Goal: Task Accomplishment & Management: Complete application form

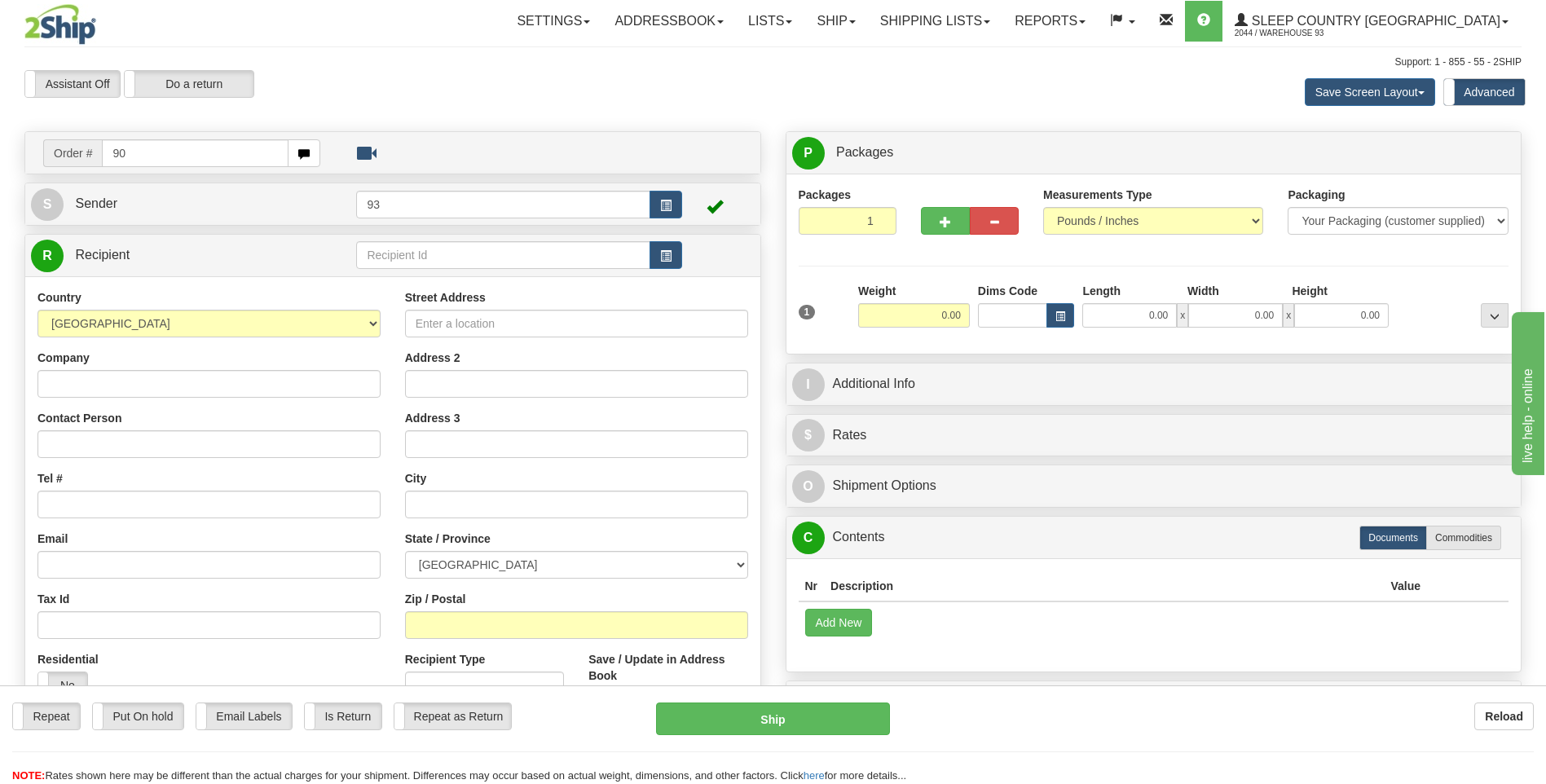
type input "9"
type input "9000I131409"
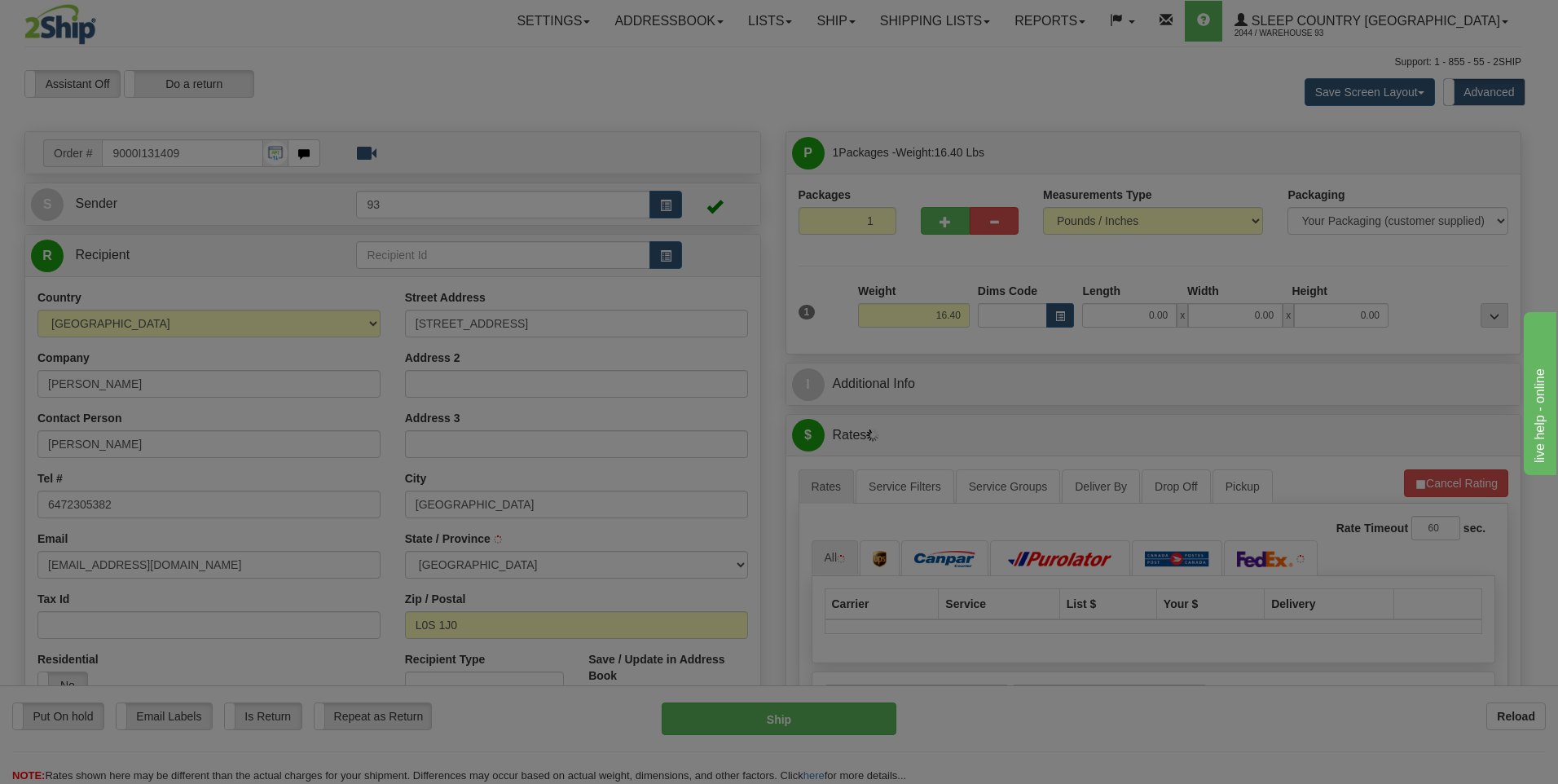
type input "NIAGARA ON THE LAKE"
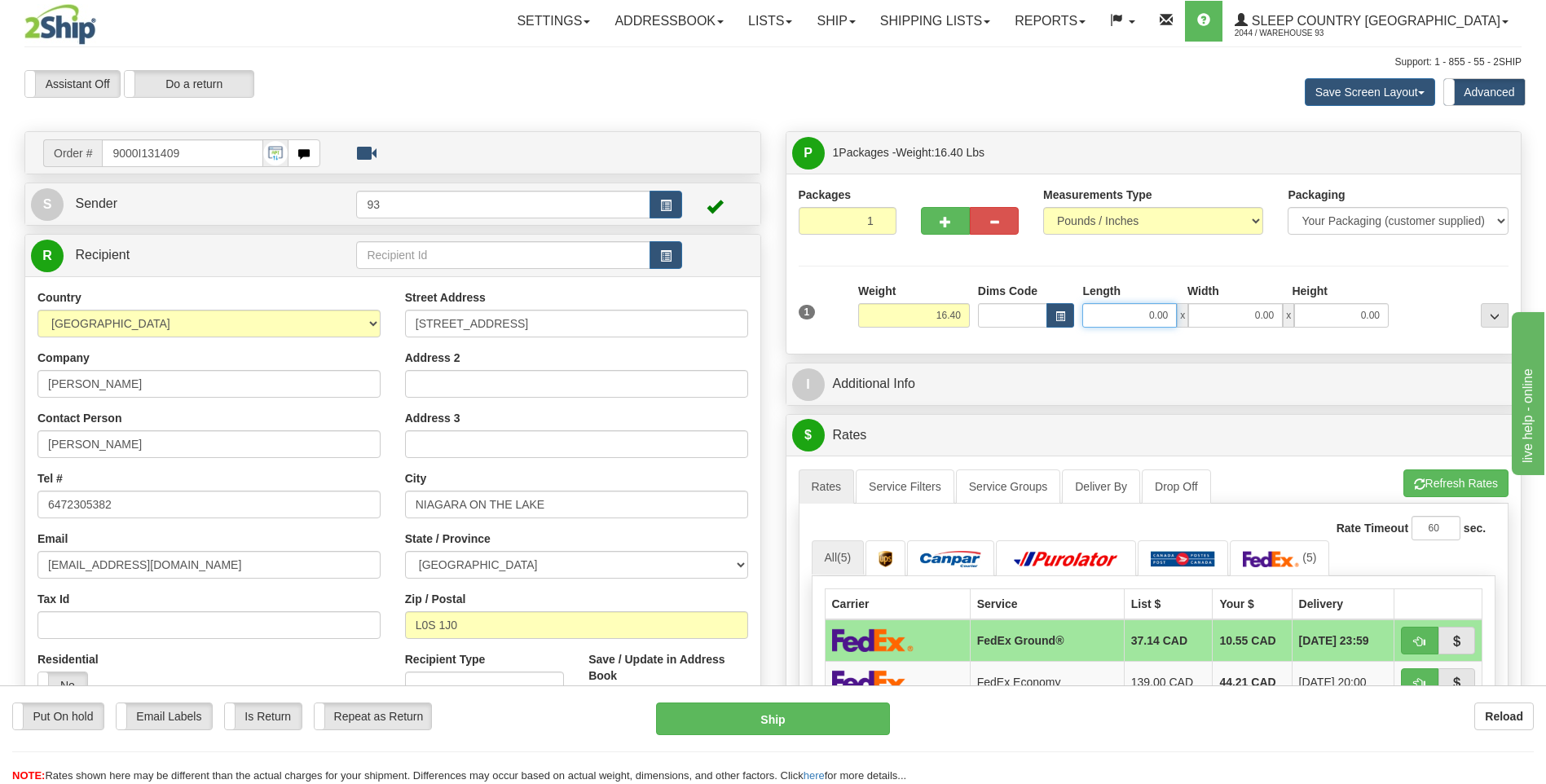
click at [1108, 310] on input "0.00" at bounding box center [1130, 316] width 94 height 24
type input "25.00"
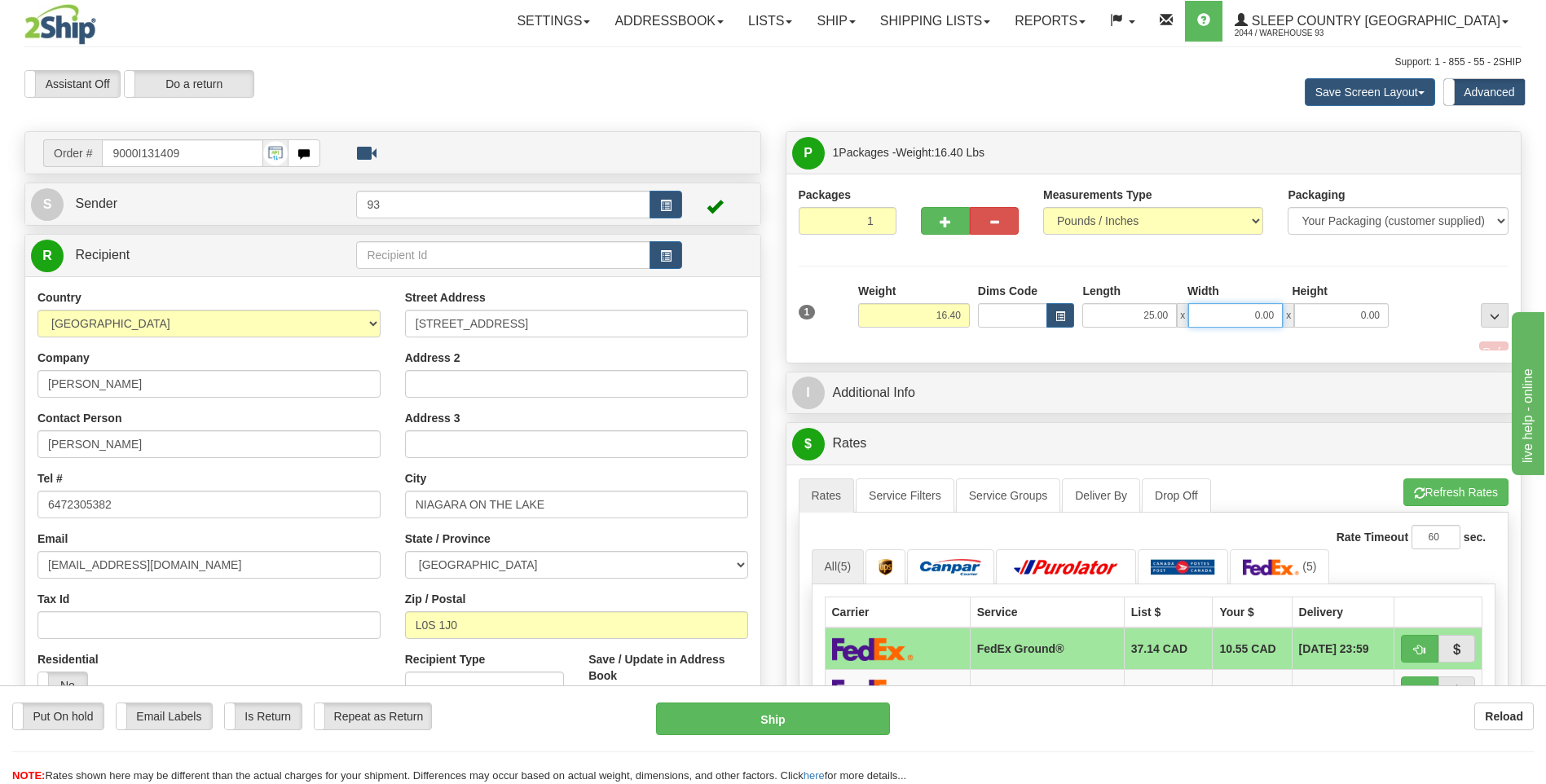
click at [1209, 314] on input "0.00" at bounding box center [1236, 316] width 94 height 24
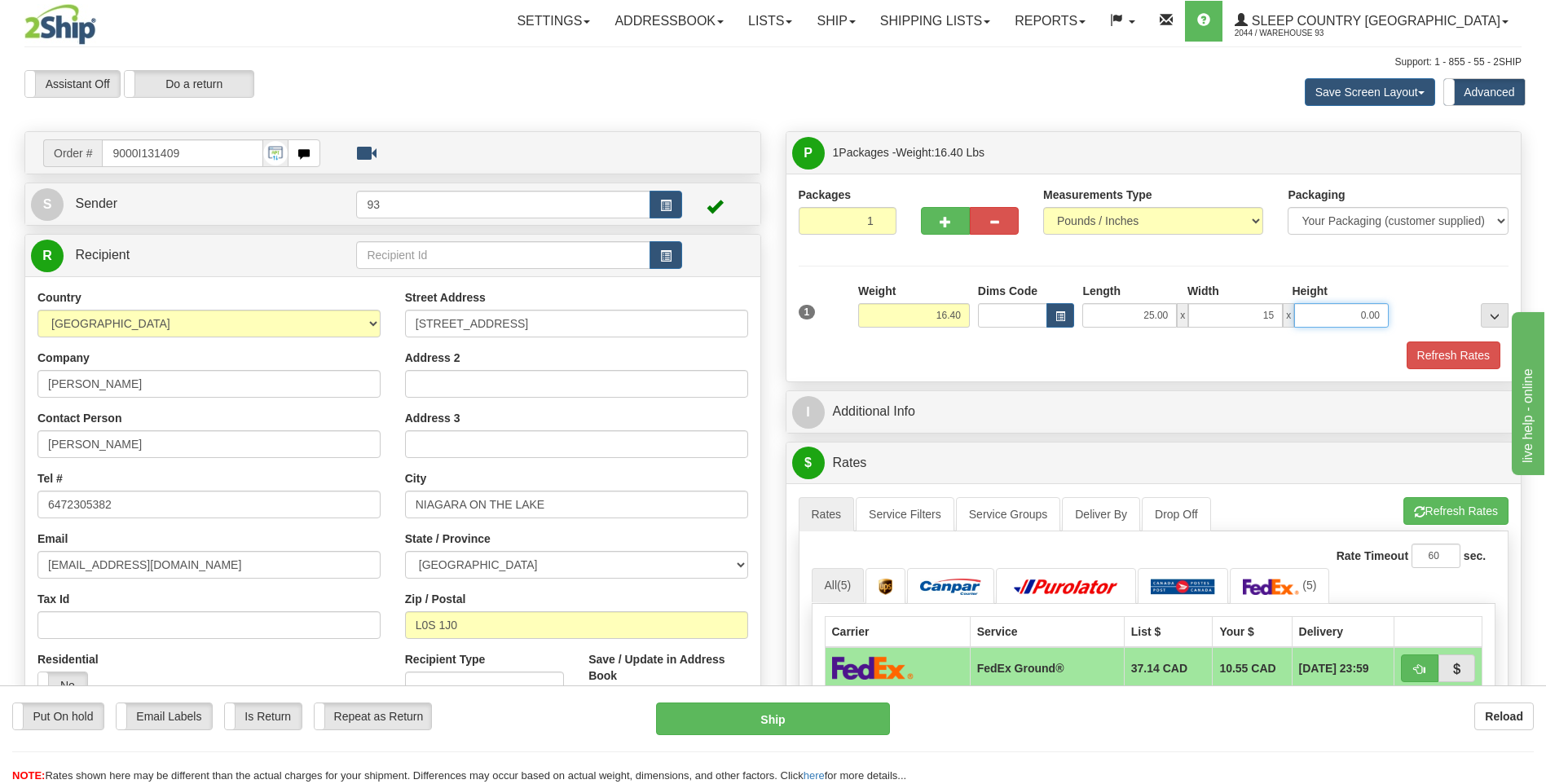
type input "15.00"
click at [1323, 307] on input "0.00" at bounding box center [1341, 316] width 94 height 24
type input "10.00"
click at [1437, 351] on button "Refresh Rates" at bounding box center [1453, 356] width 94 height 28
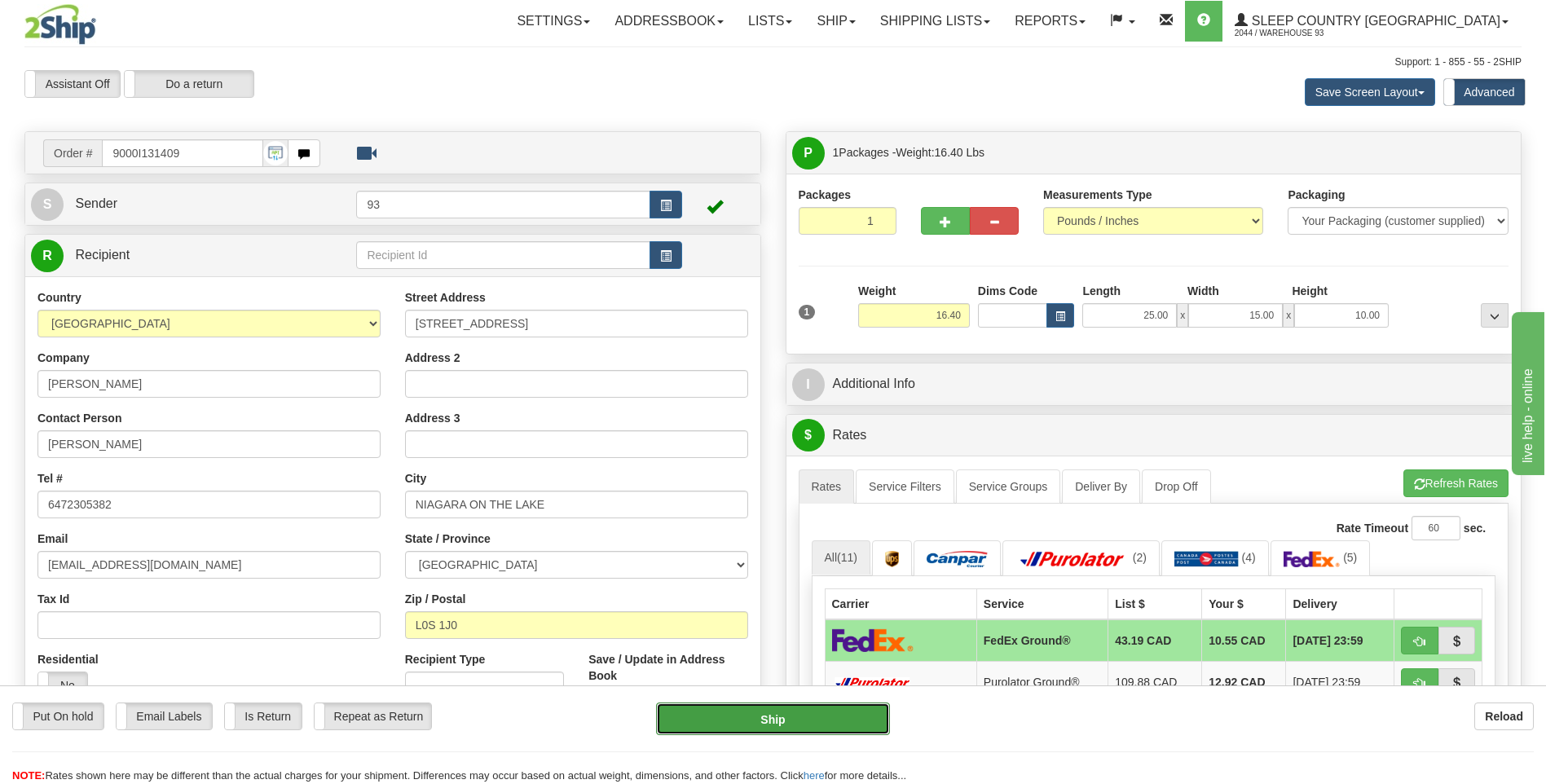
click at [853, 711] on button "Ship" at bounding box center [772, 718] width 233 height 32
type input "92"
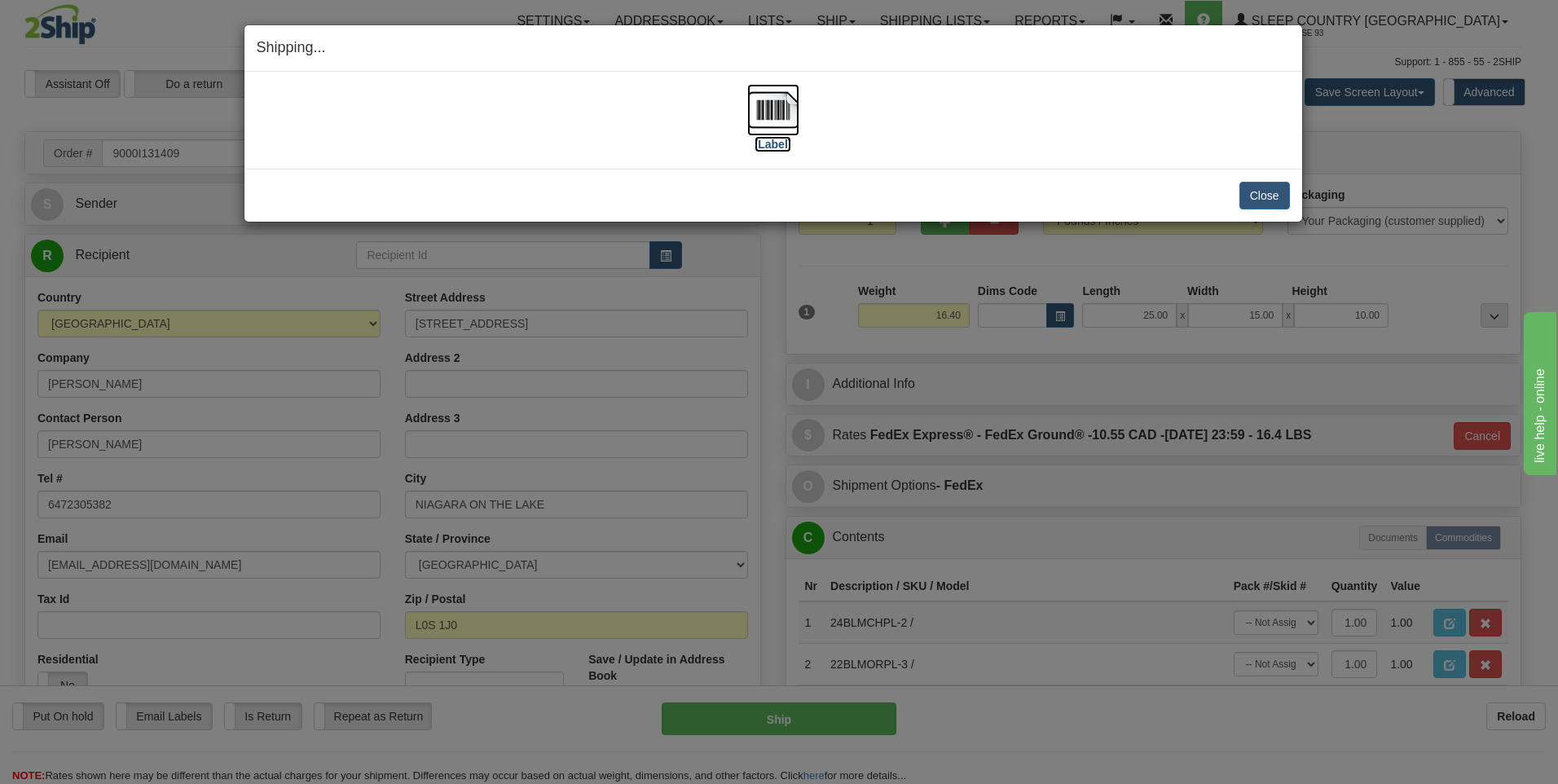
click at [784, 111] on img at bounding box center [774, 110] width 52 height 52
click at [1264, 188] on button "Close" at bounding box center [1265, 196] width 51 height 28
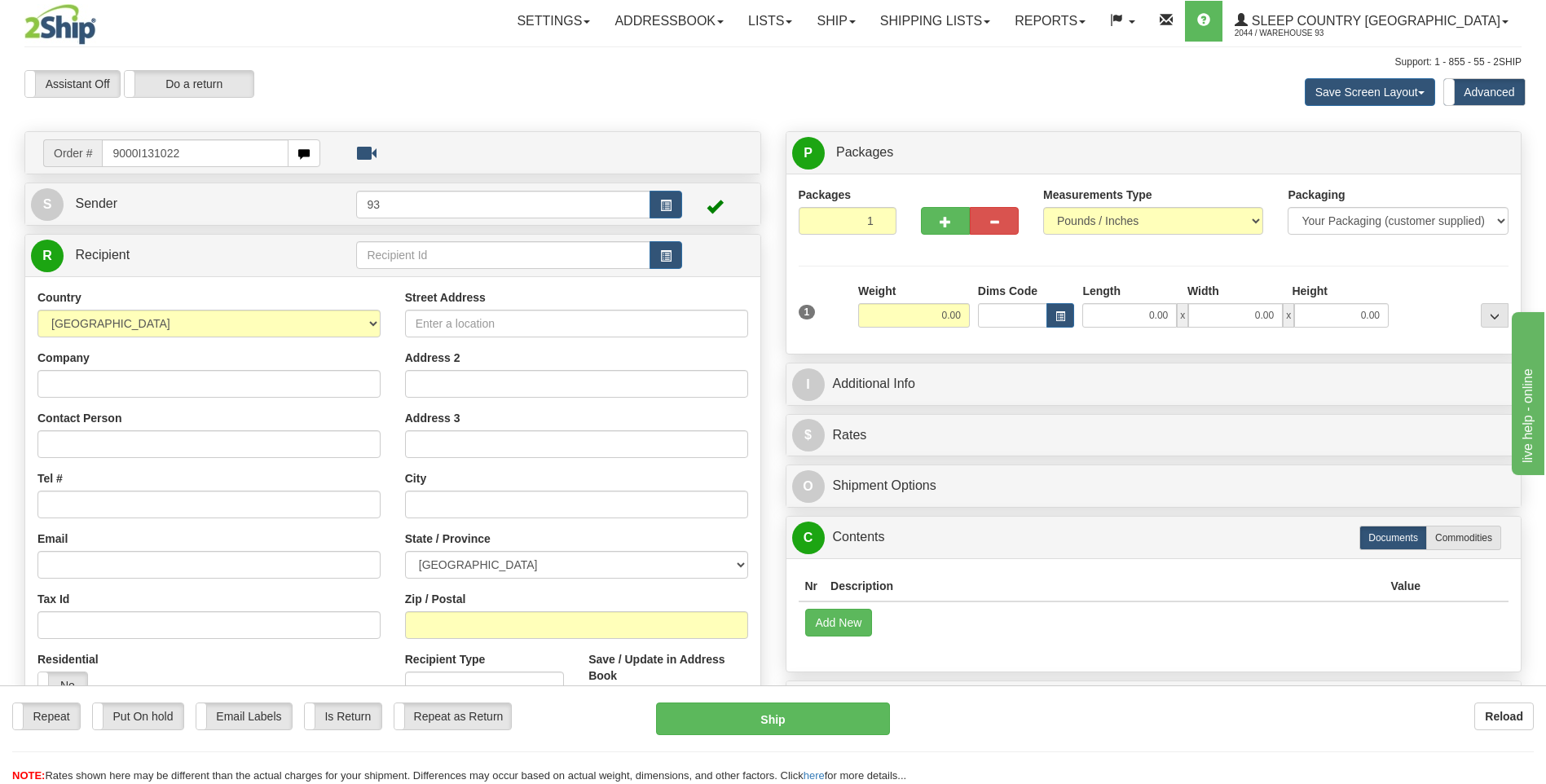
type input "9000I131022"
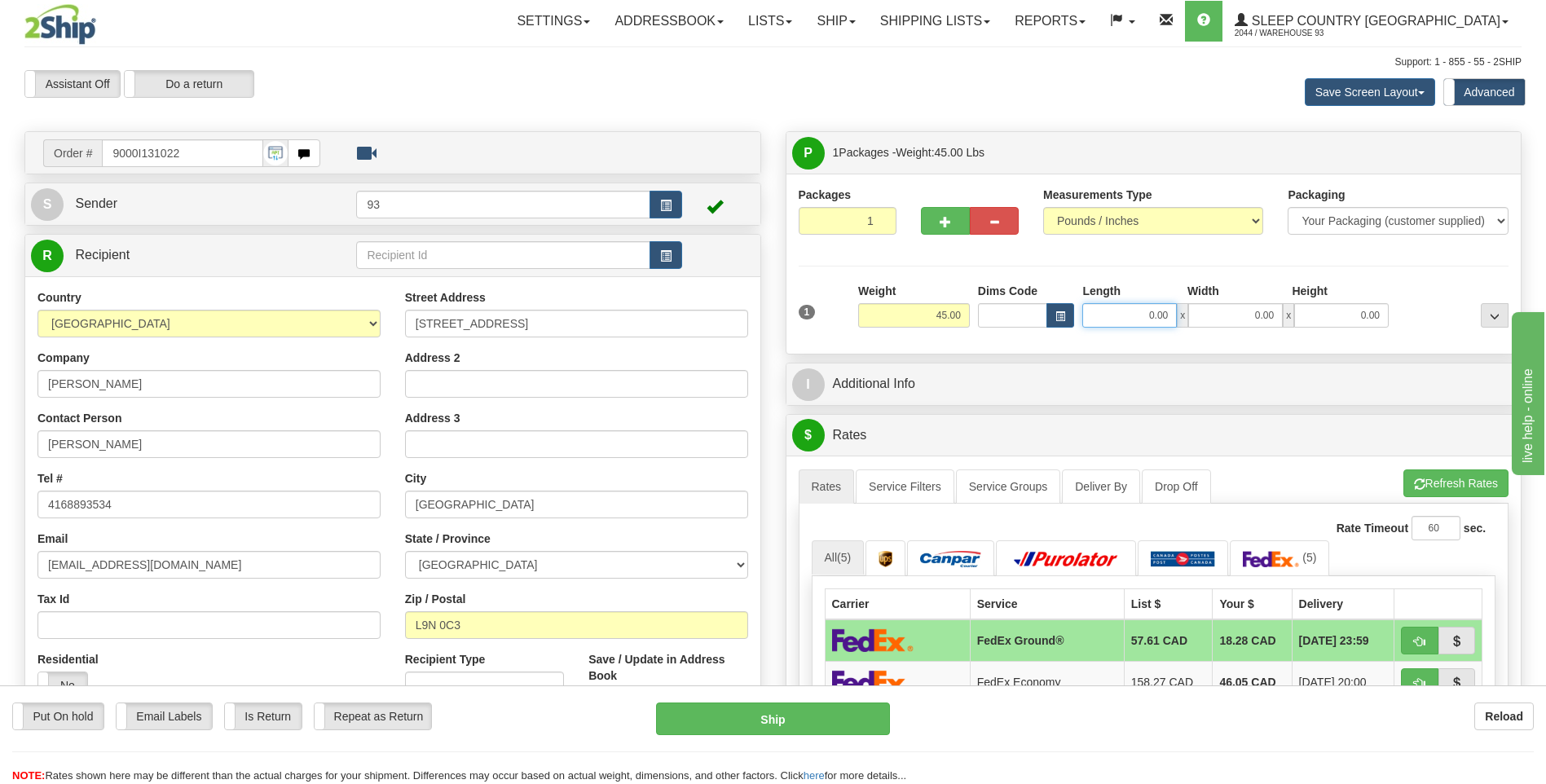
click at [1103, 323] on input "0.00" at bounding box center [1130, 316] width 94 height 24
type input "40.00"
click at [1228, 323] on input "0.00" at bounding box center [1236, 316] width 94 height 24
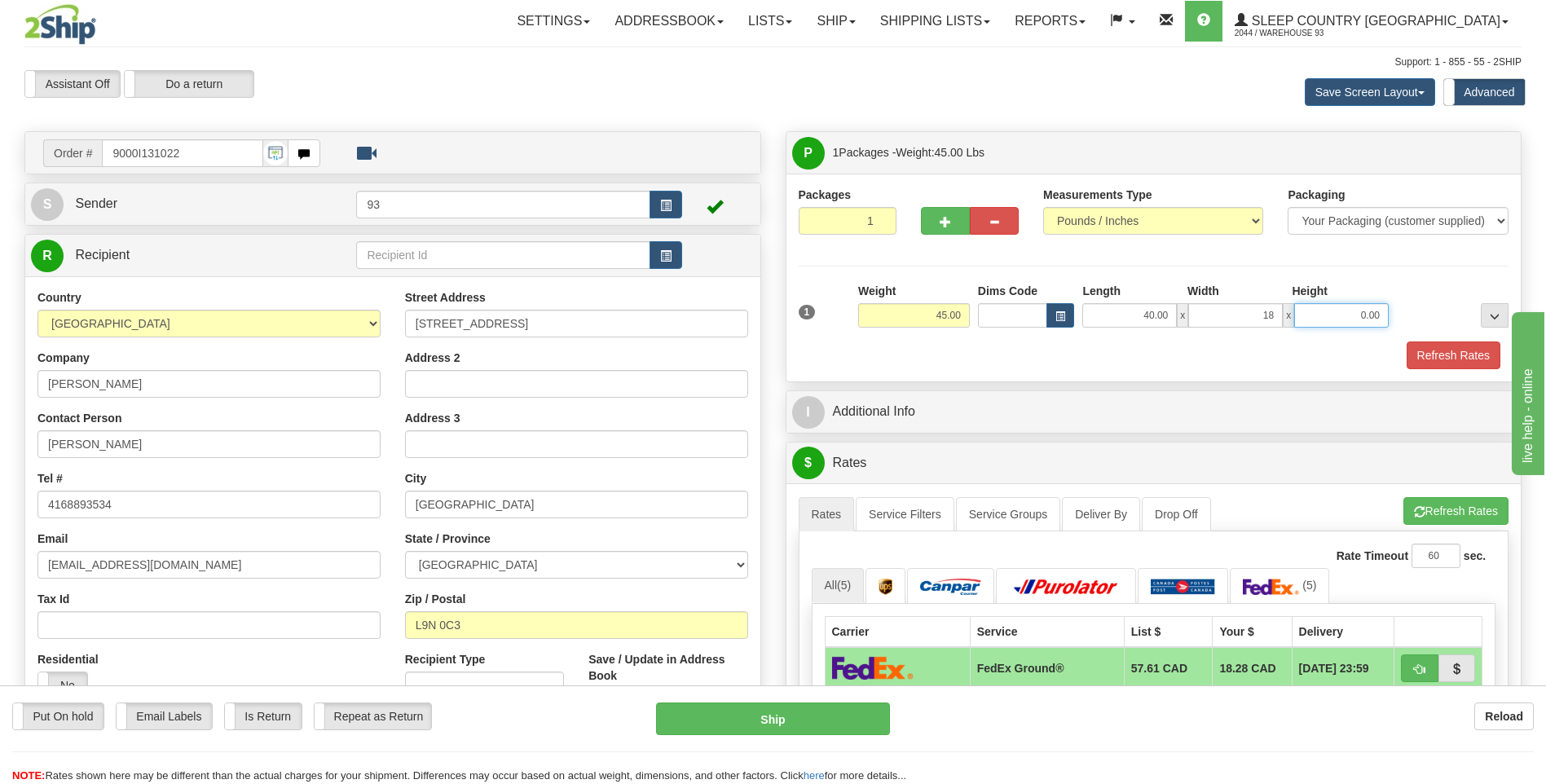
type input "18.00"
click at [1322, 323] on input "0.00" at bounding box center [1341, 316] width 94 height 24
type input "18.00"
click at [1457, 355] on button "Refresh Rates" at bounding box center [1453, 356] width 94 height 28
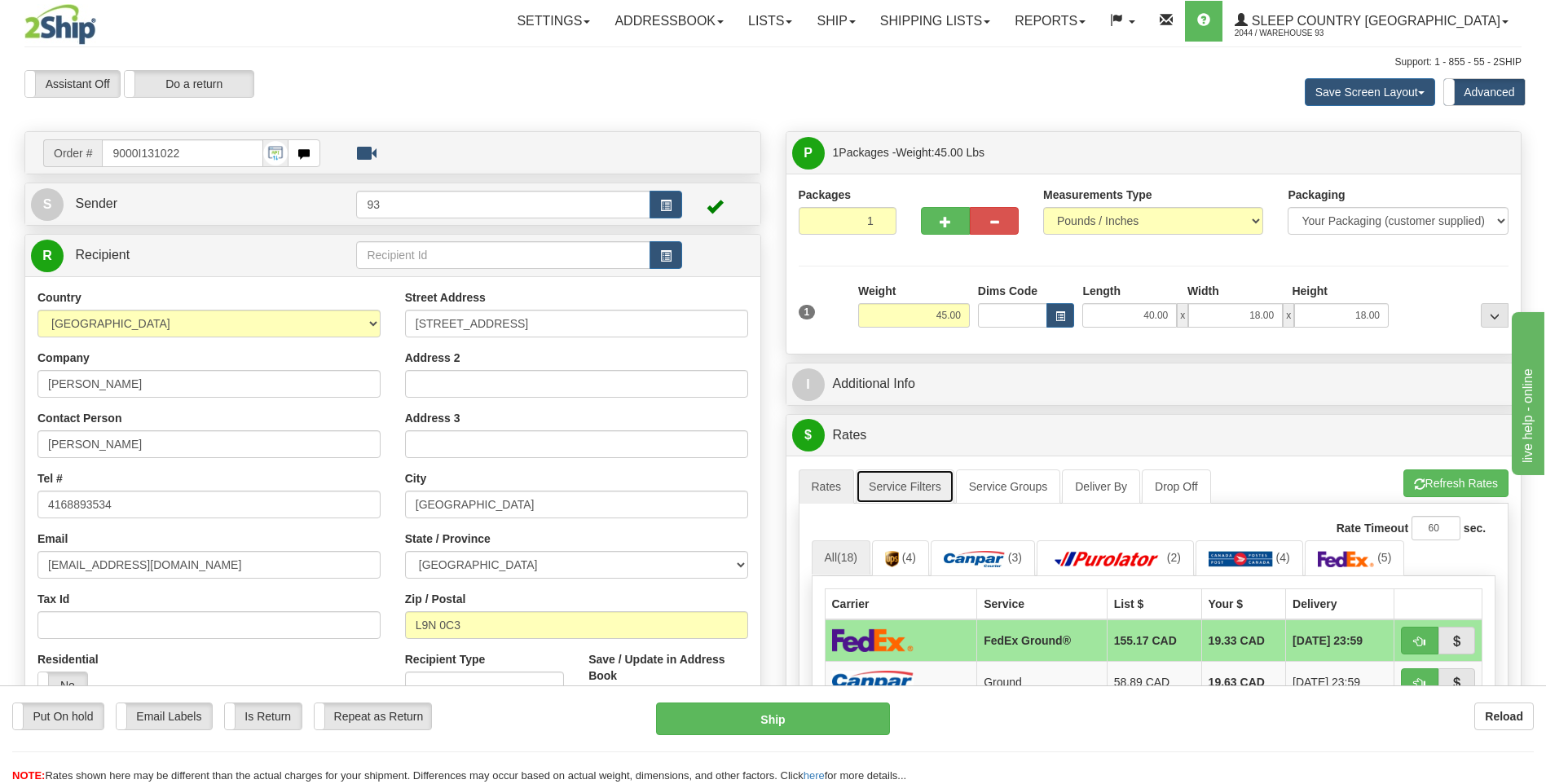
click at [903, 489] on link "Service Filters" at bounding box center [905, 486] width 99 height 34
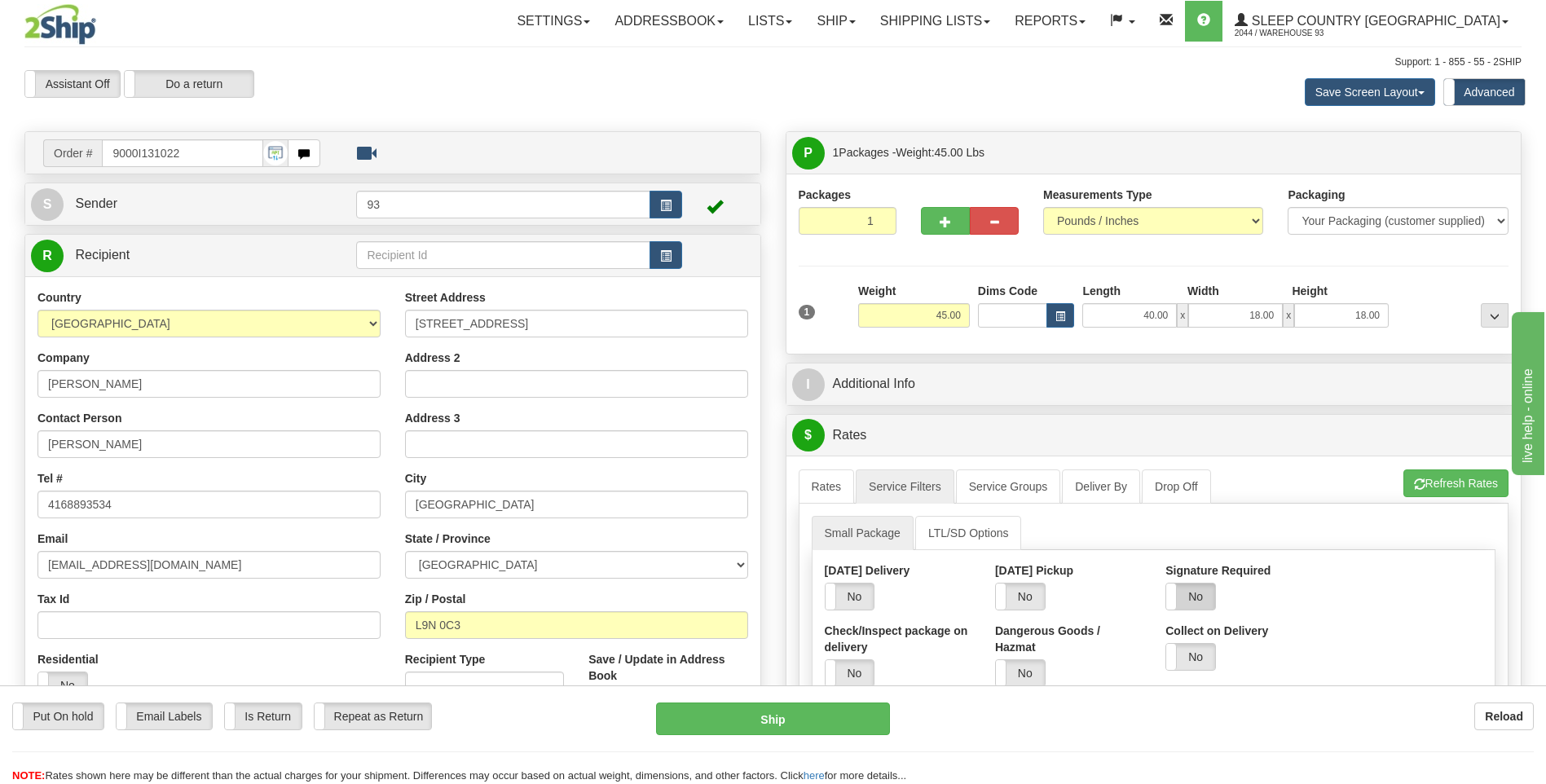
click at [1203, 600] on label "No" at bounding box center [1191, 596] width 49 height 26
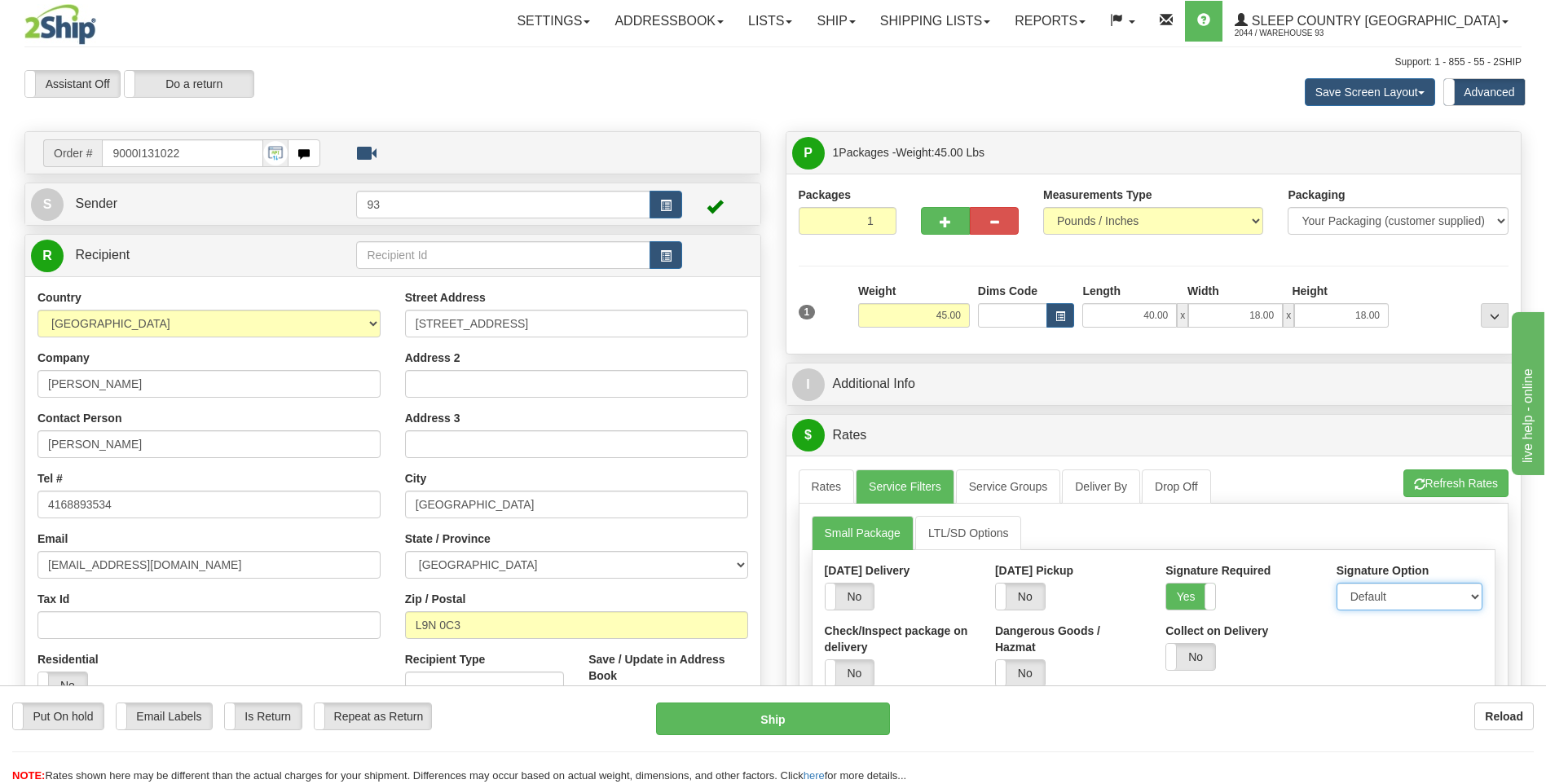
drag, startPoint x: 1359, startPoint y: 601, endPoint x: 1360, endPoint y: 611, distance: 10.0
click at [1359, 601] on select "Default Adult Direct Indirect No Signature Required" at bounding box center [1410, 597] width 146 height 28
select select "1"
click at [1337, 583] on select "Default Adult Direct Indirect No Signature Required" at bounding box center [1410, 597] width 146 height 28
click at [841, 478] on link "Rates" at bounding box center [827, 486] width 56 height 34
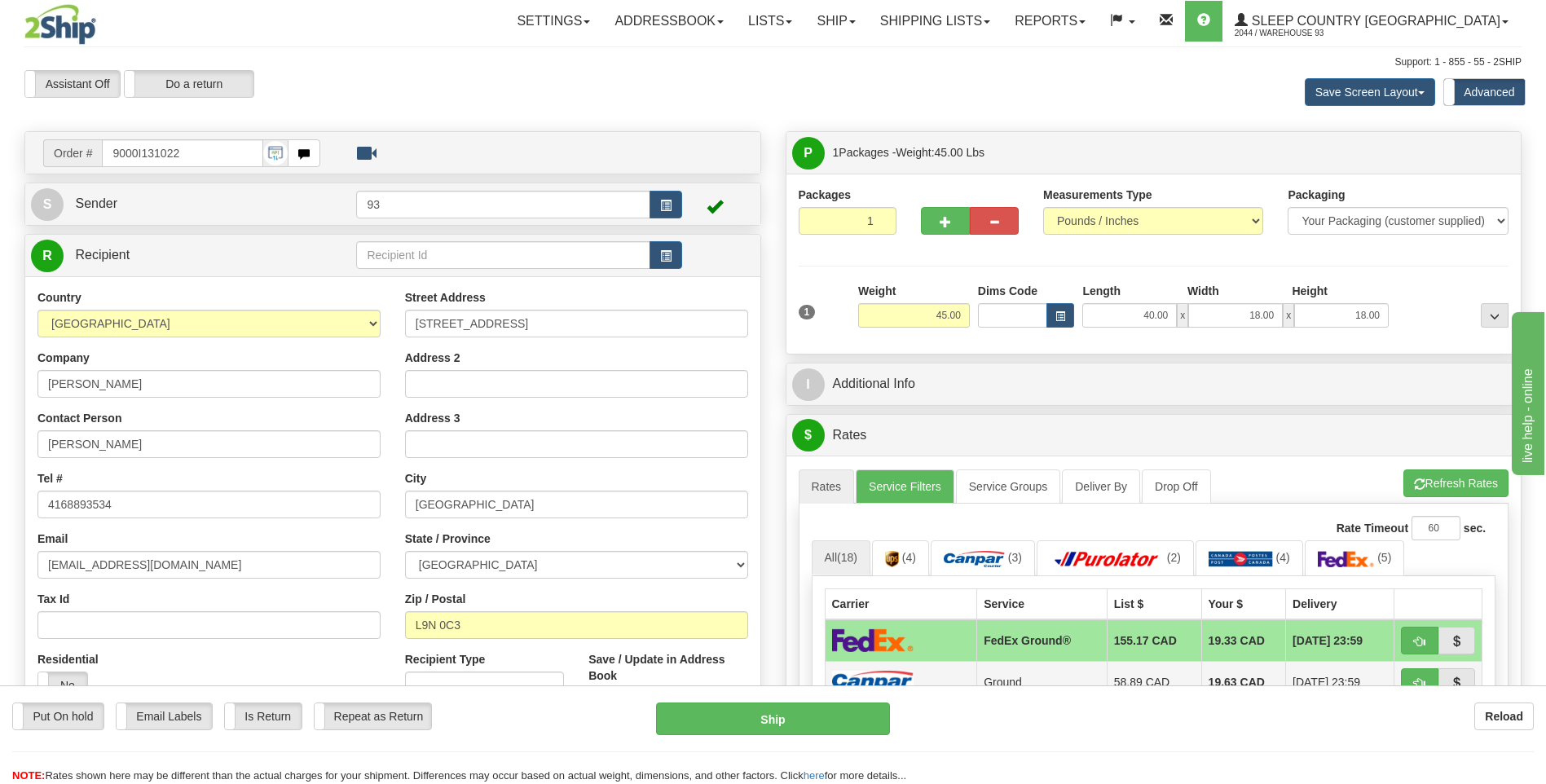
click at [882, 664] on td at bounding box center [901, 682] width 152 height 42
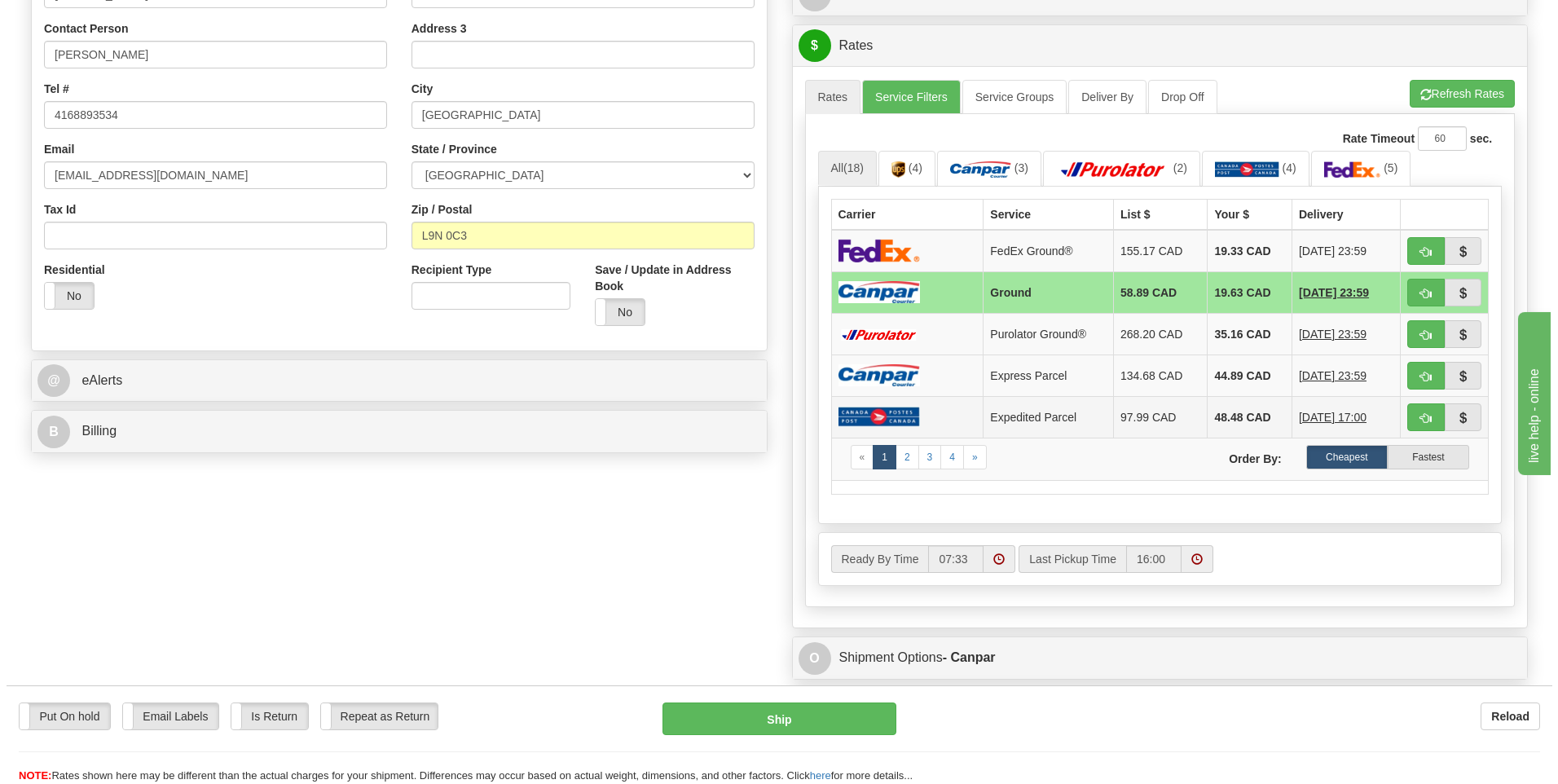
scroll to position [571, 0]
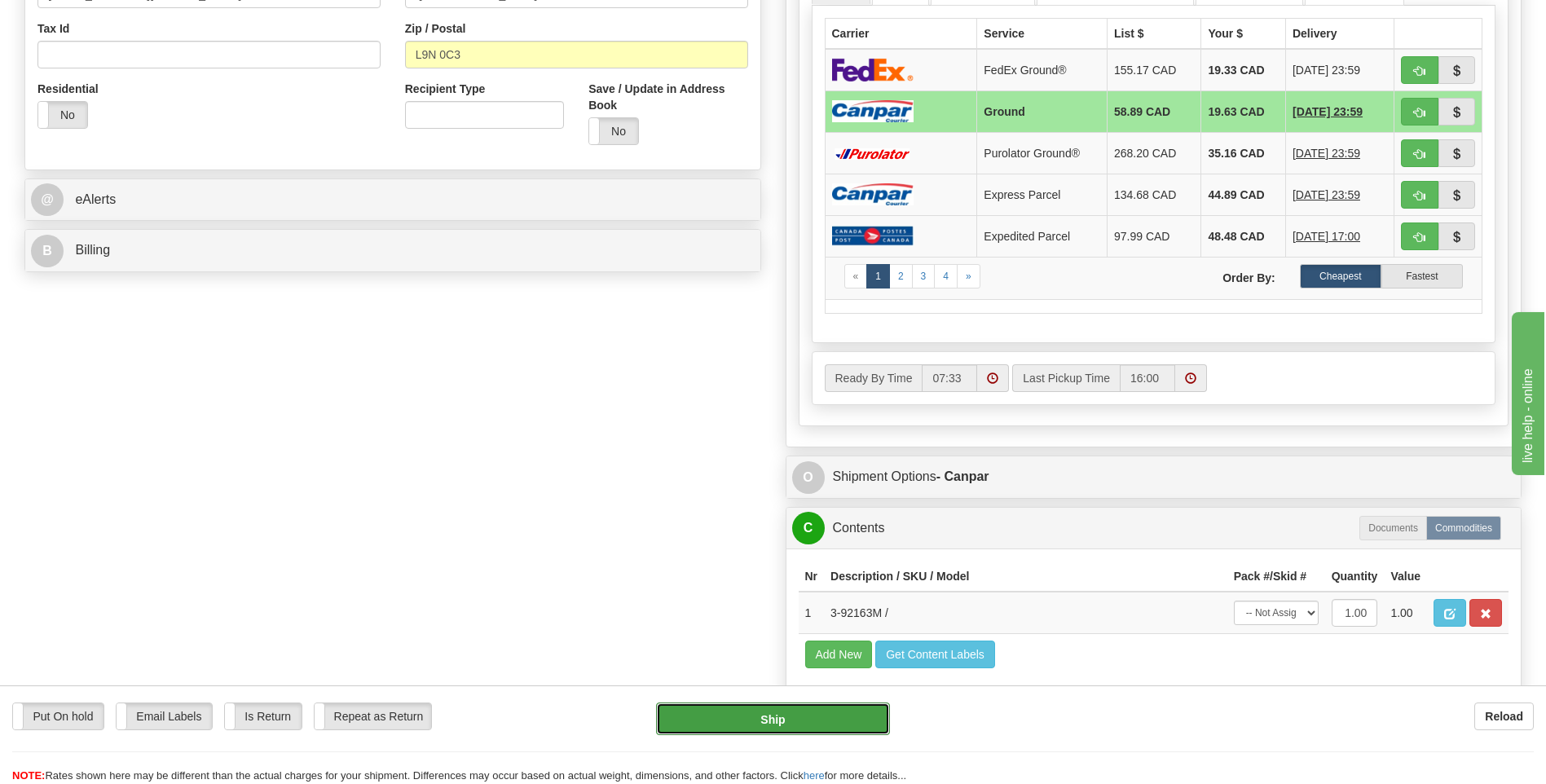
click at [803, 719] on button "Ship" at bounding box center [772, 718] width 233 height 32
type input "1"
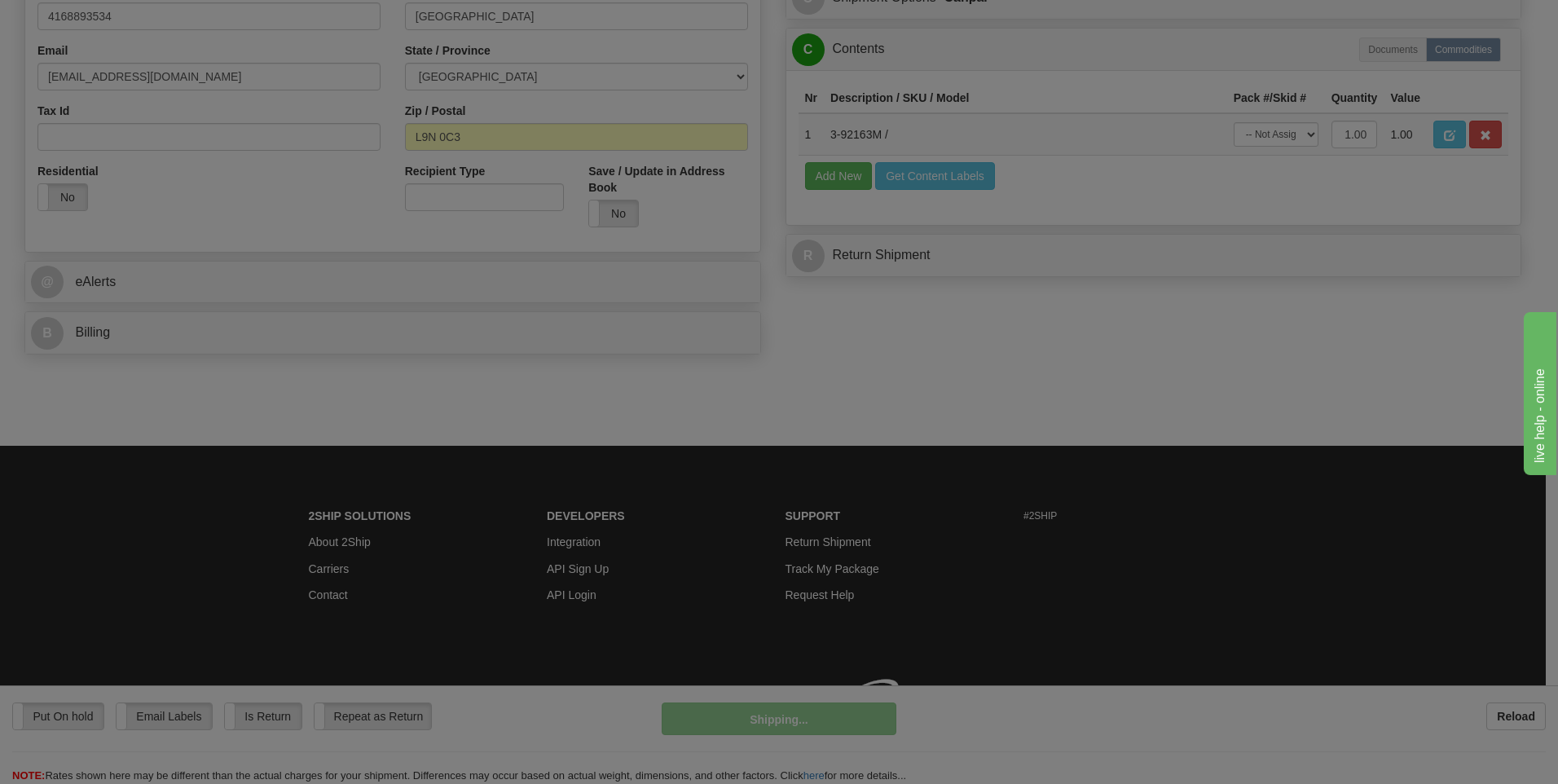
scroll to position [511, 0]
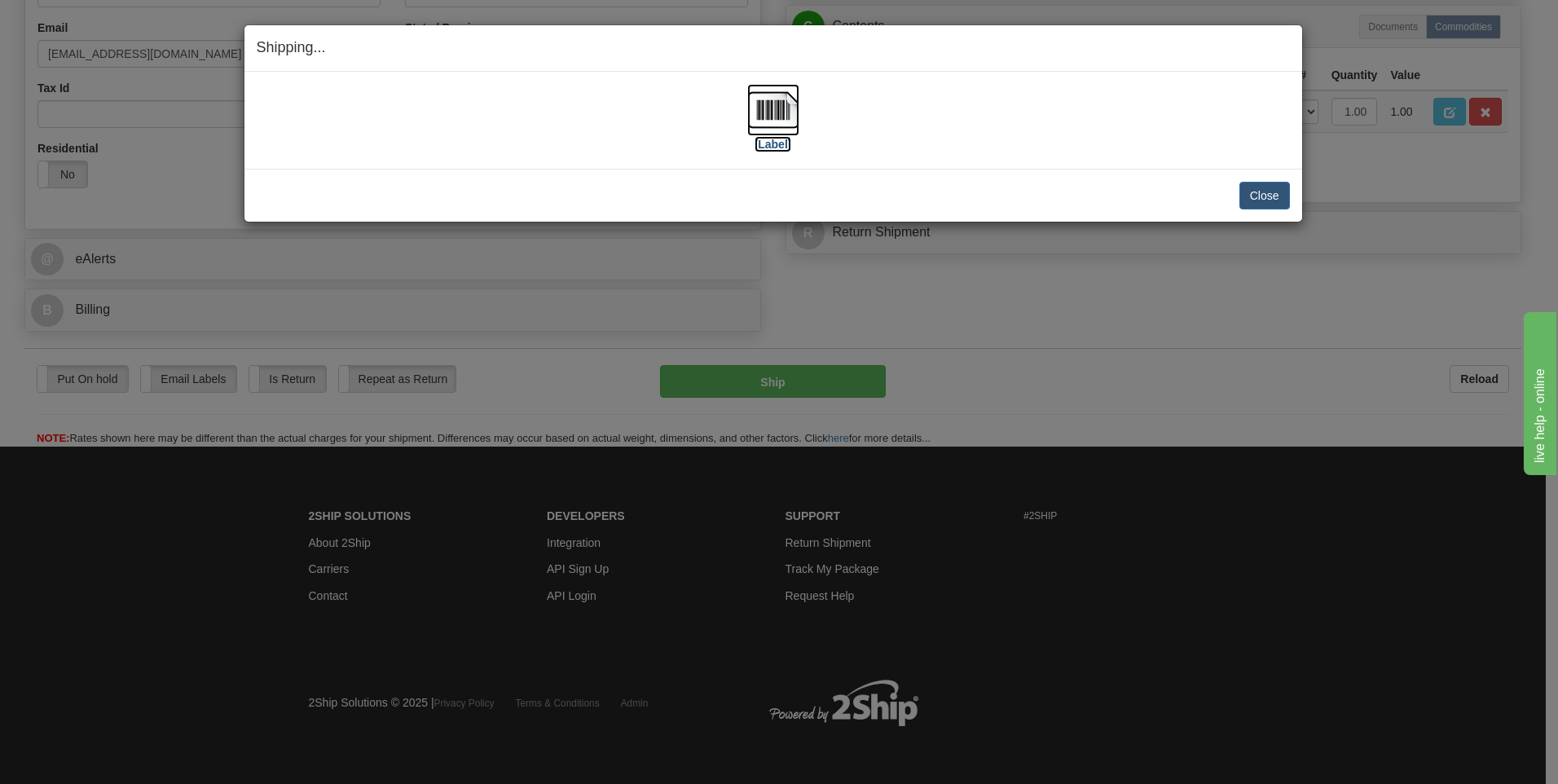
click at [769, 87] on img at bounding box center [774, 110] width 52 height 52
click at [1266, 203] on button "Close" at bounding box center [1265, 196] width 51 height 28
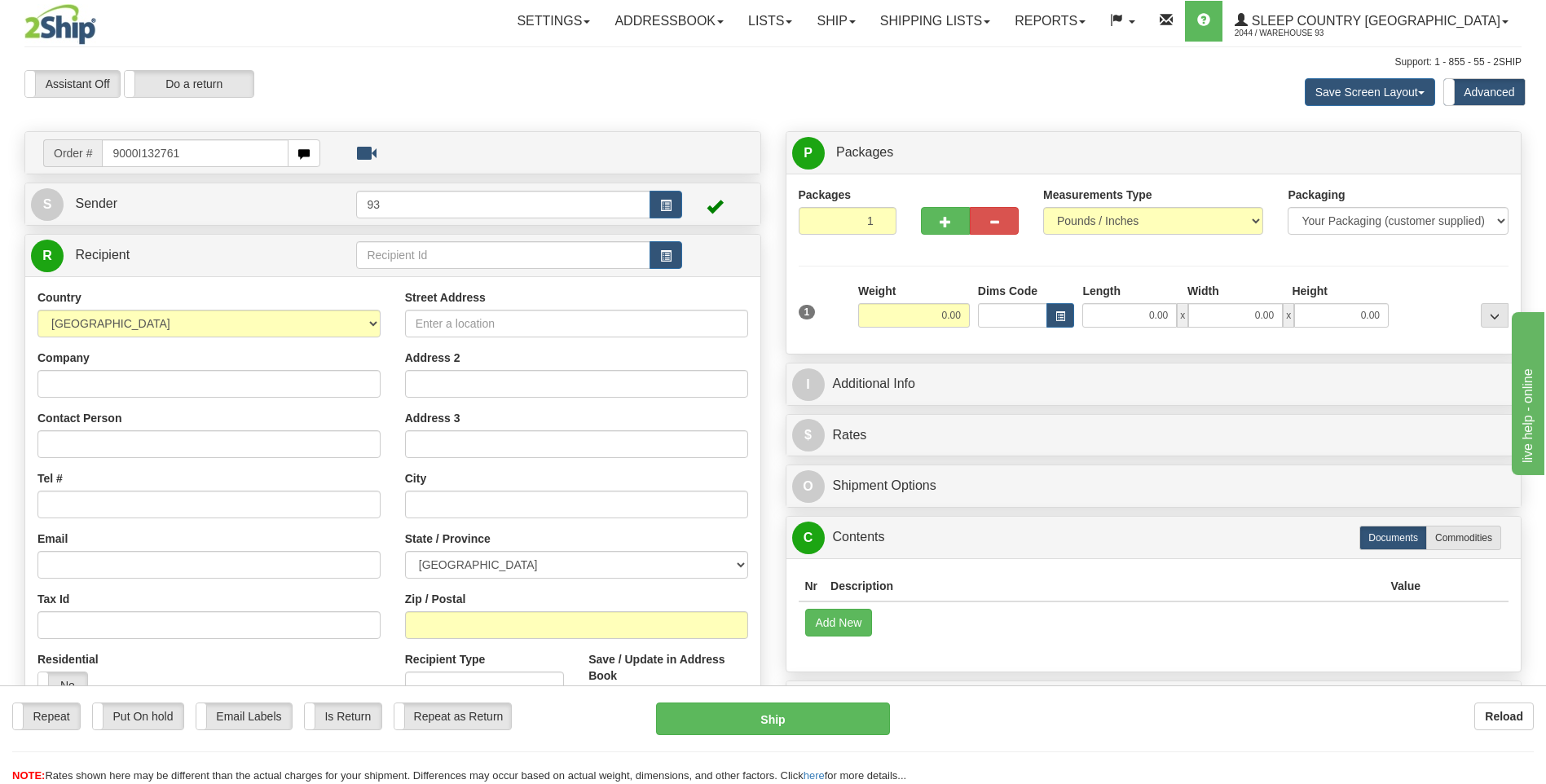
type input "9000I132761"
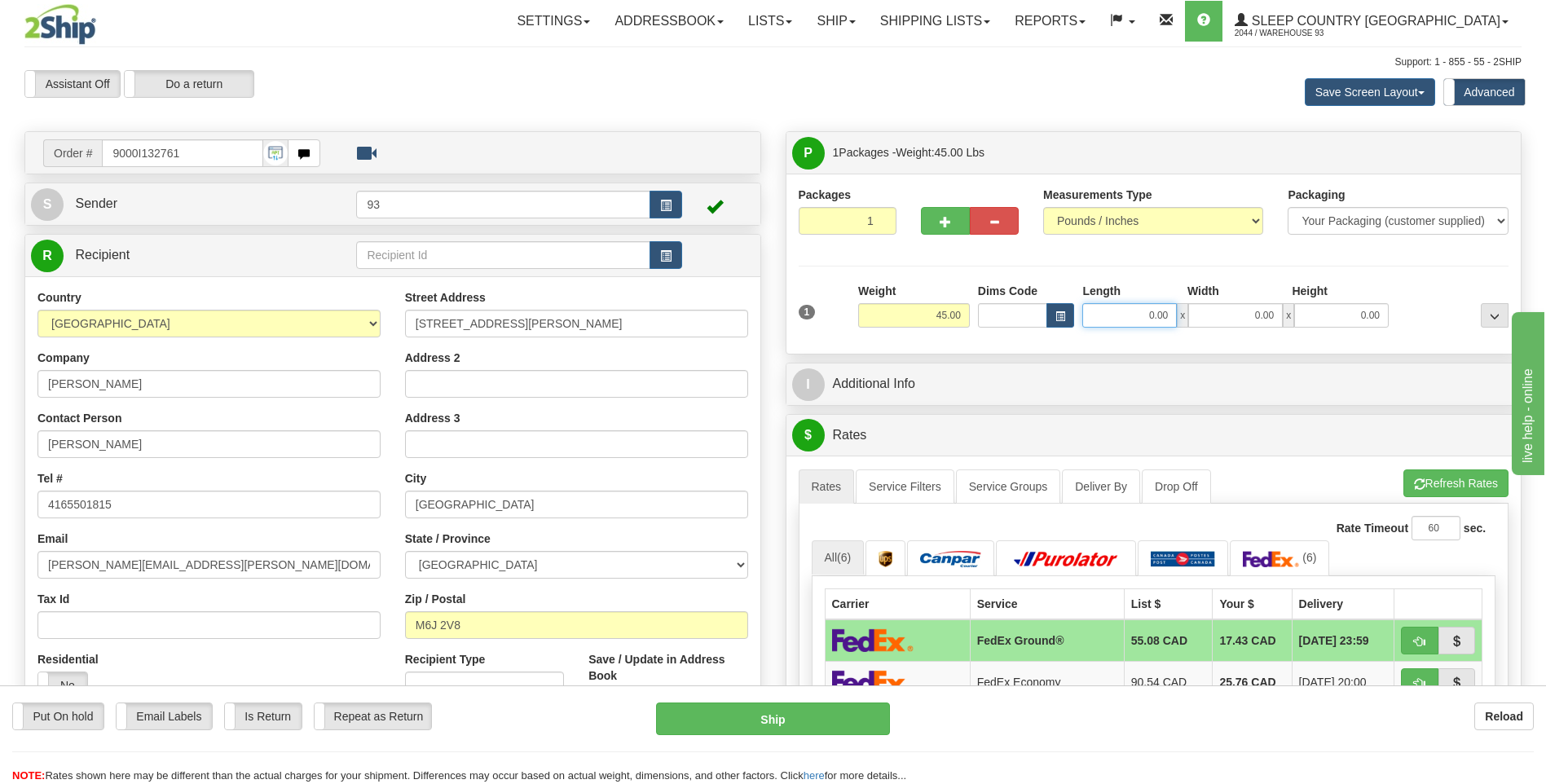
click at [1102, 313] on input "0.00" at bounding box center [1130, 316] width 94 height 24
type input "40.00"
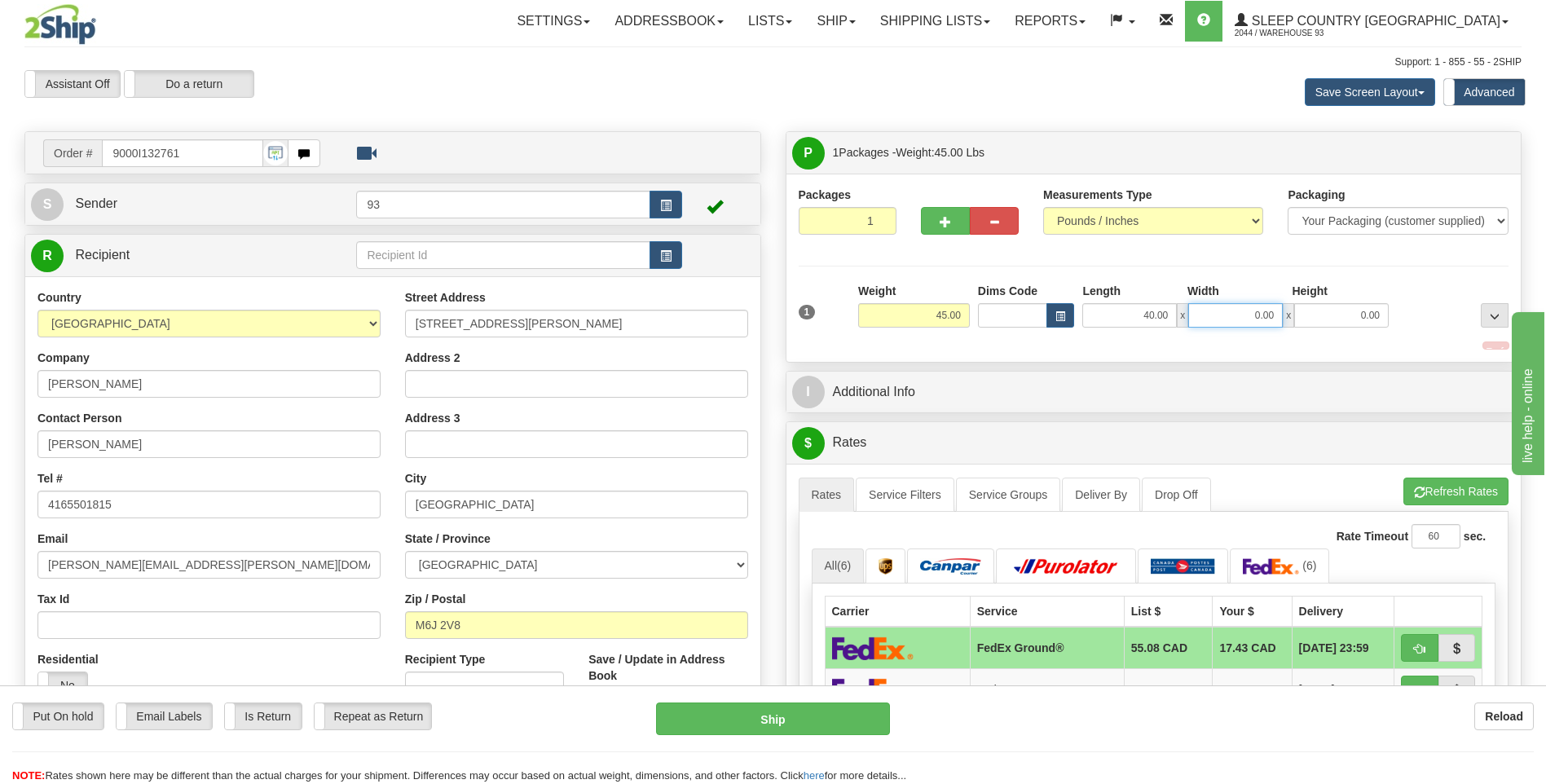
click at [1240, 318] on input "0.00" at bounding box center [1236, 316] width 94 height 24
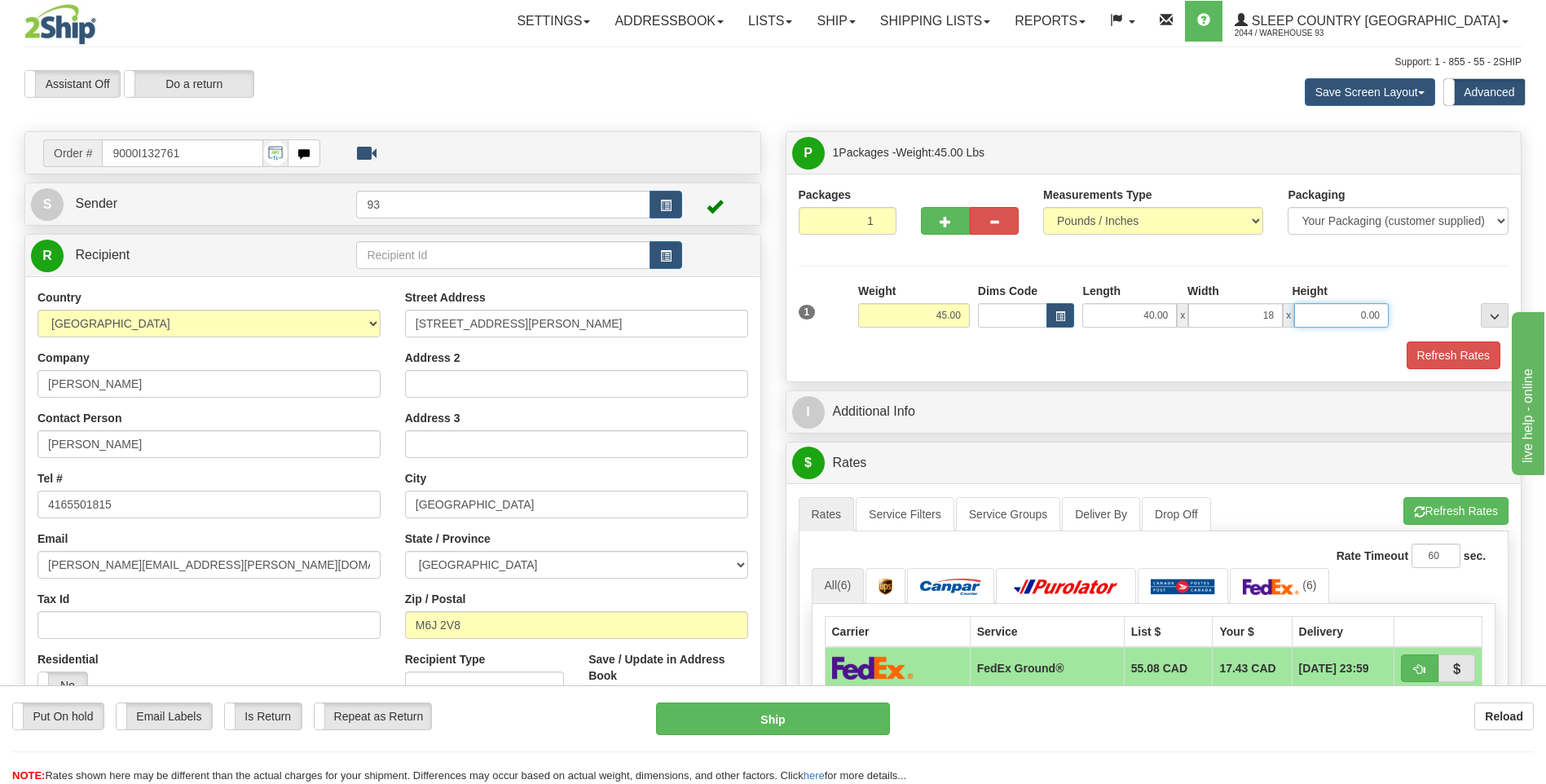
type input "18.00"
click at [1353, 324] on input "0.00" at bounding box center [1341, 316] width 94 height 24
type input "18.00"
click at [1445, 344] on button "Refresh Rates" at bounding box center [1453, 356] width 94 height 28
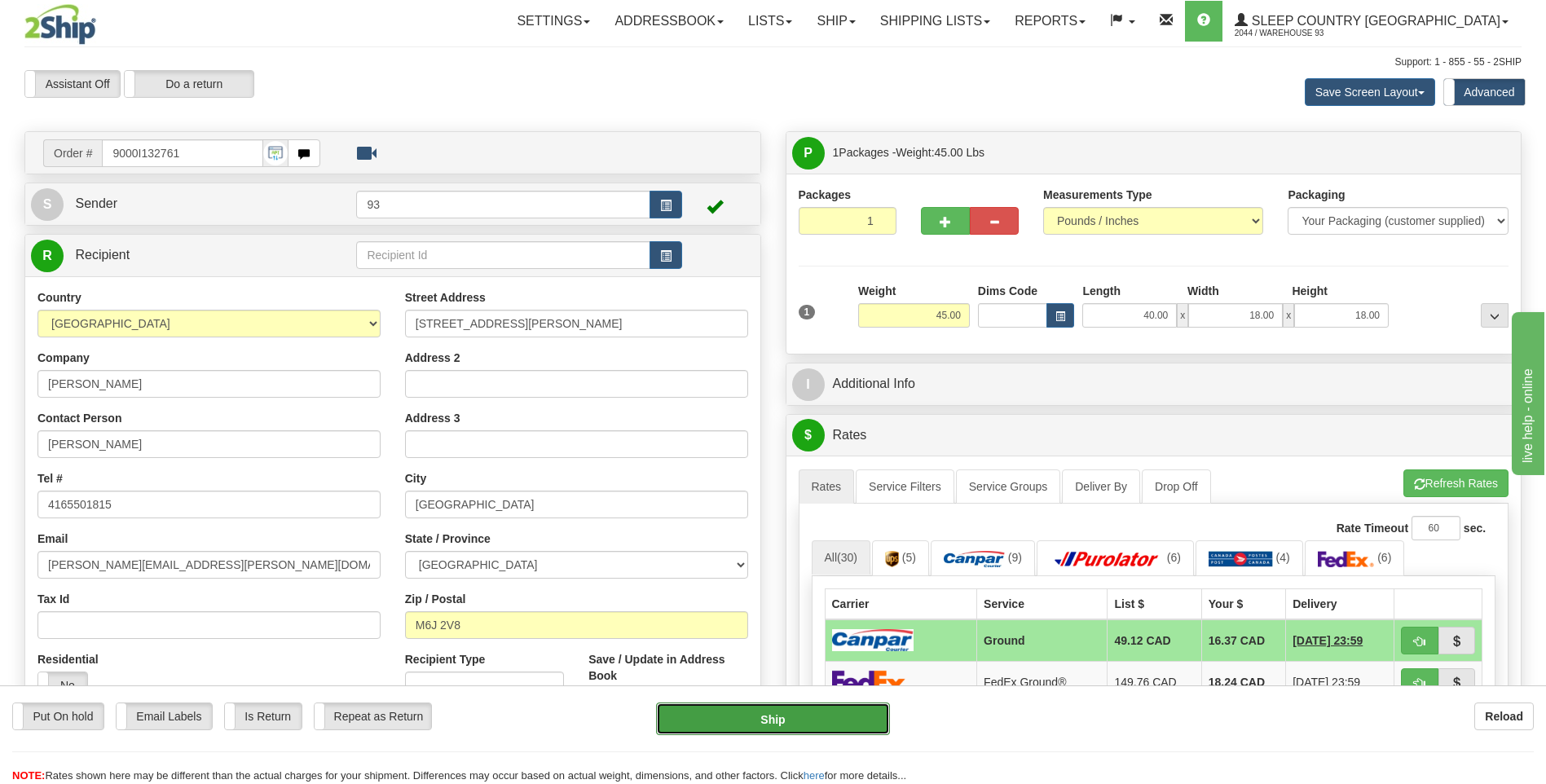
click at [827, 730] on button "Ship" at bounding box center [772, 718] width 233 height 32
type input "1"
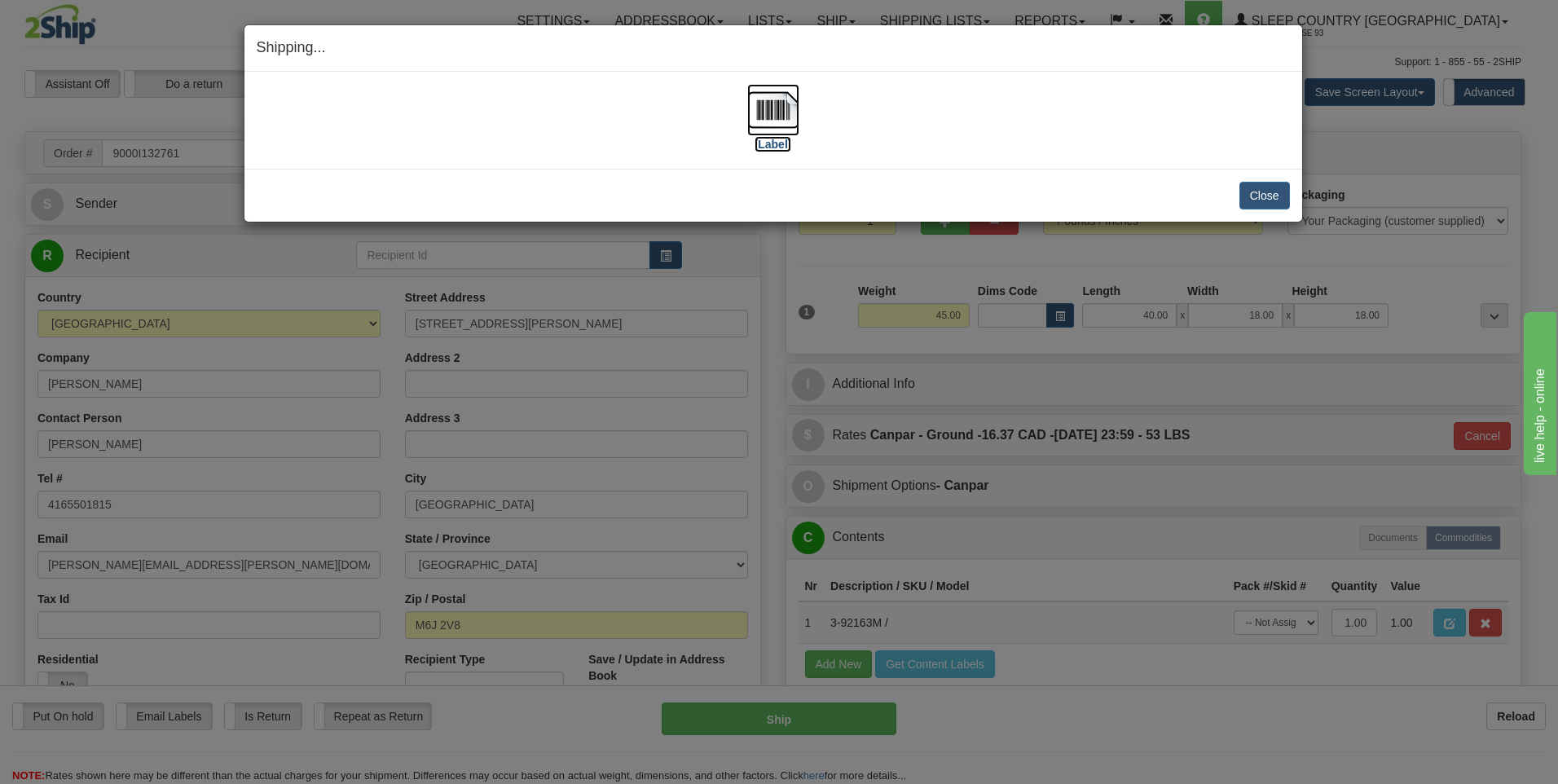
click at [774, 106] on img at bounding box center [774, 110] width 52 height 52
click at [1251, 211] on div "Close Cancel Cancel Shipment and Quit Pickup Quit Pickup ONLY" at bounding box center [774, 195] width 1058 height 53
click at [1255, 200] on button "Close" at bounding box center [1265, 196] width 51 height 28
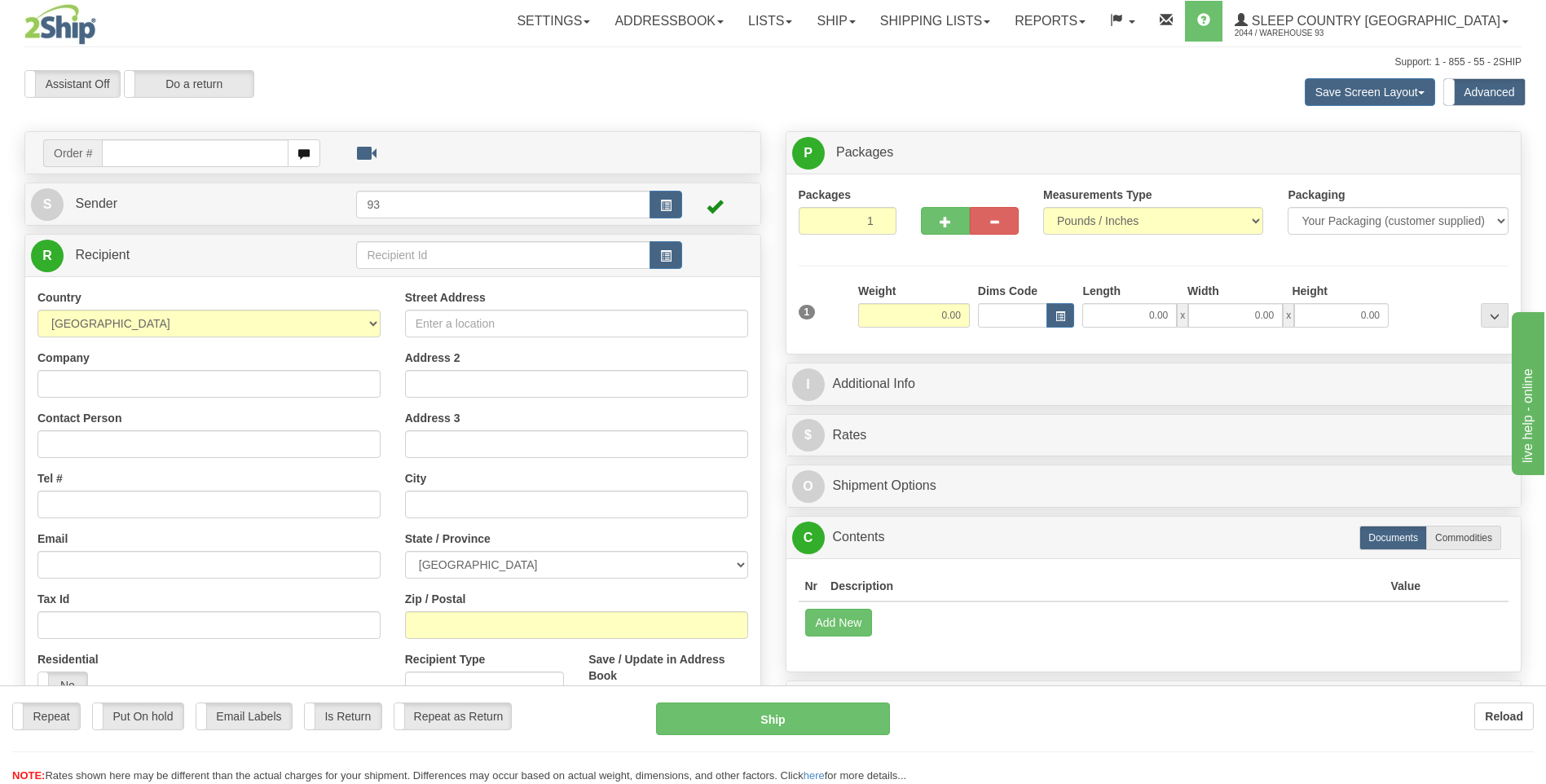
click at [149, 154] on input "text" at bounding box center [195, 153] width 186 height 28
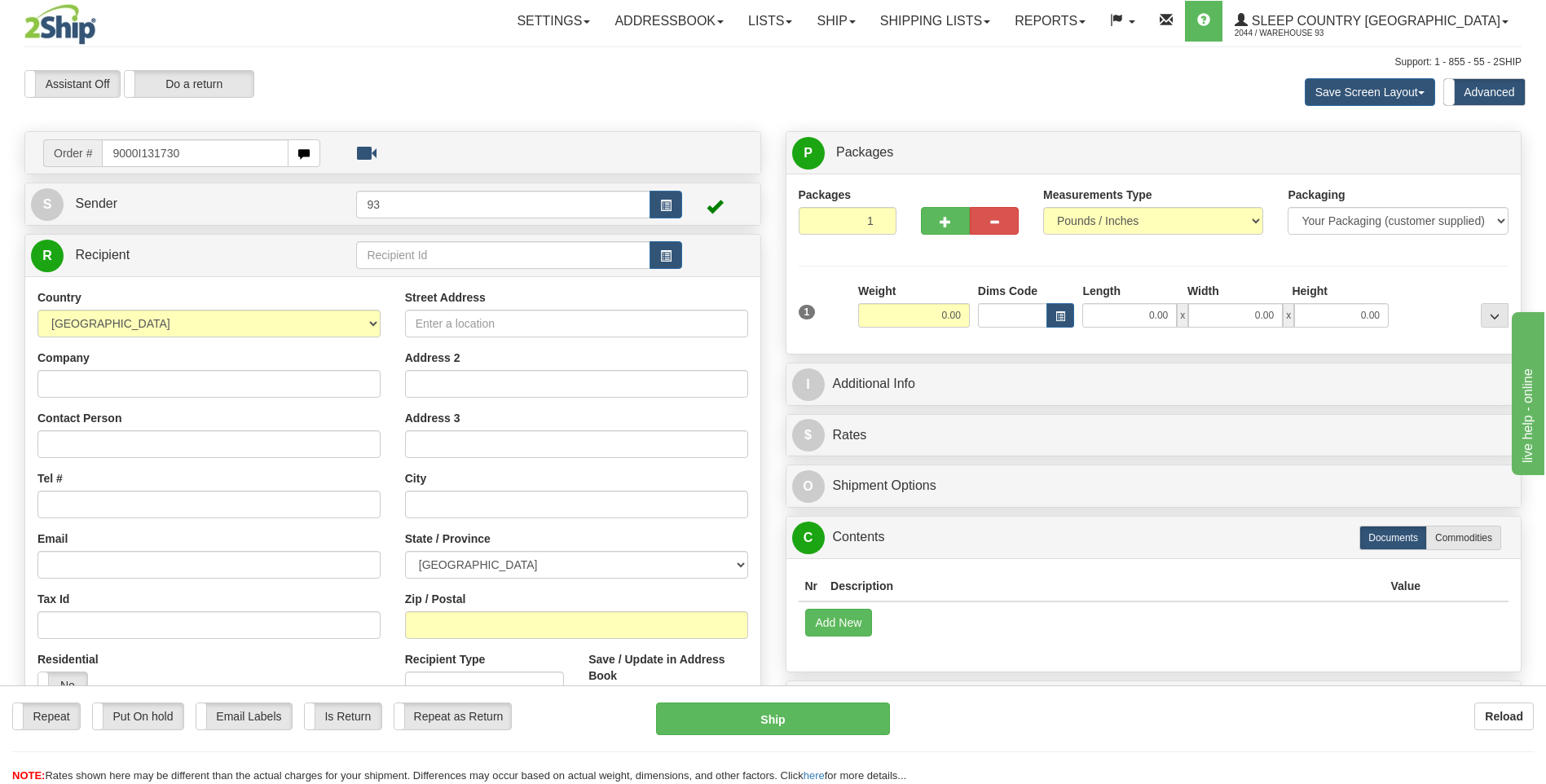
type input "9000I131730"
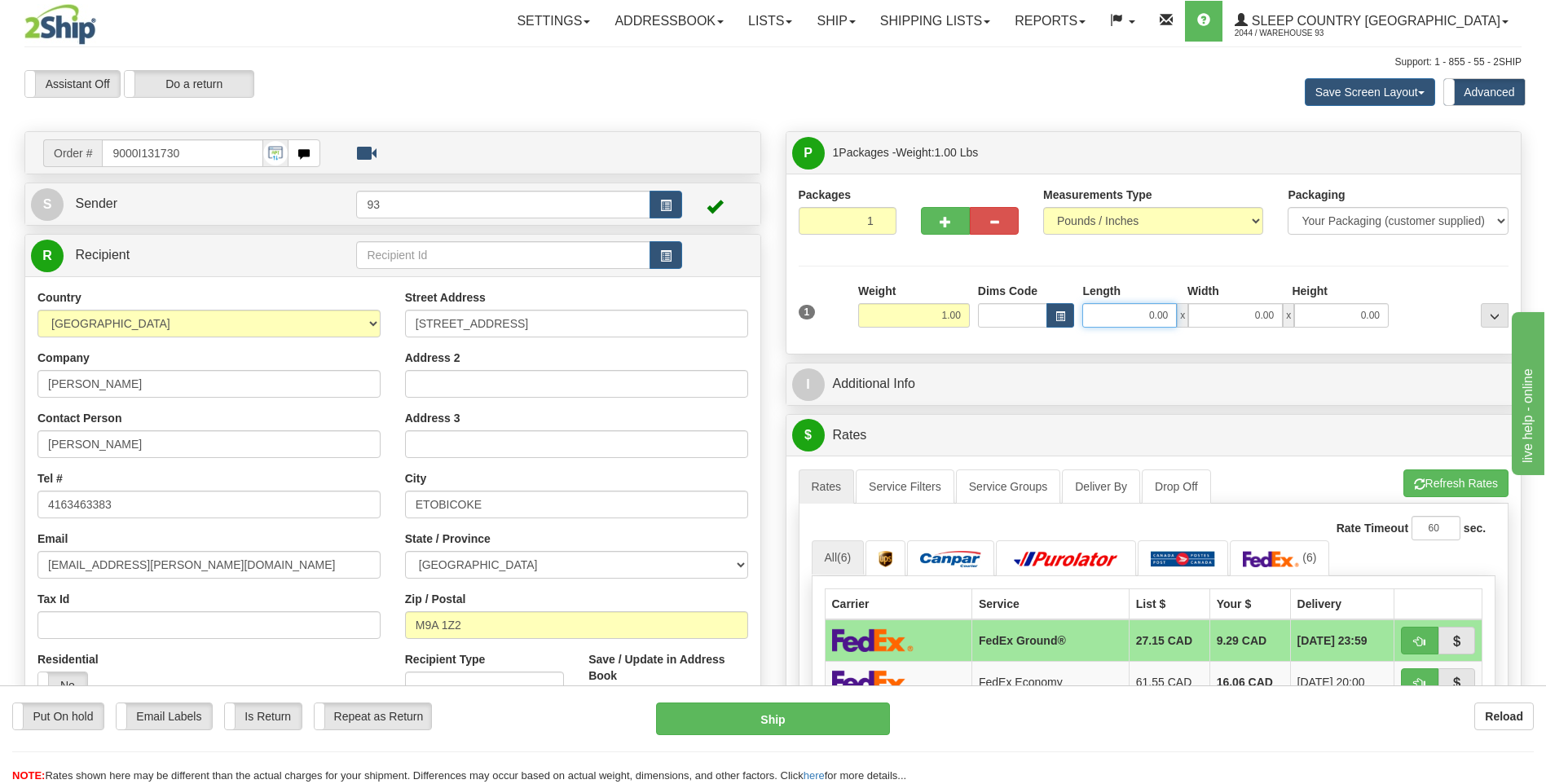
click at [1132, 315] on input "0.00" at bounding box center [1130, 316] width 94 height 24
click at [1249, 319] on input "0.00" at bounding box center [1236, 316] width 94 height 24
type input "10.00"
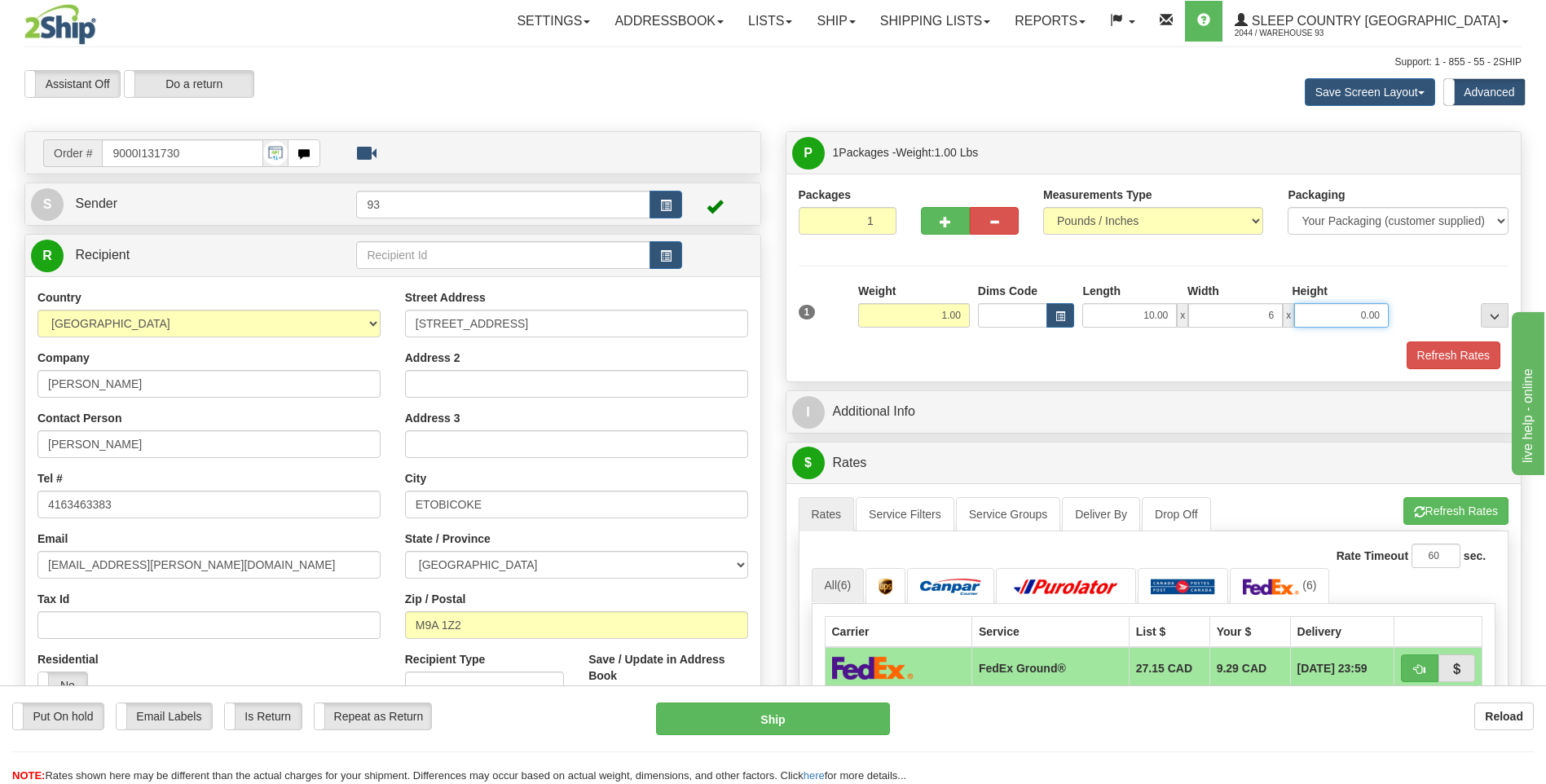
type input "6.00"
click at [1326, 309] on input "0.00" at bounding box center [1341, 316] width 94 height 24
type input "1.00"
click at [1463, 343] on button "Refresh Rates" at bounding box center [1453, 356] width 94 height 28
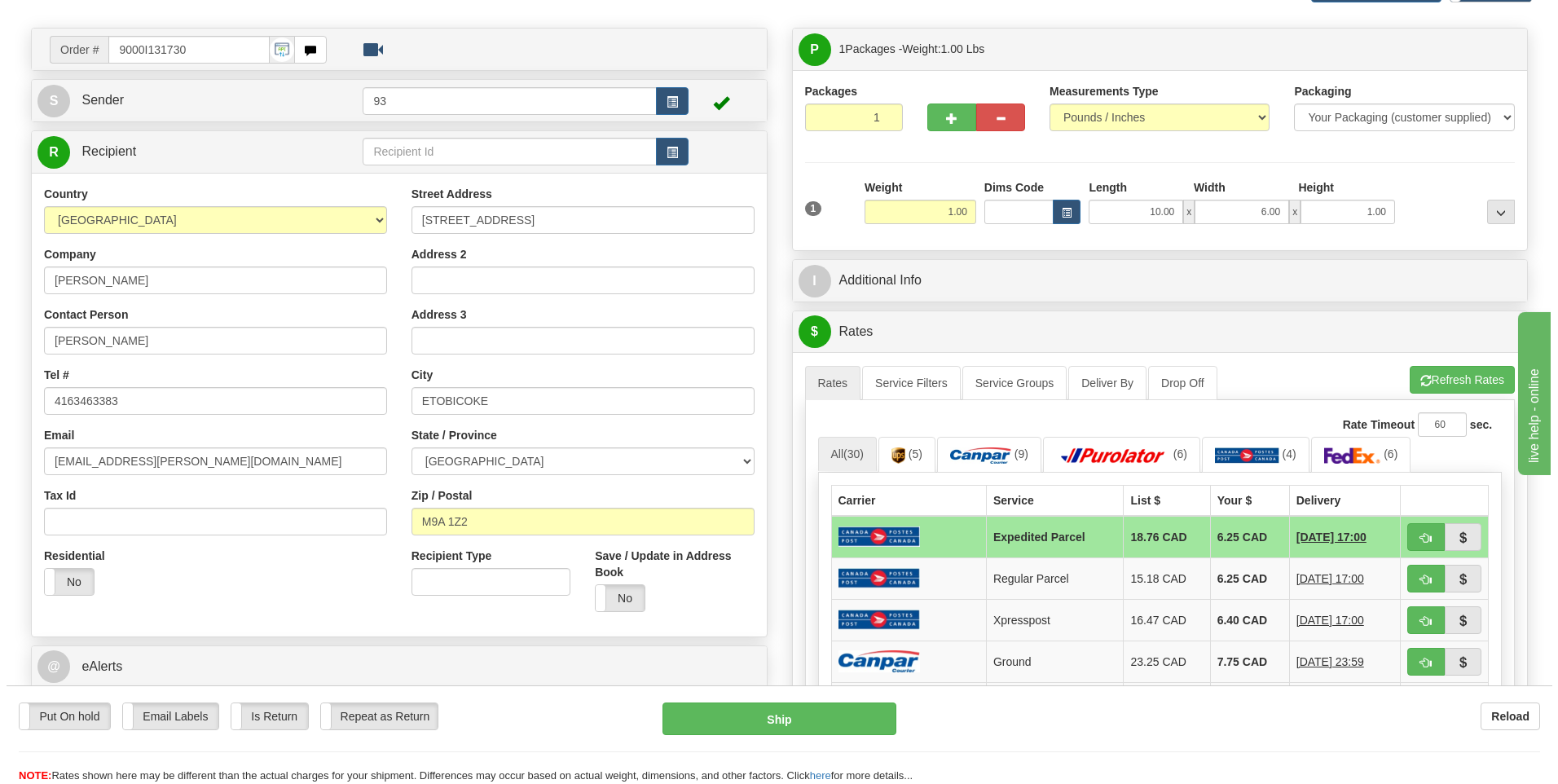
scroll to position [326, 0]
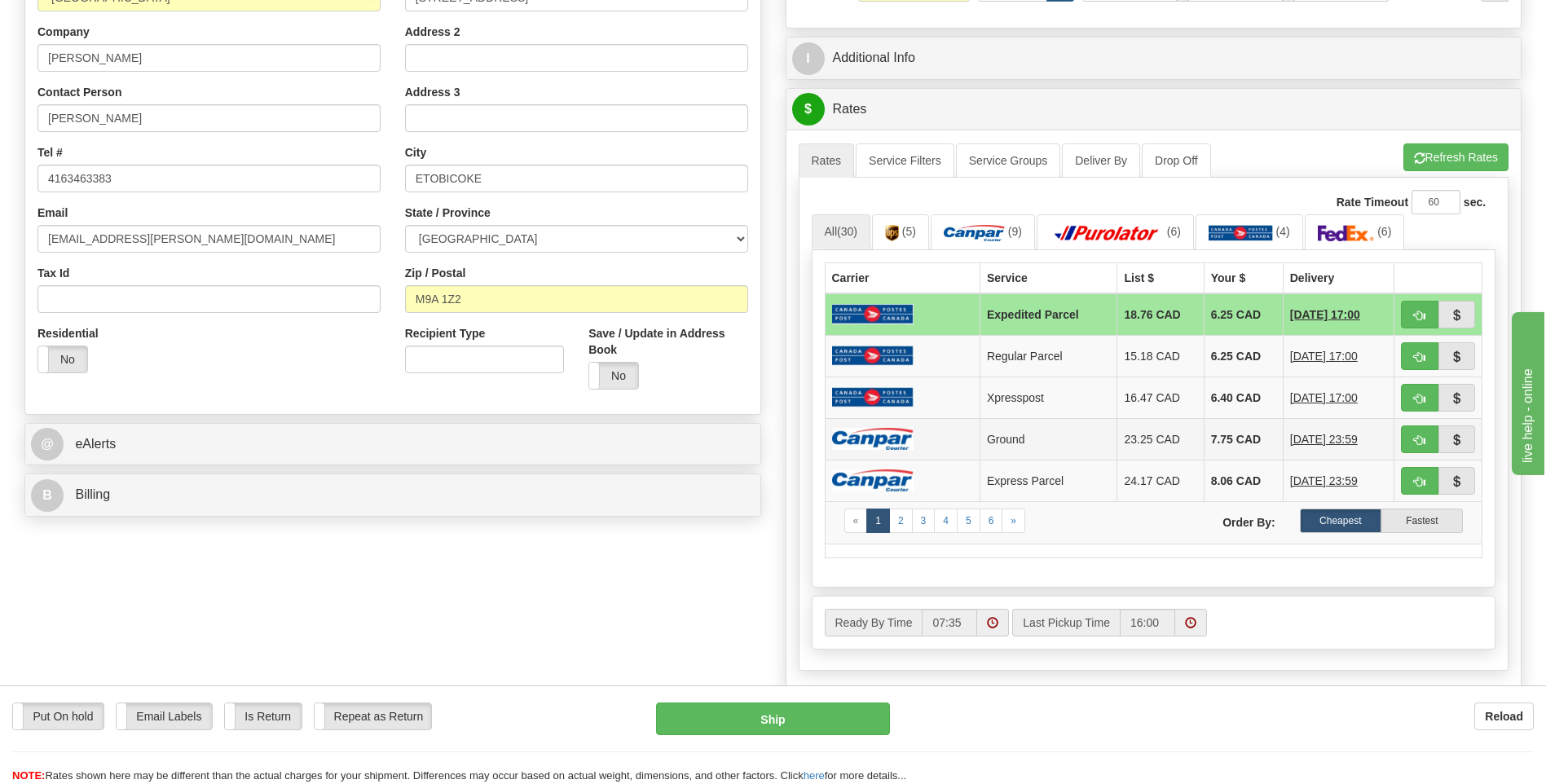
drag, startPoint x: 1228, startPoint y: 441, endPoint x: 1219, endPoint y: 441, distance: 9.0
click at [1228, 441] on td "7.75 CAD" at bounding box center [1243, 439] width 79 height 42
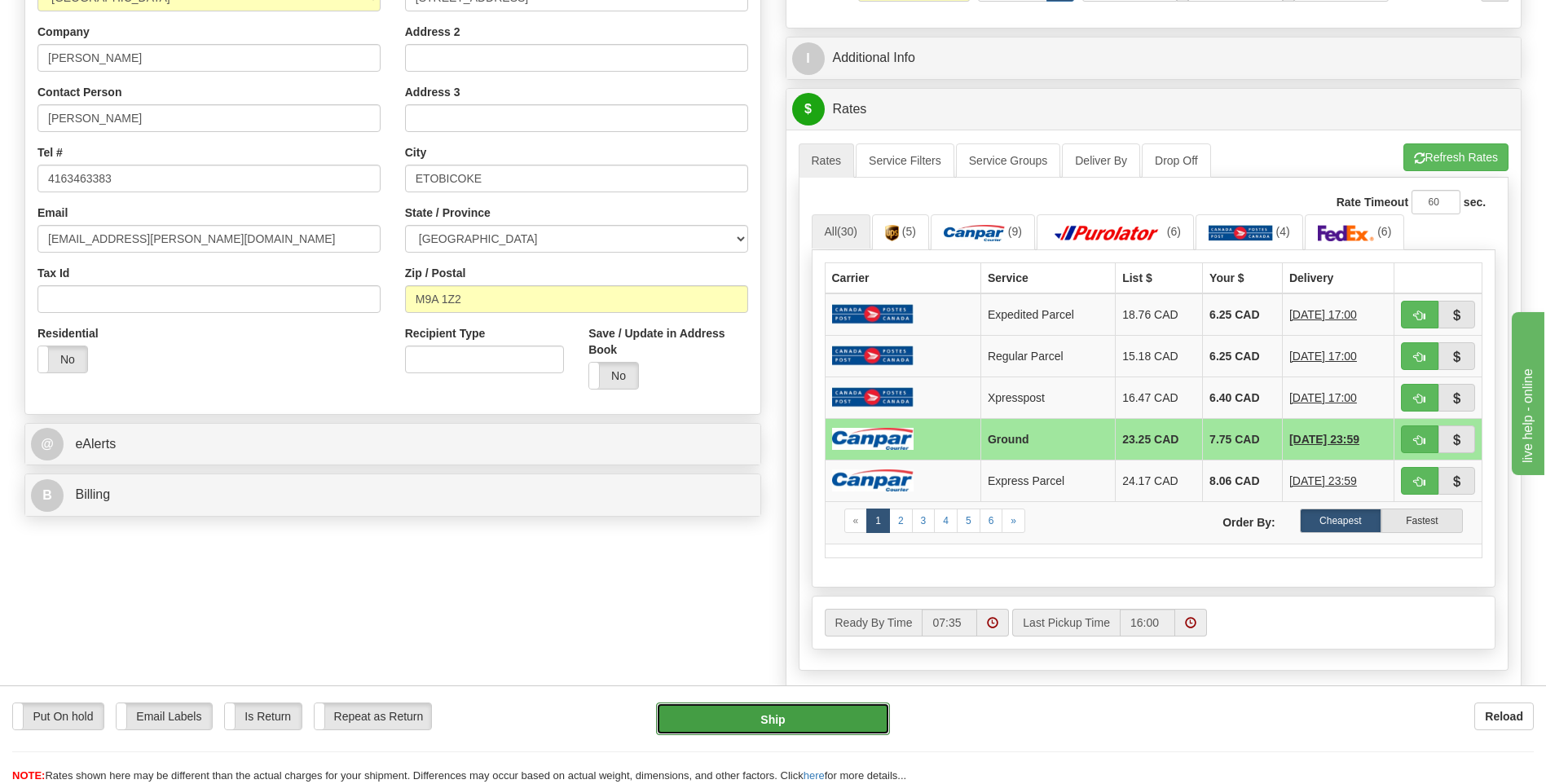
click at [867, 713] on button "Ship" at bounding box center [772, 718] width 233 height 32
type input "1"
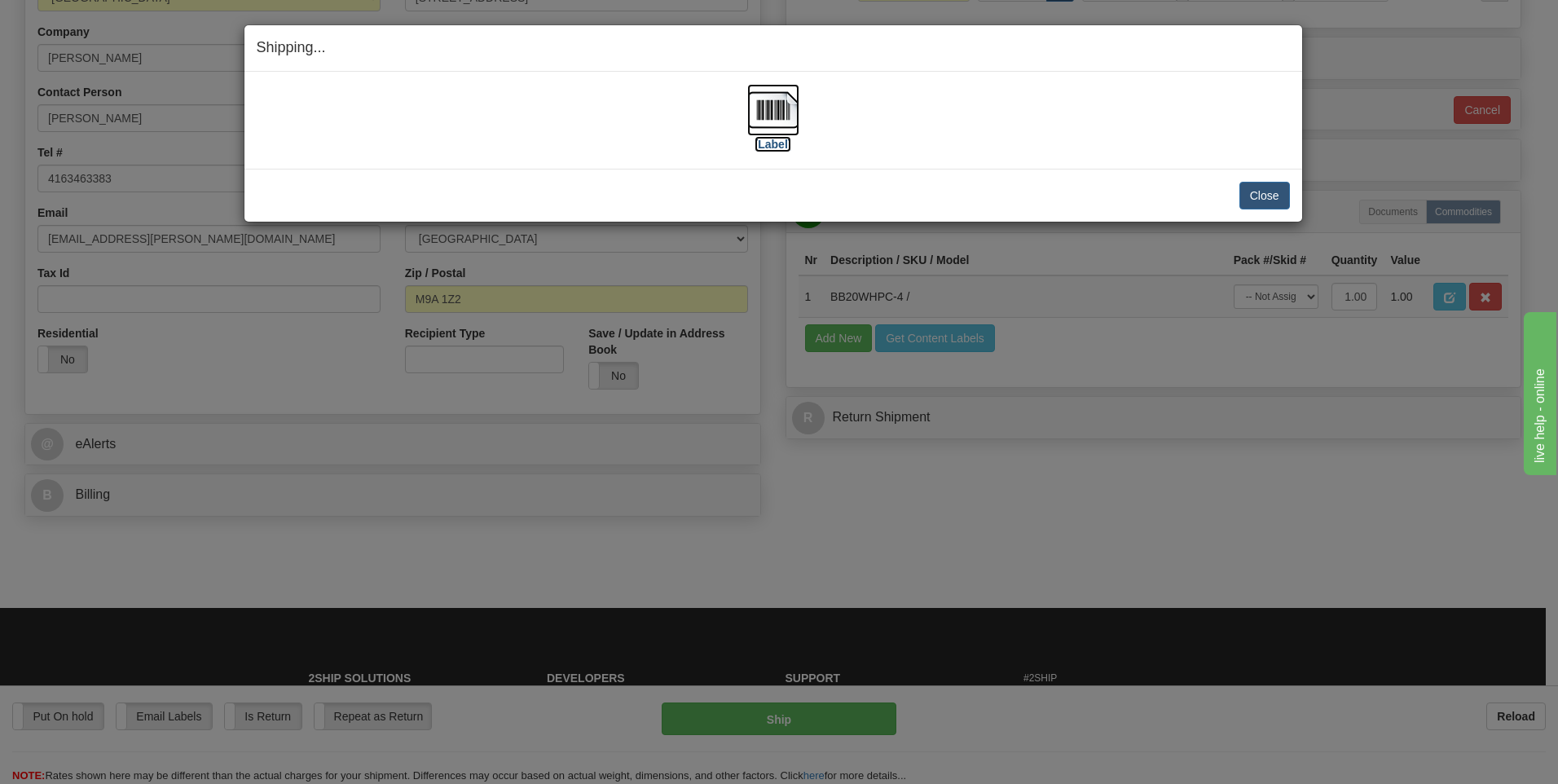
click at [769, 99] on img at bounding box center [774, 110] width 52 height 52
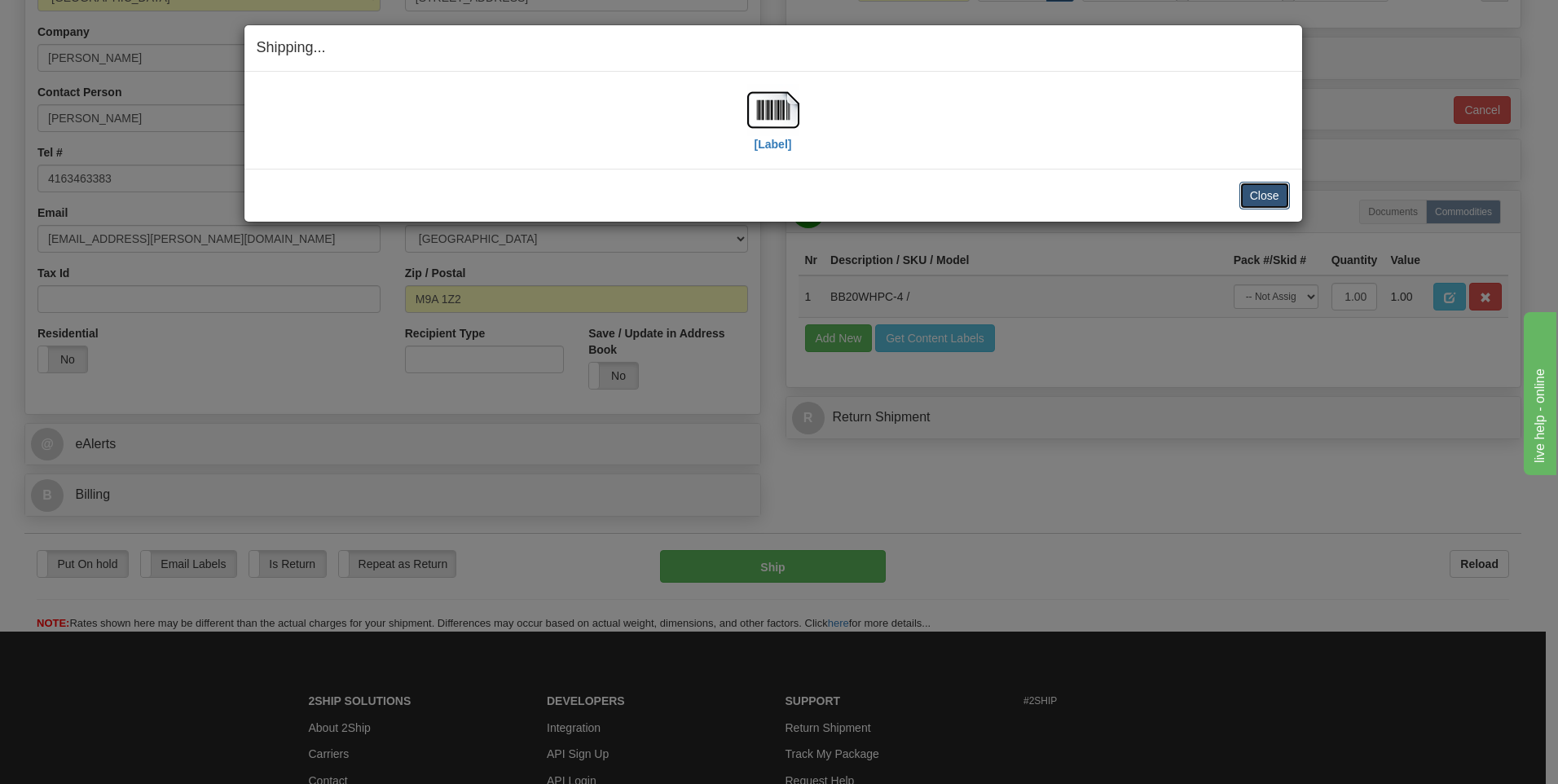
click at [1269, 194] on button "Close" at bounding box center [1265, 196] width 51 height 28
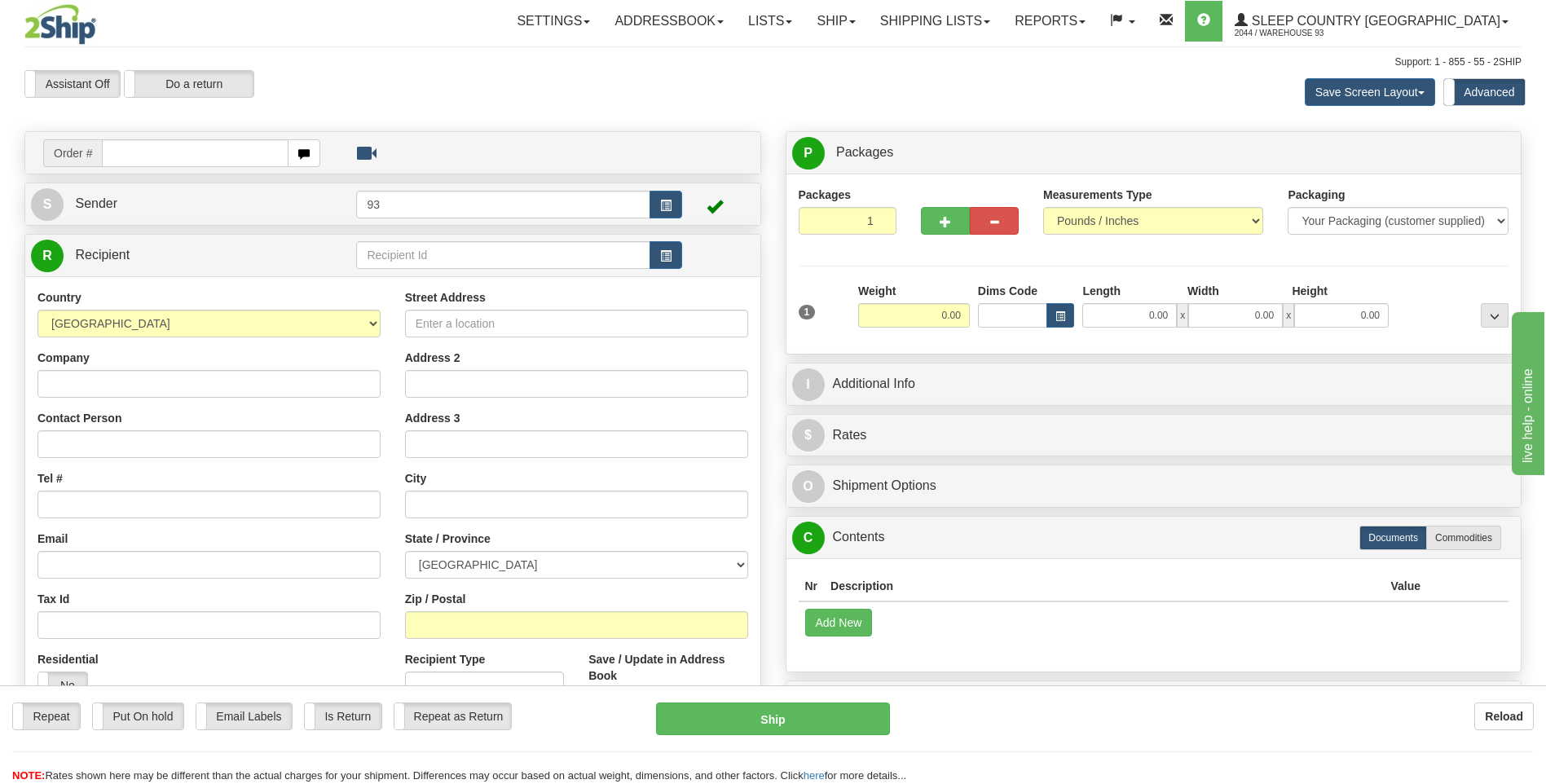
click at [215, 163] on input "text" at bounding box center [195, 153] width 186 height 28
type input "9000I133722"
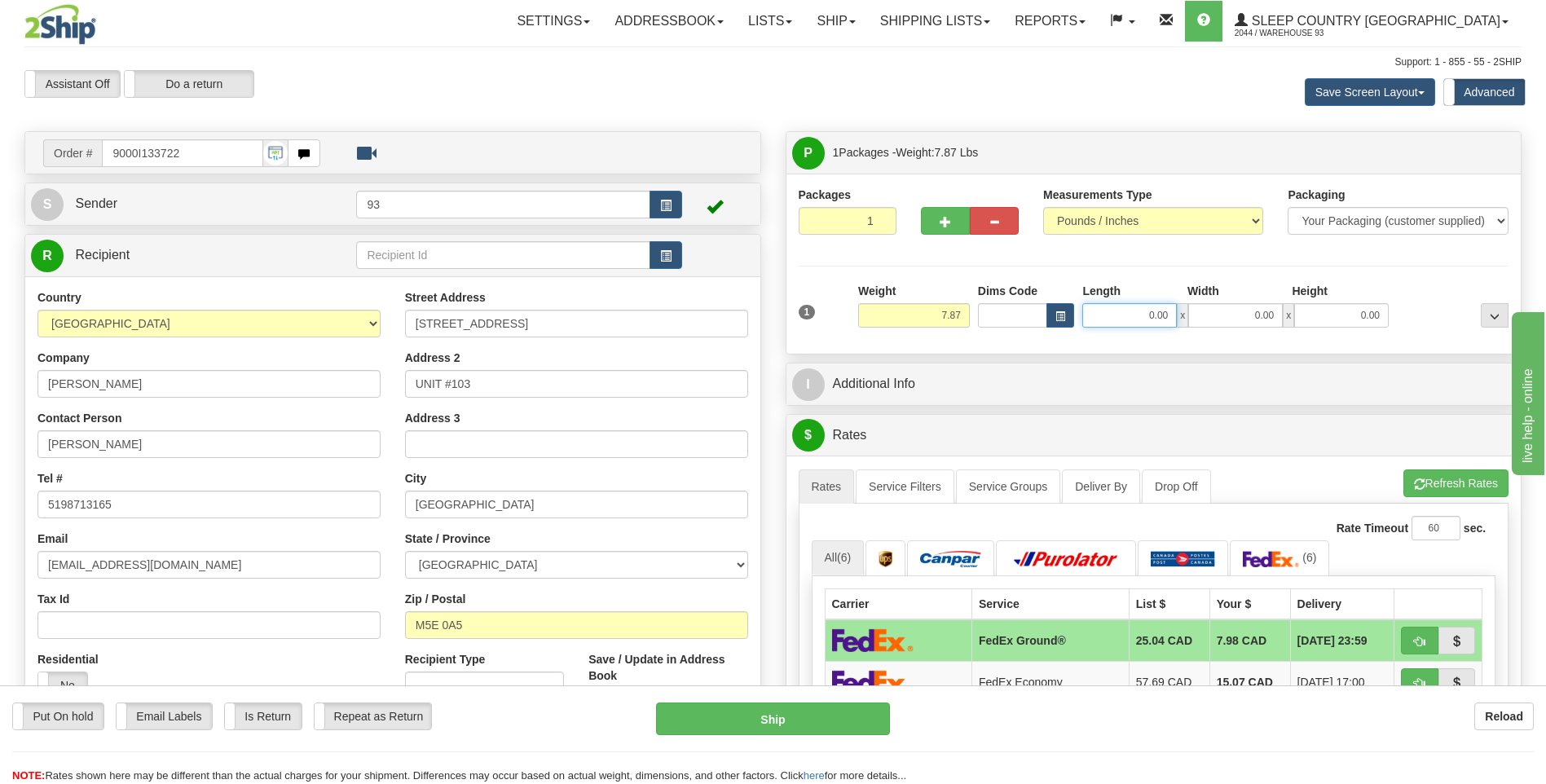
click at [1135, 316] on input "0.00" at bounding box center [1130, 316] width 94 height 24
type input "12.00"
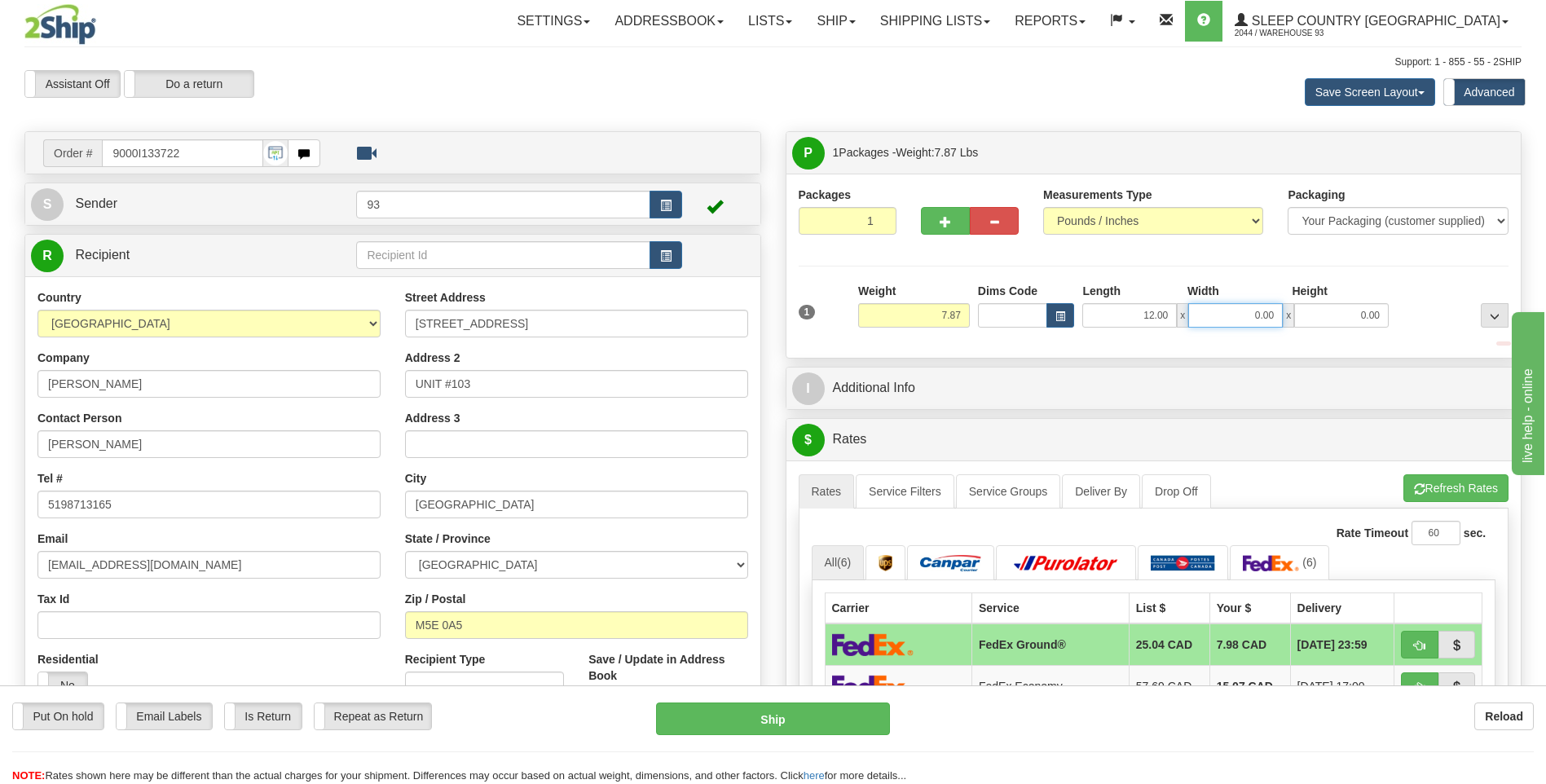
click at [1273, 305] on input "0.00" at bounding box center [1236, 316] width 94 height 24
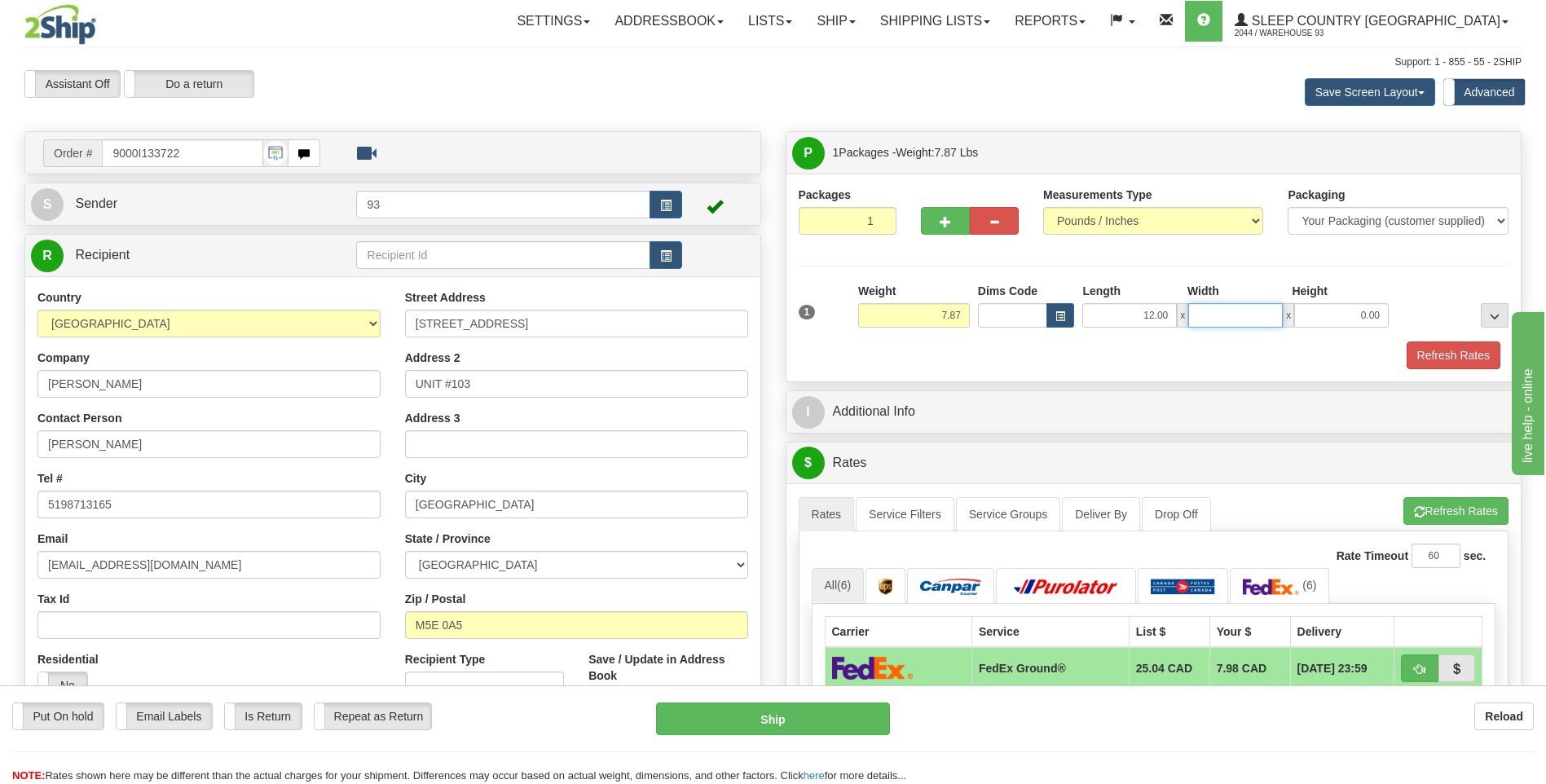
click at [1252, 307] on input "Width" at bounding box center [1236, 316] width 94 height 24
type input "10.00"
click at [1348, 328] on div "1 Weight 7.87 Dims Code x x" at bounding box center [1154, 311] width 719 height 58
click at [1350, 318] on input "0.00" at bounding box center [1341, 316] width 94 height 24
type input "2.00"
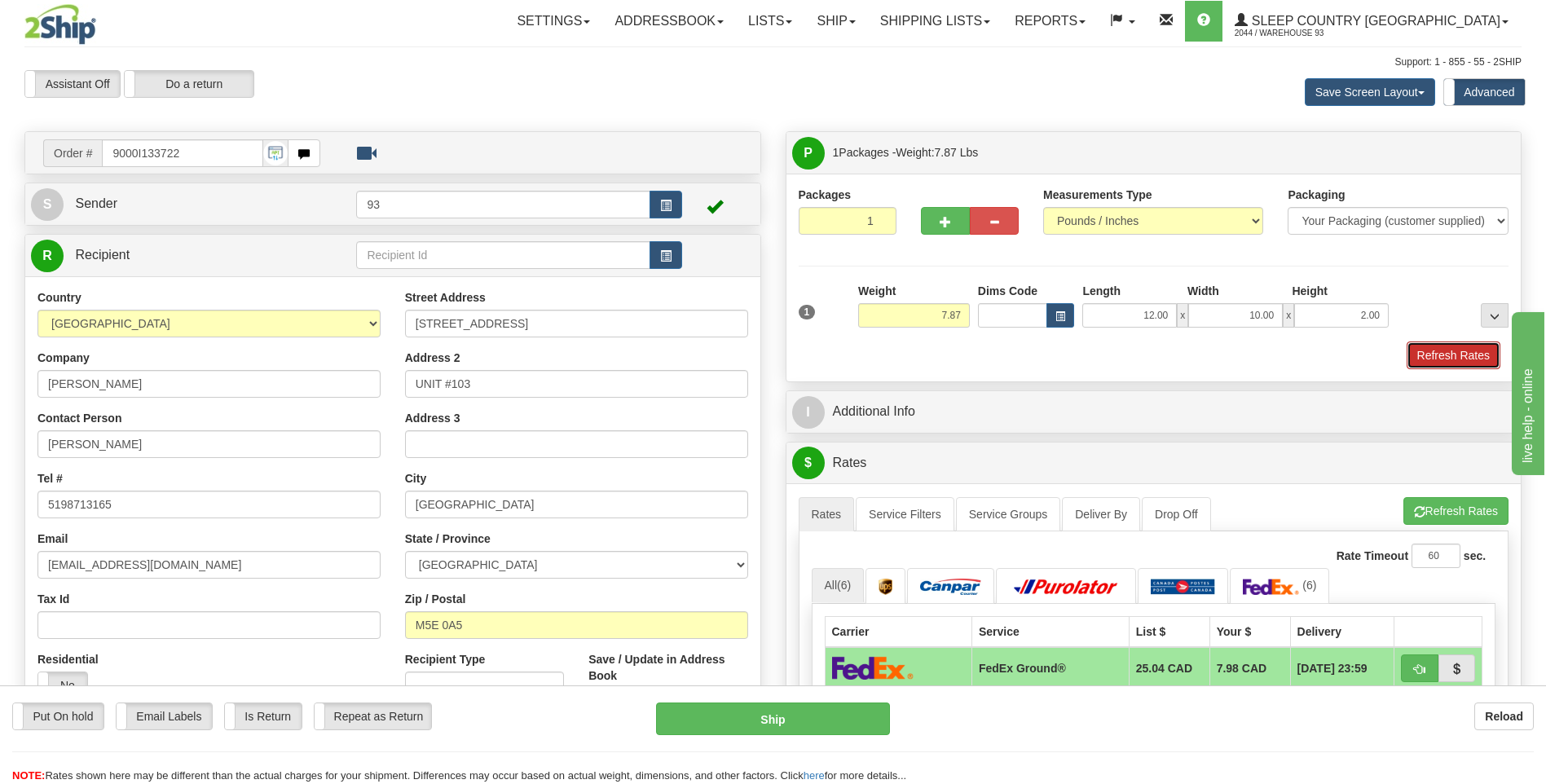
click at [1437, 355] on button "Refresh Rates" at bounding box center [1453, 356] width 94 height 28
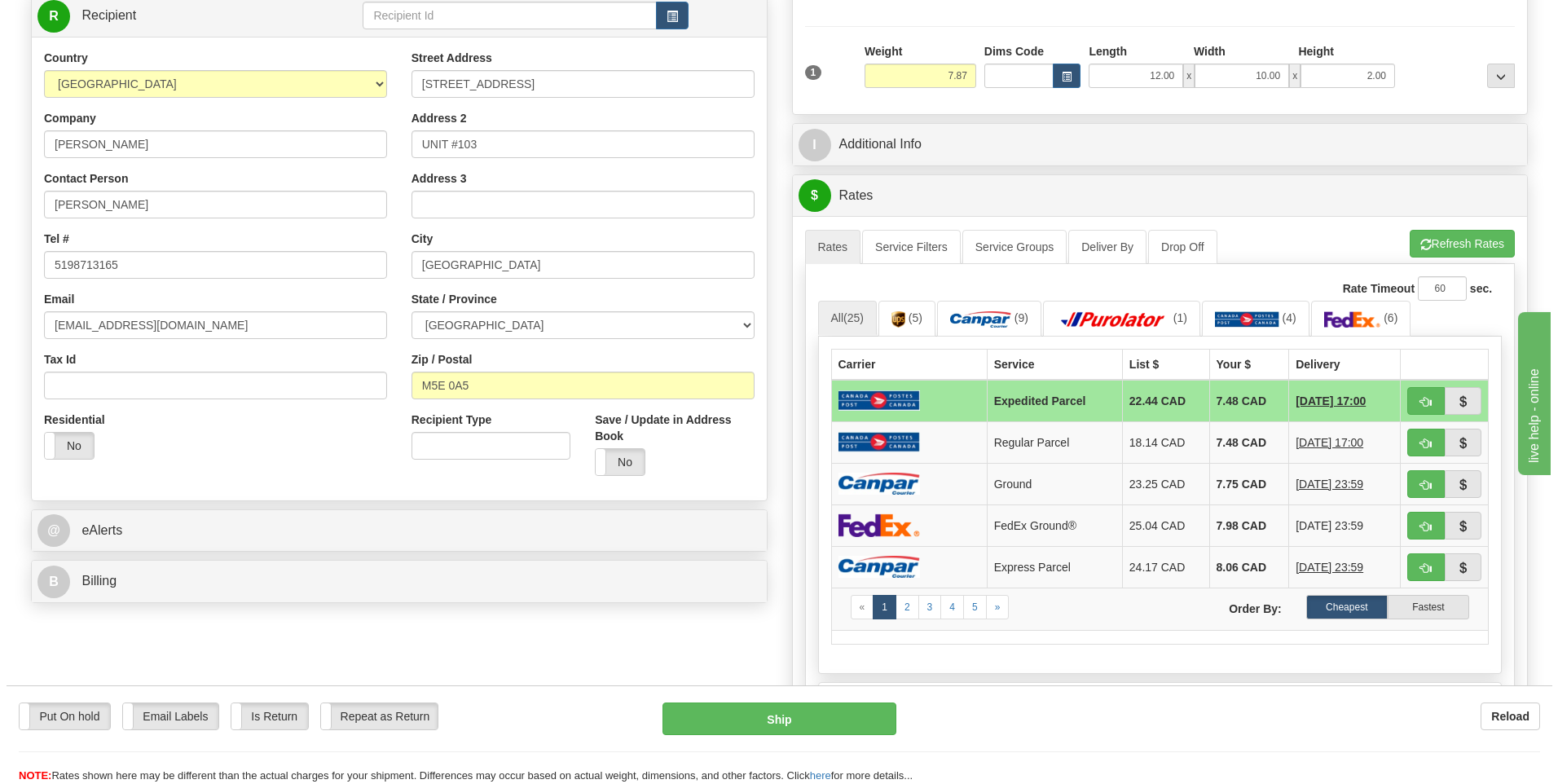
scroll to position [245, 0]
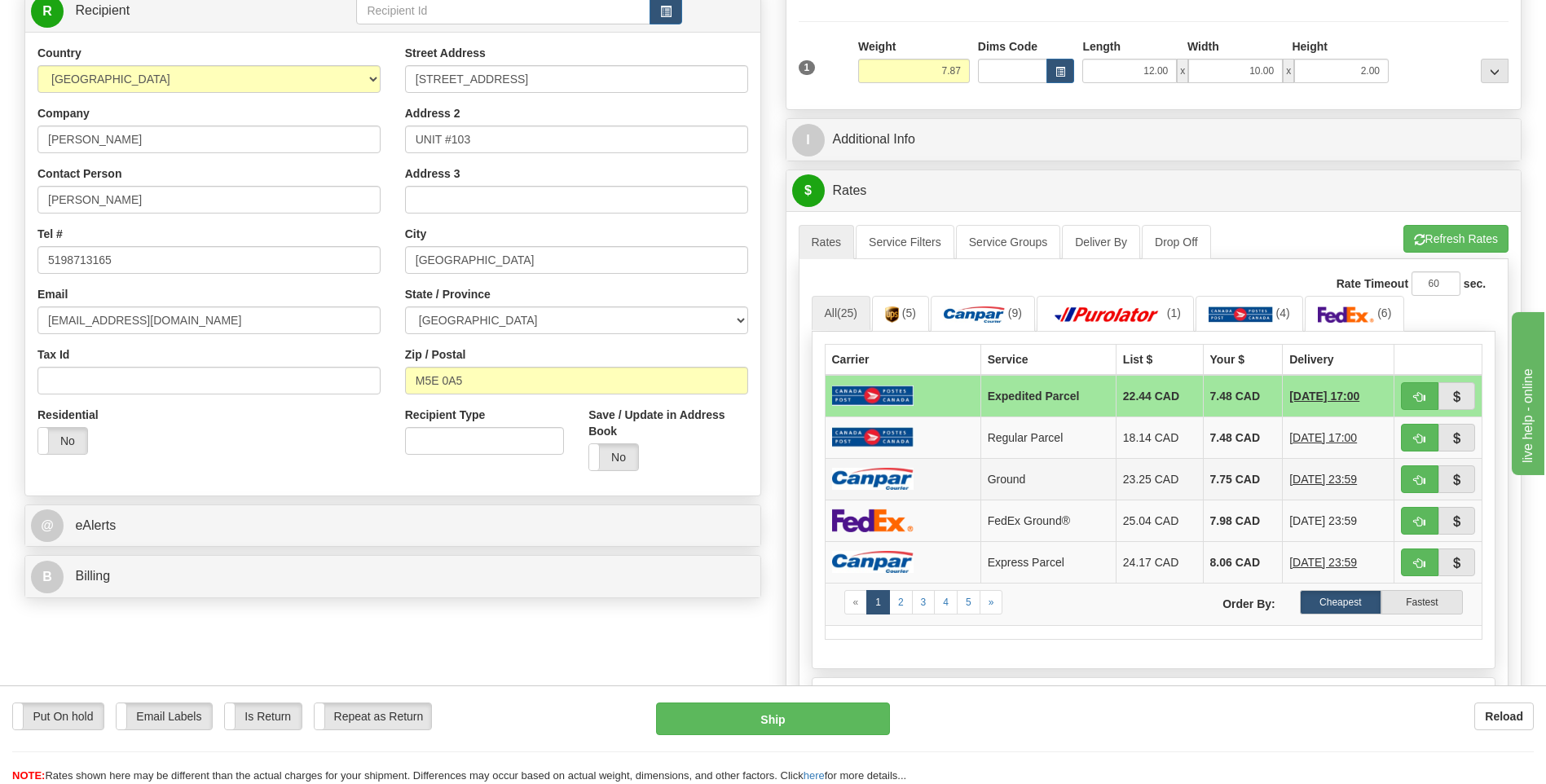
click at [884, 466] on td at bounding box center [902, 479] width 156 height 42
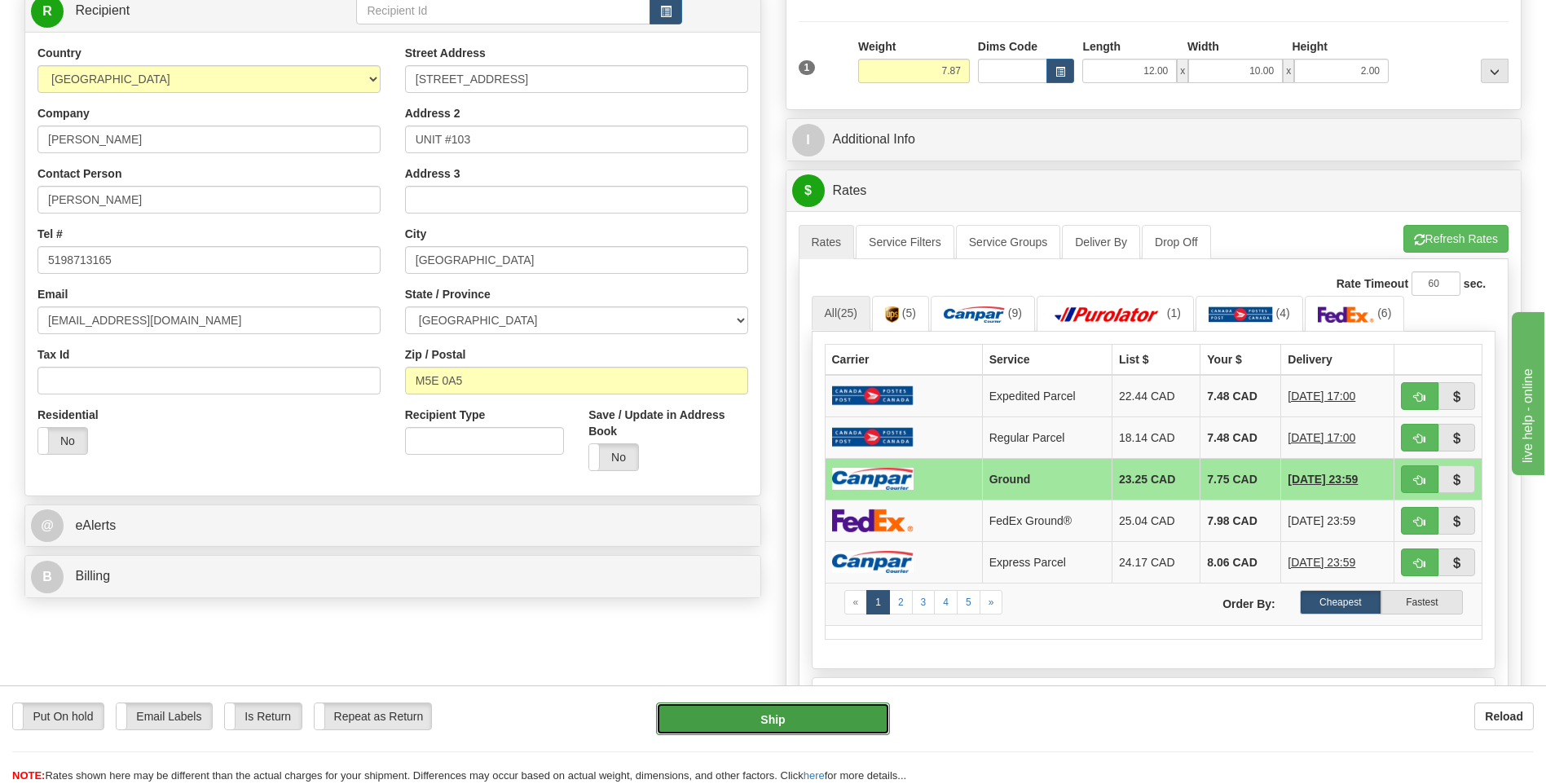
click at [838, 718] on button "Ship" at bounding box center [772, 718] width 233 height 32
type input "1"
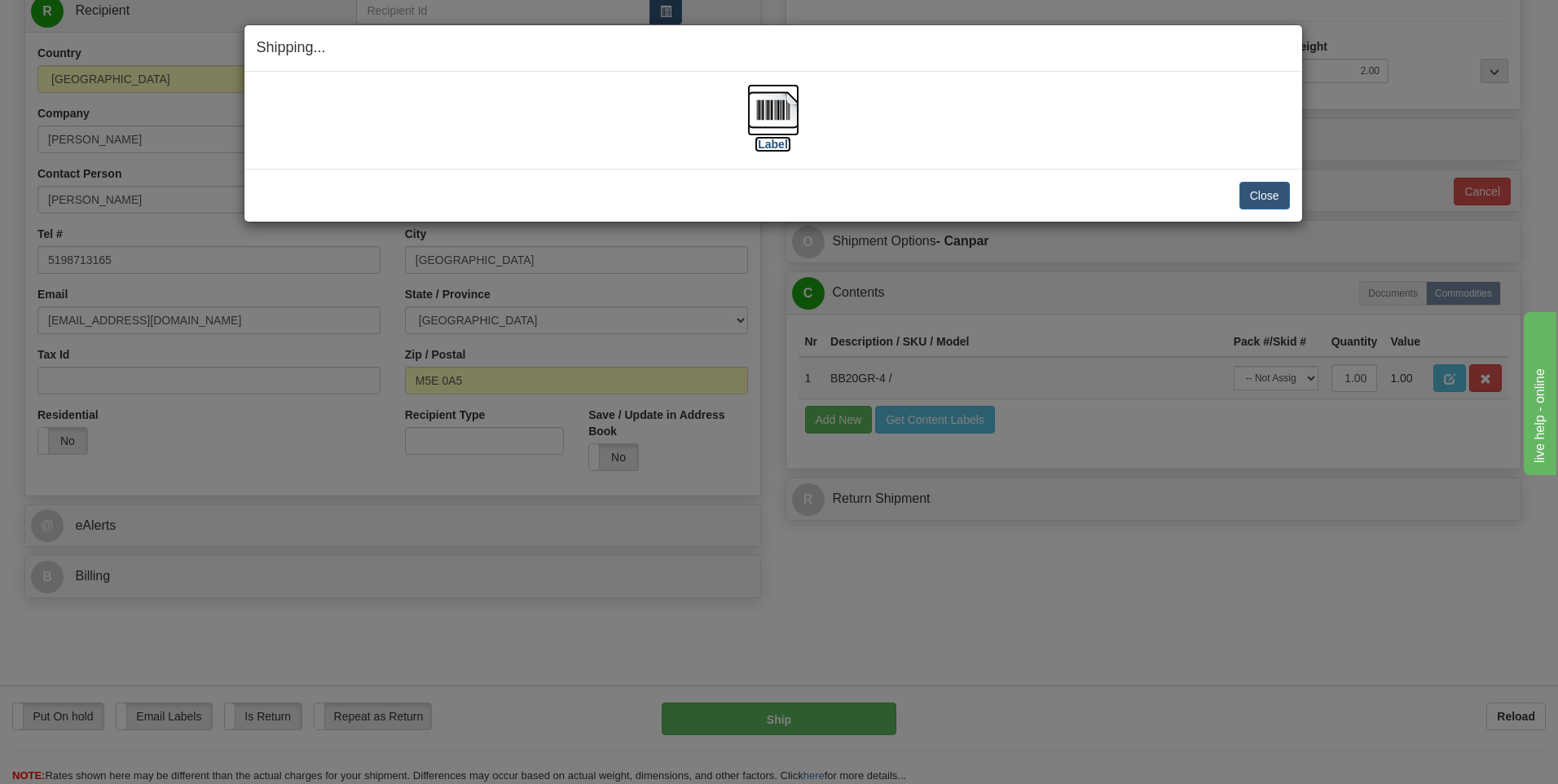
click at [758, 109] on img at bounding box center [774, 110] width 52 height 52
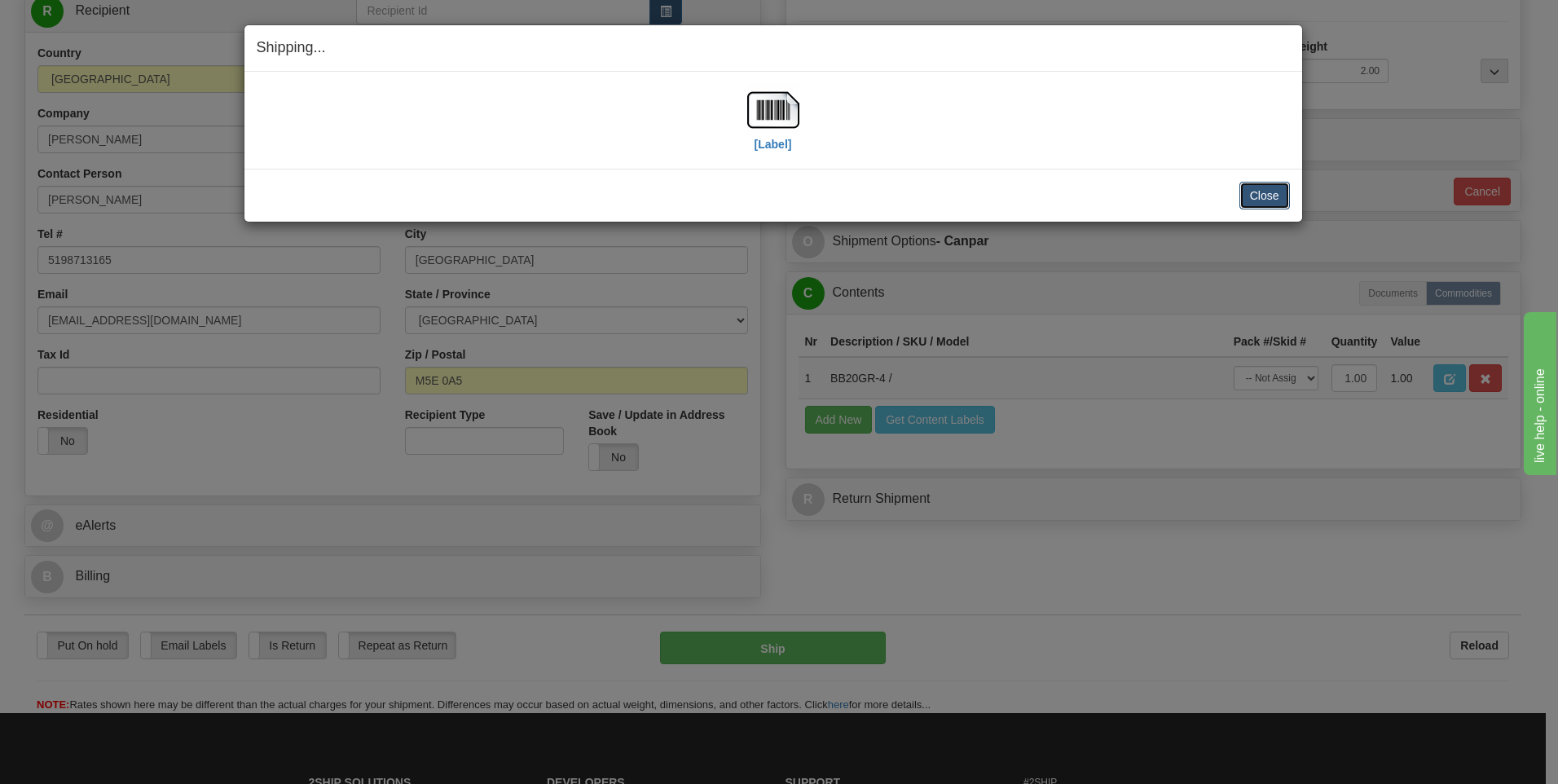
click at [1274, 200] on button "Close" at bounding box center [1265, 196] width 51 height 28
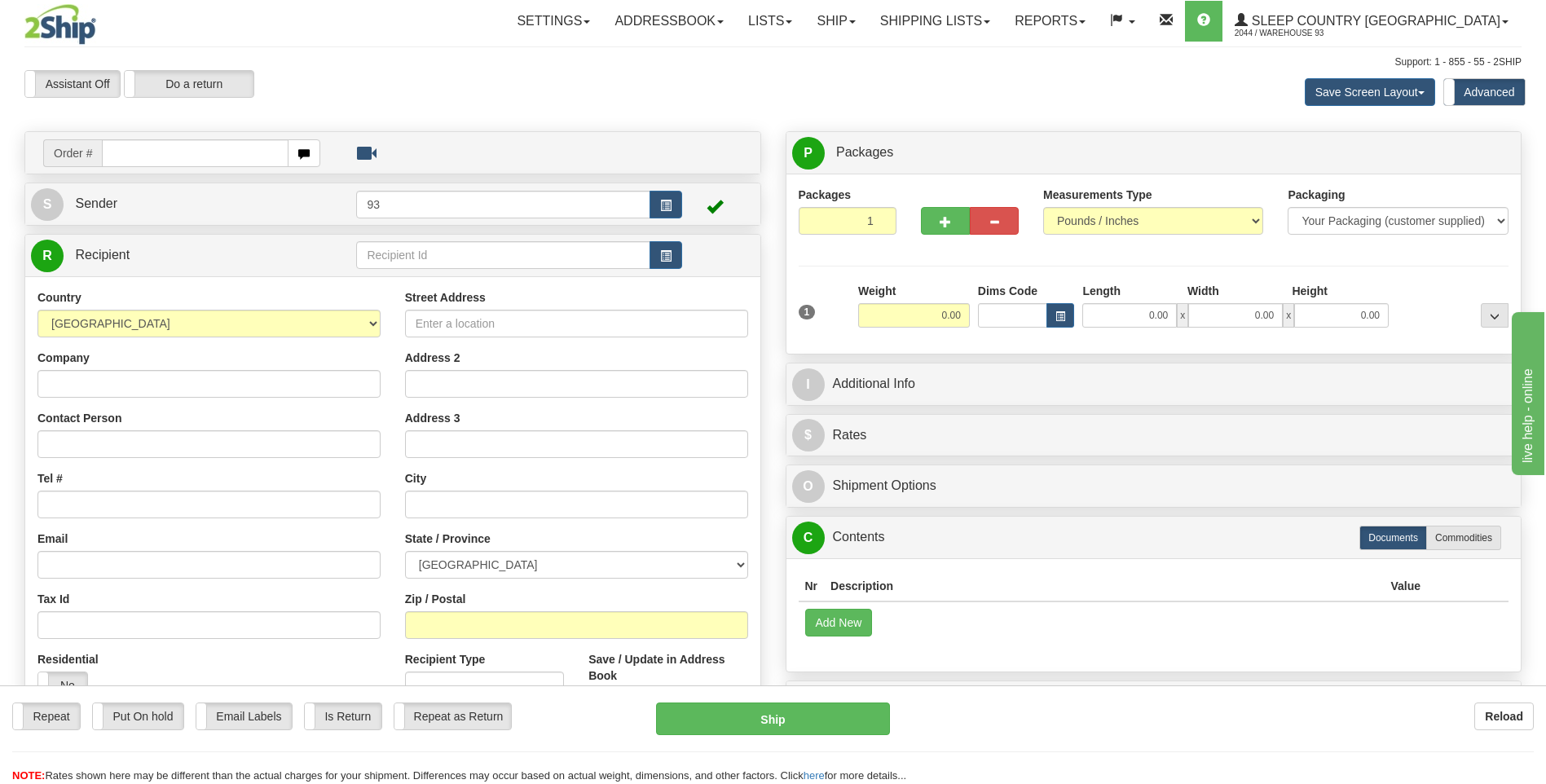
click at [142, 161] on input "text" at bounding box center [195, 153] width 186 height 28
type input "9000I133730"
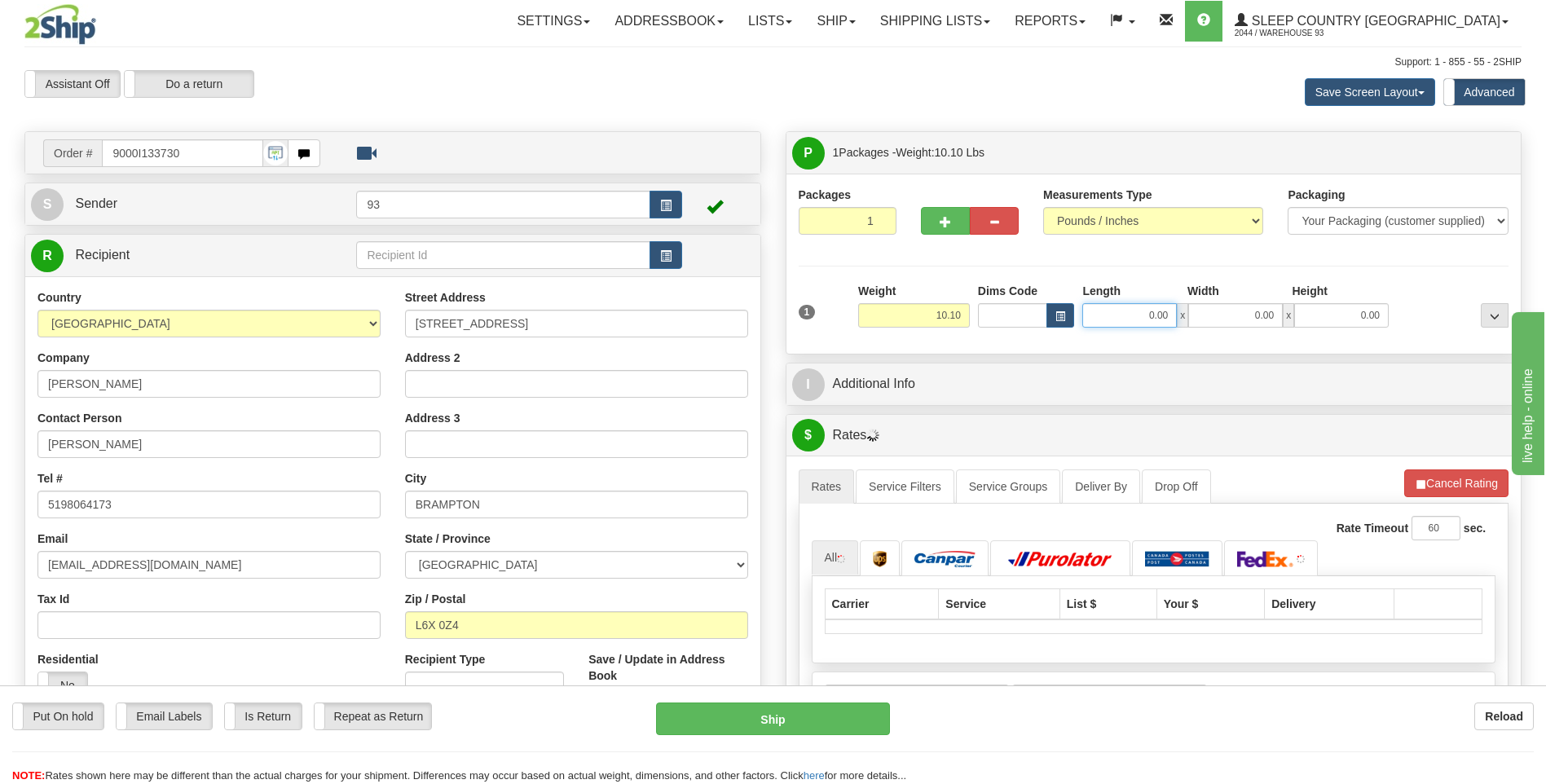
click at [1137, 311] on input "0.00" at bounding box center [1130, 316] width 94 height 24
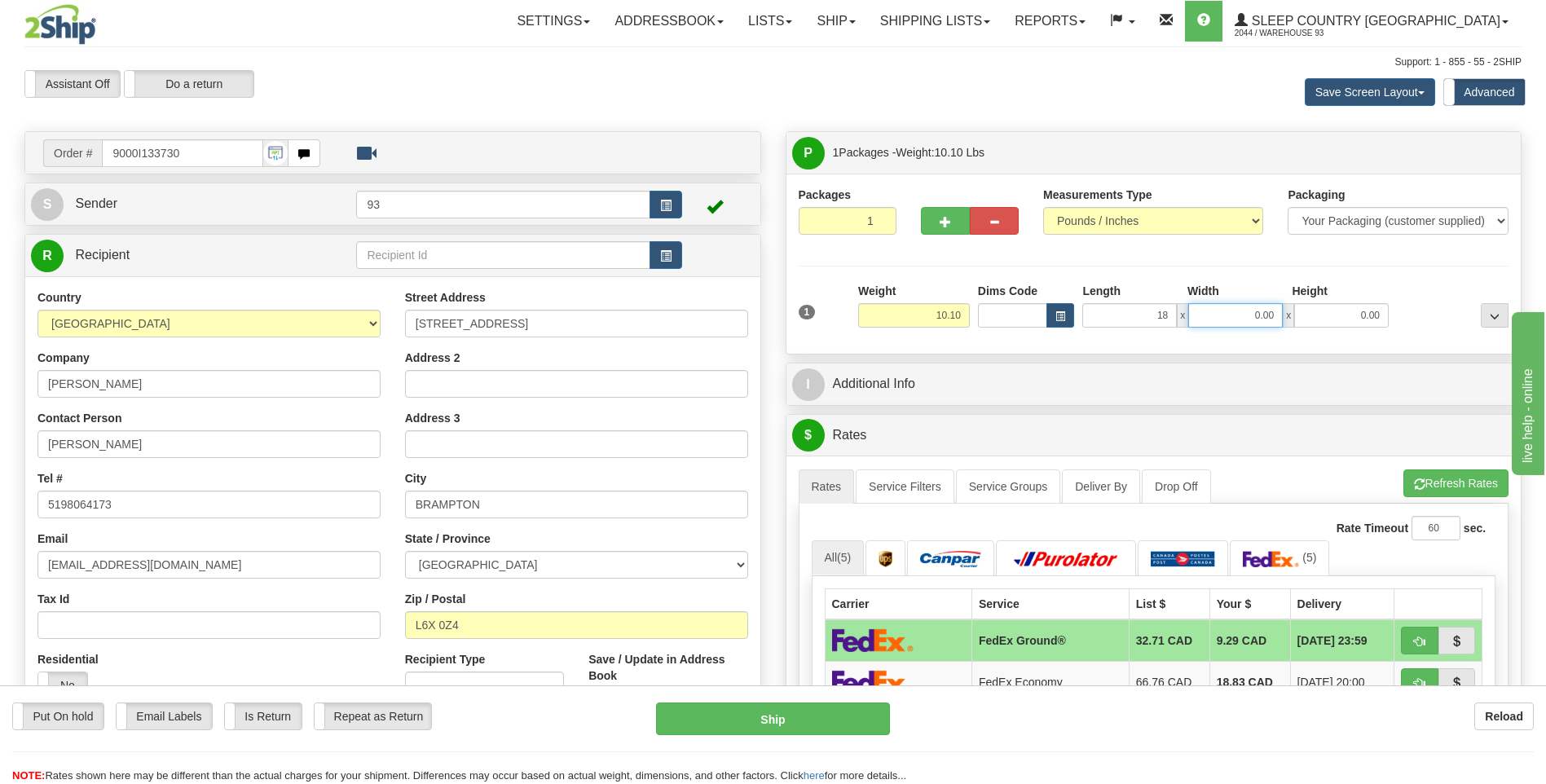
type input "18.00"
click at [1213, 311] on input "0.00" at bounding box center [1236, 316] width 94 height 24
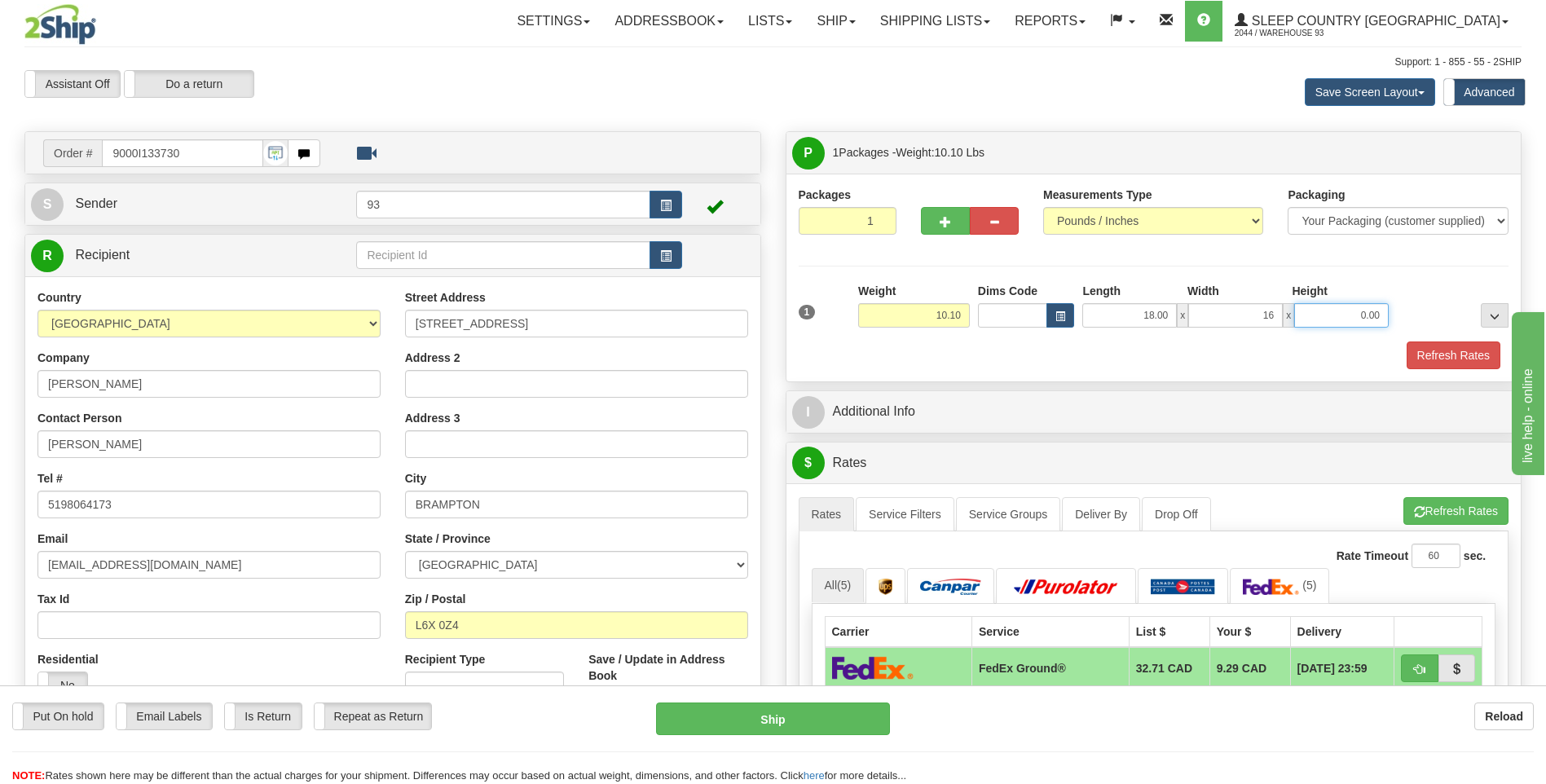
type input "16.00"
click at [1337, 317] on input "0.00" at bounding box center [1341, 316] width 94 height 24
type input "8.00"
click at [1459, 348] on button "Refresh Rates" at bounding box center [1453, 356] width 94 height 28
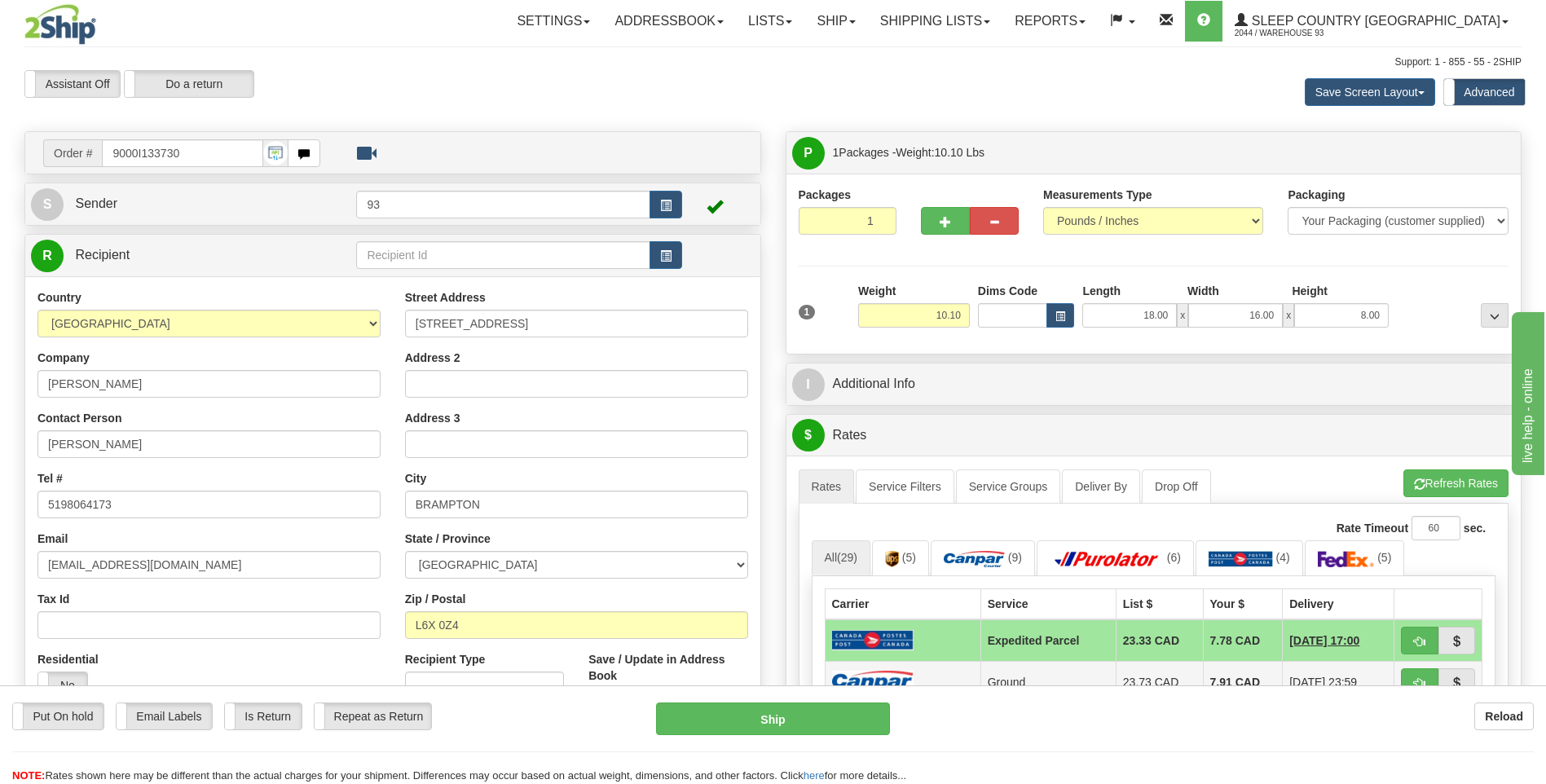
click at [914, 663] on td at bounding box center [902, 682] width 156 height 42
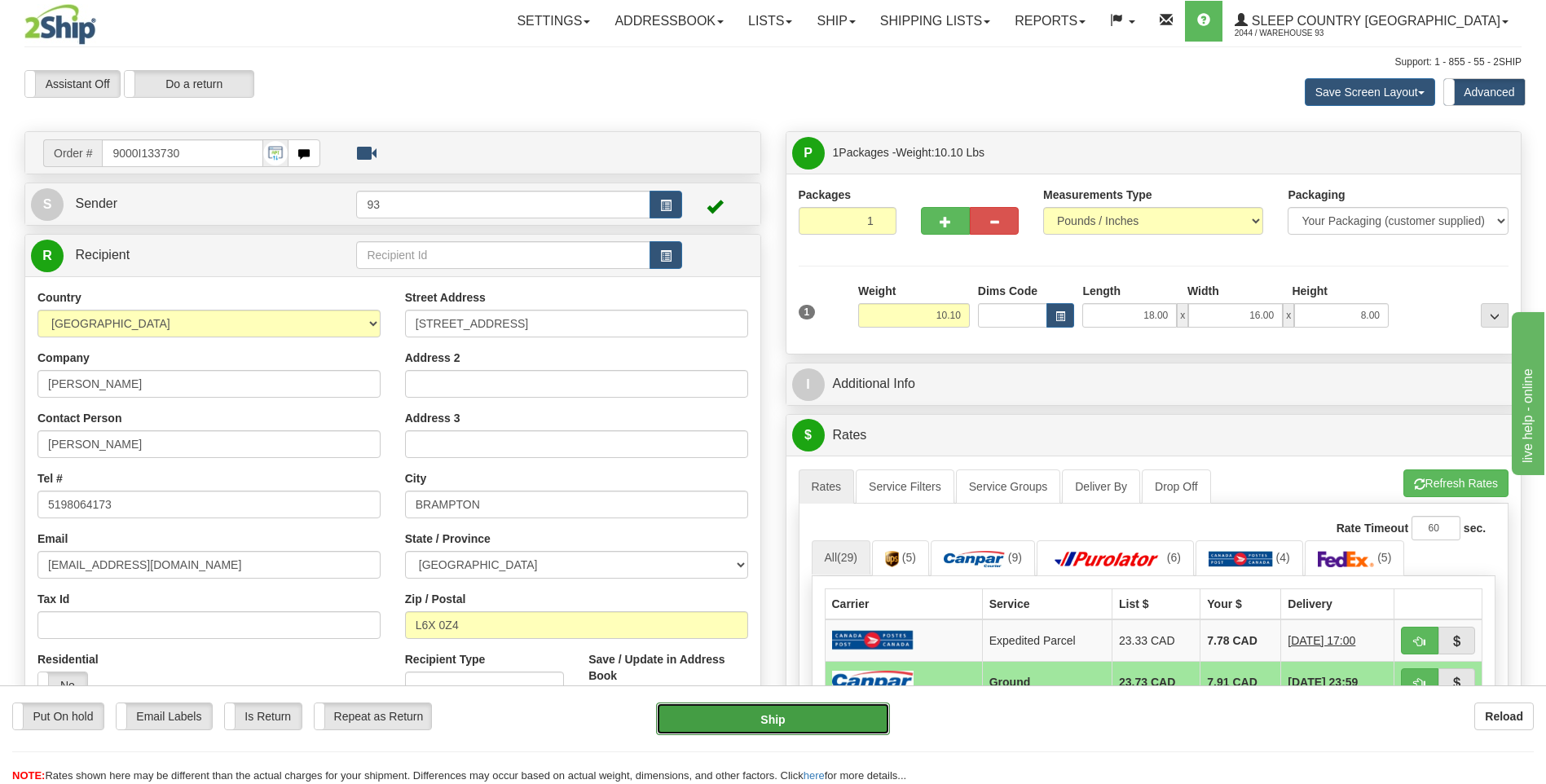
click at [852, 711] on button "Ship" at bounding box center [772, 718] width 233 height 32
type input "1"
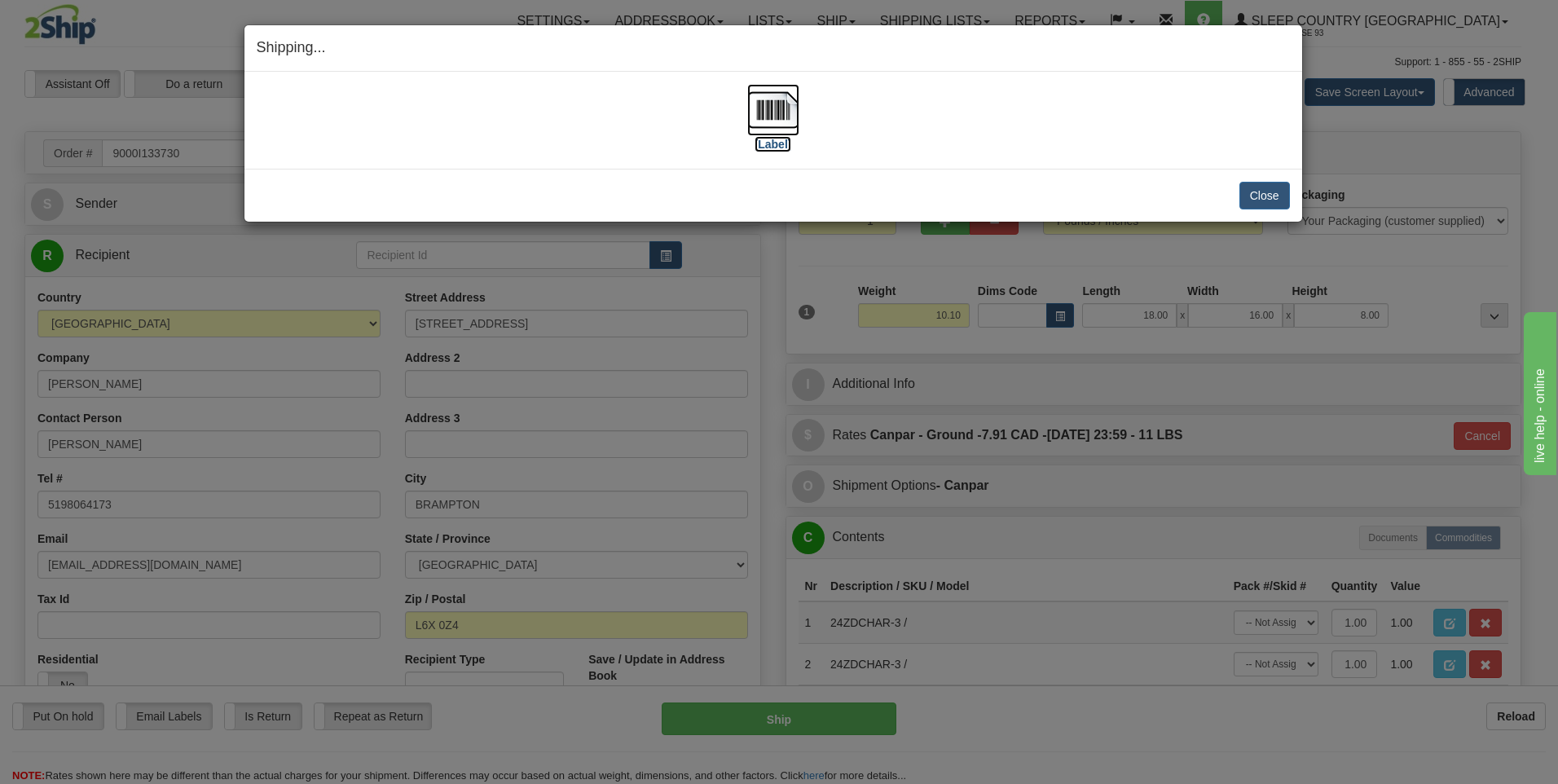
click at [781, 115] on img at bounding box center [774, 110] width 52 height 52
click at [1266, 191] on button "Close" at bounding box center [1265, 196] width 51 height 28
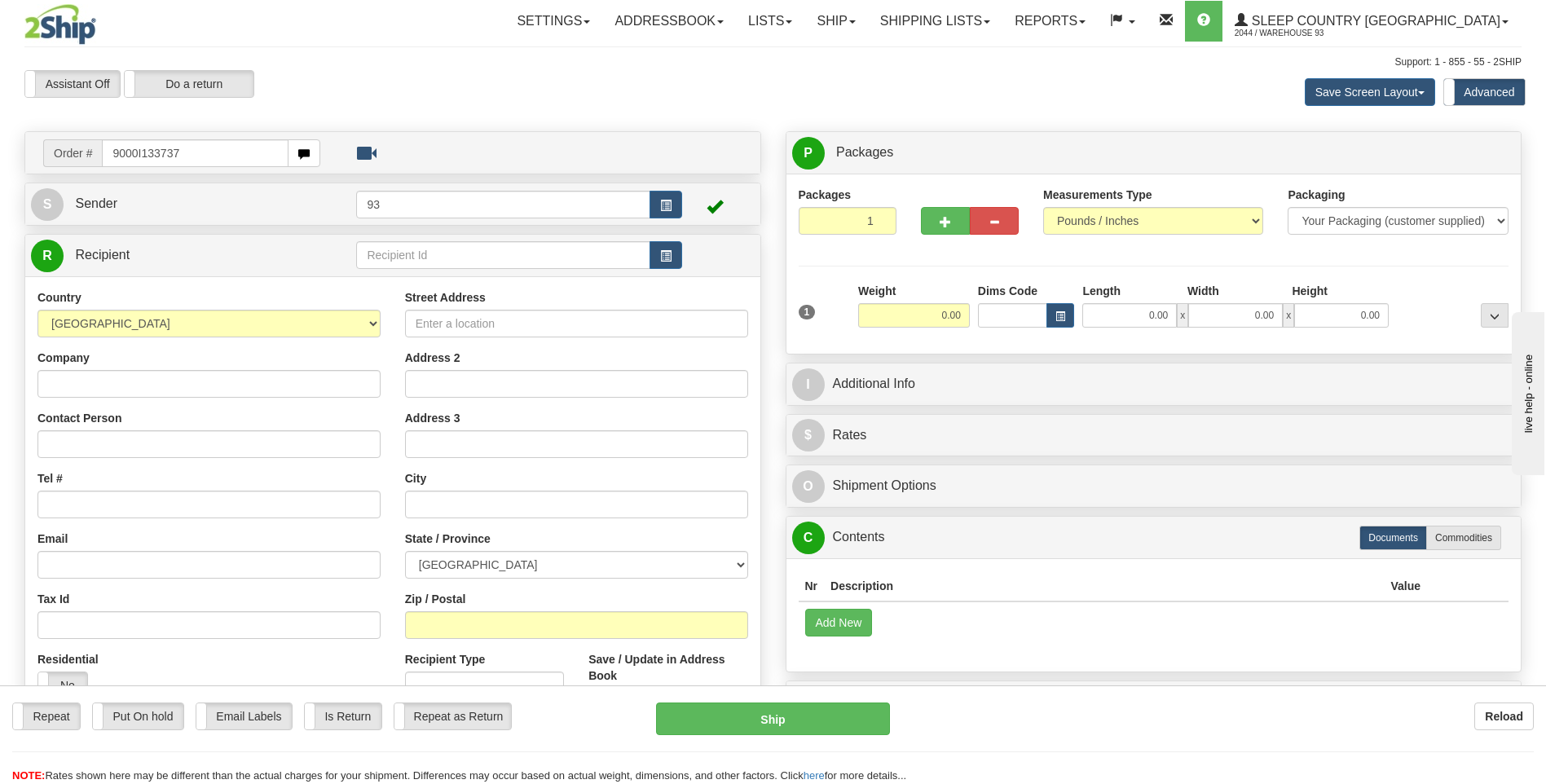
type input "9000I133737"
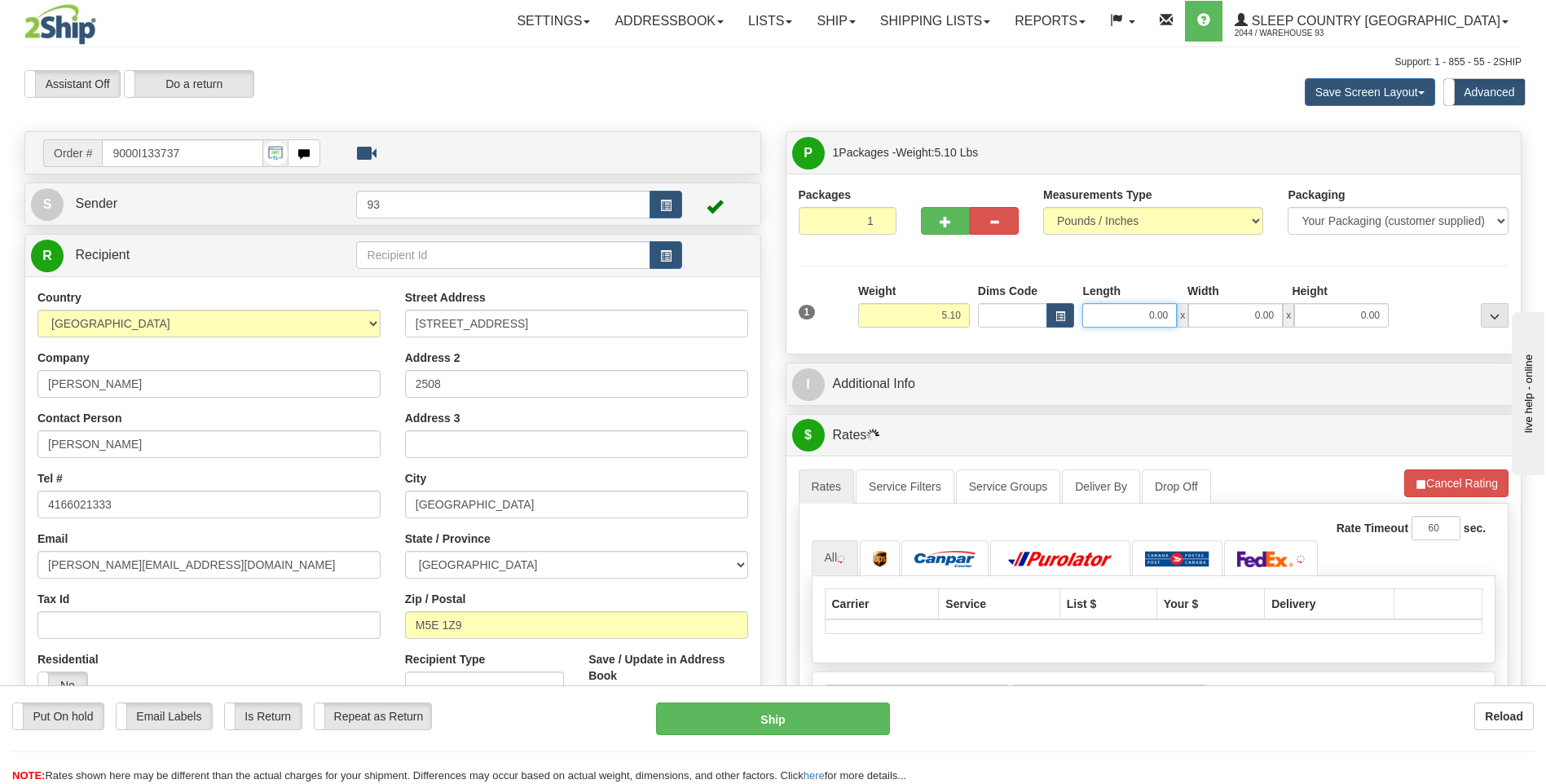
click at [1118, 319] on input "0.00" at bounding box center [1130, 316] width 94 height 24
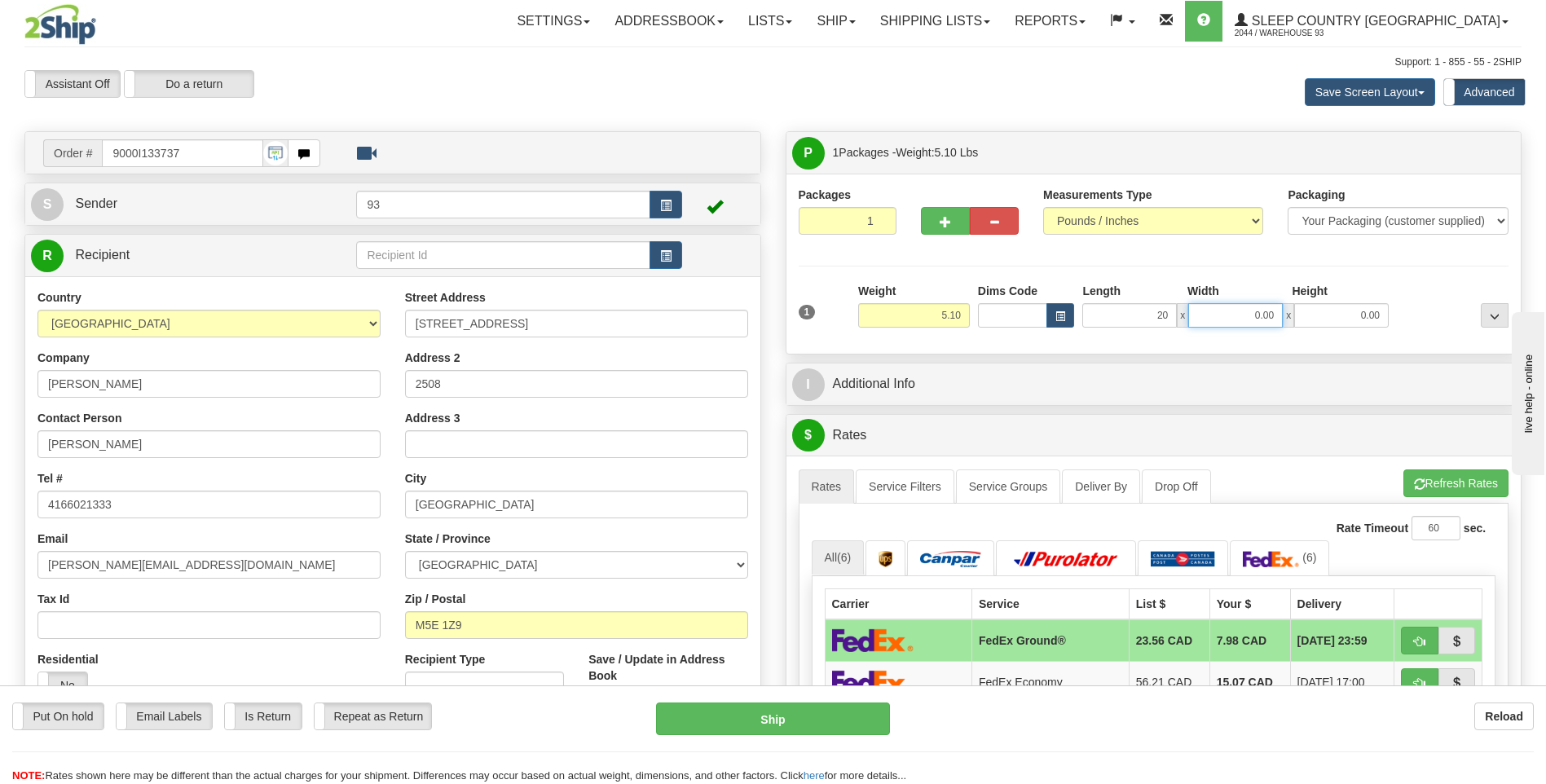
type input "20.00"
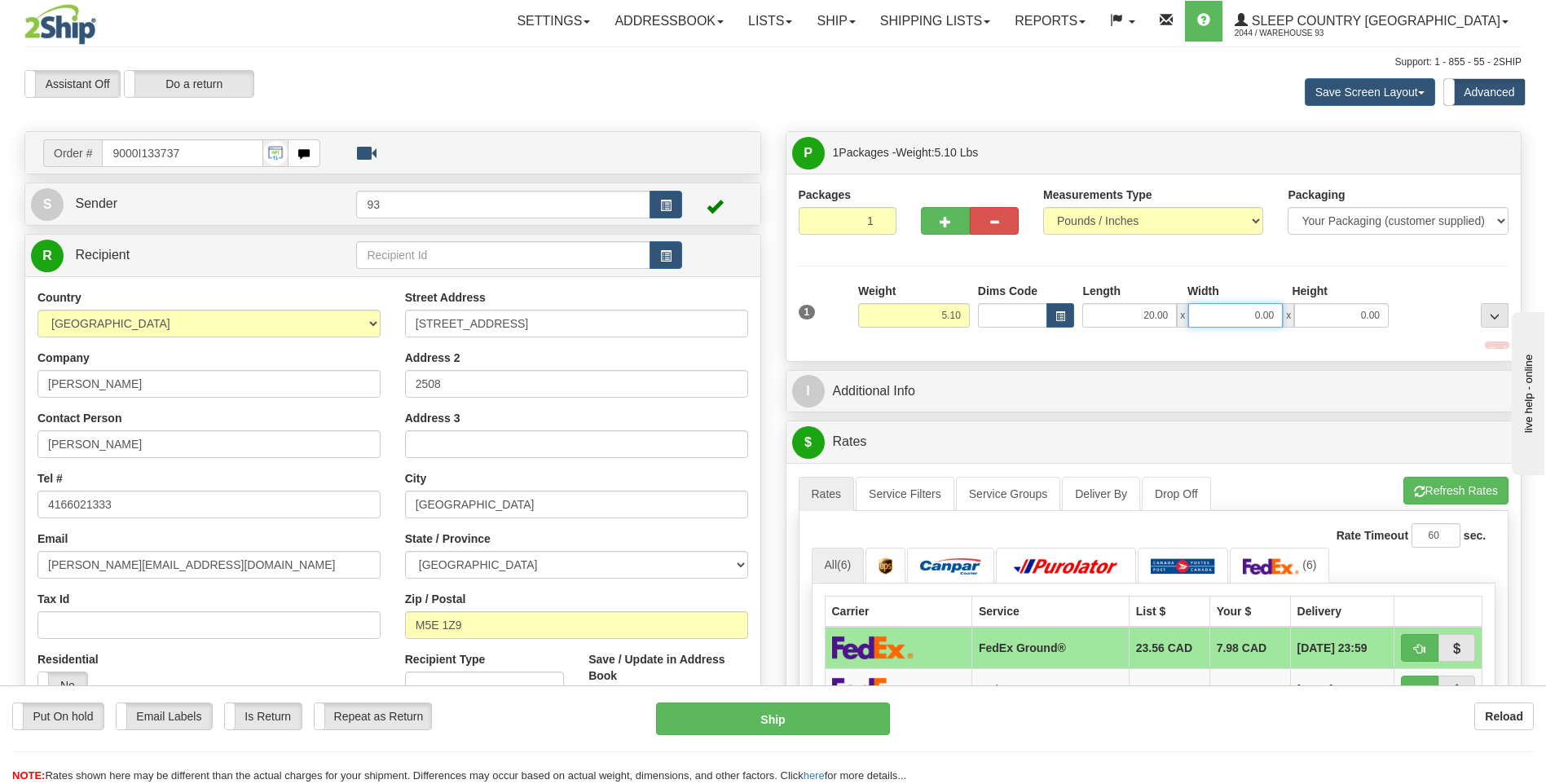
click at [1217, 320] on input "0.00" at bounding box center [1236, 316] width 94 height 24
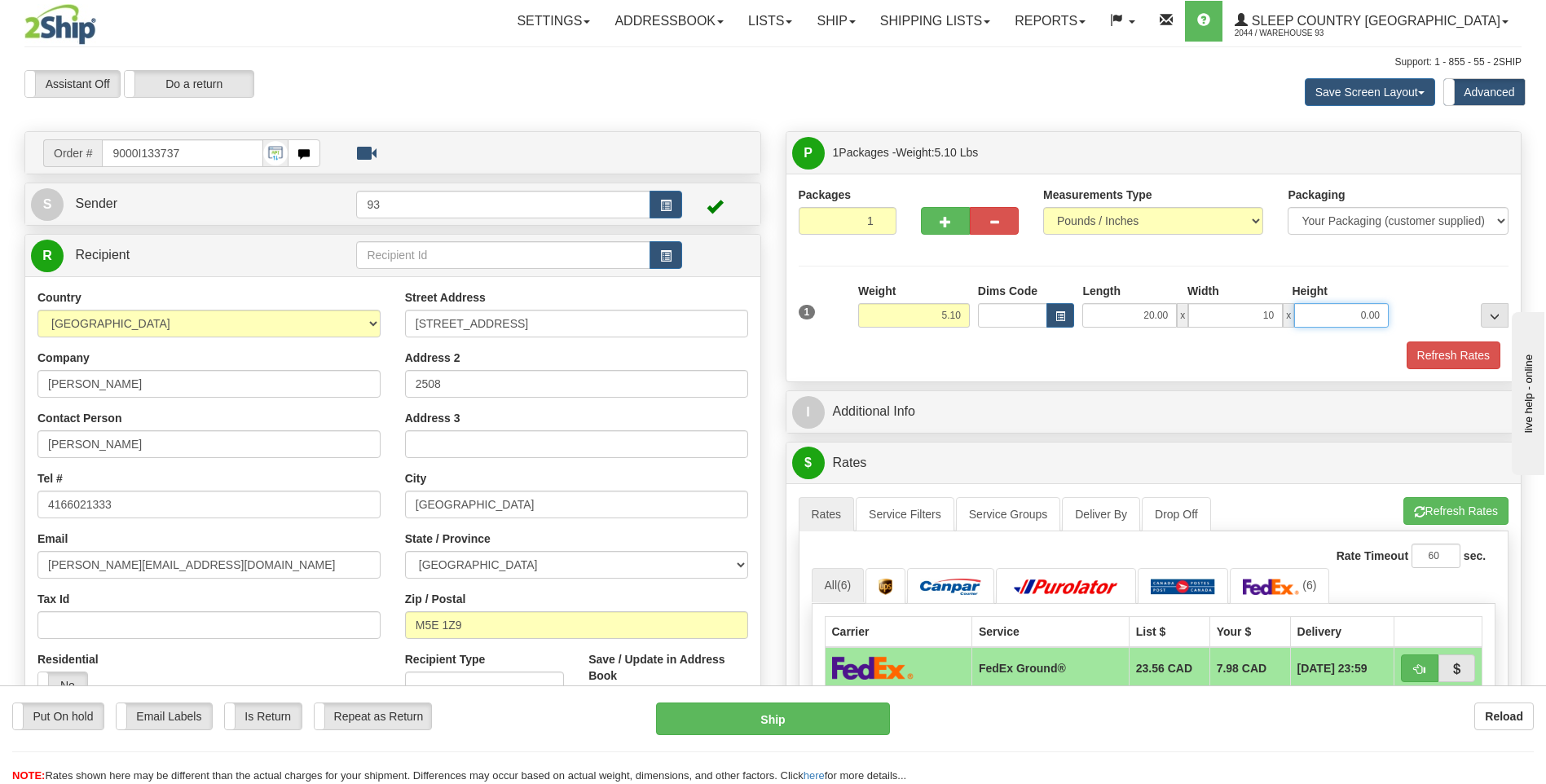
type input "10.00"
click at [1338, 304] on input "0.00" at bounding box center [1341, 316] width 94 height 24
type input "10.00"
drag, startPoint x: 1466, startPoint y: 344, endPoint x: 1463, endPoint y: 353, distance: 9.5
click at [1466, 346] on button "Refresh Rates" at bounding box center [1453, 356] width 94 height 28
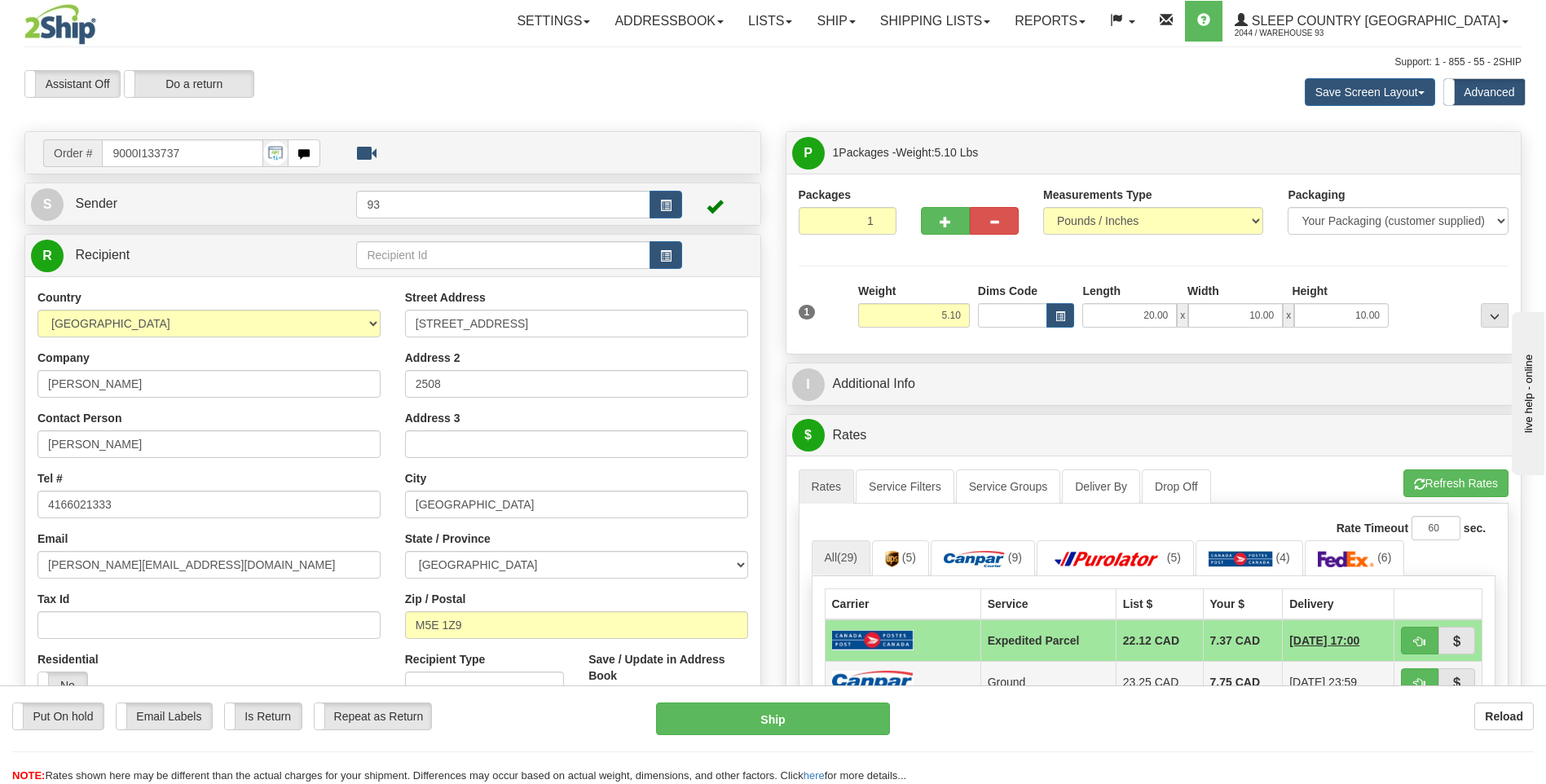
click at [928, 678] on td at bounding box center [902, 682] width 156 height 42
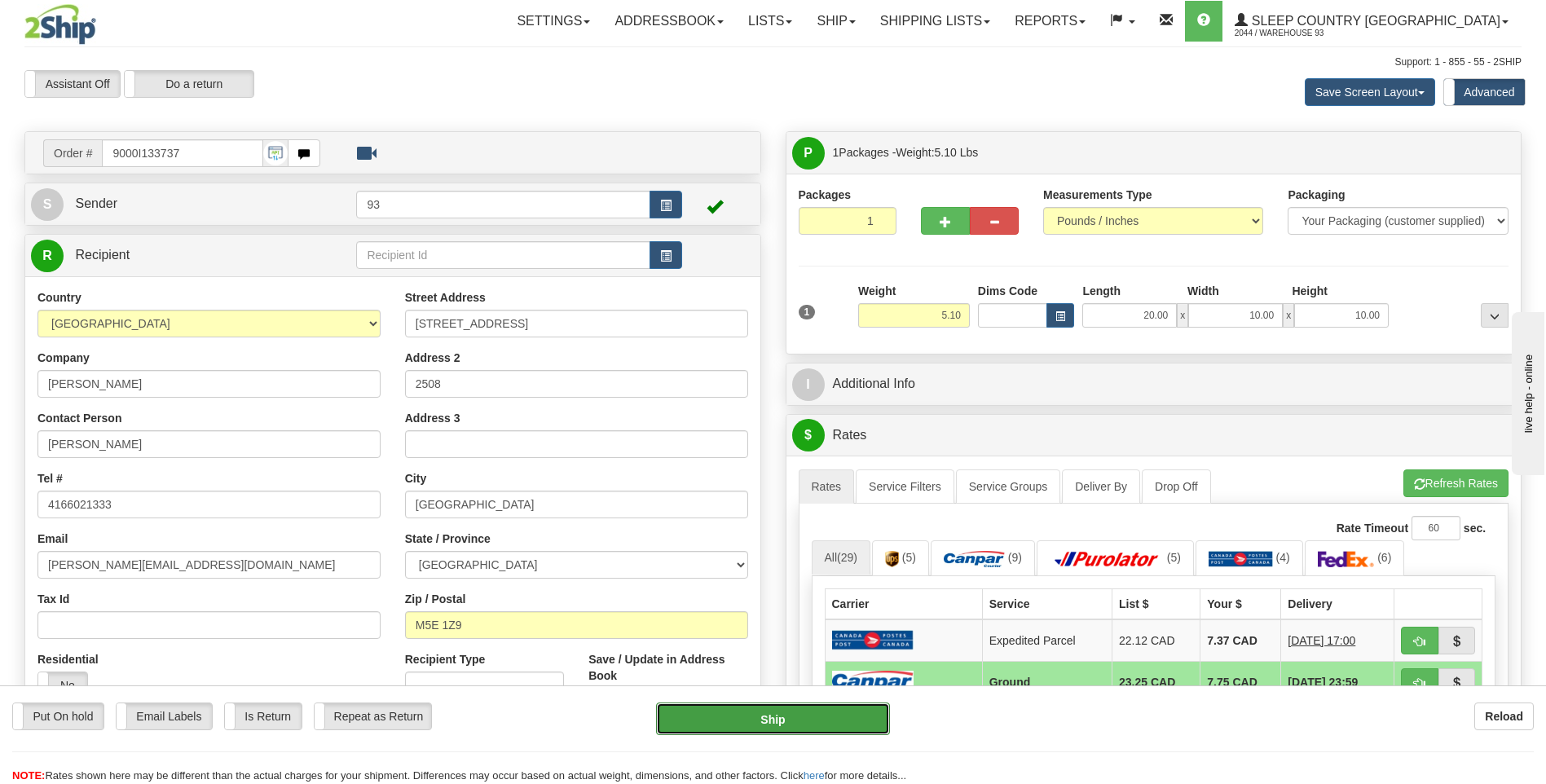
click at [825, 716] on button "Ship" at bounding box center [772, 718] width 233 height 32
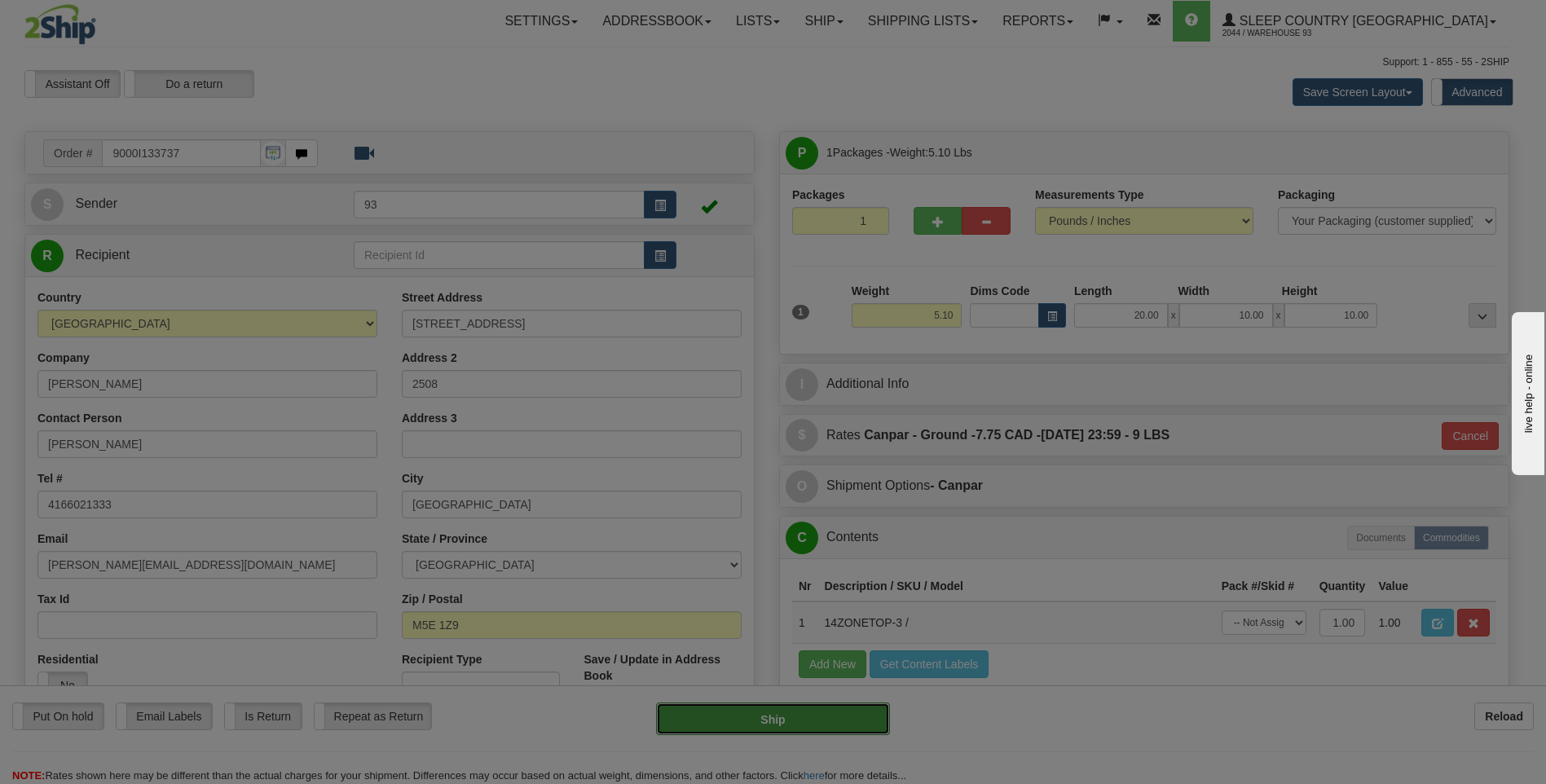
type input "1"
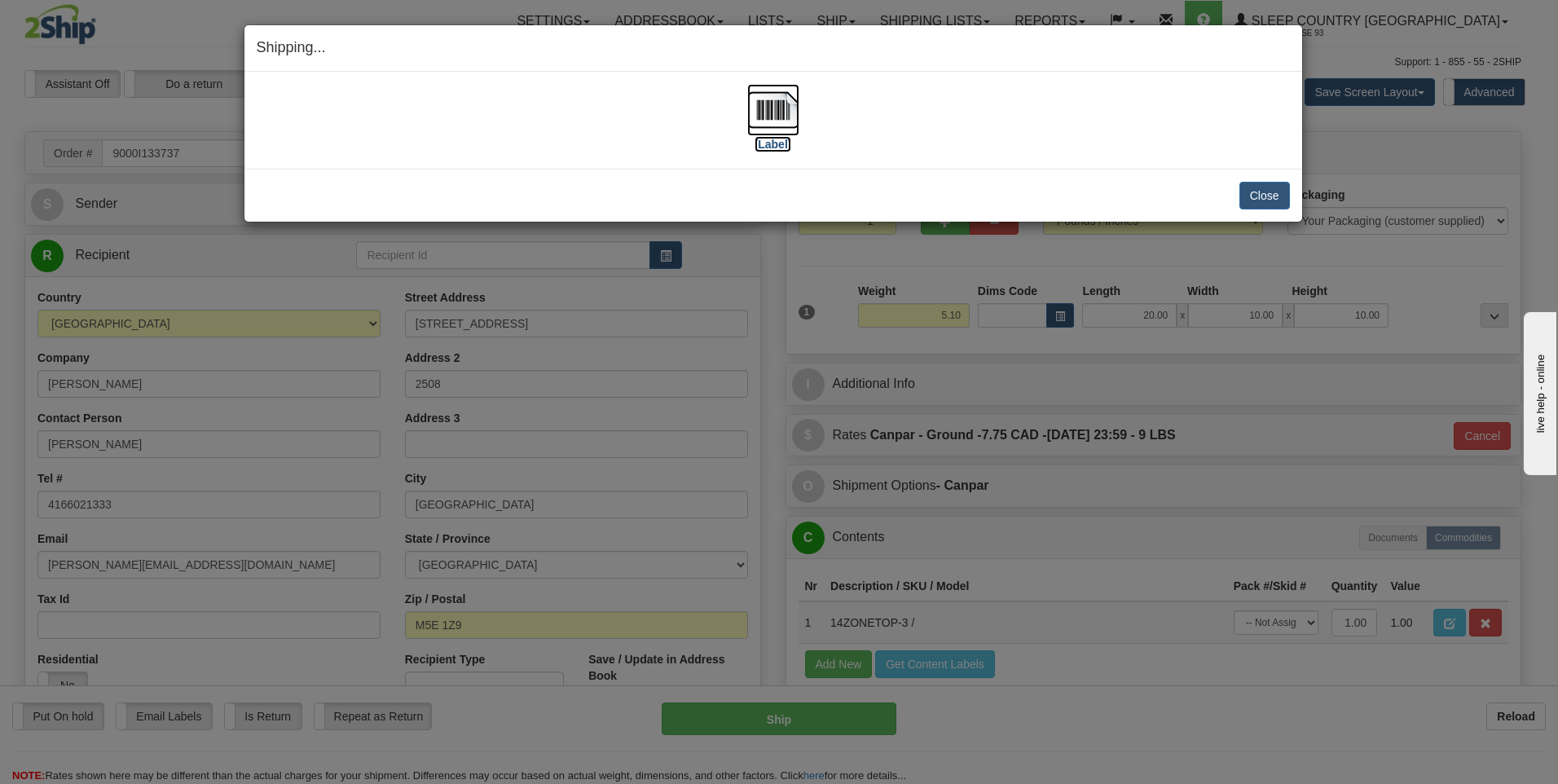
click at [784, 120] on img at bounding box center [774, 110] width 52 height 52
click at [1256, 191] on button "Close" at bounding box center [1265, 196] width 51 height 28
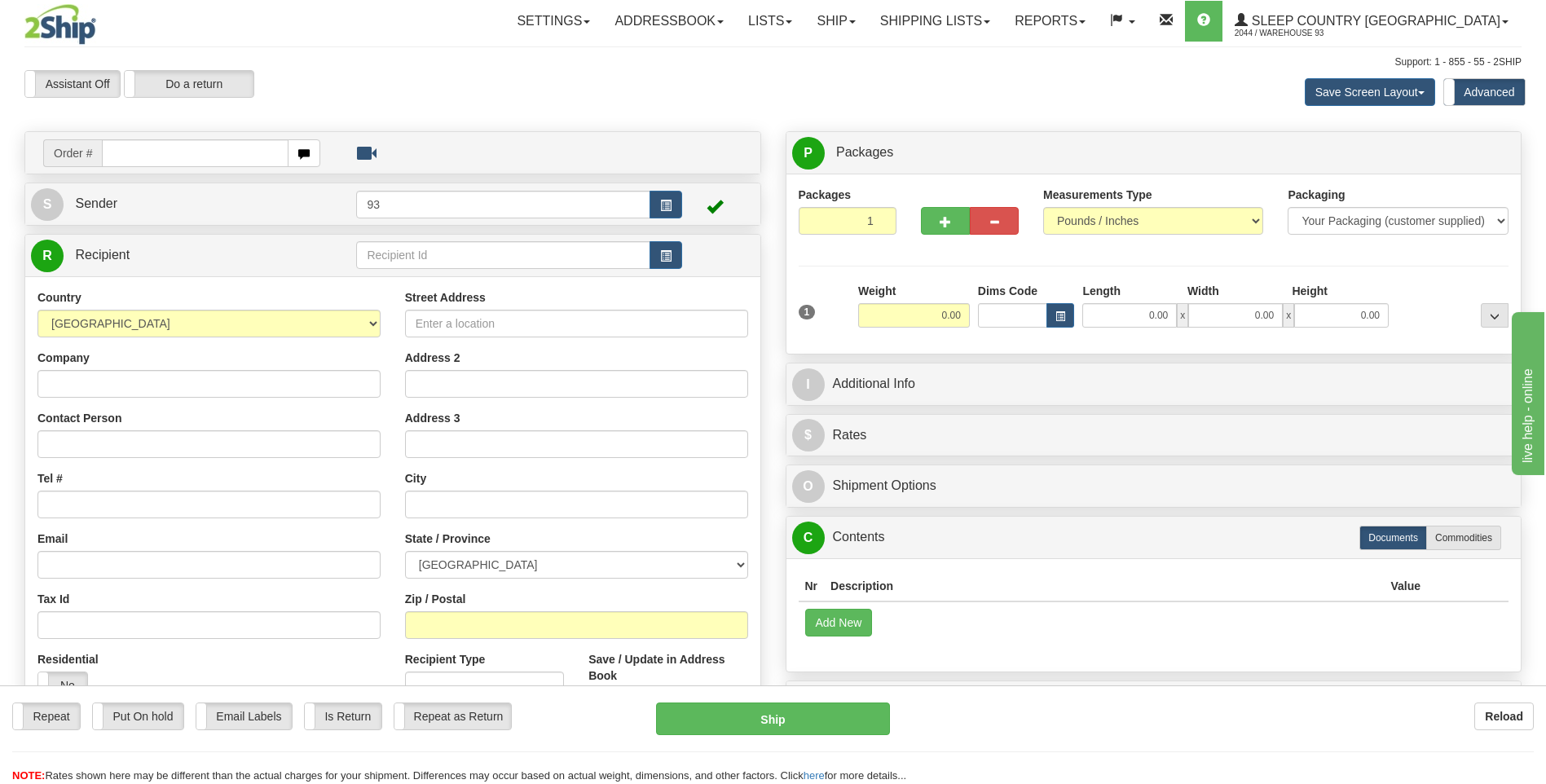
click at [126, 162] on input "text" at bounding box center [195, 153] width 186 height 28
type input "9000I133745"
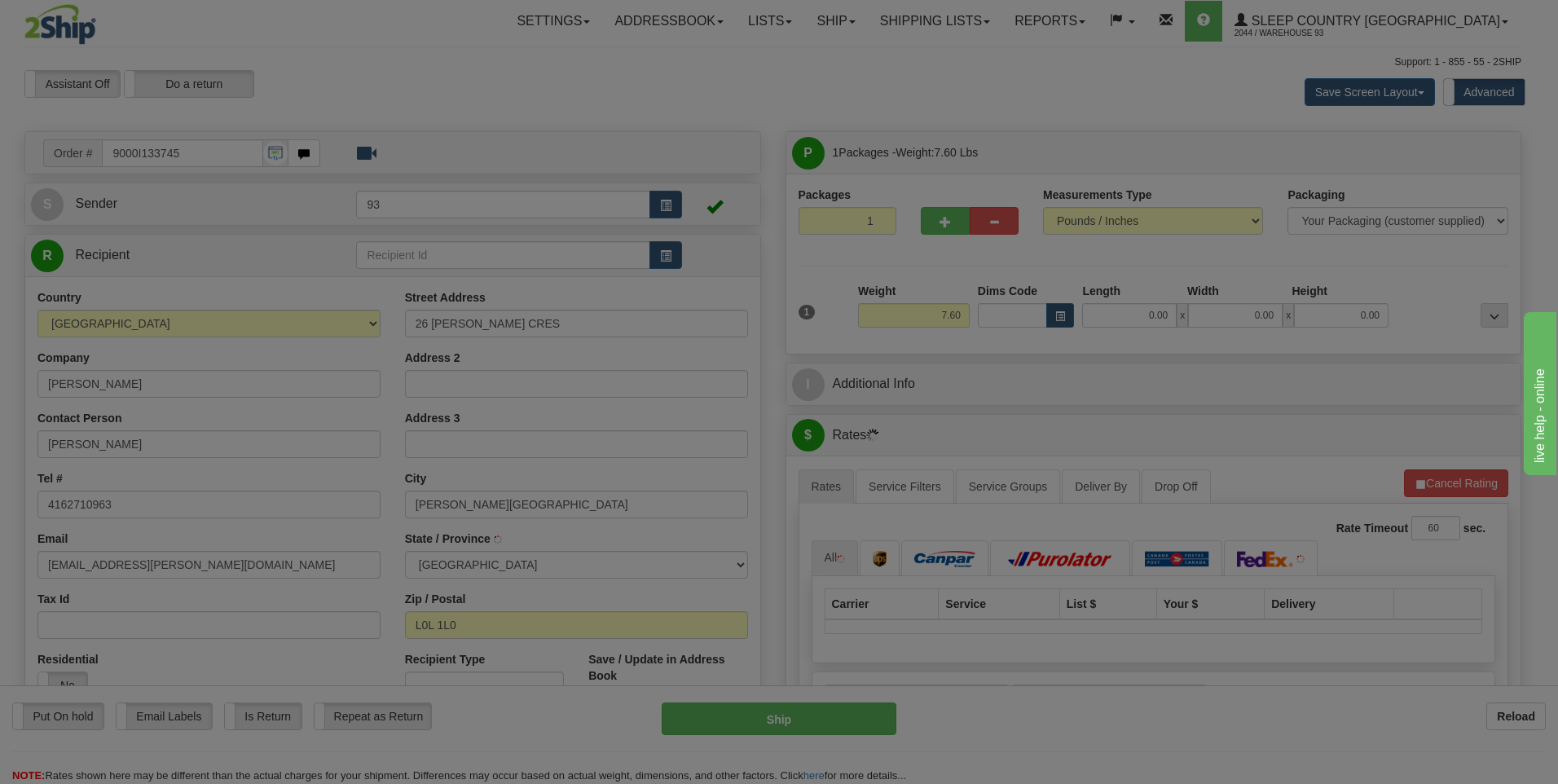
type input "ORO-MEDONTE"
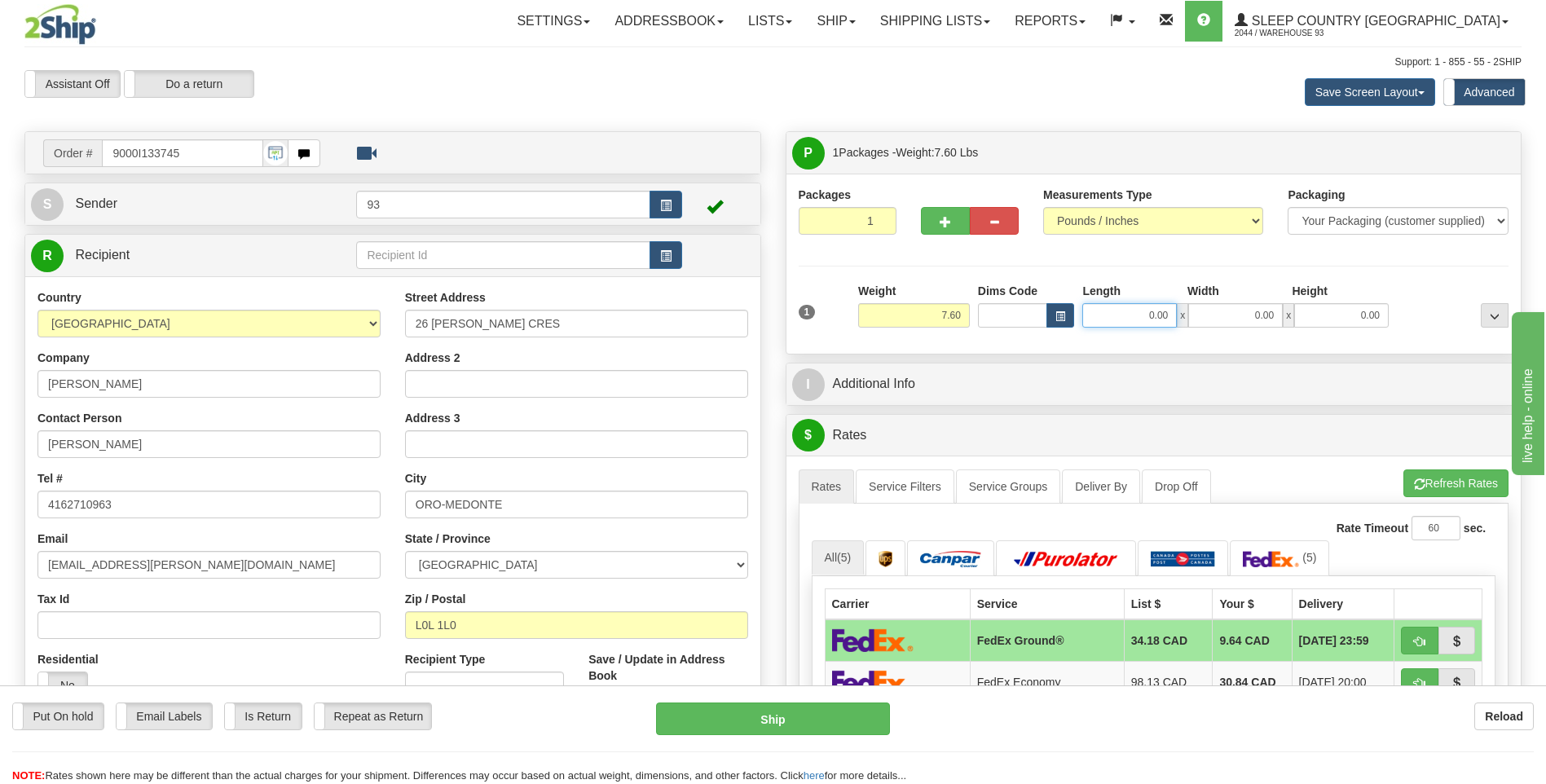
click at [1111, 318] on input "0.00" at bounding box center [1130, 316] width 94 height 24
type input "14.00"
click at [1230, 309] on input "0.00" at bounding box center [1236, 316] width 94 height 24
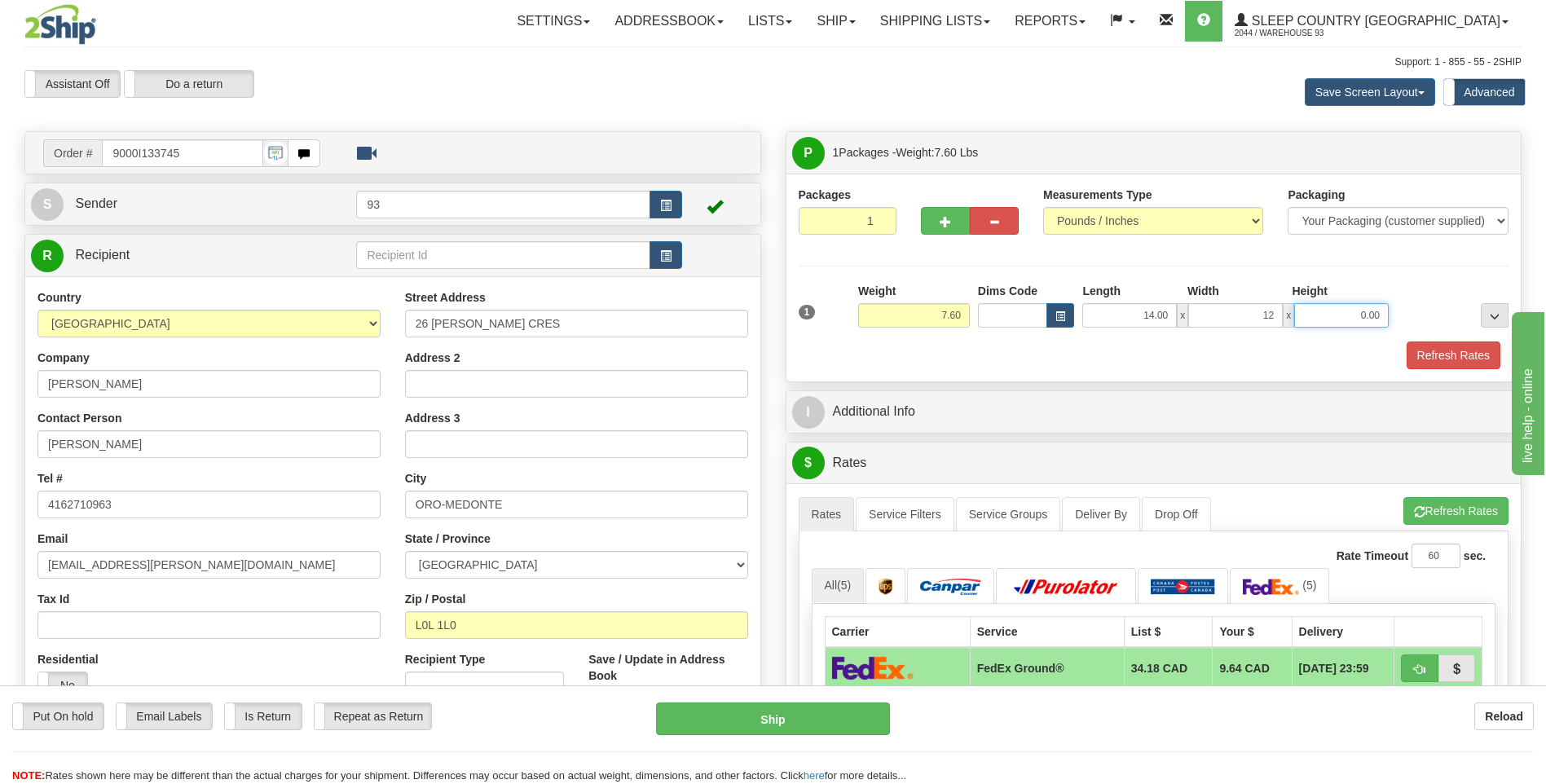
type input "12.00"
click at [1311, 312] on input "0.00" at bounding box center [1341, 316] width 94 height 24
type input "6.00"
click at [1459, 362] on button "Refresh Rates" at bounding box center [1453, 356] width 94 height 28
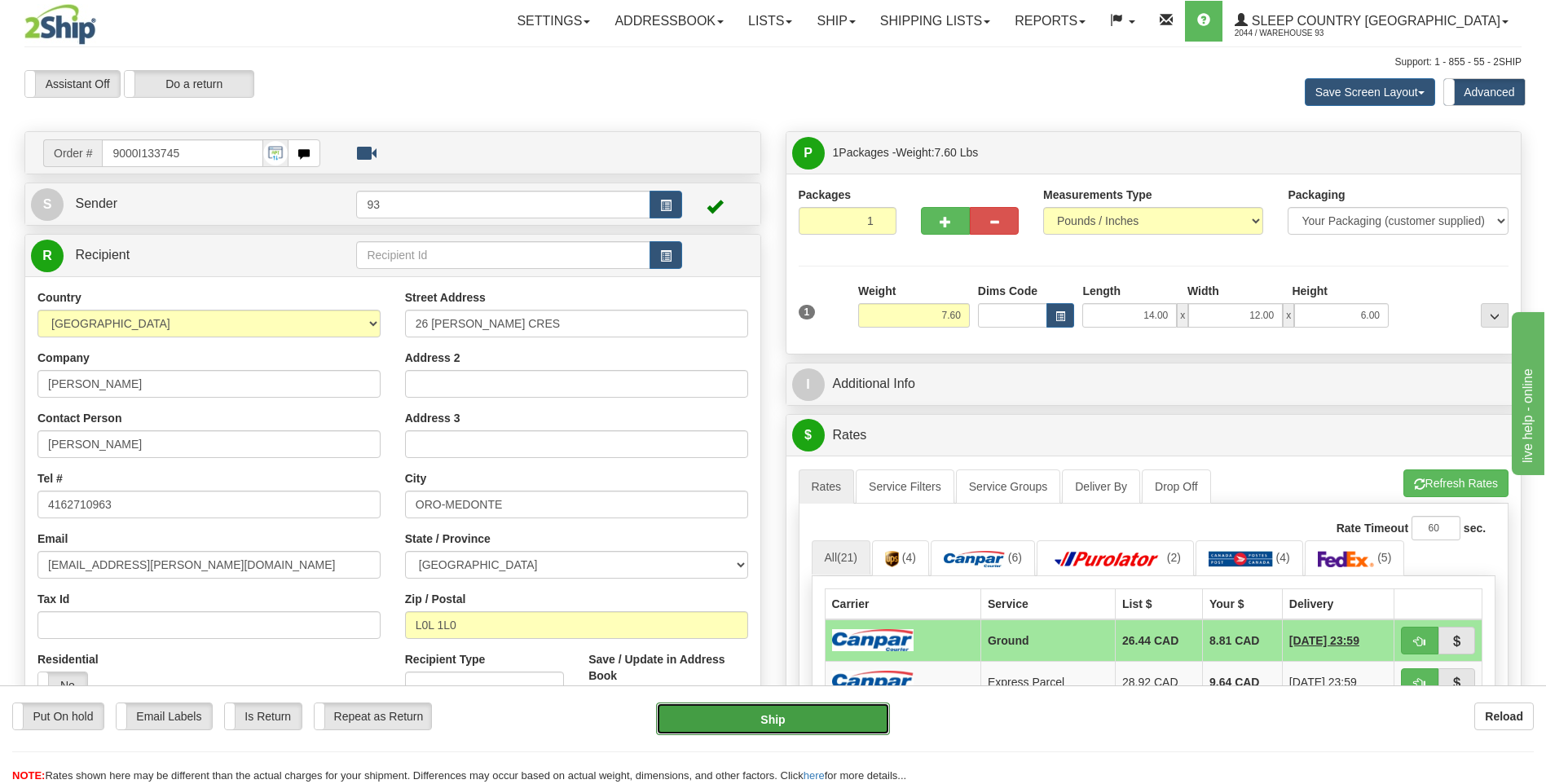
click at [839, 724] on button "Ship" at bounding box center [772, 718] width 233 height 32
type input "1"
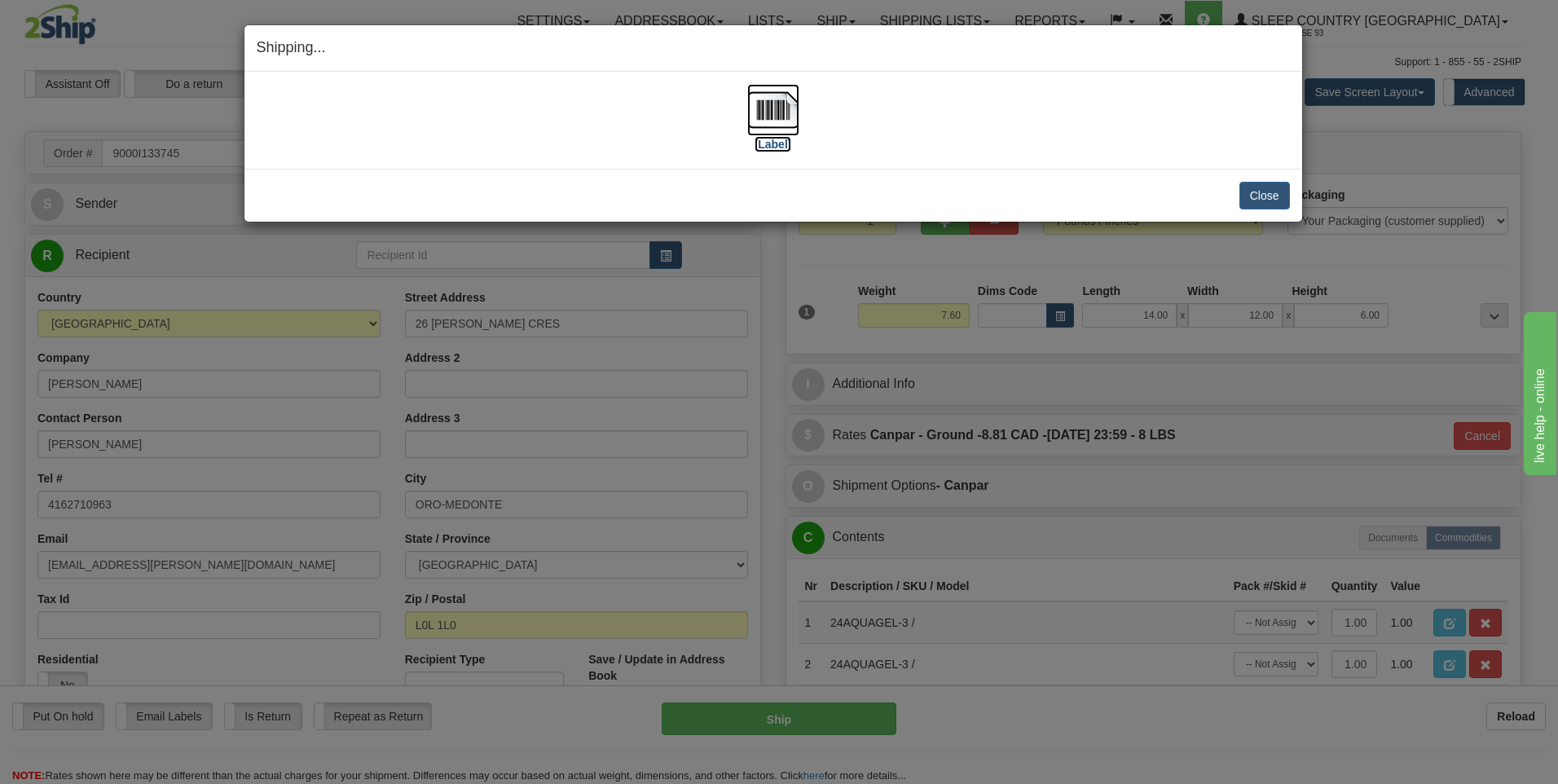
click at [773, 100] on img at bounding box center [774, 110] width 52 height 52
click at [1266, 200] on button "Close" at bounding box center [1265, 196] width 51 height 28
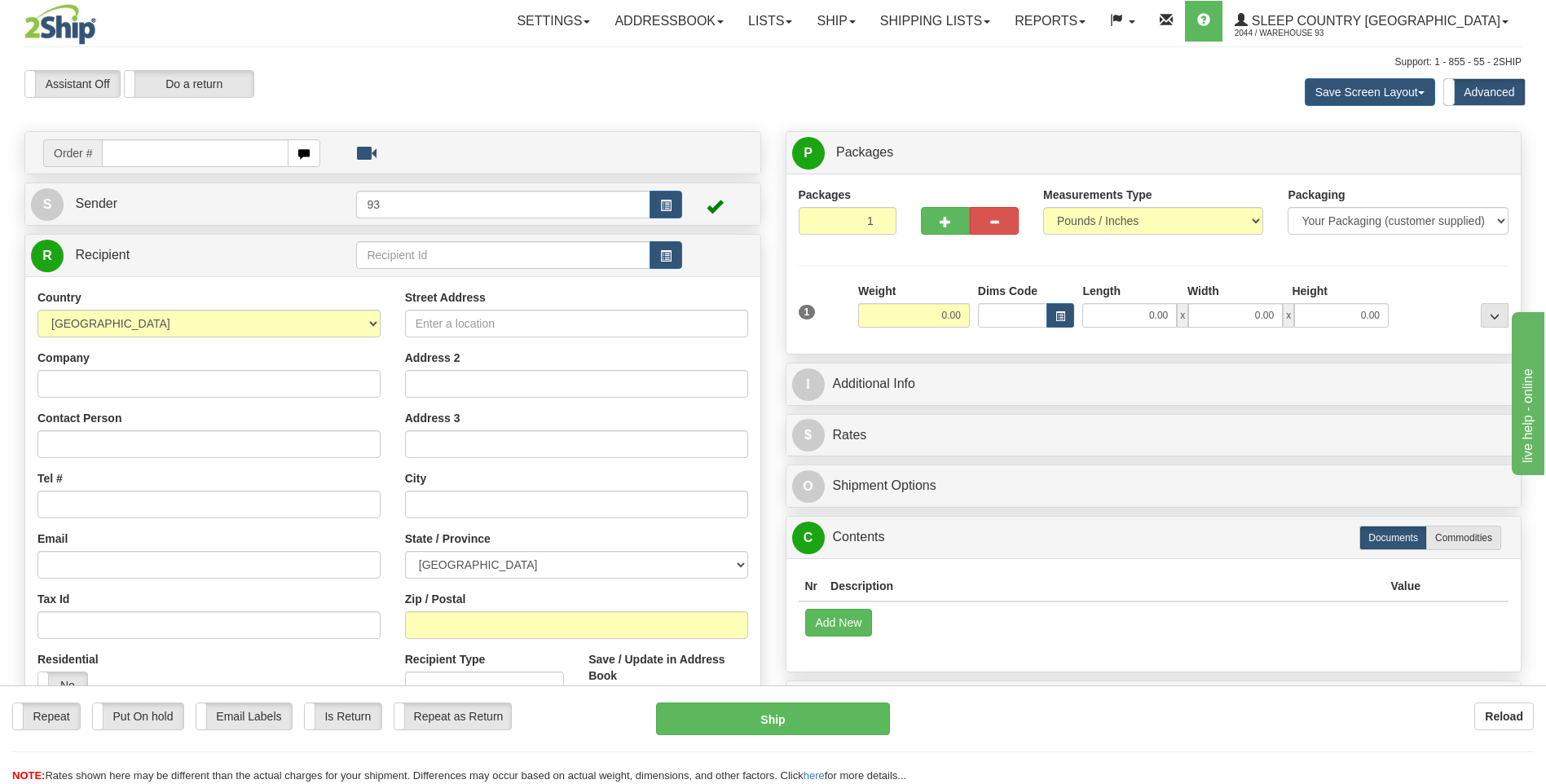
click at [157, 152] on input "text" at bounding box center [195, 153] width 186 height 28
type input "9000I133758"
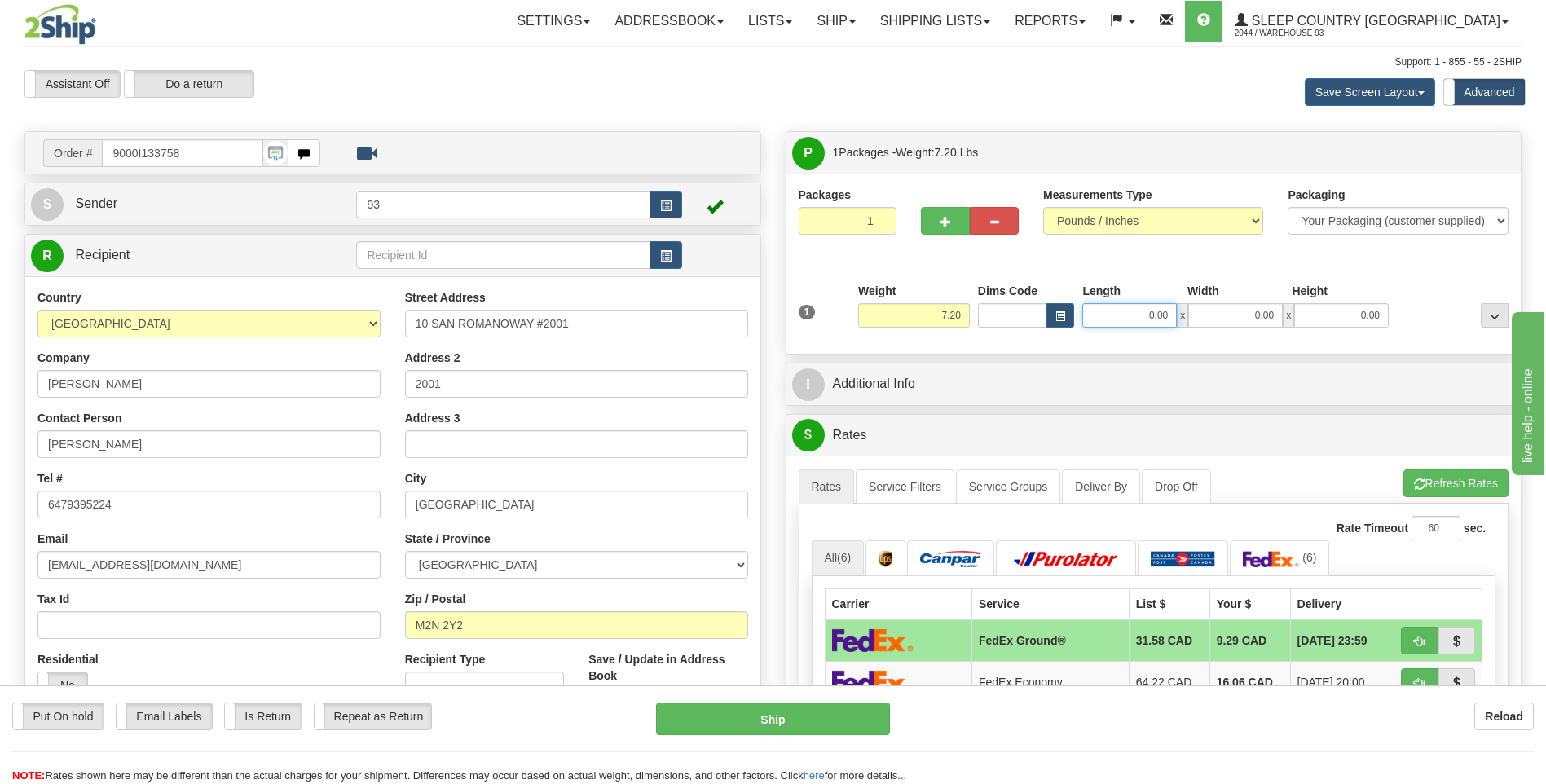
click at [1125, 315] on input "0.00" at bounding box center [1130, 316] width 94 height 24
click at [1221, 307] on input "0.00" at bounding box center [1236, 316] width 94 height 24
type input "18.00"
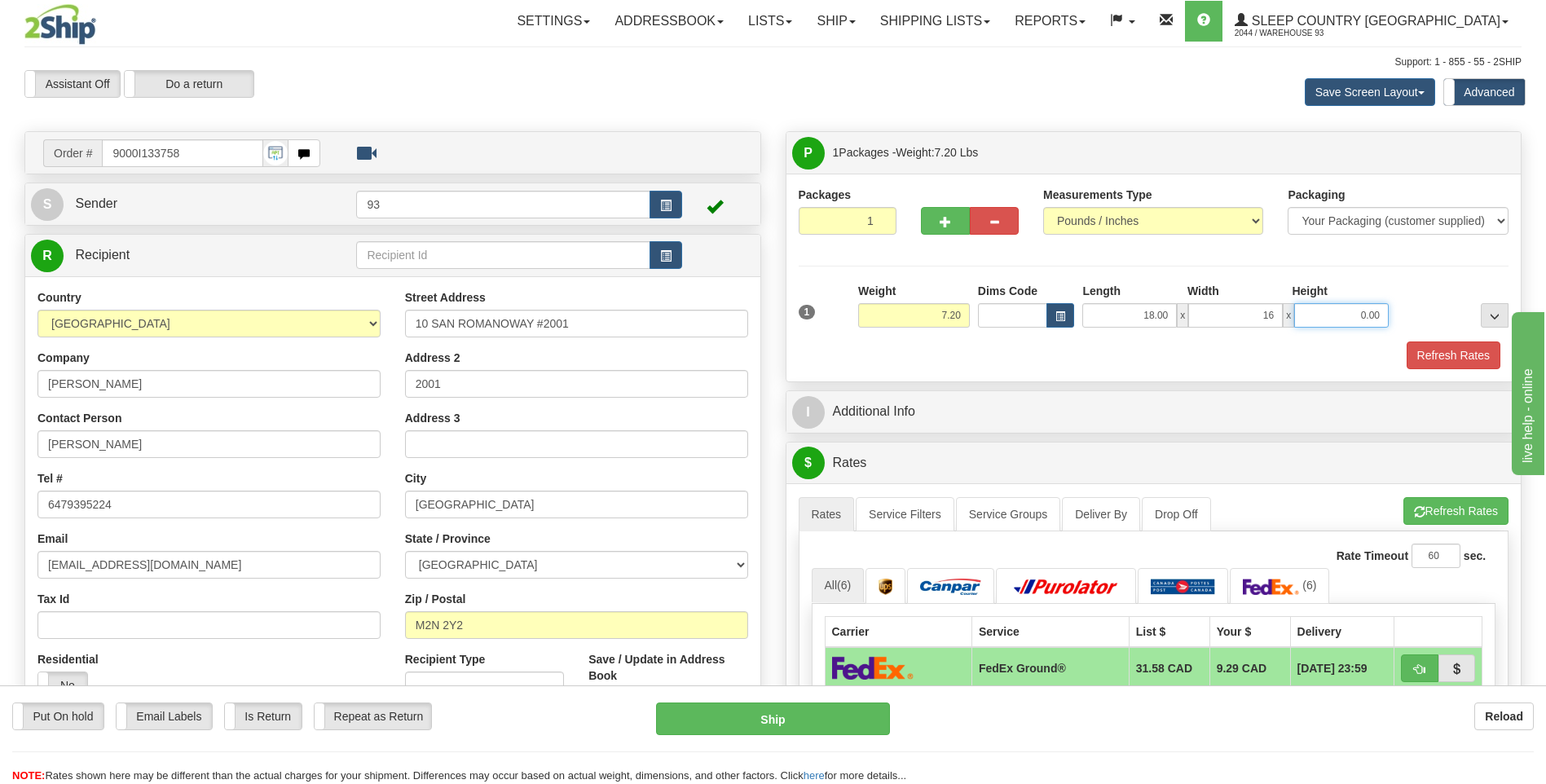
type input "16.00"
click at [1354, 310] on input "0.00" at bounding box center [1341, 316] width 94 height 24
type input "8.00"
click at [1425, 350] on button "Refresh Rates" at bounding box center [1453, 356] width 94 height 28
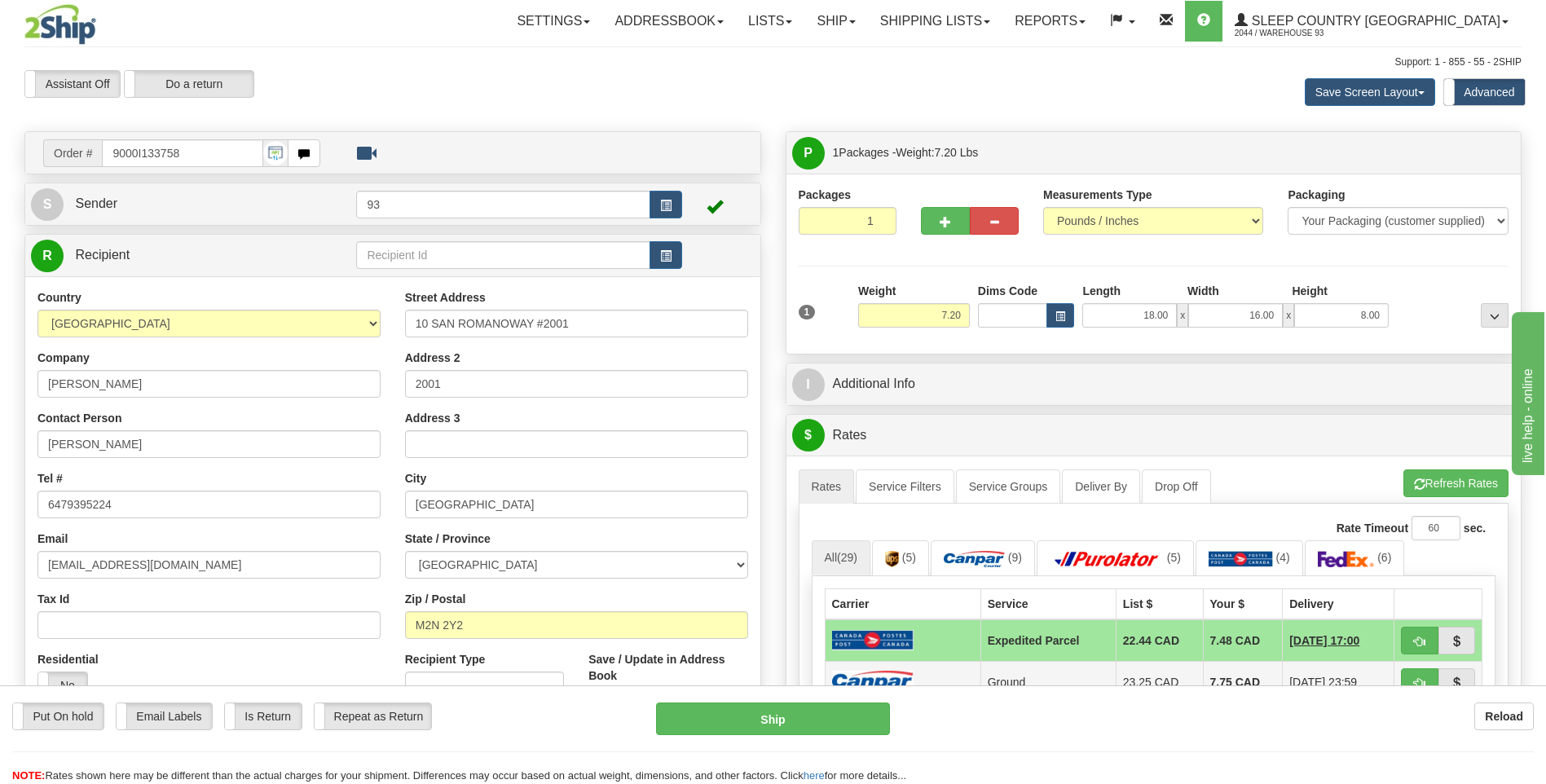
click at [898, 670] on img at bounding box center [873, 681] width 81 height 22
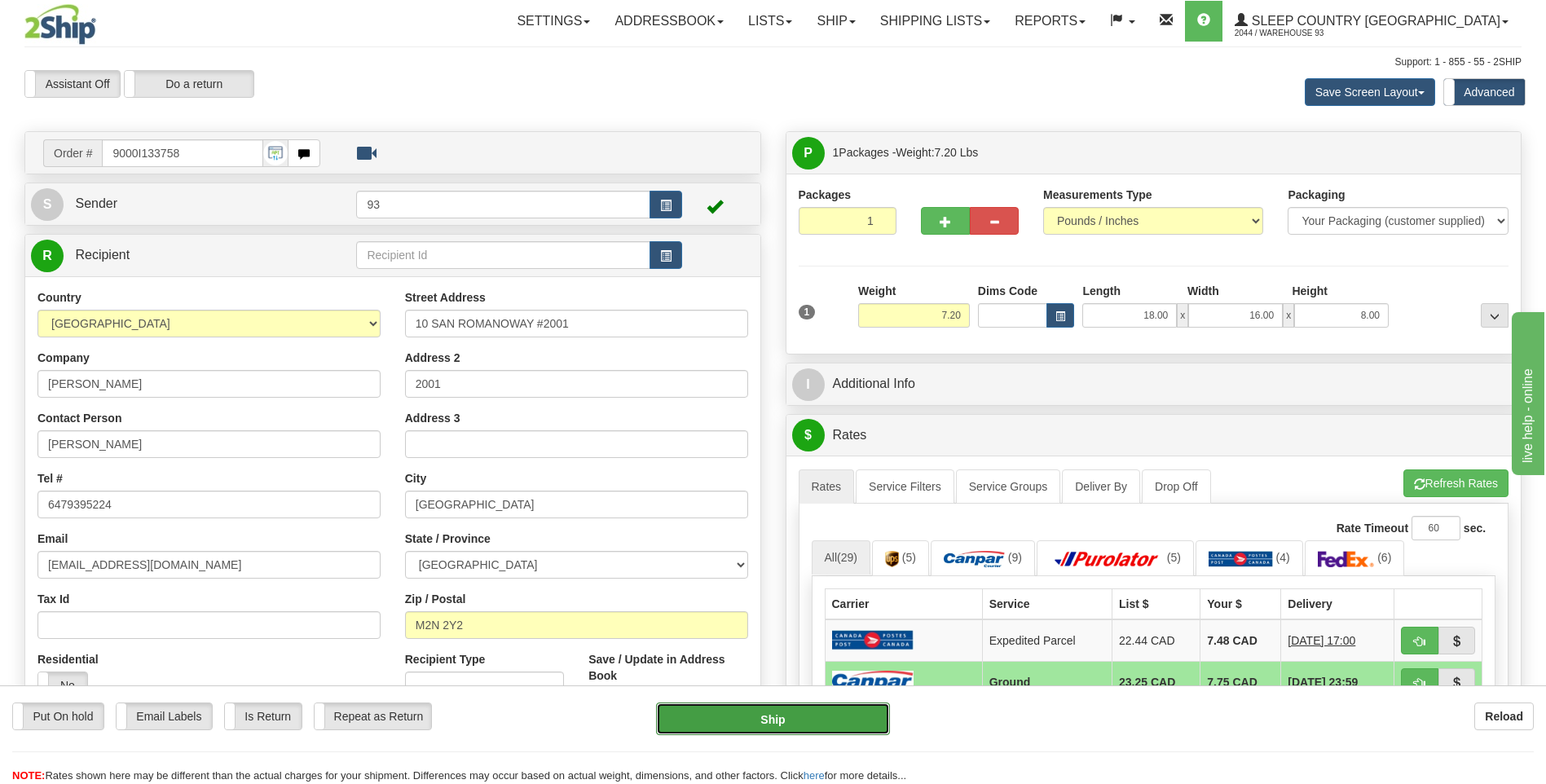
click at [836, 713] on button "Ship" at bounding box center [772, 718] width 233 height 32
type input "1"
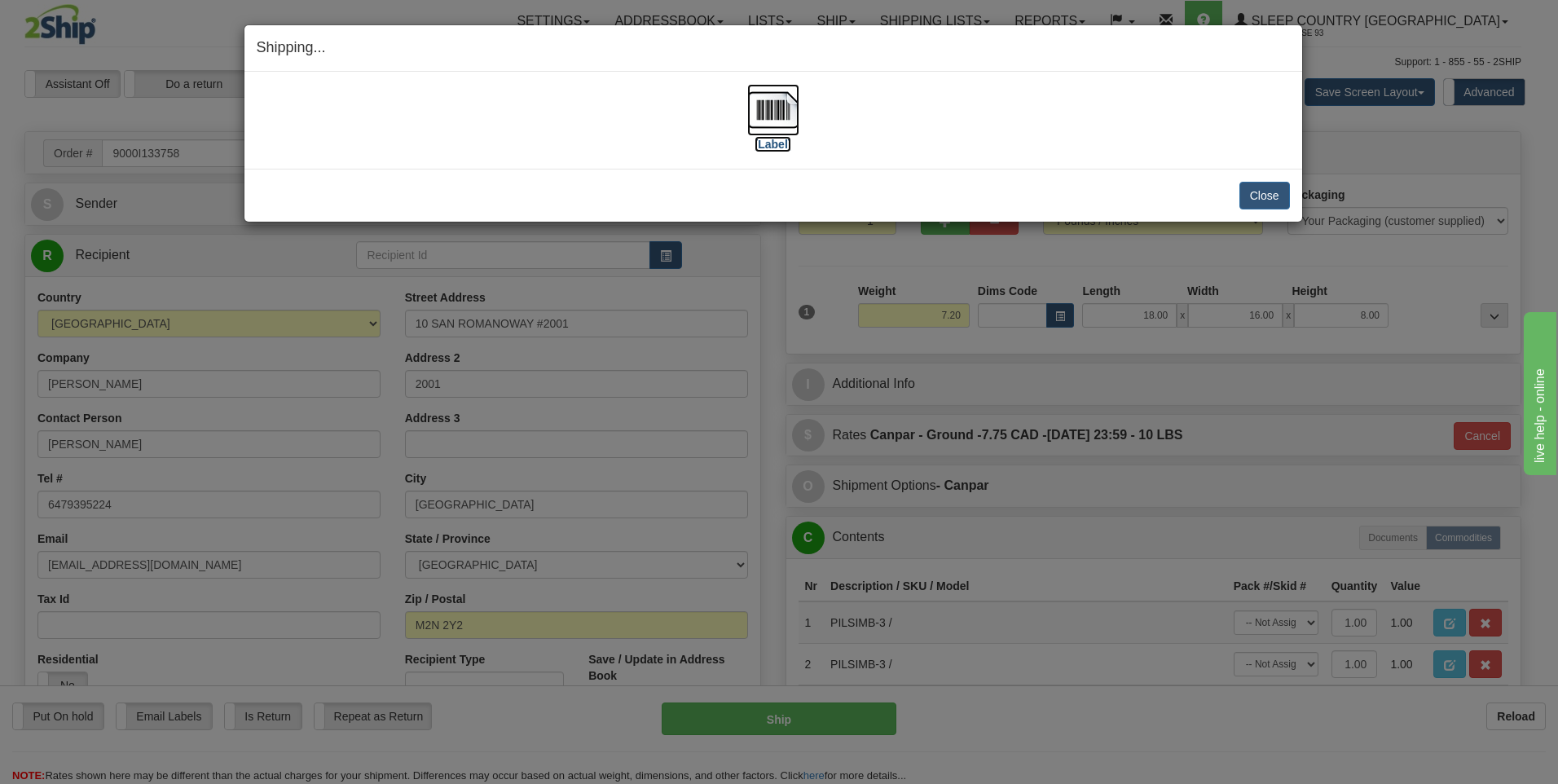
click at [771, 108] on img at bounding box center [774, 110] width 52 height 52
click at [1278, 195] on button "Close" at bounding box center [1265, 196] width 51 height 28
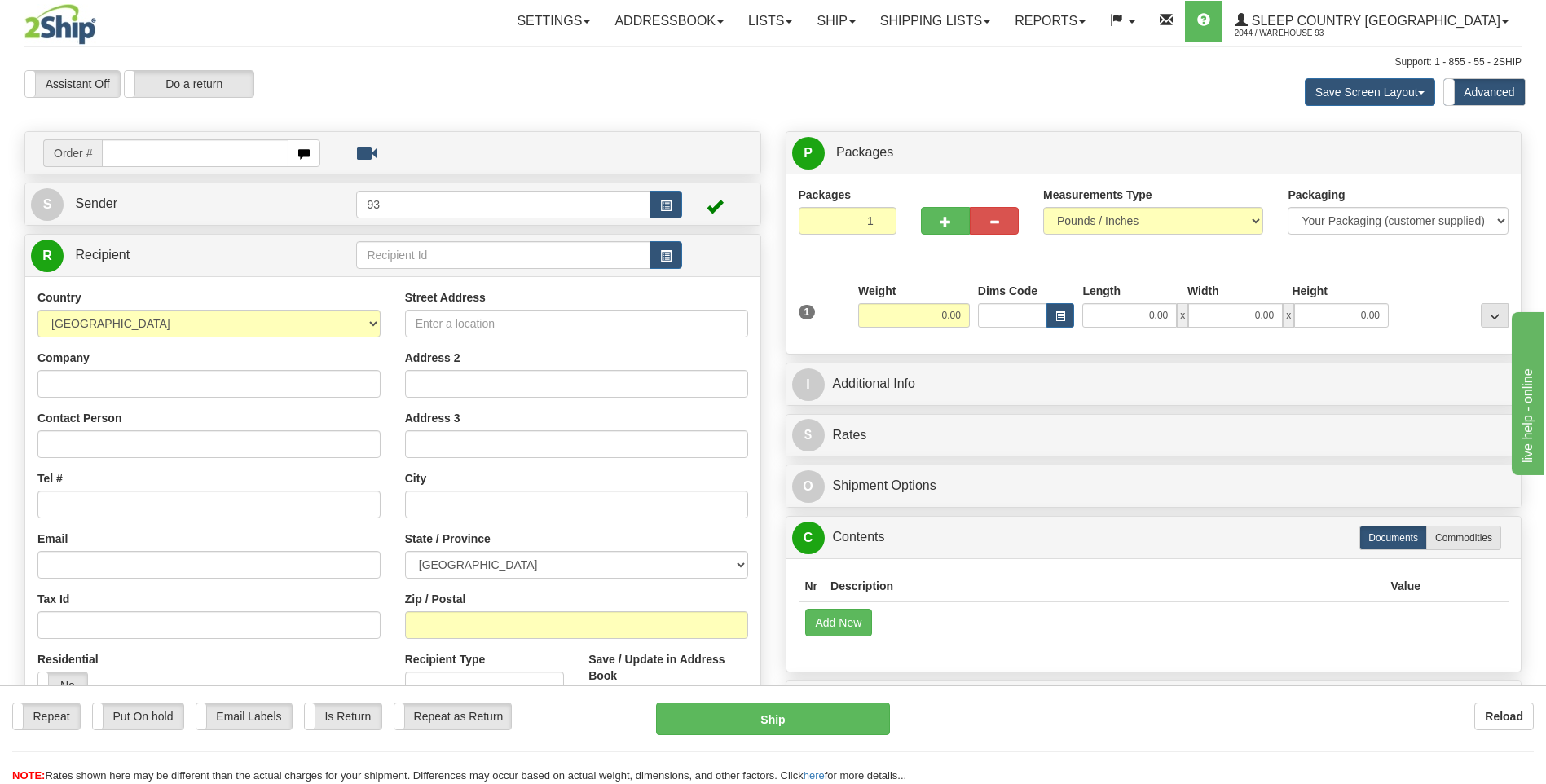
click at [141, 153] on input "text" at bounding box center [195, 153] width 186 height 28
type input "9000I133764"
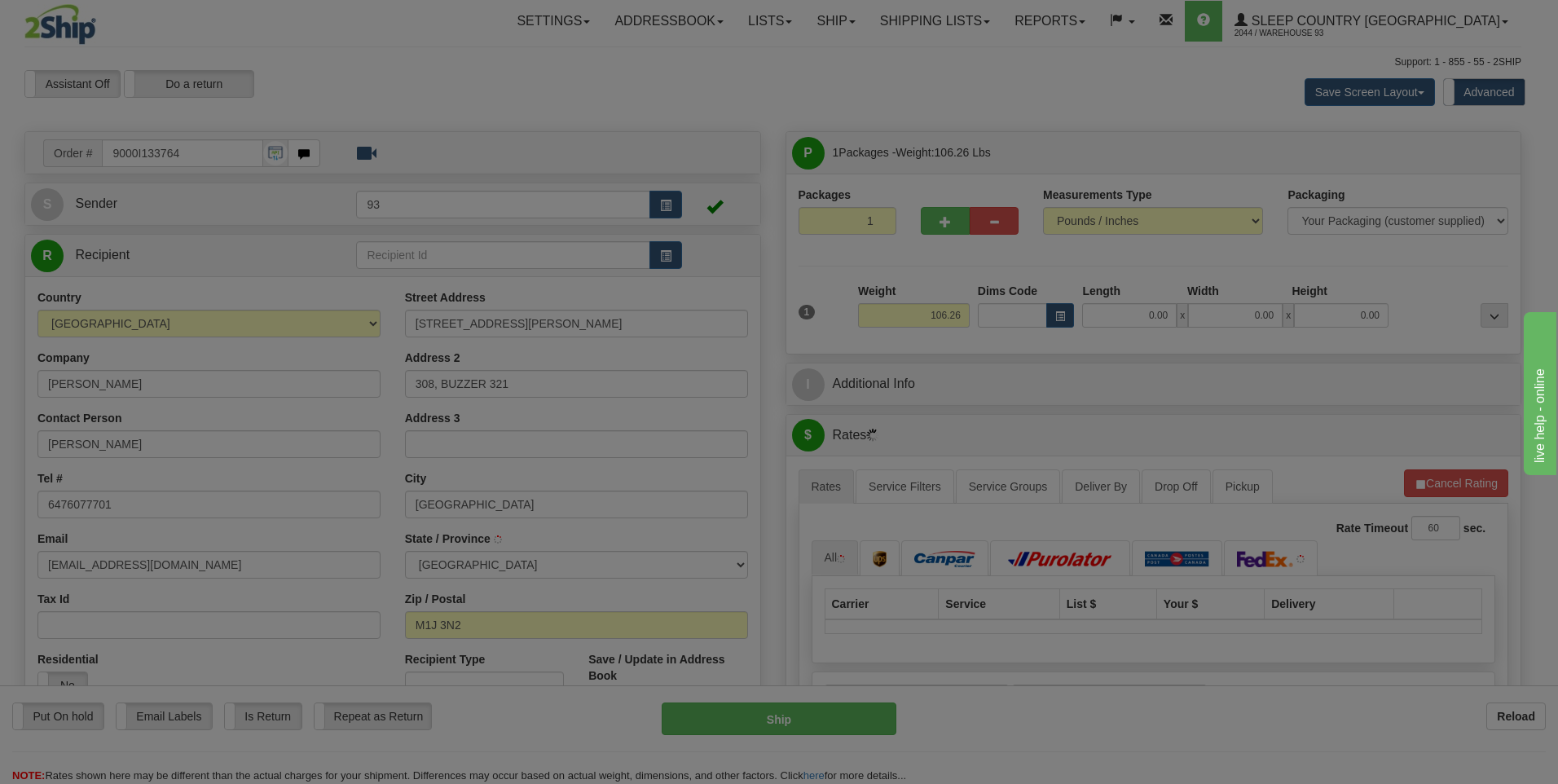
type input "SCARBOROUGH"
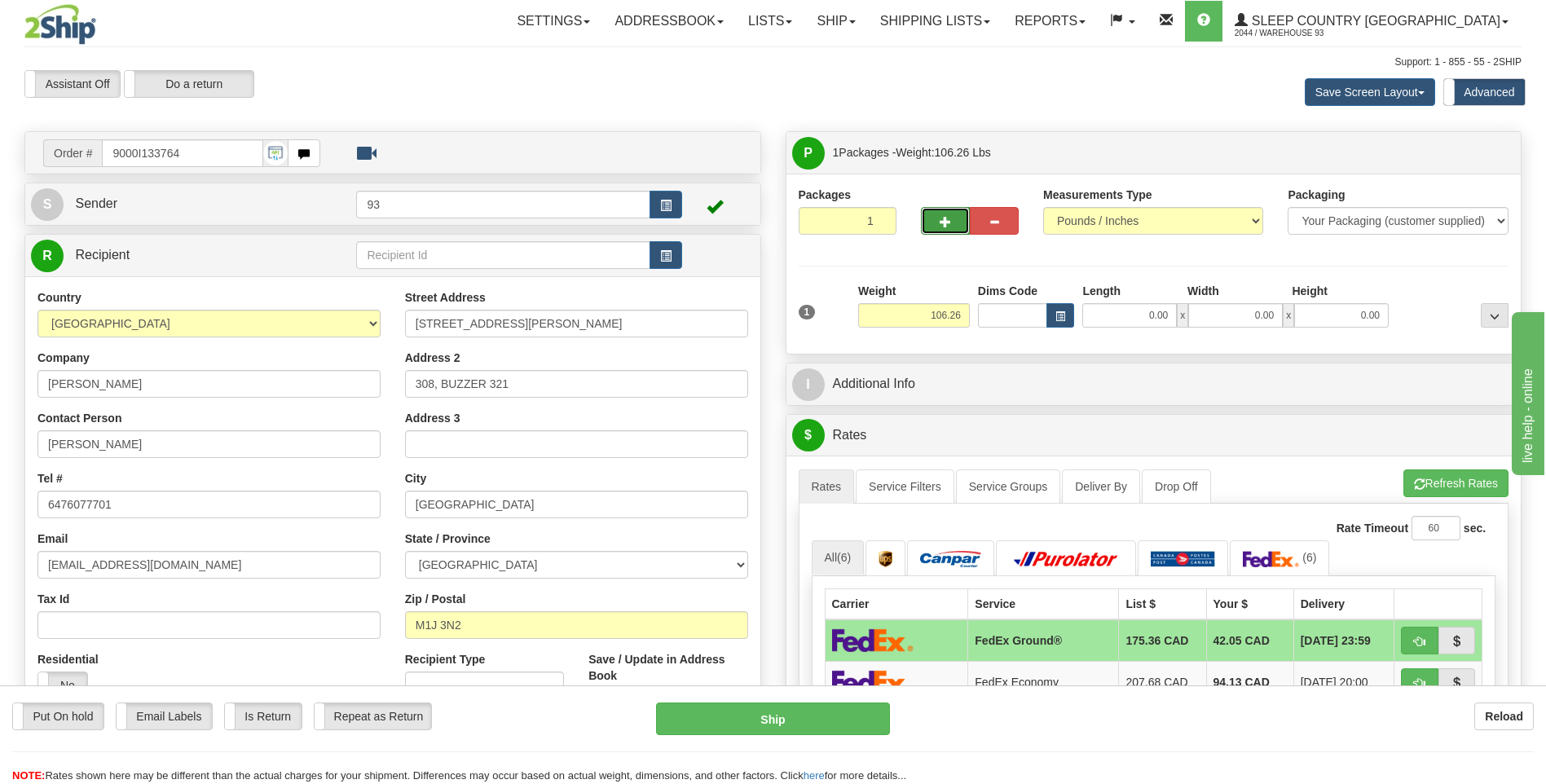
click at [950, 222] on span "button" at bounding box center [945, 222] width 11 height 10
type input "2"
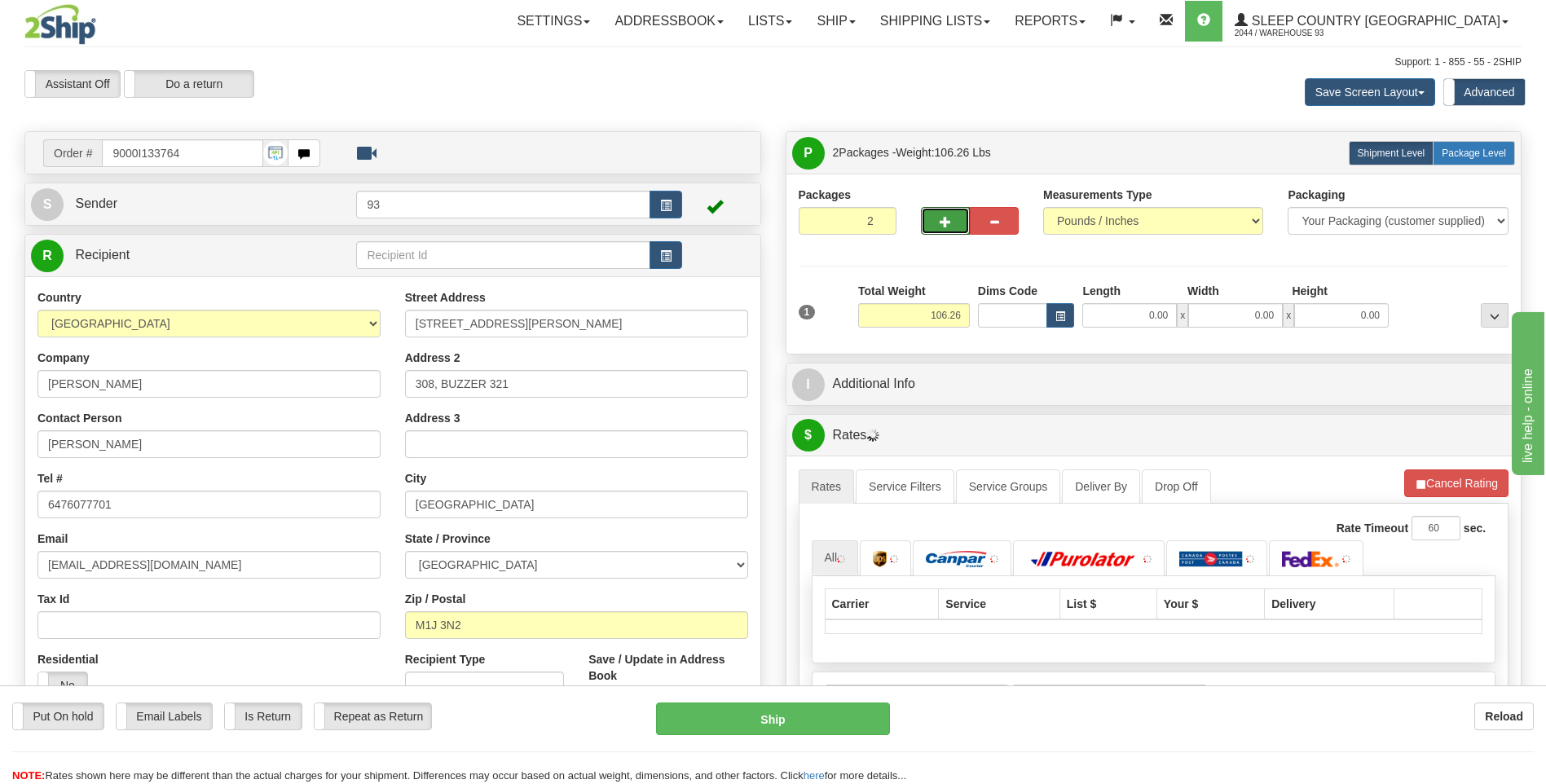
click at [1475, 149] on span "Package Level" at bounding box center [1474, 153] width 65 height 11
radio input "true"
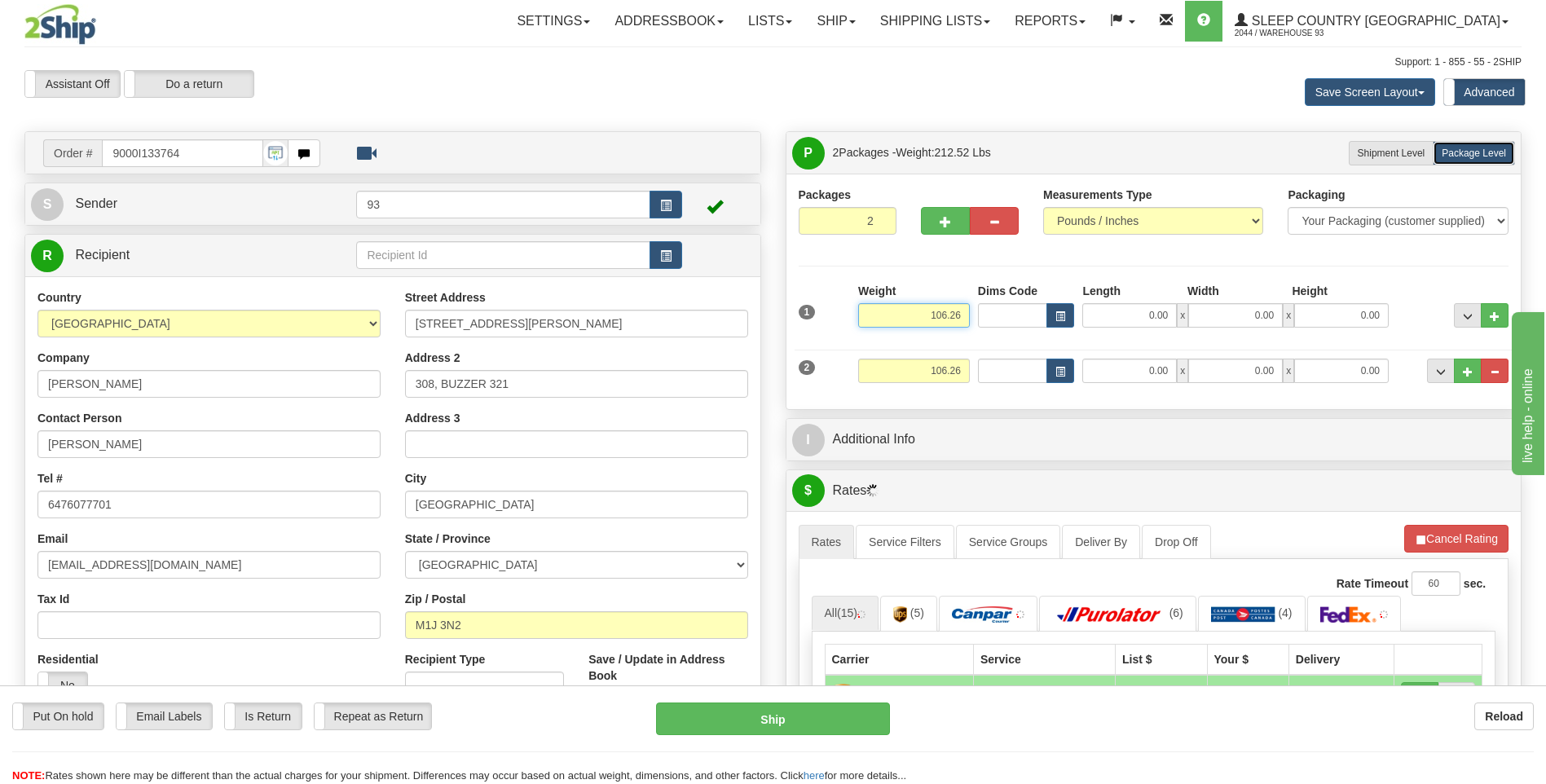
click at [965, 312] on input "106.26" at bounding box center [915, 316] width 112 height 24
type input "1"
click at [1164, 316] on input "0.00" at bounding box center [1130, 316] width 94 height 24
type input "47.00"
type input "40.00"
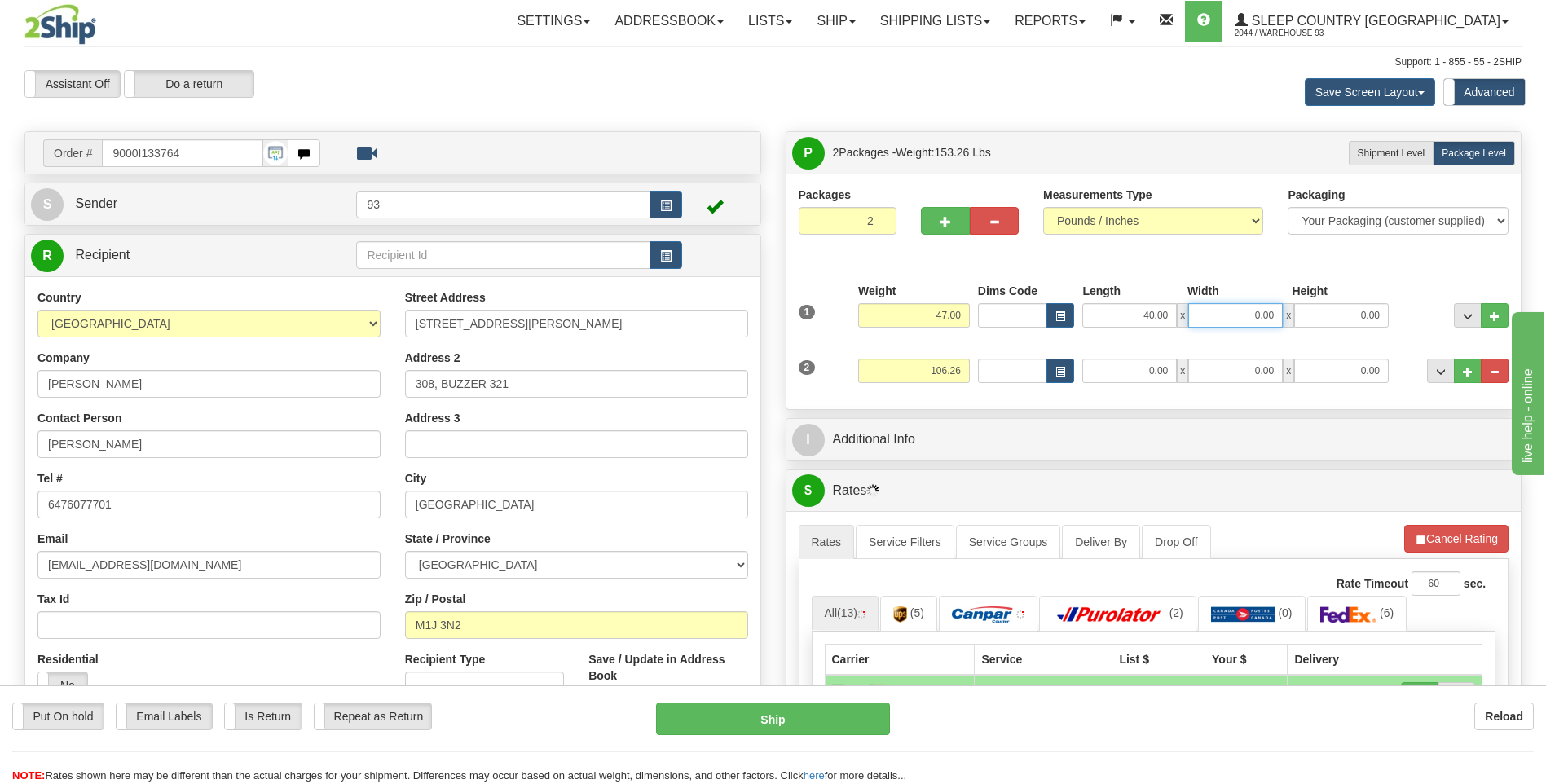
click at [1264, 314] on input "0.00" at bounding box center [1236, 316] width 94 height 24
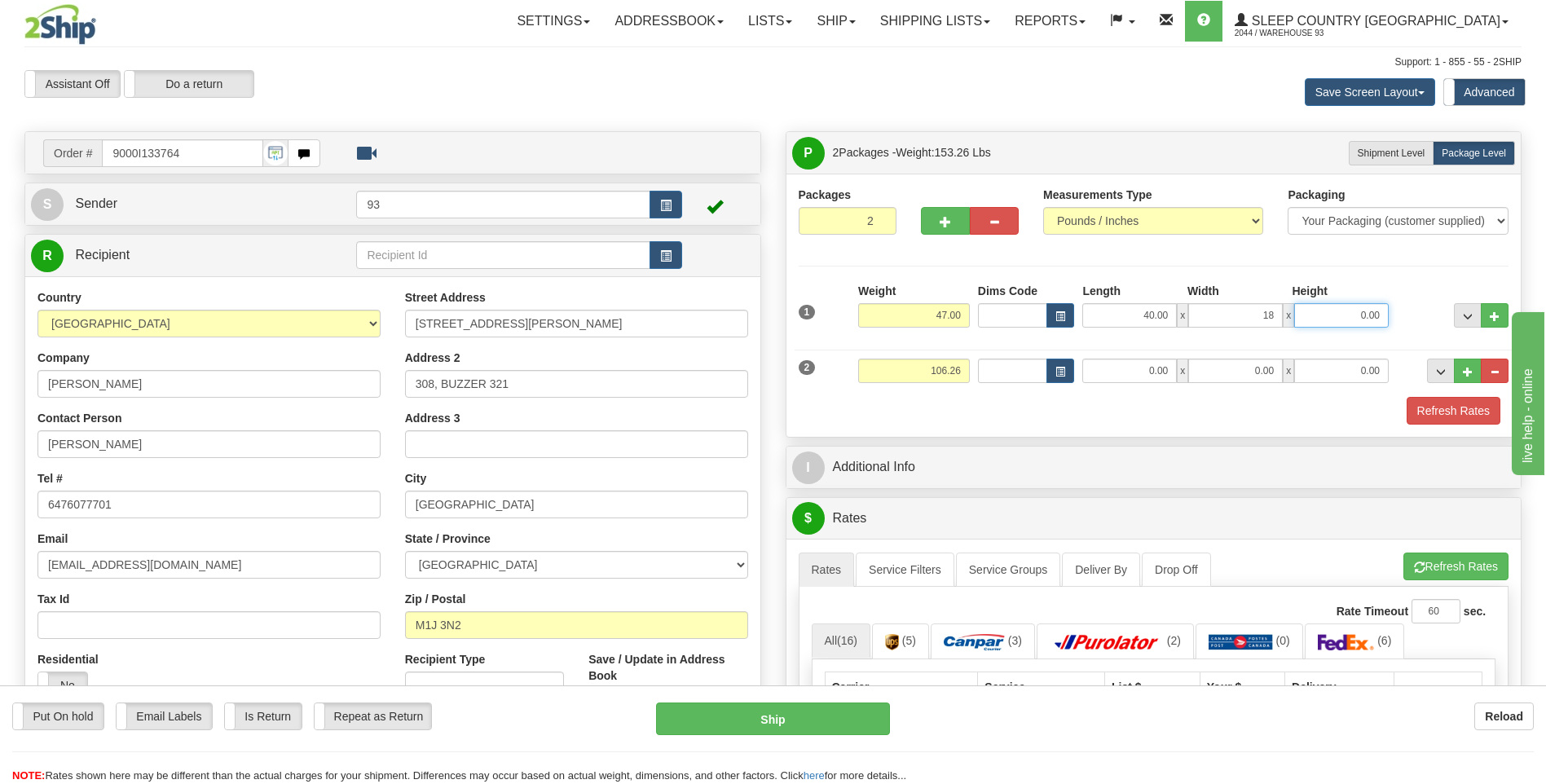
type input "18.00"
click at [1307, 312] on input "0.00" at bounding box center [1341, 316] width 94 height 24
type input "18.00"
click at [959, 372] on input "106.26" at bounding box center [915, 371] width 112 height 24
type input "1"
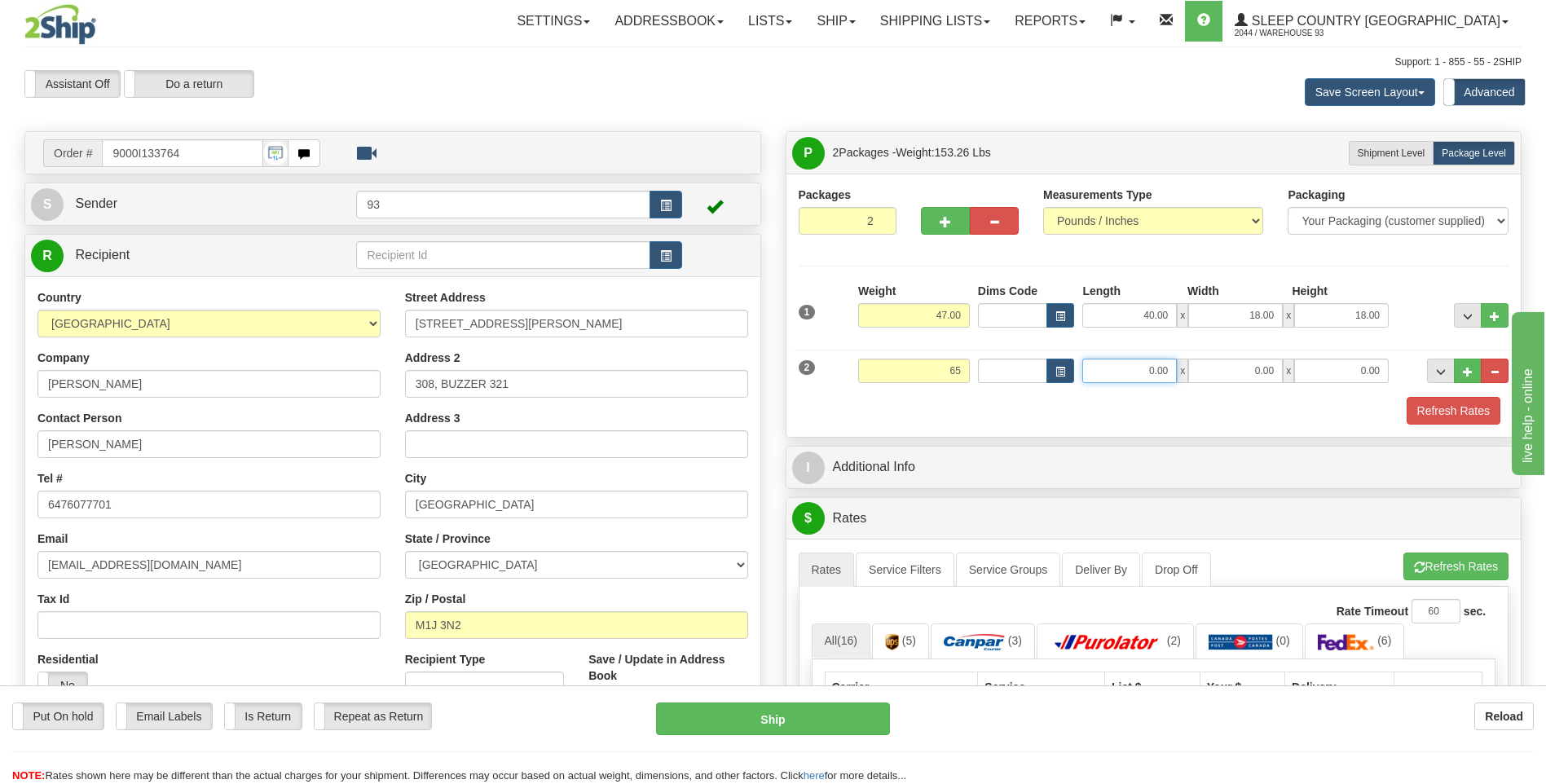
click at [1132, 376] on input "0.00" at bounding box center [1130, 371] width 94 height 24
type input "65.00"
type input "78.00"
click at [1237, 378] on input "0.00" at bounding box center [1236, 371] width 94 height 24
type input "16.00"
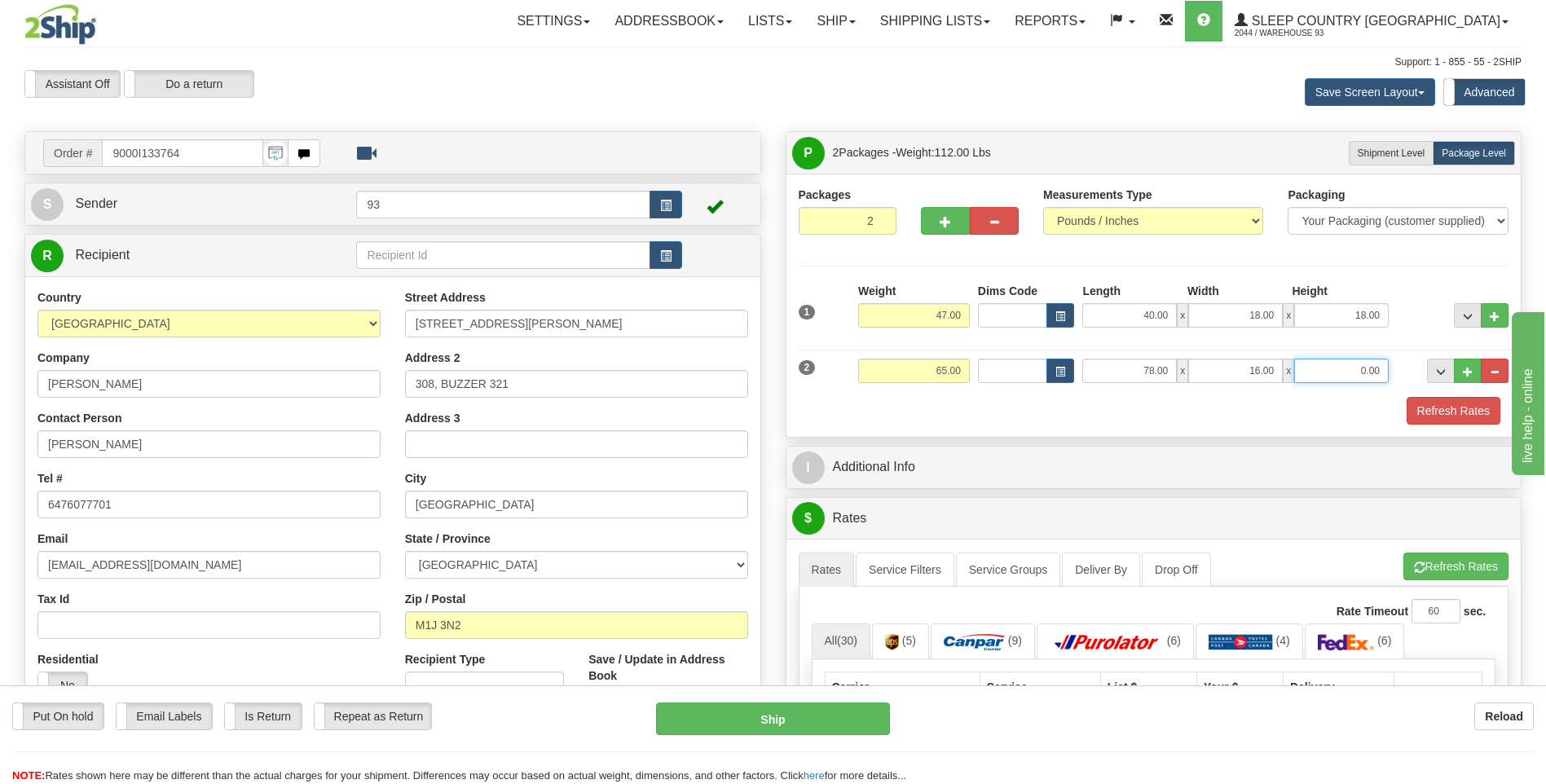
click at [1334, 364] on input "0.00" at bounding box center [1341, 371] width 94 height 24
type input "10.00"
click at [1472, 406] on button "Refresh Rates" at bounding box center [1453, 411] width 94 height 28
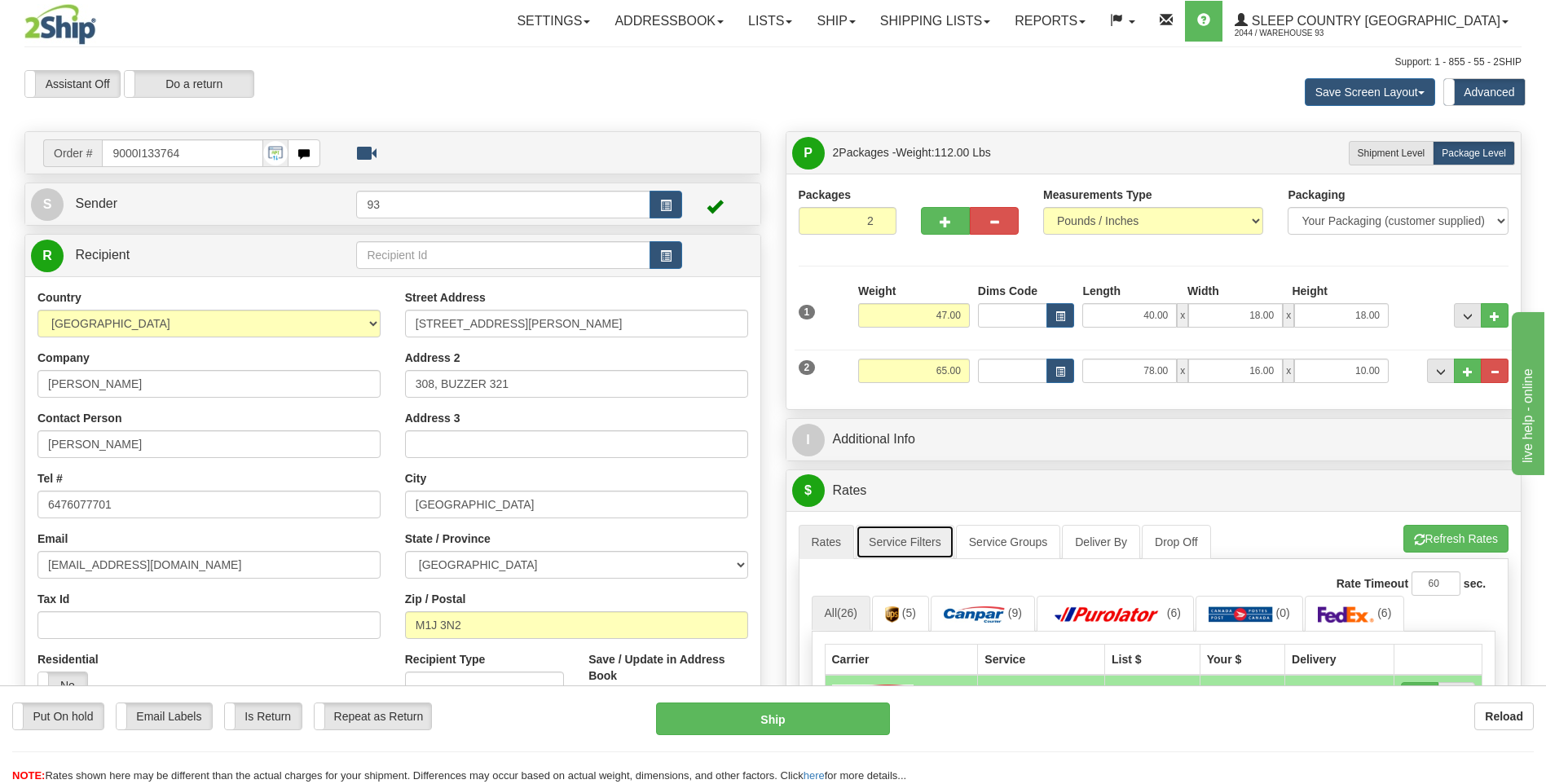
click at [914, 544] on link "Service Filters" at bounding box center [905, 541] width 99 height 34
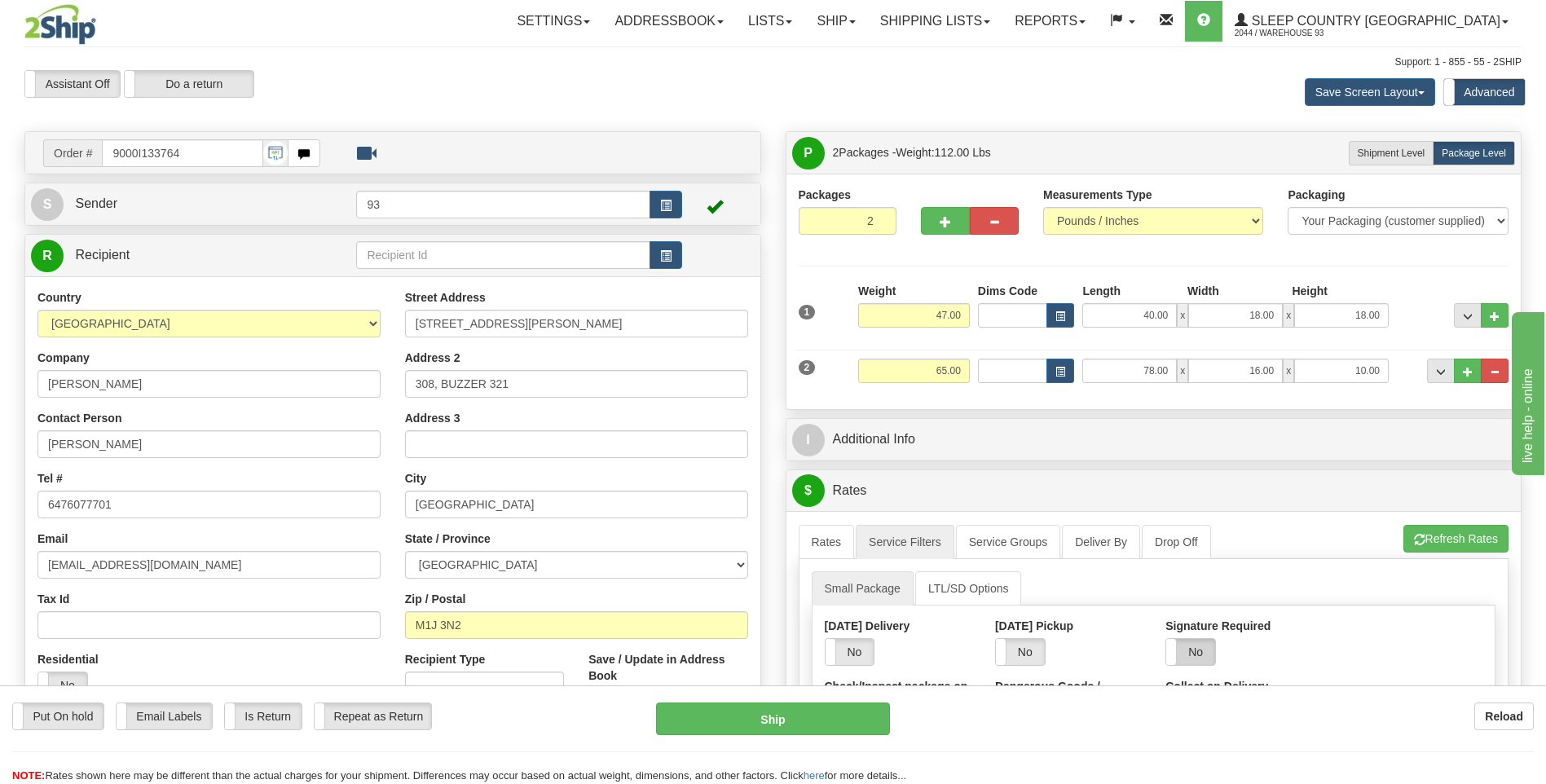
click at [1199, 646] on label "No" at bounding box center [1191, 652] width 49 height 26
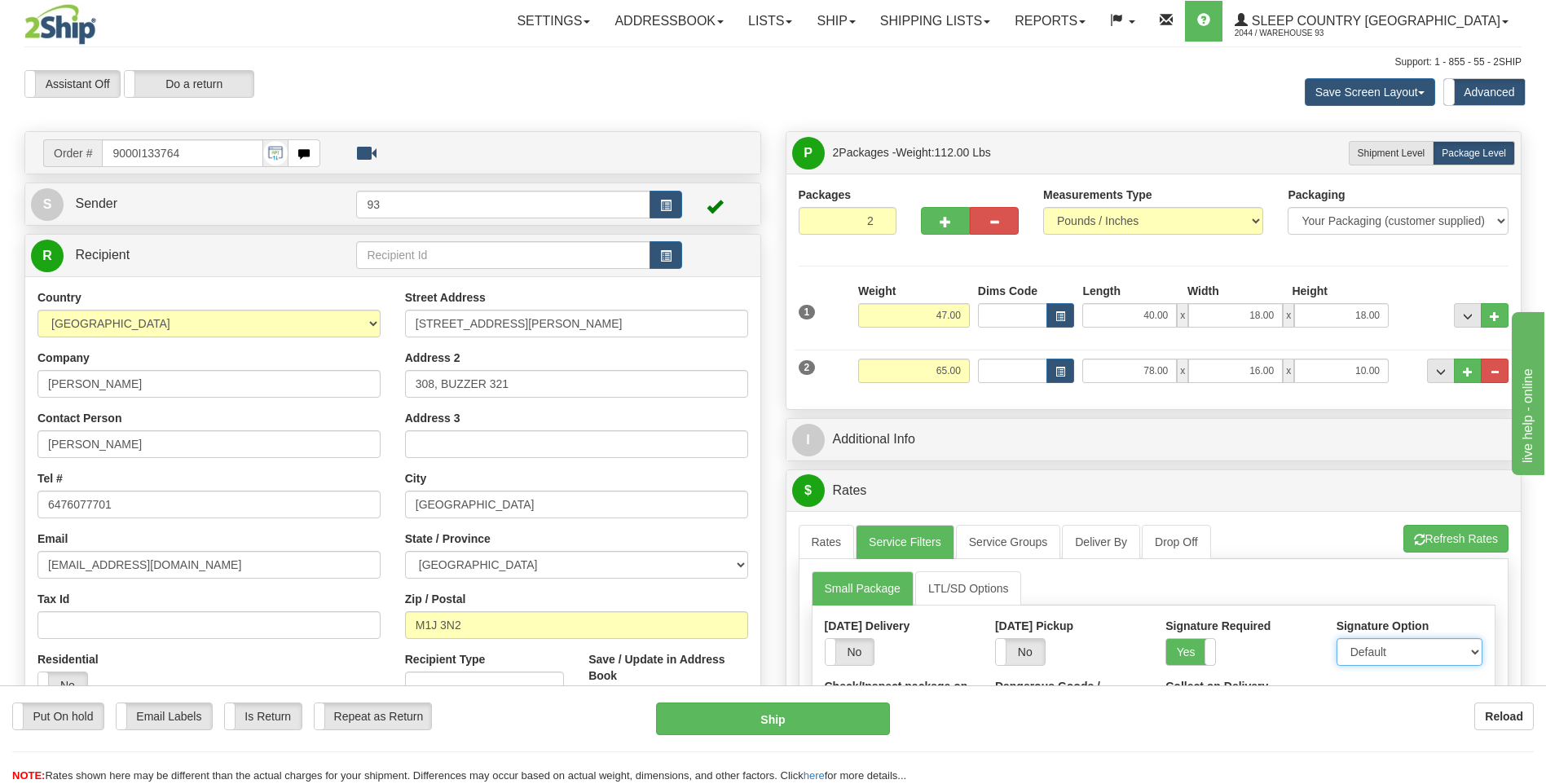
click at [1389, 644] on select "Default Adult Direct Indirect No Signature Required" at bounding box center [1410, 652] width 146 height 28
select select "1"
click at [1337, 638] on select "Default Adult Direct Indirect No Signature Required" at bounding box center [1410, 652] width 146 height 28
click at [837, 540] on link "Rates" at bounding box center [827, 541] width 56 height 34
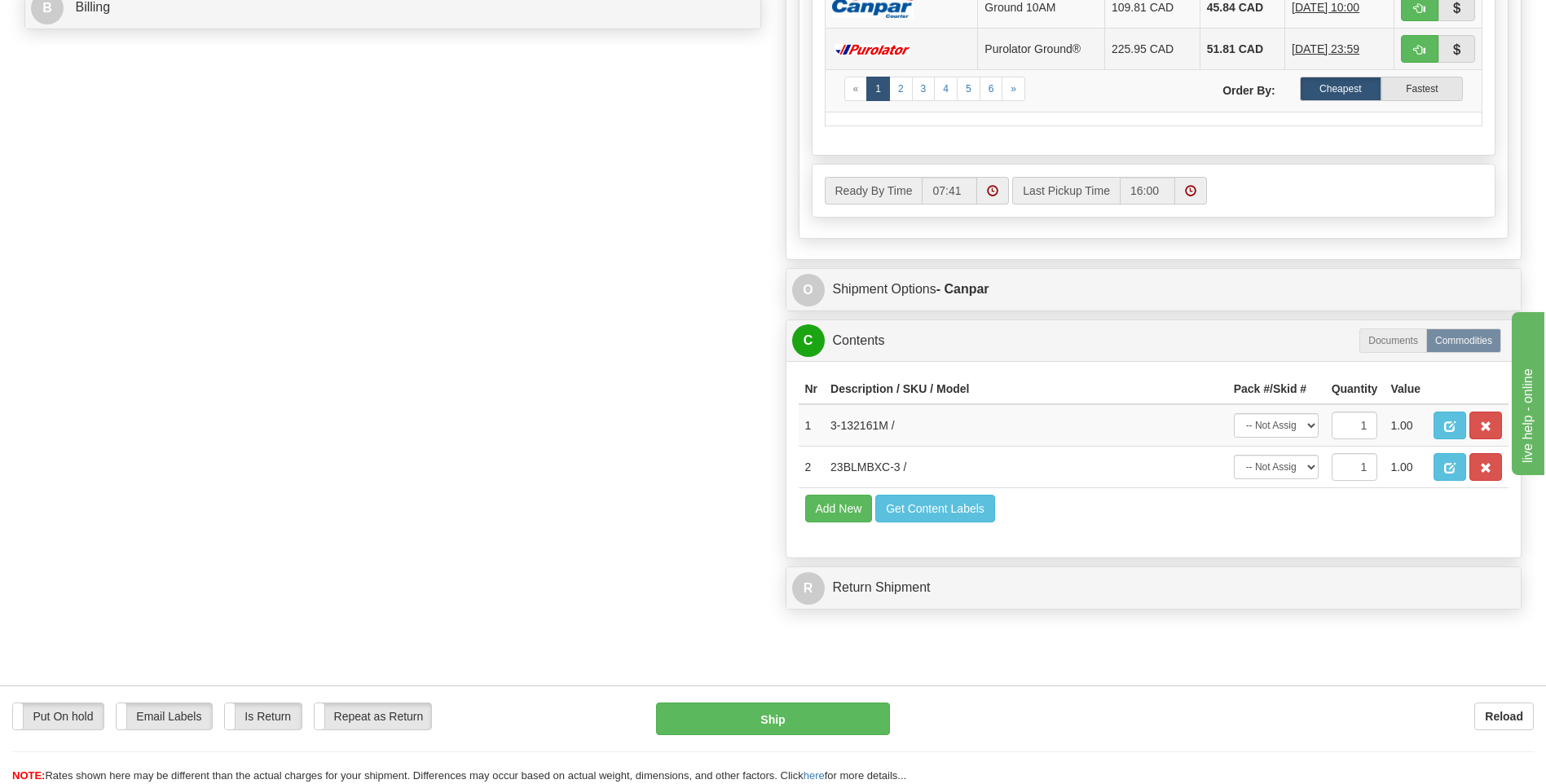
scroll to position [815, 0]
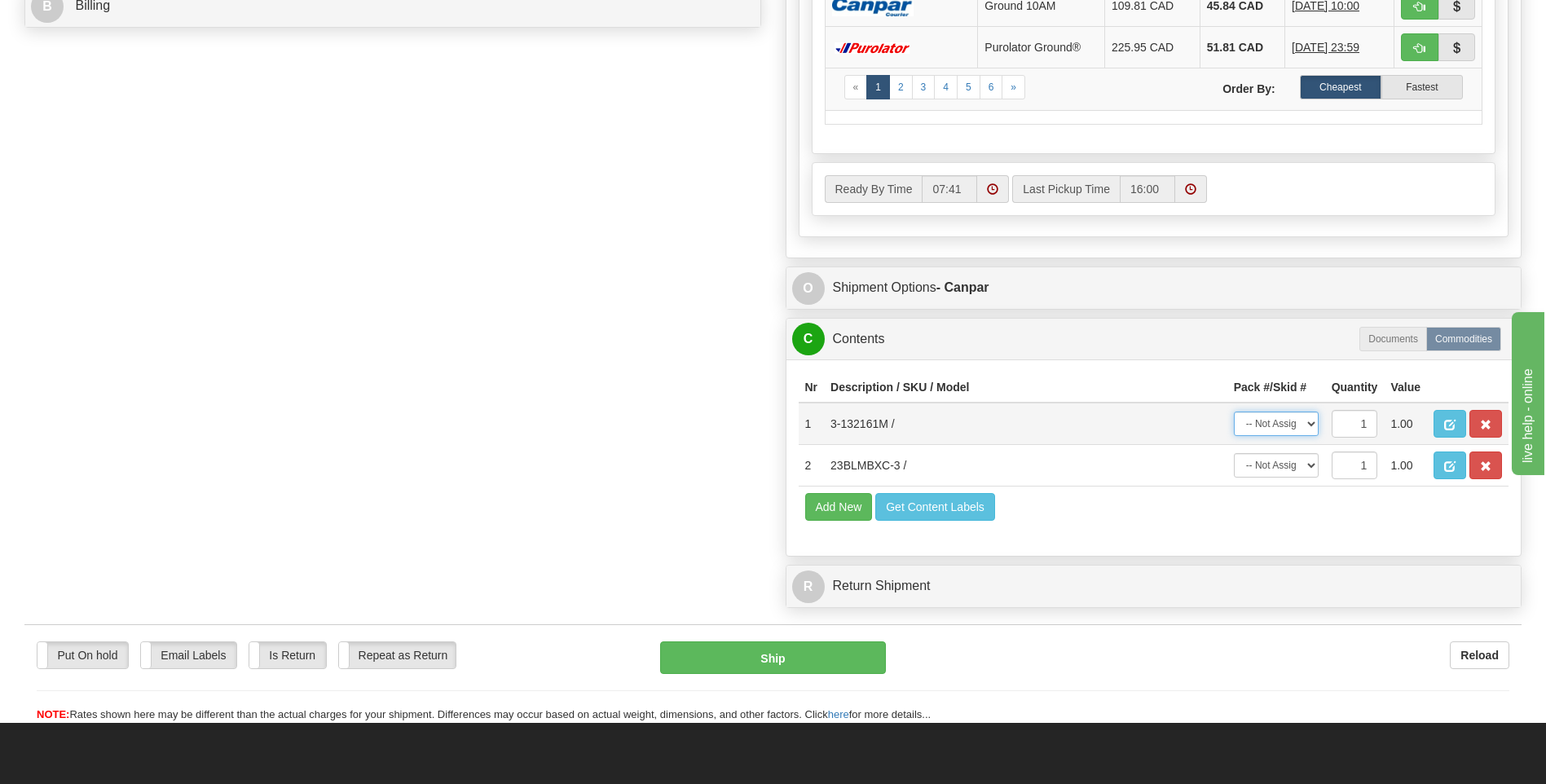
click at [1315, 426] on select "-- Not Assigned -- Package 1 Package 2" at bounding box center [1276, 424] width 85 height 24
select select "0"
click at [1234, 412] on select "-- Not Assigned -- Package 1 Package 2" at bounding box center [1276, 424] width 85 height 24
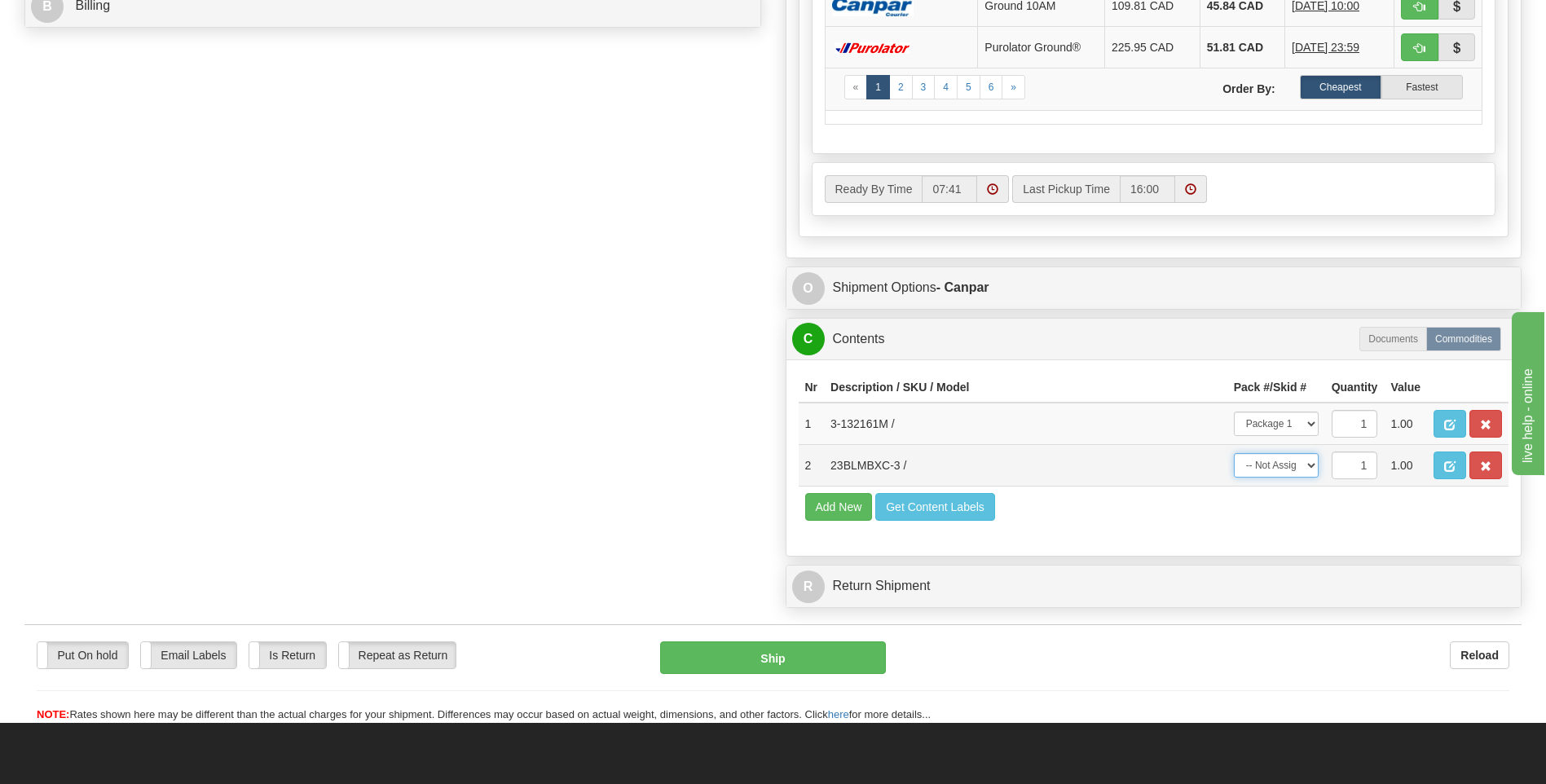
click at [1295, 463] on select "-- Not Assigned -- Package 1 Package 2" at bounding box center [1276, 465] width 85 height 24
select select "1"
click at [1234, 453] on select "-- Not Assigned -- Package 1 Package 2" at bounding box center [1276, 465] width 85 height 24
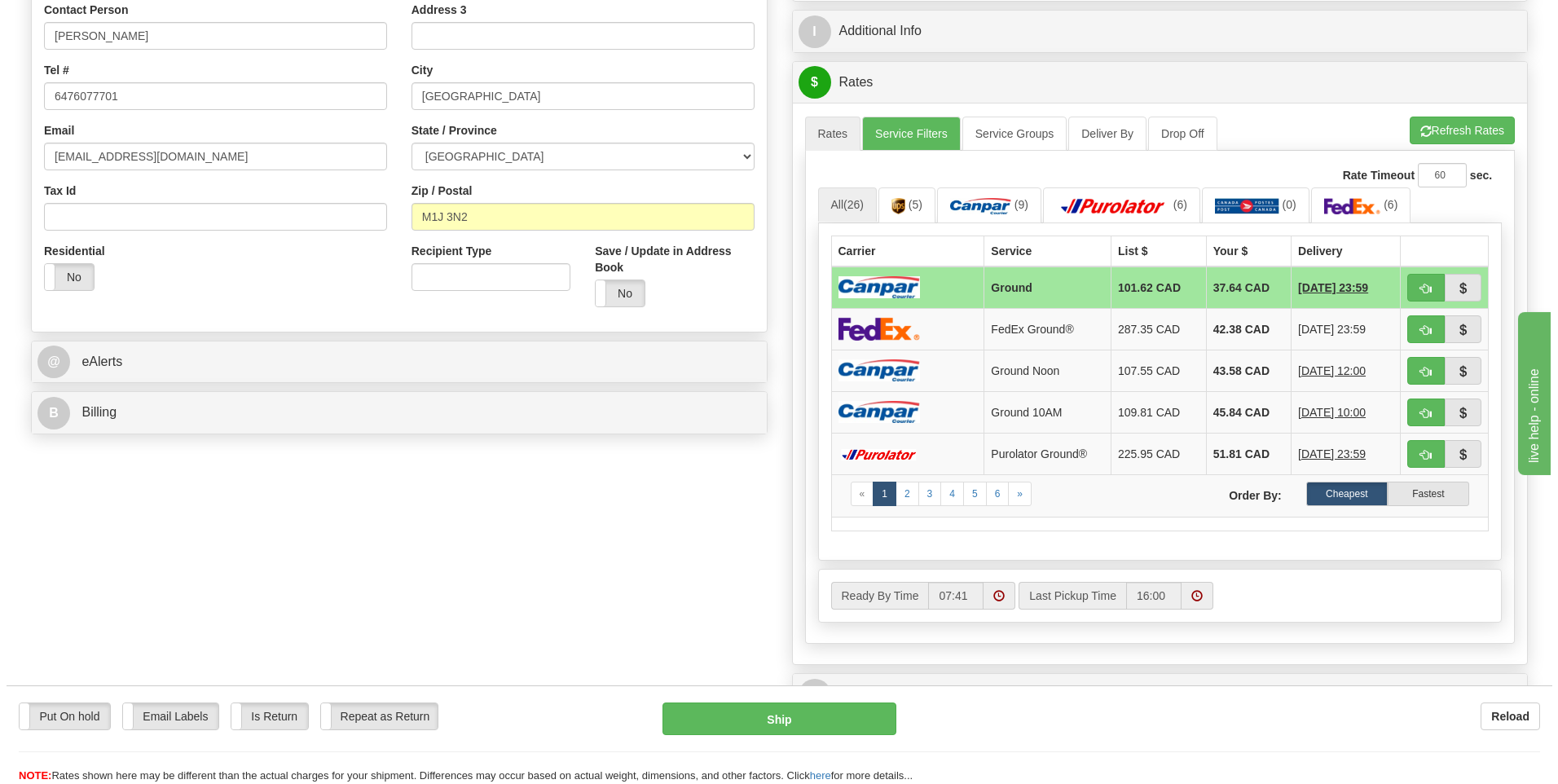
scroll to position [407, 0]
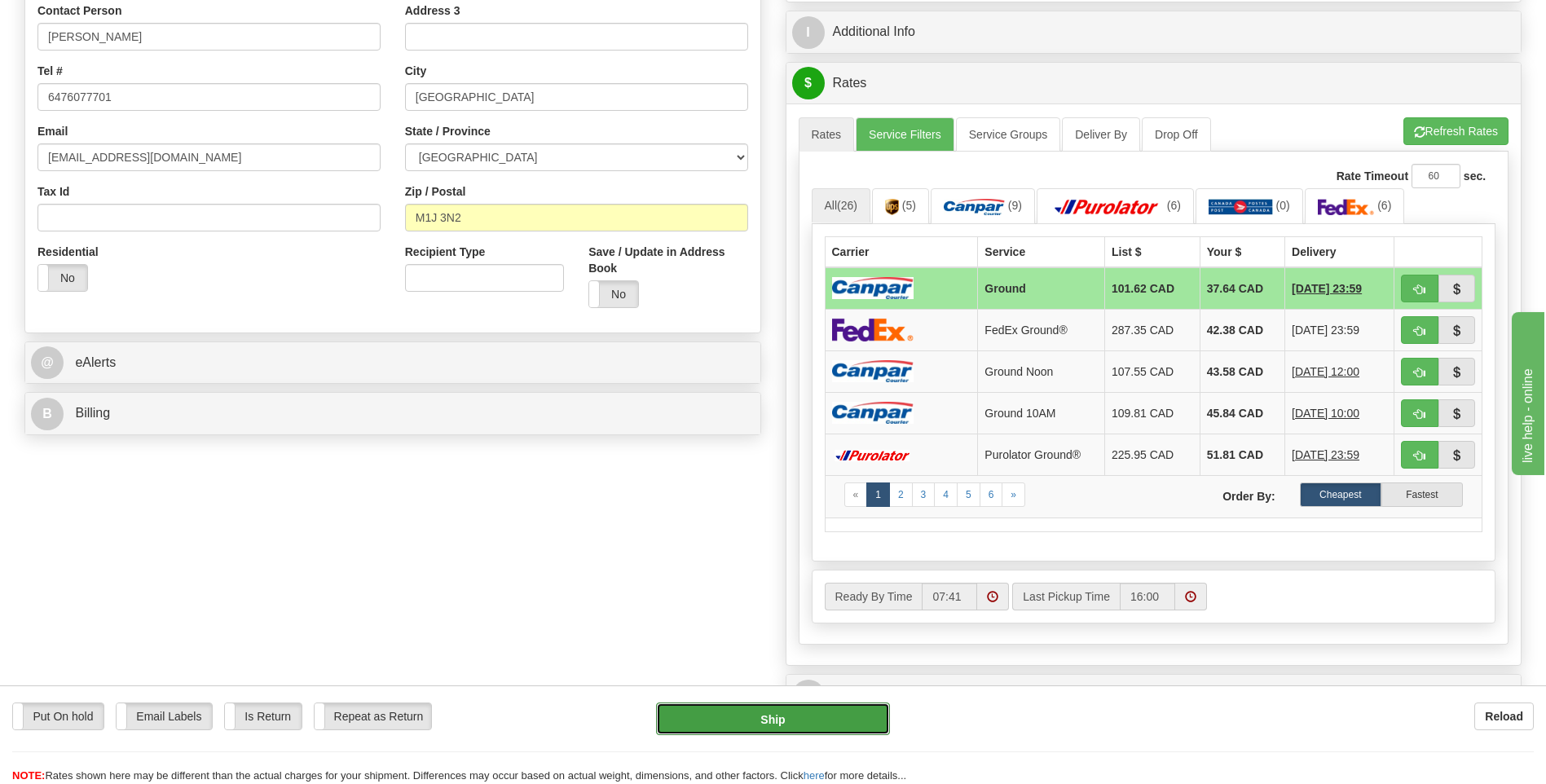
click at [836, 714] on button "Ship" at bounding box center [772, 718] width 233 height 32
type input "1"
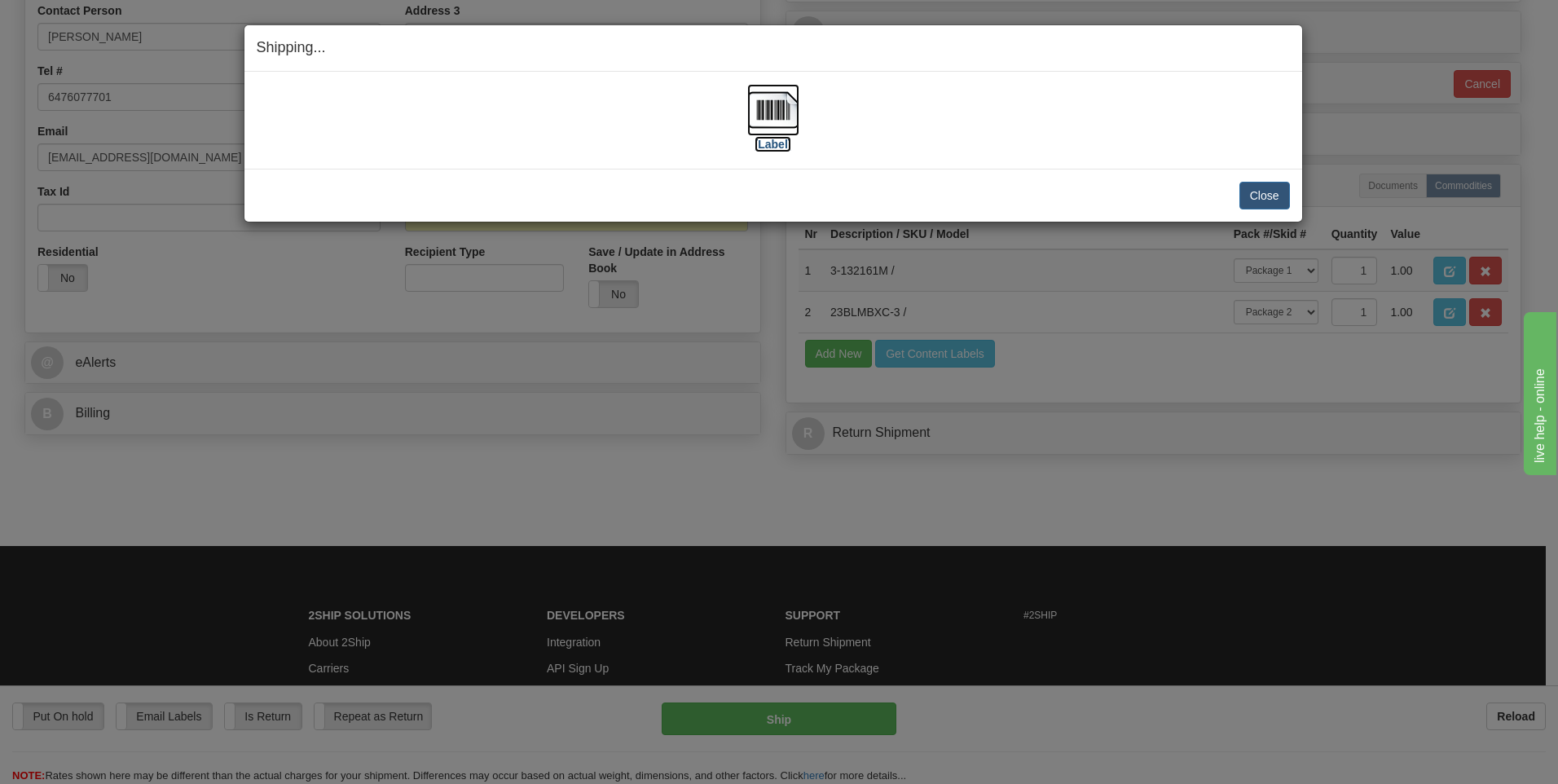
click at [770, 112] on img at bounding box center [774, 110] width 52 height 52
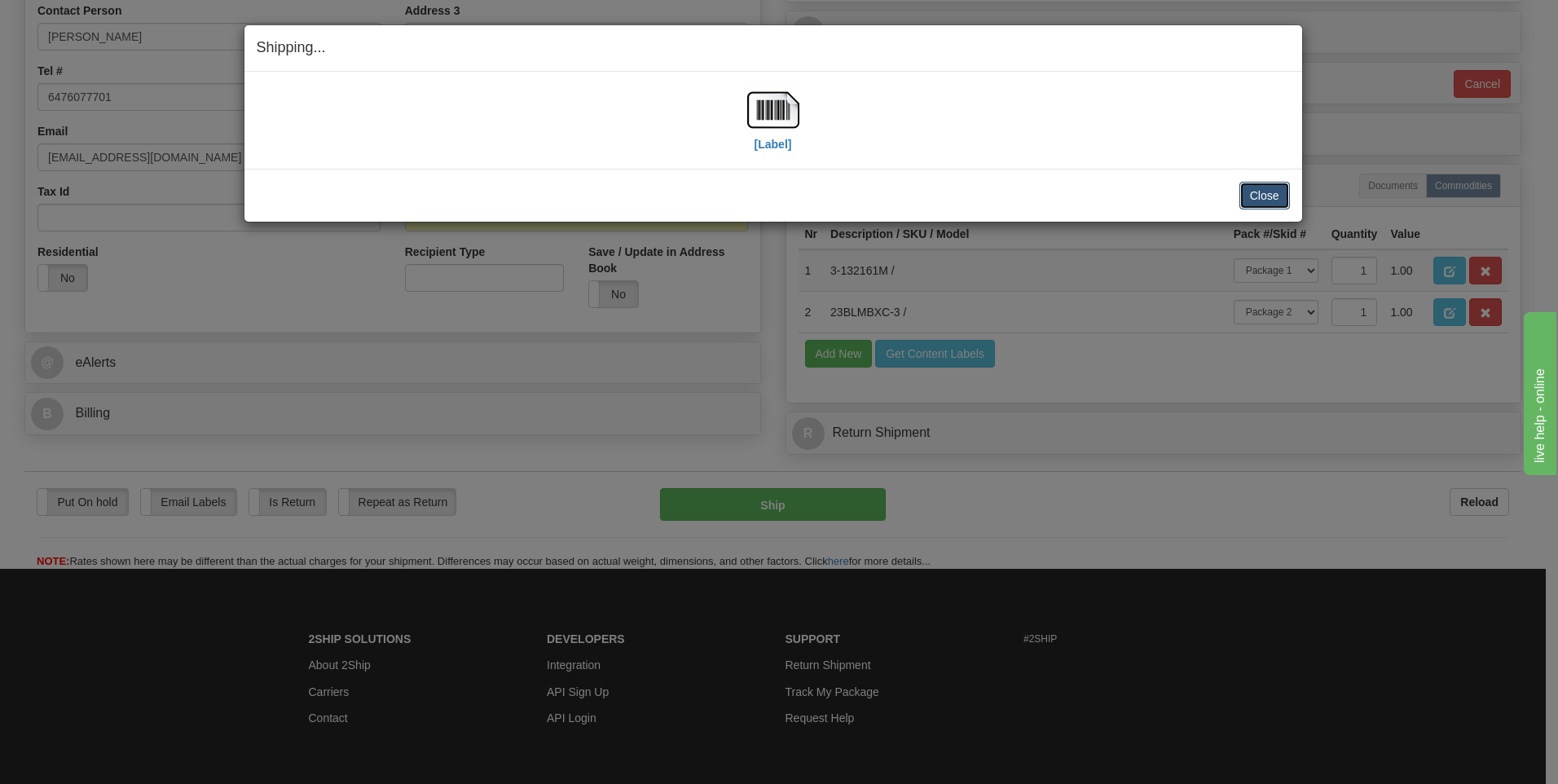
click at [1269, 192] on button "Close" at bounding box center [1265, 196] width 51 height 28
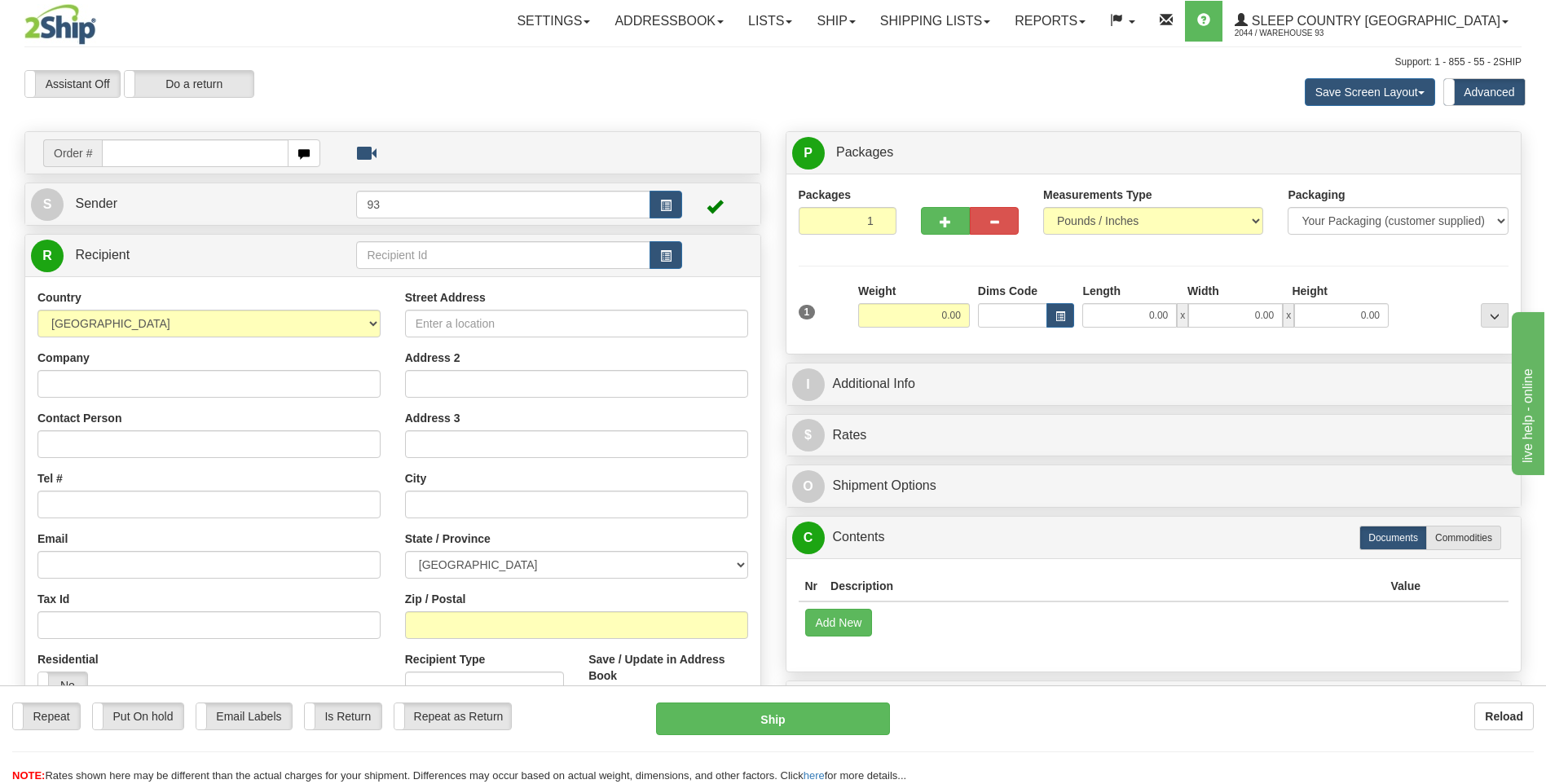
click at [147, 150] on input "text" at bounding box center [195, 153] width 186 height 28
type input "9000I133767"
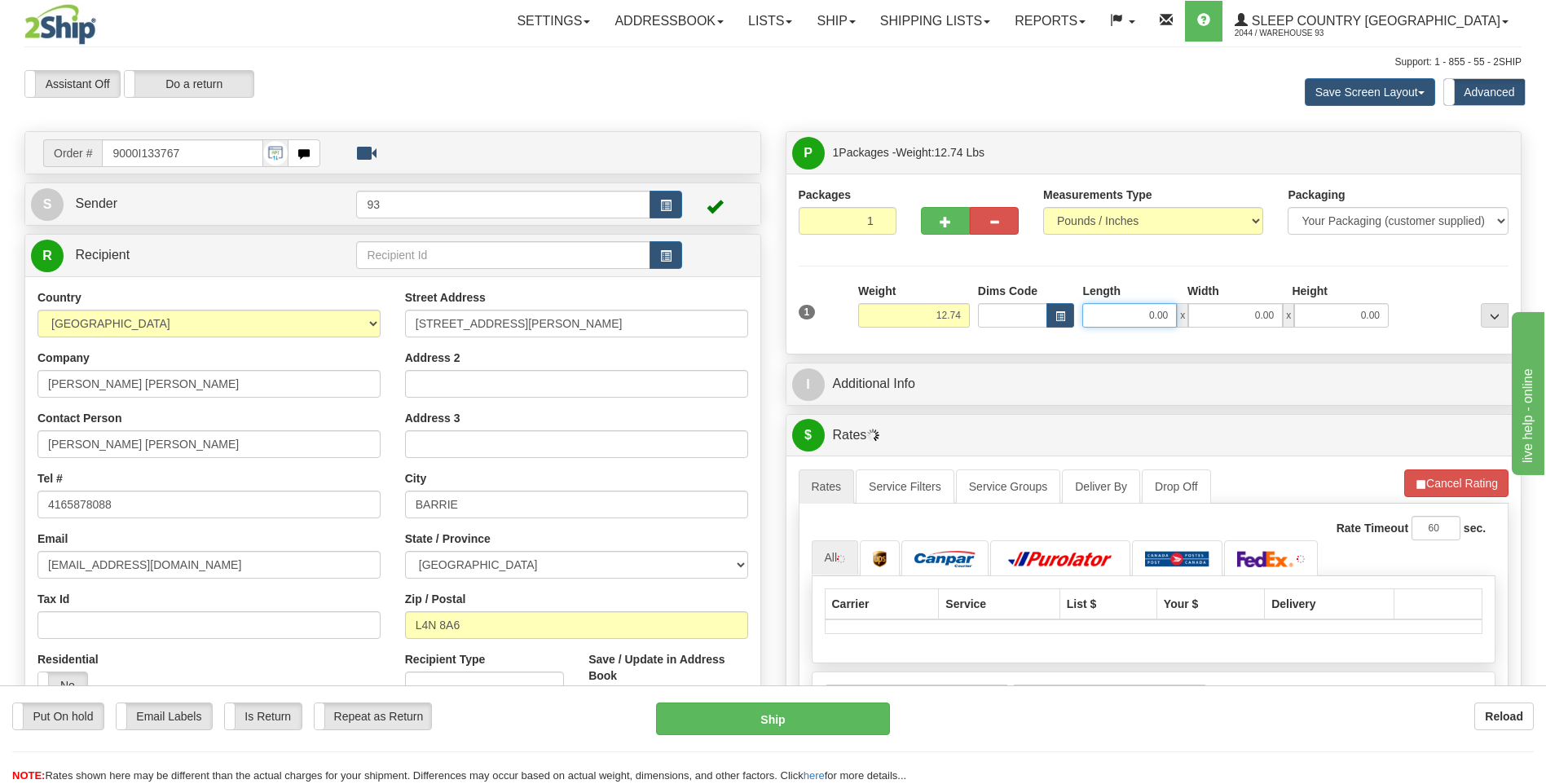
click at [1146, 319] on input "0.00" at bounding box center [1130, 316] width 94 height 24
type input "18.00"
click at [1215, 313] on input "0.00" at bounding box center [1236, 316] width 94 height 24
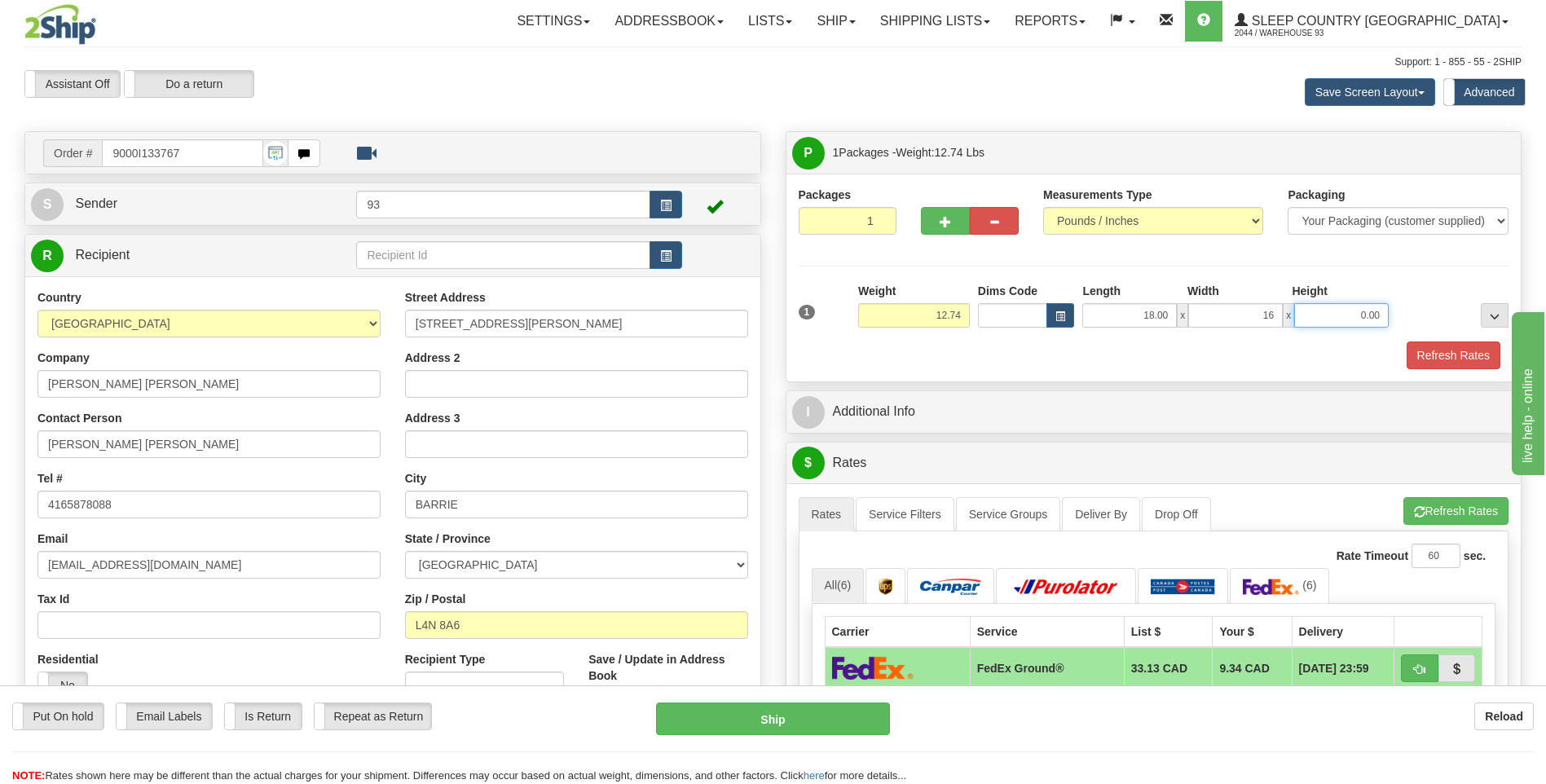
type input "16.00"
click at [1317, 304] on input "0.00" at bounding box center [1341, 316] width 94 height 24
type input "8.00"
click at [1443, 355] on button "Refresh Rates" at bounding box center [1453, 356] width 94 height 28
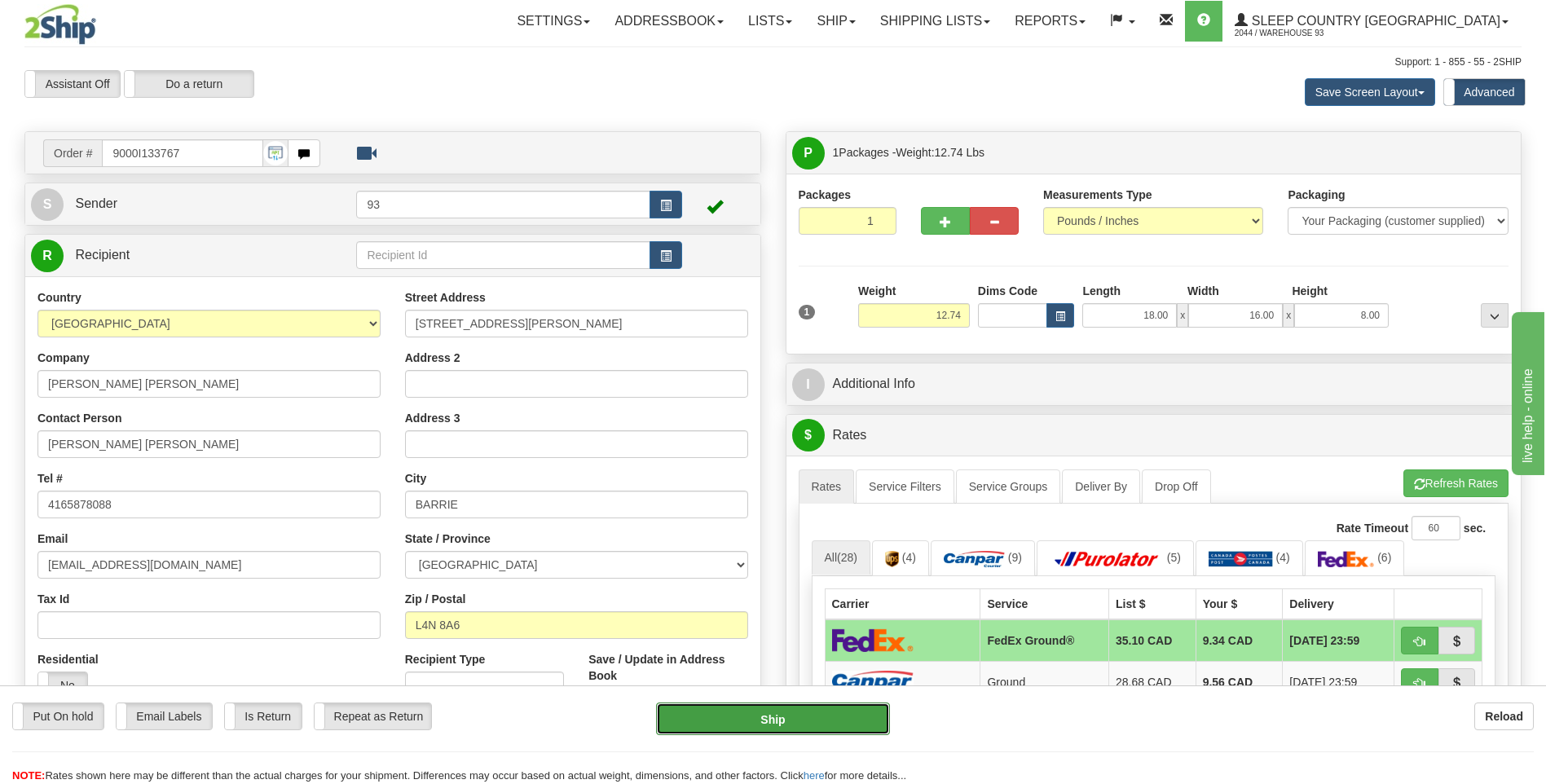
click at [865, 704] on button "Ship" at bounding box center [772, 718] width 233 height 32
type input "92"
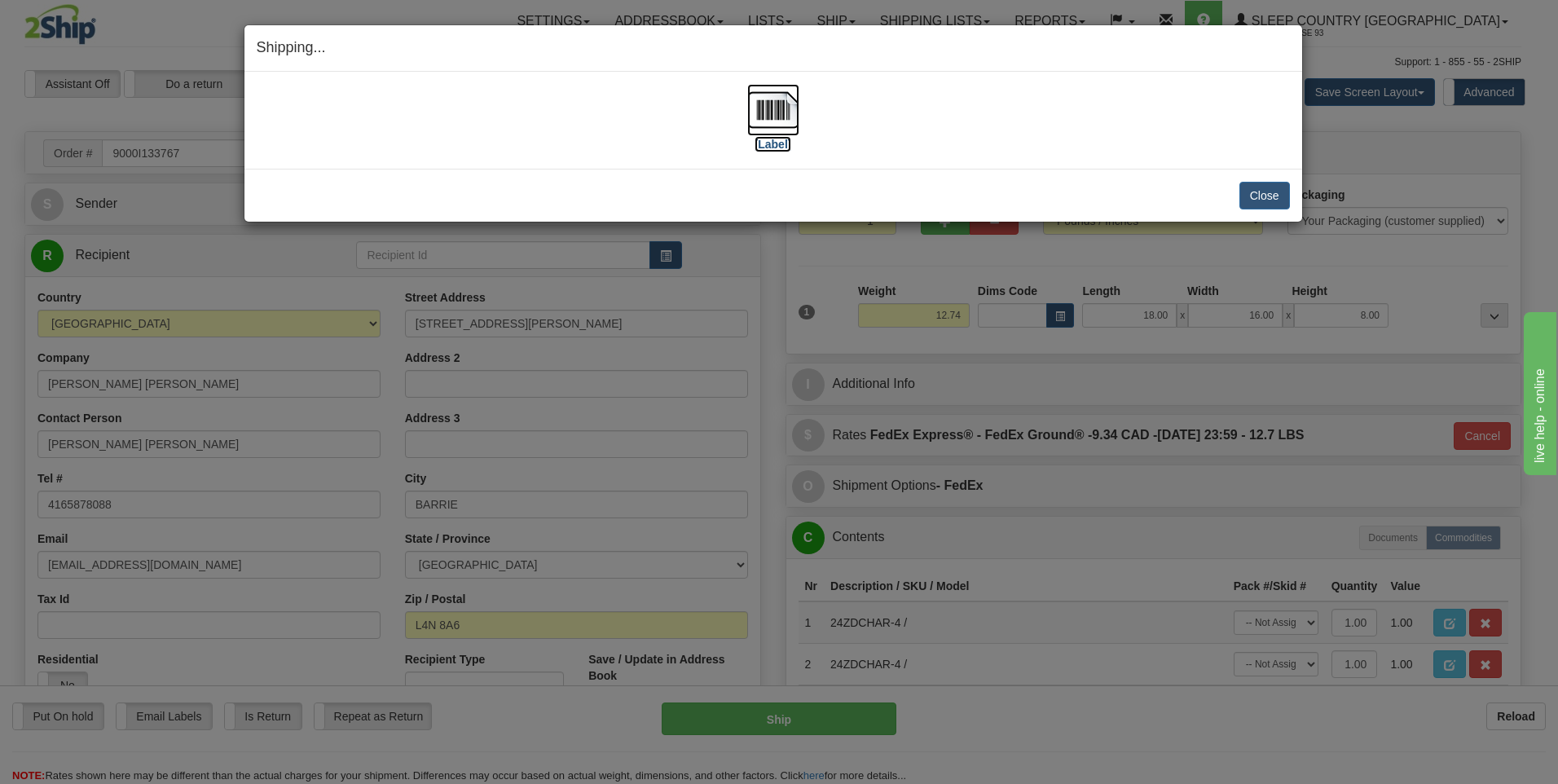
click at [769, 108] on img at bounding box center [774, 110] width 52 height 52
click at [1250, 196] on button "Close" at bounding box center [1265, 196] width 51 height 28
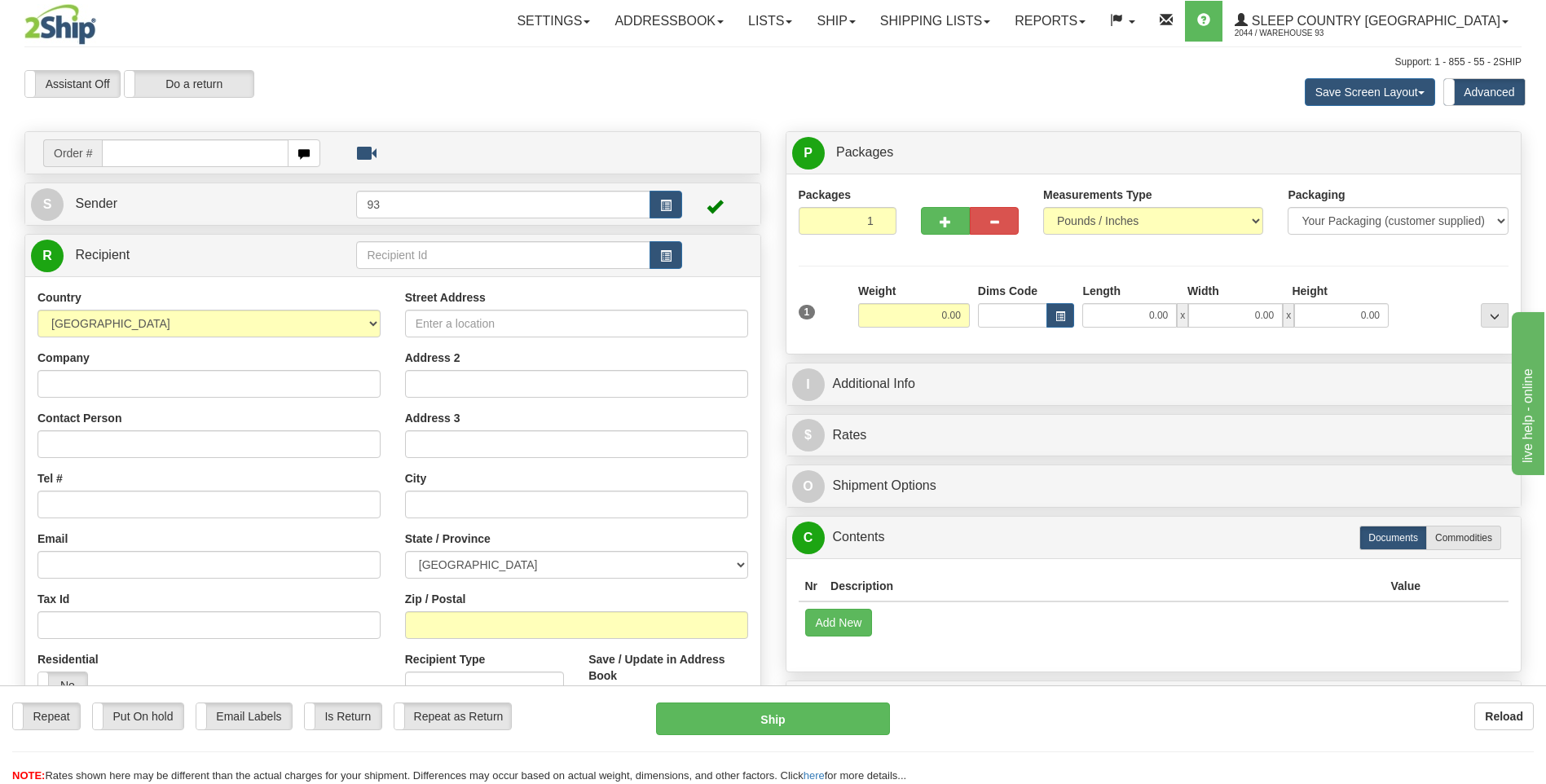
click at [172, 147] on input "text" at bounding box center [195, 153] width 186 height 28
type input "9000I133823"
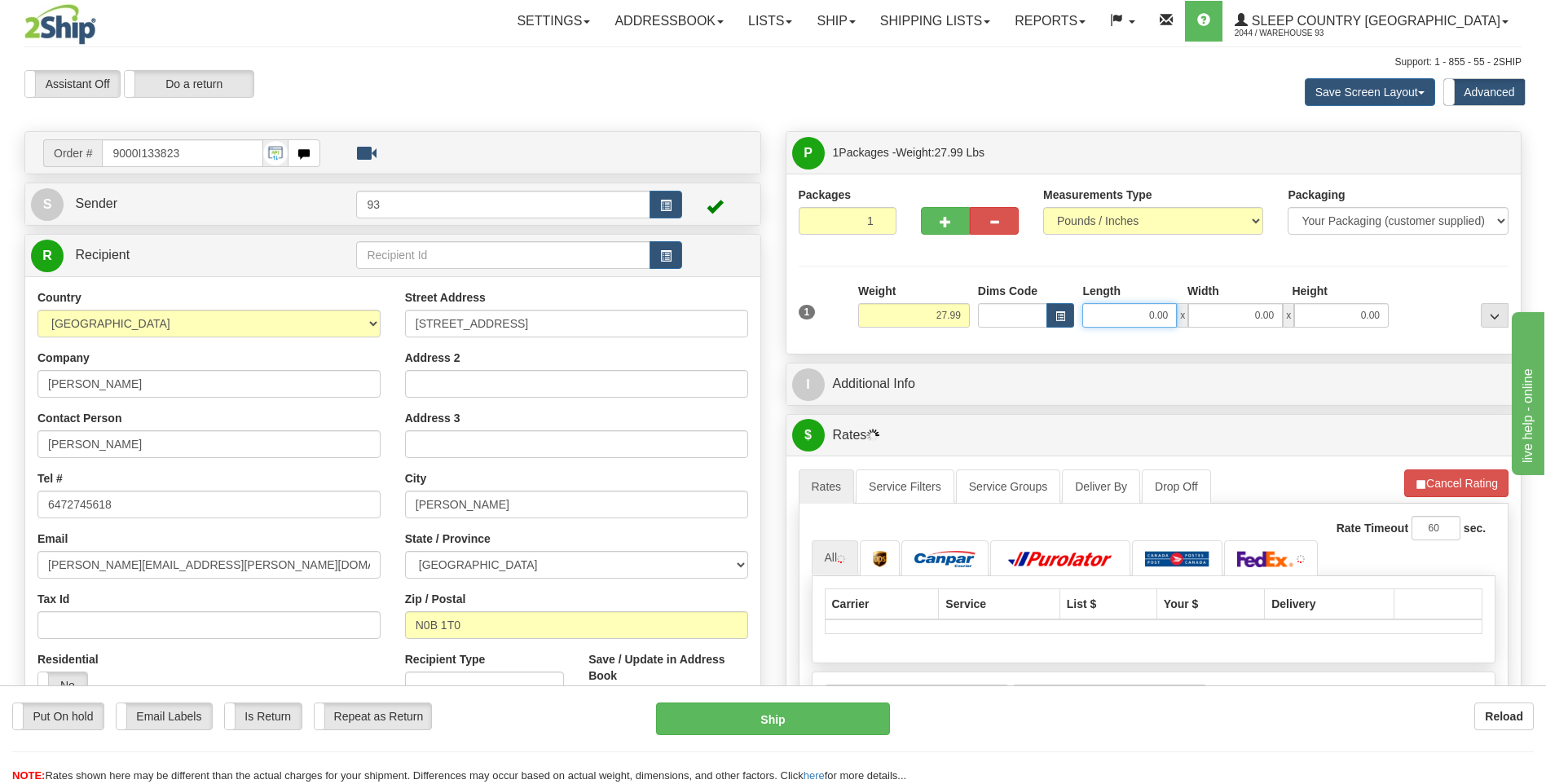
click at [1119, 316] on input "0.00" at bounding box center [1130, 316] width 94 height 24
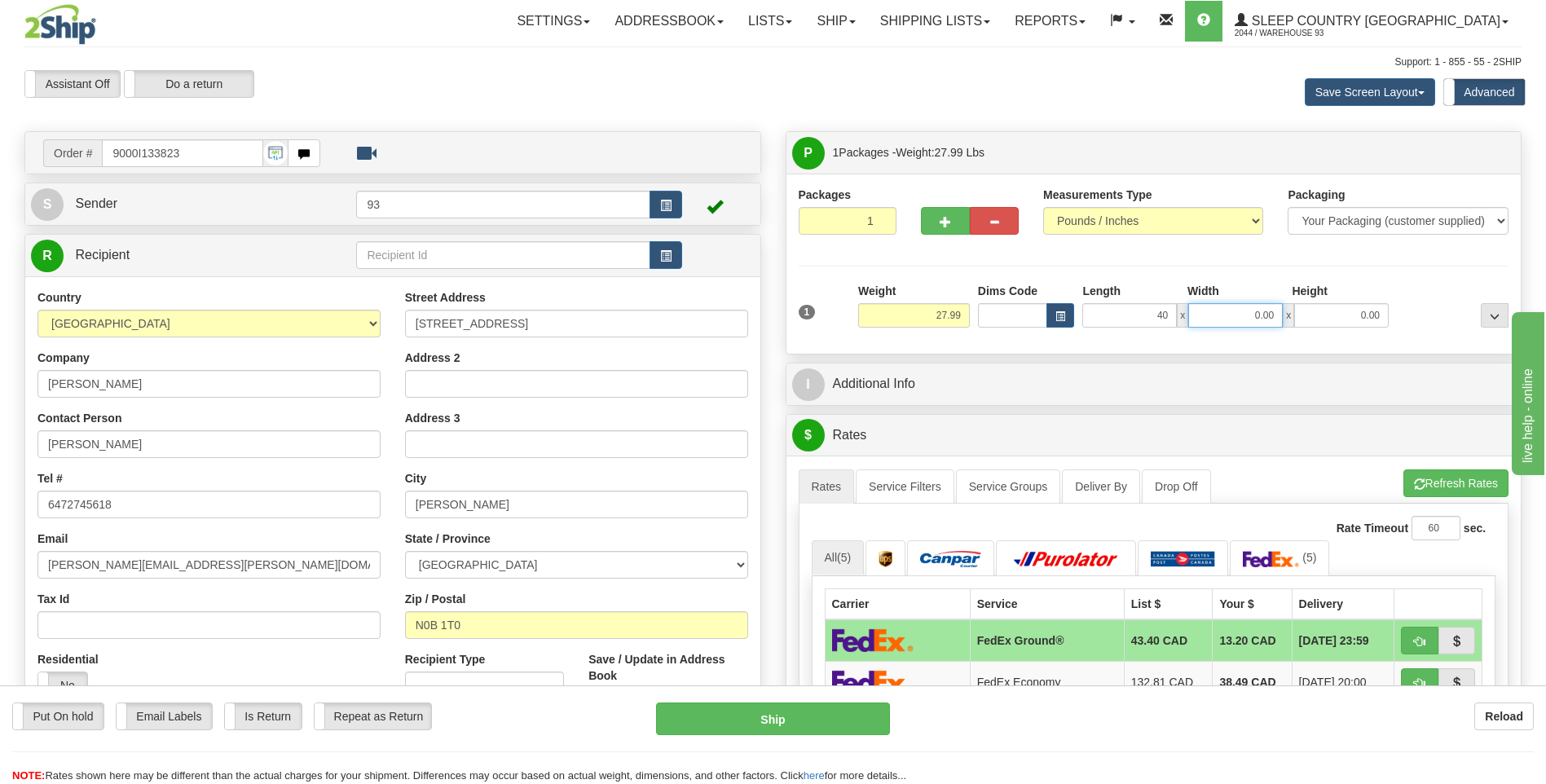
click at [1250, 316] on input "0.00" at bounding box center [1236, 316] width 94 height 24
type input "40.00"
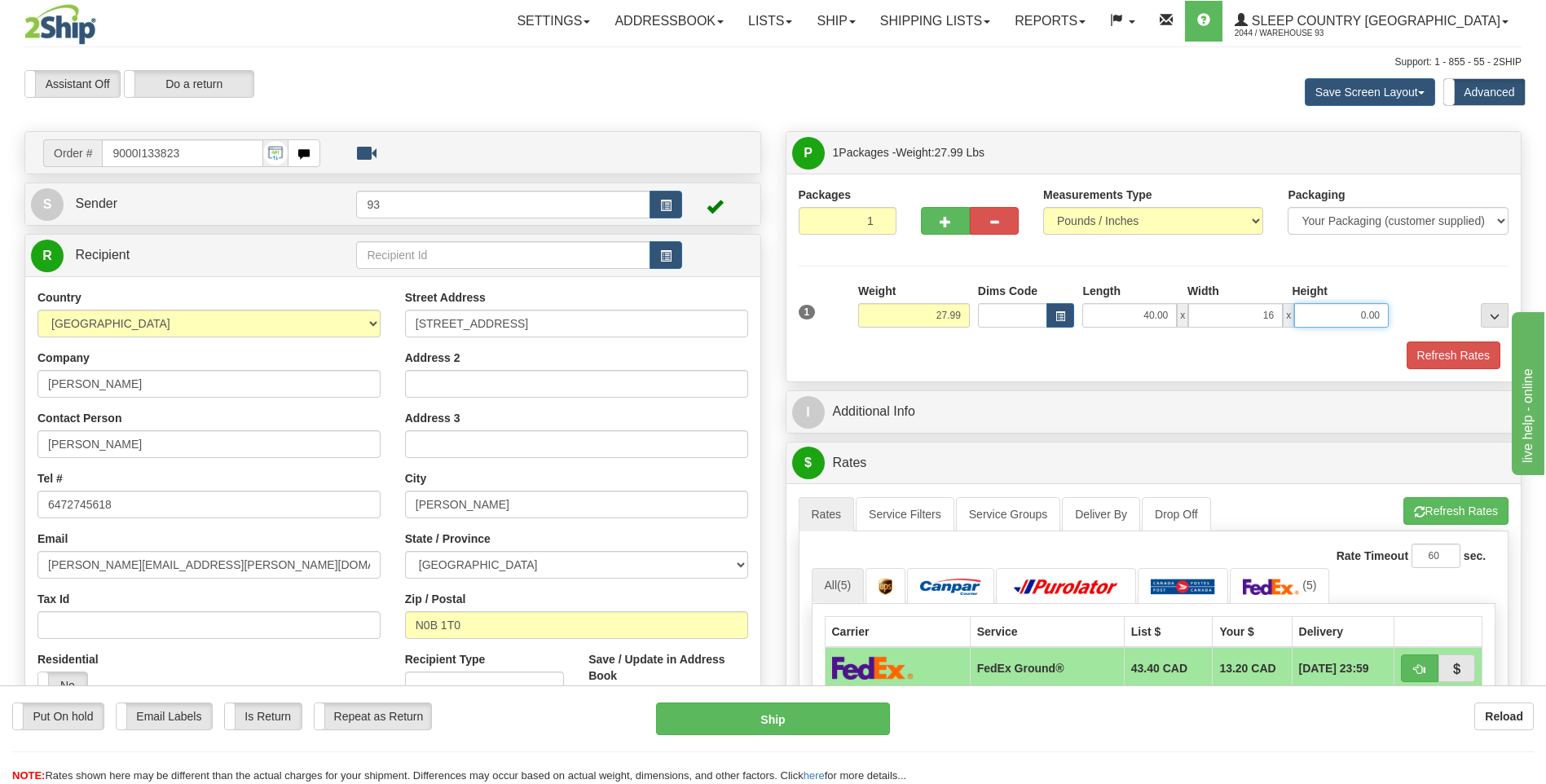
type input "16.00"
click at [1358, 313] on input "0.00" at bounding box center [1341, 316] width 94 height 24
type input "16.00"
click at [1441, 361] on button "Refresh Rates" at bounding box center [1453, 356] width 94 height 28
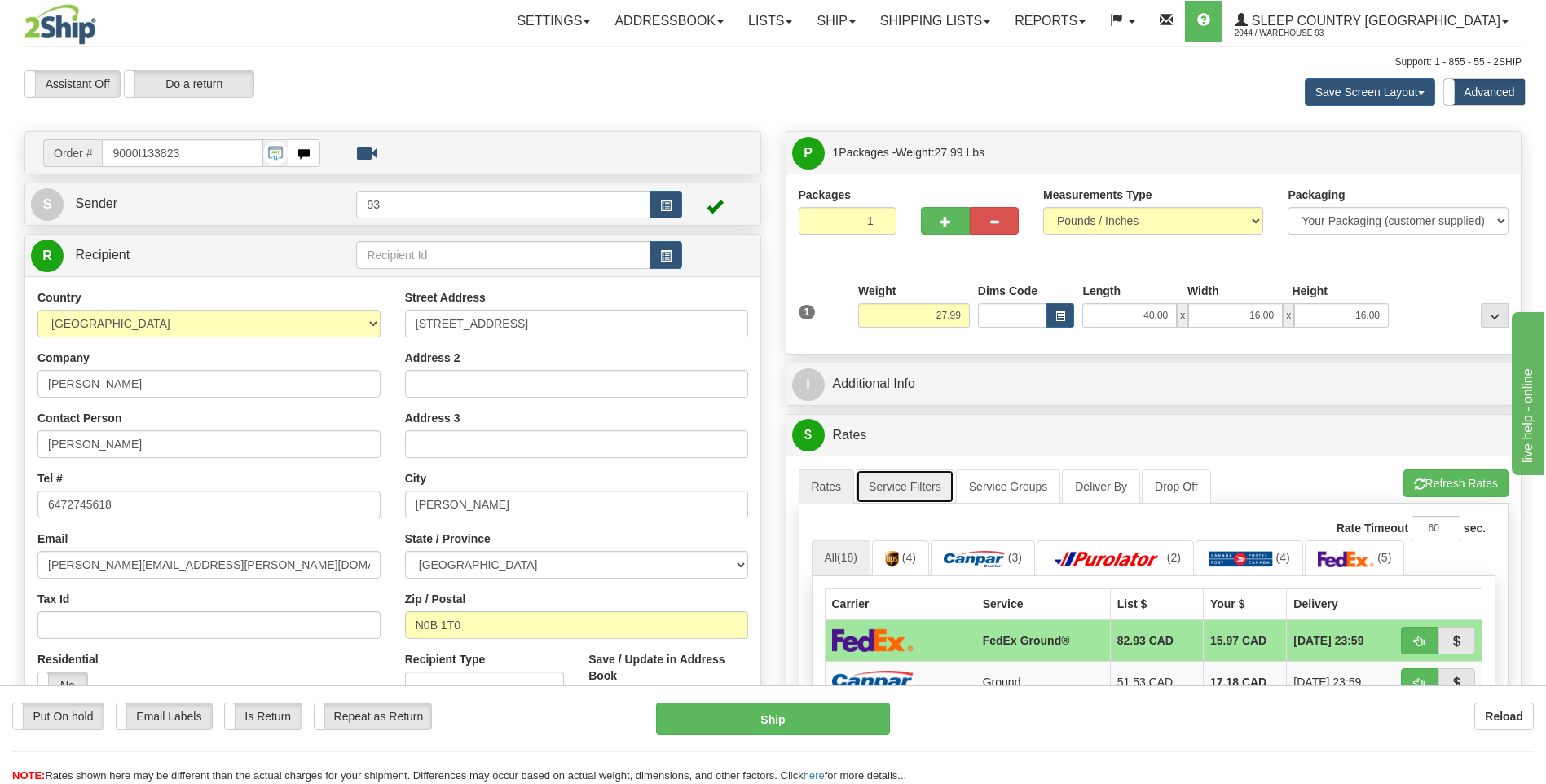
click at [924, 489] on link "Service Filters" at bounding box center [905, 486] width 99 height 34
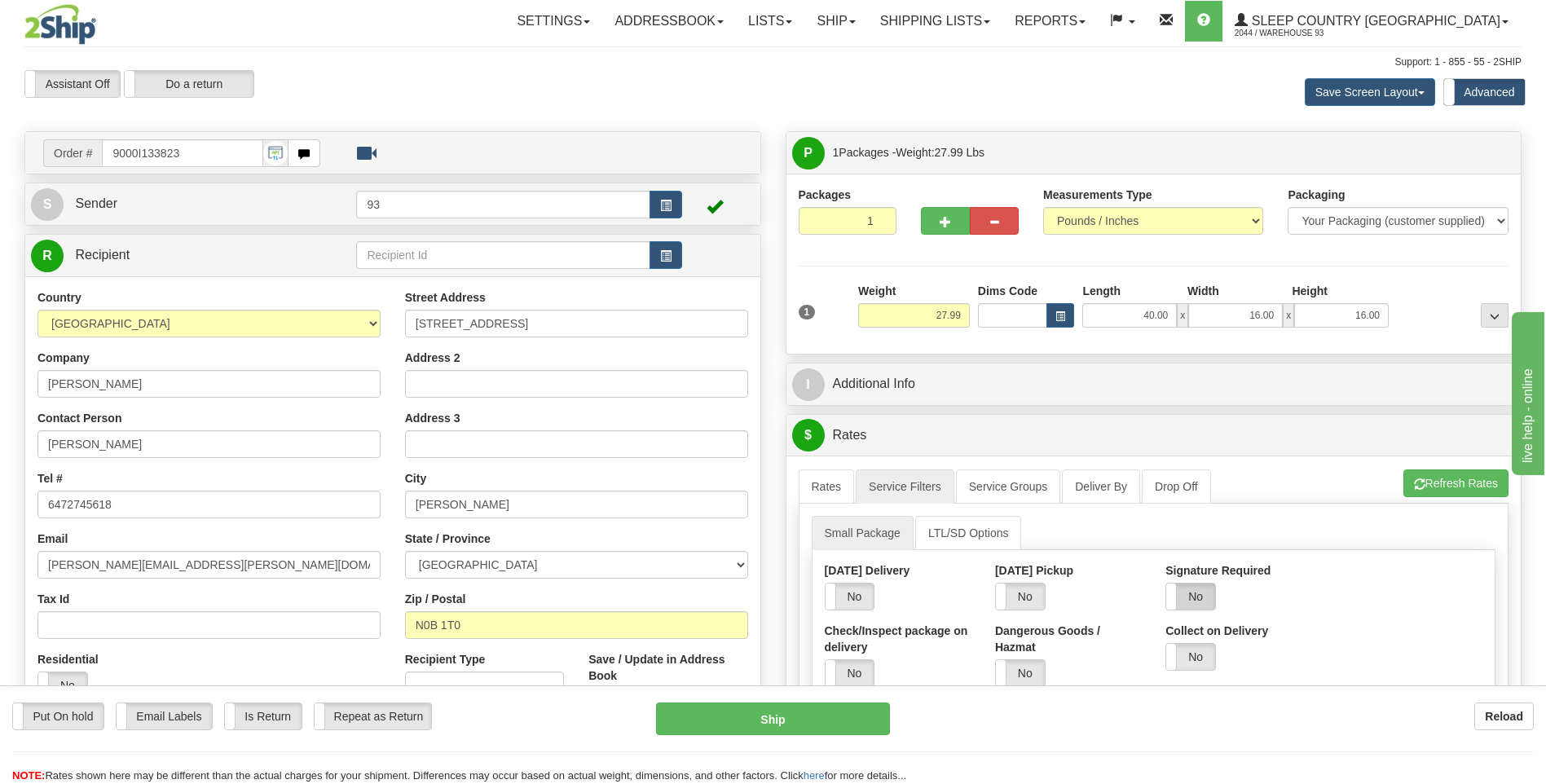
click at [1208, 600] on label "No" at bounding box center [1191, 596] width 49 height 26
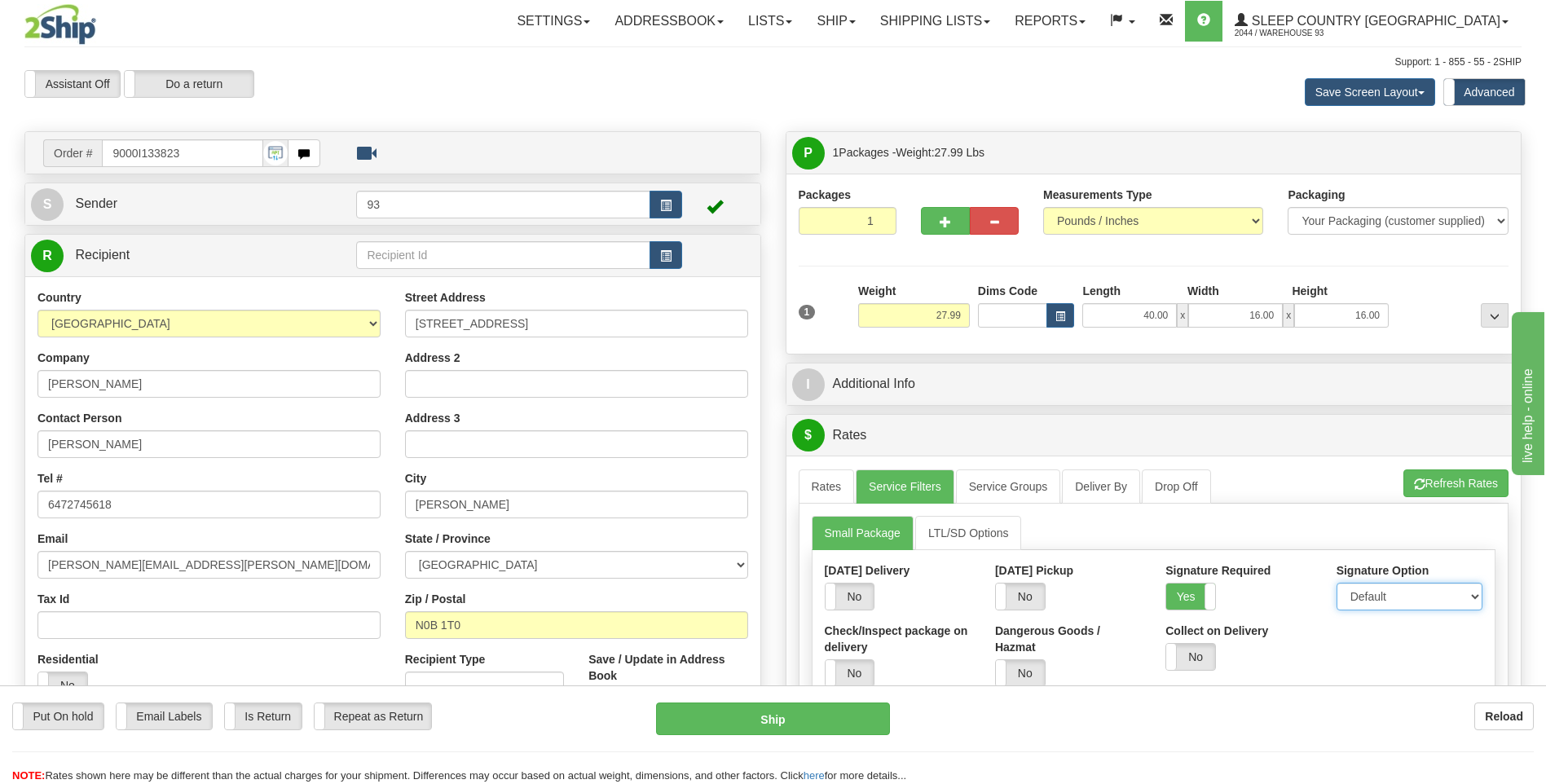
click at [1376, 601] on select "Default Adult Direct Indirect No Signature Required" at bounding box center [1410, 597] width 146 height 28
select select "1"
click at [1337, 583] on select "Default Adult Direct Indirect No Signature Required" at bounding box center [1410, 597] width 146 height 28
click at [827, 493] on link "Rates" at bounding box center [827, 486] width 56 height 34
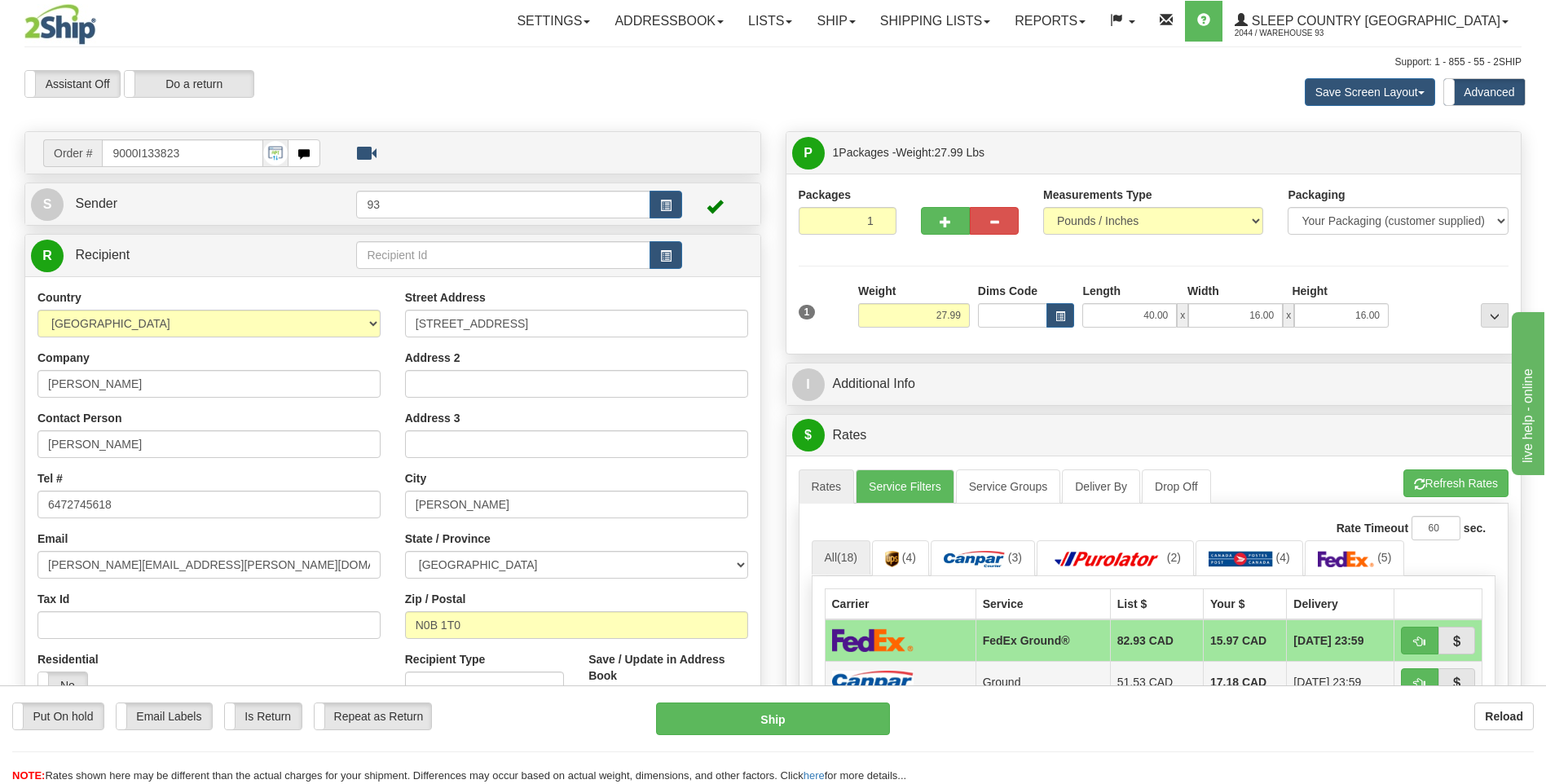
click at [940, 669] on td at bounding box center [900, 682] width 150 height 42
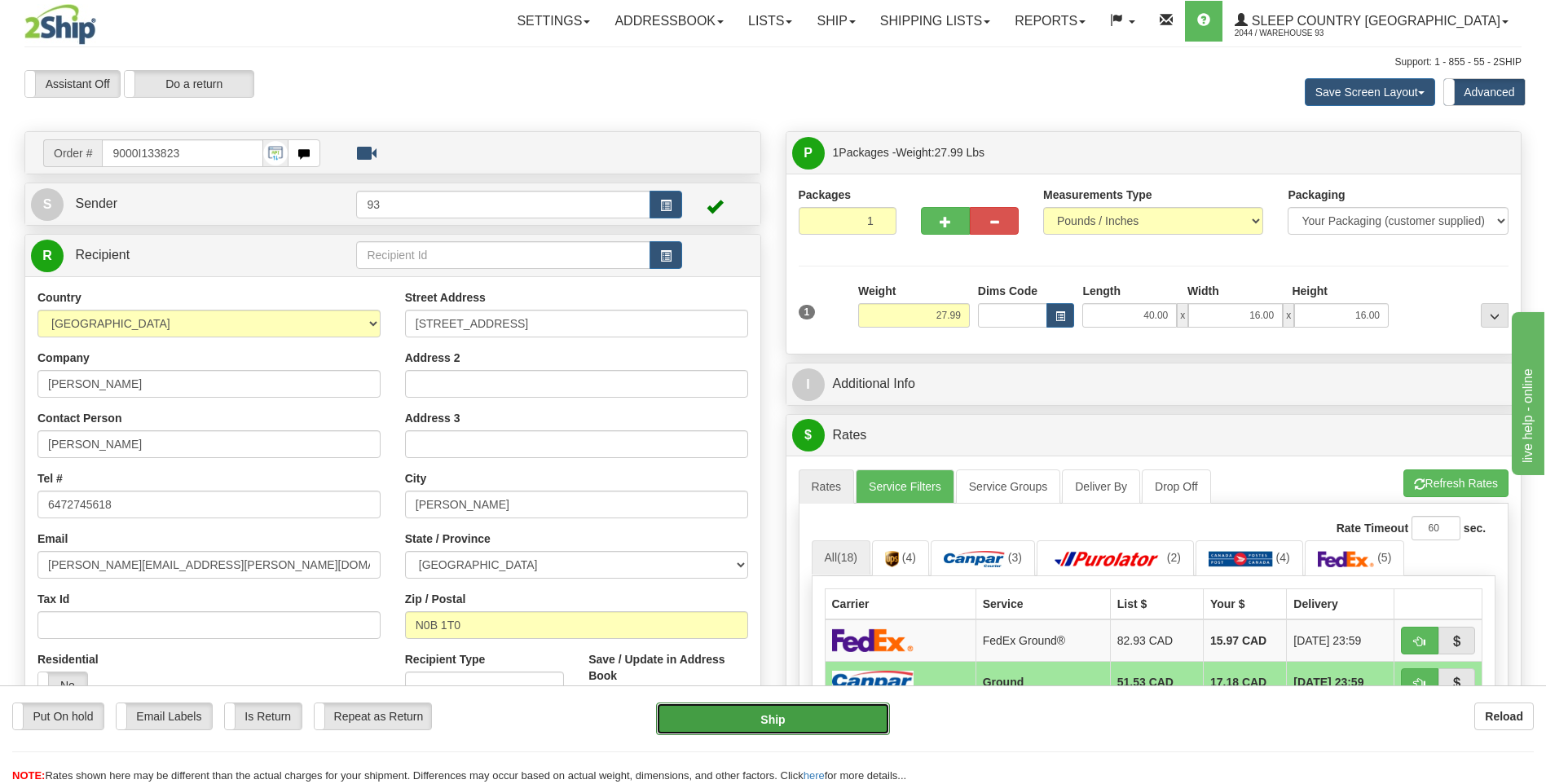
click at [874, 716] on button "Ship" at bounding box center [772, 718] width 233 height 32
type input "1"
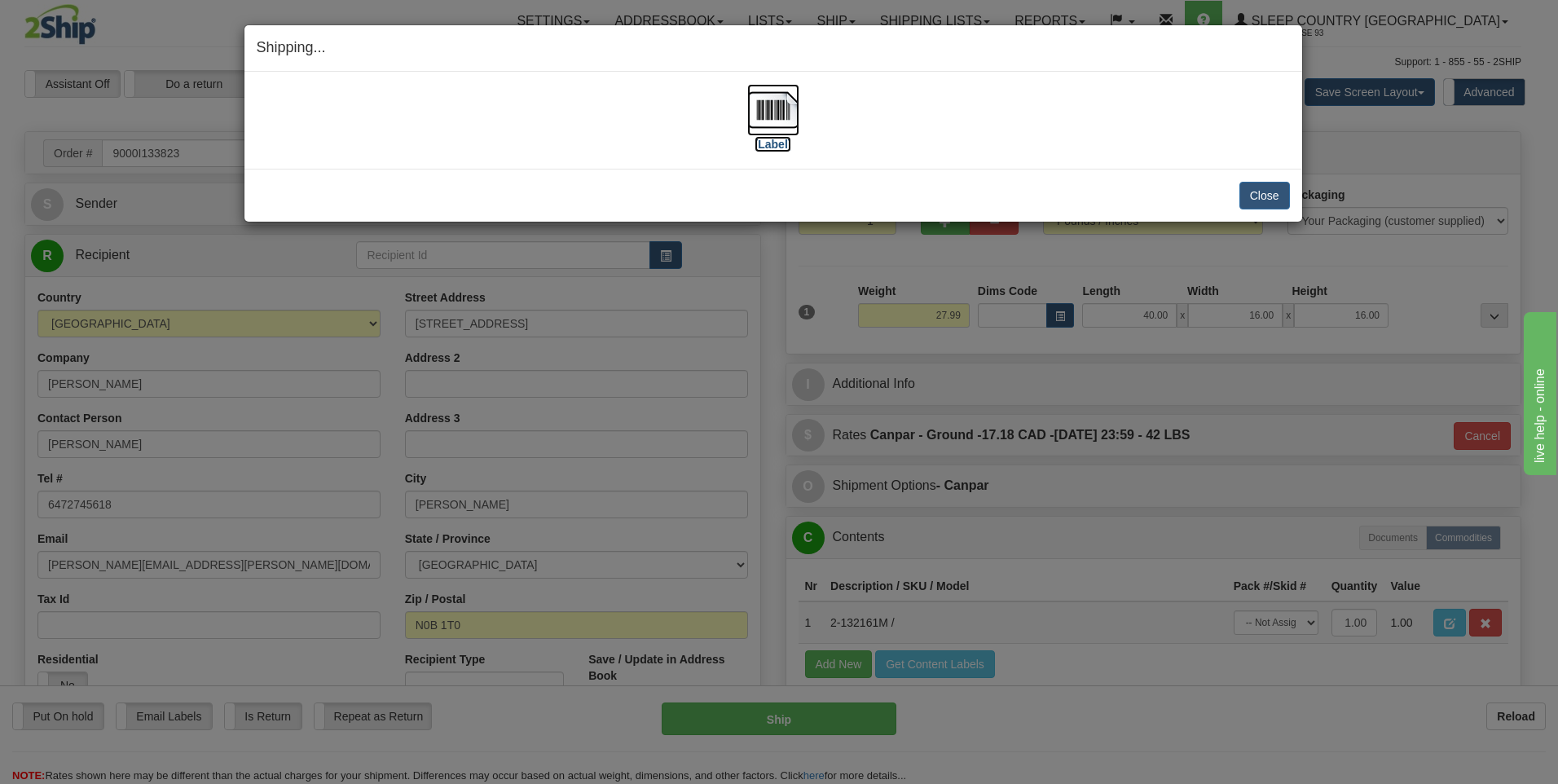
click at [767, 103] on img at bounding box center [774, 110] width 52 height 52
click at [1286, 192] on button "Close" at bounding box center [1265, 196] width 51 height 28
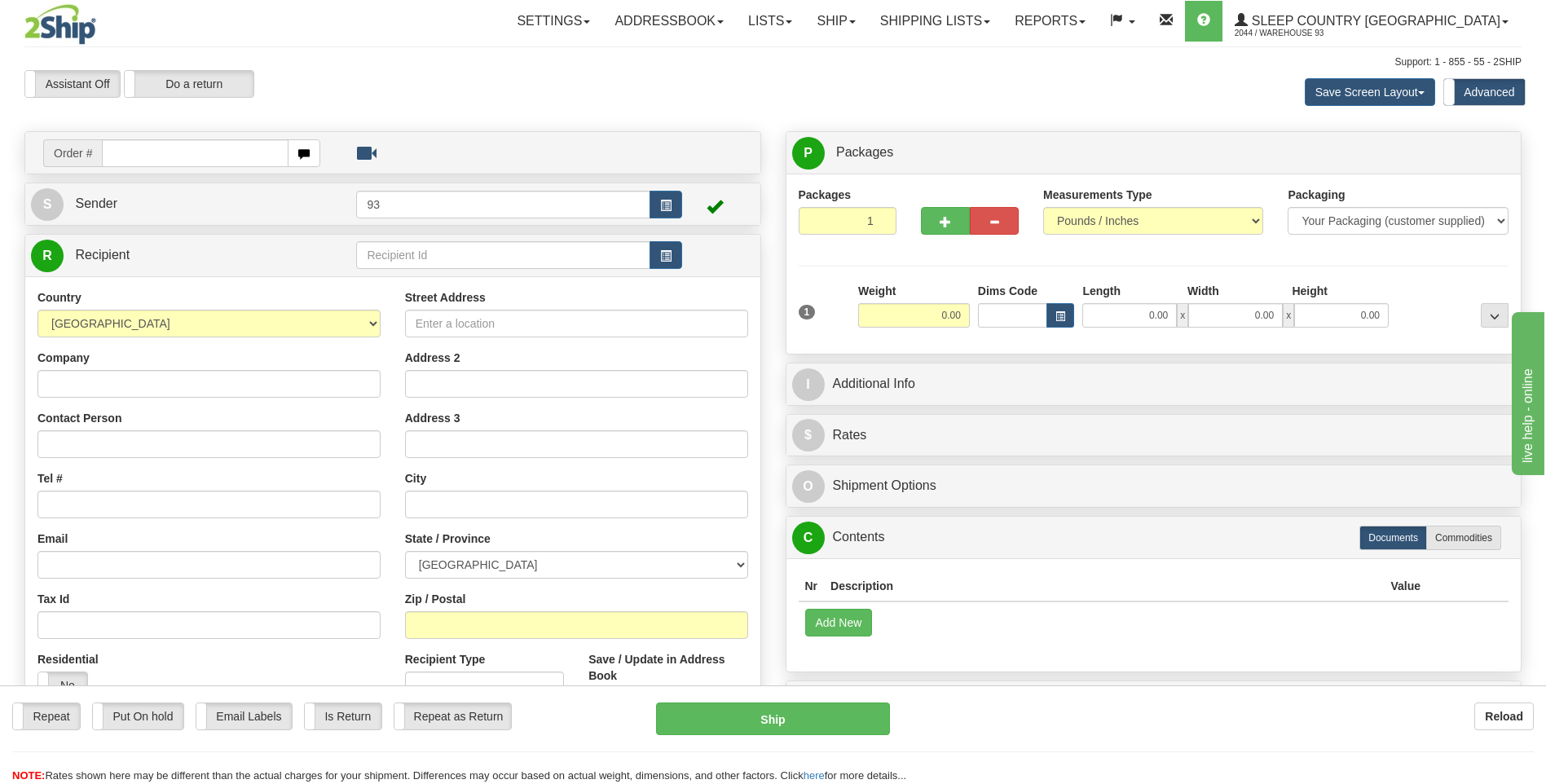
click at [114, 151] on input "text" at bounding box center [195, 153] width 186 height 28
type input "9000I133845"
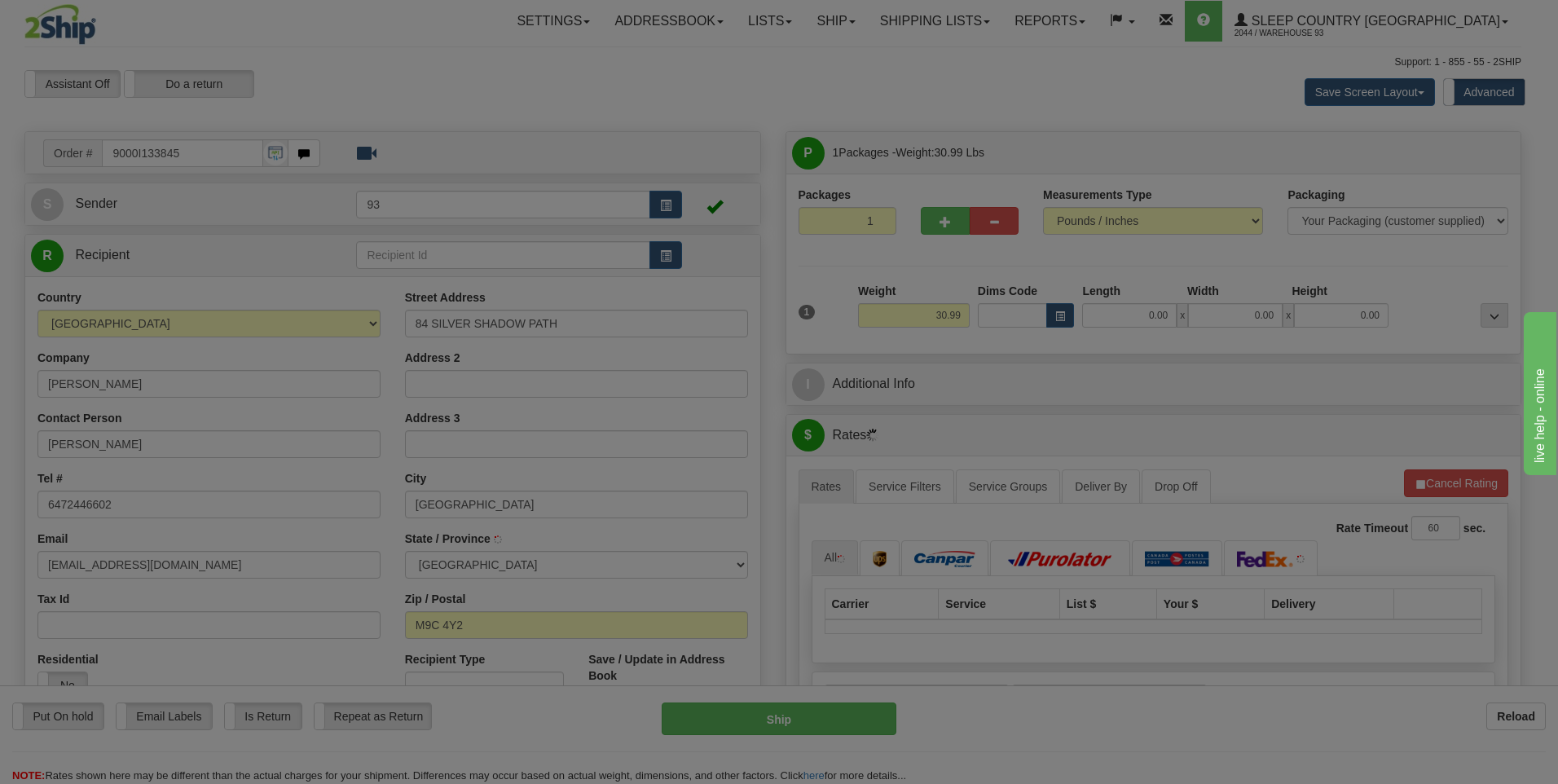
type input "ETOBICOKE"
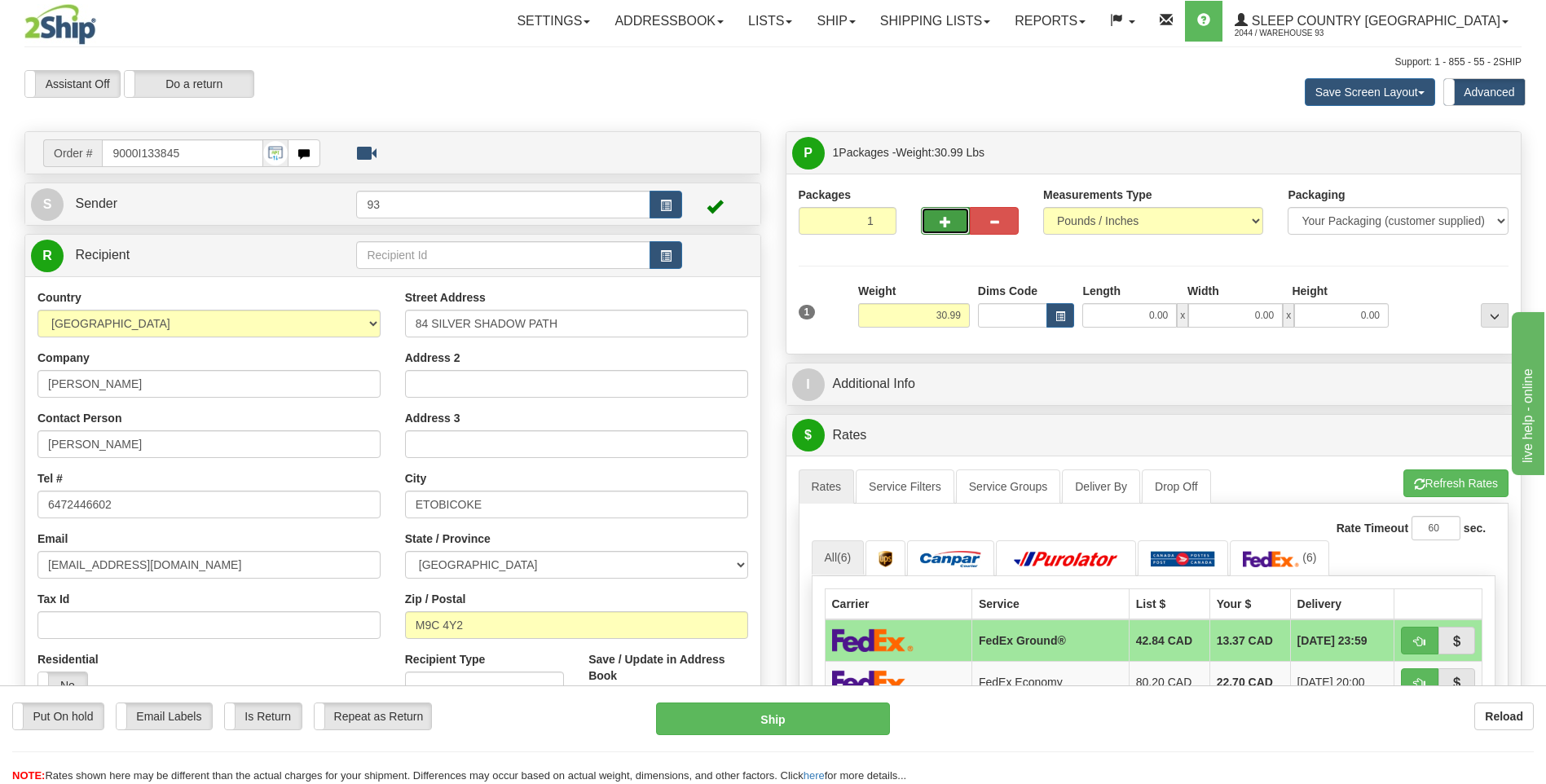
click at [928, 225] on button "button" at bounding box center [945, 221] width 49 height 28
type input "2"
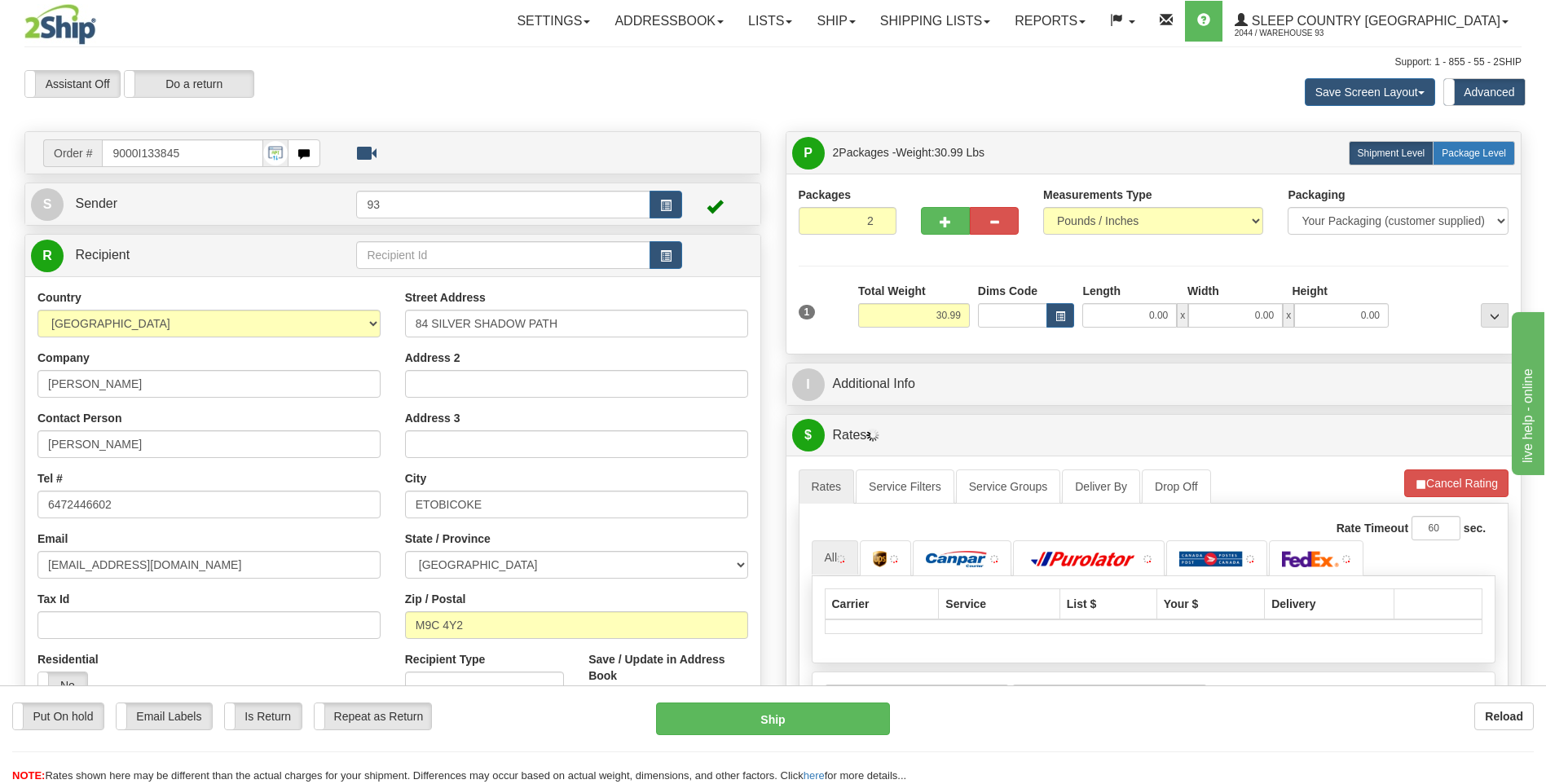
click at [1480, 162] on label "Package Level Pack.." at bounding box center [1474, 153] width 82 height 24
radio input "true"
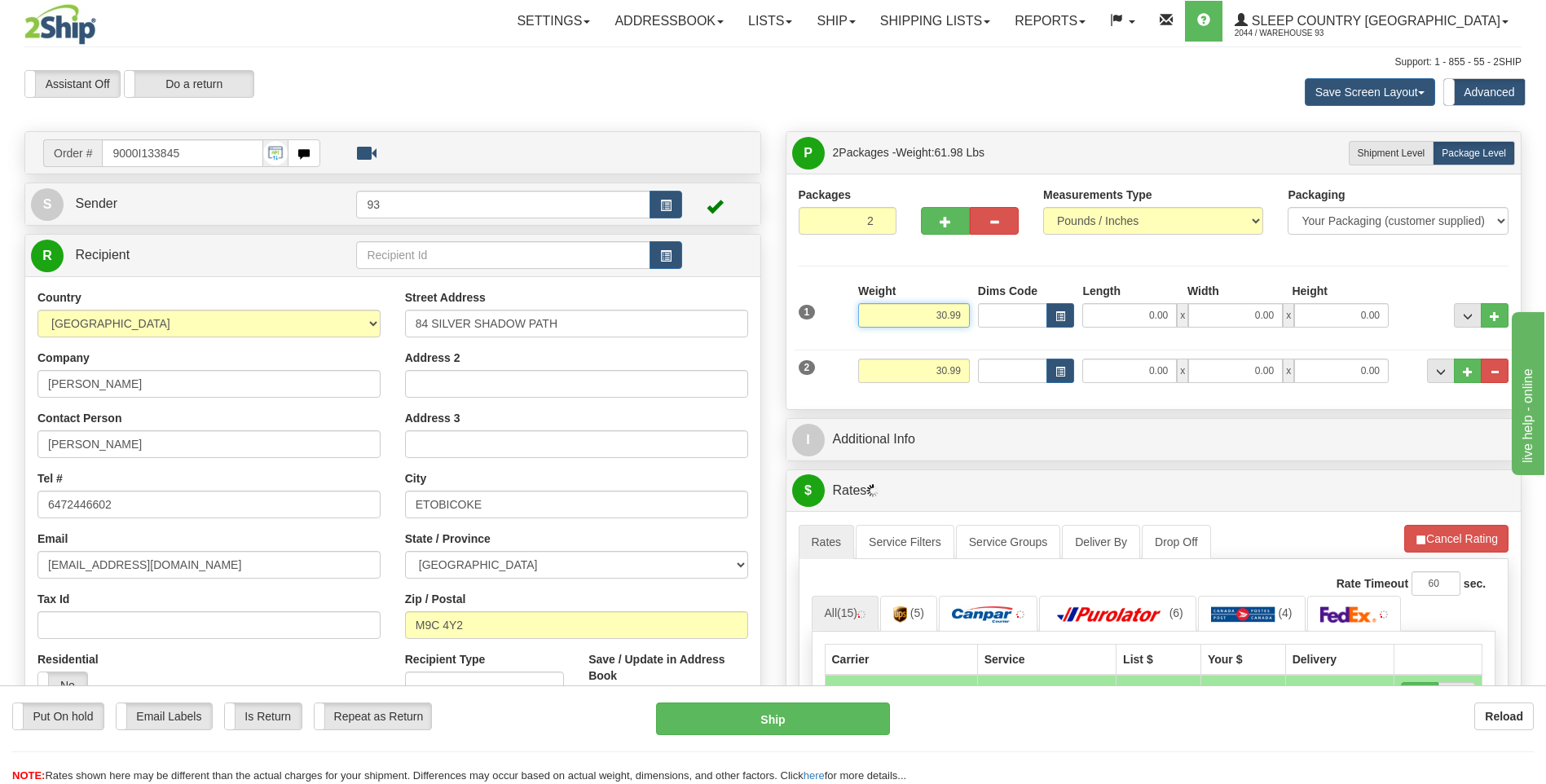
click at [964, 316] on input "30.99" at bounding box center [915, 316] width 112 height 24
type input "3"
click at [1129, 309] on input "0.00" at bounding box center [1130, 316] width 94 height 24
type input "28.00"
type input "40.00"
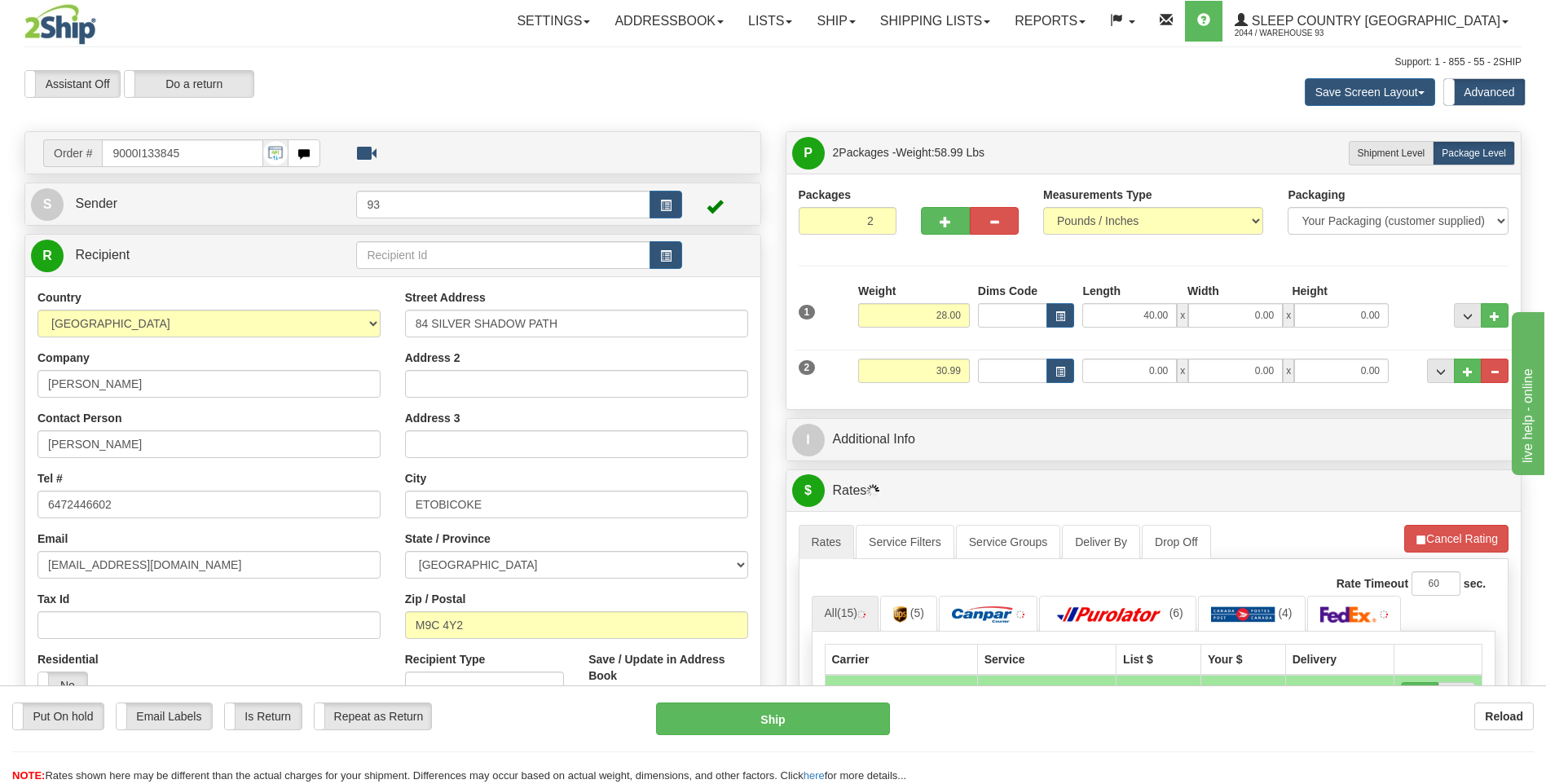
click at [1223, 300] on div "Width" at bounding box center [1236, 292] width 105 height 20
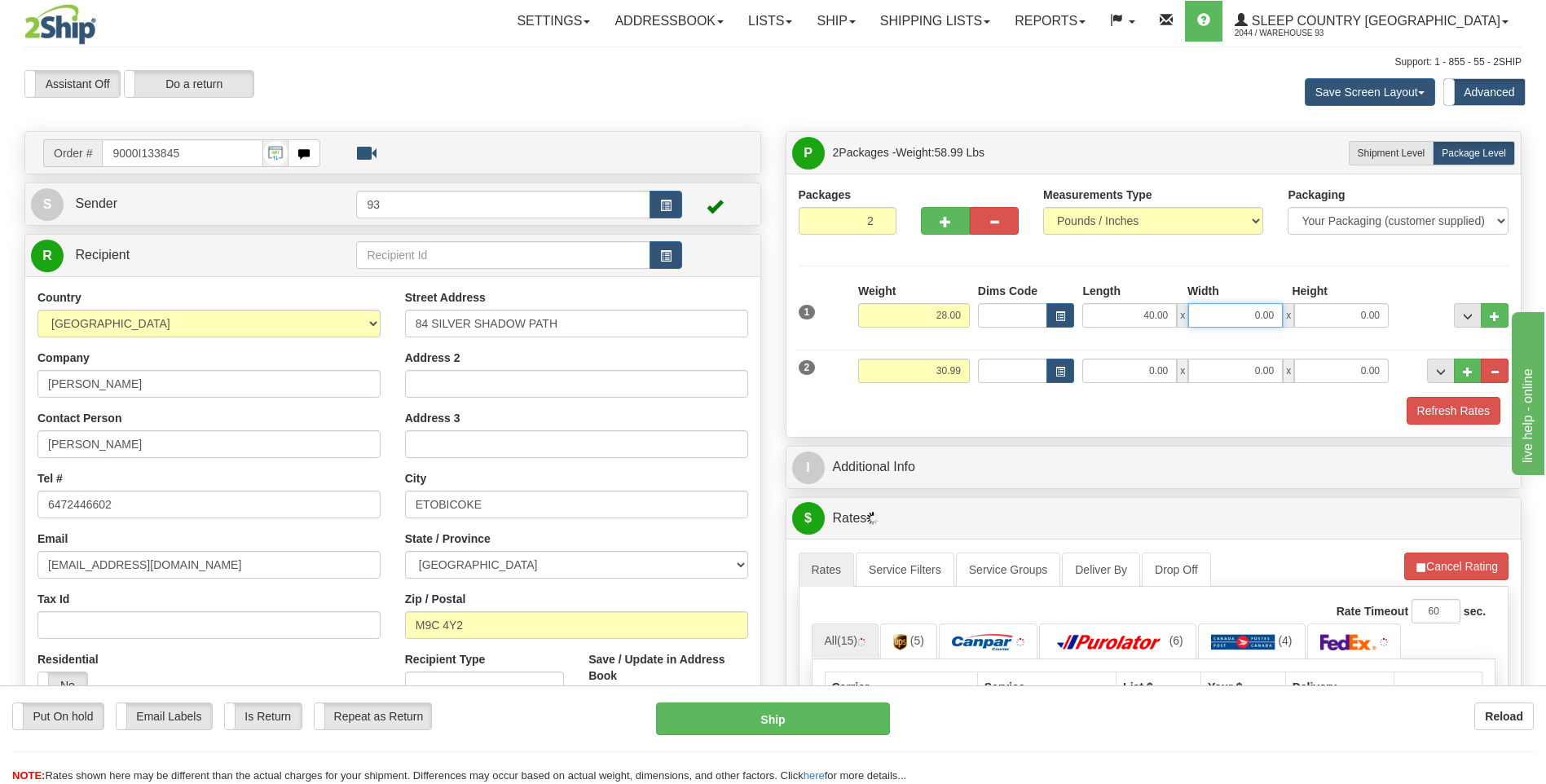
click at [1237, 315] on input "0.00" at bounding box center [1236, 316] width 94 height 24
type input "16.00"
click at [1335, 306] on input "0.00" at bounding box center [1341, 316] width 94 height 24
type input "16.00"
click at [964, 376] on input "30.99" at bounding box center [915, 371] width 112 height 24
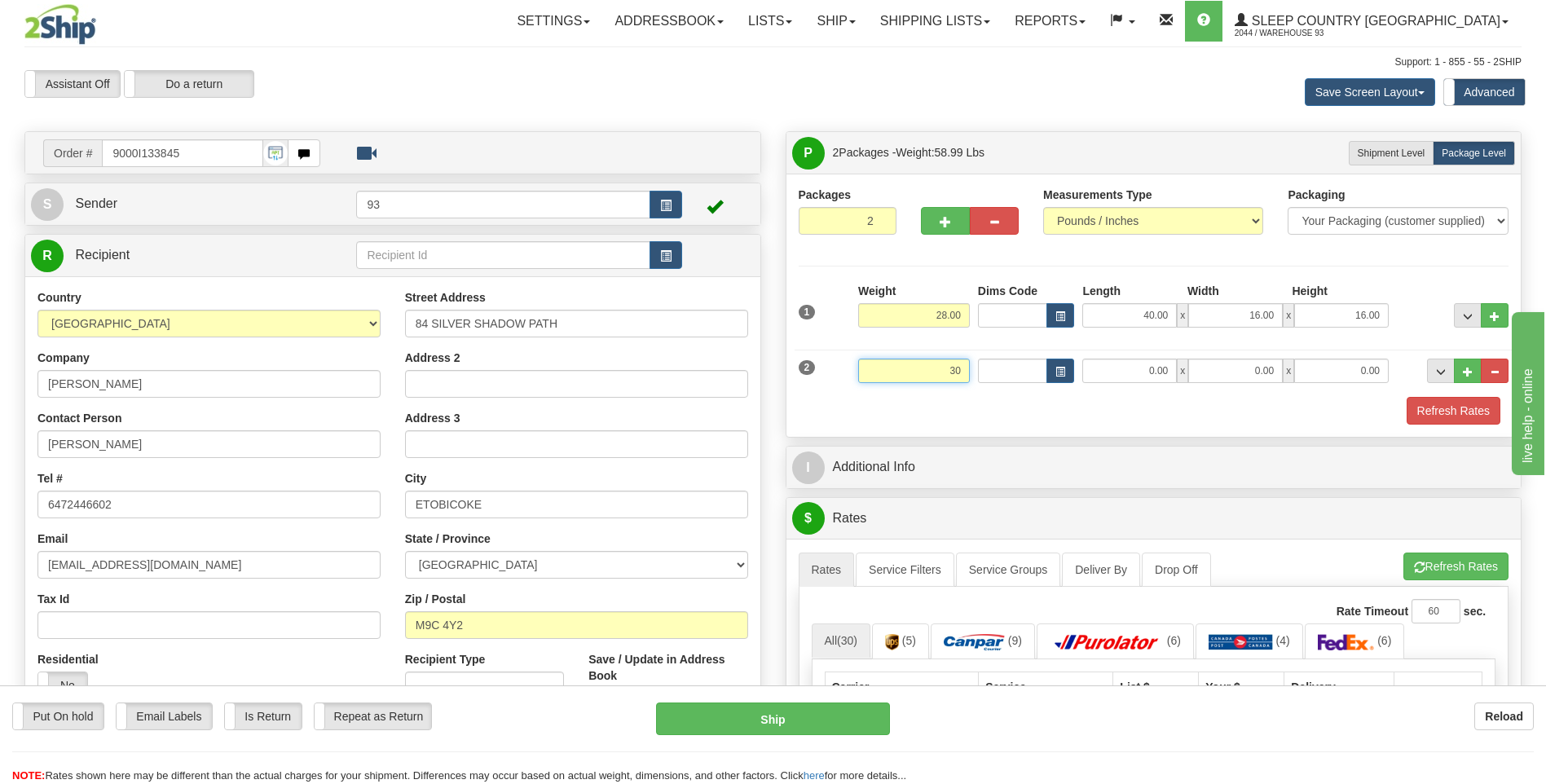
type input "3"
click at [1112, 369] on input "0.00" at bounding box center [1130, 371] width 94 height 24
type input "3.00"
type input "10.00"
click at [1269, 360] on input "0.00" at bounding box center [1236, 371] width 94 height 24
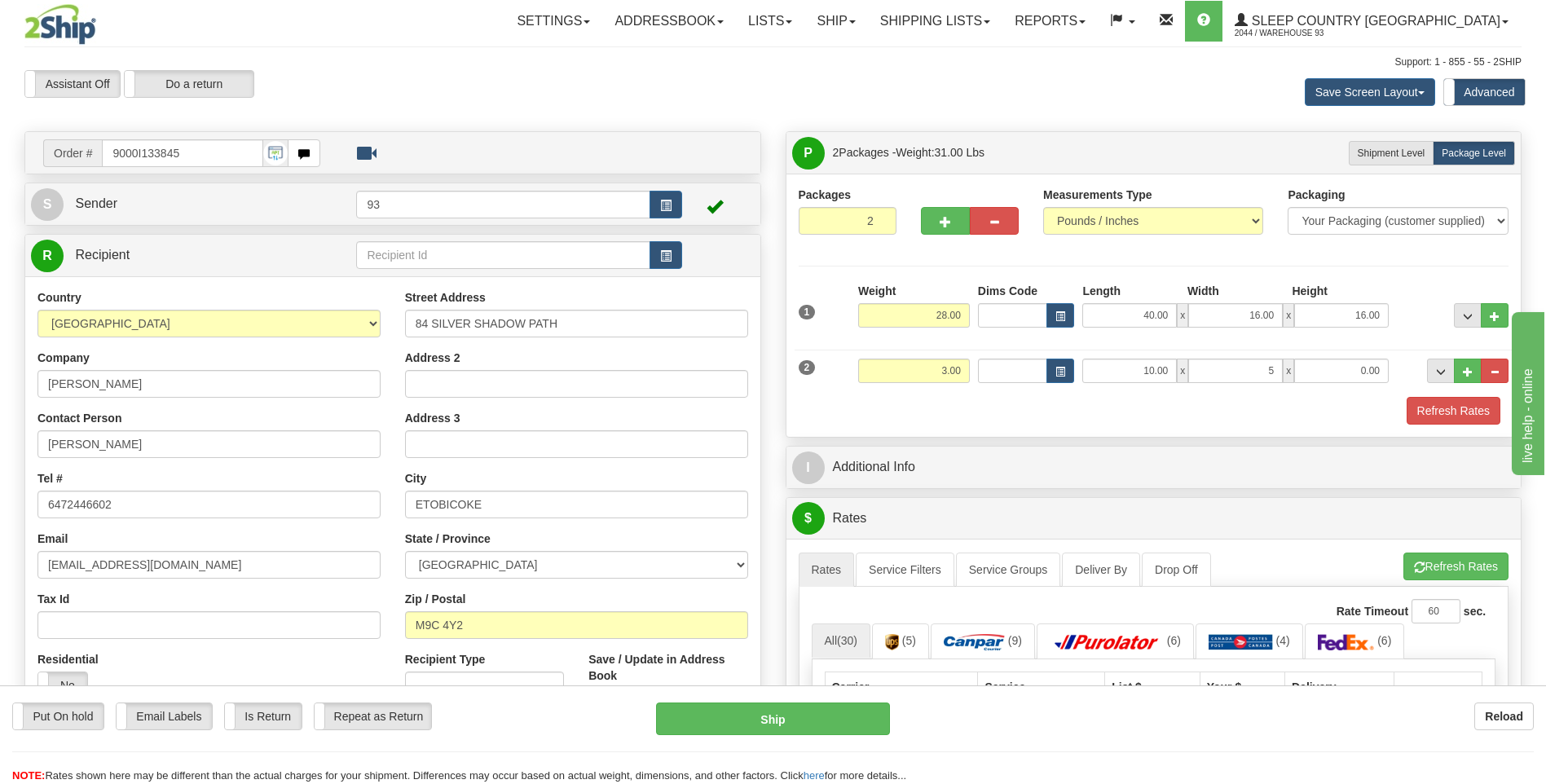
type input "5.00"
drag, startPoint x: 1402, startPoint y: 360, endPoint x: 1390, endPoint y: 364, distance: 12.6
click at [1393, 364] on div at bounding box center [1452, 371] width 120 height 24
click at [1354, 369] on input "0.00" at bounding box center [1341, 371] width 94 height 24
type input "5.00"
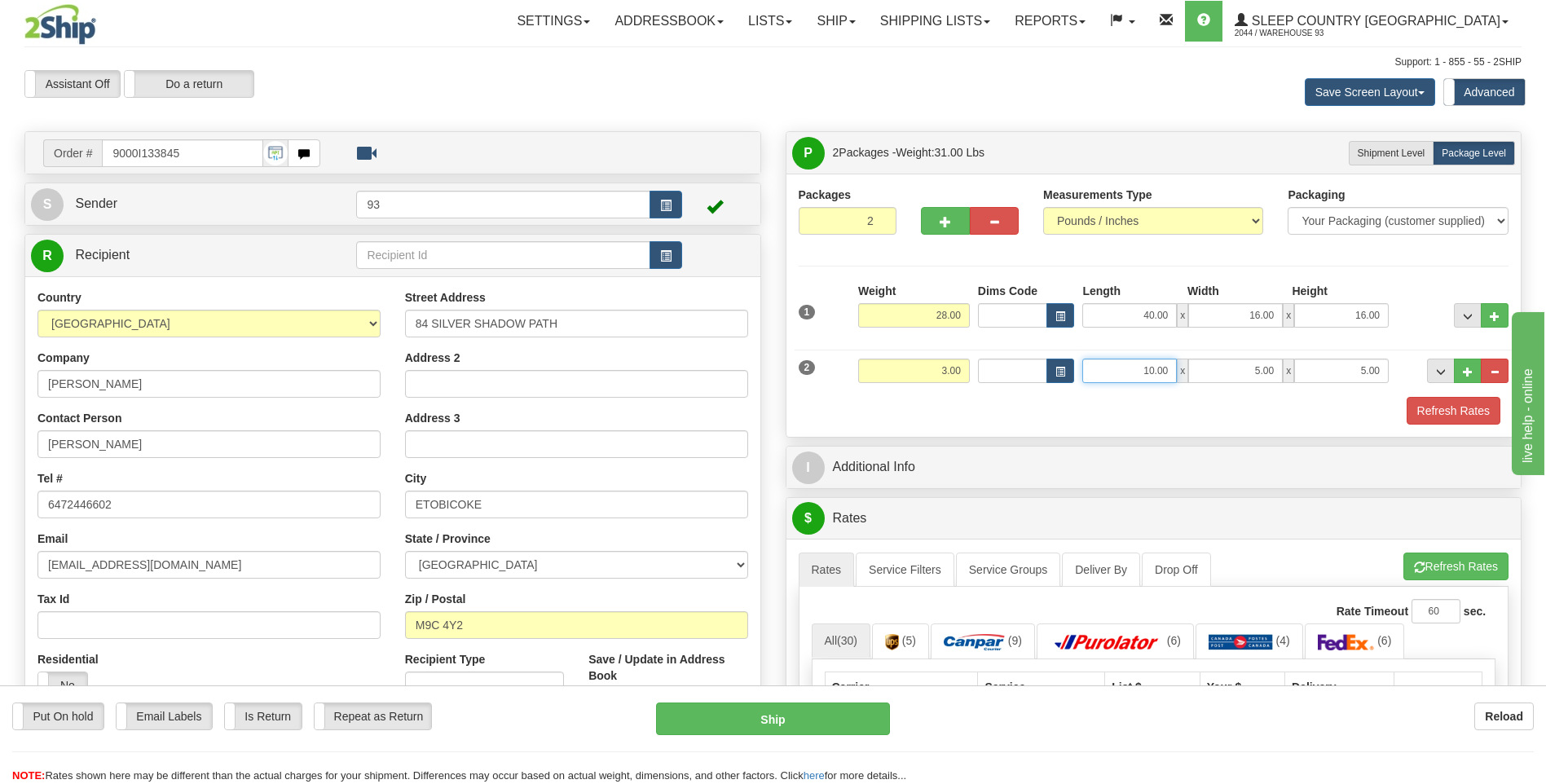
click at [1170, 365] on input "10.00" at bounding box center [1130, 371] width 94 height 24
type input "1"
type input "12.00"
click at [1428, 403] on button "Refresh Rates" at bounding box center [1453, 411] width 94 height 28
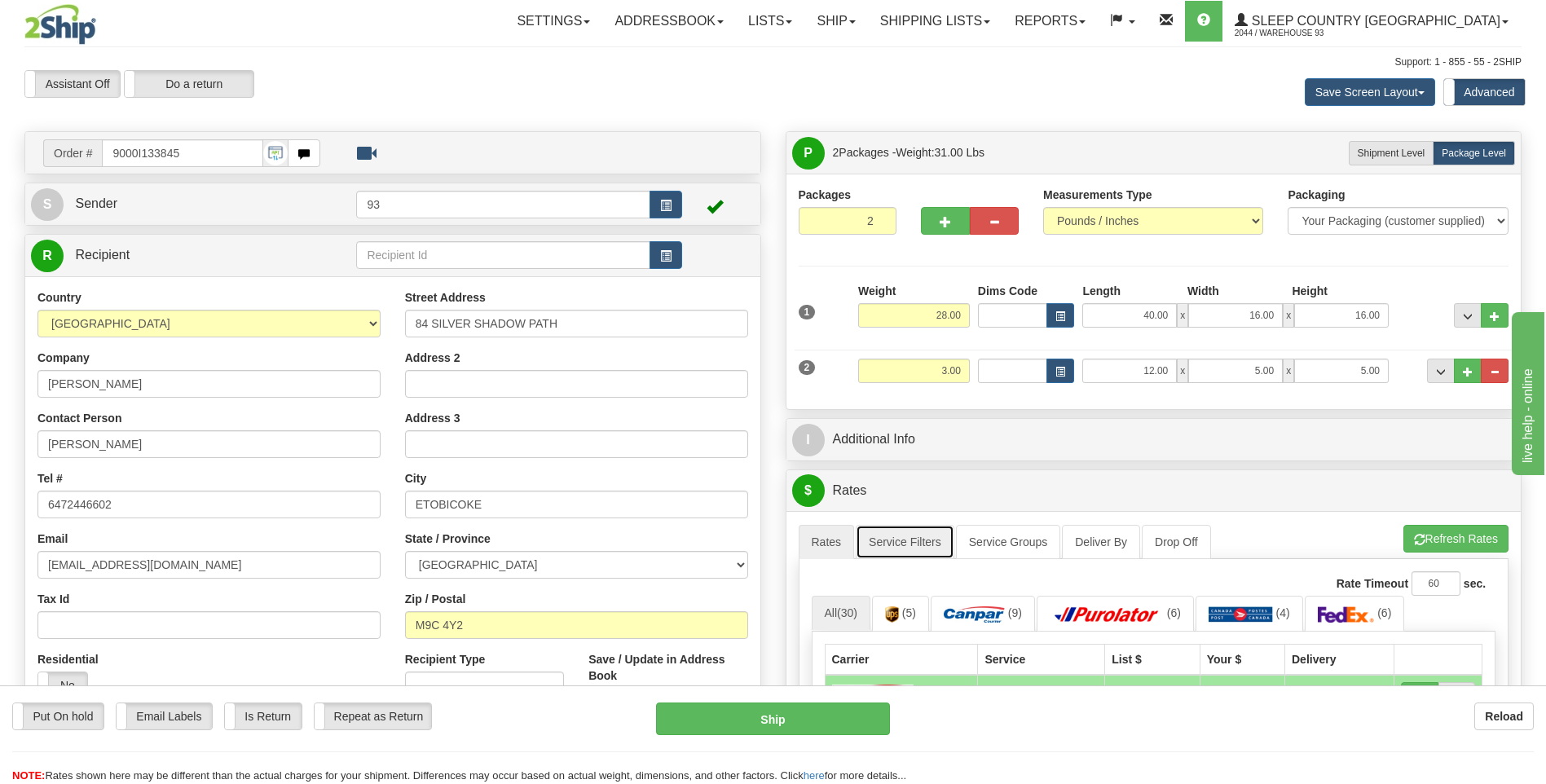
drag, startPoint x: 871, startPoint y: 541, endPoint x: 938, endPoint y: 551, distance: 67.7
click at [871, 541] on link "Service Filters" at bounding box center [905, 541] width 99 height 34
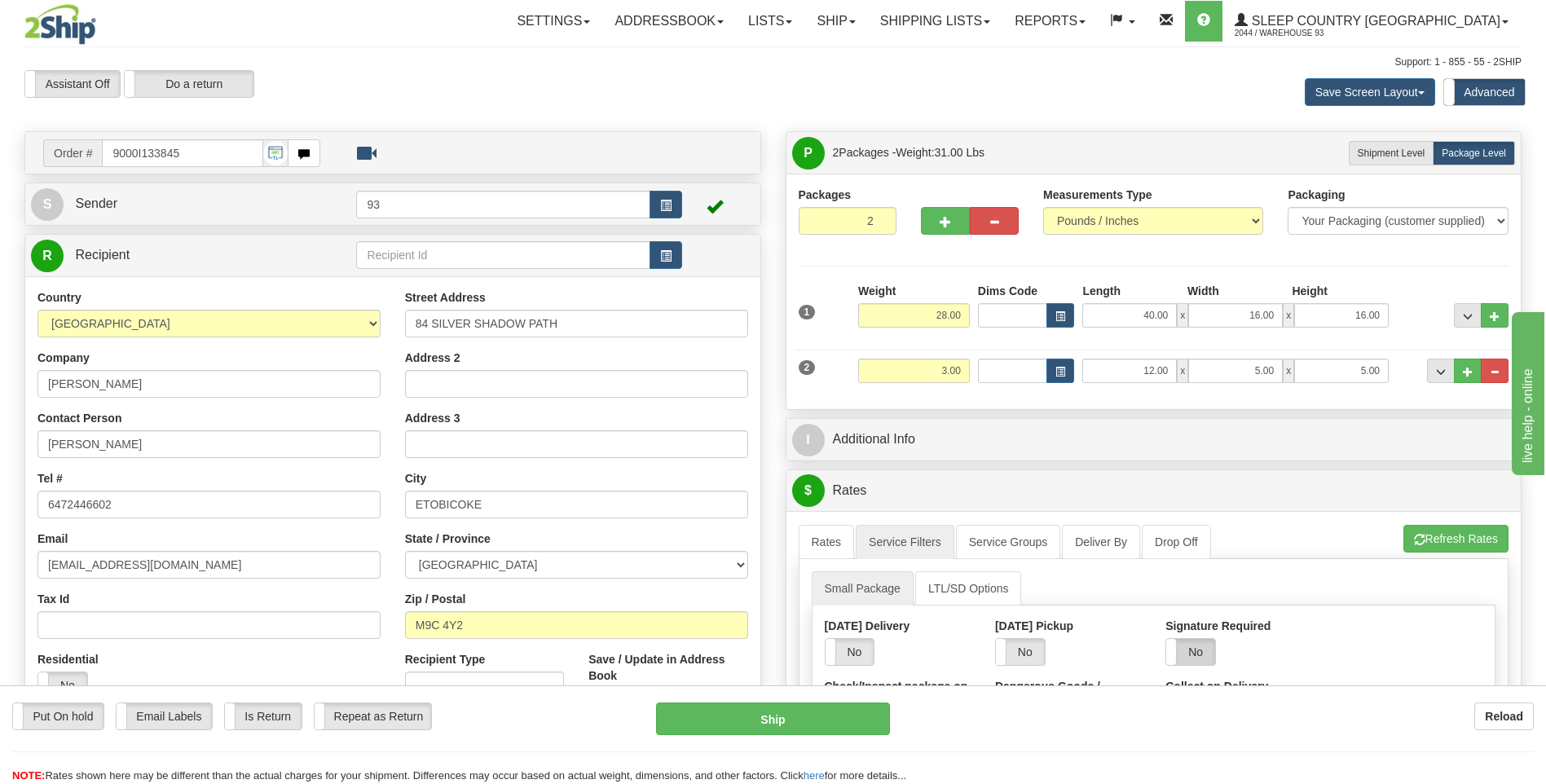
click at [1196, 648] on label "No" at bounding box center [1191, 652] width 49 height 26
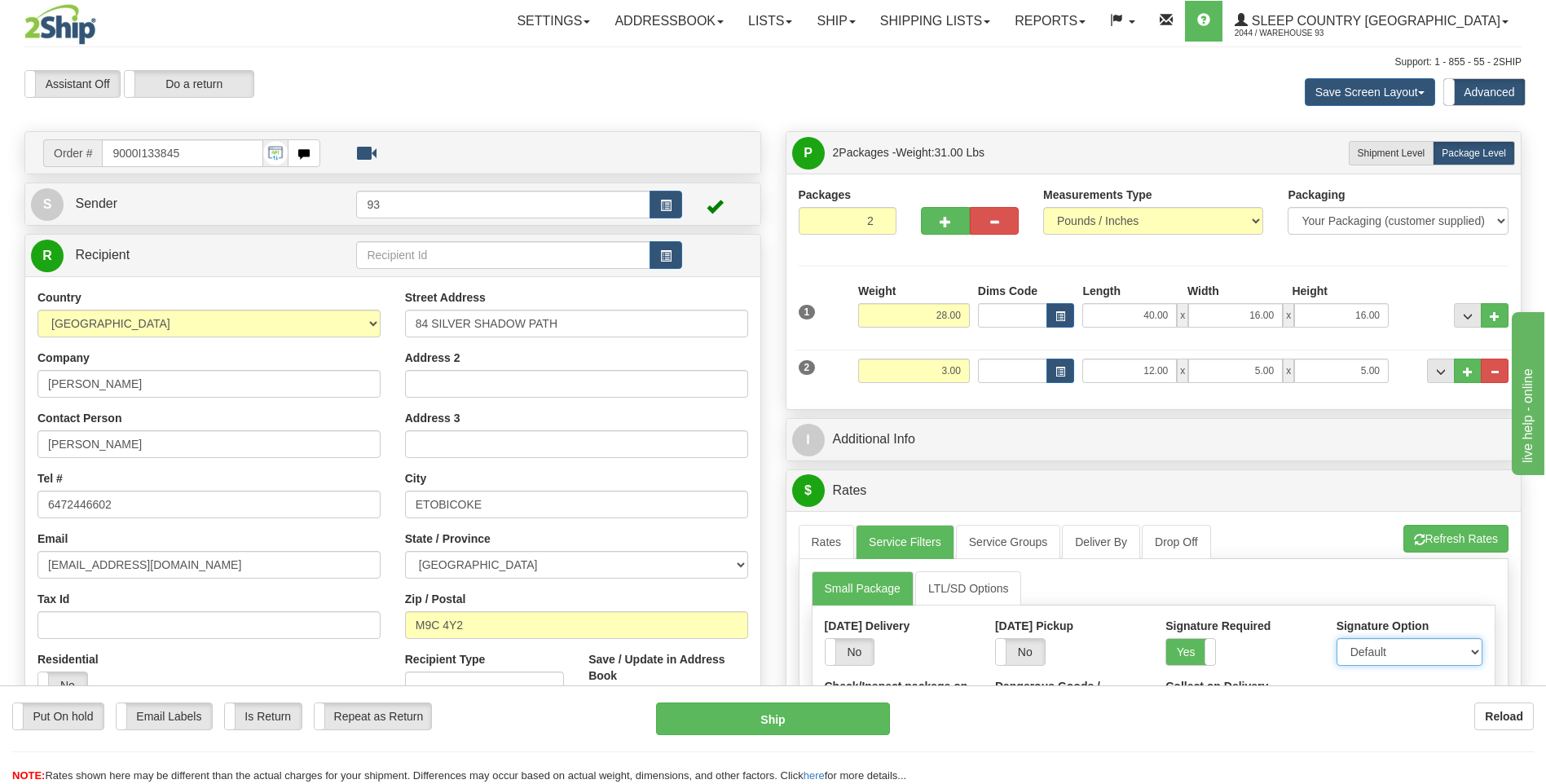
click at [1354, 656] on select "Default Adult Direct Indirect No Signature Required" at bounding box center [1410, 652] width 146 height 28
select select "1"
click at [1337, 638] on select "Default Adult Direct Indirect No Signature Required" at bounding box center [1410, 652] width 146 height 28
click at [828, 542] on link "Rates" at bounding box center [827, 541] width 56 height 34
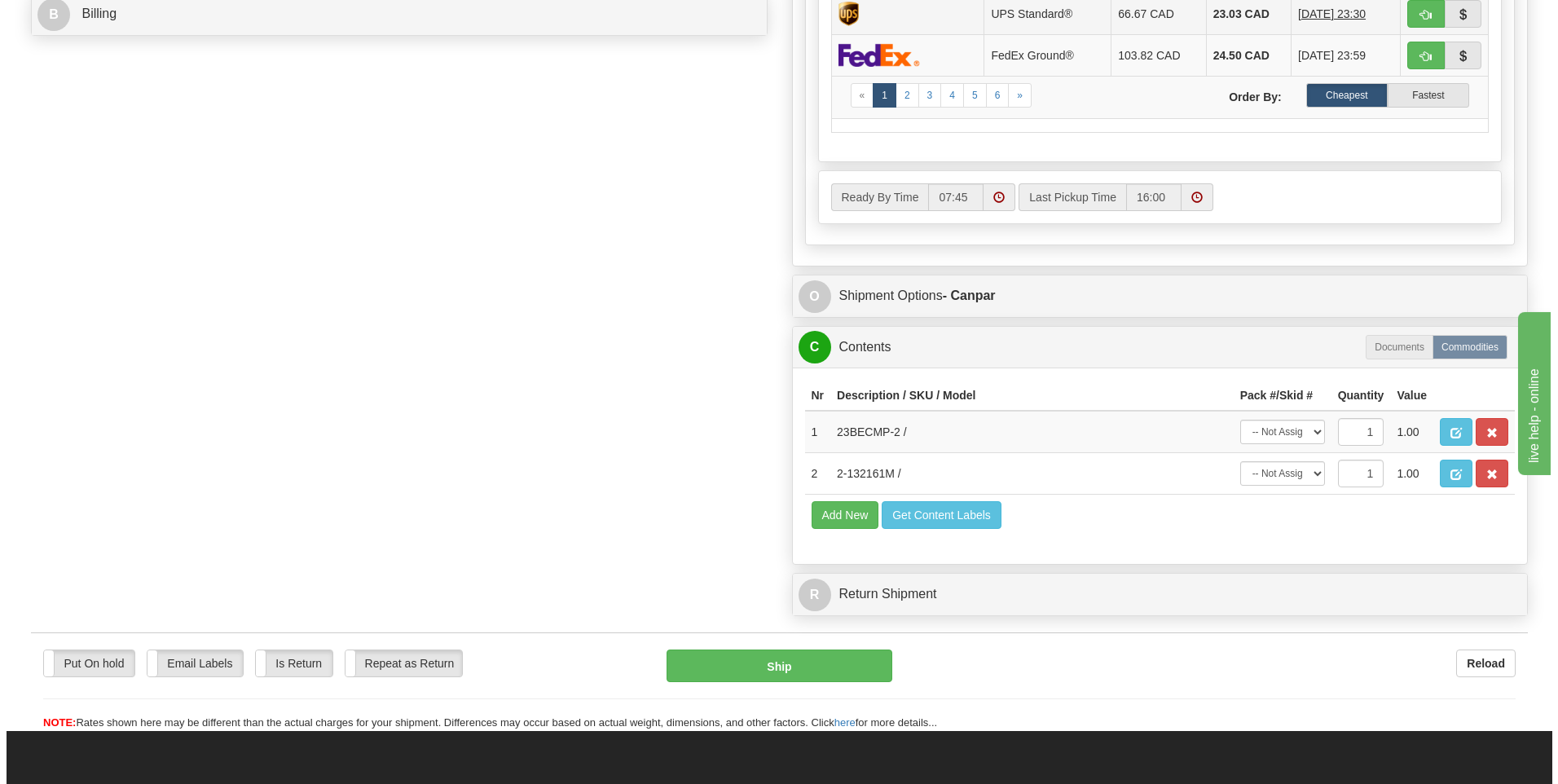
scroll to position [815, 0]
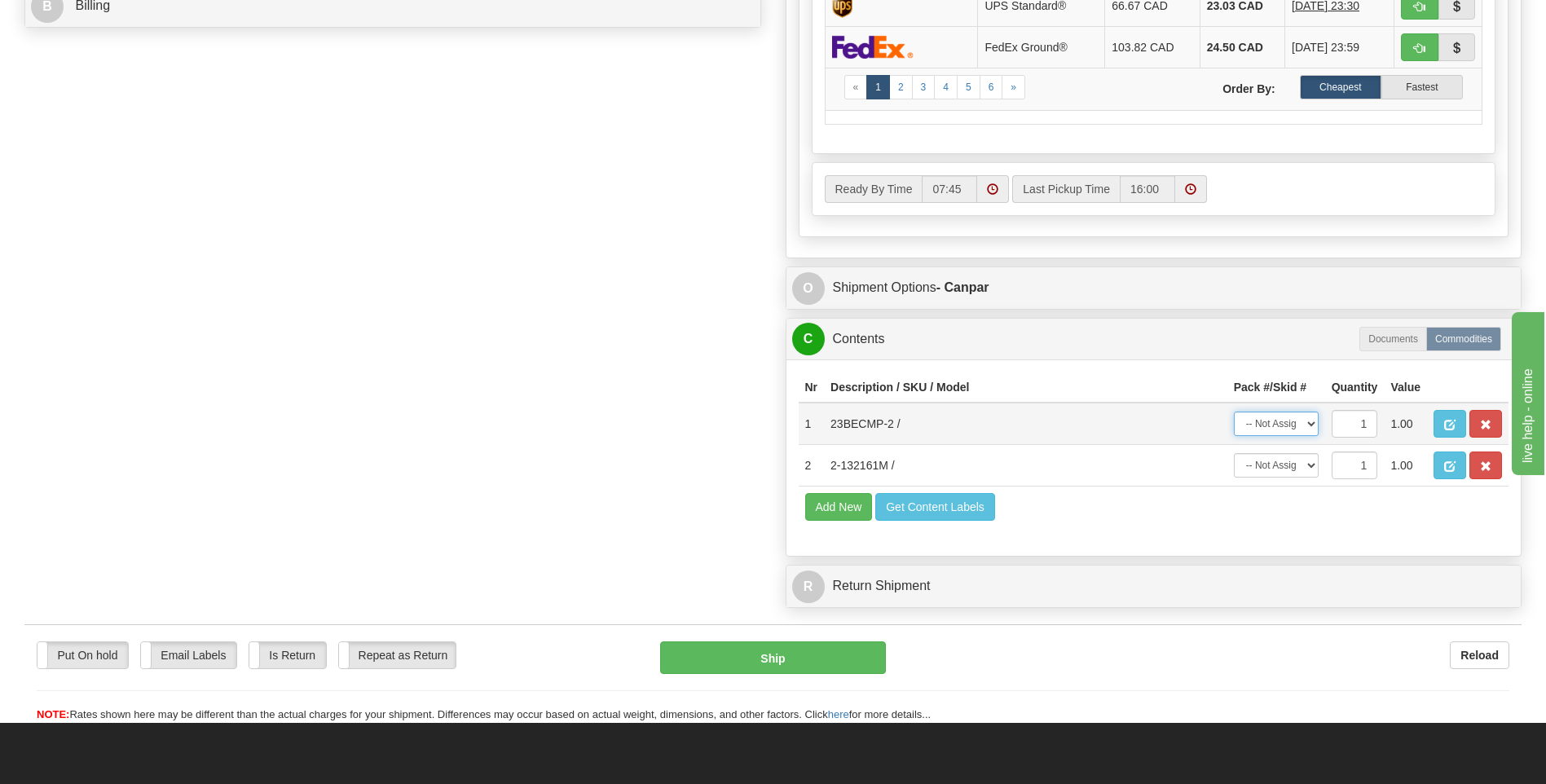
click at [1308, 425] on select "-- Not Assigned -- Package 1 Package 2" at bounding box center [1276, 424] width 85 height 24
select select "1"
click at [1234, 412] on select "-- Not Assigned -- Package 1 Package 2" at bounding box center [1276, 424] width 85 height 24
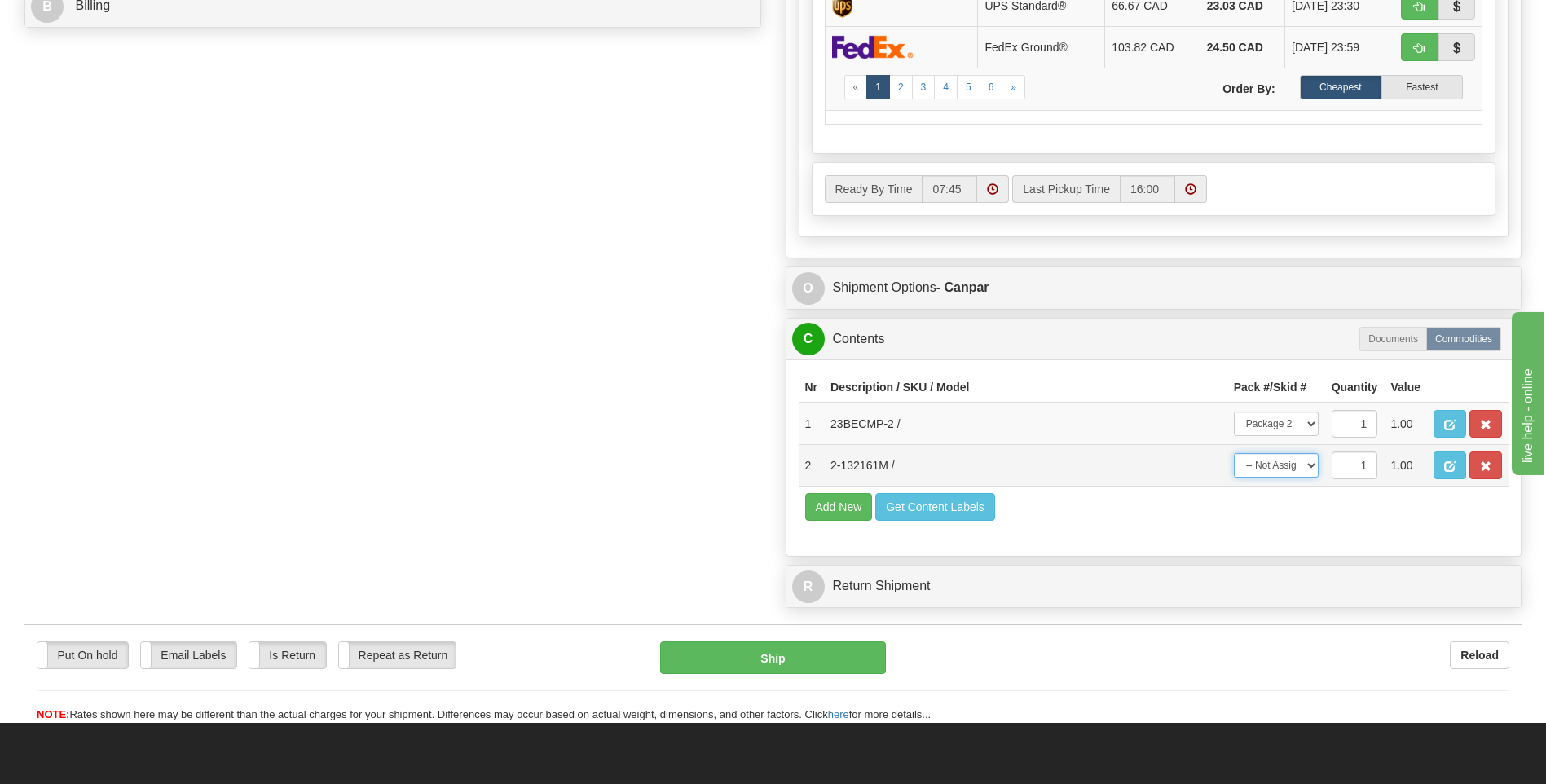
click at [1299, 468] on select "-- Not Assigned -- Package 1 Package 2" at bounding box center [1276, 465] width 85 height 24
select select "0"
click at [1234, 453] on select "-- Not Assigned -- Package 1 Package 2" at bounding box center [1276, 465] width 85 height 24
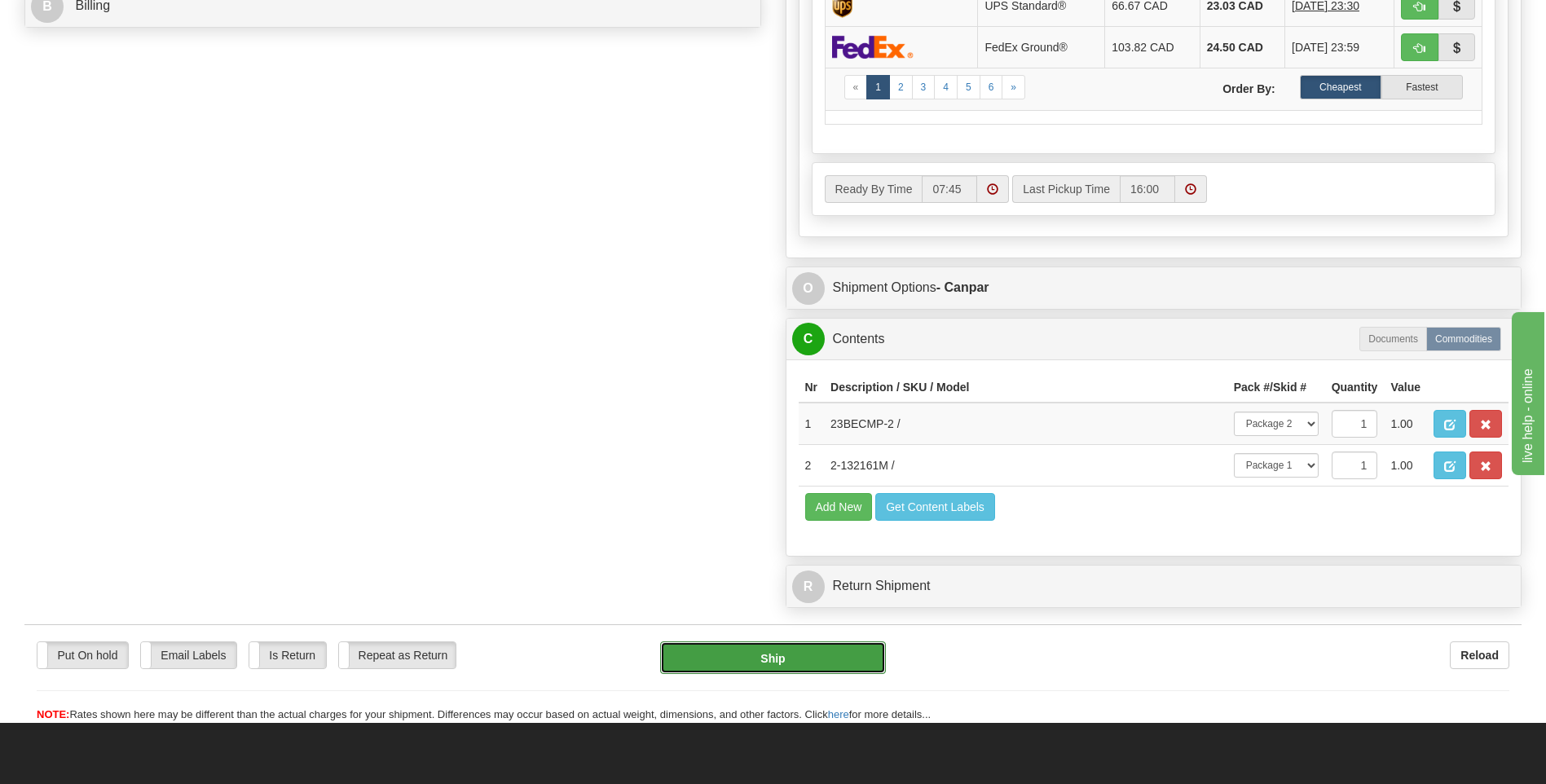
click at [825, 652] on button "Ship" at bounding box center [772, 657] width 225 height 32
type input "1"
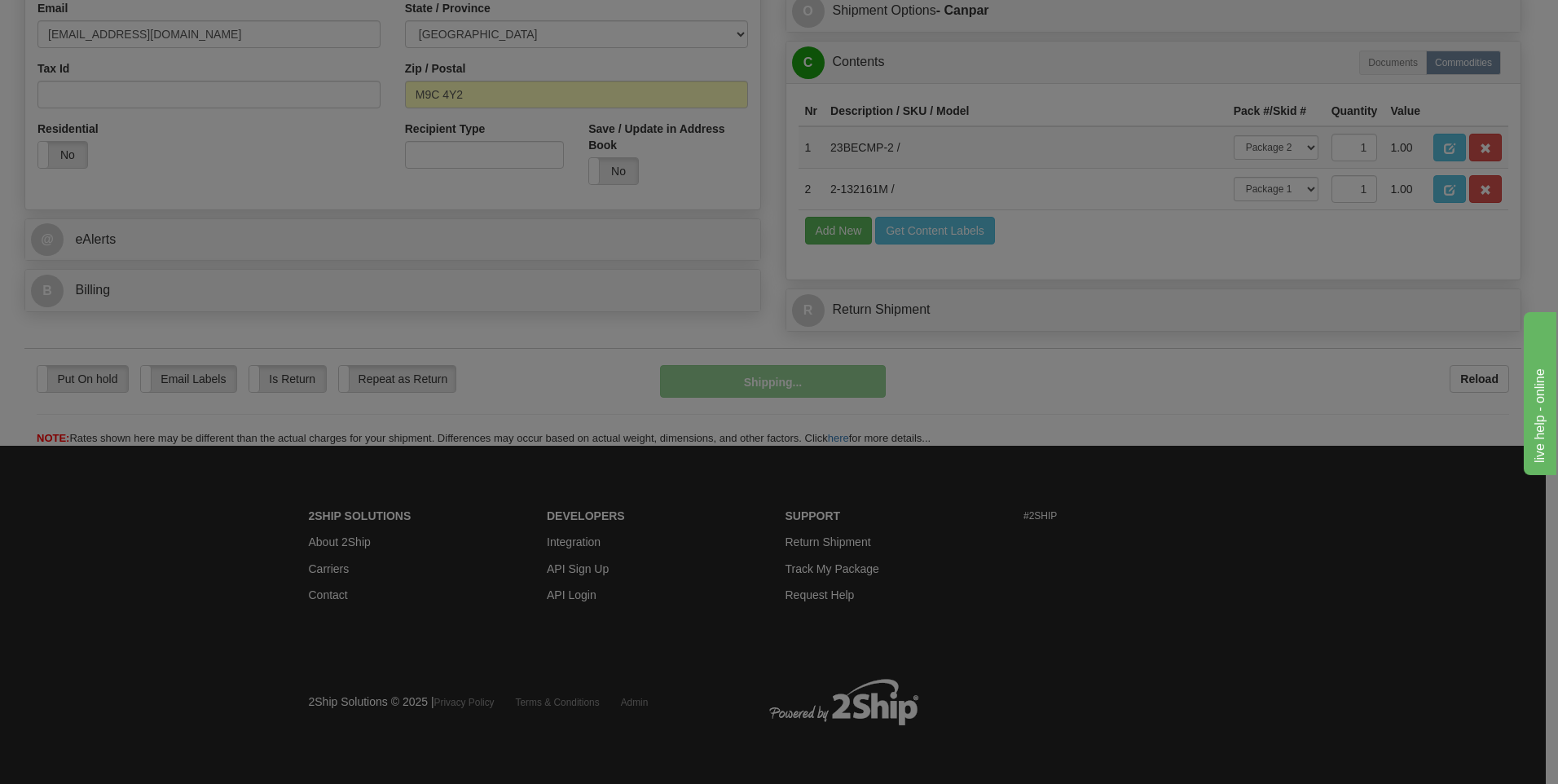
scroll to position [531, 0]
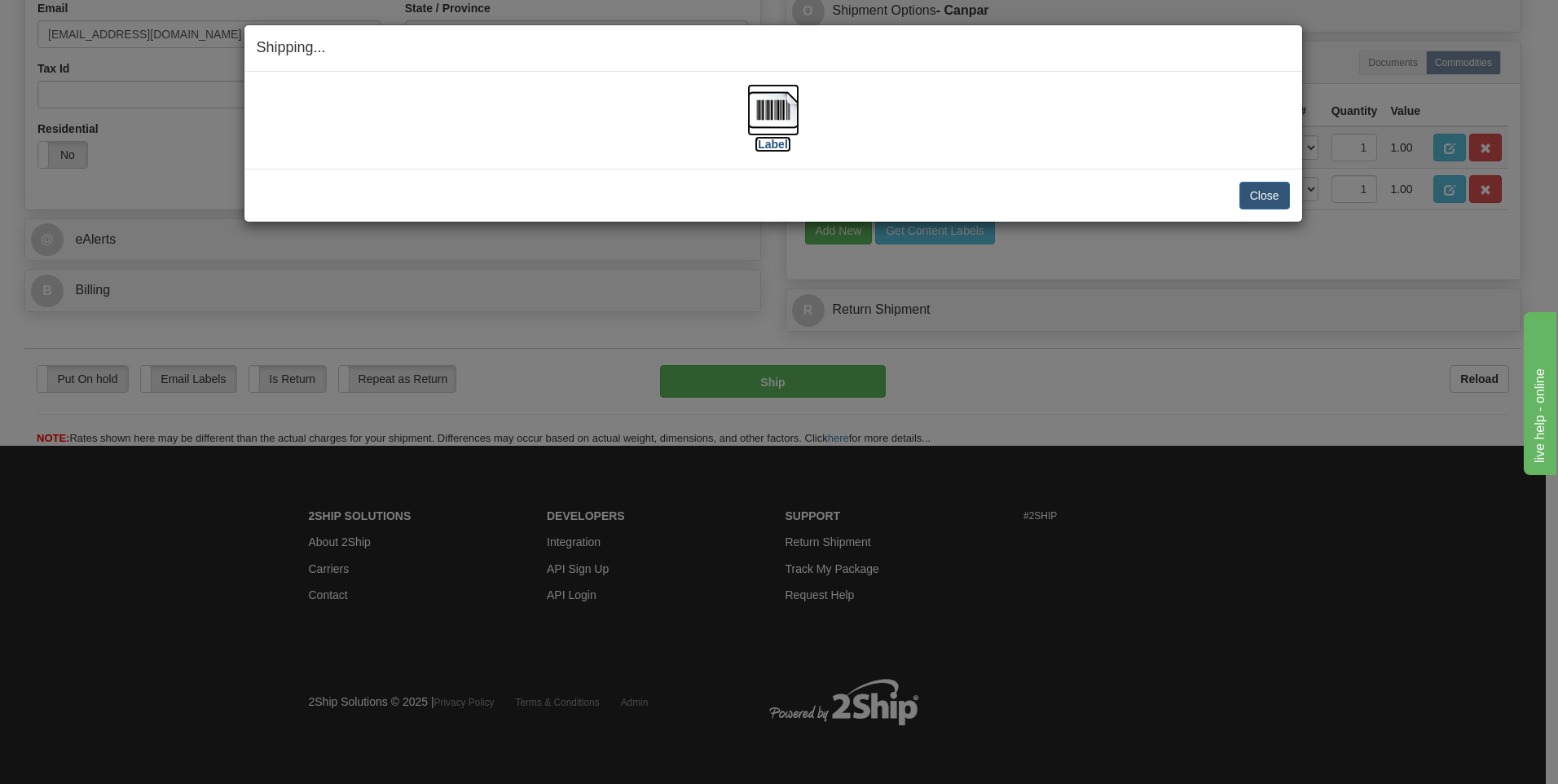
click at [792, 111] on img at bounding box center [774, 110] width 52 height 52
click at [1249, 188] on button "Close" at bounding box center [1265, 196] width 51 height 28
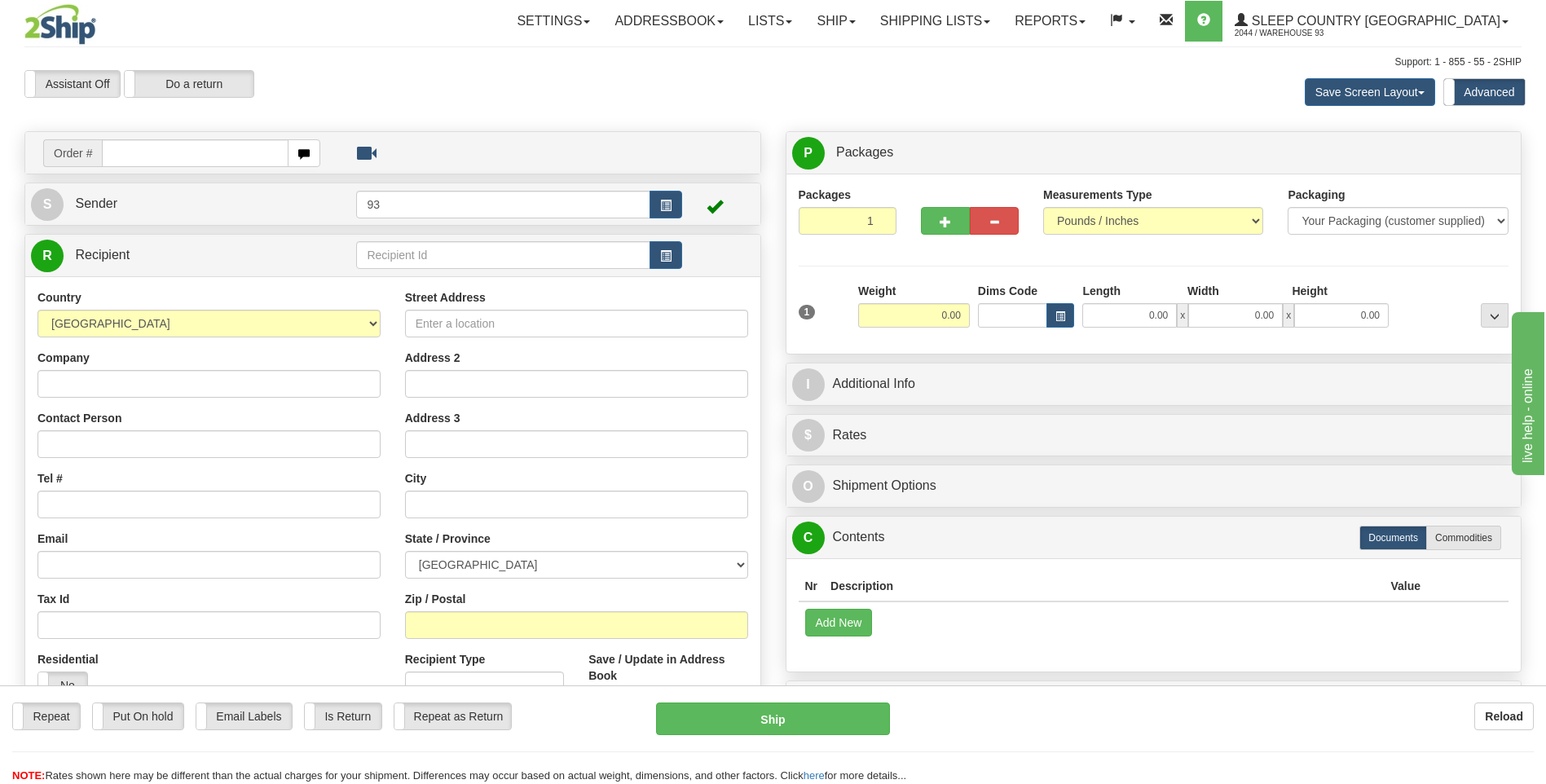
click at [148, 153] on input "text" at bounding box center [195, 153] width 186 height 28
type input "9000I133847"
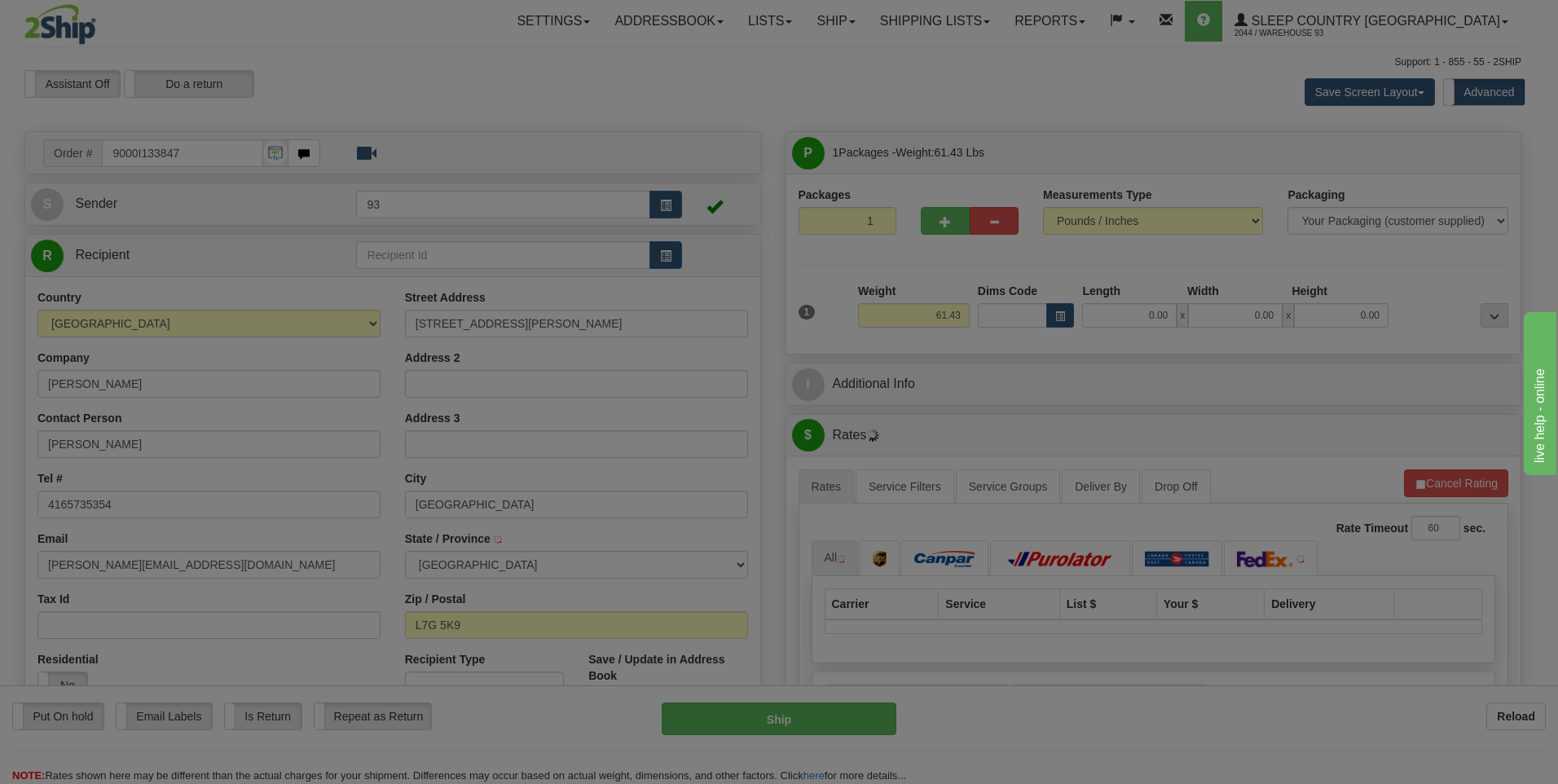
type input "[GEOGRAPHIC_DATA]"
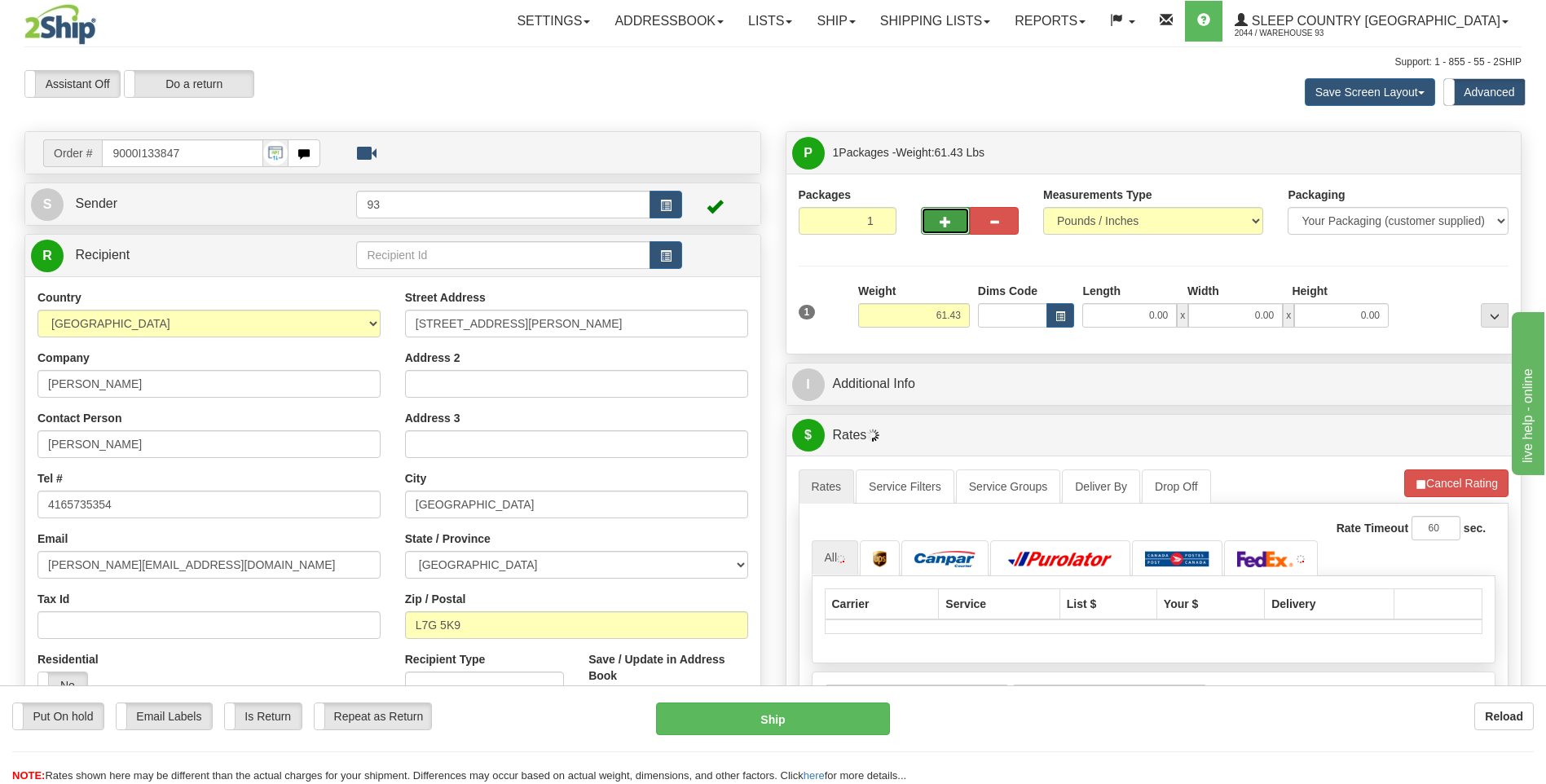
click at [943, 217] on span "button" at bounding box center [945, 222] width 11 height 10
type input "2"
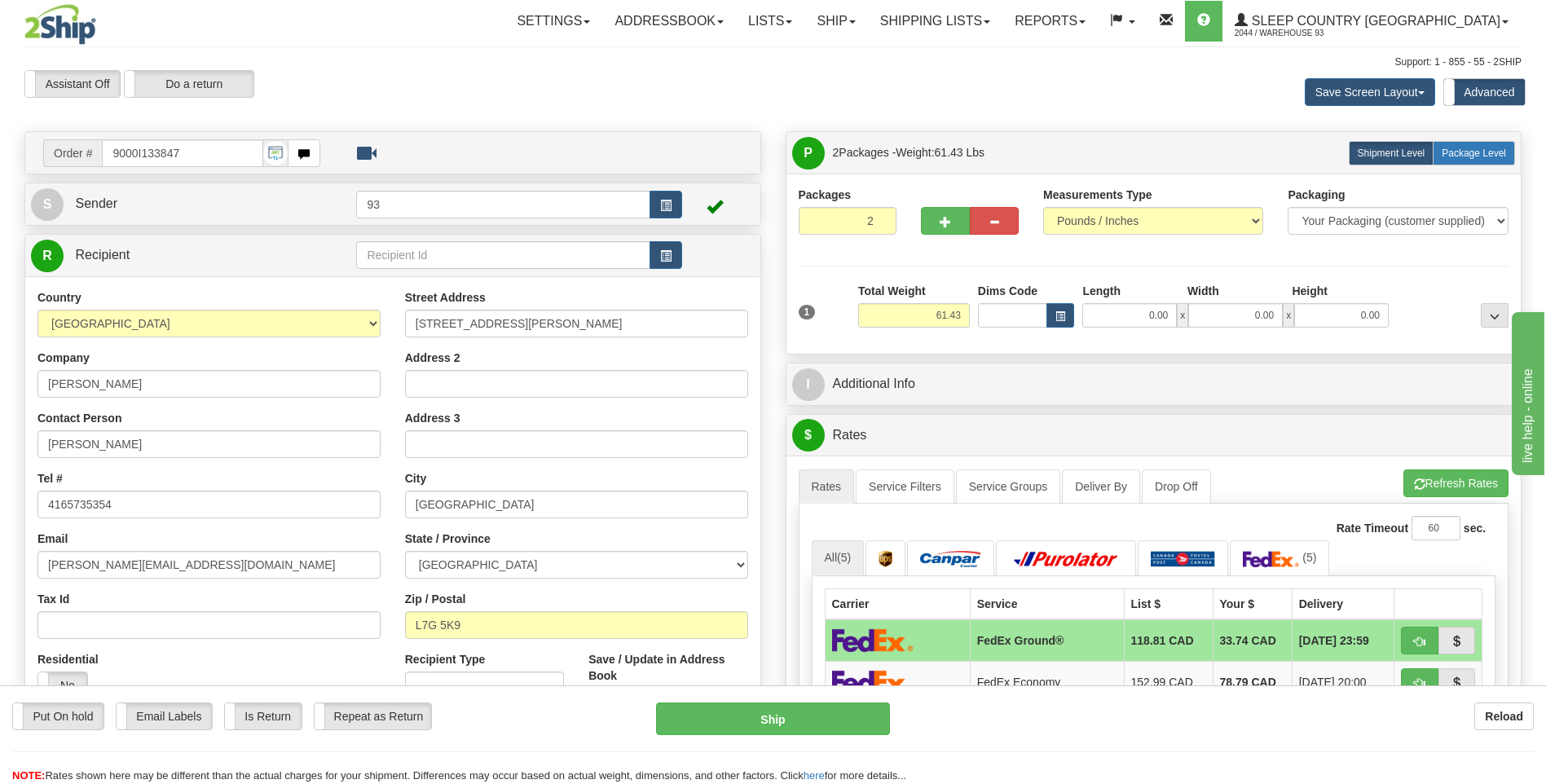
click at [1496, 152] on span "Package Level" at bounding box center [1474, 153] width 65 height 11
radio input "true"
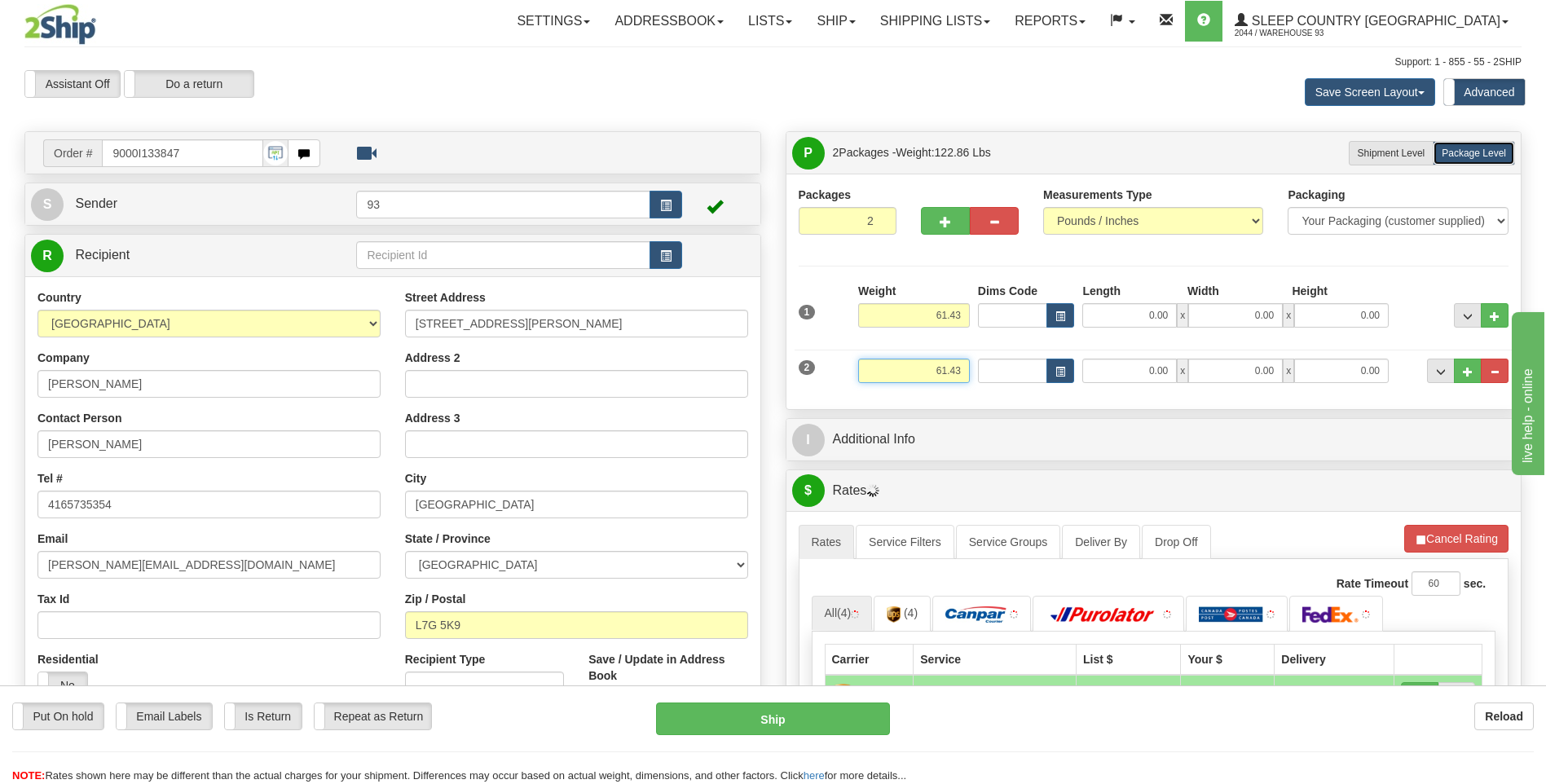
click at [962, 369] on input "61.43" at bounding box center [915, 371] width 112 height 24
type input "6"
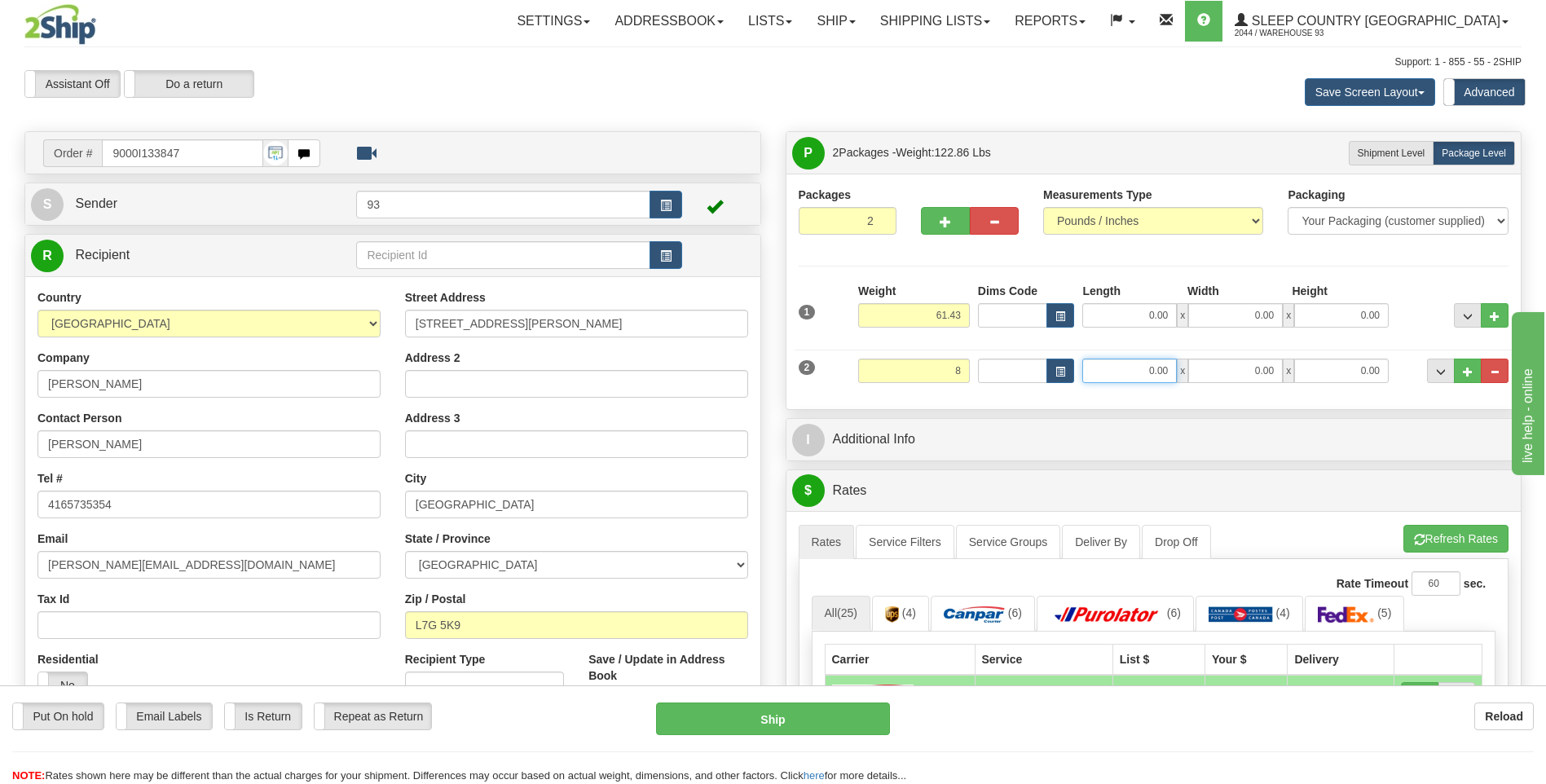
click at [1101, 371] on input "0.00" at bounding box center [1130, 371] width 94 height 24
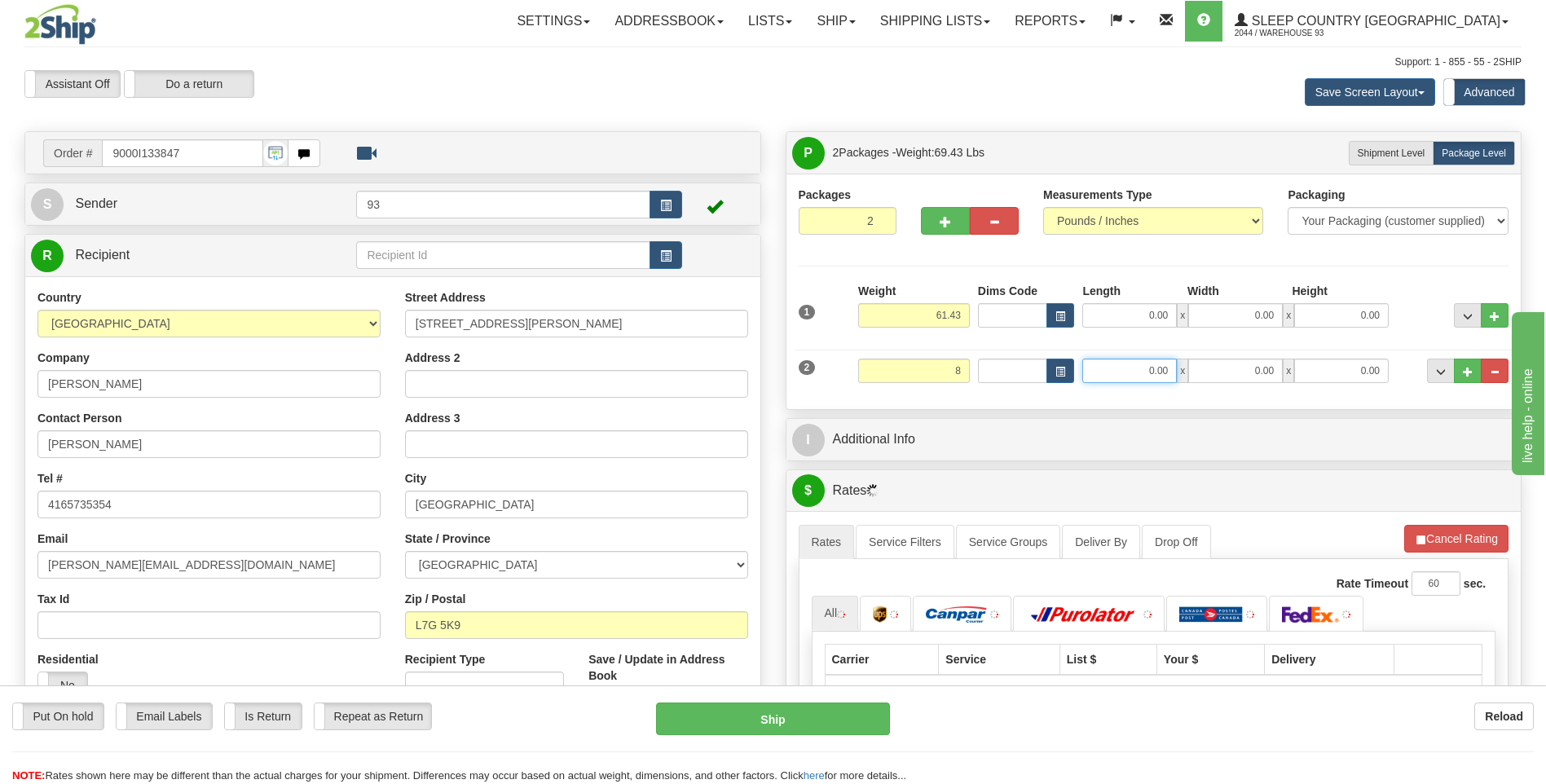
type input "8.00"
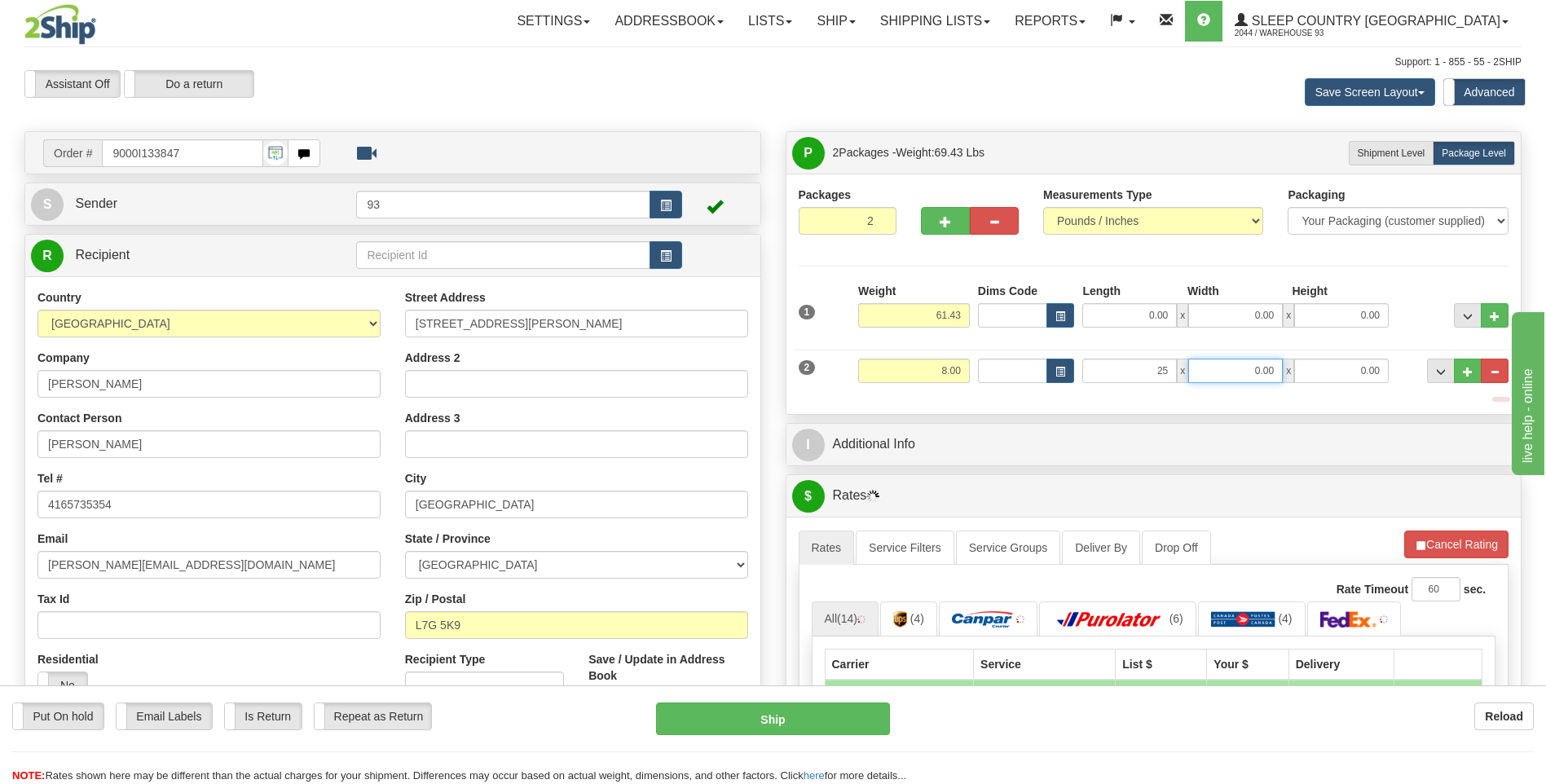
type input "25.00"
click at [1222, 361] on input "0.00" at bounding box center [1236, 371] width 94 height 24
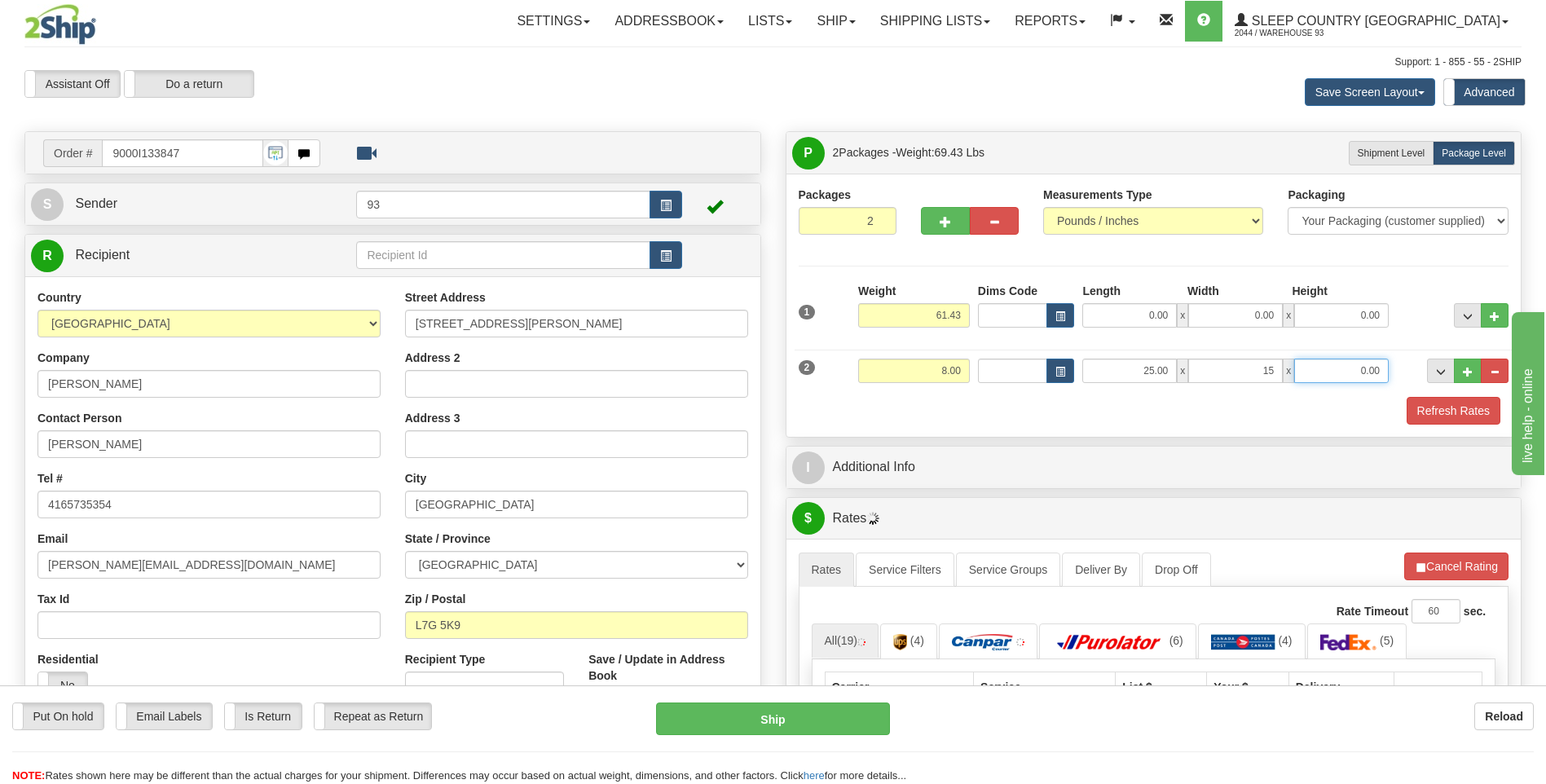
type input "15.00"
click at [1340, 374] on input "0.00" at bounding box center [1341, 371] width 94 height 24
type input "6.00"
click at [966, 311] on input "61.43" at bounding box center [915, 316] width 112 height 24
type input "6"
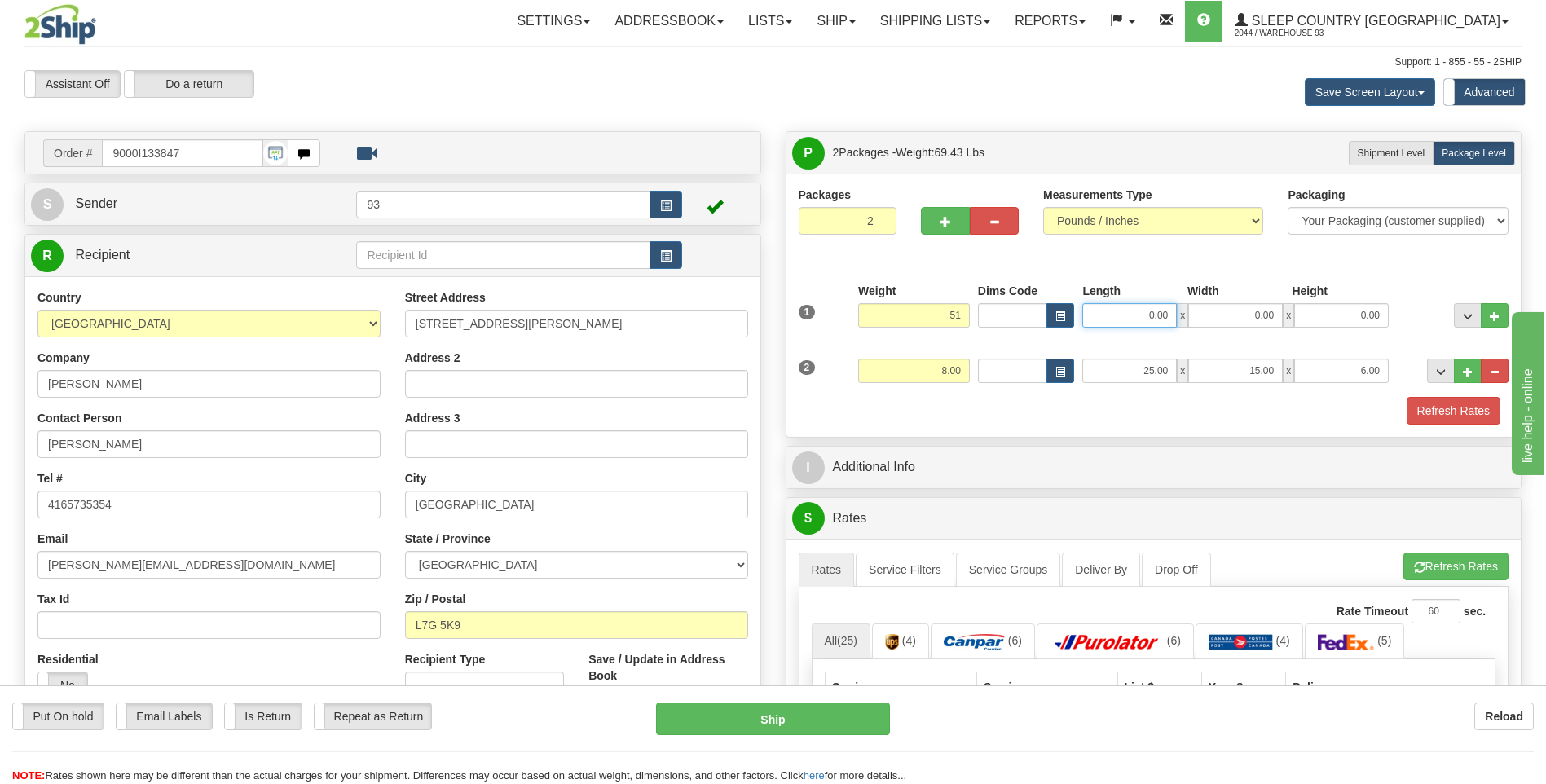
type input "51.00"
click at [1130, 307] on input "0.00" at bounding box center [1130, 316] width 94 height 24
type input "40.00"
click at [1245, 319] on input "0.00" at bounding box center [1236, 316] width 94 height 24
type input "18.00"
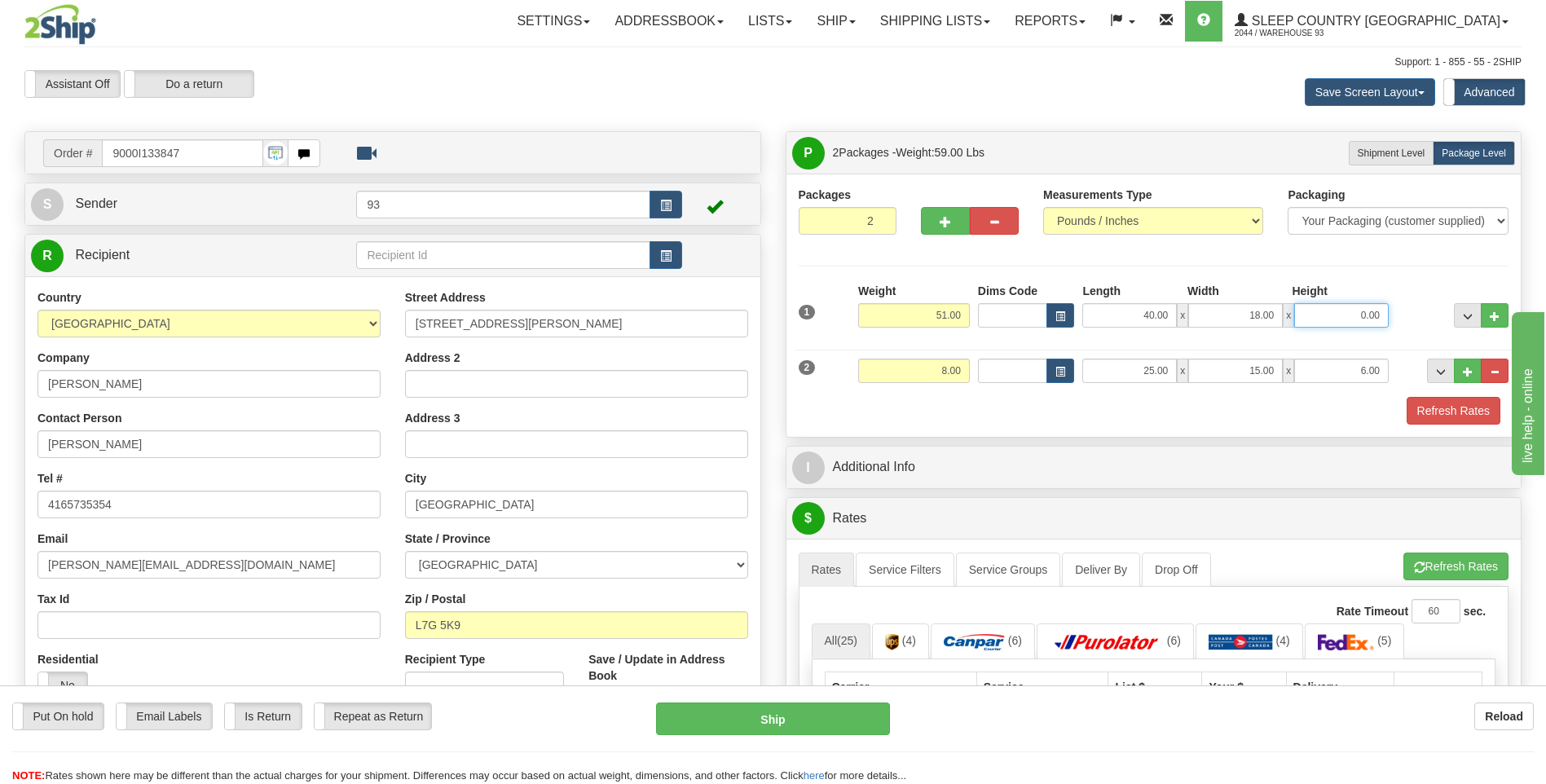
click at [1354, 317] on input "0.00" at bounding box center [1341, 316] width 94 height 24
type input "18.00"
click at [1468, 405] on button "Refresh Rates" at bounding box center [1453, 411] width 94 height 28
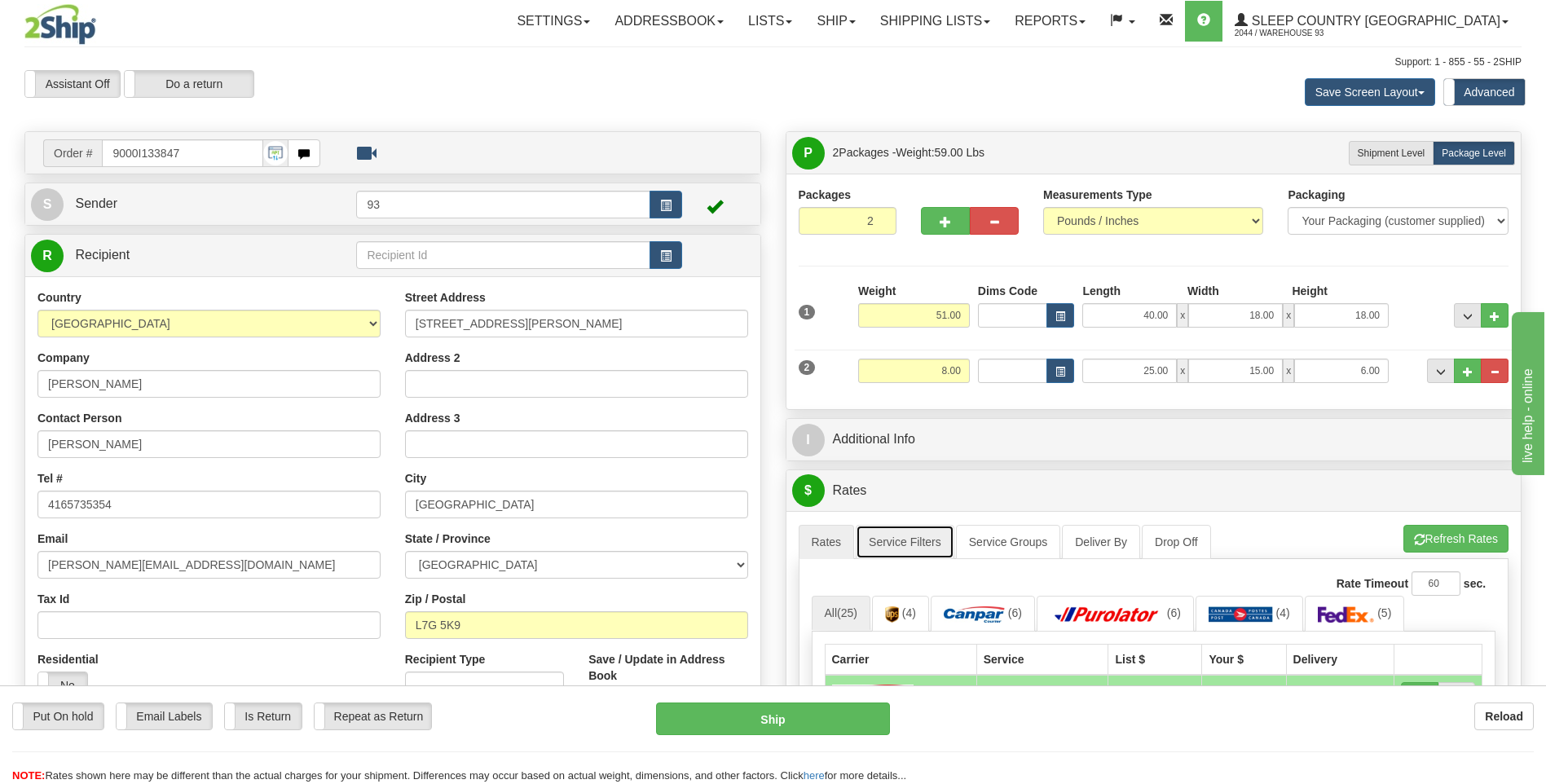
click at [908, 552] on link "Service Filters" at bounding box center [905, 541] width 99 height 34
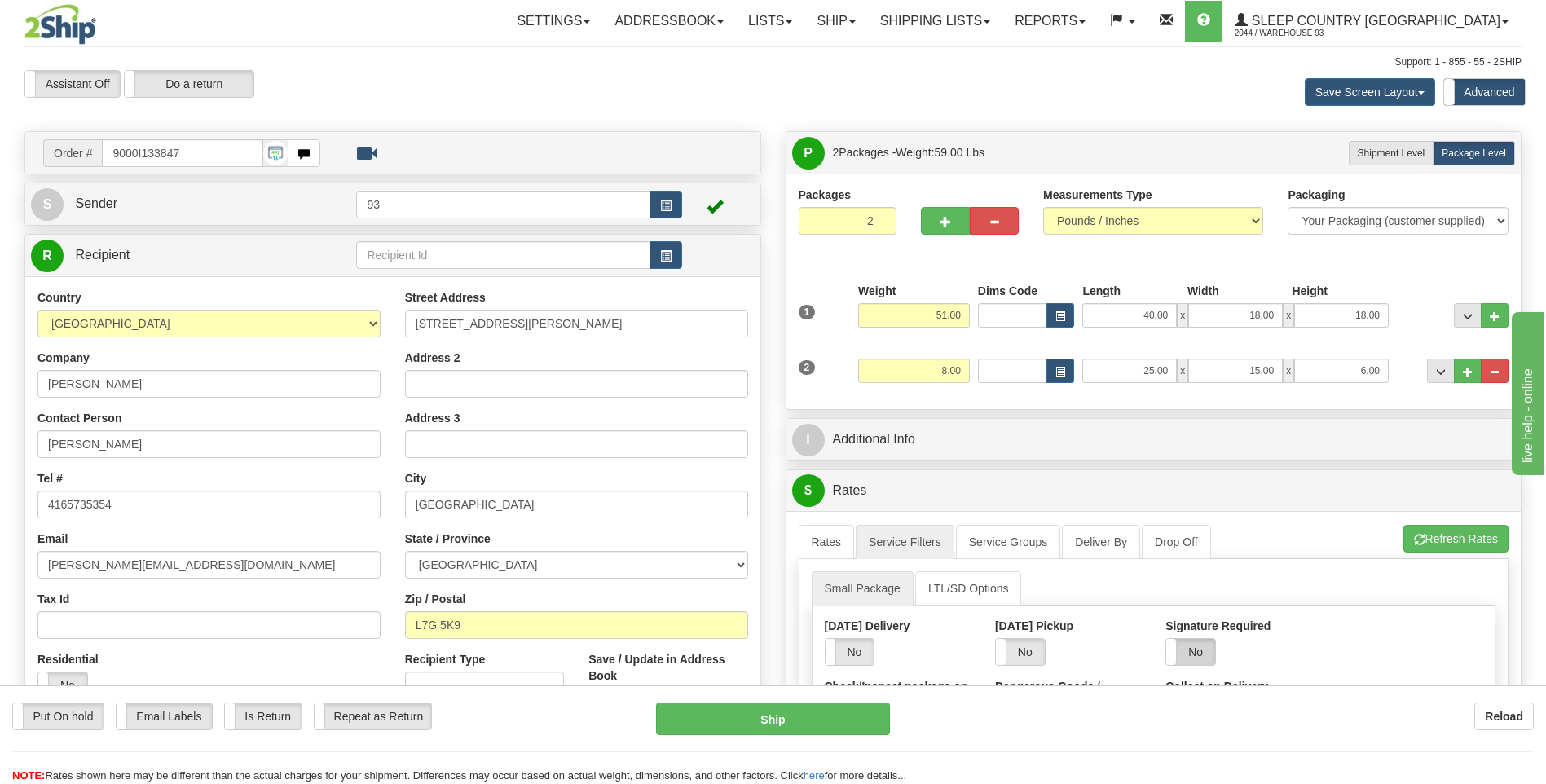
click at [1194, 651] on label "No" at bounding box center [1191, 652] width 49 height 26
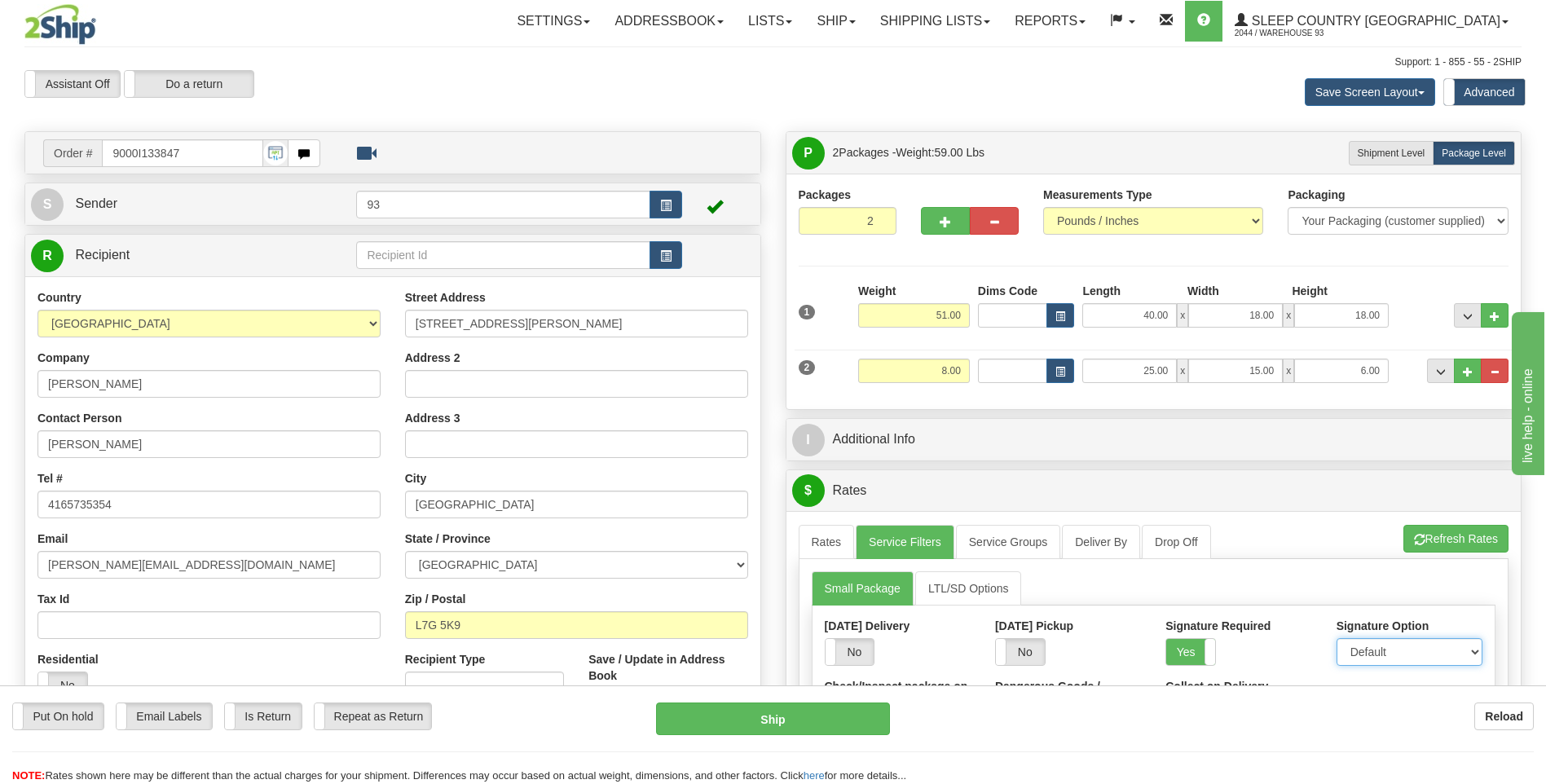
click at [1372, 654] on select "Default Adult Direct Indirect No Signature Required" at bounding box center [1410, 652] width 146 height 28
select select "1"
click at [1337, 638] on select "Default Adult Direct Indirect No Signature Required" at bounding box center [1410, 652] width 146 height 28
click at [828, 537] on link "Rates" at bounding box center [827, 541] width 56 height 34
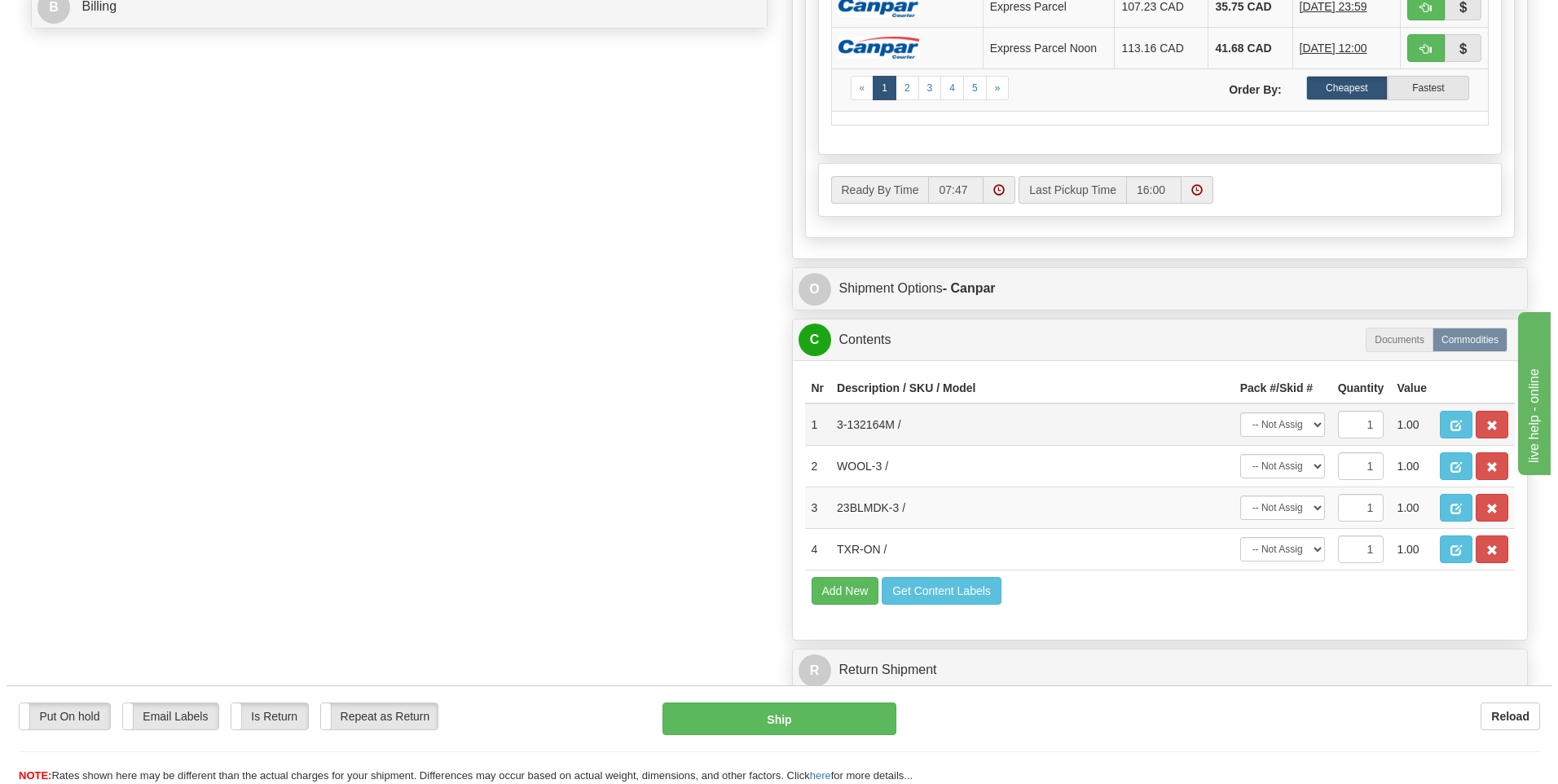
scroll to position [815, 0]
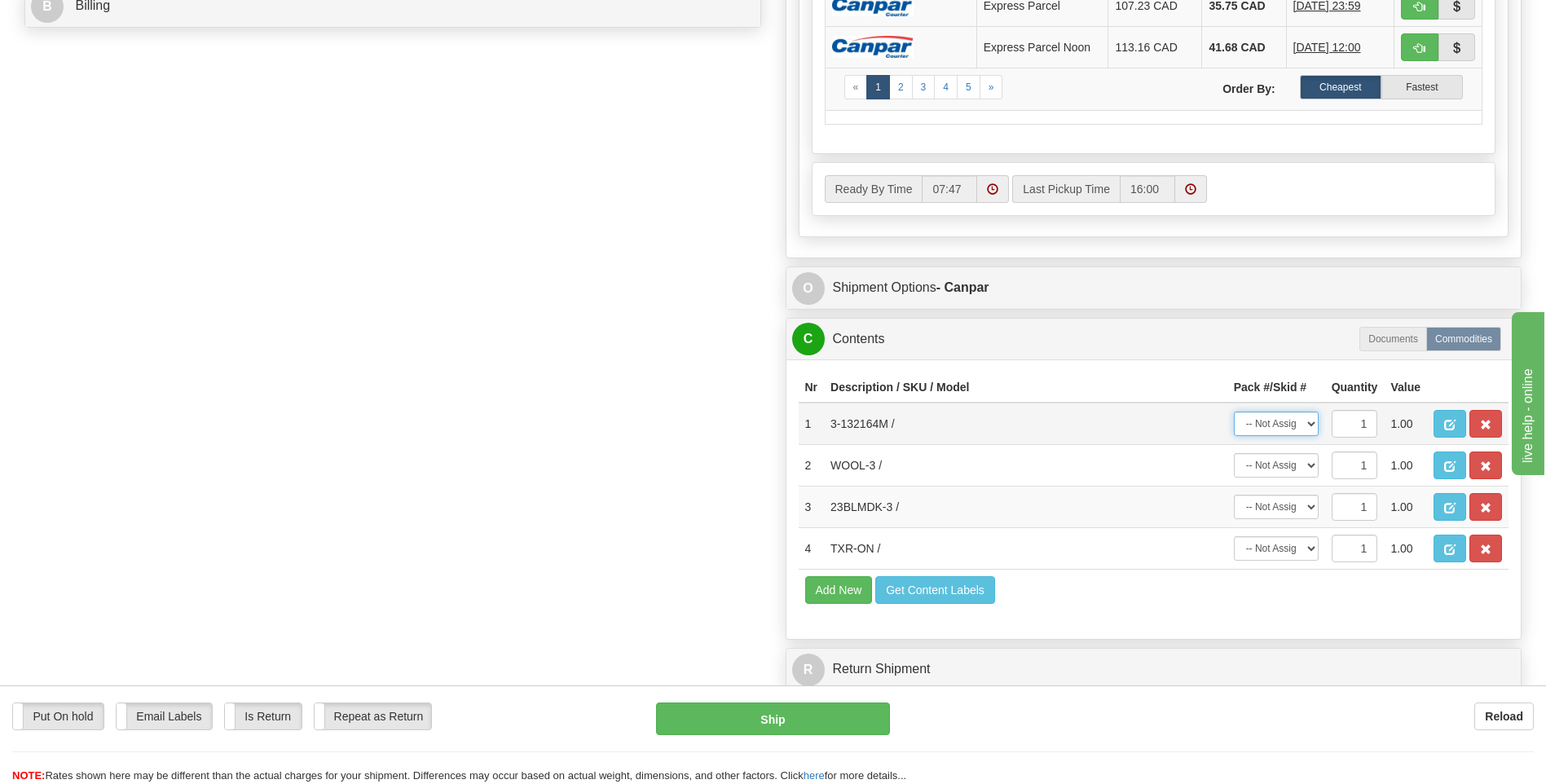
click at [1298, 420] on select "-- Not Assigned -- Package 1 Package 2" at bounding box center [1276, 424] width 85 height 24
select select "0"
click at [1234, 412] on select "-- Not Assigned -- Package 1 Package 2" at bounding box center [1276, 424] width 85 height 24
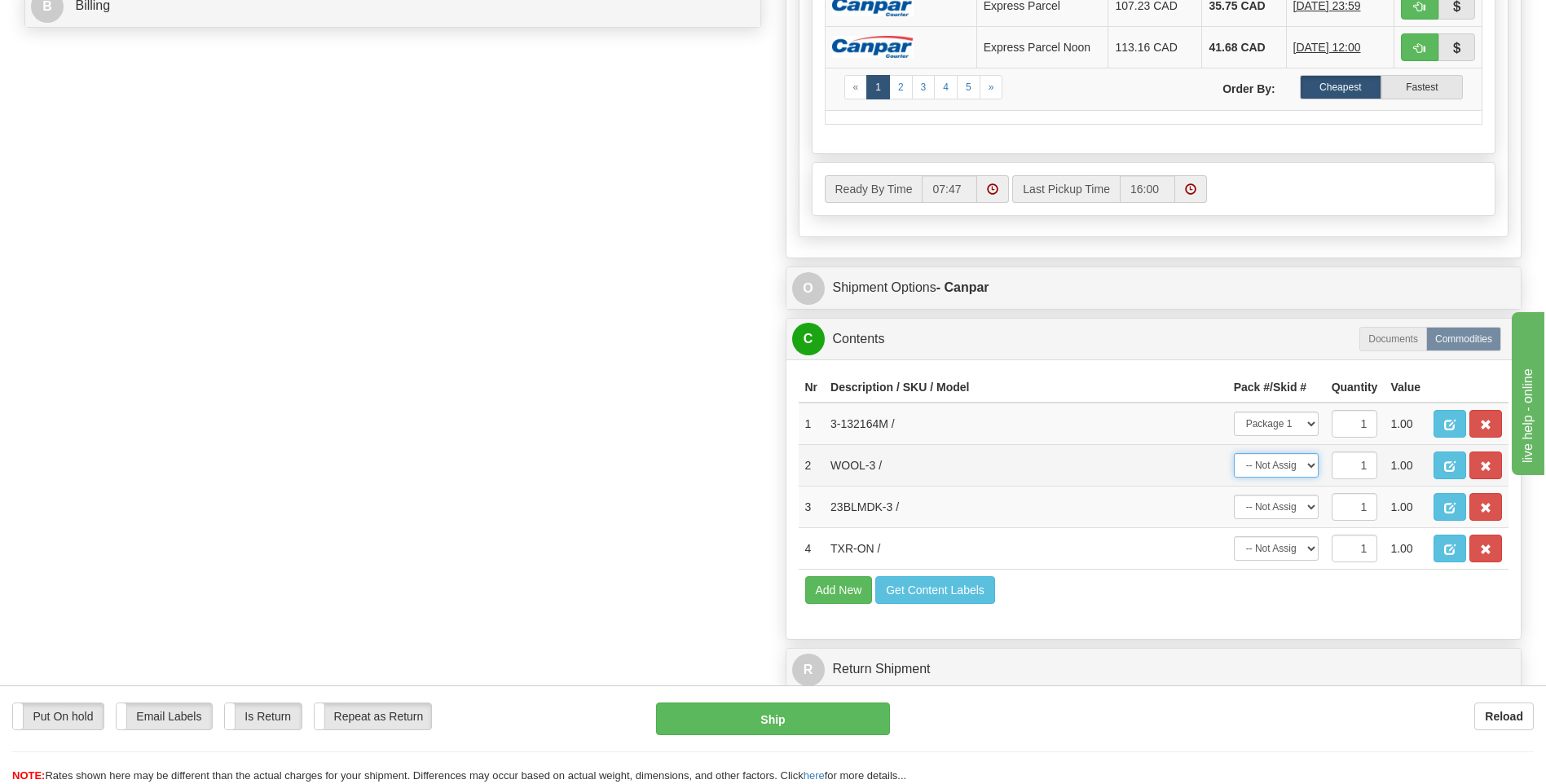
click at [1299, 467] on select "-- Not Assigned -- Package 1 Package 2" at bounding box center [1276, 465] width 85 height 24
select select "1"
click at [1234, 453] on select "-- Not Assigned -- Package 1 Package 2" at bounding box center [1276, 465] width 85 height 24
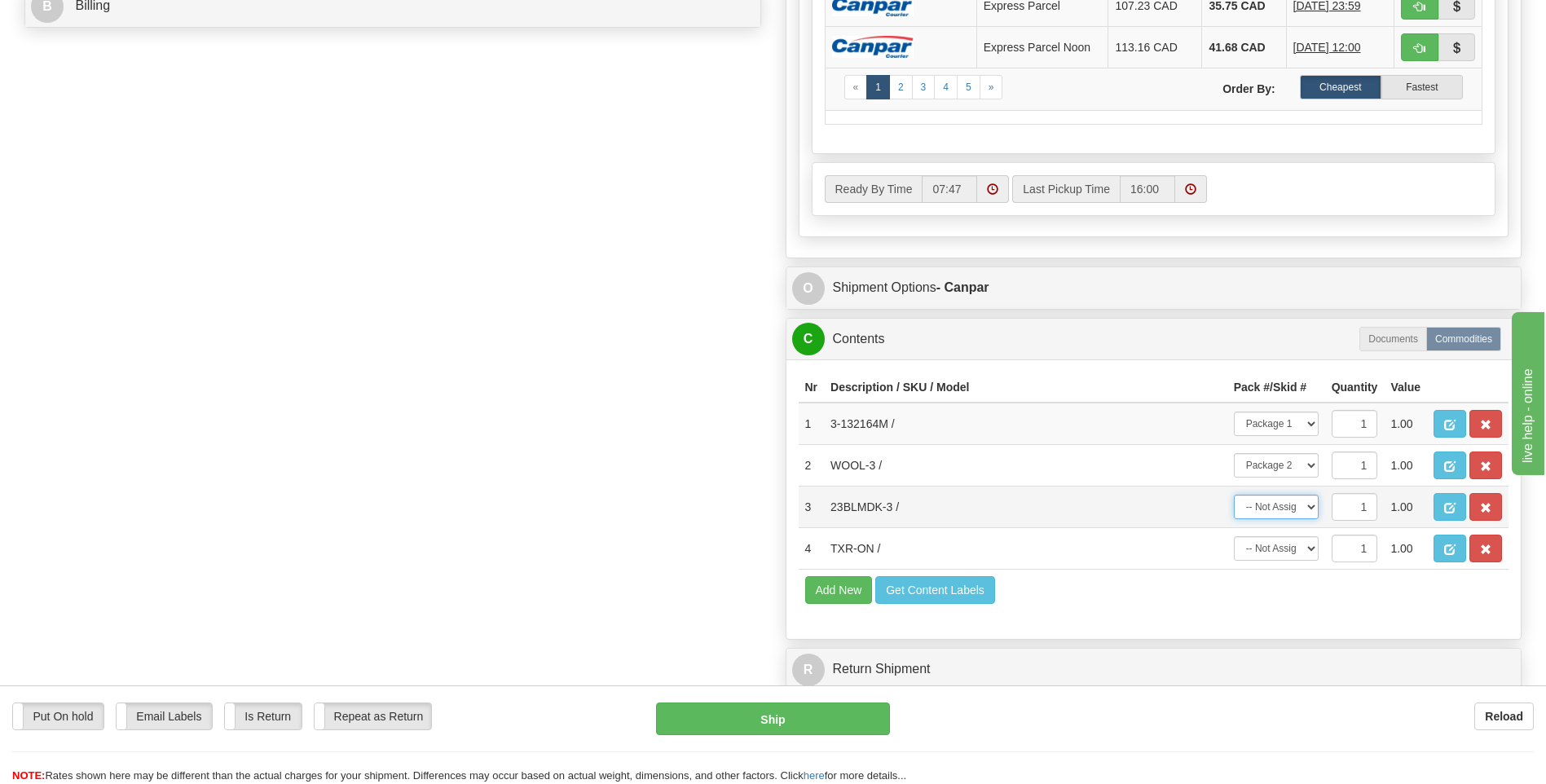
click at [1298, 499] on select "-- Not Assigned -- Package 1 Package 2" at bounding box center [1276, 507] width 85 height 24
select select "1"
click at [1234, 495] on select "-- Not Assigned -- Package 1 Package 2" at bounding box center [1276, 507] width 85 height 24
click at [1482, 549] on span "button" at bounding box center [1486, 550] width 11 height 10
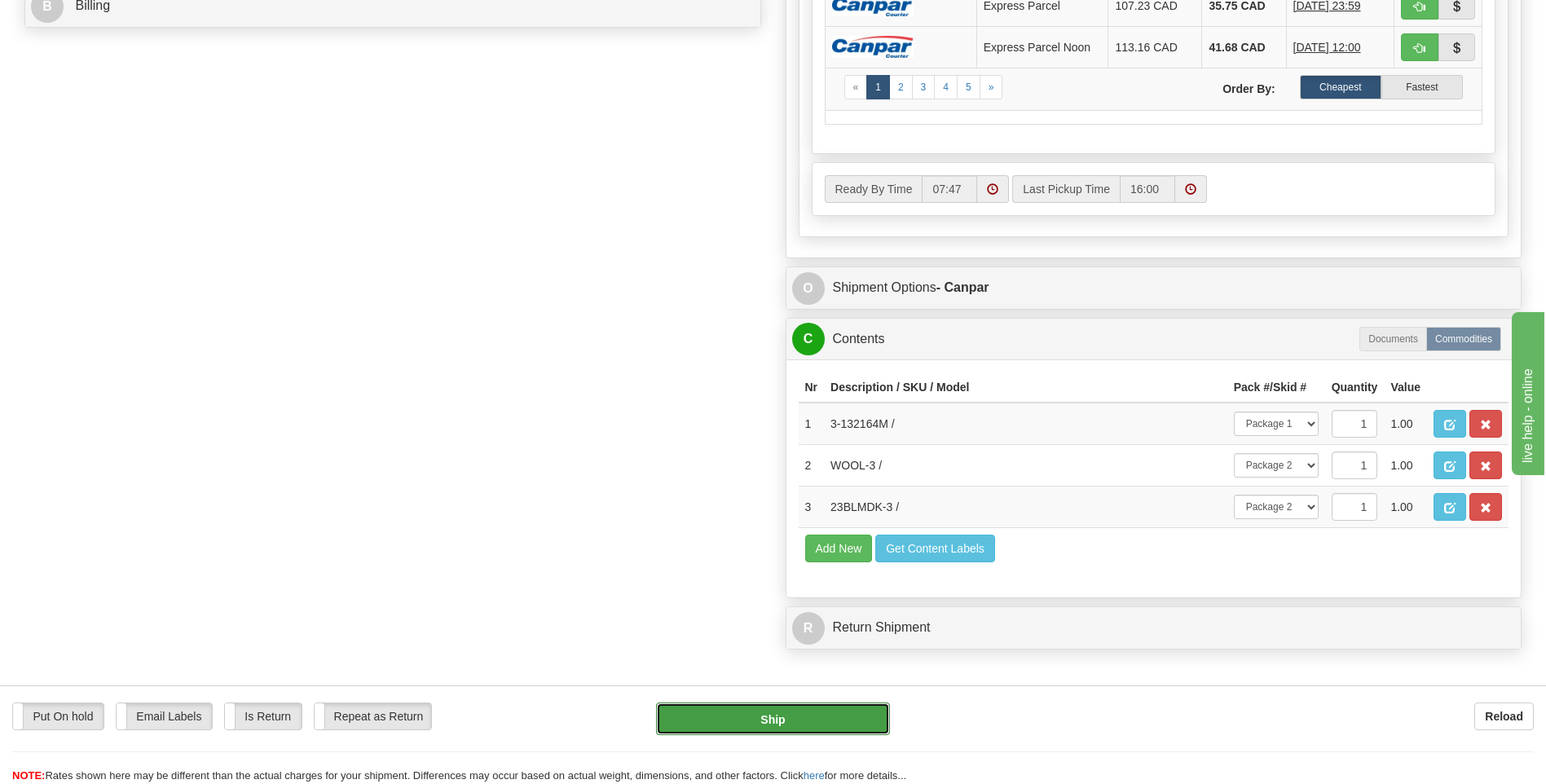
click at [824, 719] on button "Ship" at bounding box center [772, 718] width 233 height 32
type input "1"
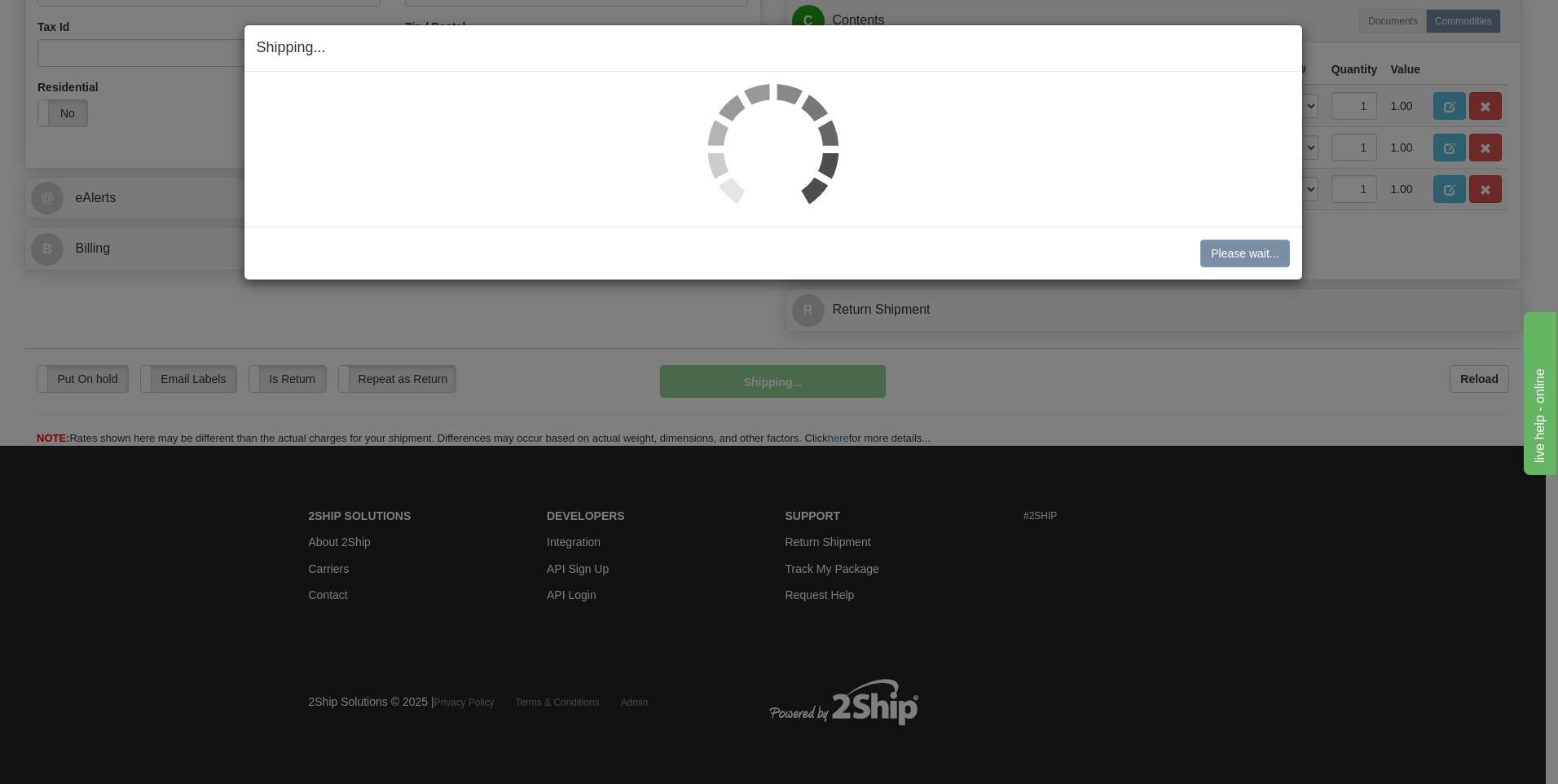
scroll to position [572, 0]
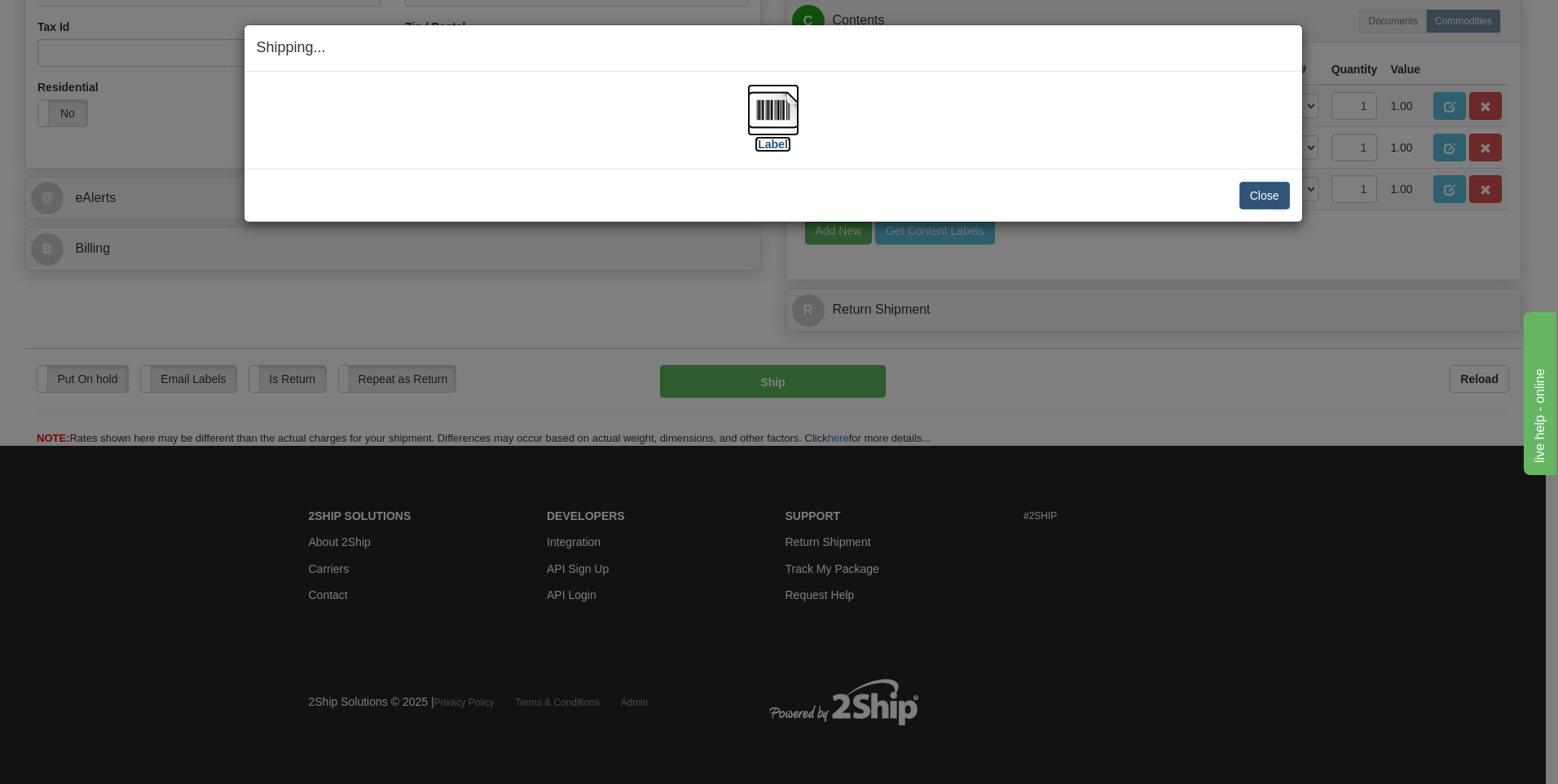
click at [794, 102] on img at bounding box center [774, 110] width 52 height 52
click at [1257, 188] on button "Close" at bounding box center [1265, 196] width 51 height 28
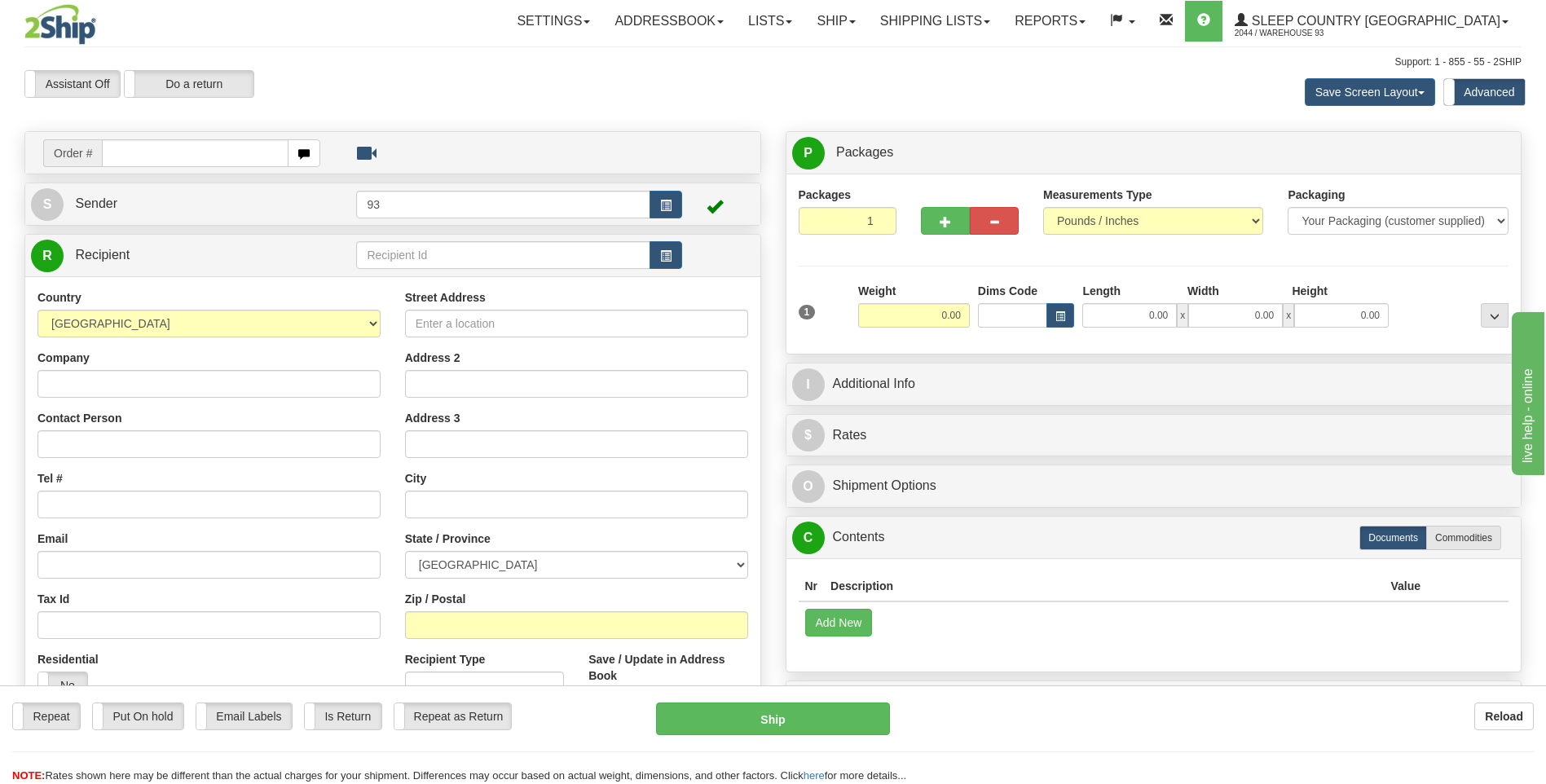
click at [147, 158] on input "text" at bounding box center [195, 153] width 186 height 28
type input "9000I134018"
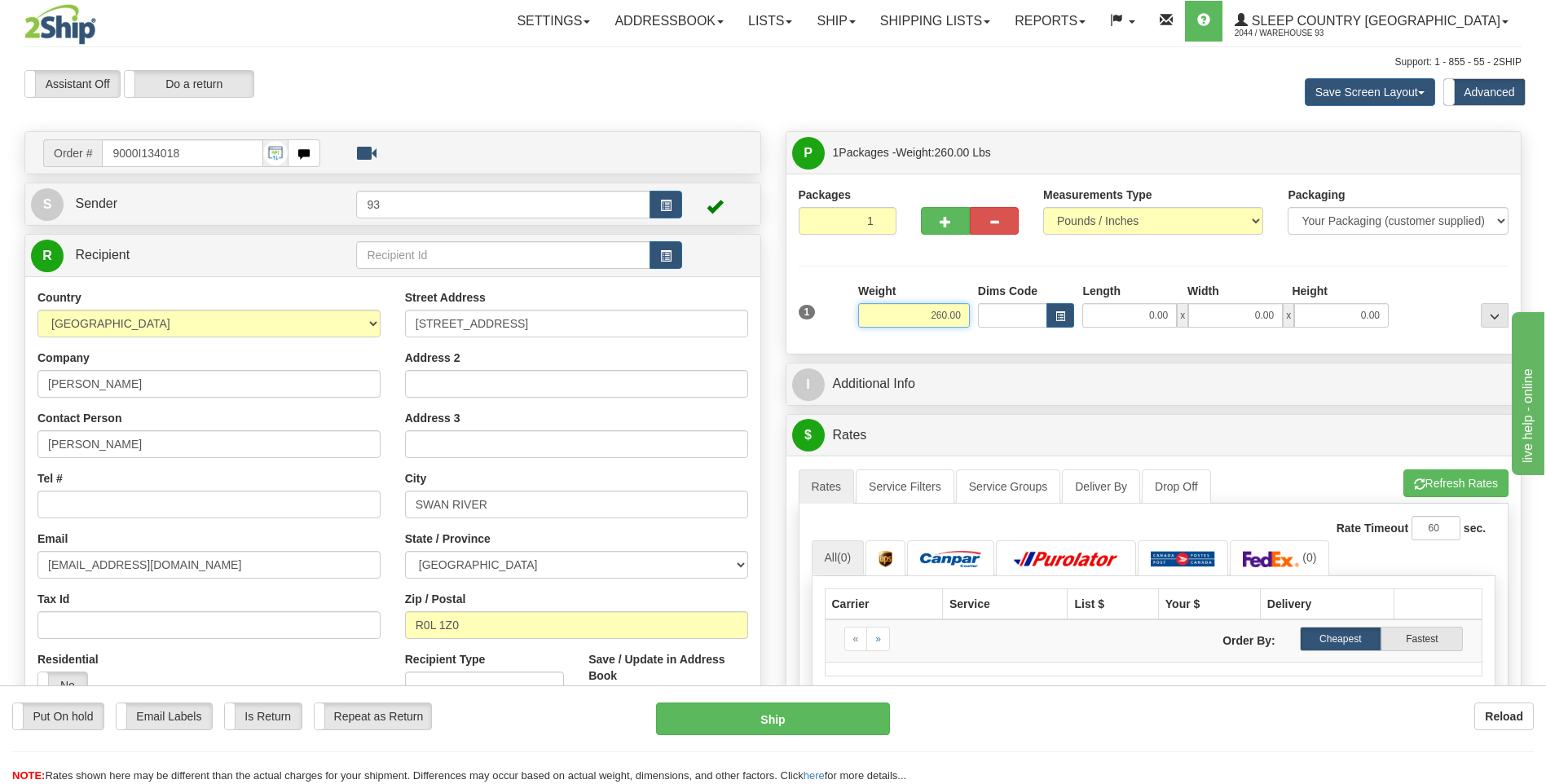
click at [967, 314] on input "260.00" at bounding box center [915, 316] width 112 height 24
type input "2"
type input "106.00"
click at [1151, 315] on input "0.00" at bounding box center [1130, 316] width 94 height 24
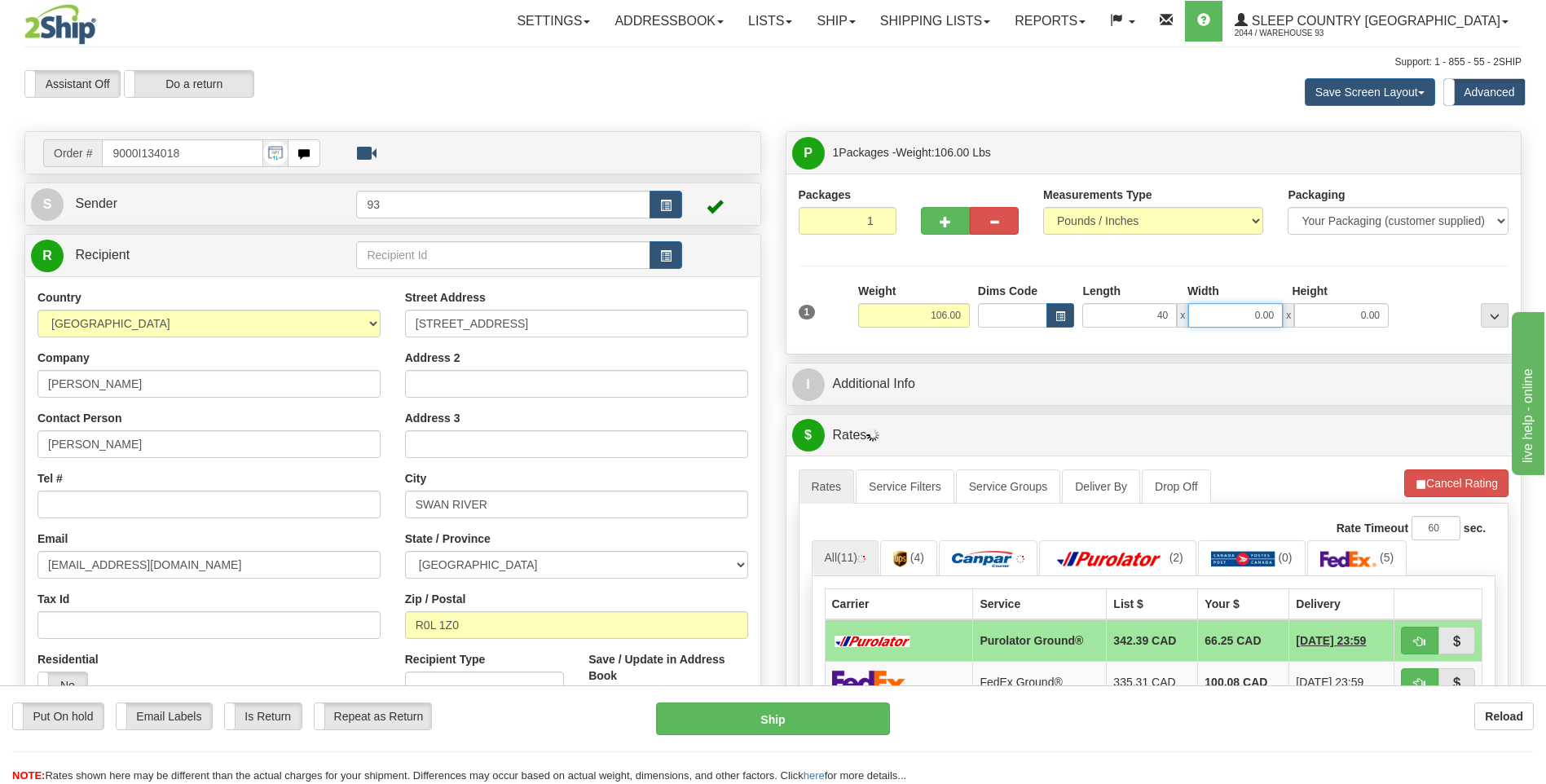
type input "40.00"
click at [1224, 309] on input "0.00" at bounding box center [1236, 316] width 94 height 24
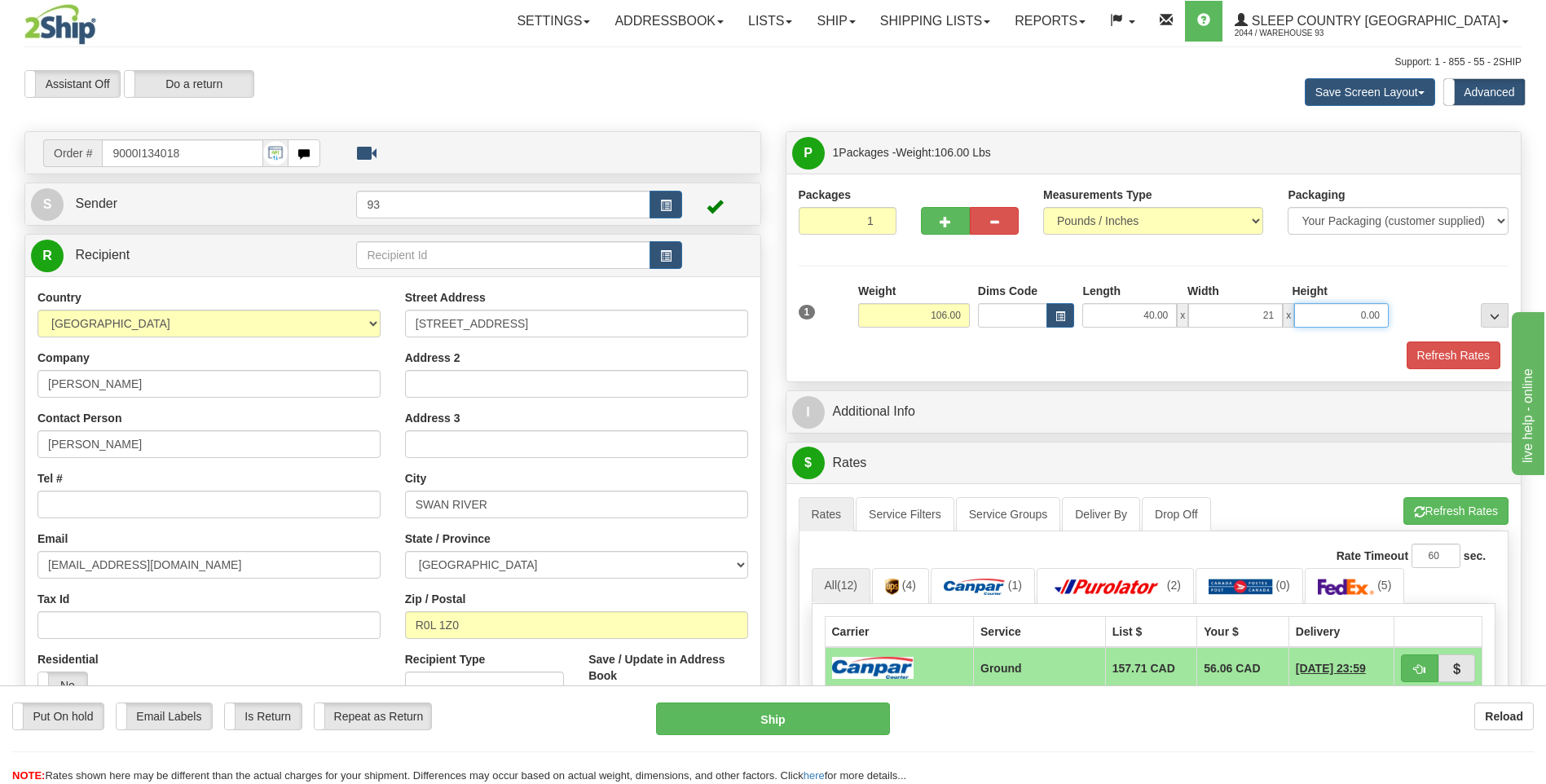
type input "21.00"
click at [1344, 309] on input "0.00" at bounding box center [1341, 316] width 94 height 24
type input "21.00"
drag, startPoint x: 944, startPoint y: 225, endPoint x: 970, endPoint y: 224, distance: 26.0
click at [944, 225] on span "button" at bounding box center [945, 222] width 11 height 10
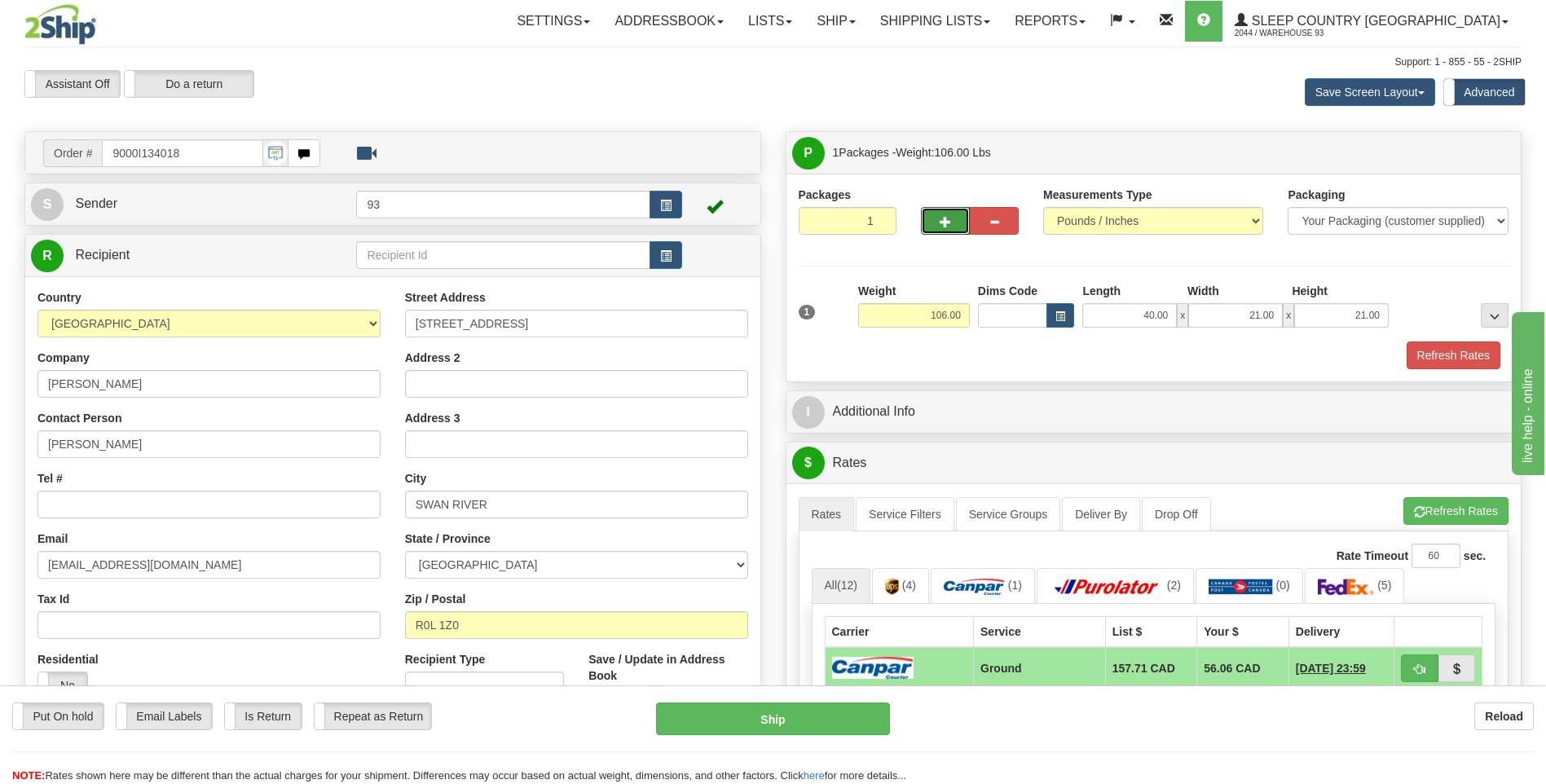
type input "2"
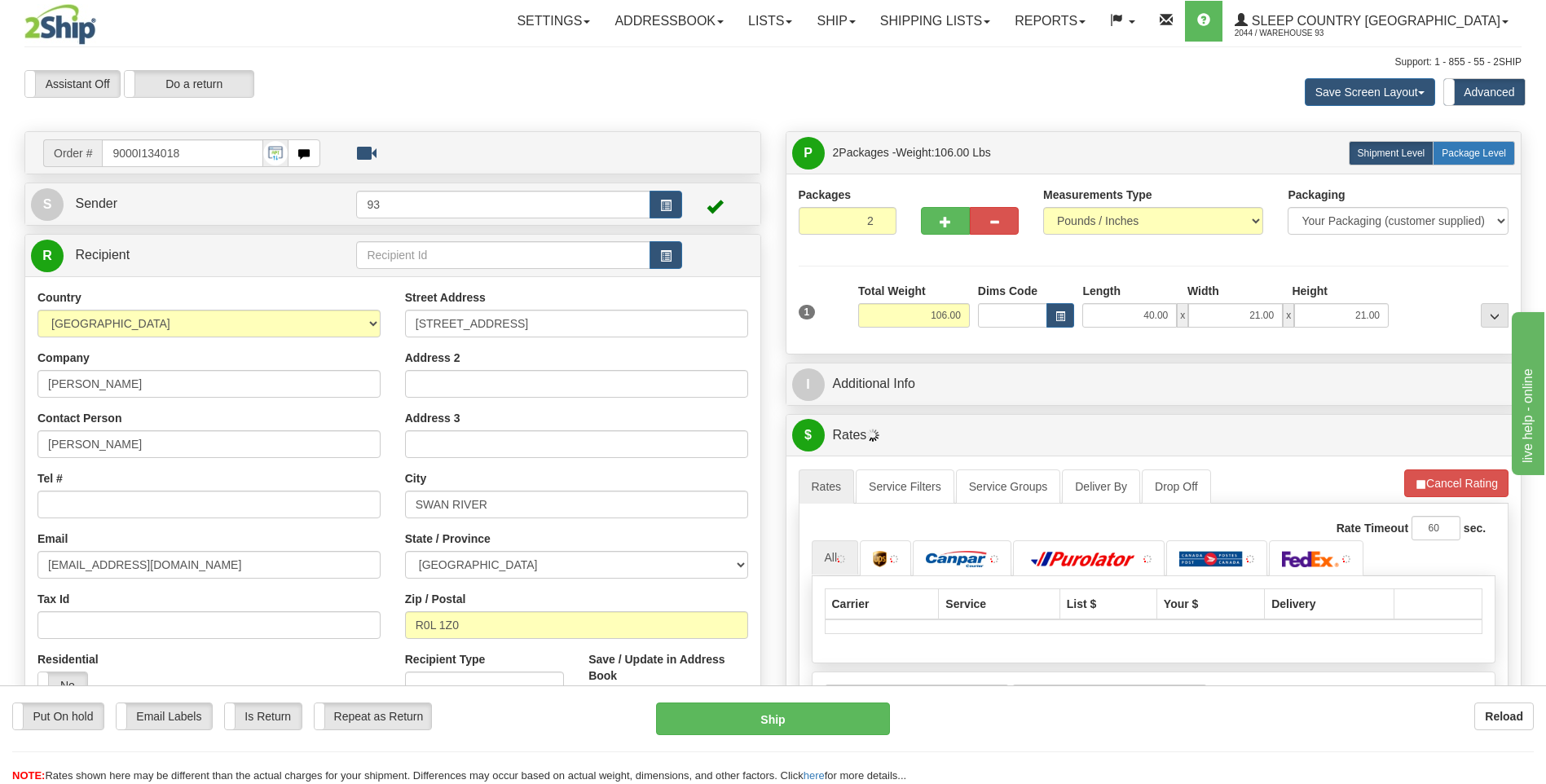
click at [1496, 151] on span "Package Level" at bounding box center [1474, 153] width 65 height 11
radio input "true"
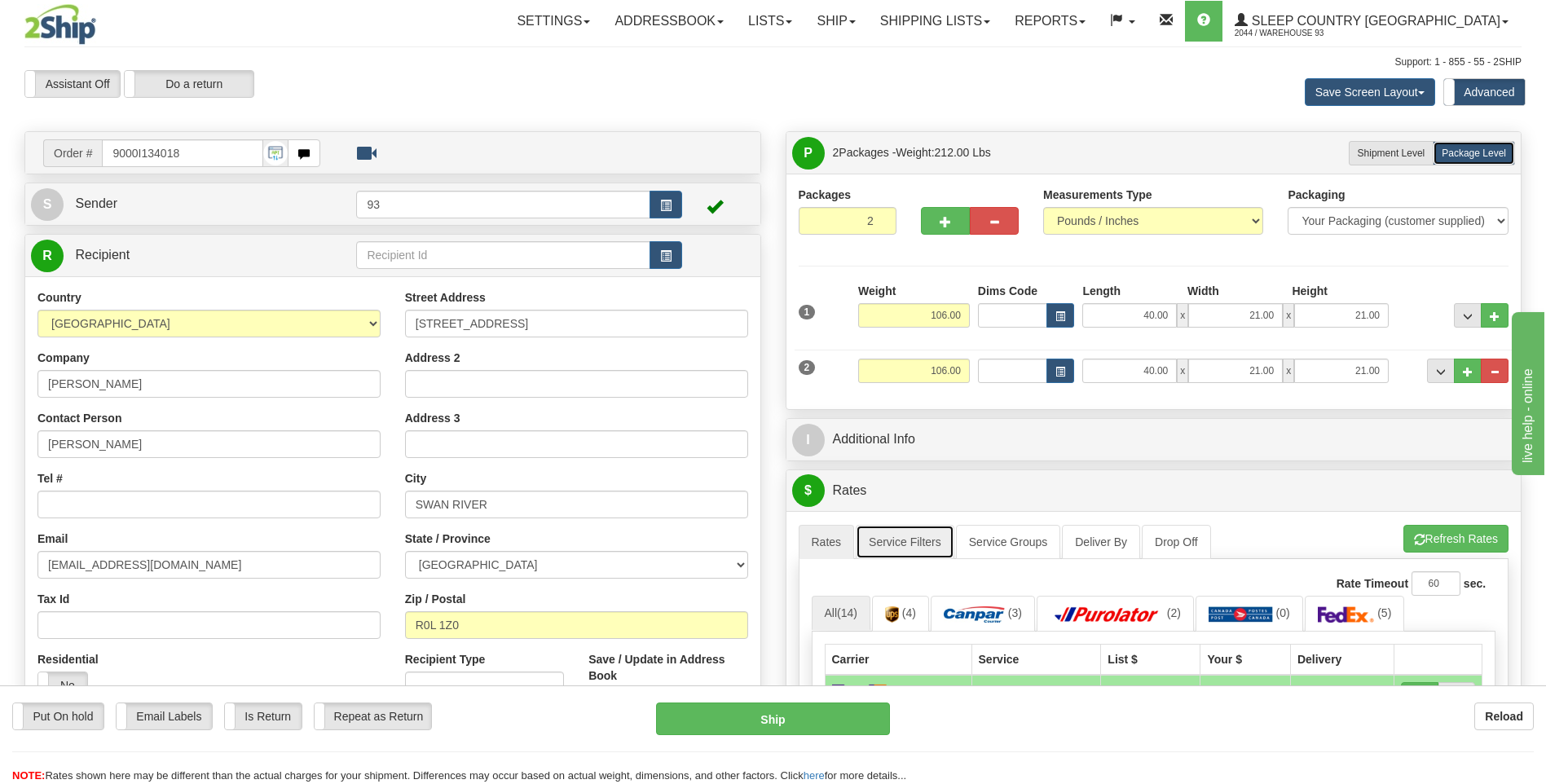
click at [916, 538] on link "Service Filters" at bounding box center [905, 541] width 99 height 34
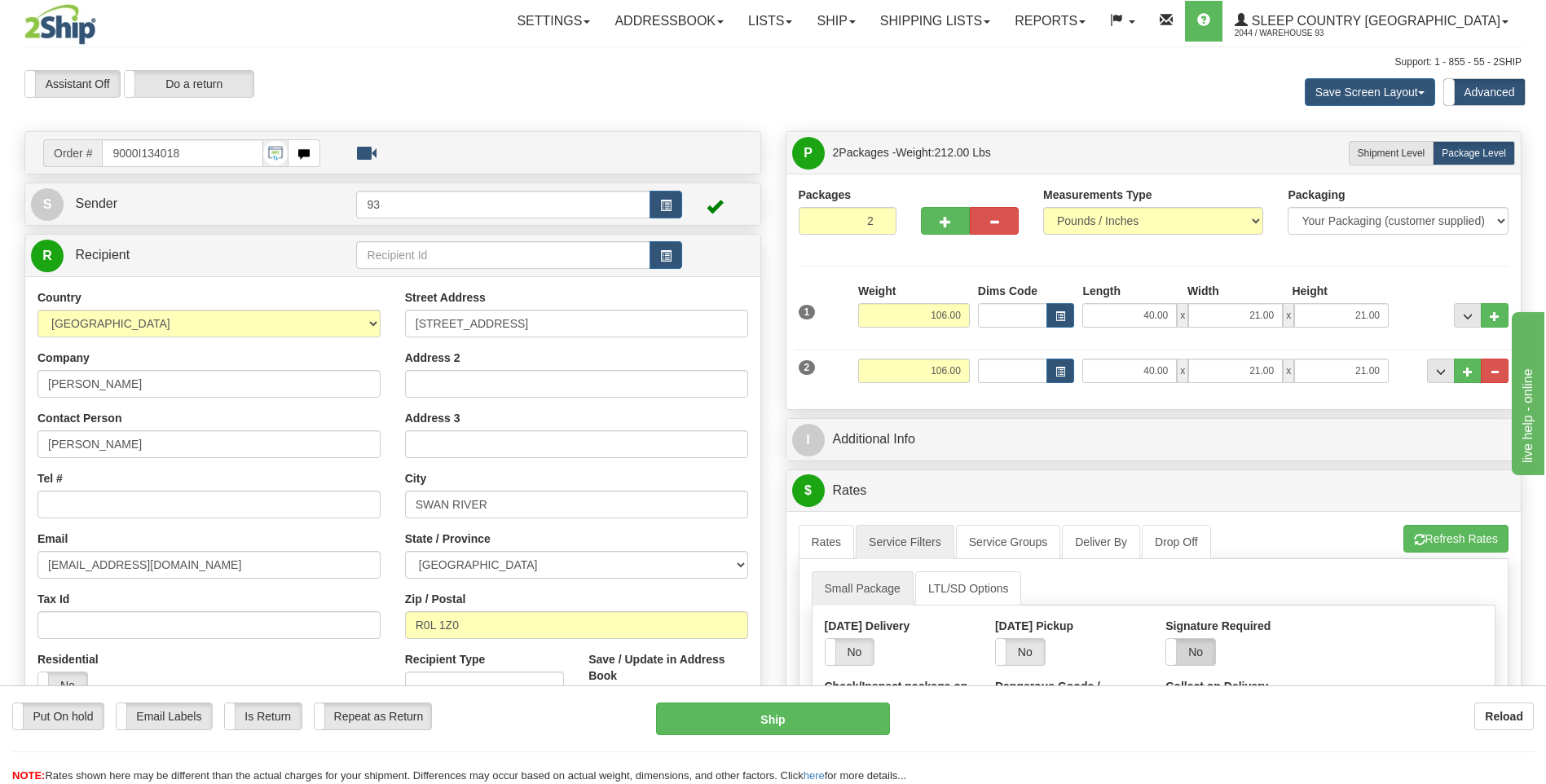
click at [1197, 651] on label "No" at bounding box center [1191, 652] width 49 height 26
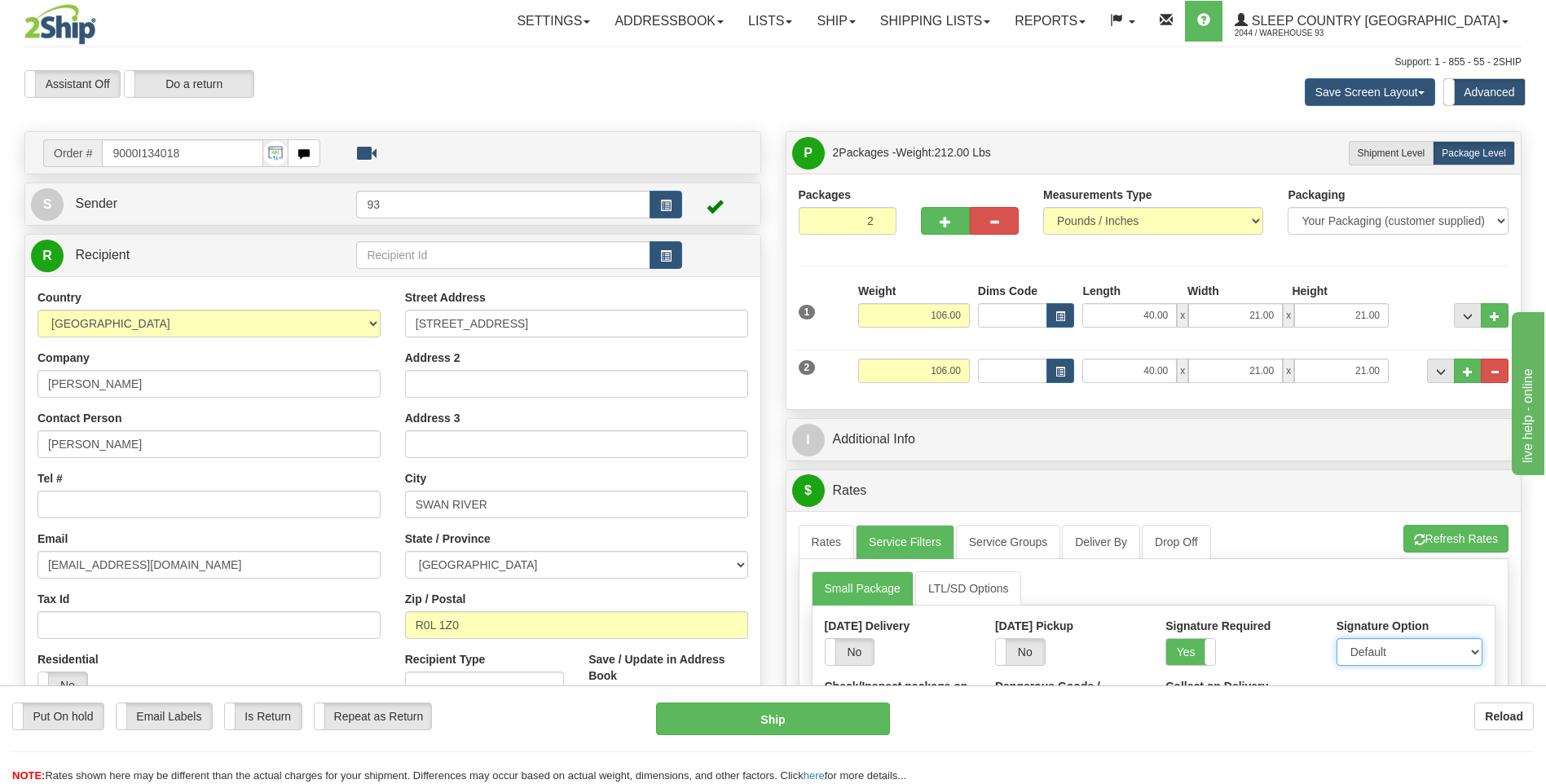
click at [1353, 647] on select "Default Adult Direct Indirect No Signature Required" at bounding box center [1410, 652] width 146 height 28
select select "1"
click at [1337, 638] on select "Default Adult Direct Indirect No Signature Required" at bounding box center [1410, 652] width 146 height 28
click at [832, 535] on link "Rates" at bounding box center [827, 541] width 56 height 34
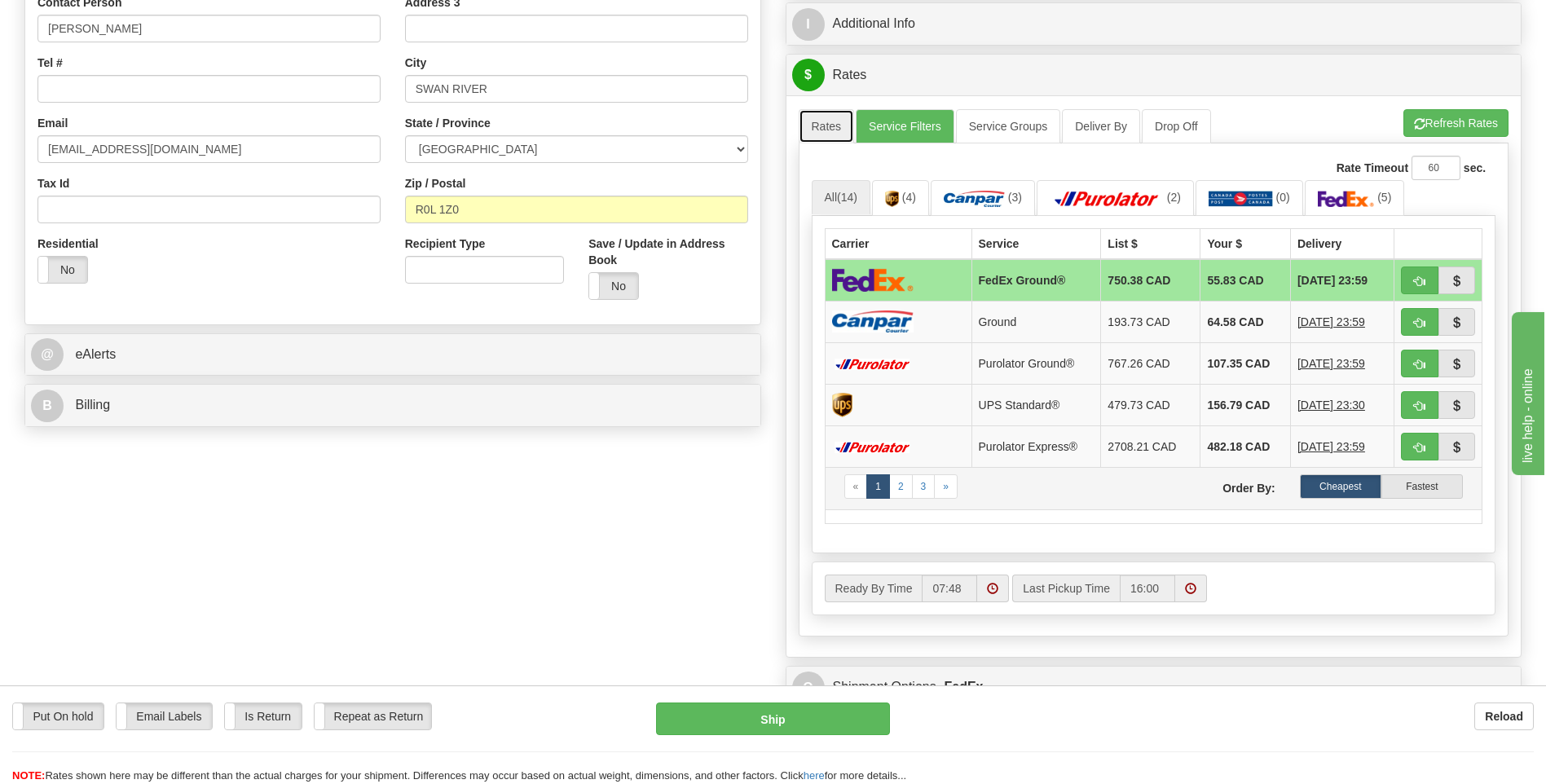
scroll to position [489, 0]
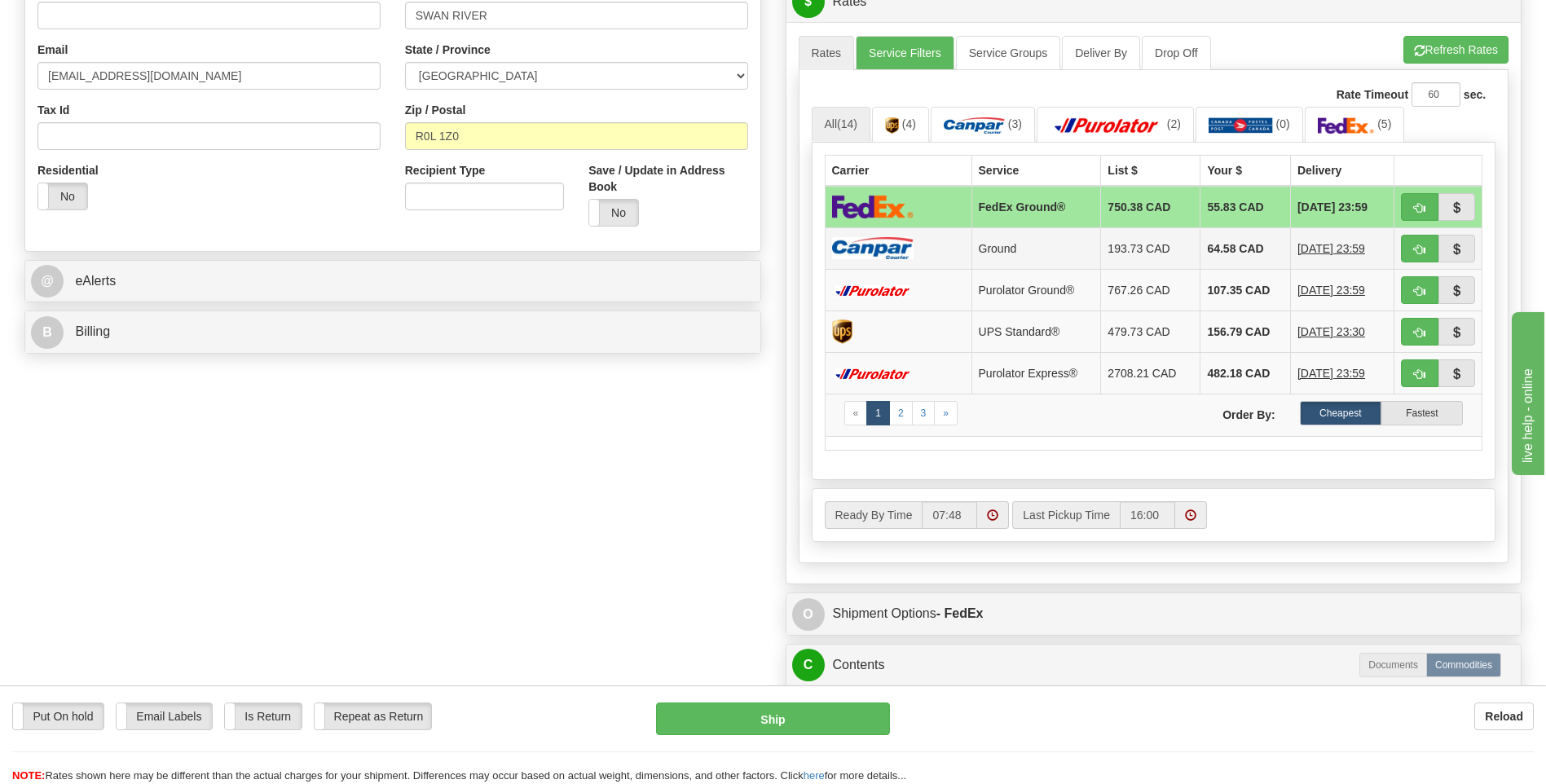
click at [986, 234] on td "Ground" at bounding box center [1036, 248] width 129 height 42
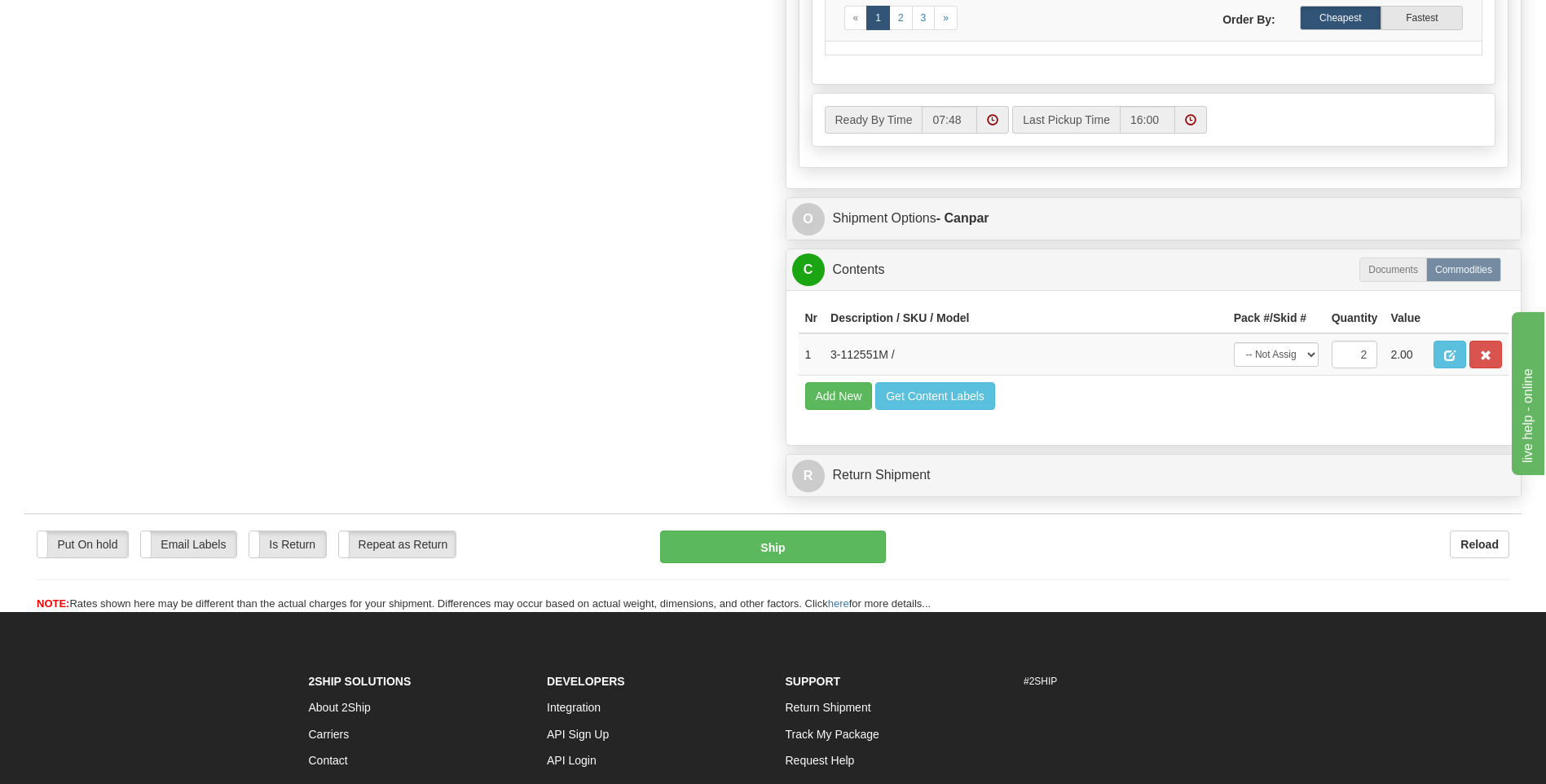
scroll to position [896, 0]
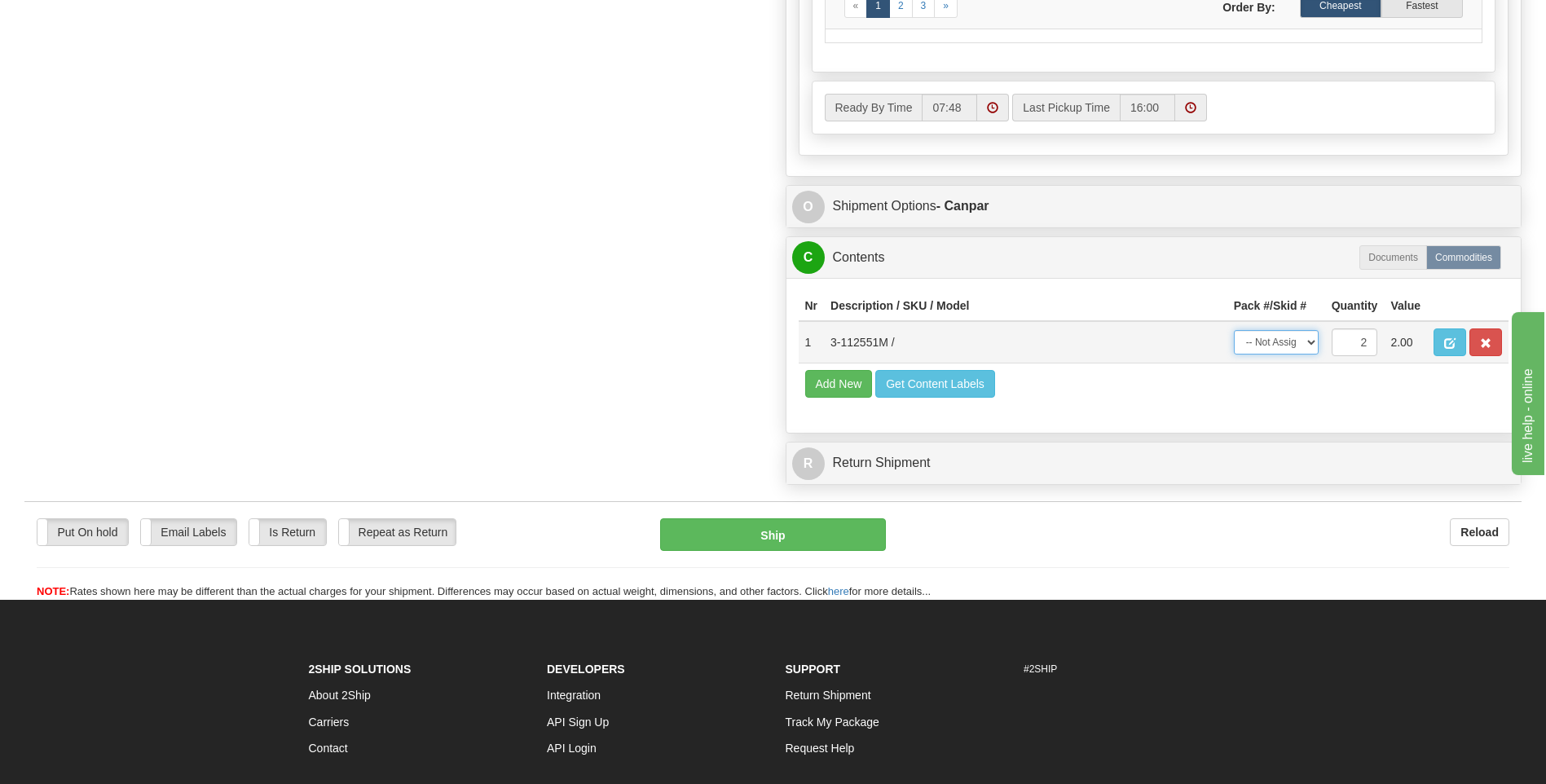
click at [1312, 342] on select "-- Not Assigned -- Package 1 Package 2 Split" at bounding box center [1276, 343] width 85 height 24
select select "SPLIT"
click at [1234, 330] on select "-- Not Assigned -- Package 1 Package 2 Split" at bounding box center [1276, 343] width 85 height 24
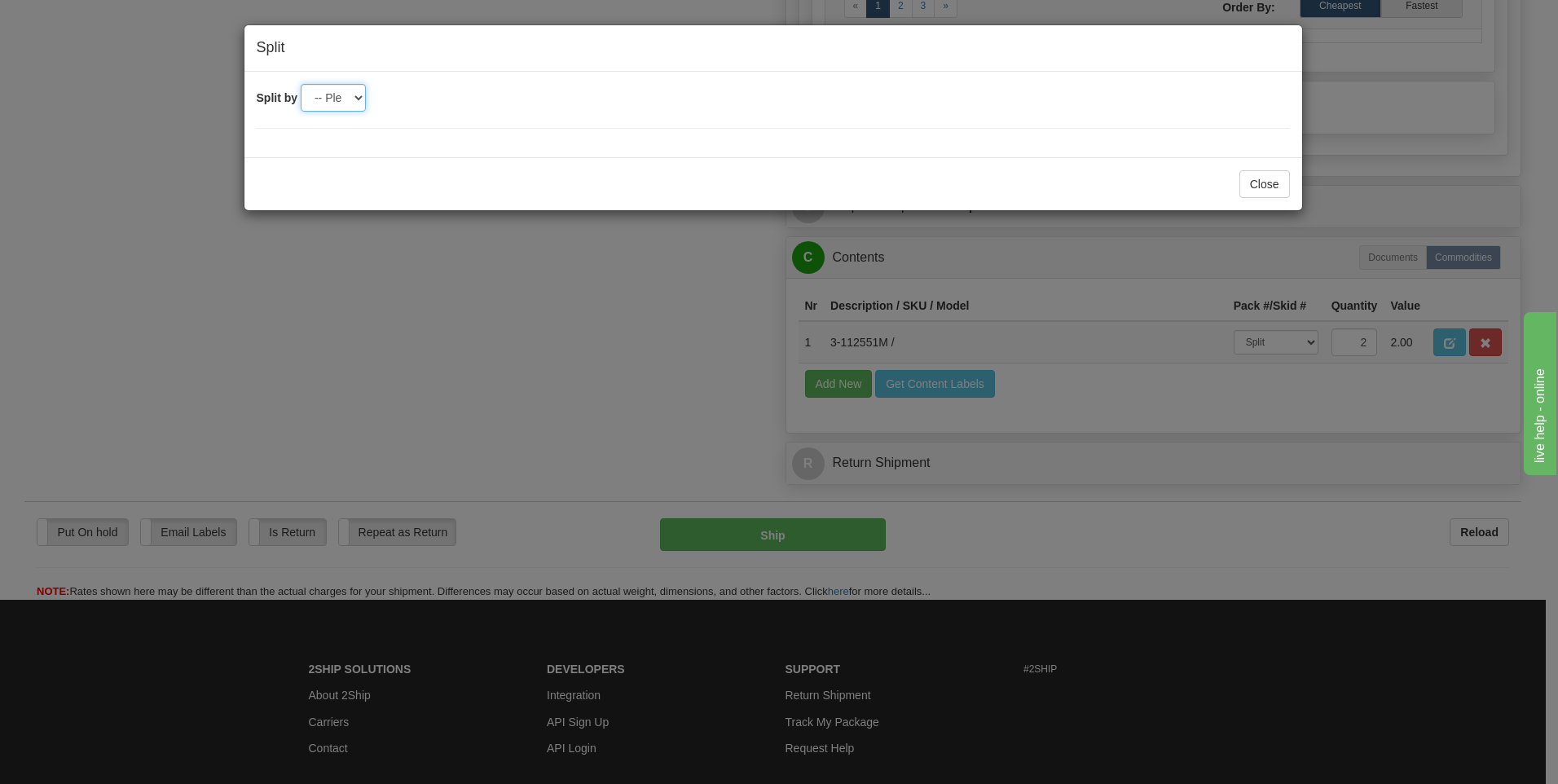
click at [353, 90] on select "-- Please select -- 2" at bounding box center [333, 98] width 66 height 28
select select "2"
click at [301, 84] on select "-- Please select -- 2" at bounding box center [333, 98] width 66 height 28
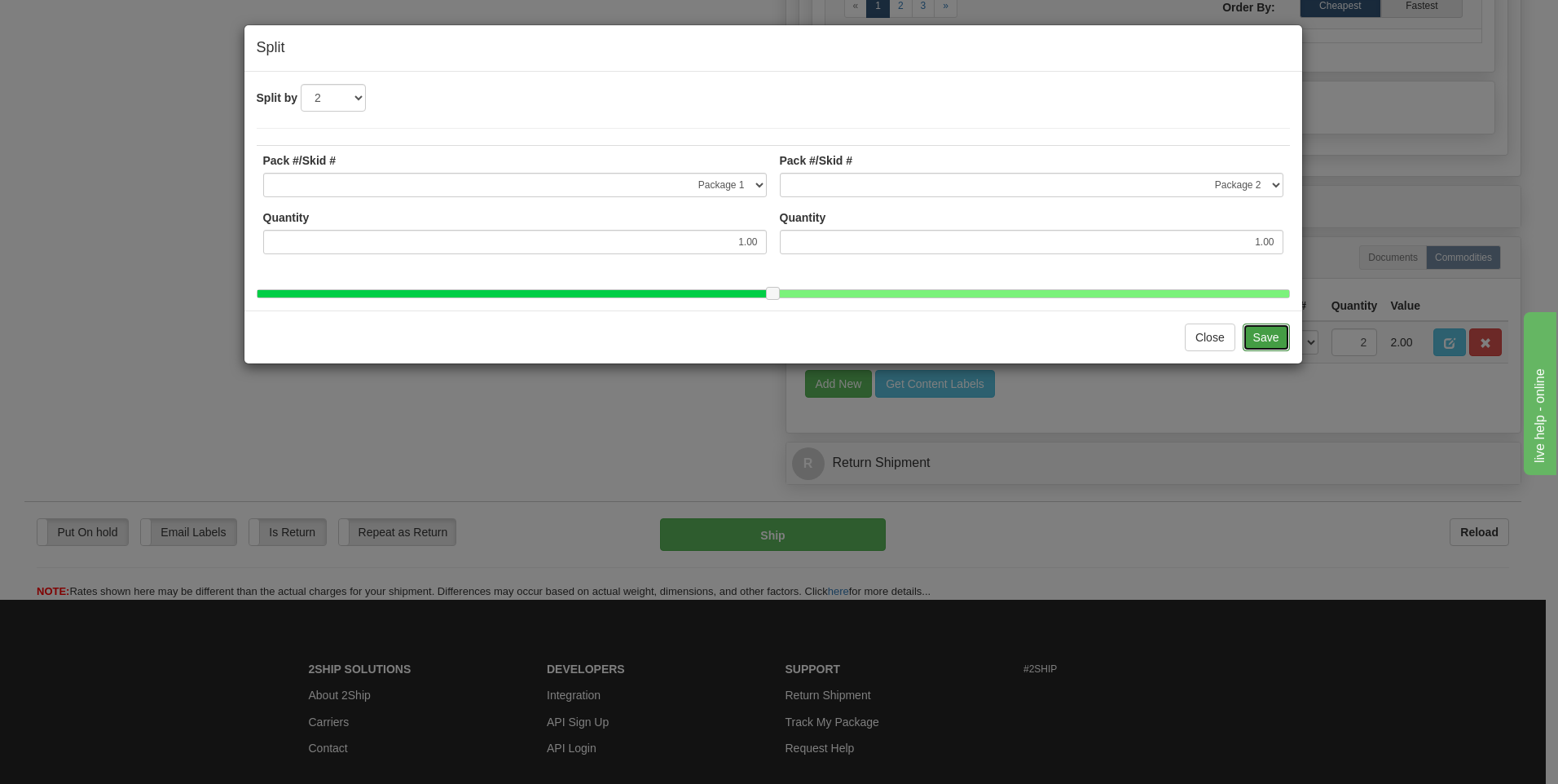
click at [1257, 347] on button "Save" at bounding box center [1267, 337] width 47 height 28
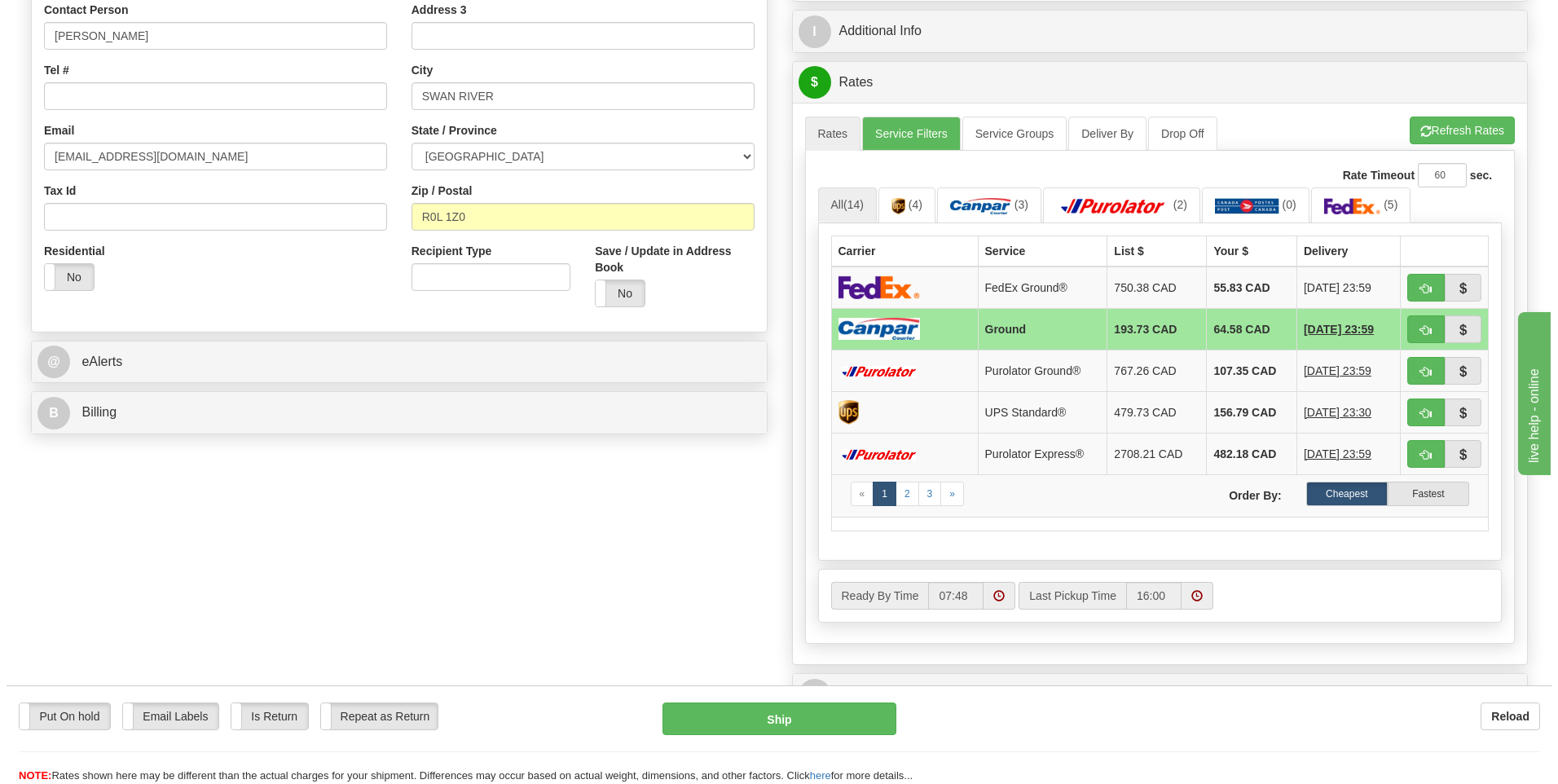
scroll to position [407, 0]
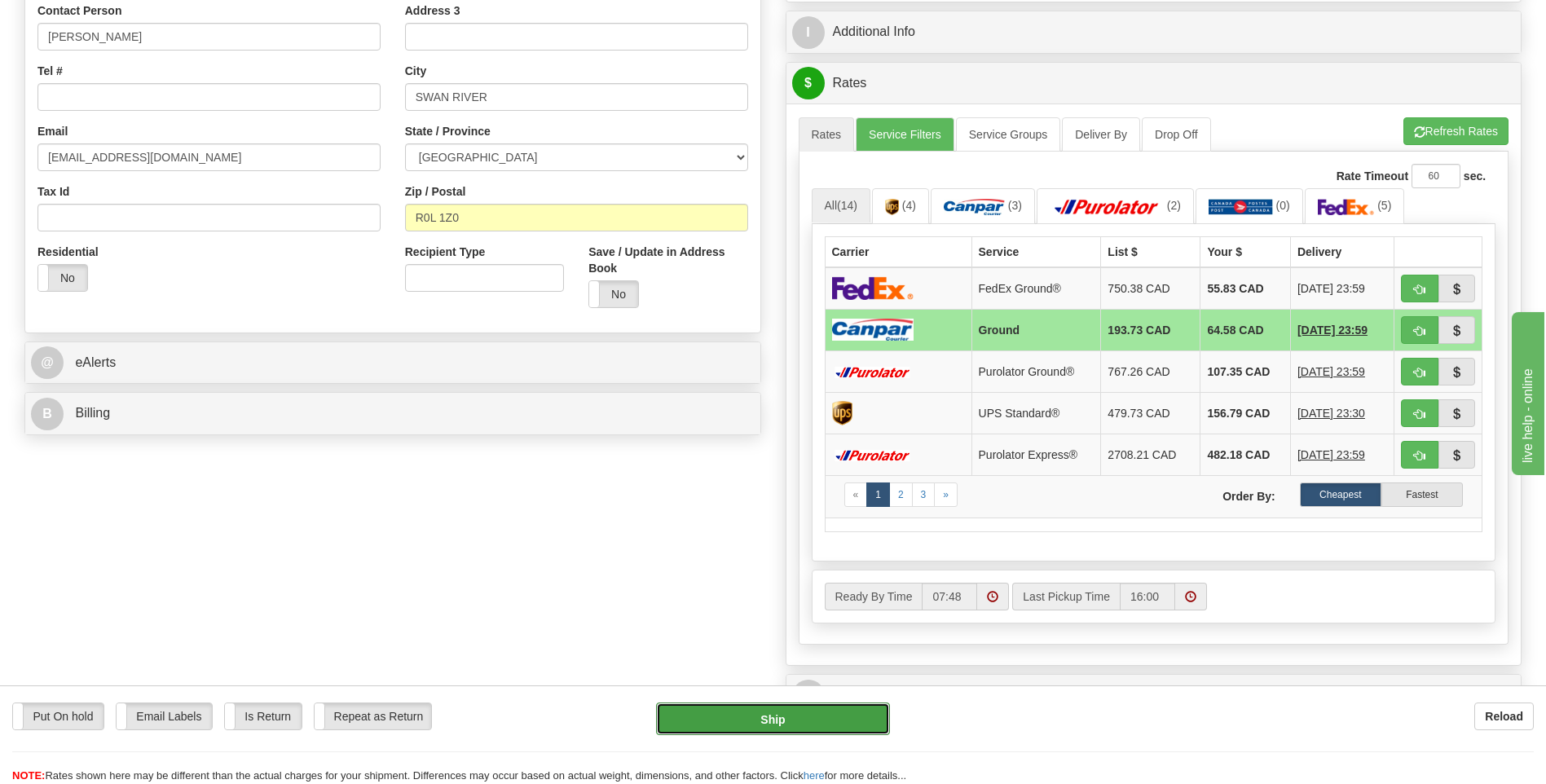
click at [779, 716] on button "Ship" at bounding box center [772, 718] width 233 height 32
type input "1"
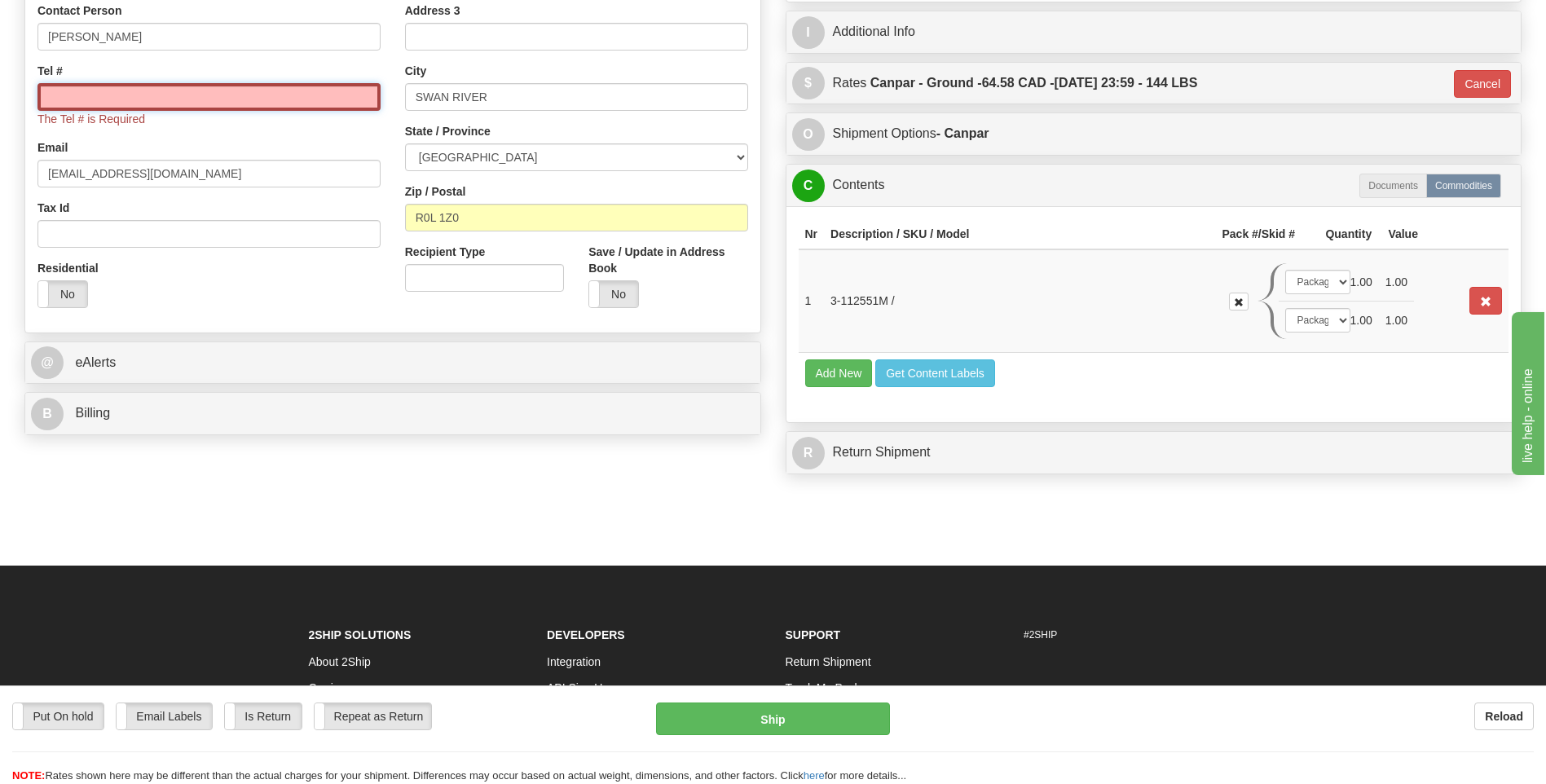
click at [124, 93] on input "Tel #" at bounding box center [209, 97] width 343 height 28
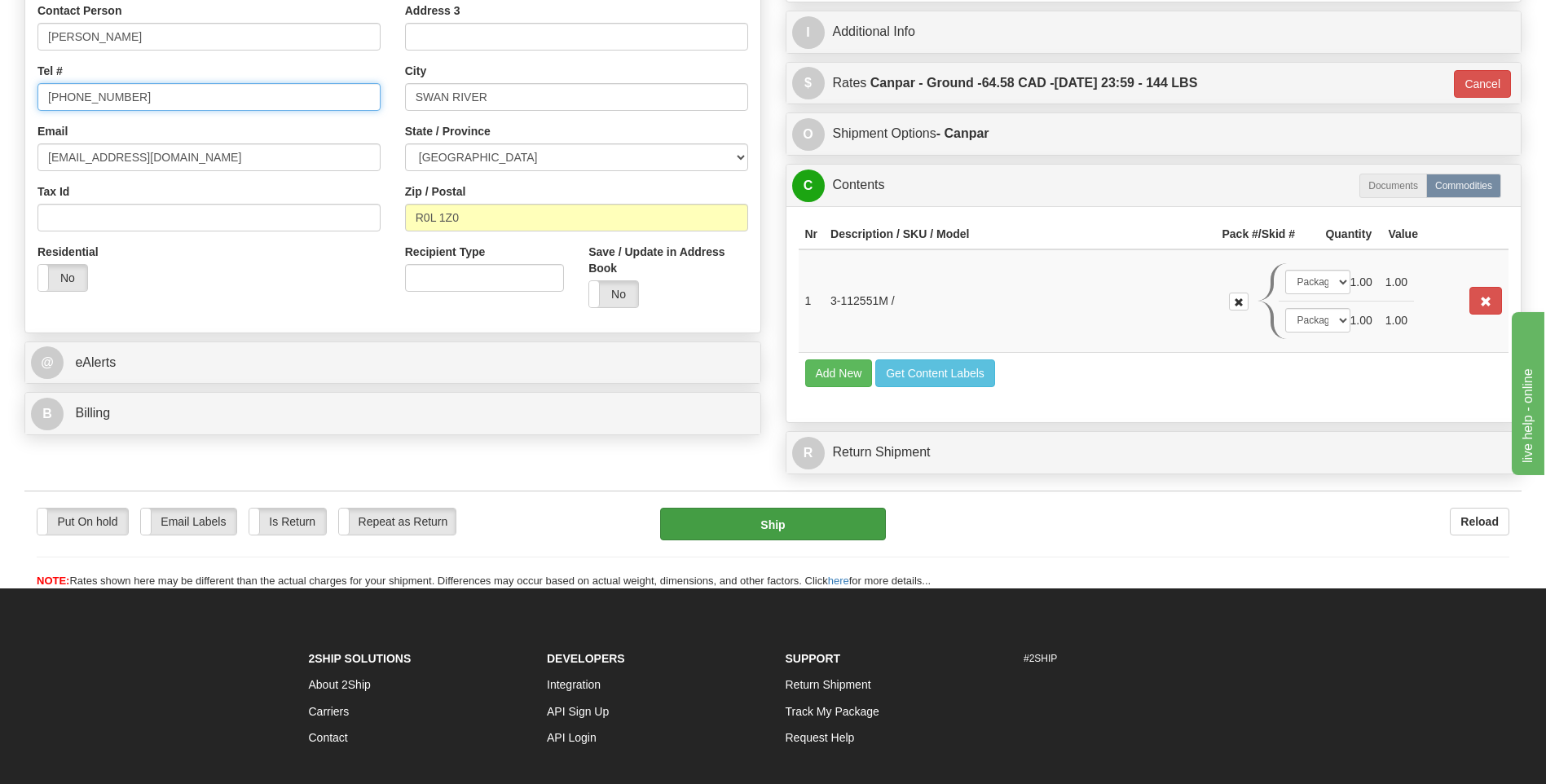
type input "[PHONE_NUMBER]"
click at [770, 523] on button "Ship" at bounding box center [772, 524] width 225 height 32
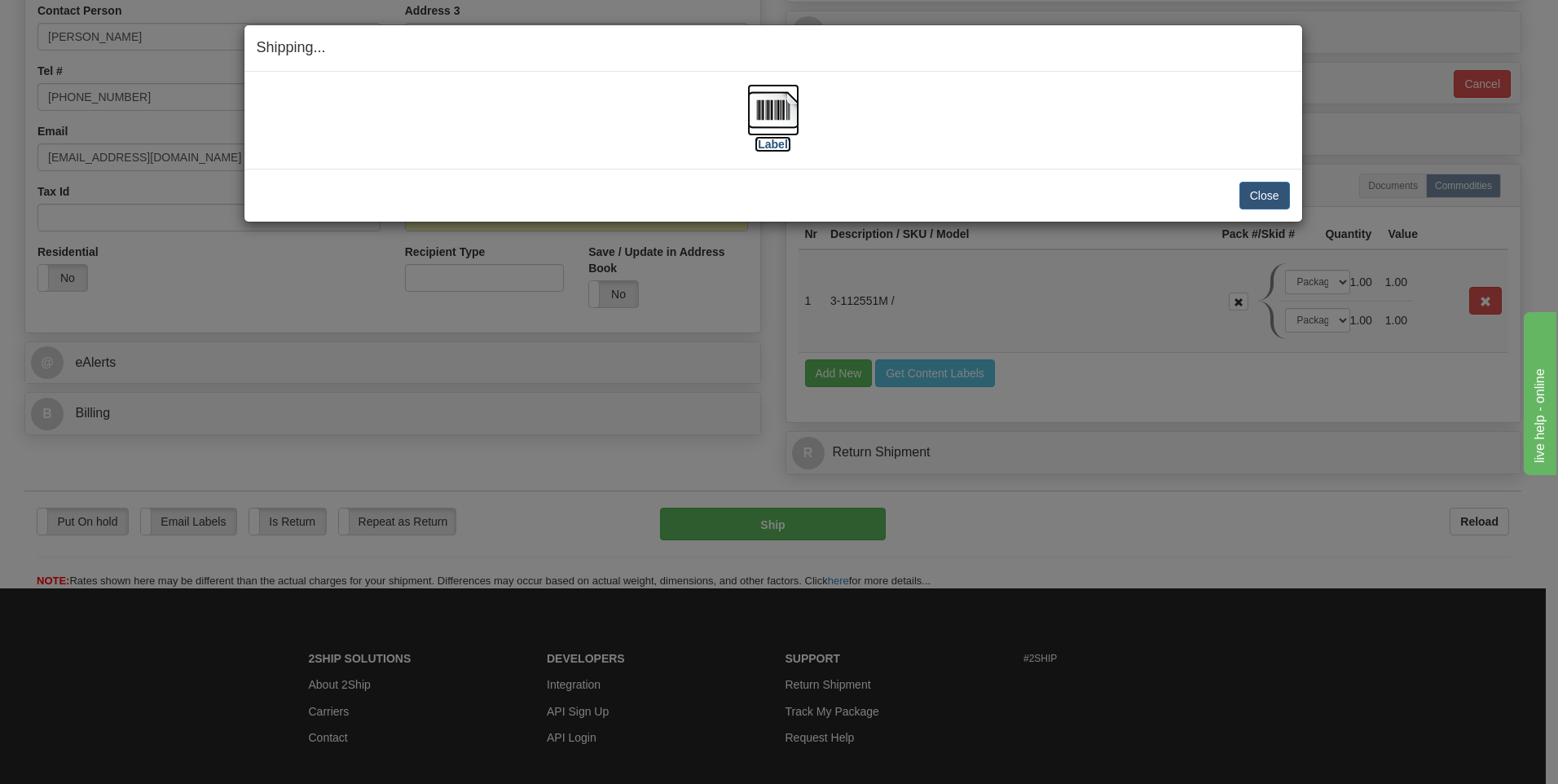
click at [777, 98] on img at bounding box center [774, 110] width 52 height 52
click at [1264, 202] on button "Close" at bounding box center [1265, 196] width 51 height 28
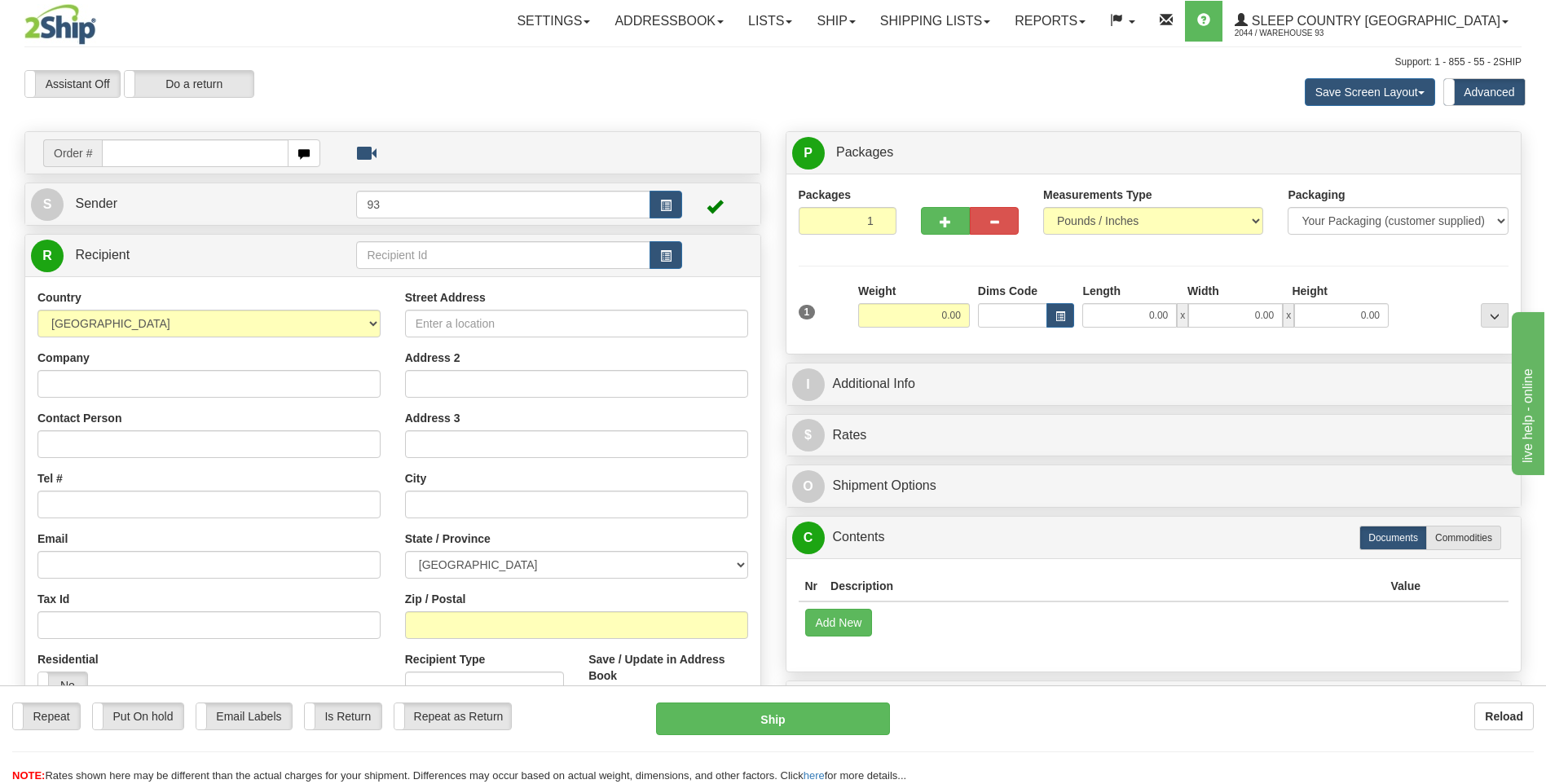
click at [138, 154] on input "text" at bounding box center [195, 153] width 186 height 28
type input "9000I134194"
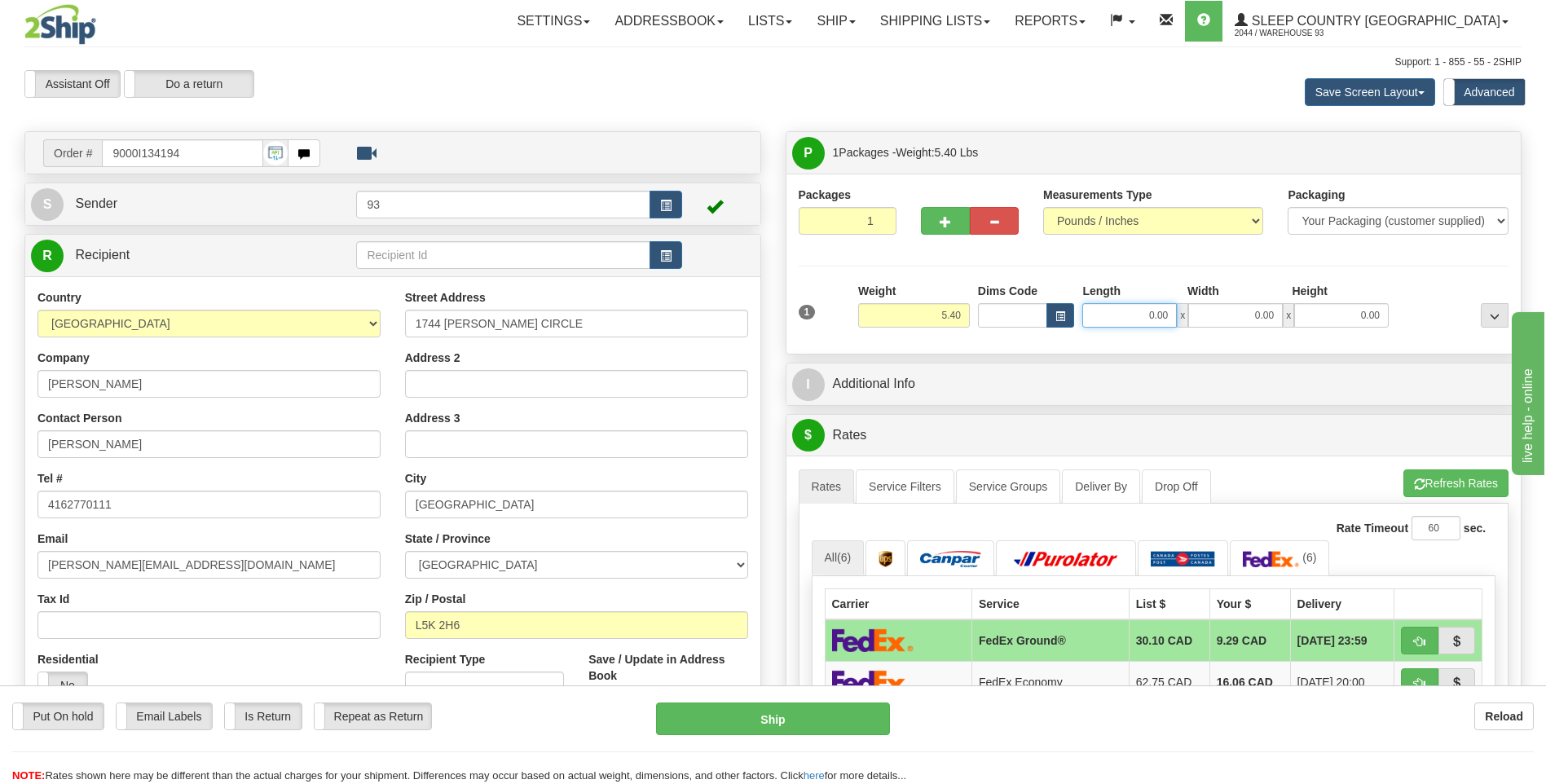
click at [1111, 312] on input "0.00" at bounding box center [1130, 316] width 94 height 24
click at [1229, 313] on input "0.00" at bounding box center [1236, 316] width 94 height 24
type input "22.00"
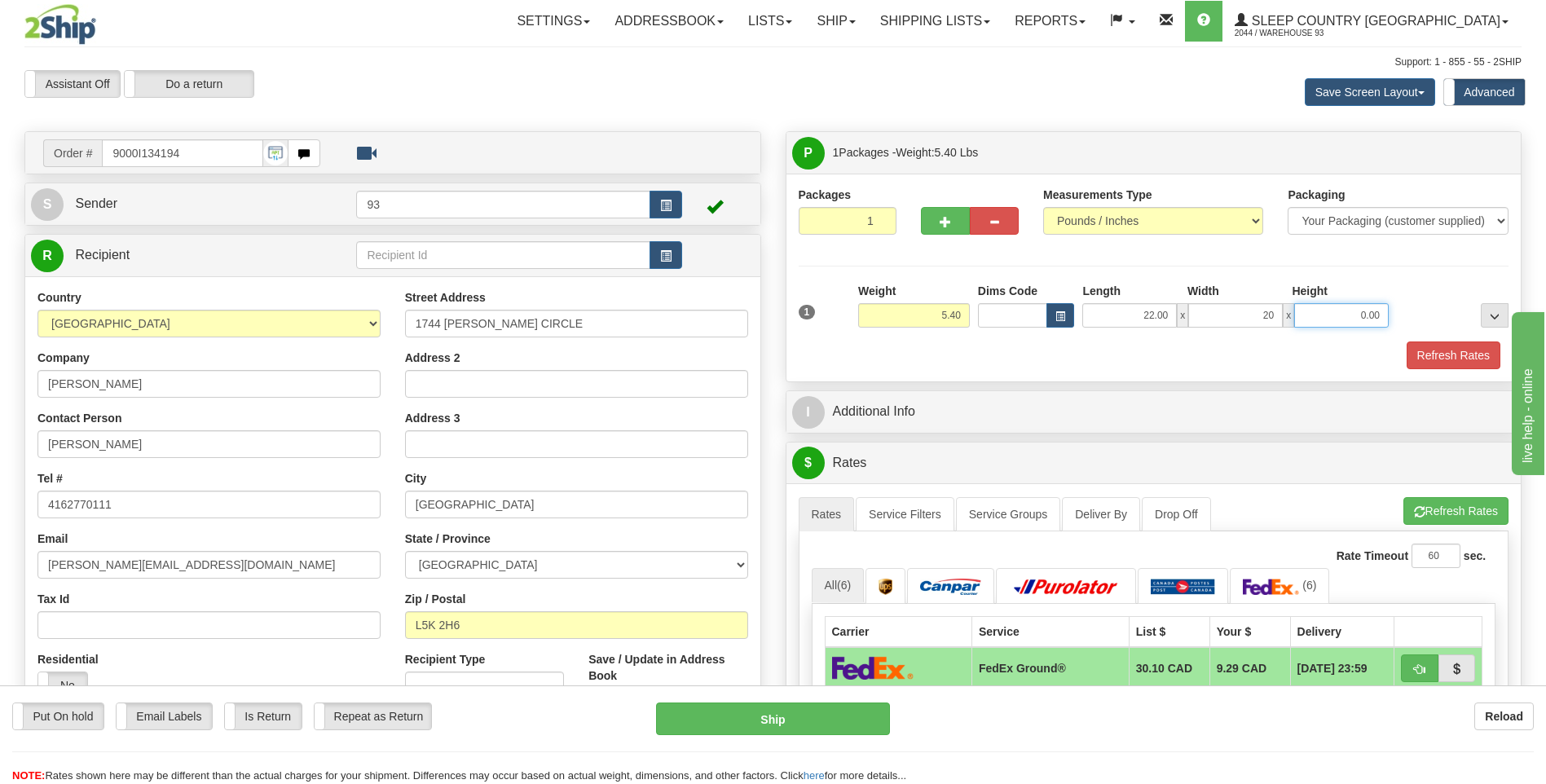
click at [1352, 318] on input "0.00" at bounding box center [1341, 316] width 94 height 24
type input "20.00"
type input "10.00"
click at [1444, 353] on button "Refresh Rates" at bounding box center [1453, 356] width 94 height 28
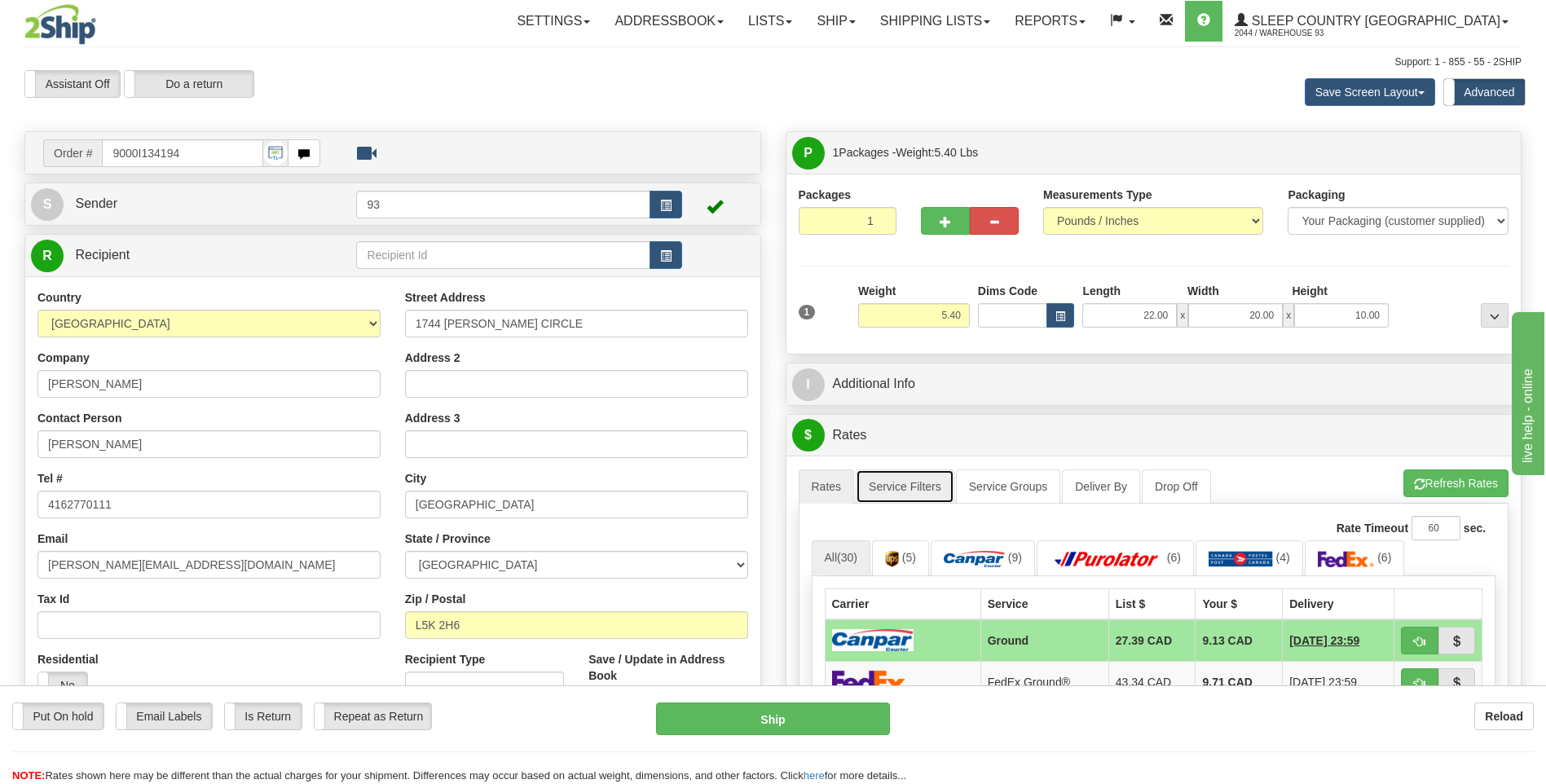
click at [935, 485] on link "Service Filters" at bounding box center [905, 486] width 99 height 34
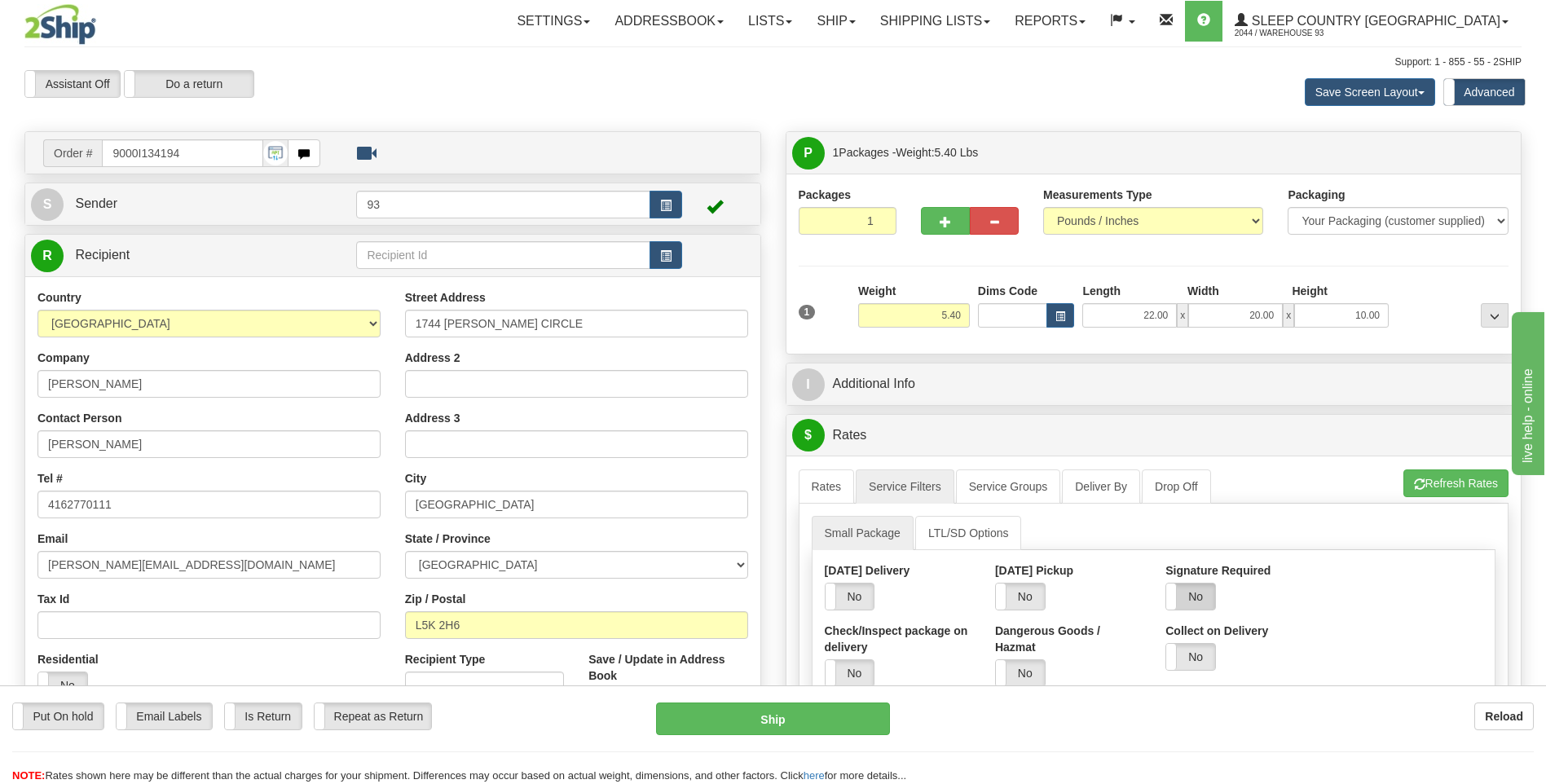
click at [1190, 591] on label "No" at bounding box center [1191, 596] width 49 height 26
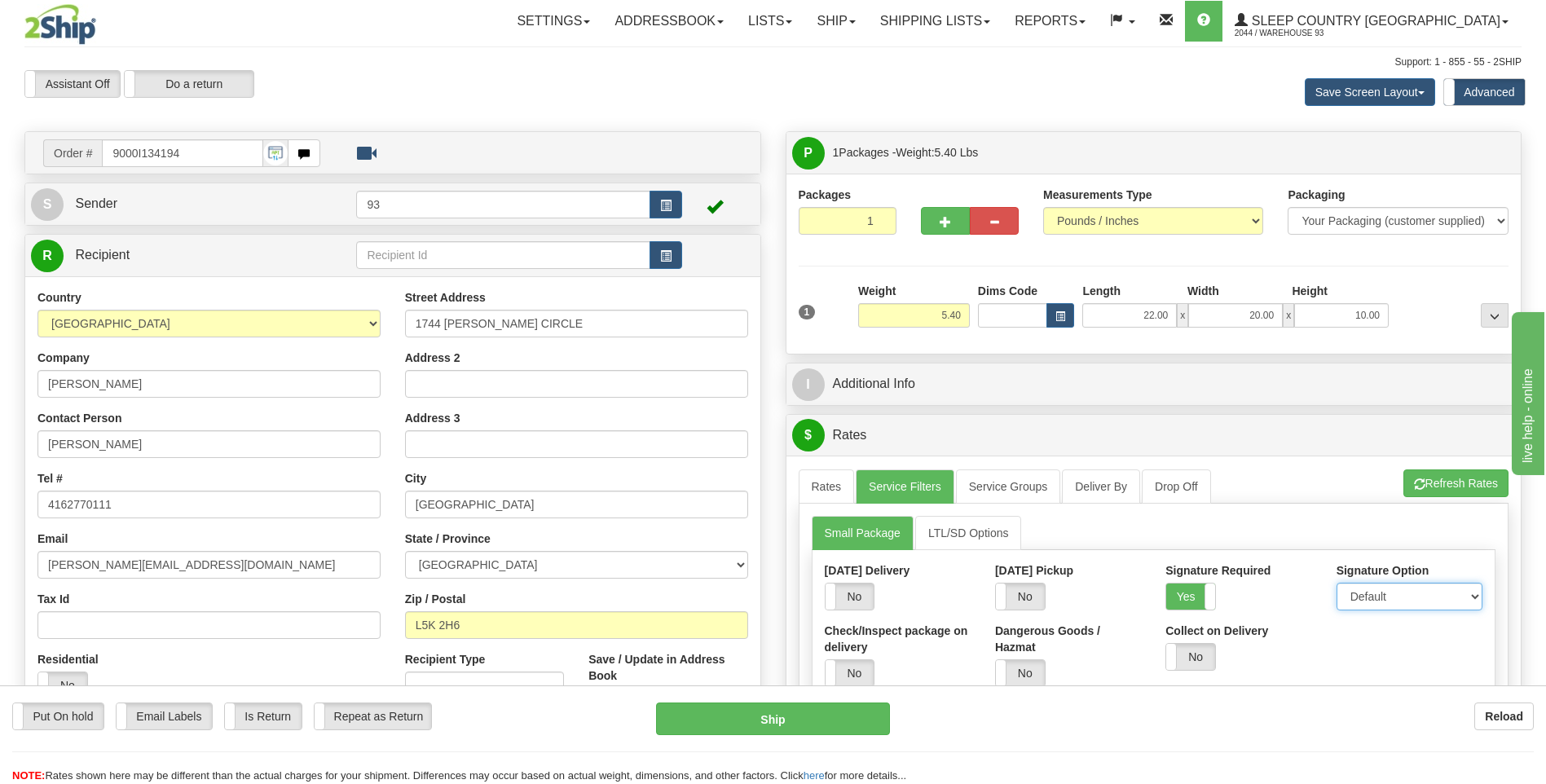
click at [1413, 596] on select "Default Adult Direct Indirect No Signature Required" at bounding box center [1410, 597] width 146 height 28
select select "1"
click at [1337, 583] on select "Default Adult Direct Indirect No Signature Required" at bounding box center [1410, 597] width 146 height 28
click at [825, 499] on link "Rates" at bounding box center [827, 486] width 56 height 34
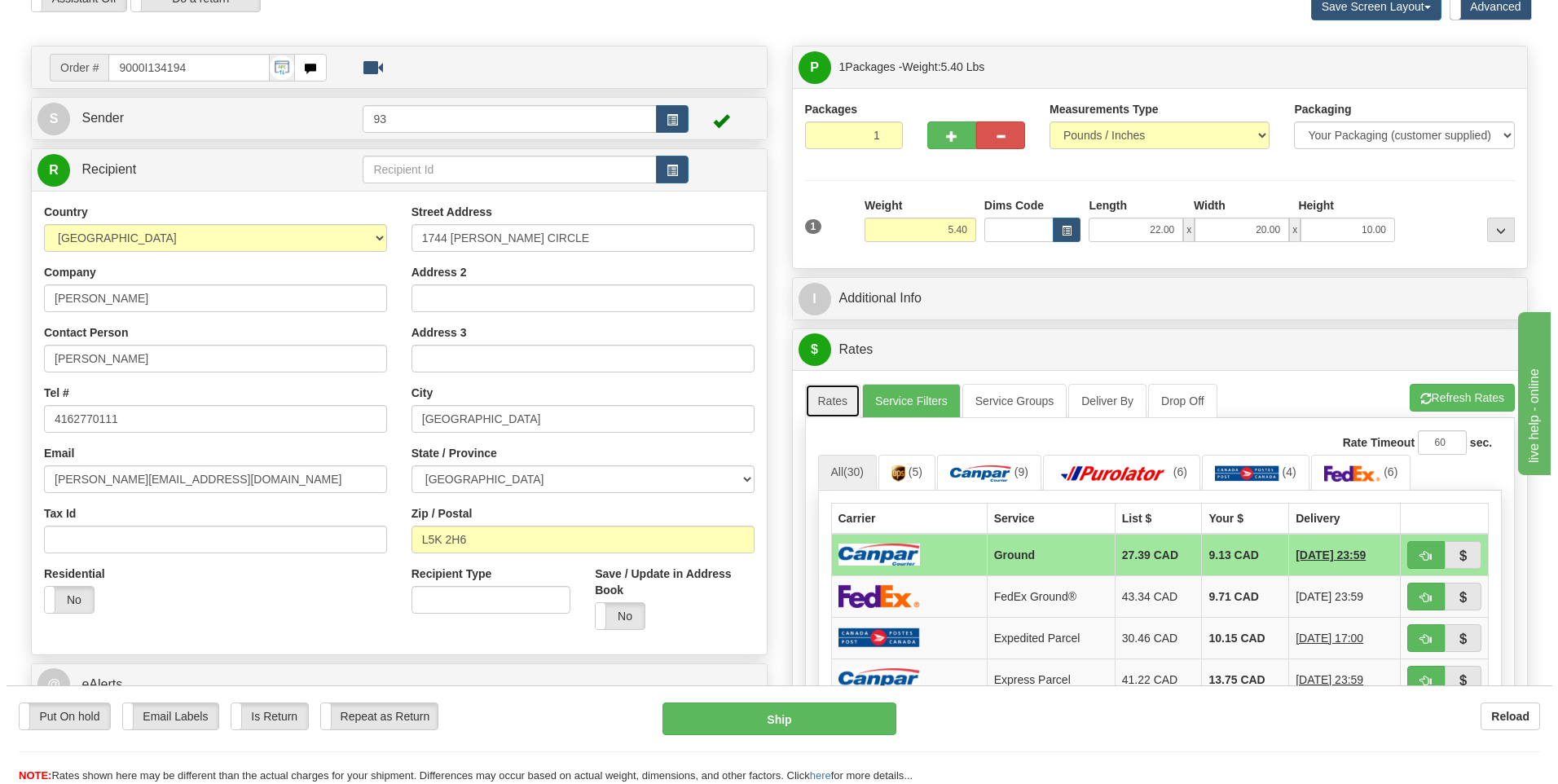
scroll to position [326, 0]
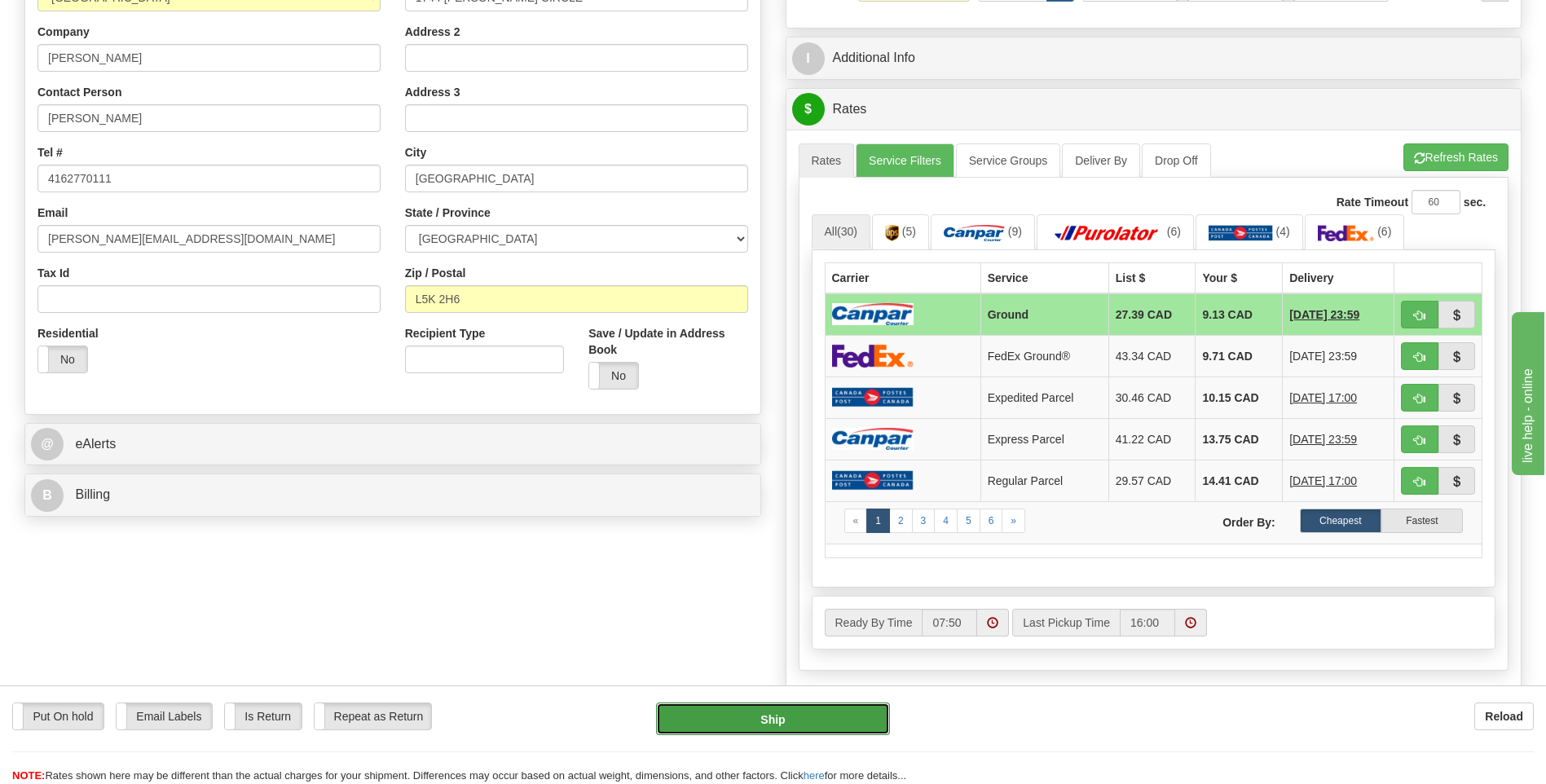
click at [867, 711] on button "Ship" at bounding box center [772, 718] width 233 height 32
type input "1"
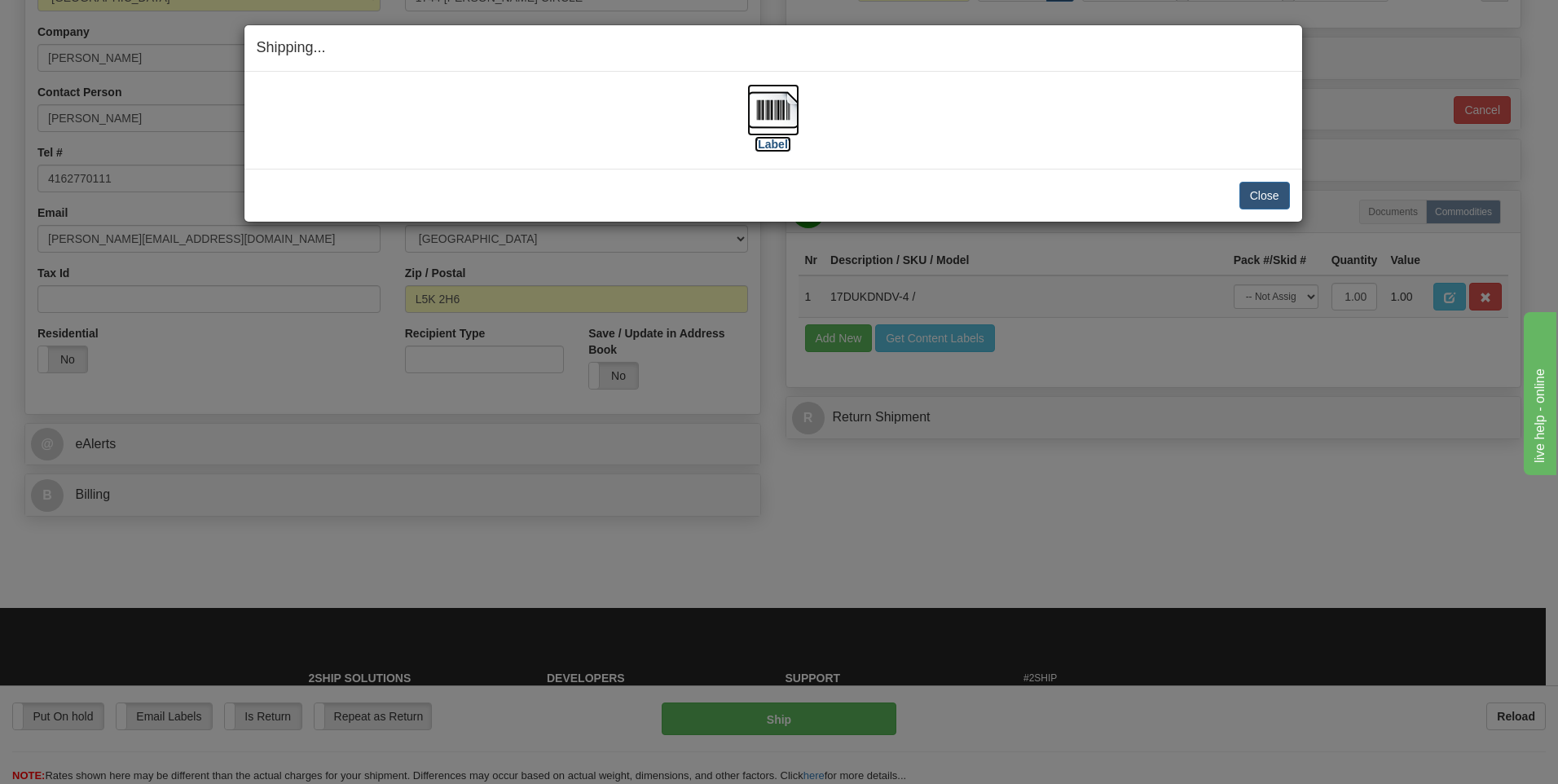
click at [775, 112] on img at bounding box center [774, 110] width 52 height 52
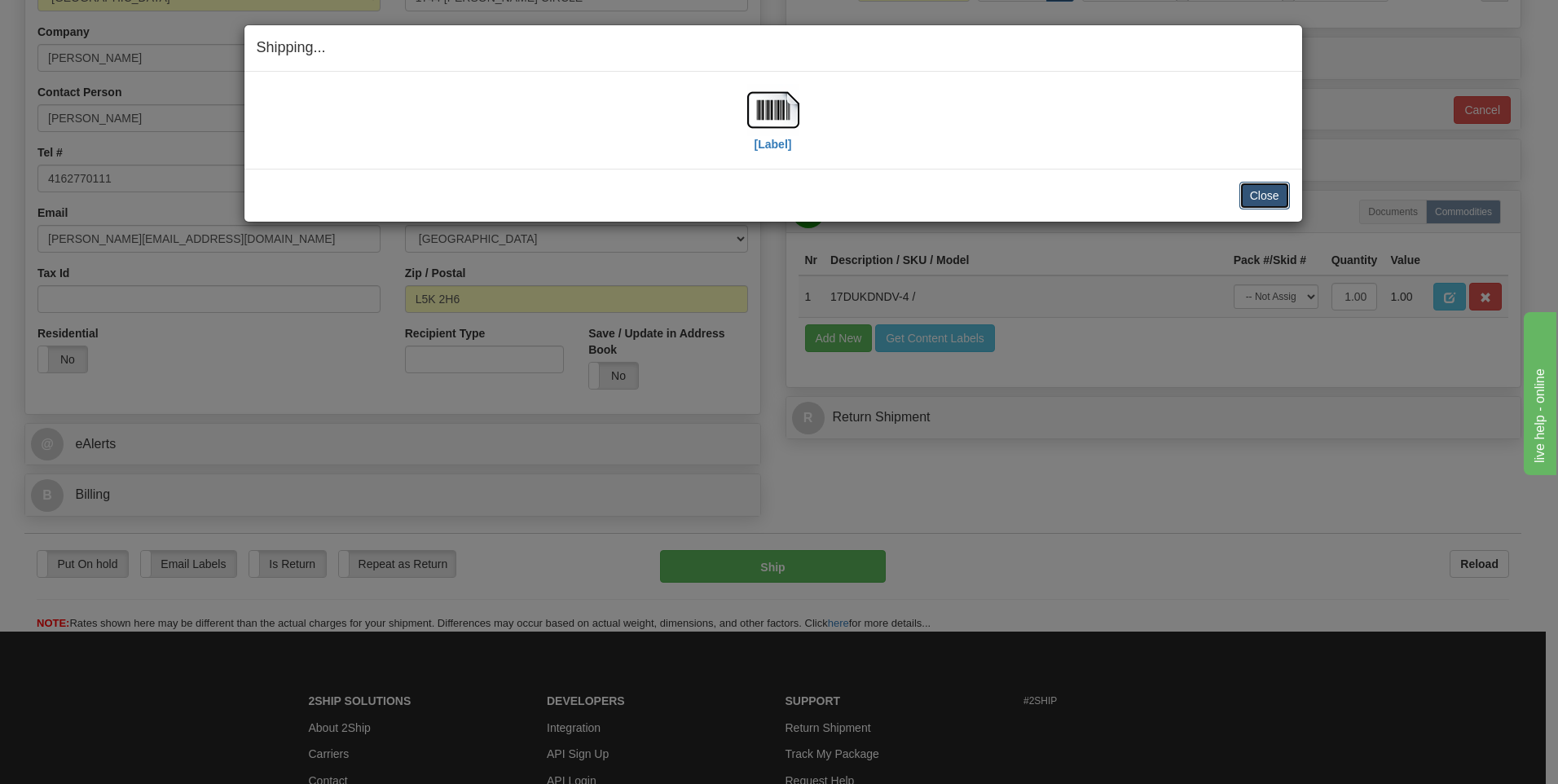
click at [1281, 197] on button "Close" at bounding box center [1265, 196] width 51 height 28
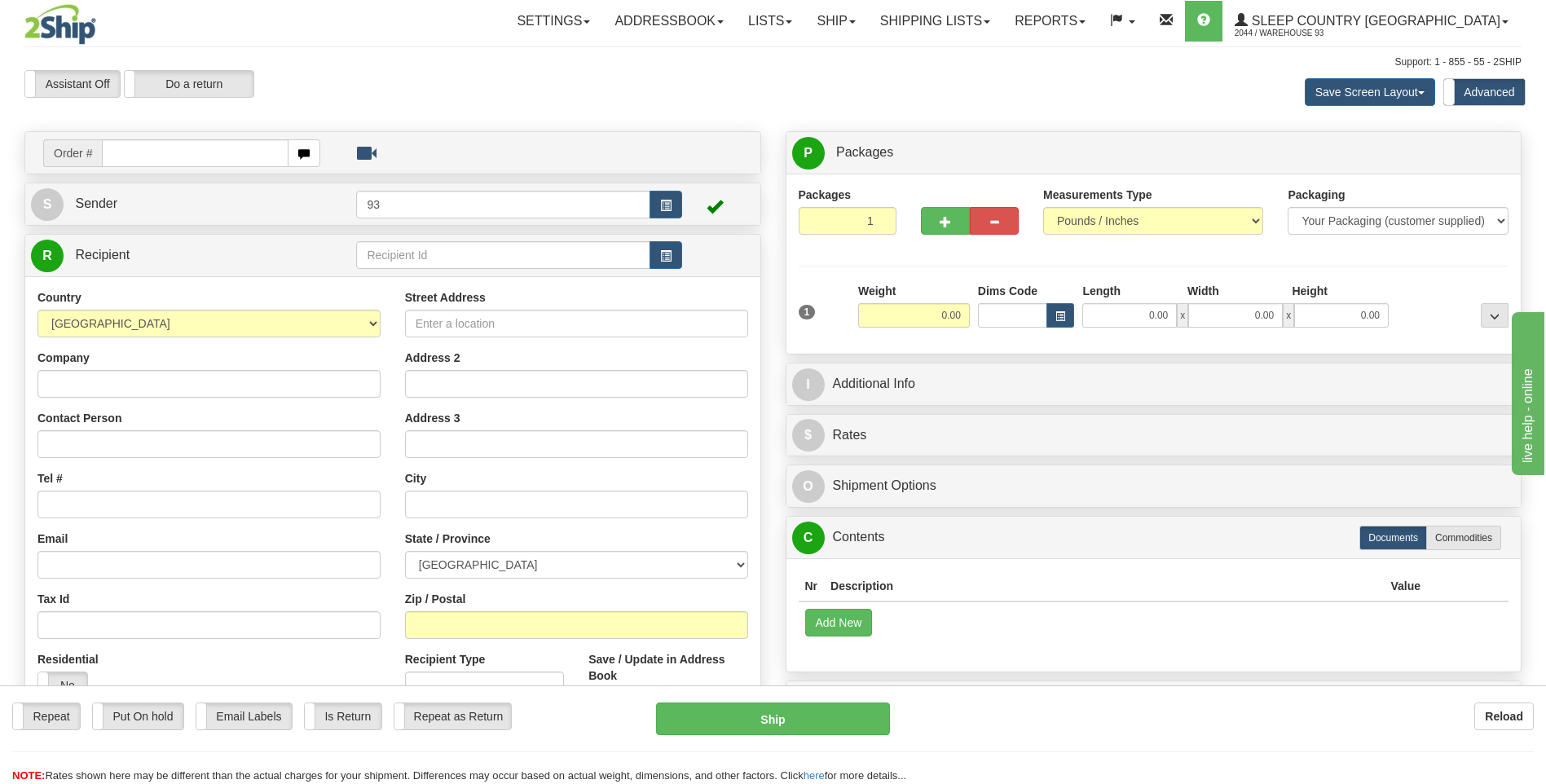
click at [172, 157] on input "text" at bounding box center [195, 153] width 186 height 28
type input "9000I134197"
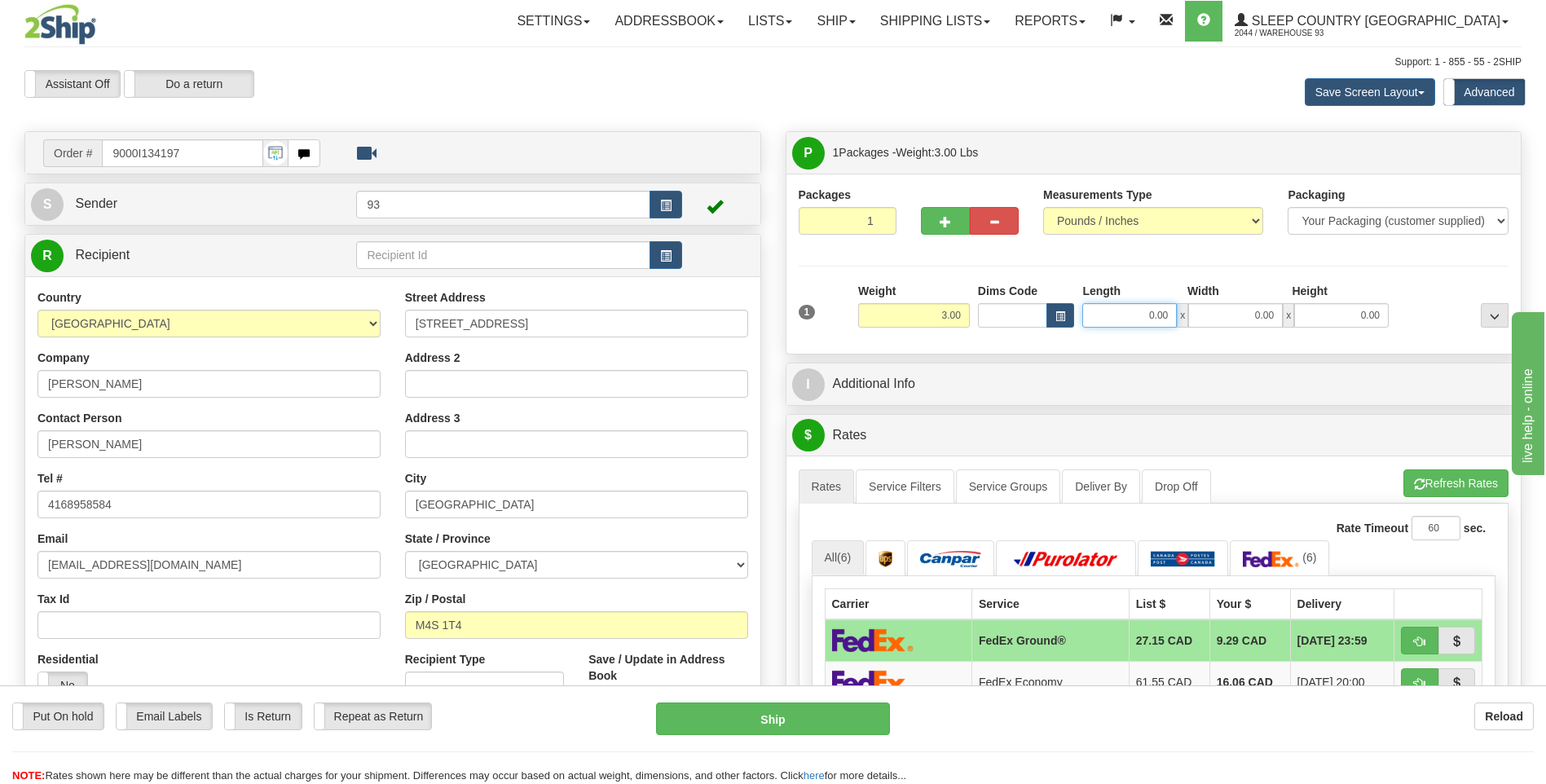
click at [1130, 318] on input "0.00" at bounding box center [1130, 316] width 94 height 24
type input "16.00"
click at [1248, 317] on input "0.00" at bounding box center [1236, 316] width 94 height 24
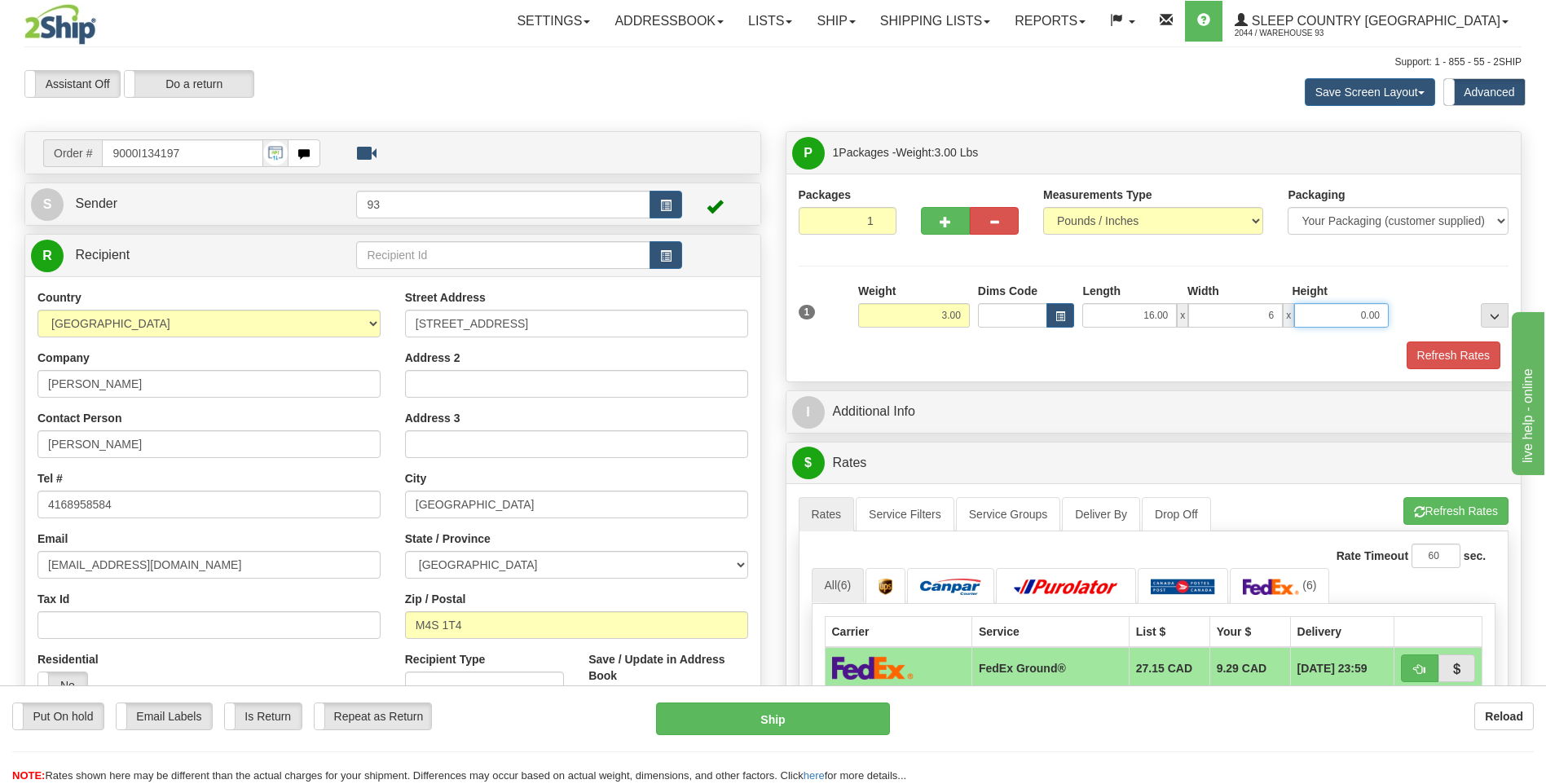
type input "6.00"
click at [1354, 315] on input "0.00" at bounding box center [1341, 316] width 94 height 24
type input "6.00"
click at [1431, 345] on button "Refresh Rates" at bounding box center [1453, 356] width 94 height 28
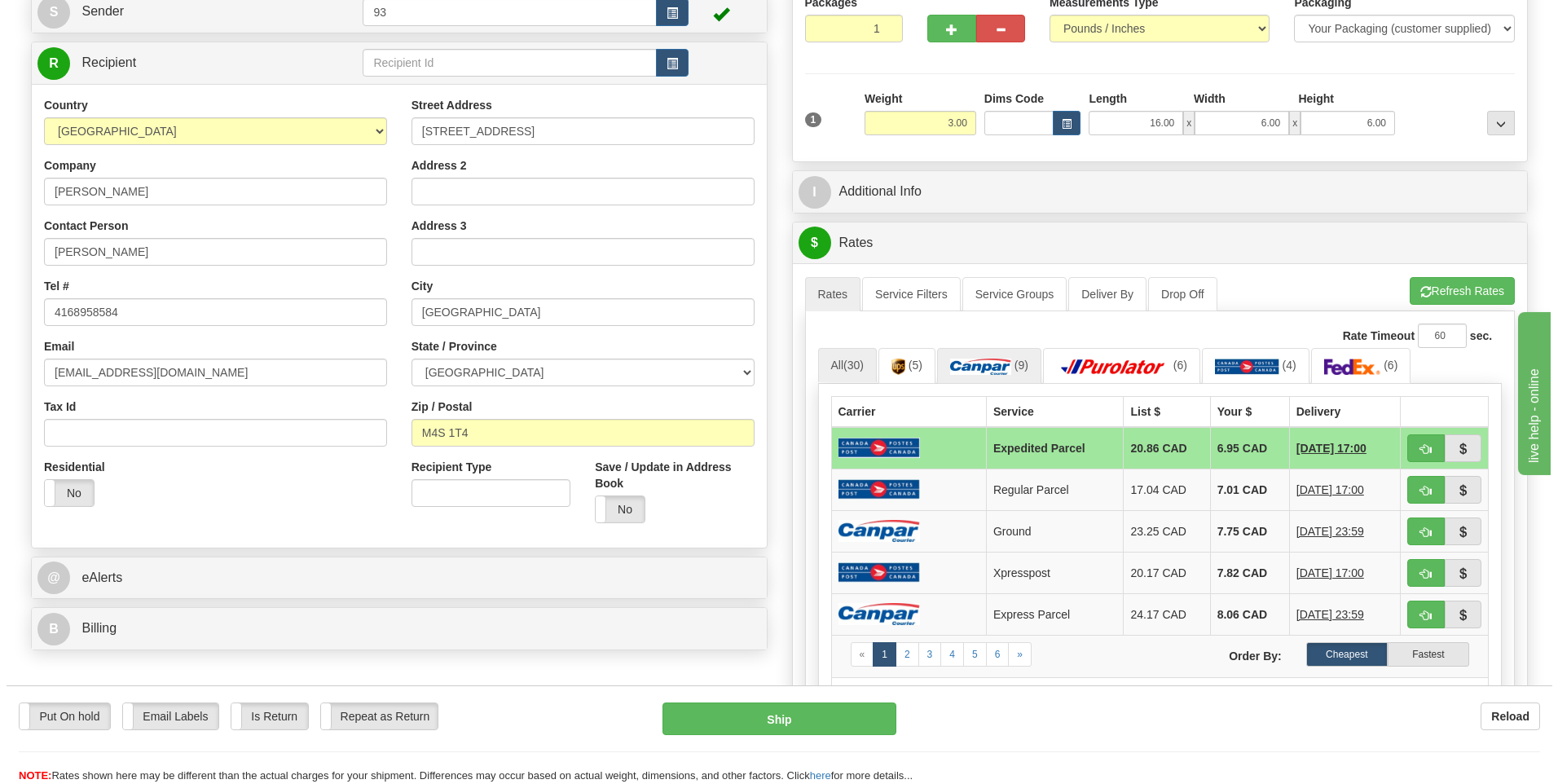
scroll to position [245, 0]
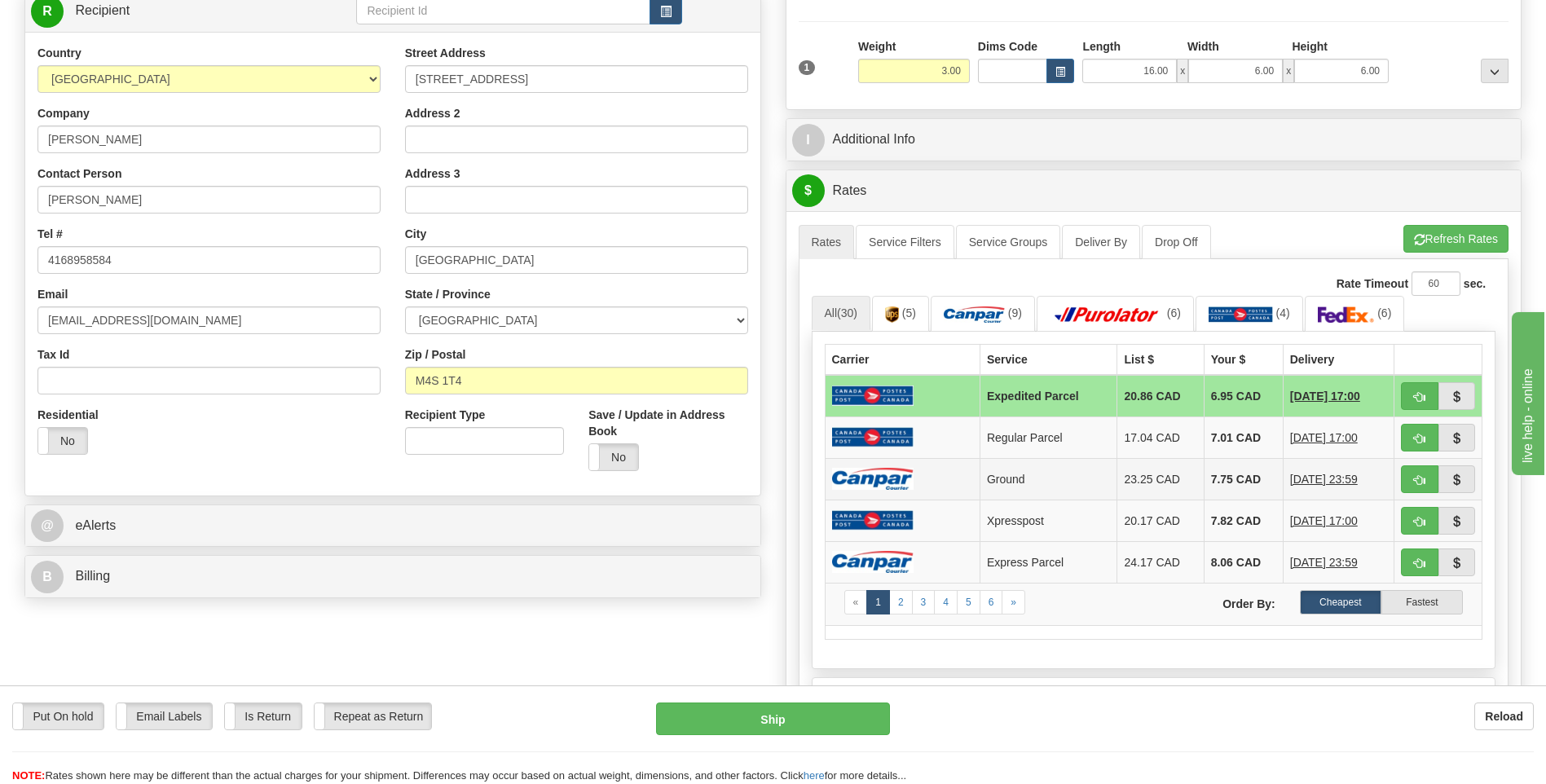
click at [896, 485] on img at bounding box center [873, 478] width 81 height 22
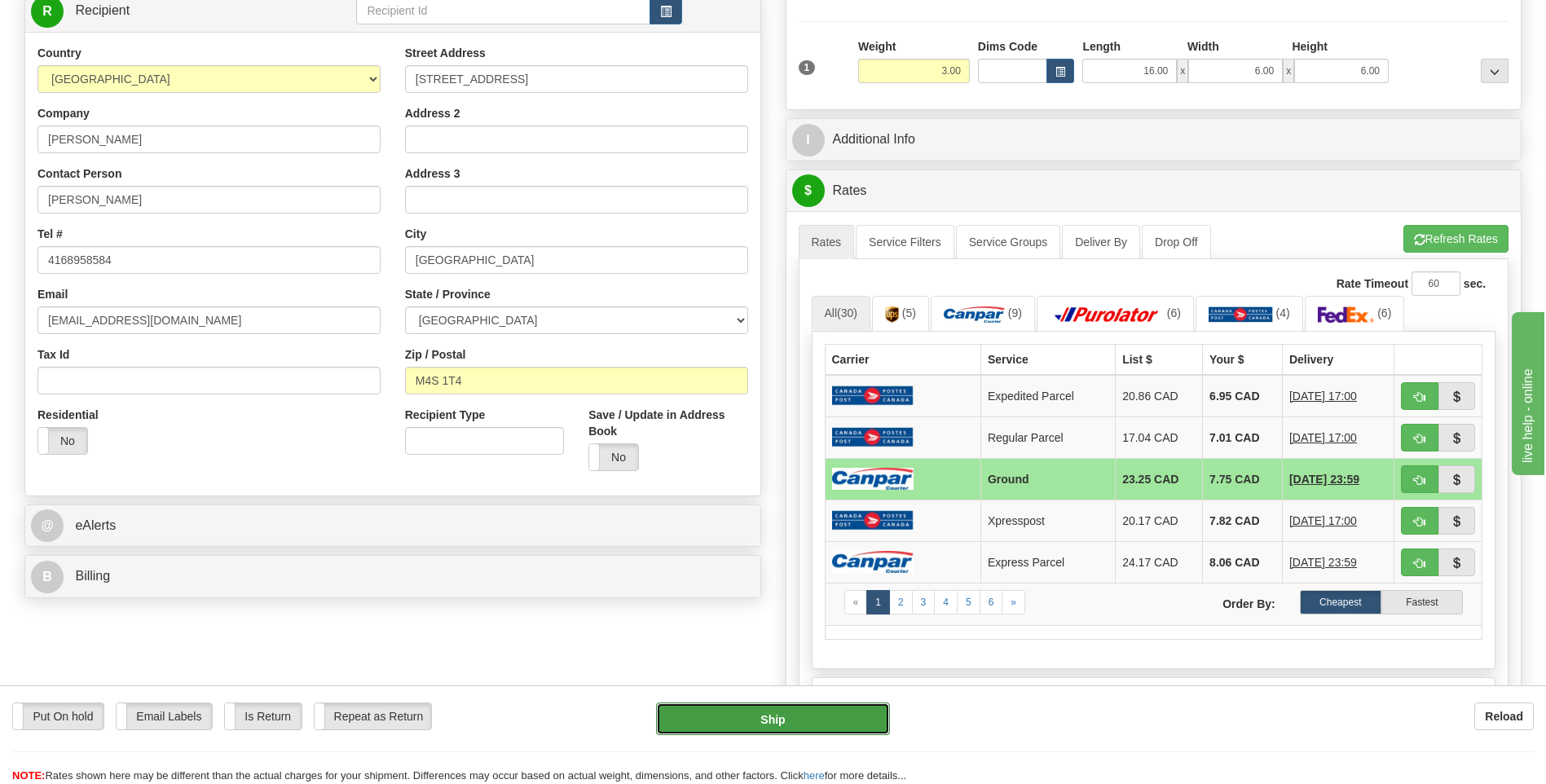
click at [818, 705] on button "Ship" at bounding box center [772, 718] width 233 height 32
type input "1"
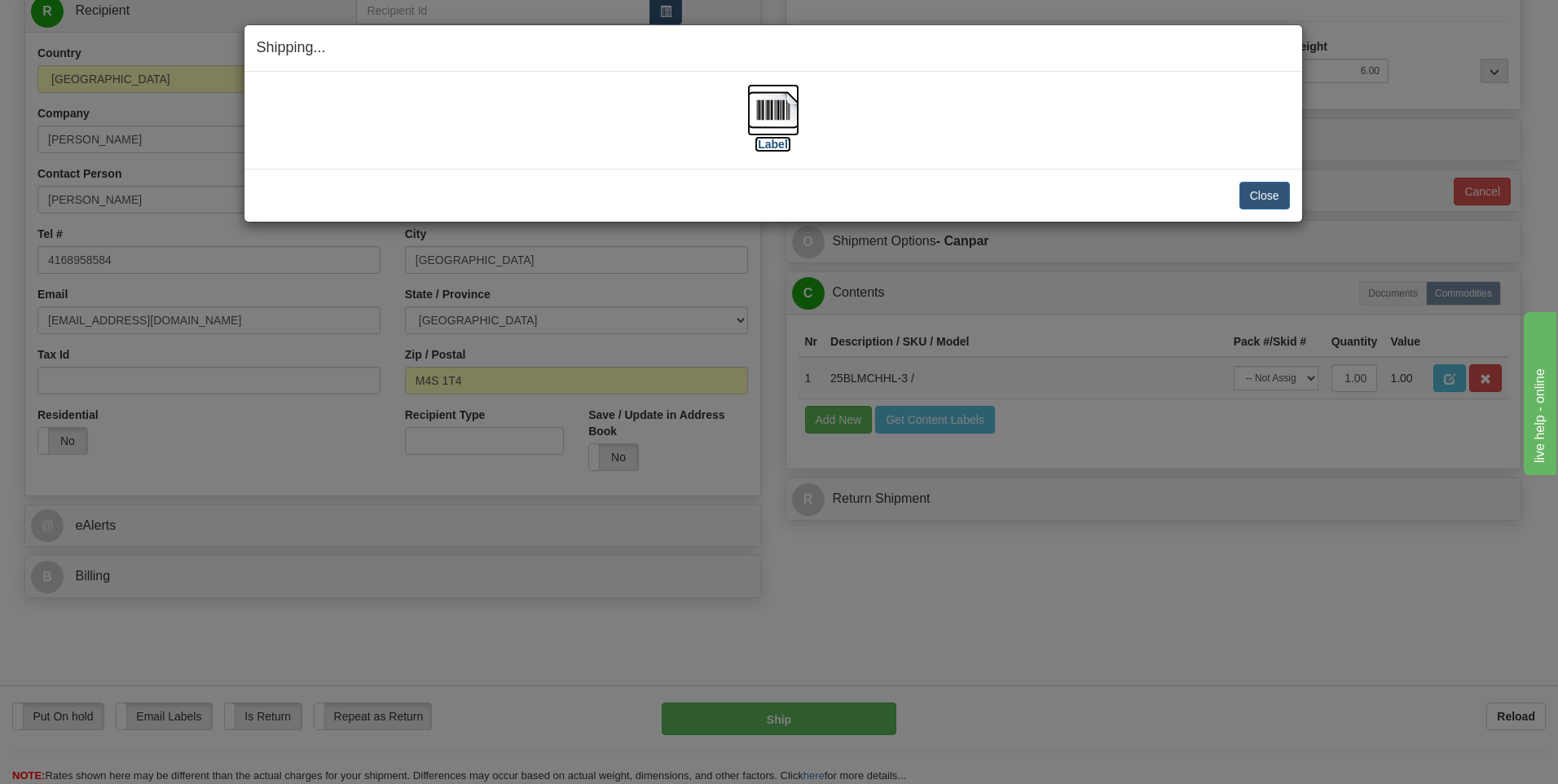
click at [772, 110] on img at bounding box center [774, 110] width 52 height 52
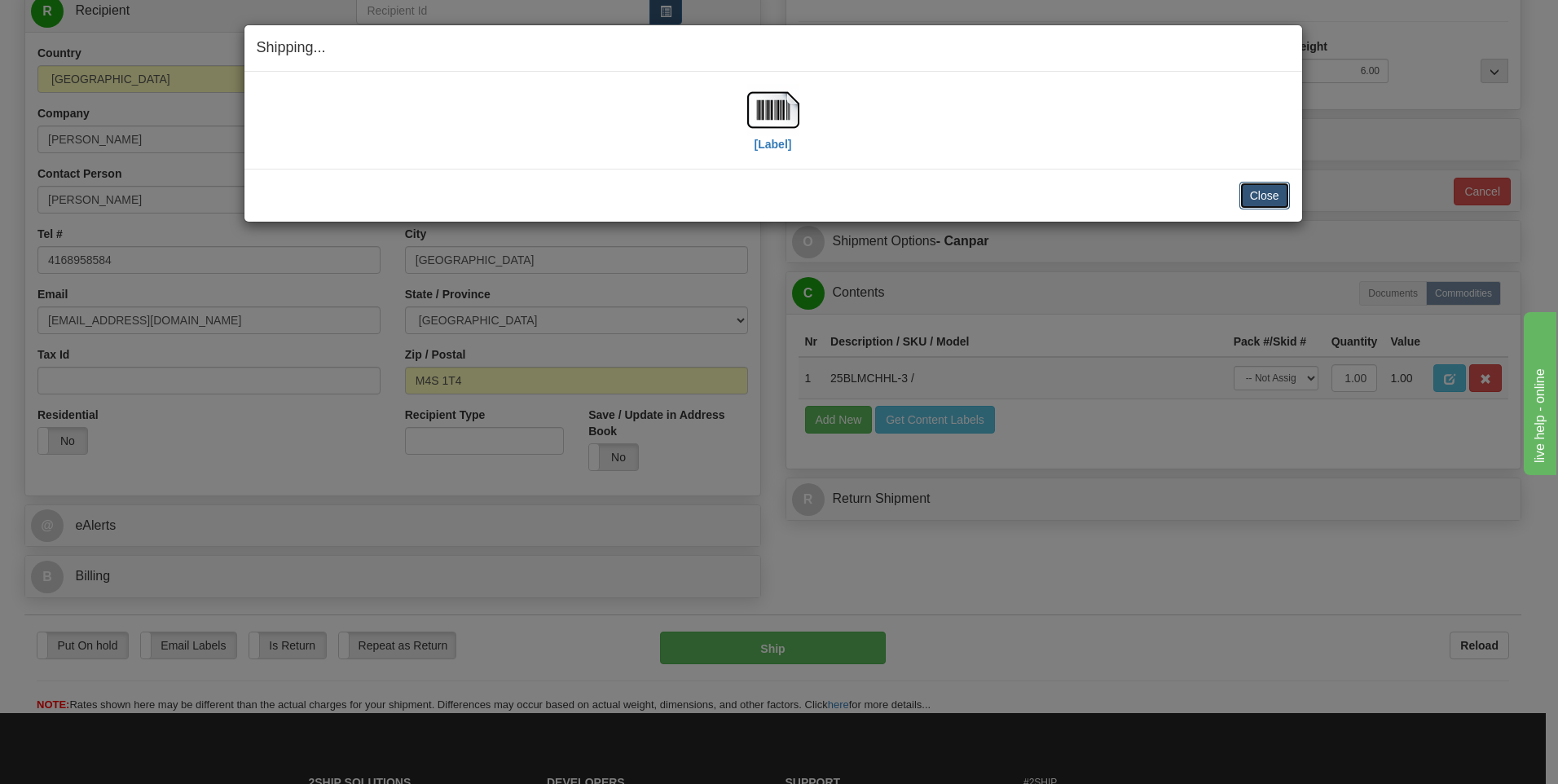
click at [1276, 201] on button "Close" at bounding box center [1265, 196] width 51 height 28
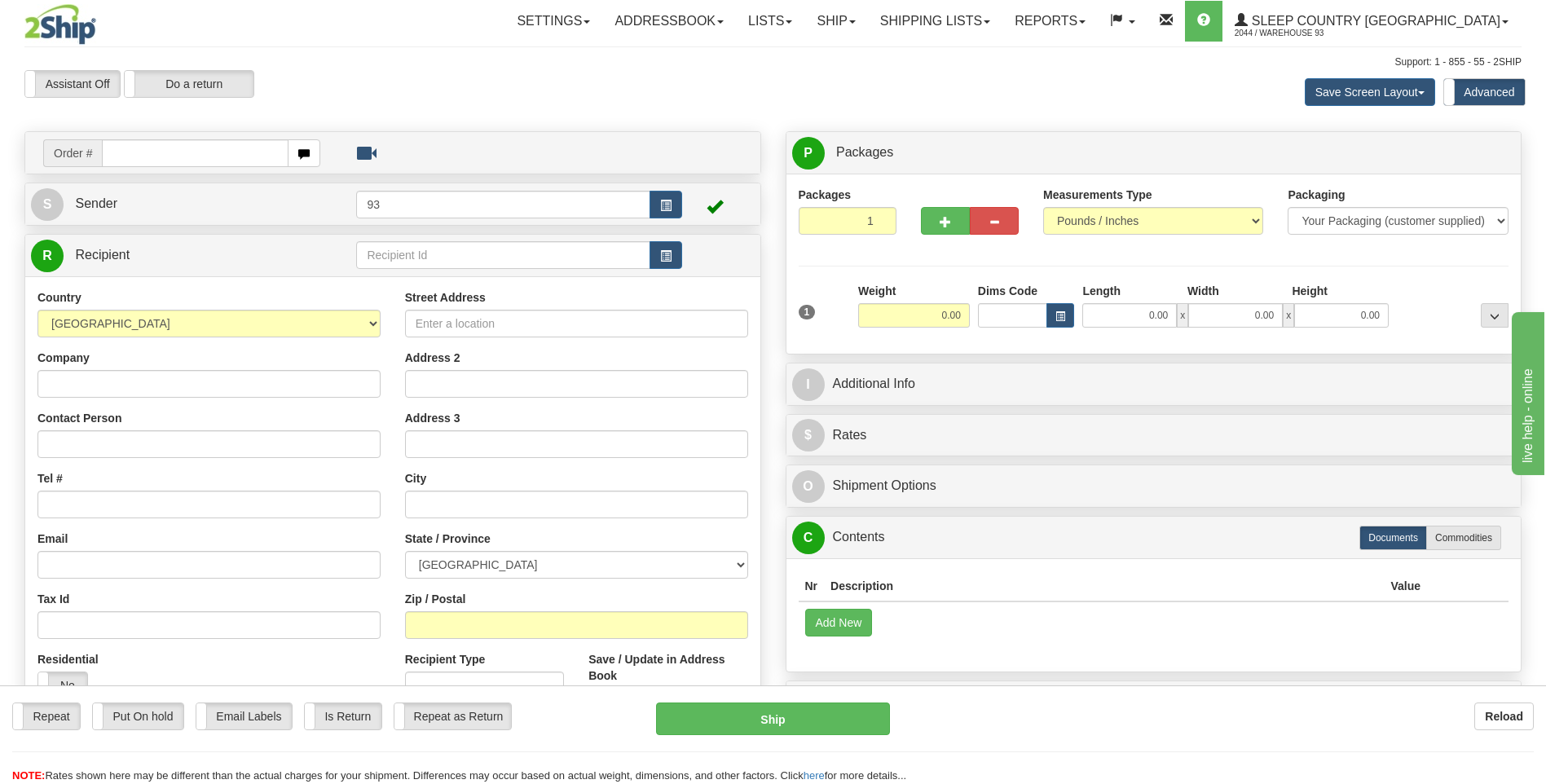
click at [131, 159] on input "text" at bounding box center [195, 153] width 186 height 28
type input "5900I134222"
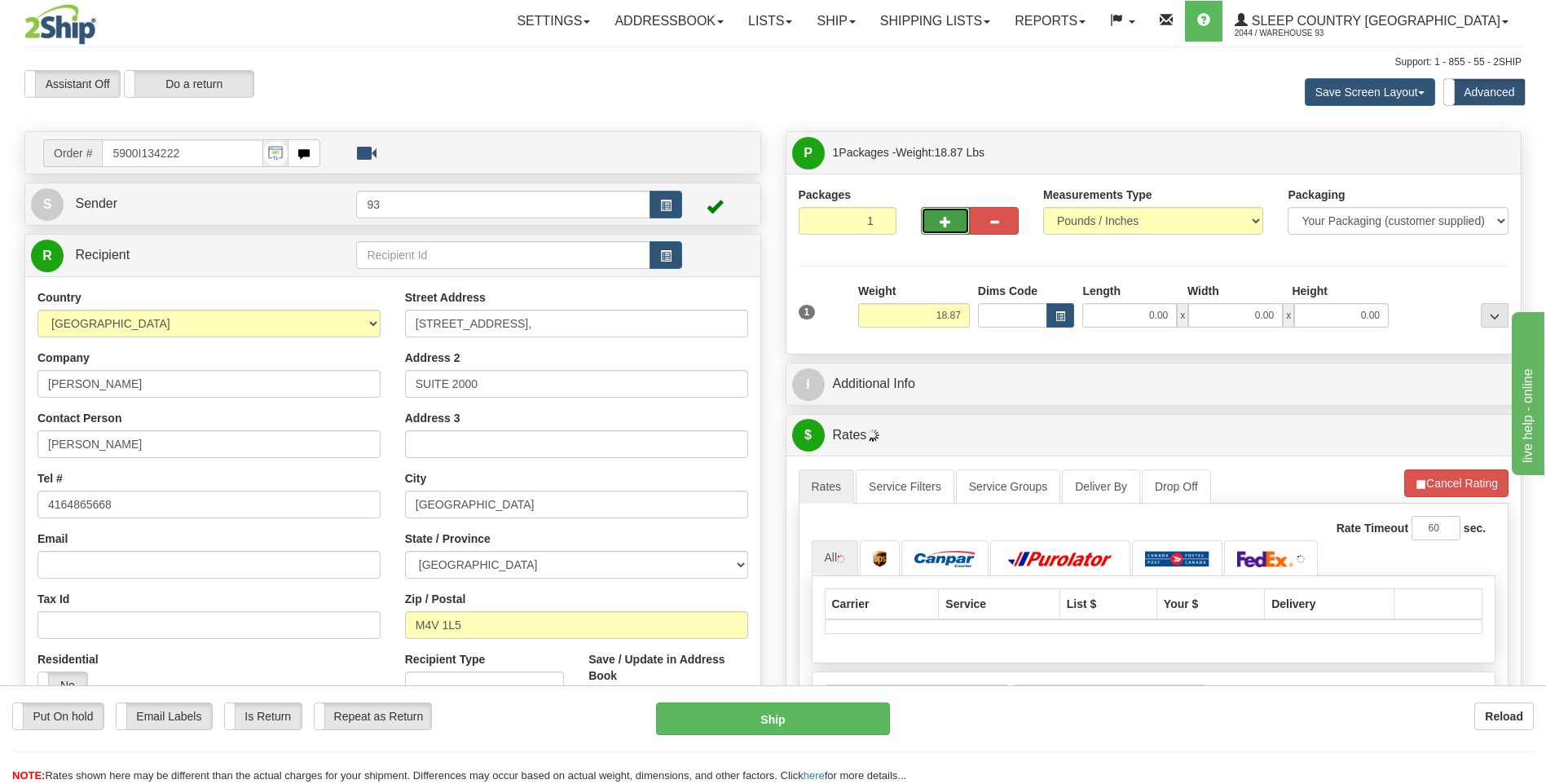
click at [955, 228] on button "button" at bounding box center [945, 221] width 49 height 28
type input "2"
click at [1473, 151] on span "Package Level" at bounding box center [1474, 153] width 65 height 11
radio input "true"
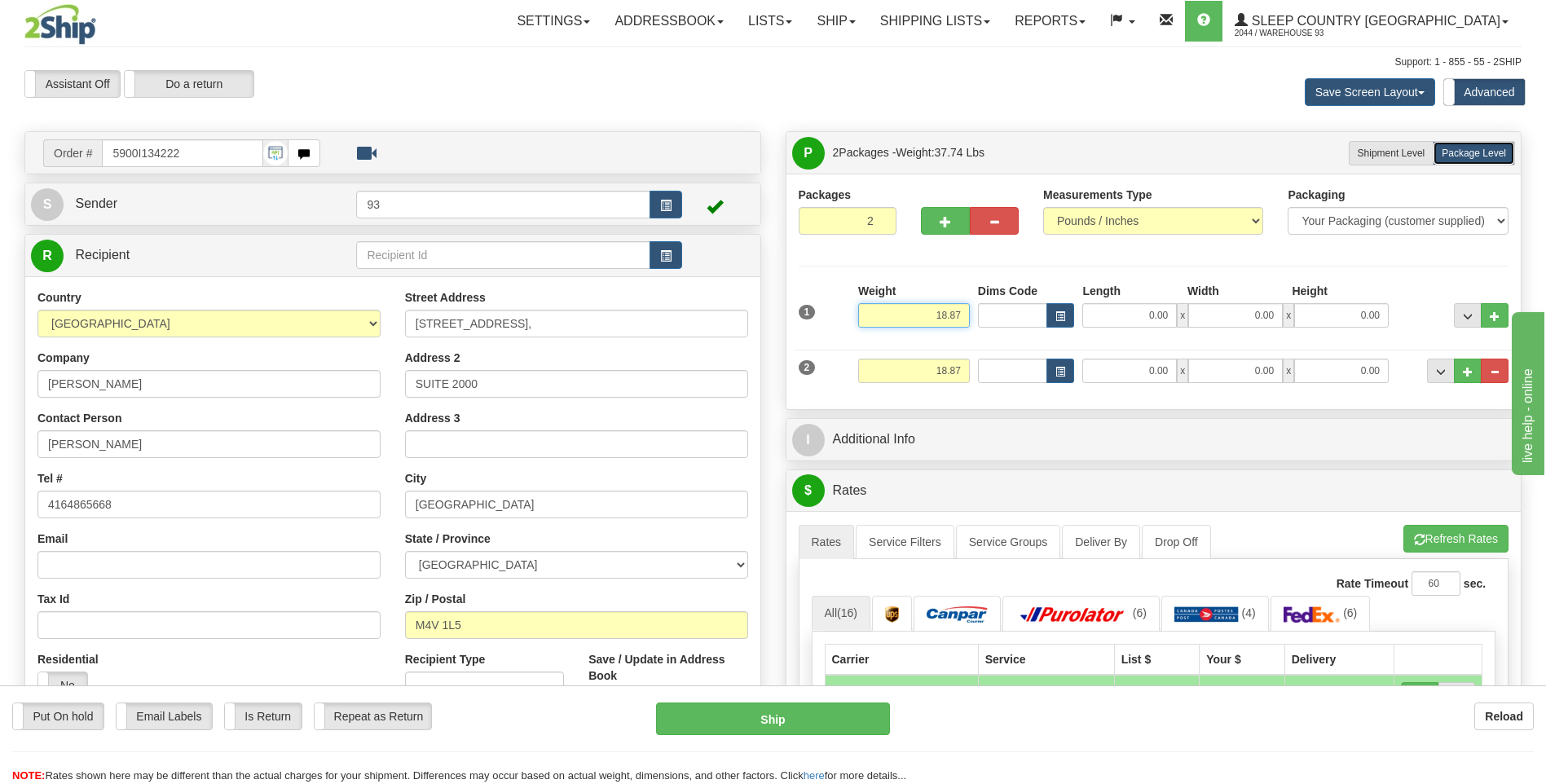
click at [968, 310] on input "18.87" at bounding box center [915, 316] width 112 height 24
type input "1"
click at [1109, 316] on input "0.00" at bounding box center [1130, 316] width 94 height 24
type input "10.00"
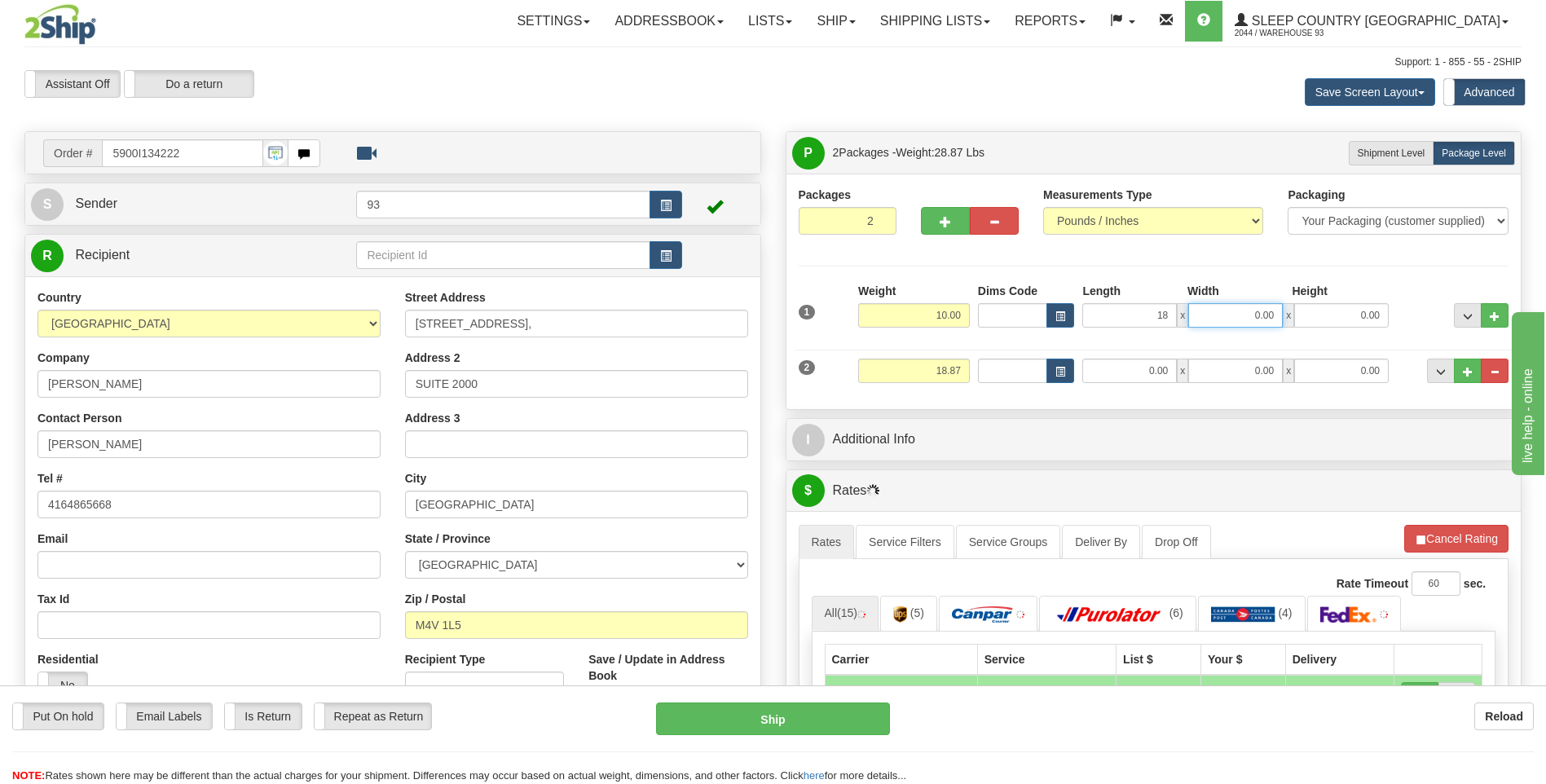
type input "18.00"
click at [1227, 323] on input "0.00" at bounding box center [1236, 316] width 94 height 24
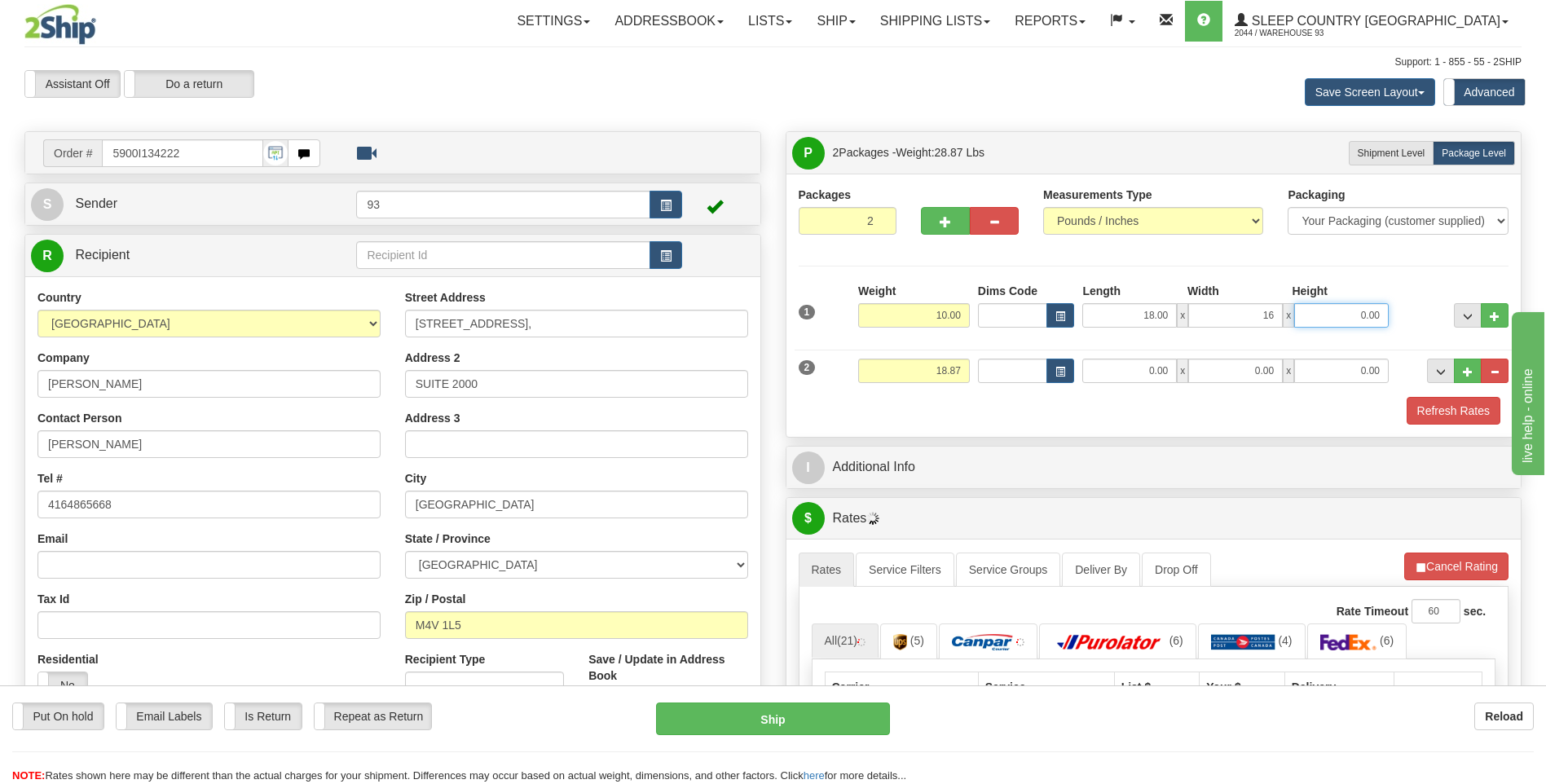
type input "16.00"
click at [1327, 313] on input "0.00" at bounding box center [1341, 316] width 94 height 24
type input "8.00"
click at [968, 371] on input "18.87" at bounding box center [915, 371] width 112 height 24
type input "1"
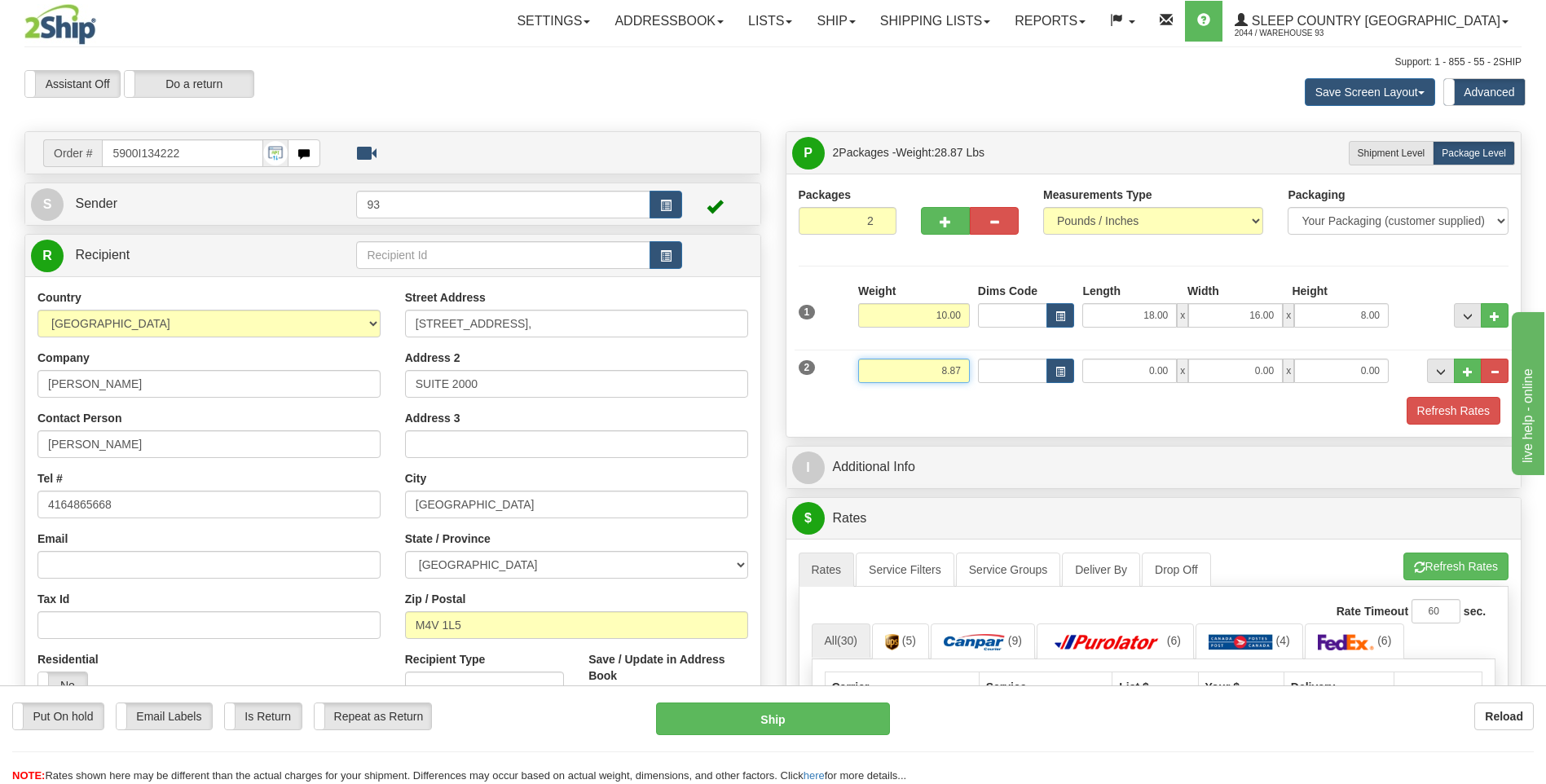
type input "8.87"
click at [1115, 367] on input "0.00" at bounding box center [1130, 371] width 94 height 24
type input "14.00"
click at [1209, 367] on input "0.00" at bounding box center [1236, 371] width 94 height 24
type input "12.00"
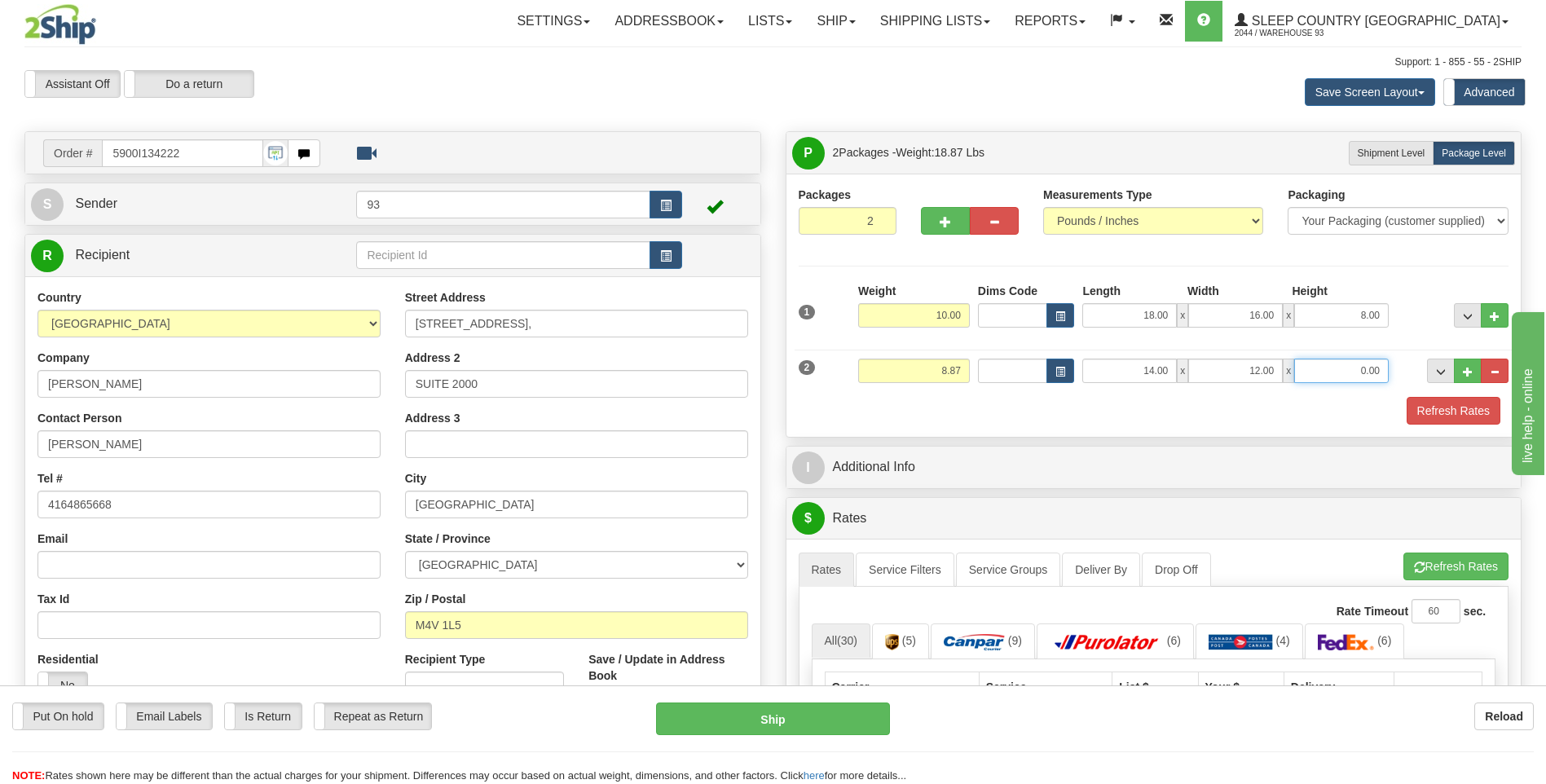
click at [1350, 378] on input "0.00" at bounding box center [1341, 371] width 94 height 24
type input "10.00"
click at [1452, 403] on button "Refresh Rates" at bounding box center [1453, 411] width 94 height 28
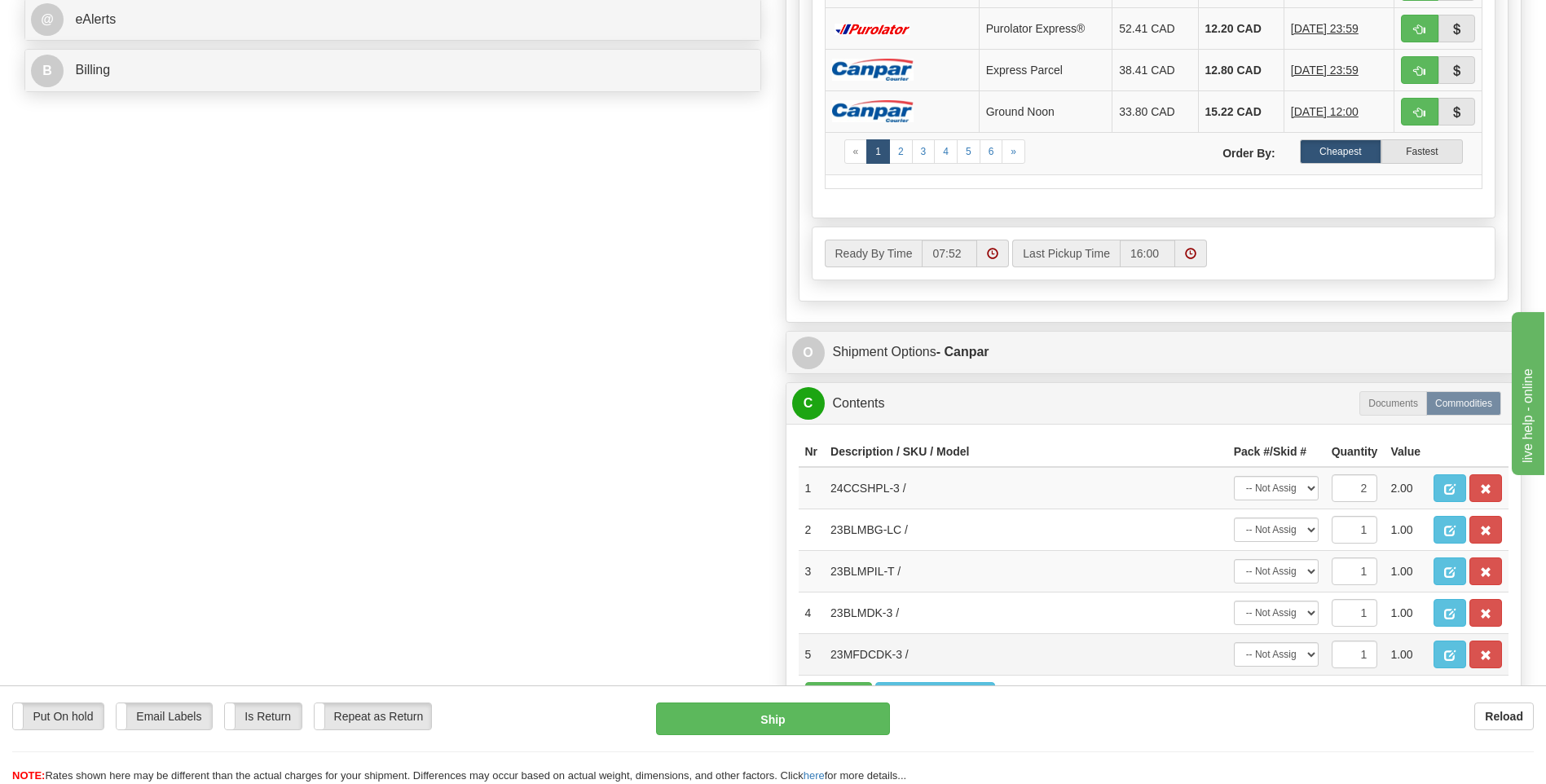
scroll to position [815, 0]
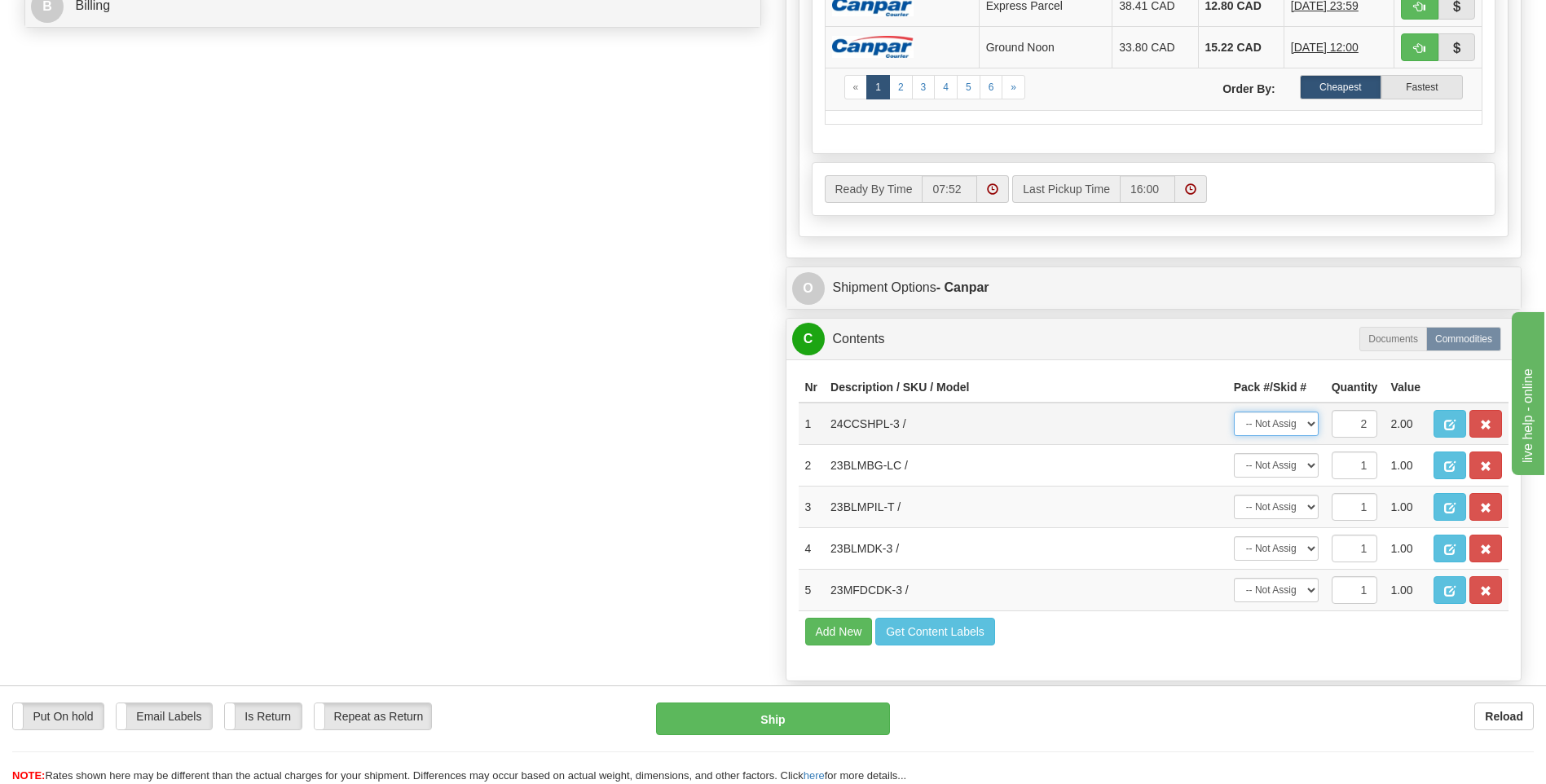
click at [1281, 415] on select "-- Not Assigned -- Package 1 Package 2 Split" at bounding box center [1276, 424] width 85 height 24
select select "0"
click at [1234, 412] on select "-- Not Assigned -- Package 1 Package 2 Split" at bounding box center [1276, 424] width 85 height 24
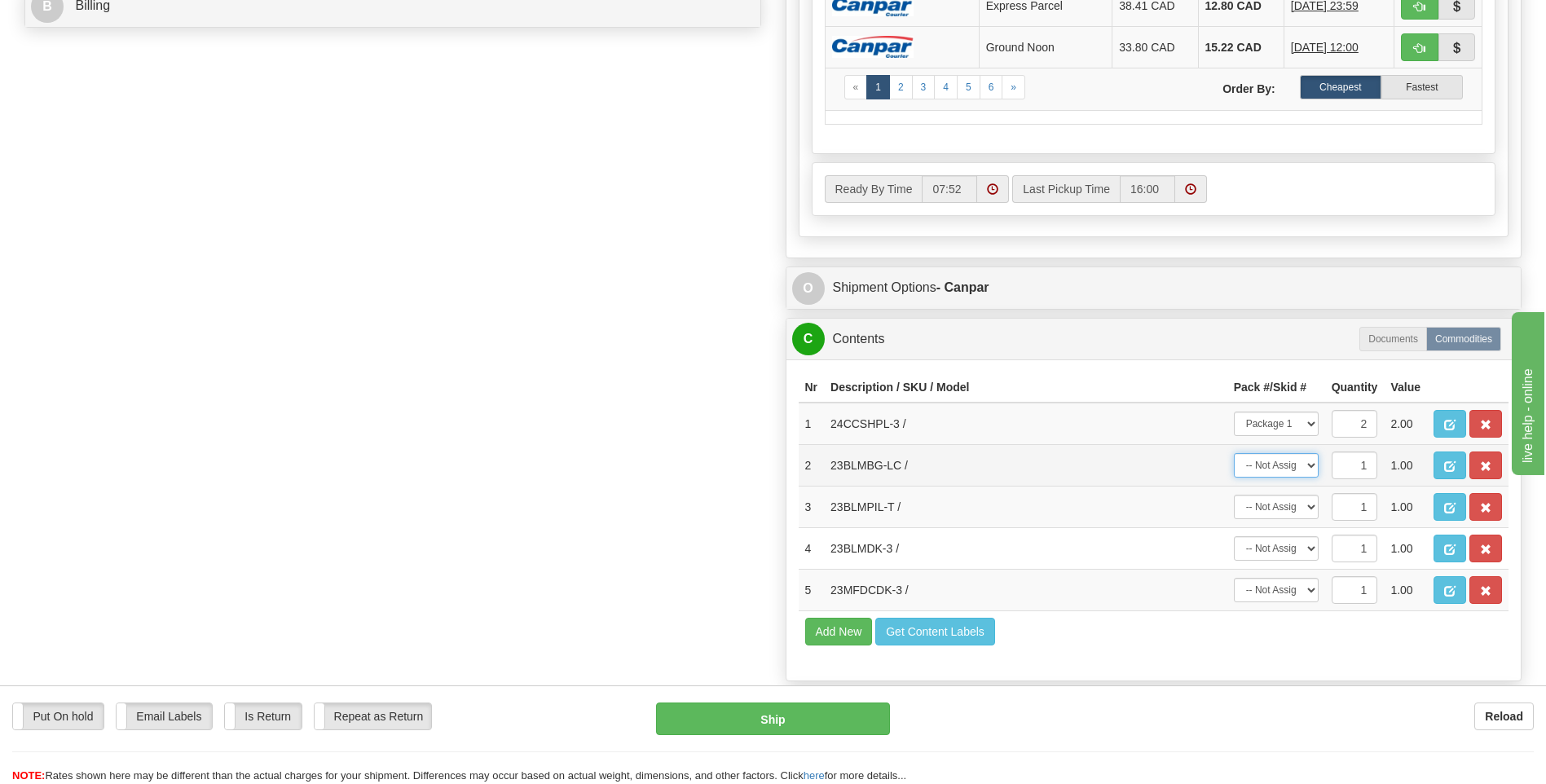
click at [1289, 465] on select "-- Not Assigned -- Package 1 Package 2" at bounding box center [1276, 465] width 85 height 24
select select "1"
click at [1234, 453] on select "-- Not Assigned -- Package 1 Package 2" at bounding box center [1276, 465] width 85 height 24
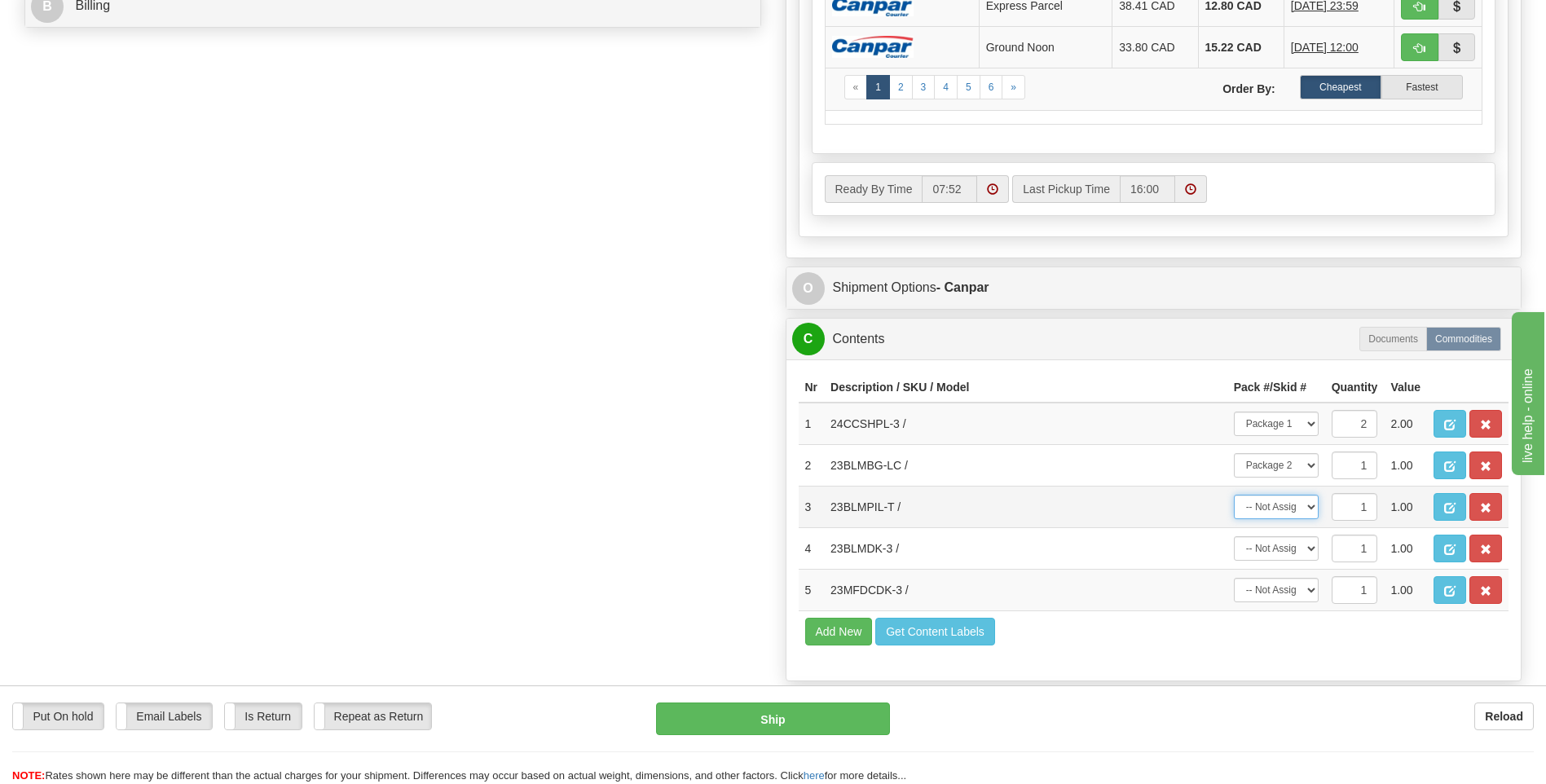
click at [1293, 502] on select "-- Not Assigned -- Package 1 Package 2" at bounding box center [1276, 507] width 85 height 24
select select "1"
click at [1234, 495] on select "-- Not Assigned -- Package 1 Package 2" at bounding box center [1276, 507] width 85 height 24
click at [1287, 547] on select "-- Not Assigned -- Package 1 Package 2" at bounding box center [1276, 548] width 85 height 24
select select "1"
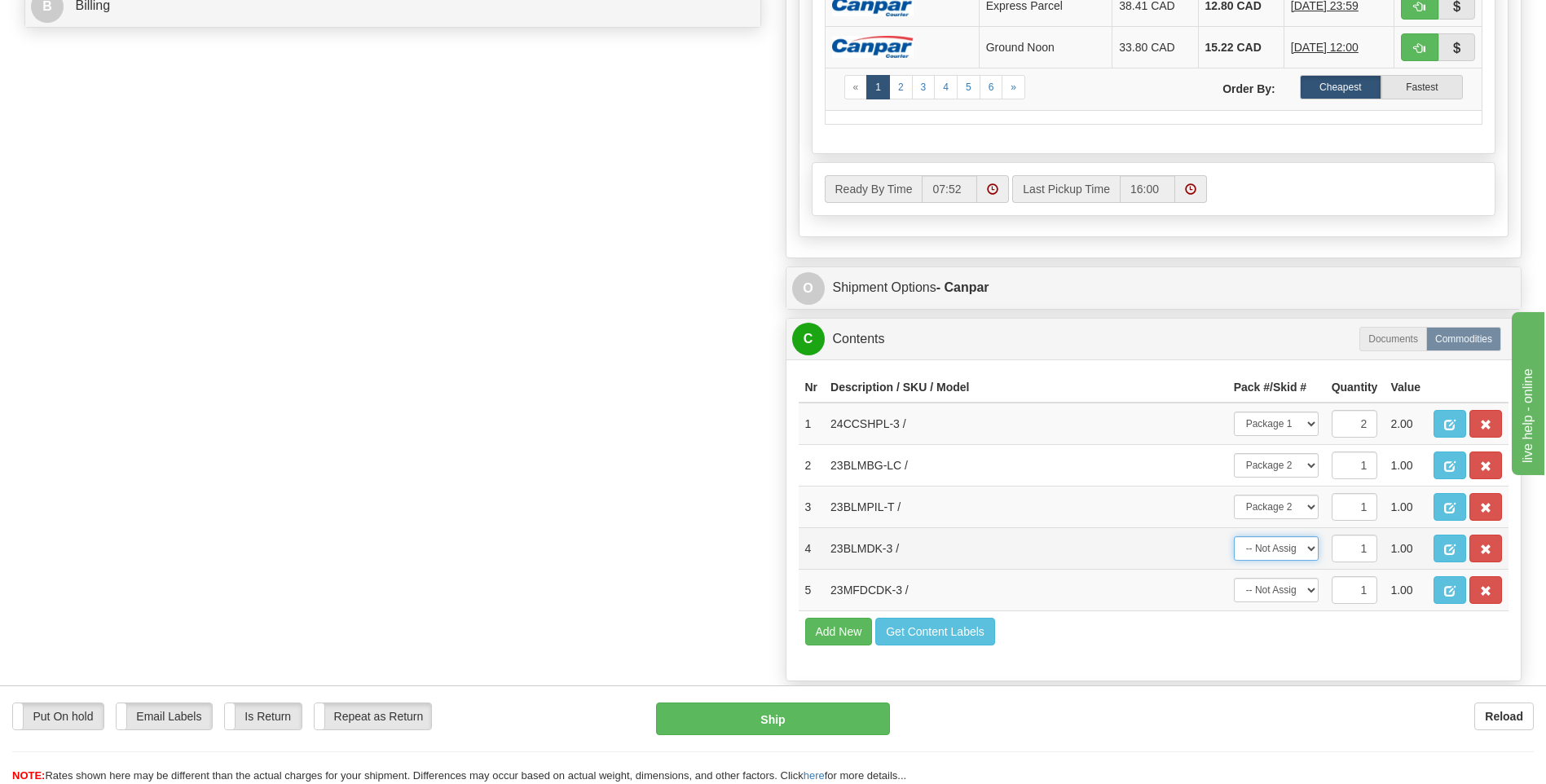
click at [1234, 536] on select "-- Not Assigned -- Package 1 Package 2" at bounding box center [1276, 548] width 85 height 24
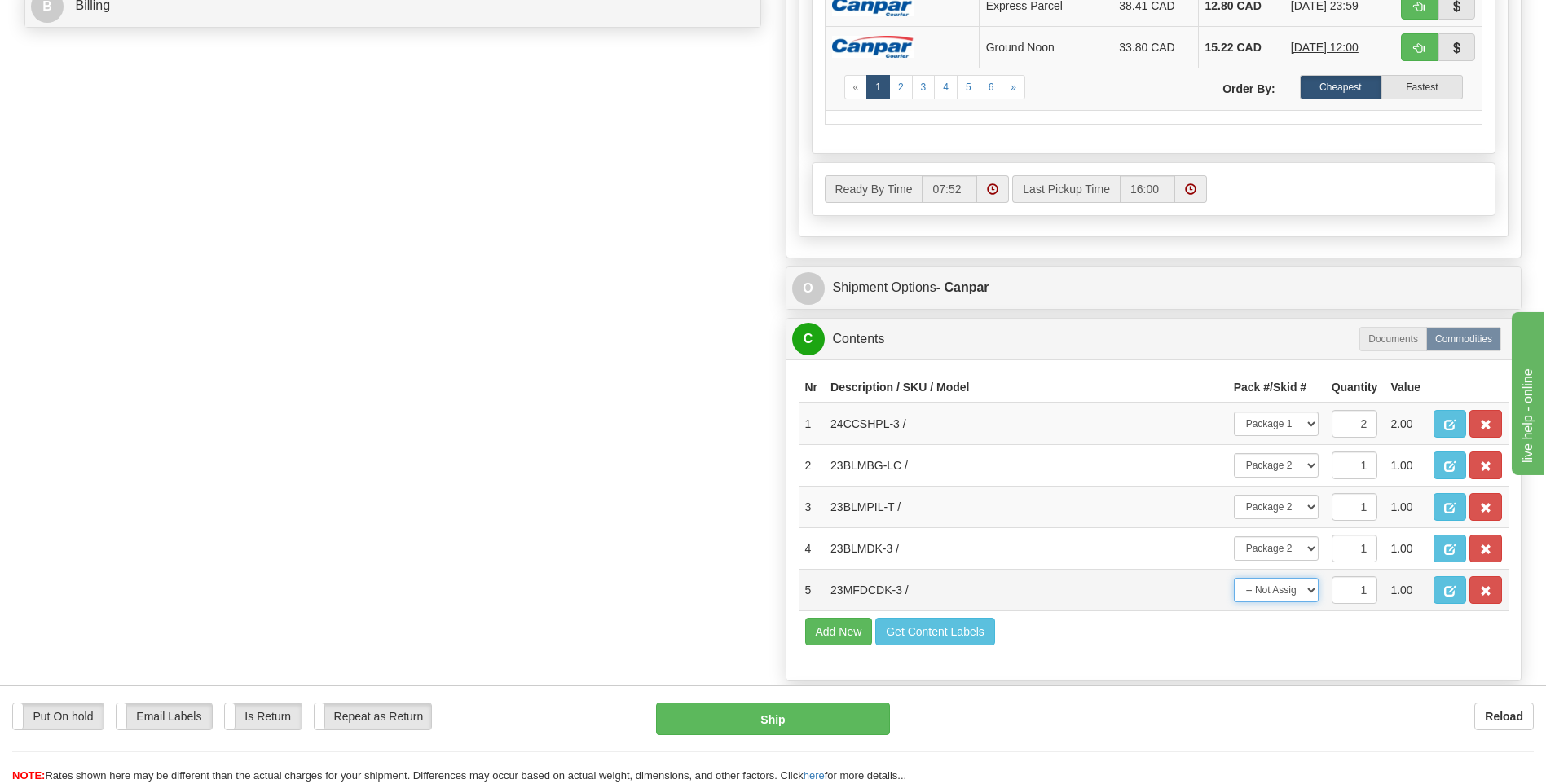
click at [1277, 591] on select "-- Not Assigned -- Package 1 Package 2" at bounding box center [1276, 590] width 85 height 24
select select "1"
click at [1234, 578] on select "-- Not Assigned -- Package 1 Package 2" at bounding box center [1276, 590] width 85 height 24
click at [779, 714] on button "Ship" at bounding box center [772, 718] width 233 height 32
type input "1"
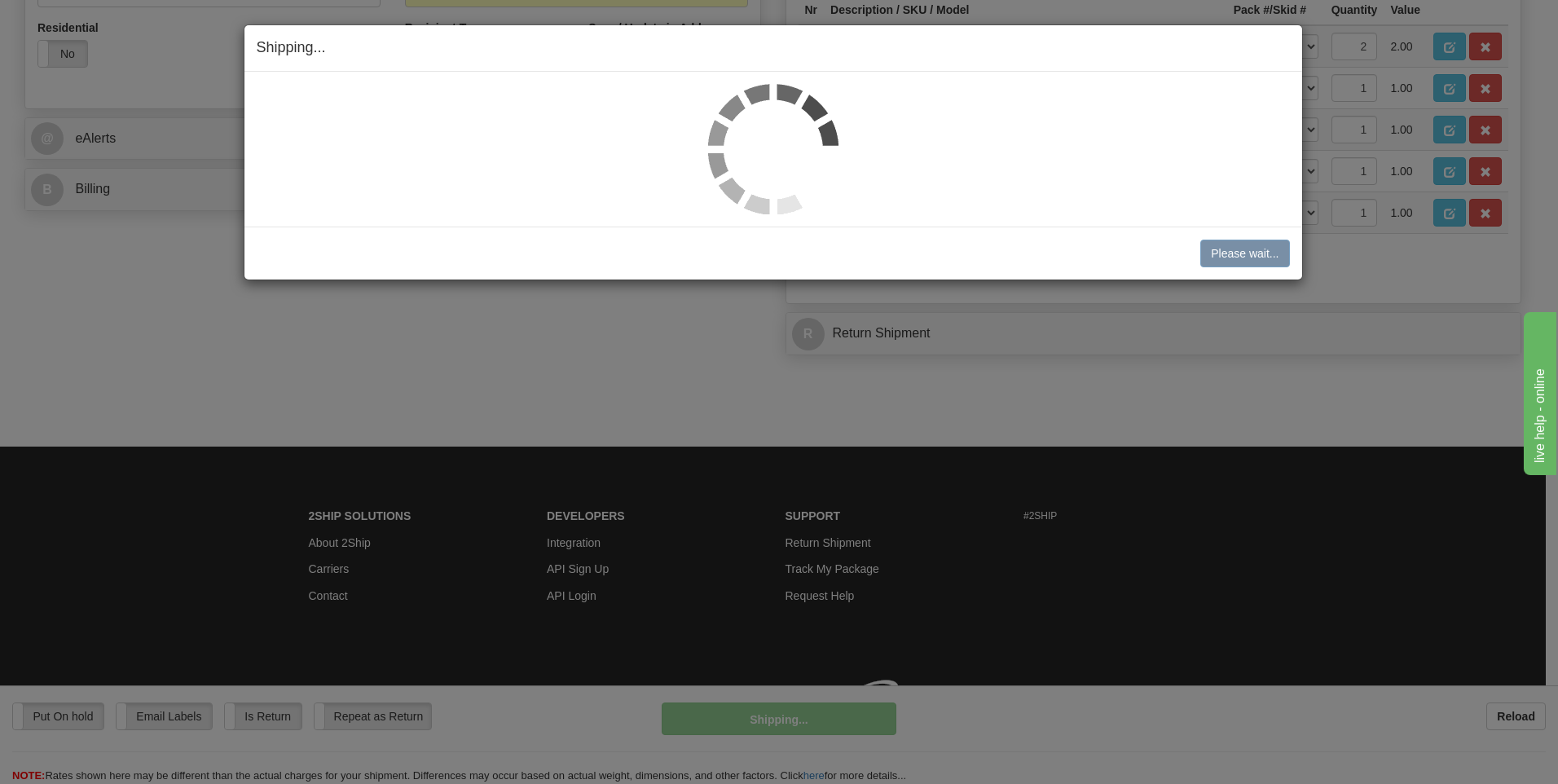
scroll to position [656, 0]
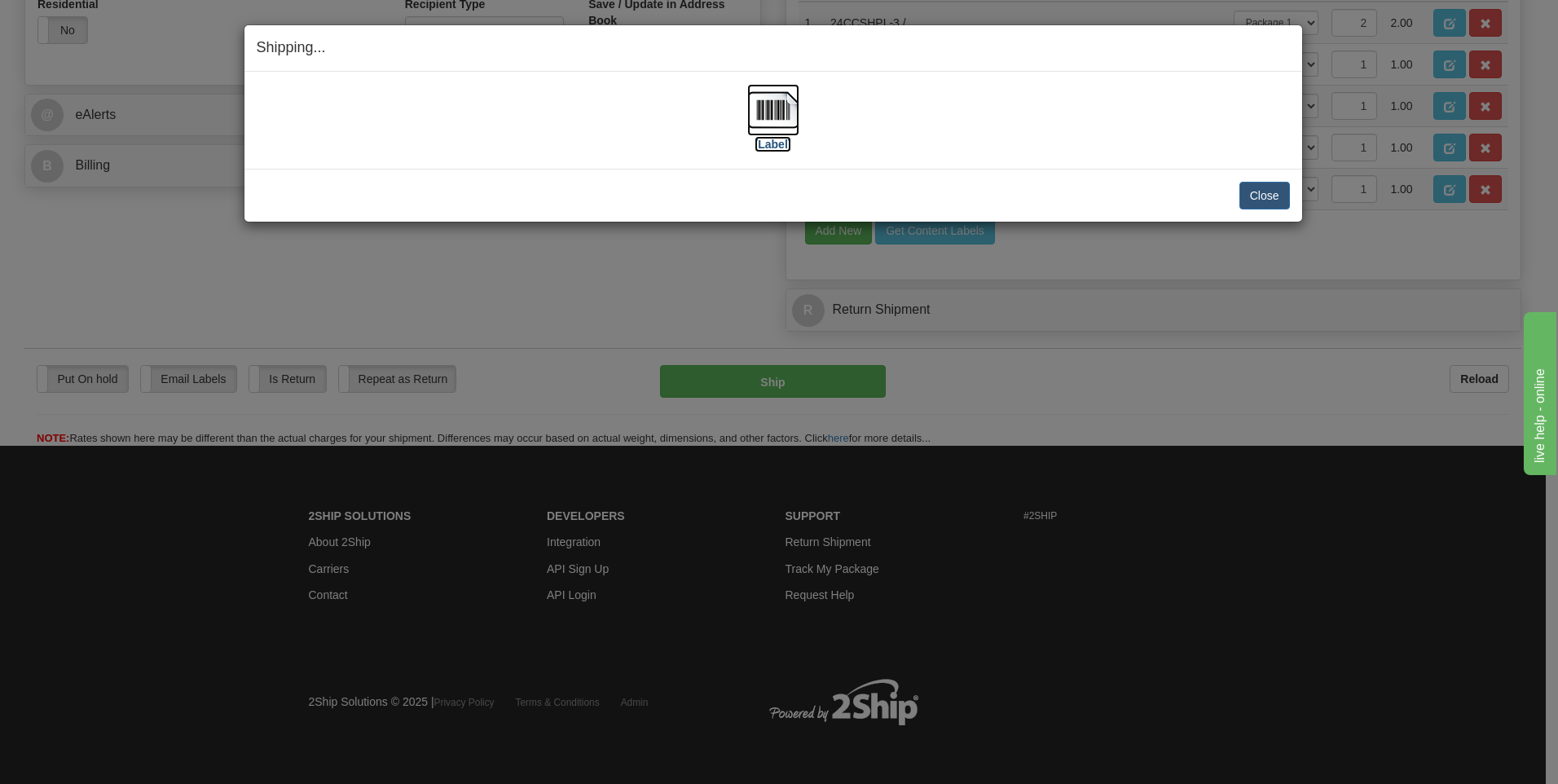
click at [769, 110] on img at bounding box center [774, 110] width 52 height 52
click at [1262, 192] on button "Close" at bounding box center [1265, 196] width 51 height 28
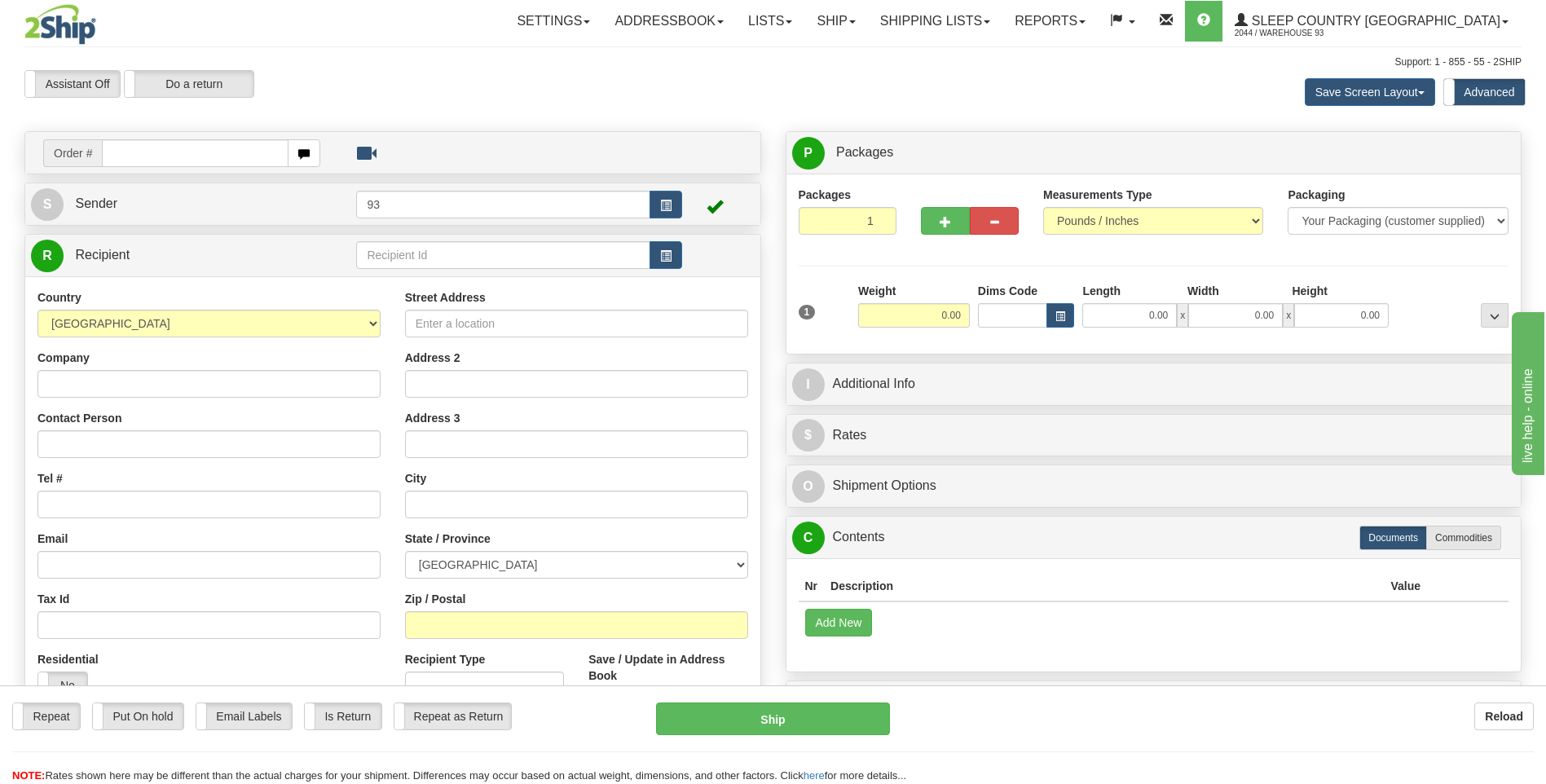
click at [164, 151] on input "text" at bounding box center [195, 153] width 186 height 28
type input "9007I134282"
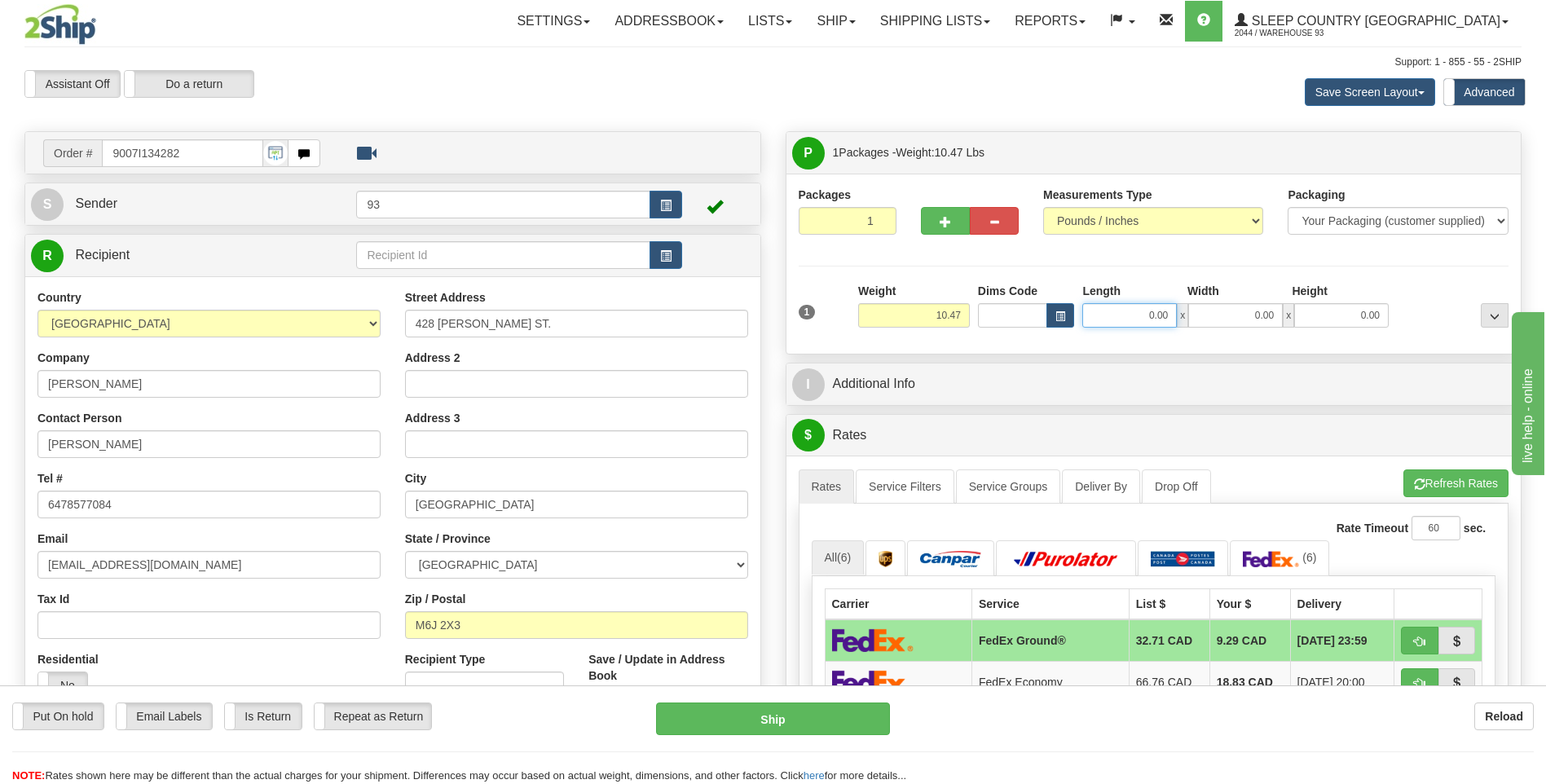
click at [1139, 310] on input "0.00" at bounding box center [1130, 316] width 94 height 24
type input "16.00"
click at [1241, 314] on input "0.00" at bounding box center [1236, 316] width 94 height 24
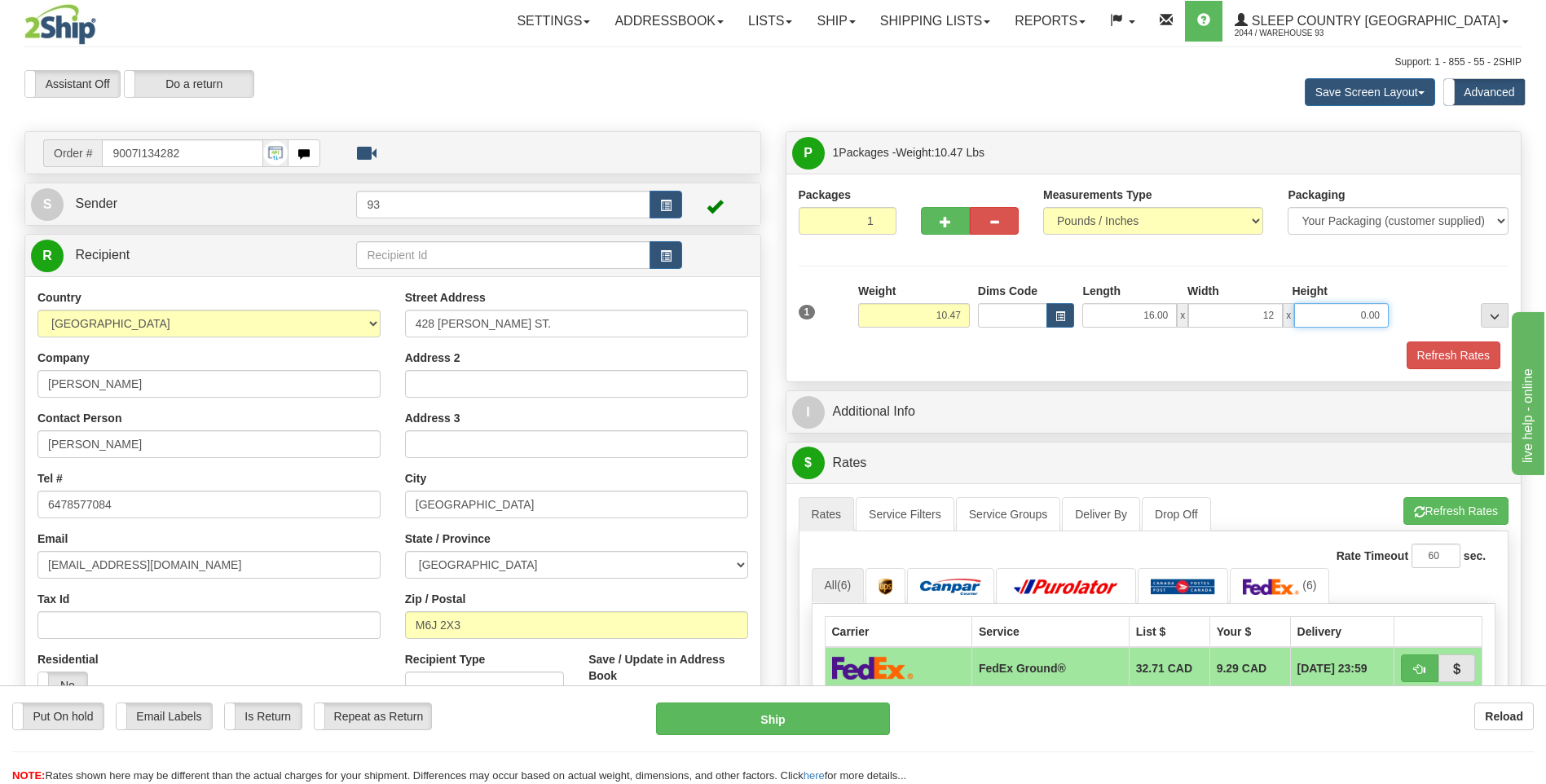
type input "12.00"
click at [1345, 324] on input "0.00" at bounding box center [1341, 316] width 94 height 24
type input "7.00"
click at [1469, 355] on button "Refresh Rates" at bounding box center [1453, 356] width 94 height 28
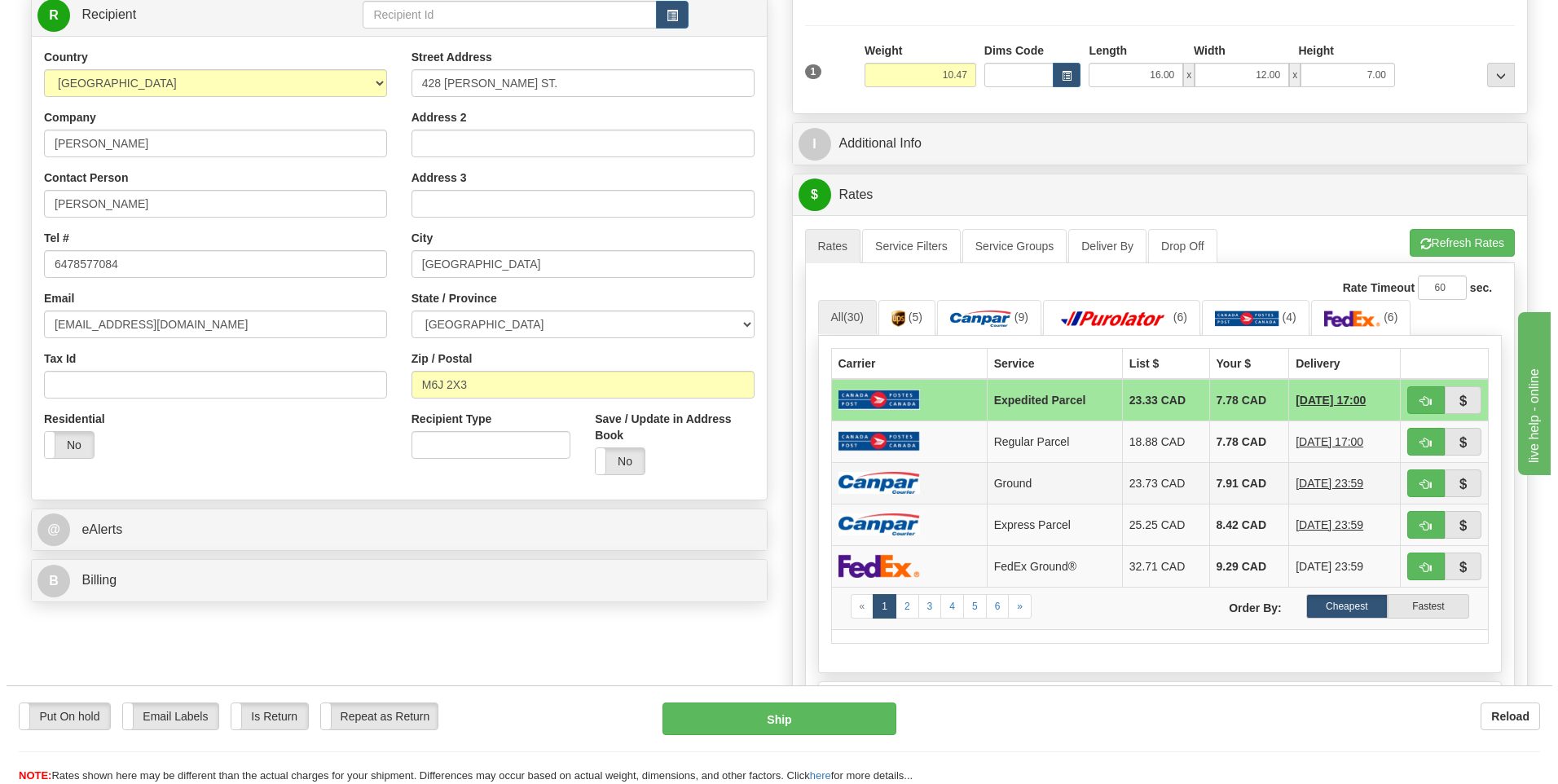
scroll to position [245, 0]
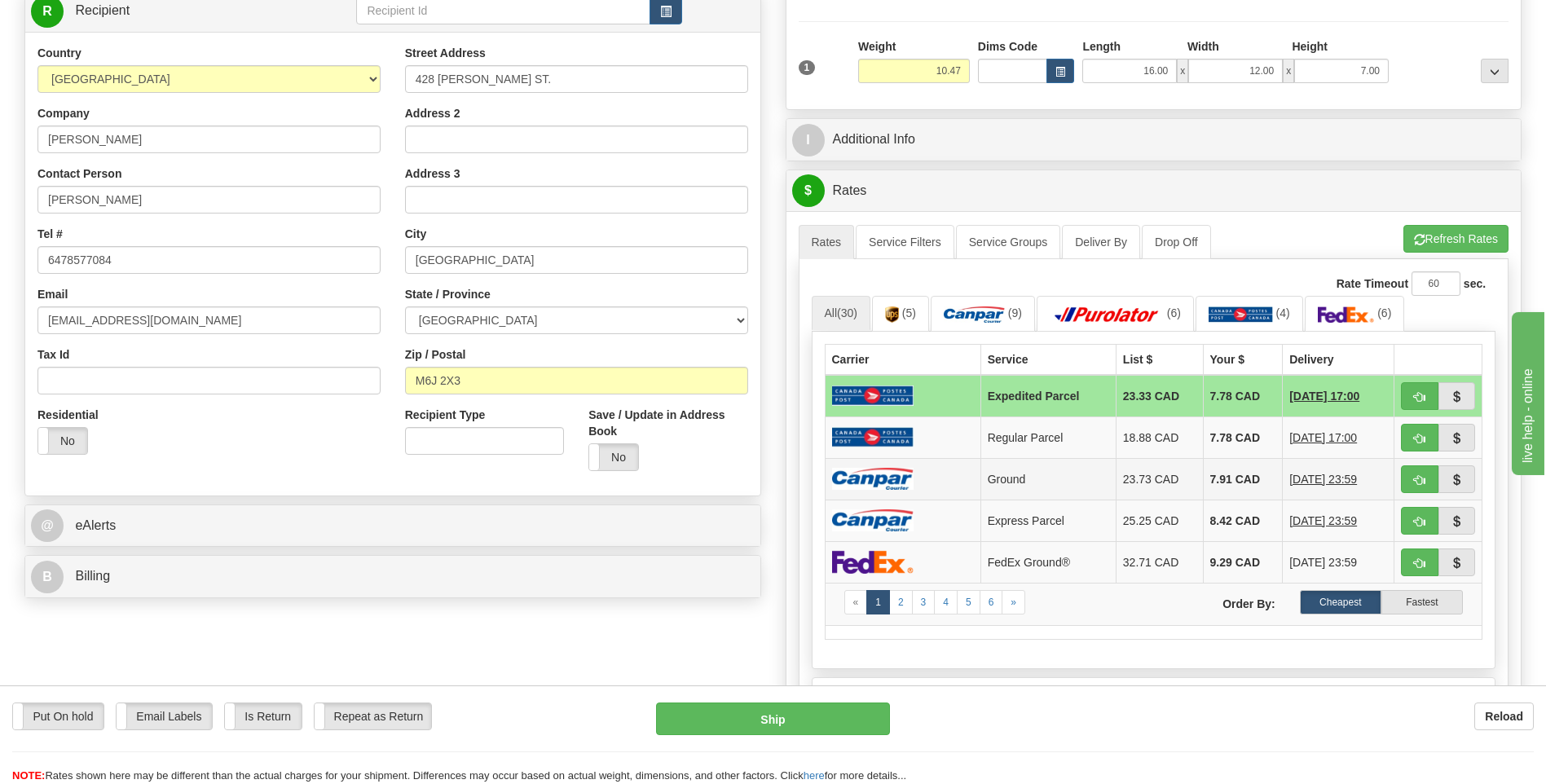
click at [932, 478] on td at bounding box center [902, 479] width 156 height 42
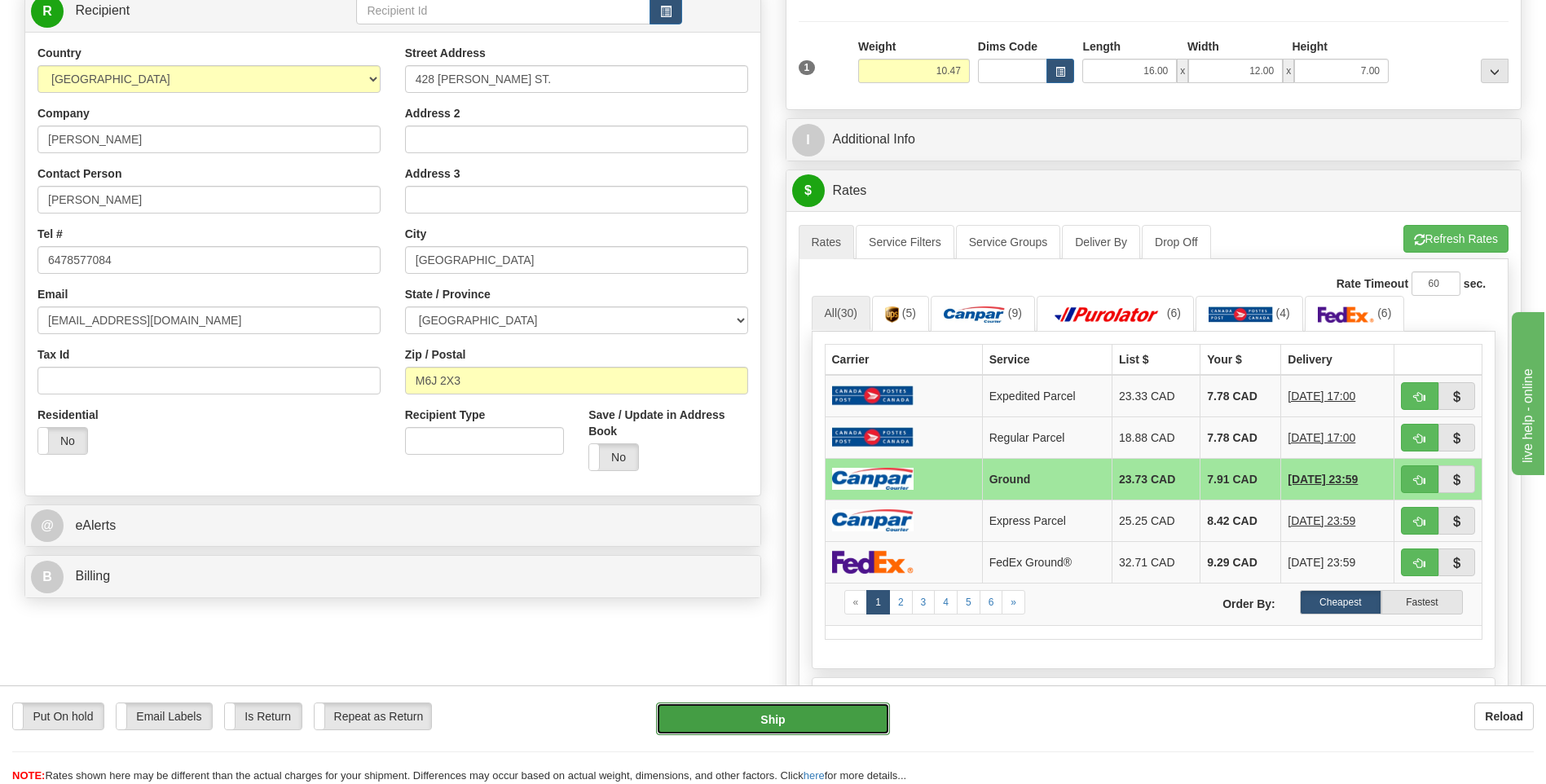
click at [849, 713] on button "Ship" at bounding box center [772, 718] width 233 height 32
type input "1"
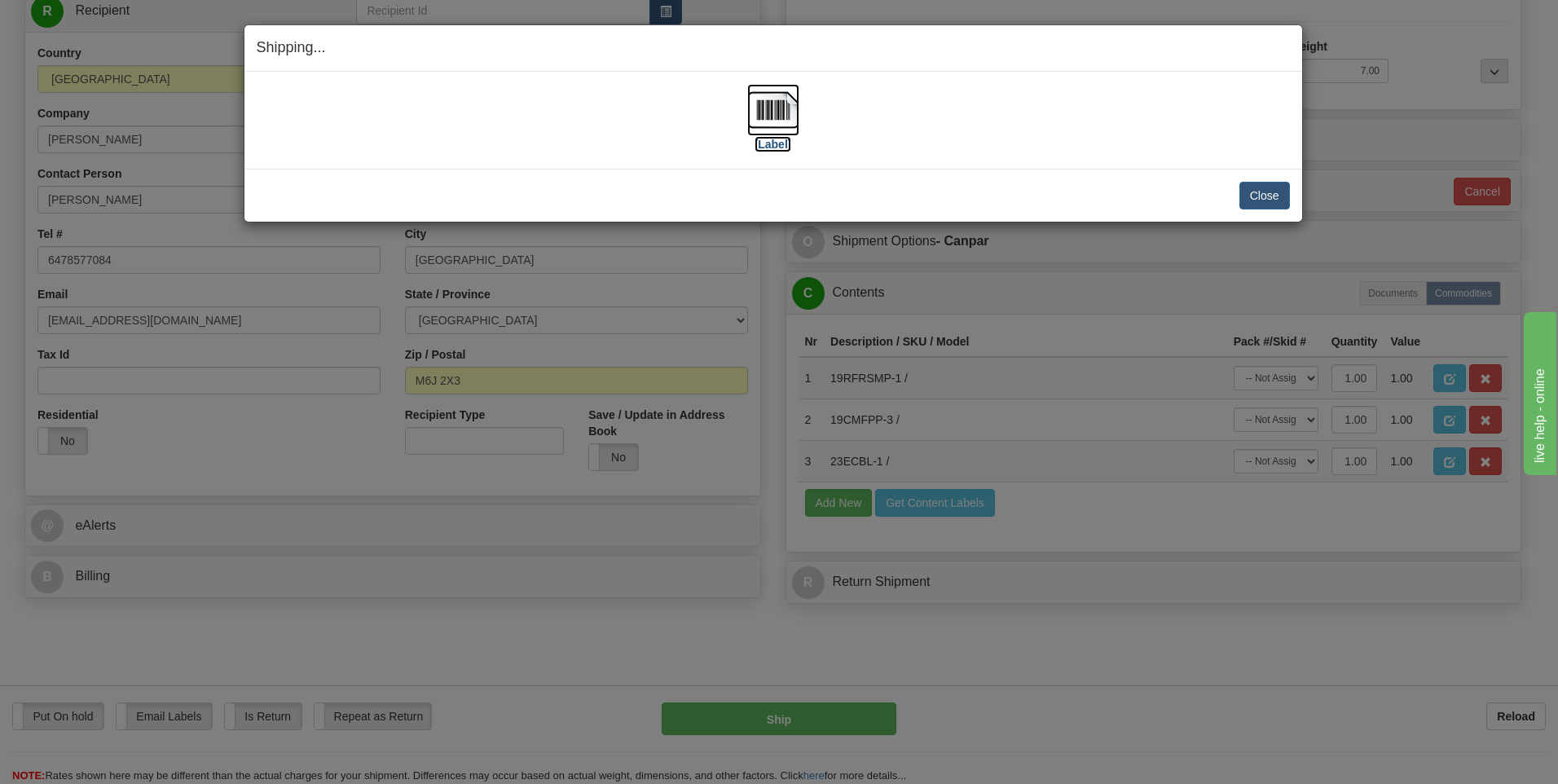
click at [771, 110] on img at bounding box center [774, 110] width 52 height 52
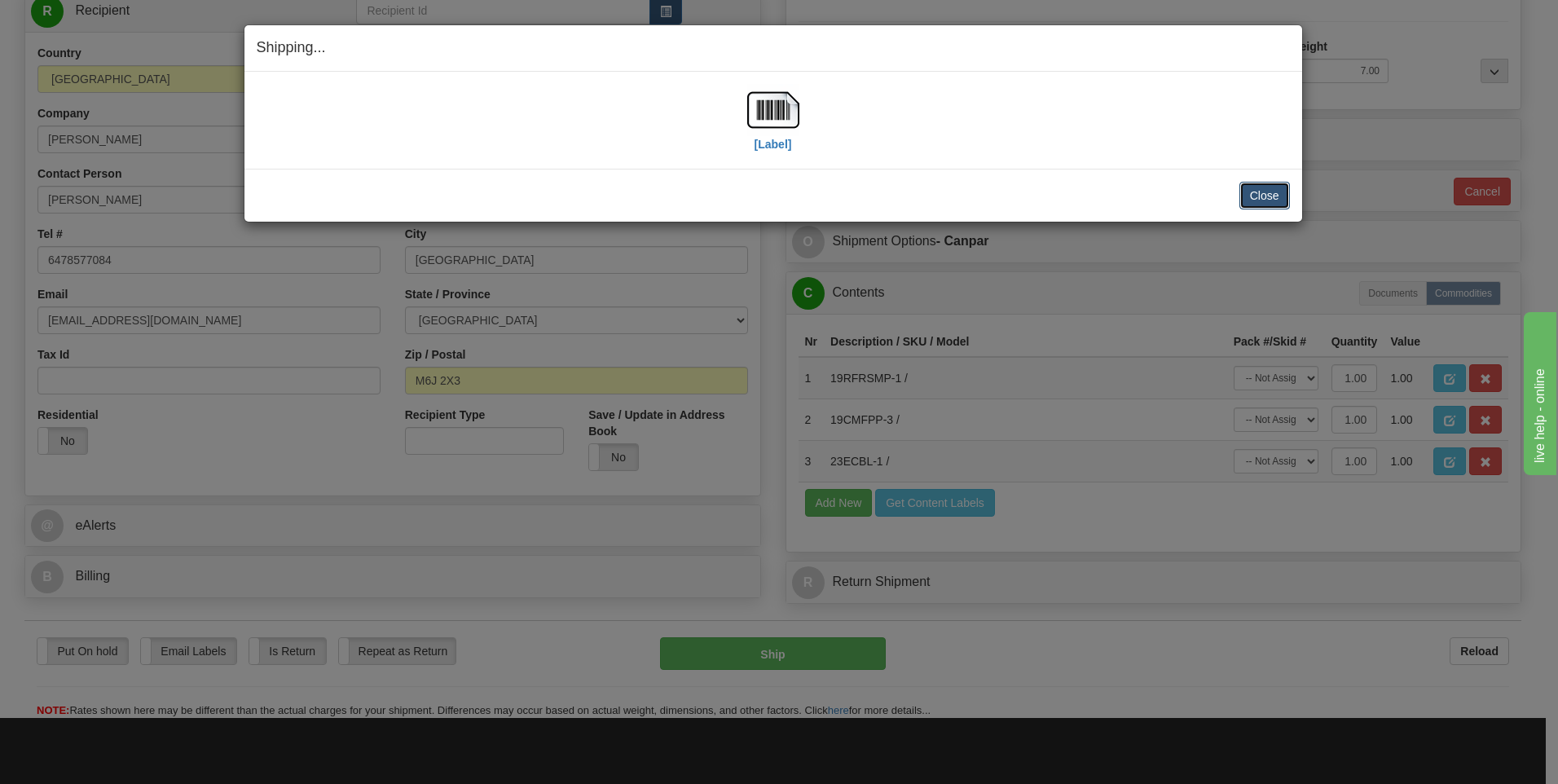
click at [1268, 191] on button "Close" at bounding box center [1265, 196] width 51 height 28
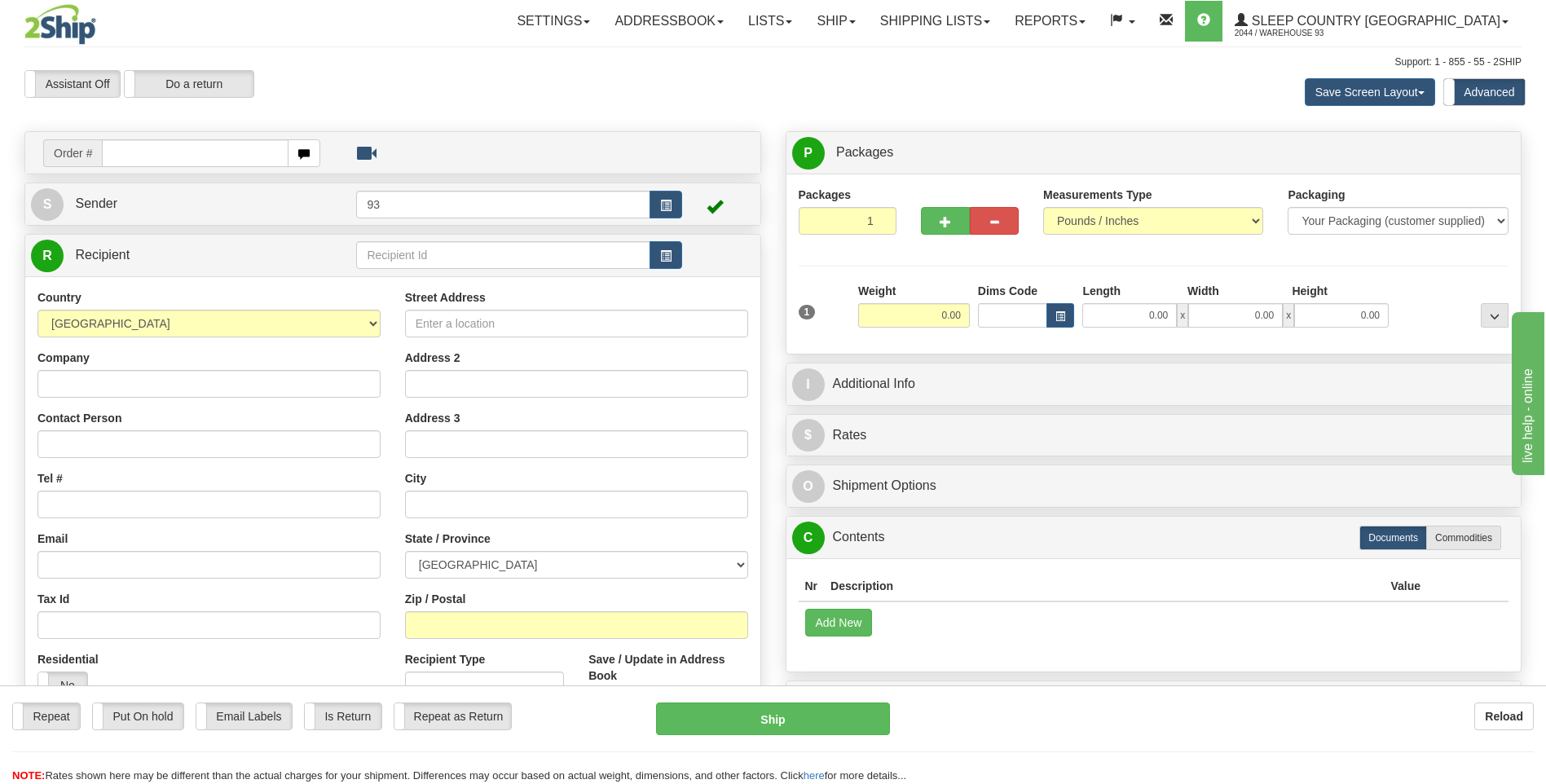
click at [138, 154] on input "text" at bounding box center [195, 153] width 186 height 28
type input "9000I134356"
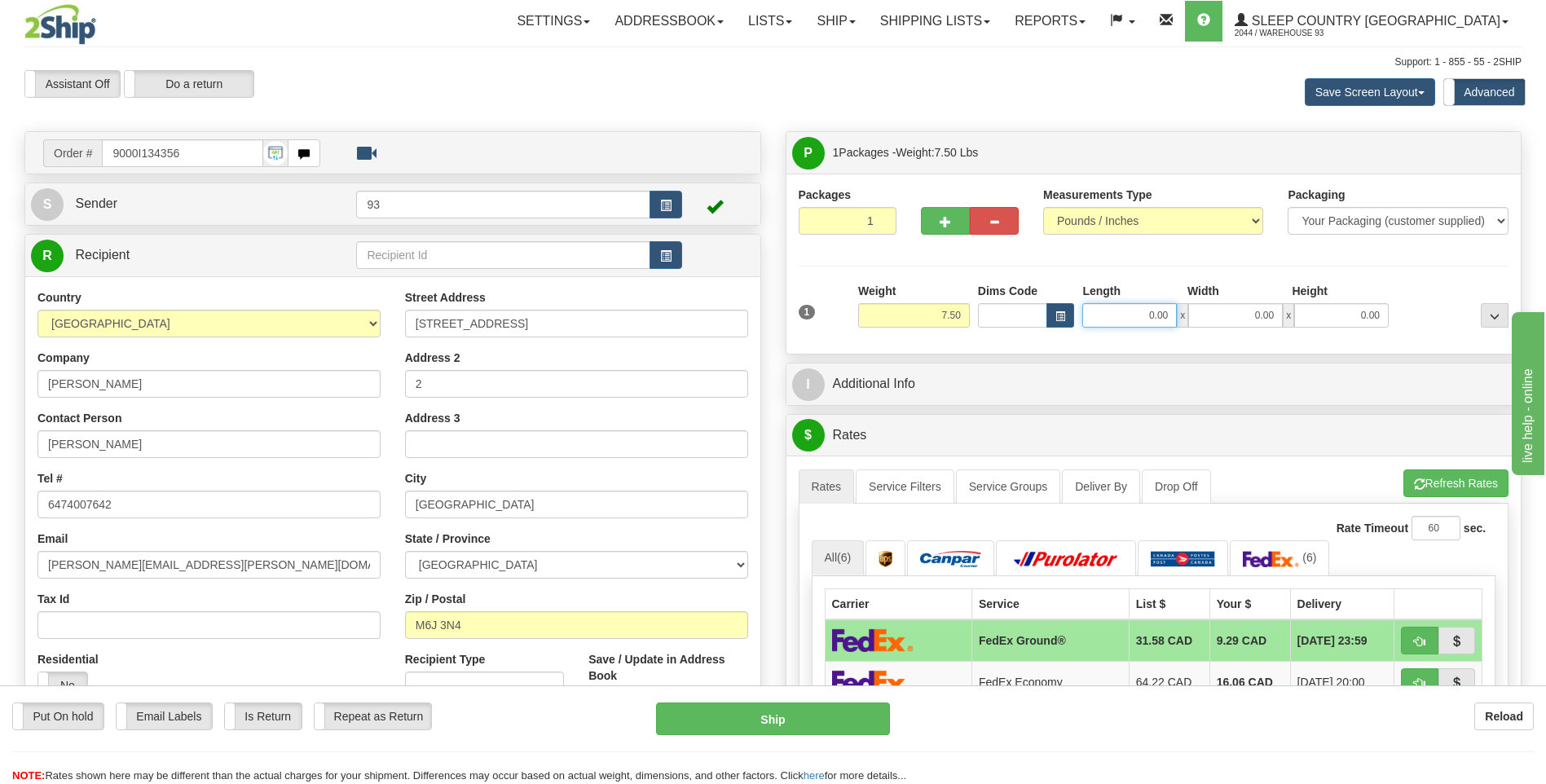
click at [1132, 318] on input "0.00" at bounding box center [1130, 316] width 94 height 24
type input "12.00"
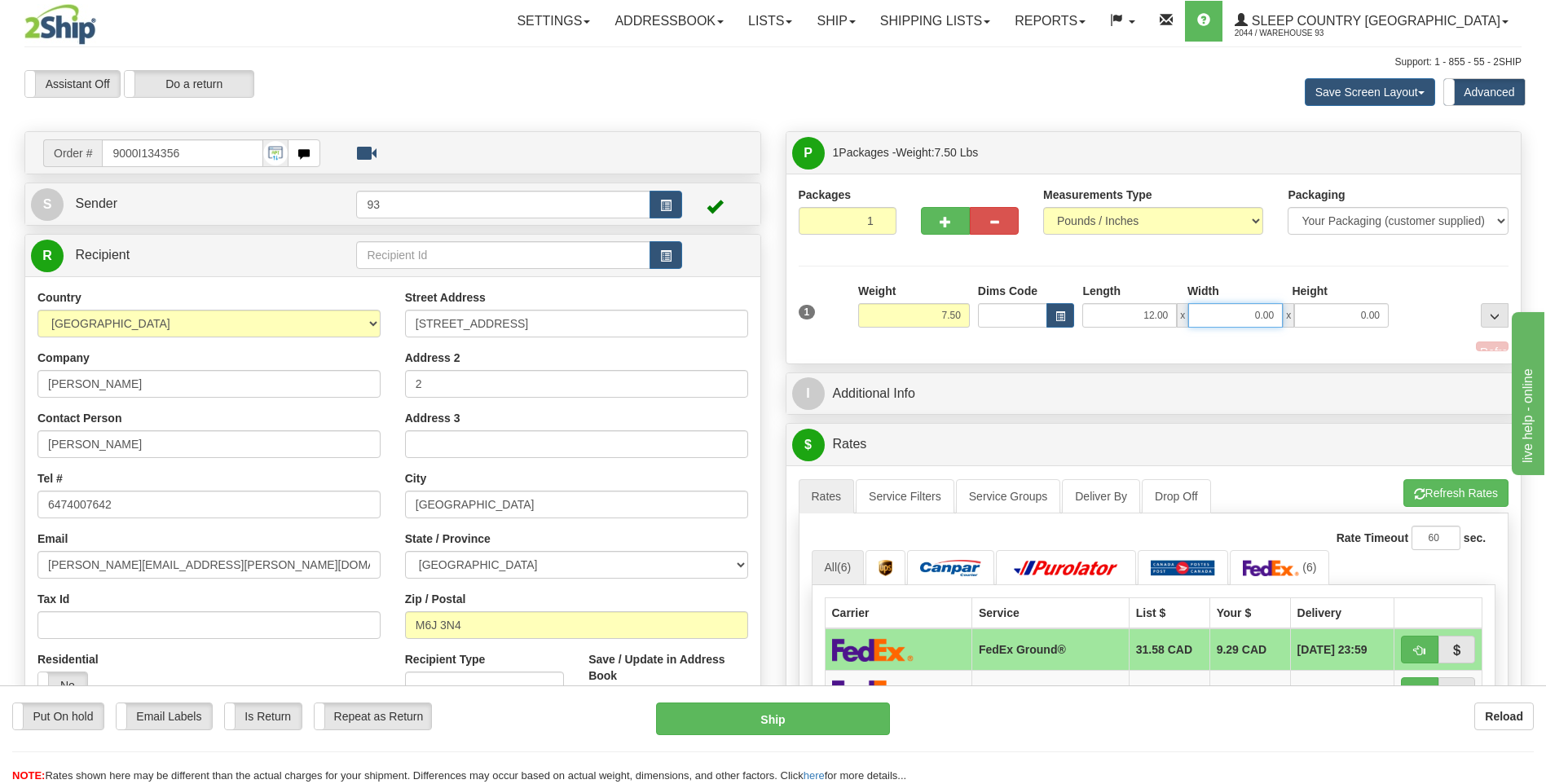
click at [1208, 309] on input "0.00" at bounding box center [1236, 316] width 94 height 24
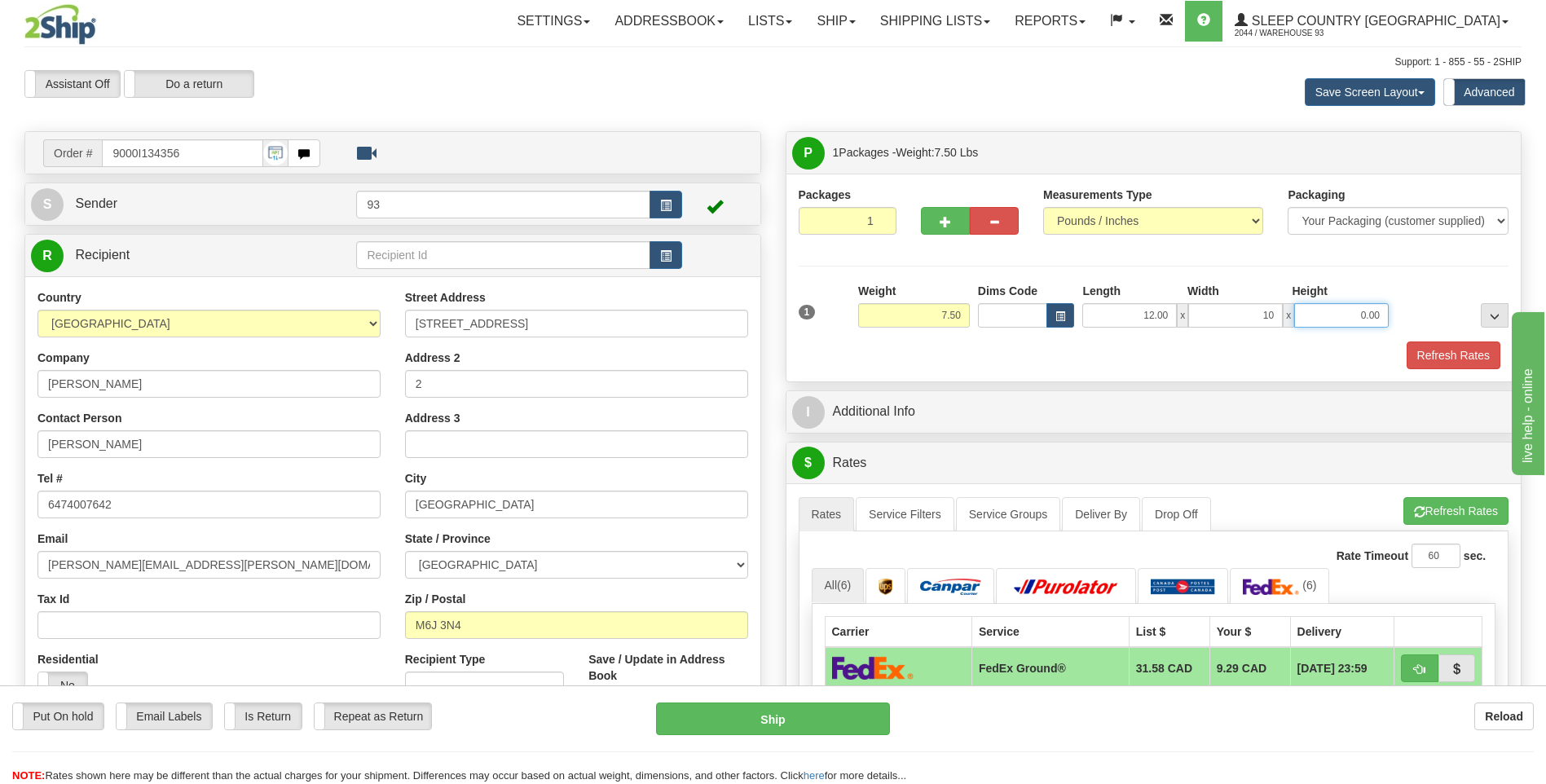
type input "10.00"
click at [1321, 316] on input "0.00" at bounding box center [1341, 316] width 94 height 24
type input "3.00"
click at [1453, 355] on button "Refresh Rates" at bounding box center [1453, 356] width 94 height 28
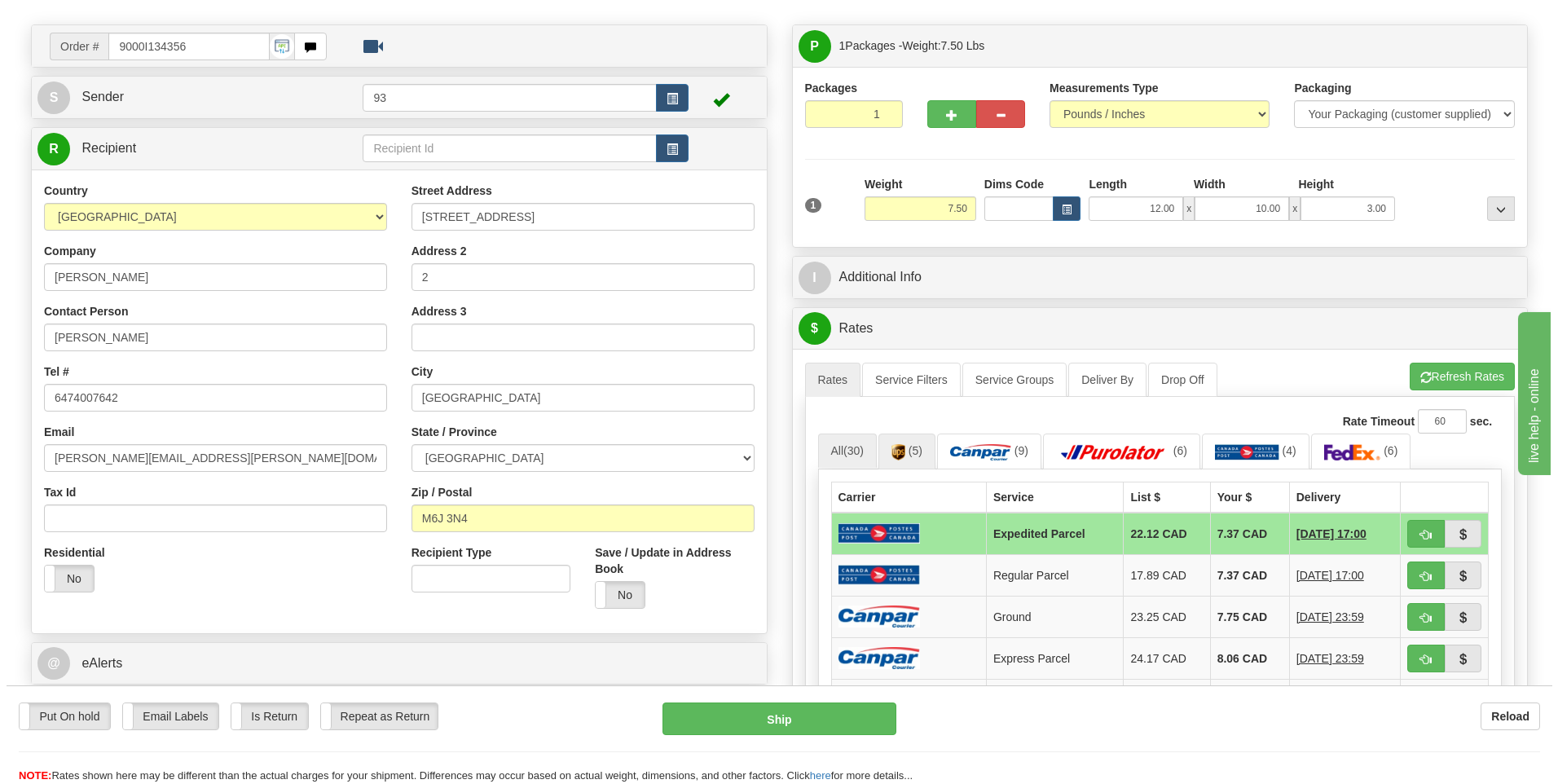
scroll to position [326, 0]
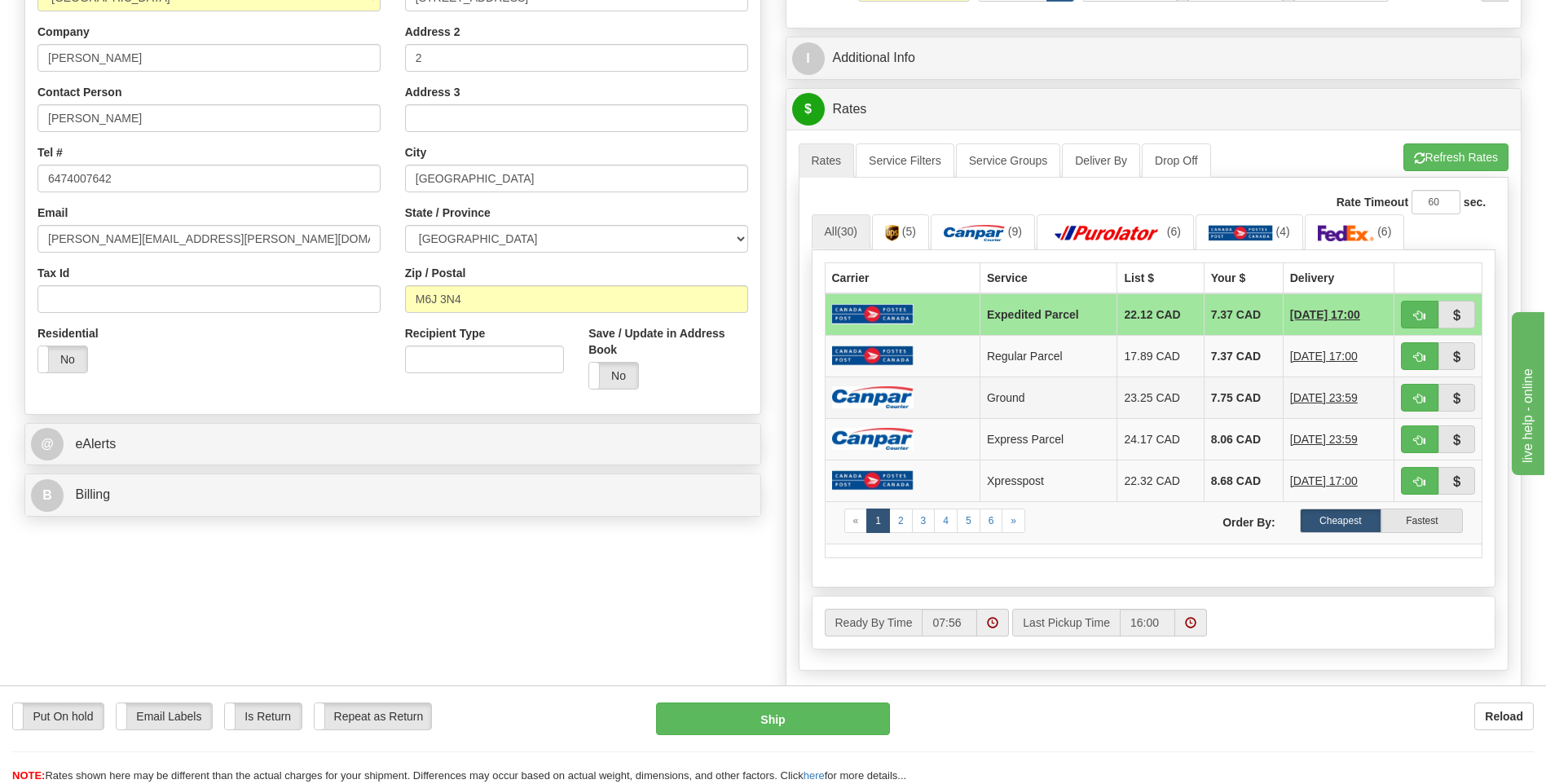
click at [1000, 390] on td "Ground" at bounding box center [1049, 398] width 138 height 42
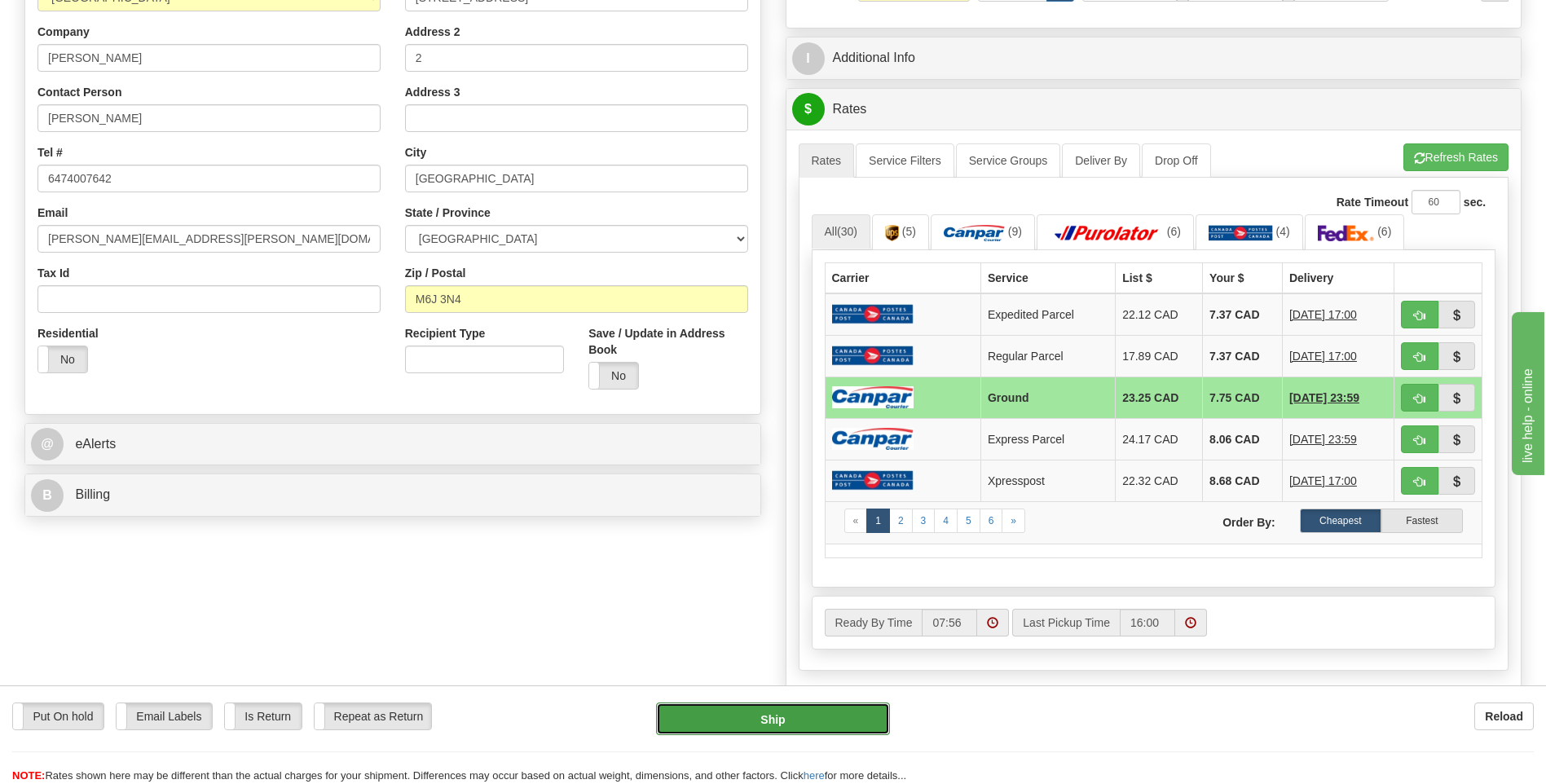
click at [816, 716] on button "Ship" at bounding box center [772, 718] width 233 height 32
type input "1"
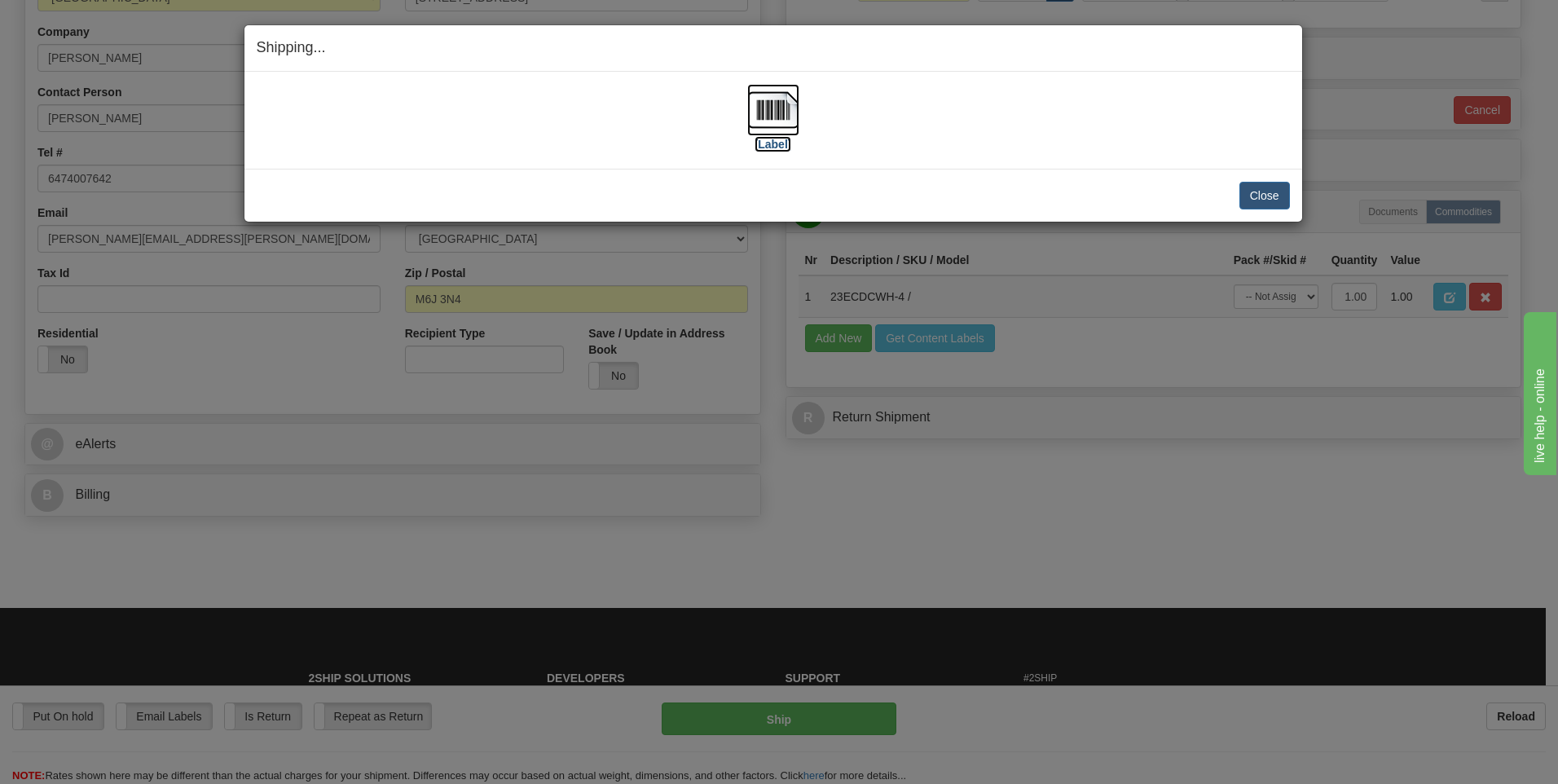
click at [762, 109] on img at bounding box center [774, 110] width 52 height 52
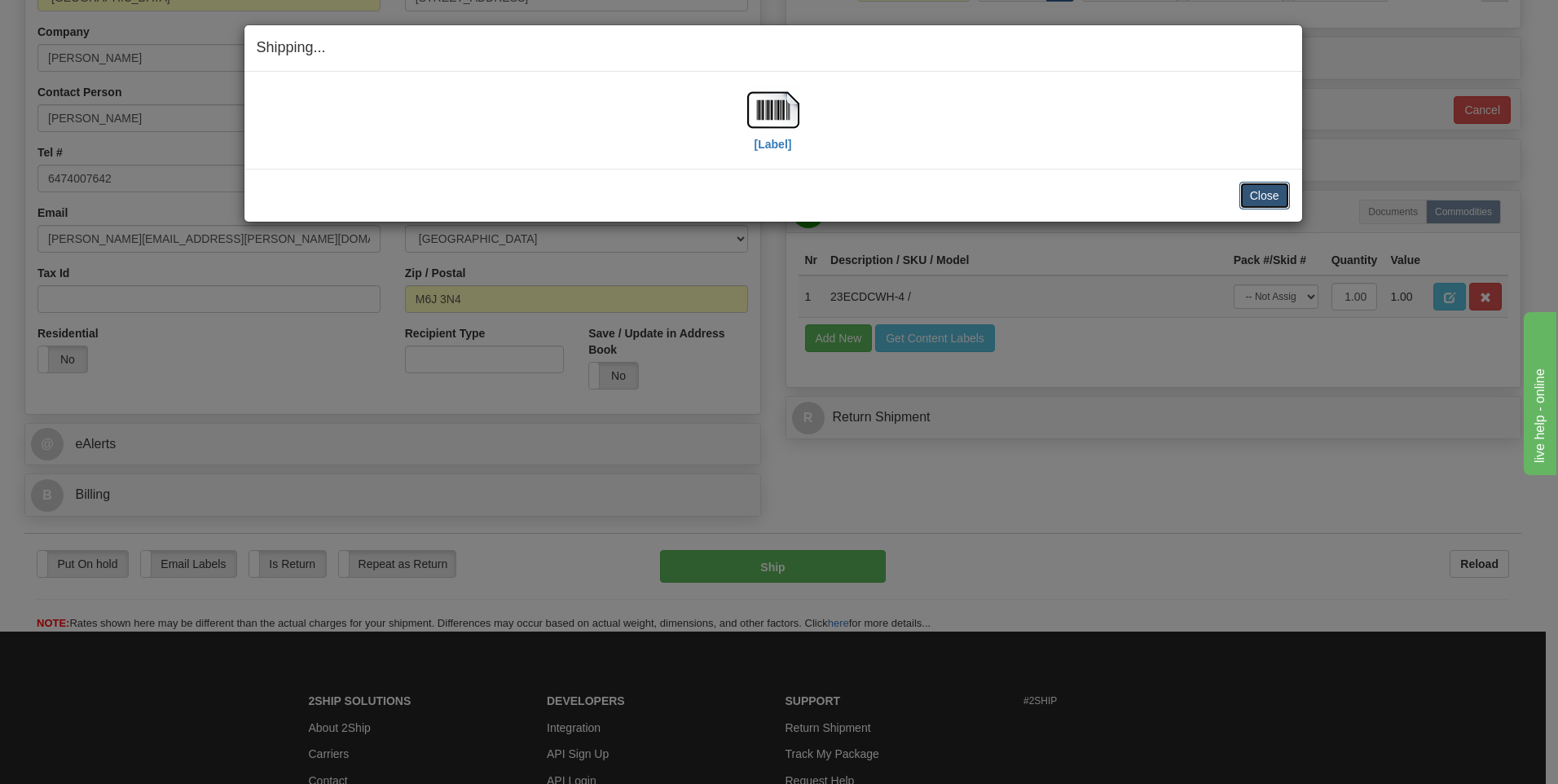
click at [1270, 196] on button "Close" at bounding box center [1265, 196] width 51 height 28
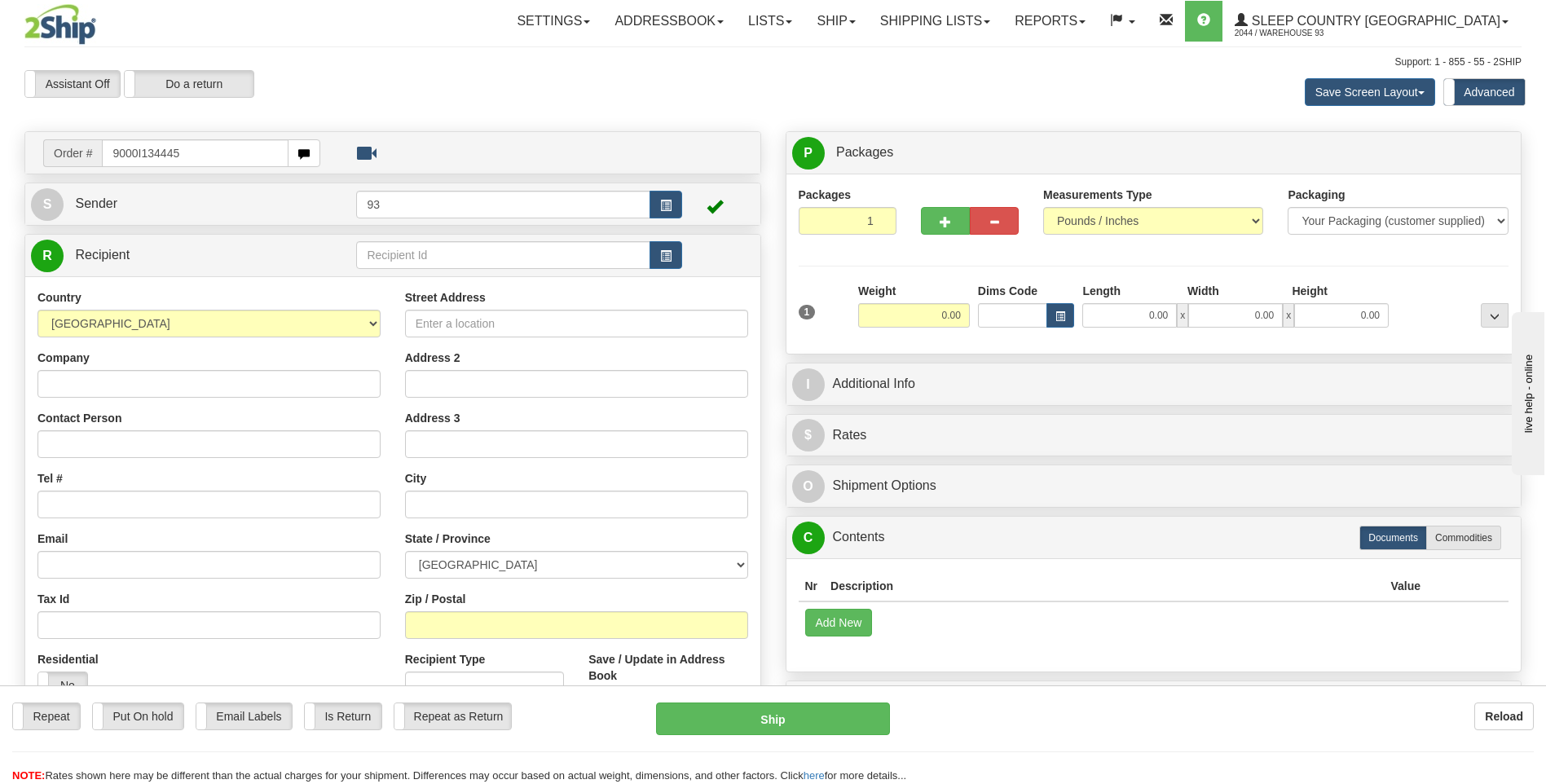
type input "9000I134445"
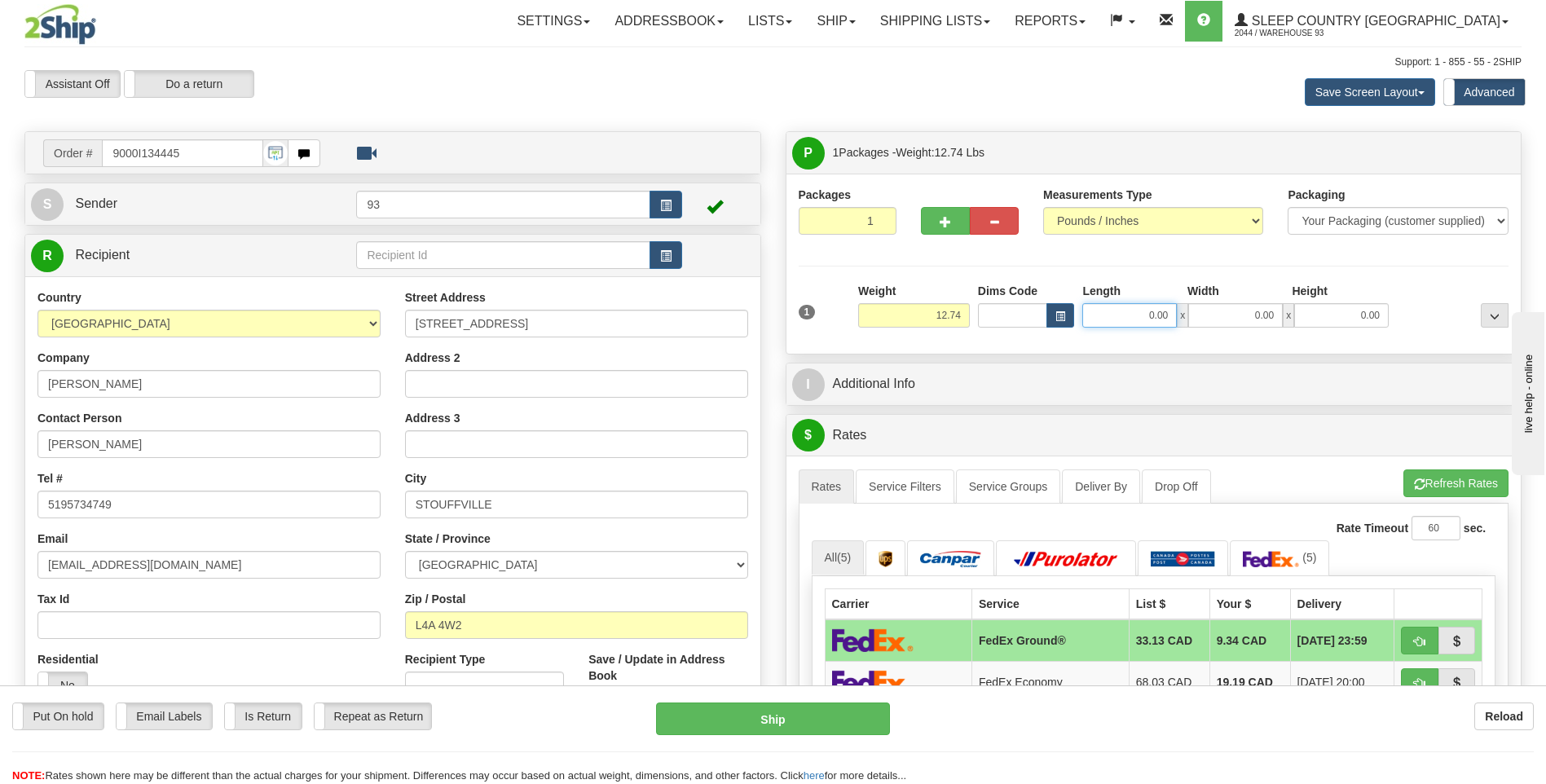
click at [1127, 312] on input "0.00" at bounding box center [1130, 316] width 94 height 24
type input "18.00"
click at [1229, 312] on input "0.00" at bounding box center [1236, 316] width 94 height 24
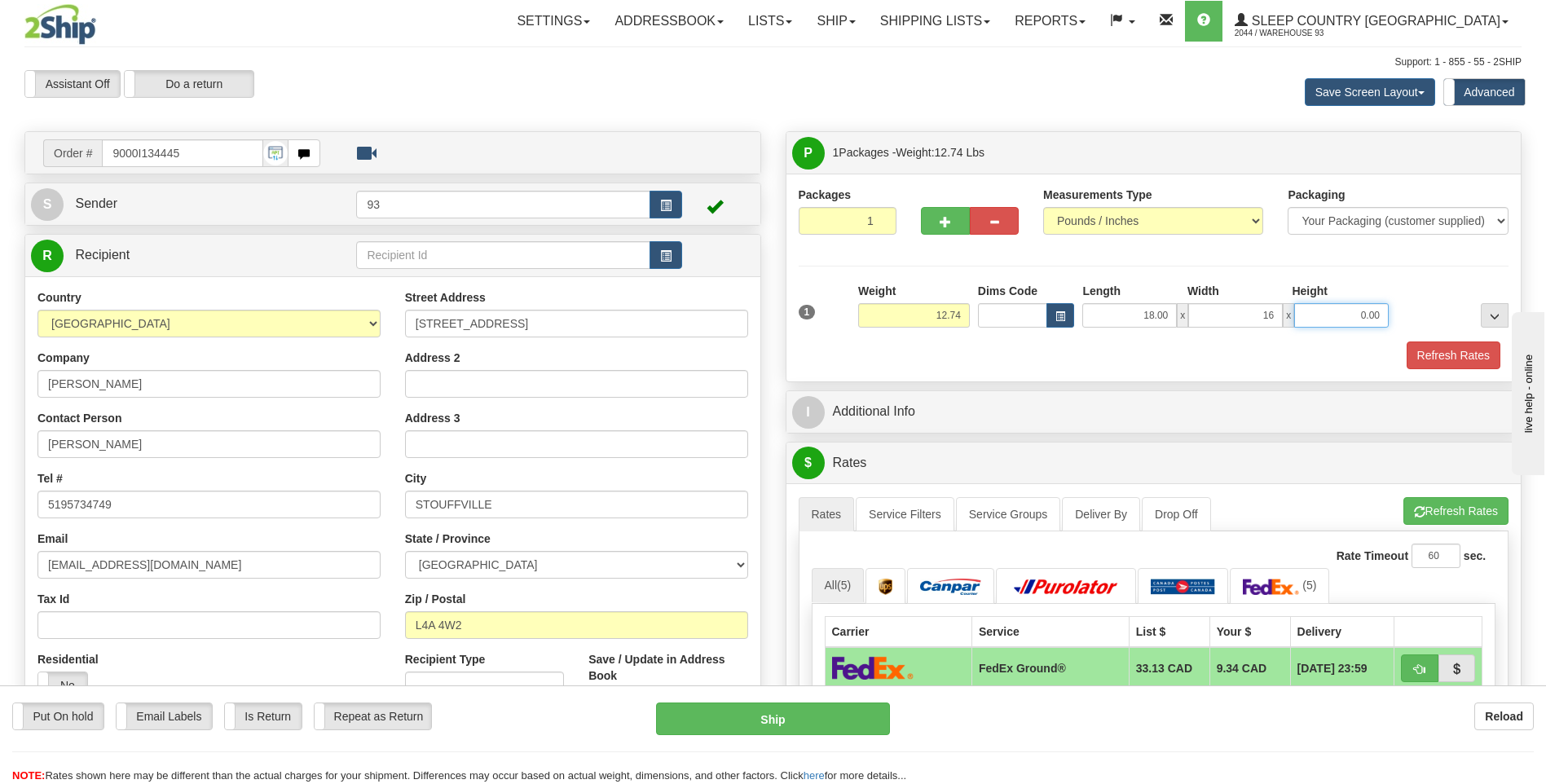
type input "16.00"
click at [1321, 309] on input "0.00" at bounding box center [1341, 316] width 94 height 24
type input "8.00"
click at [1450, 350] on button "Refresh Rates" at bounding box center [1453, 356] width 94 height 28
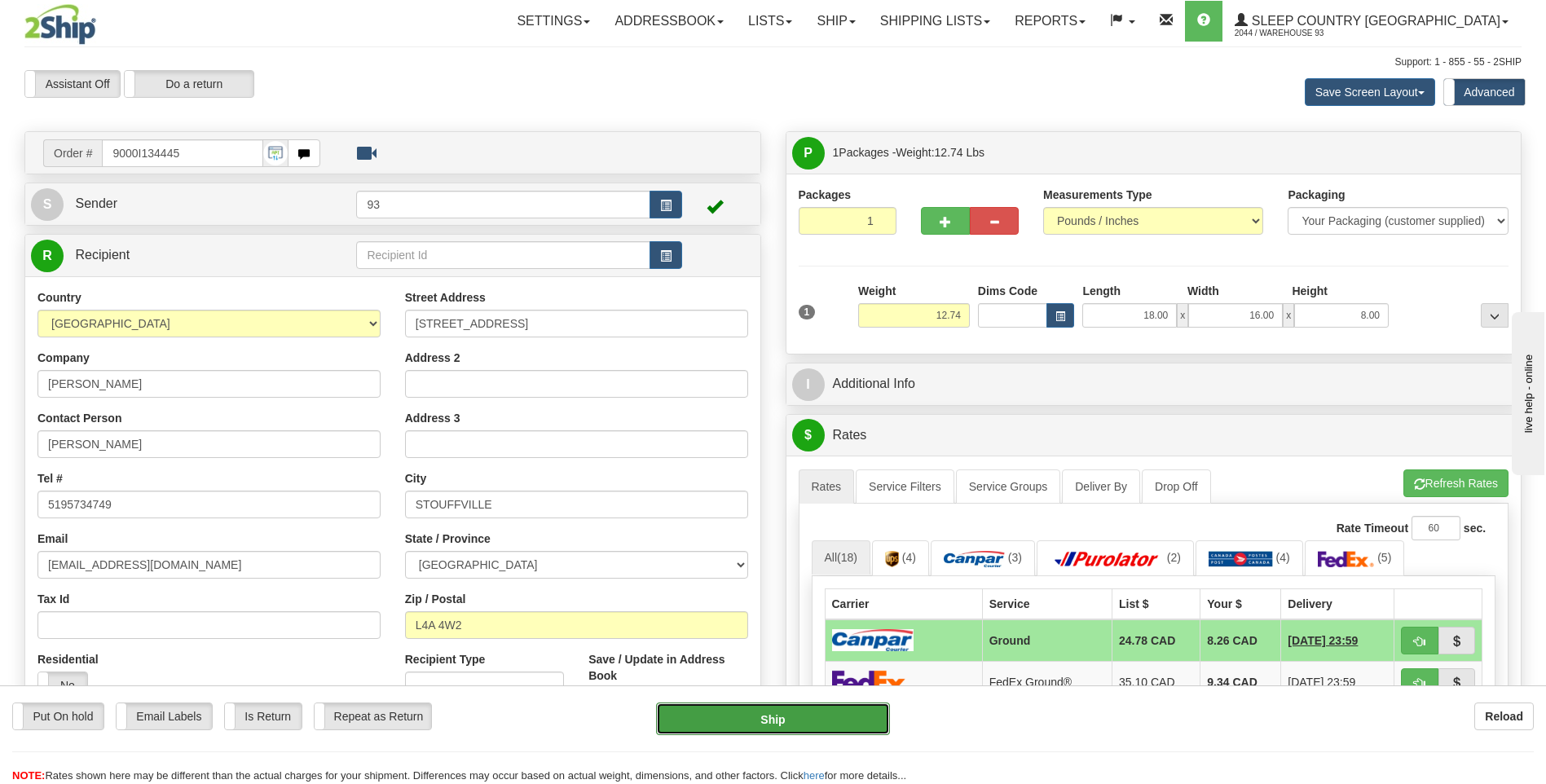
click at [843, 713] on button "Ship" at bounding box center [772, 718] width 233 height 32
type input "1"
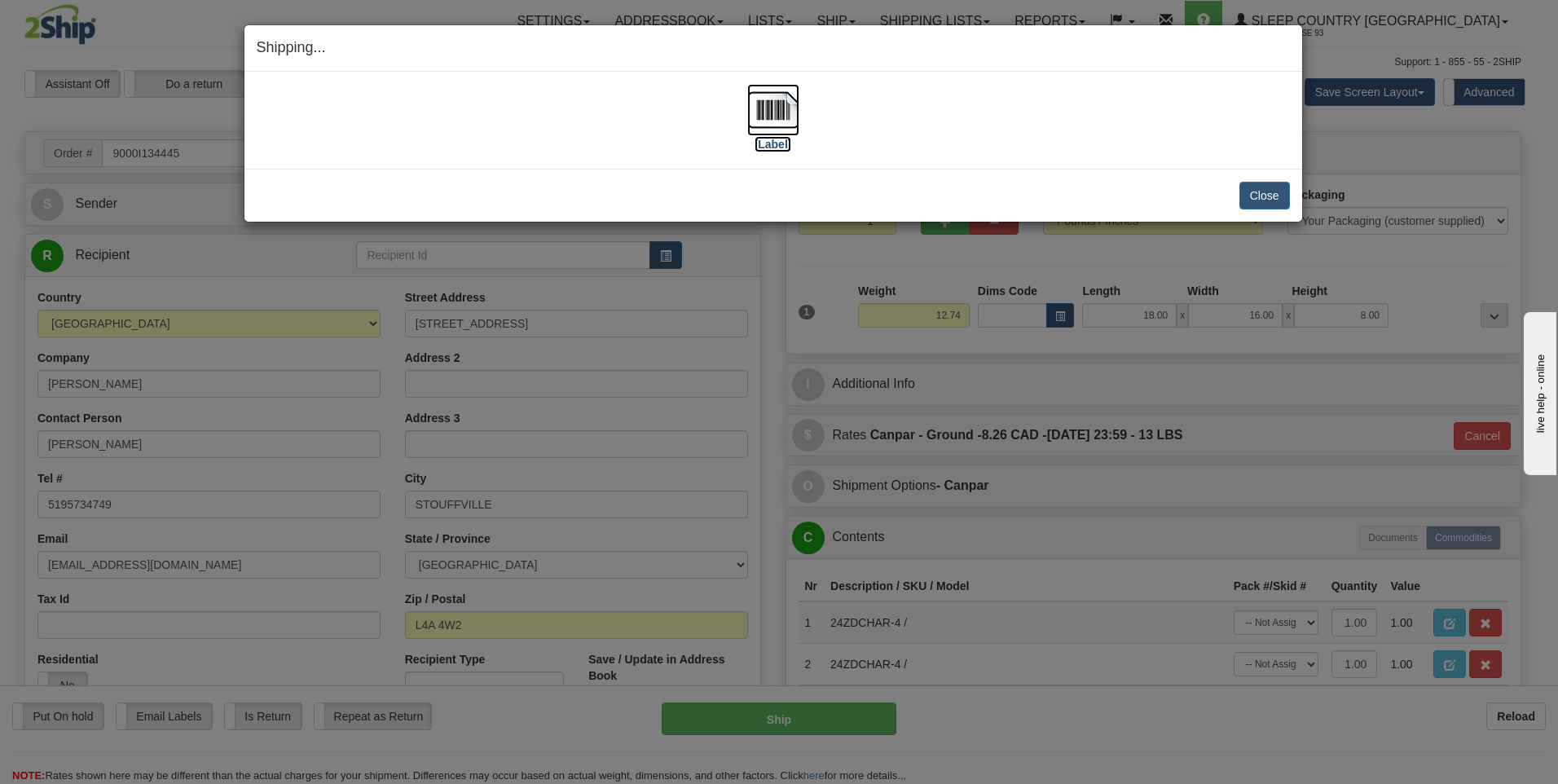
click at [784, 104] on img at bounding box center [774, 110] width 52 height 52
click at [1283, 194] on button "Close" at bounding box center [1265, 196] width 51 height 28
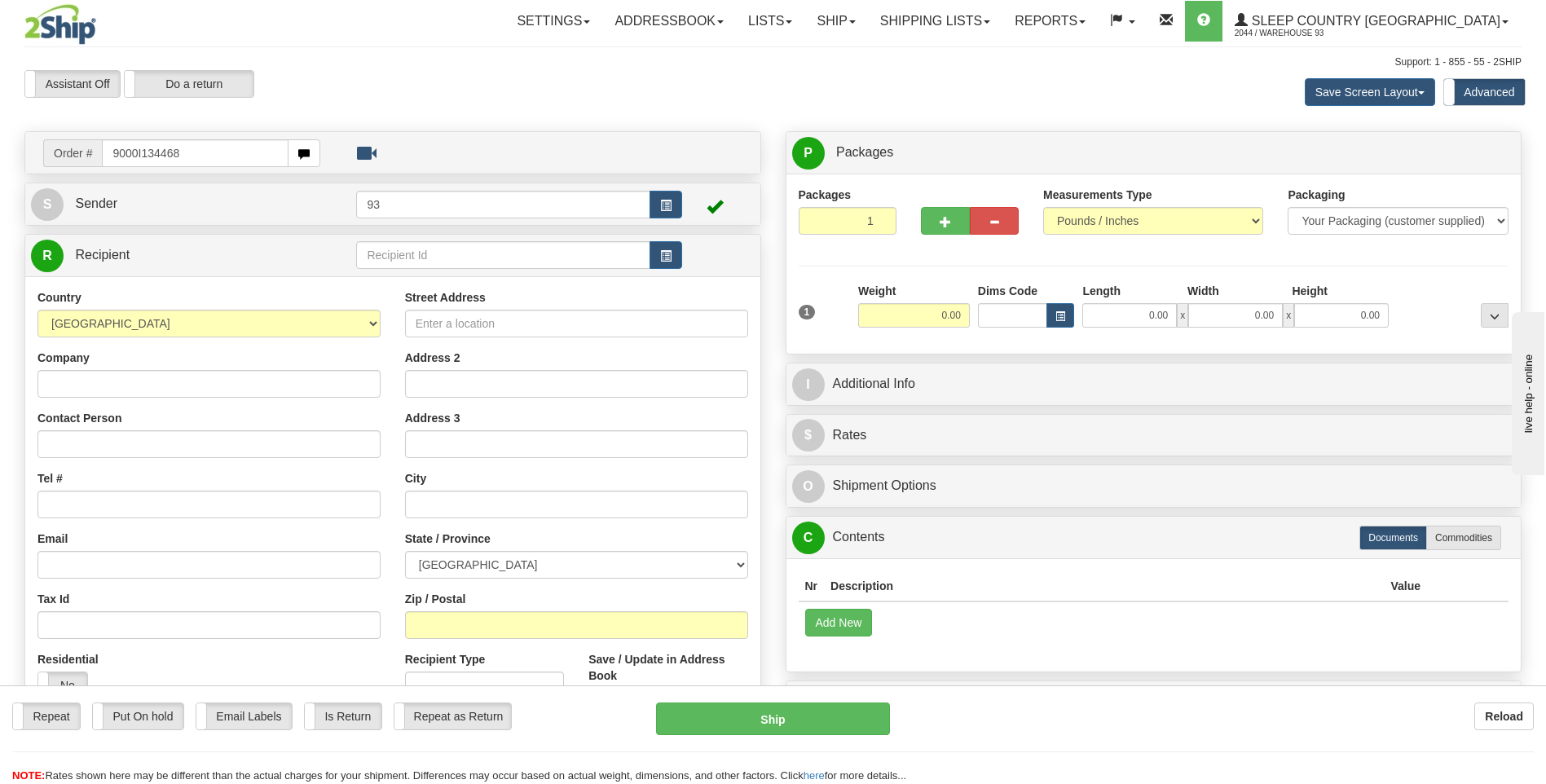
type input "9000I134468"
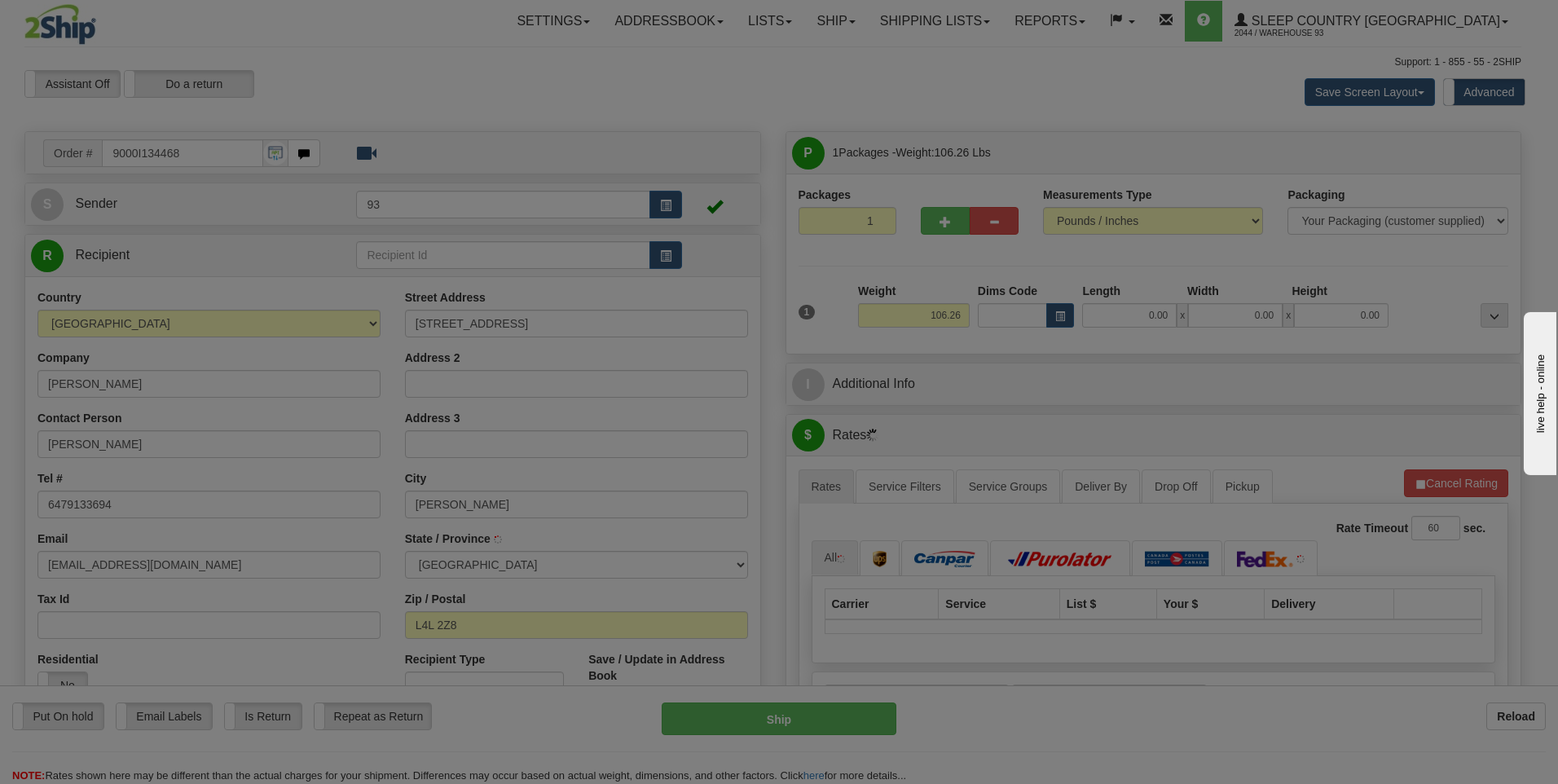
type input "WOODBRIDGE"
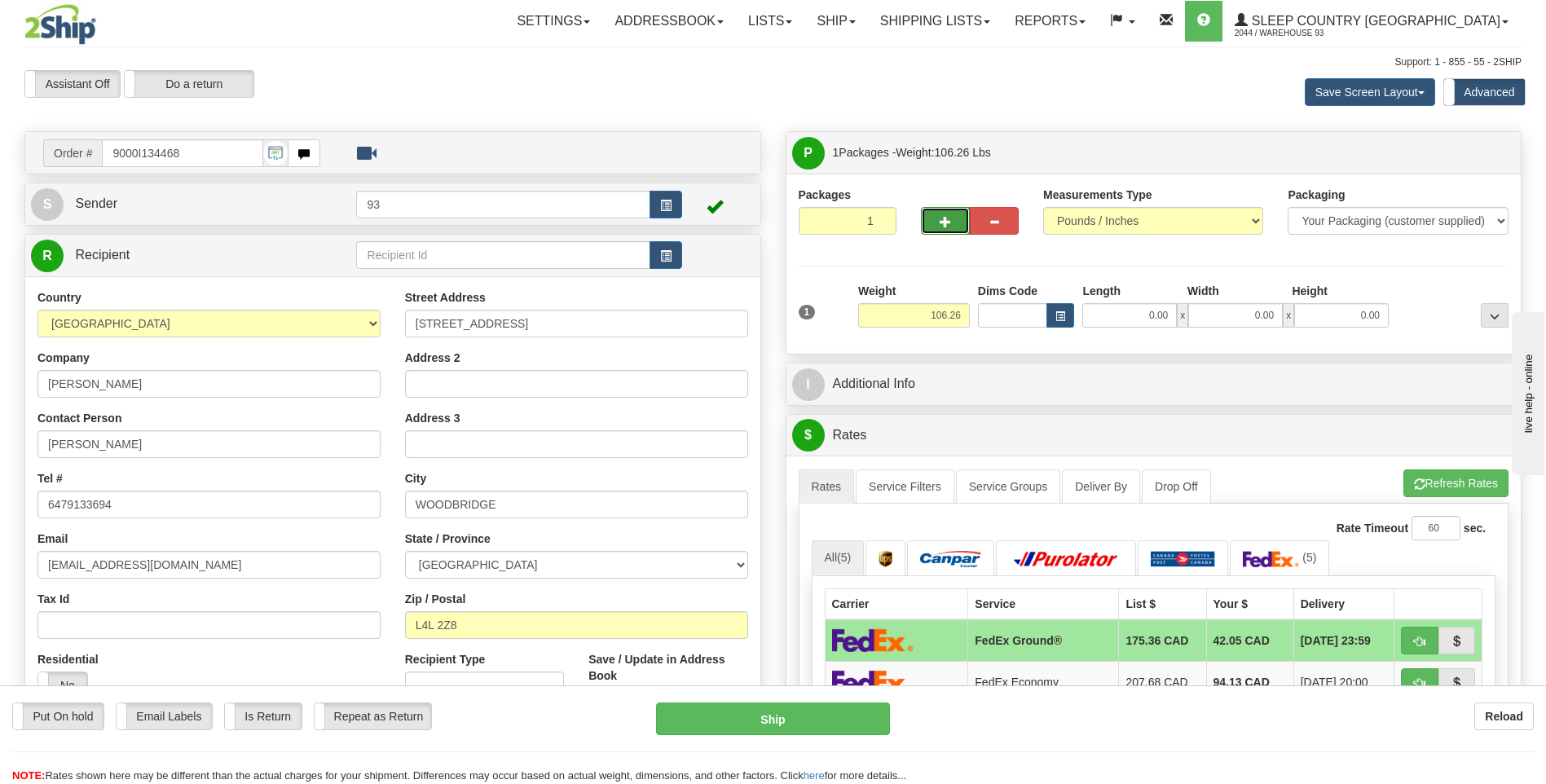
click at [947, 212] on button "button" at bounding box center [945, 221] width 49 height 28
type input "2"
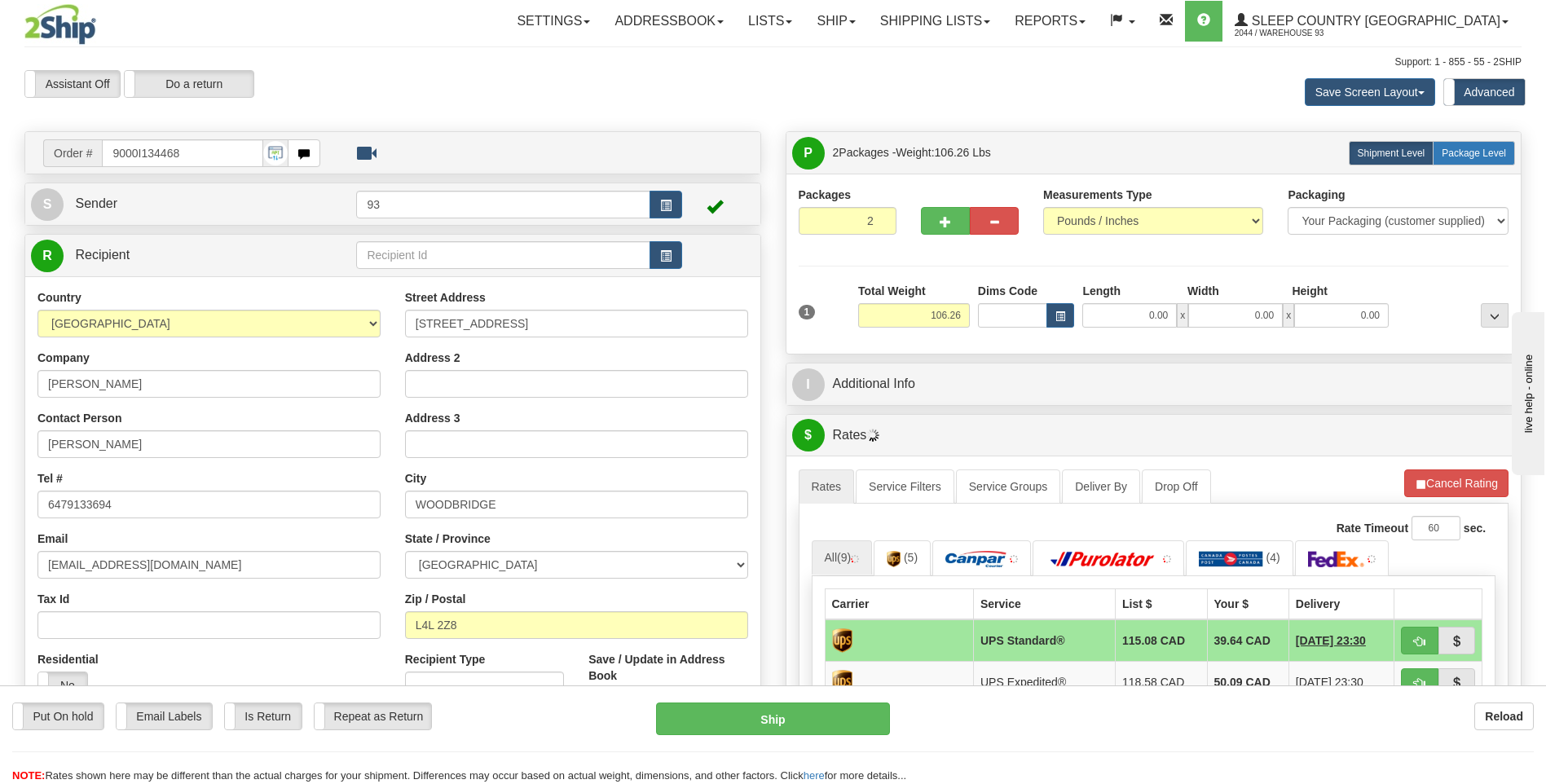
click at [1470, 156] on span "Package Level" at bounding box center [1474, 153] width 65 height 11
radio input "true"
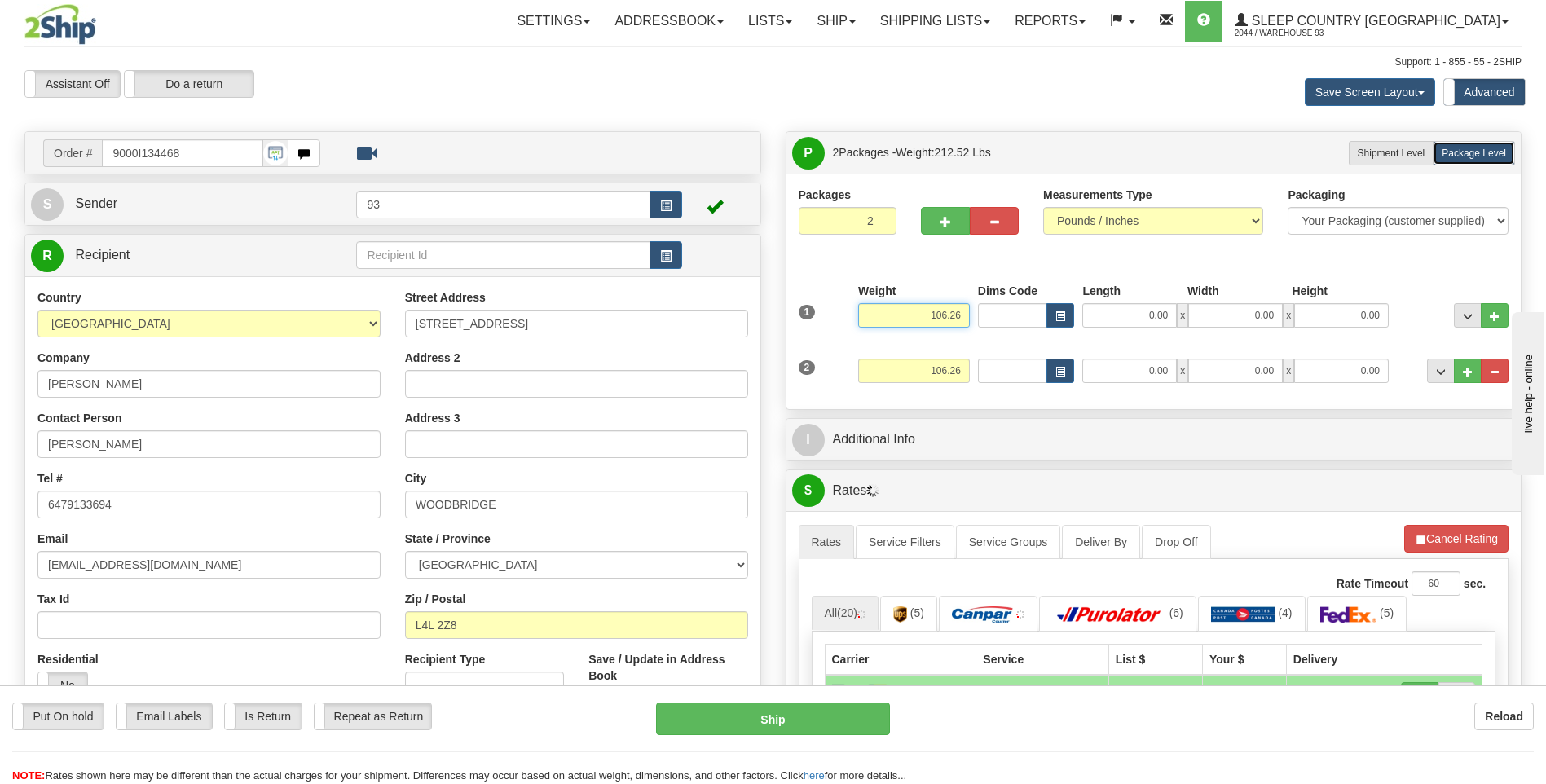
click at [968, 318] on input "106.26" at bounding box center [915, 316] width 112 height 24
type input "1"
click at [1103, 328] on div "1 Weight 31 Dims Code Length" at bounding box center [1154, 311] width 719 height 58
type input "31.00"
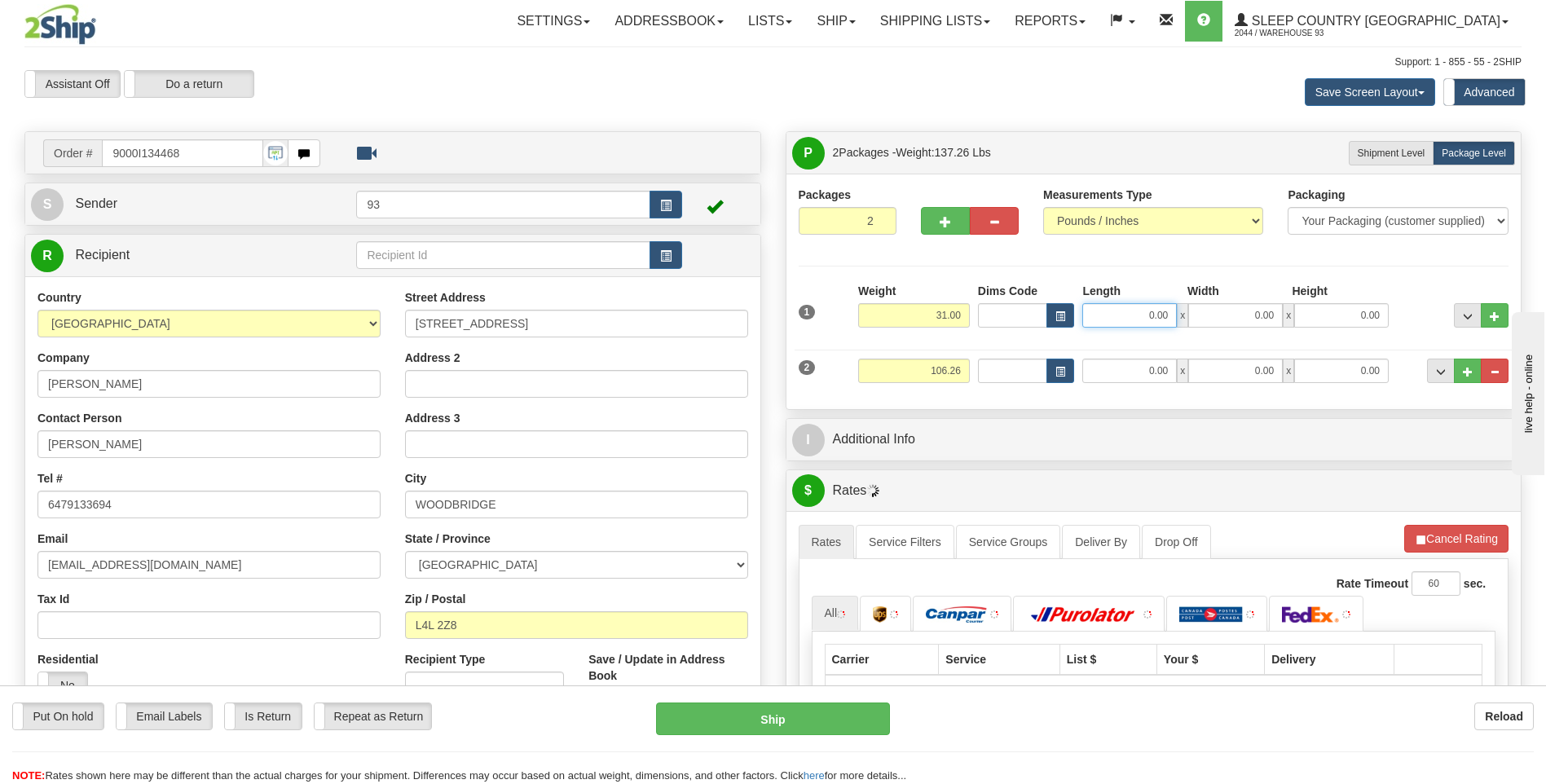
click at [1135, 313] on input "0.00" at bounding box center [1130, 316] width 94 height 24
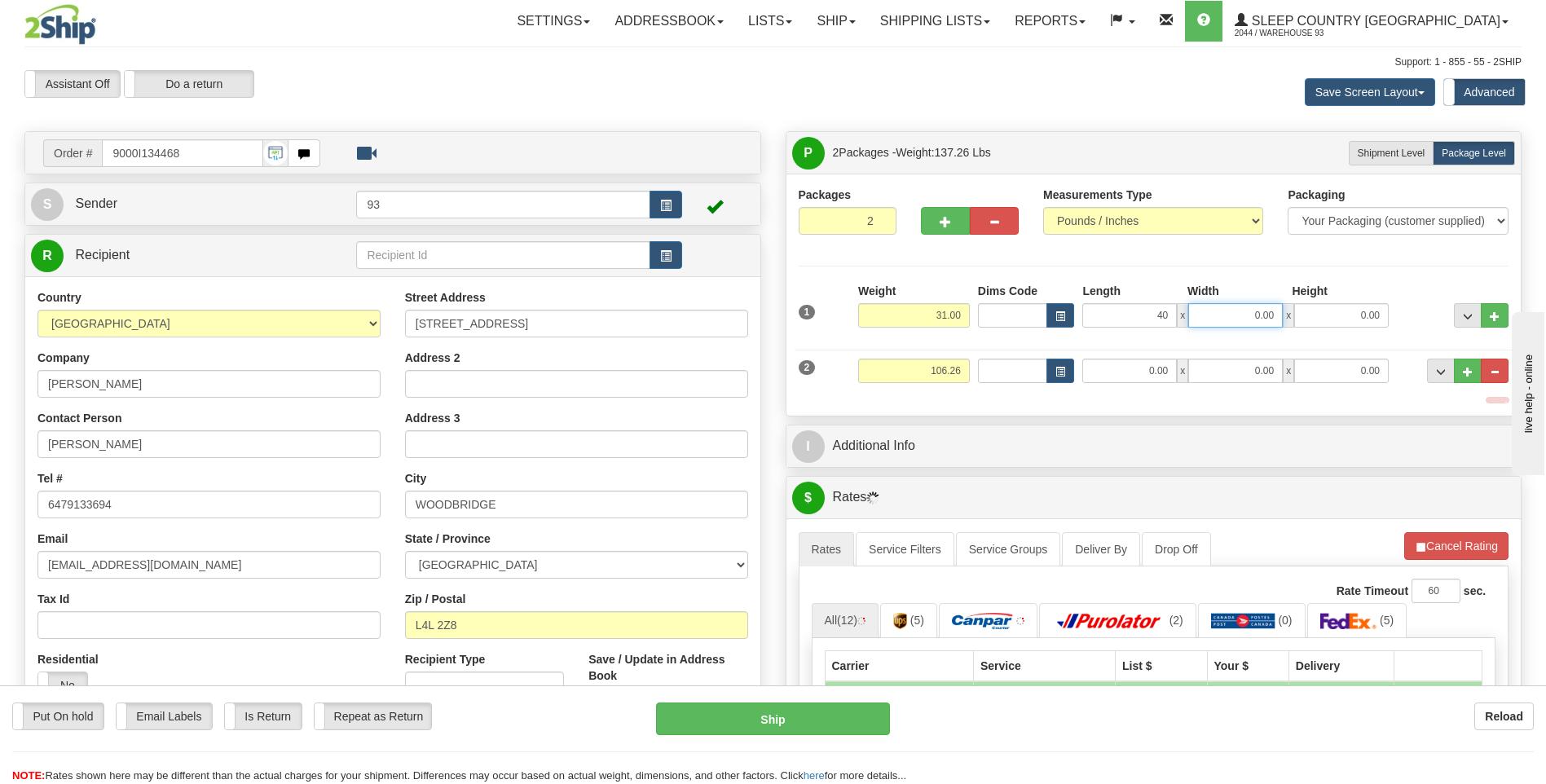
type input "40.00"
click at [1239, 317] on input "0.00" at bounding box center [1236, 316] width 94 height 24
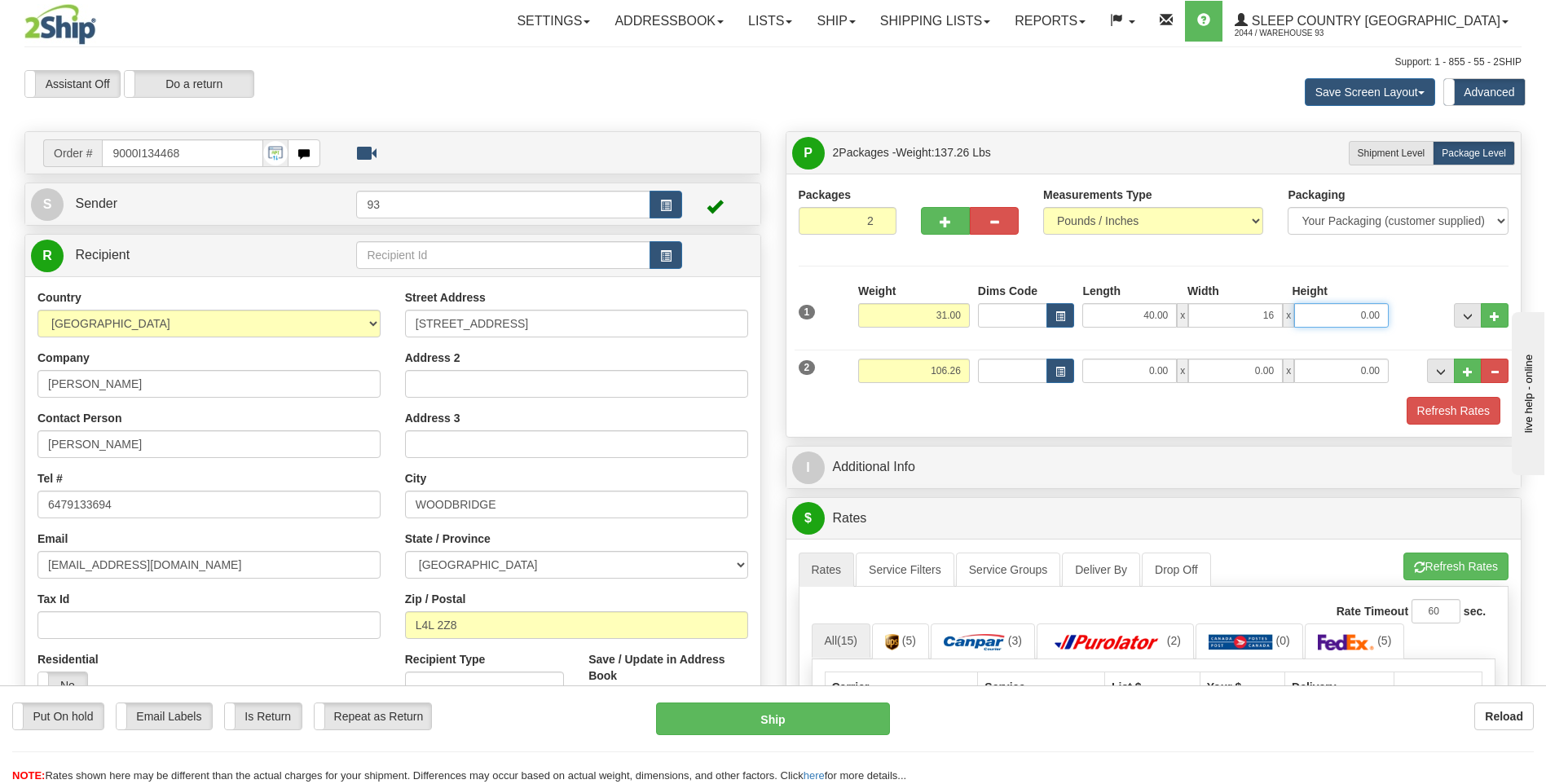
type input "16.00"
click at [1339, 312] on input "0.00" at bounding box center [1341, 316] width 94 height 24
type input "16.00"
click at [967, 369] on input "106.26" at bounding box center [915, 371] width 112 height 24
type input "1"
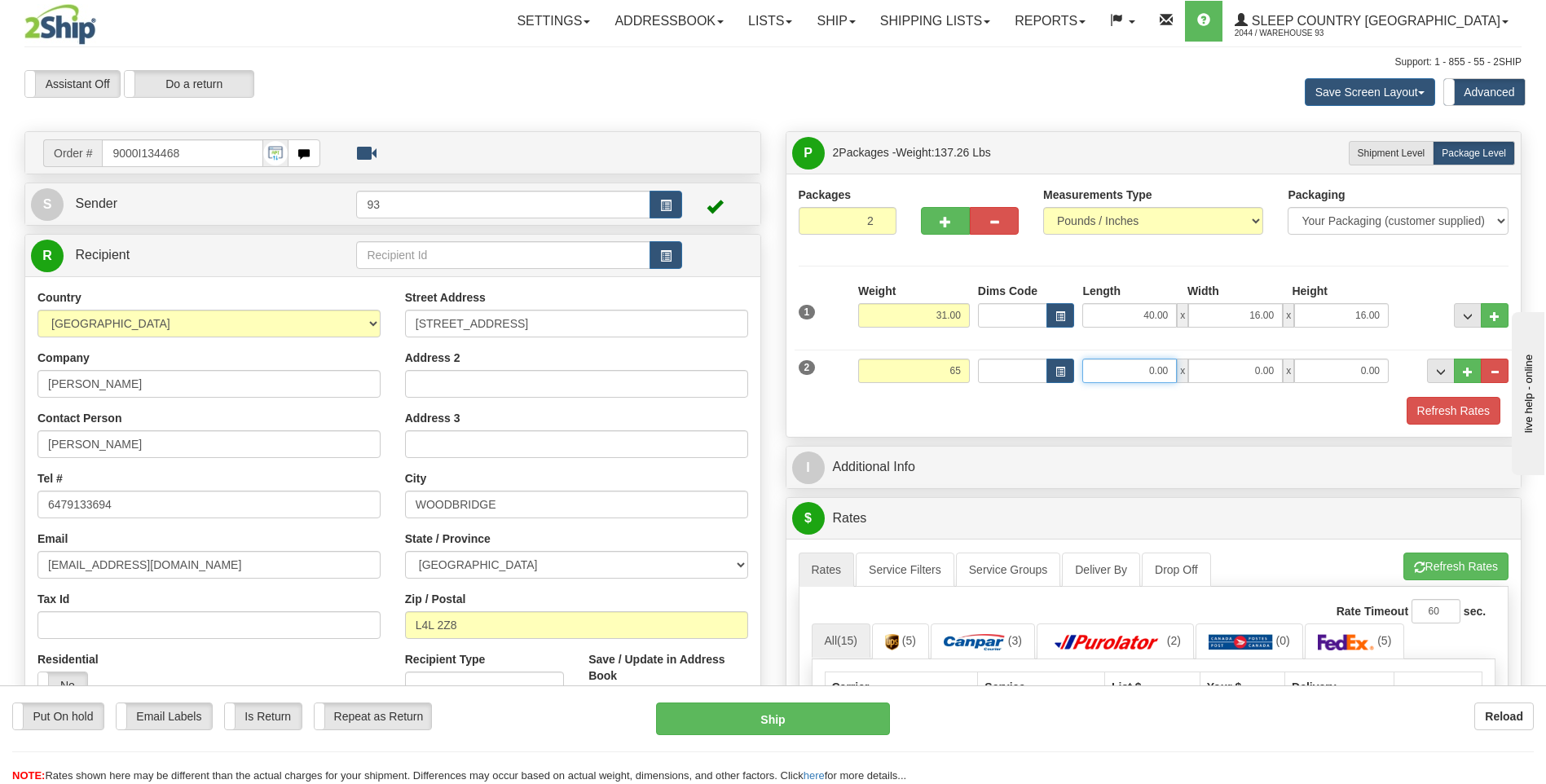
type input "65.00"
click at [1125, 360] on input "0.00" at bounding box center [1130, 371] width 94 height 24
type input "76.00"
click at [1227, 367] on input "0.00" at bounding box center [1236, 371] width 94 height 24
type input "16.00"
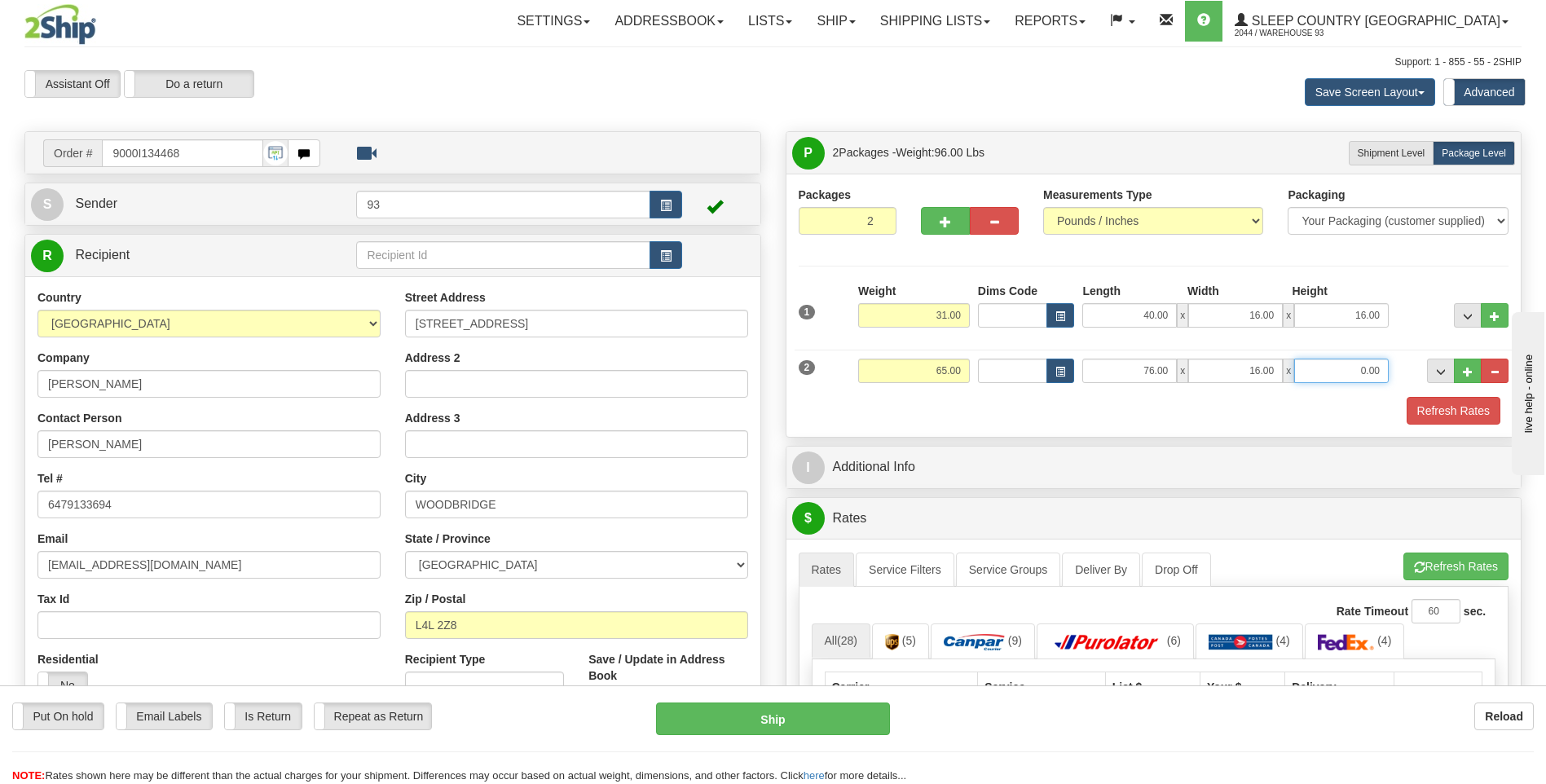
click at [1350, 363] on input "0.00" at bounding box center [1341, 371] width 94 height 24
type input "10.00"
click at [1445, 406] on button "Refresh Rates" at bounding box center [1453, 411] width 94 height 28
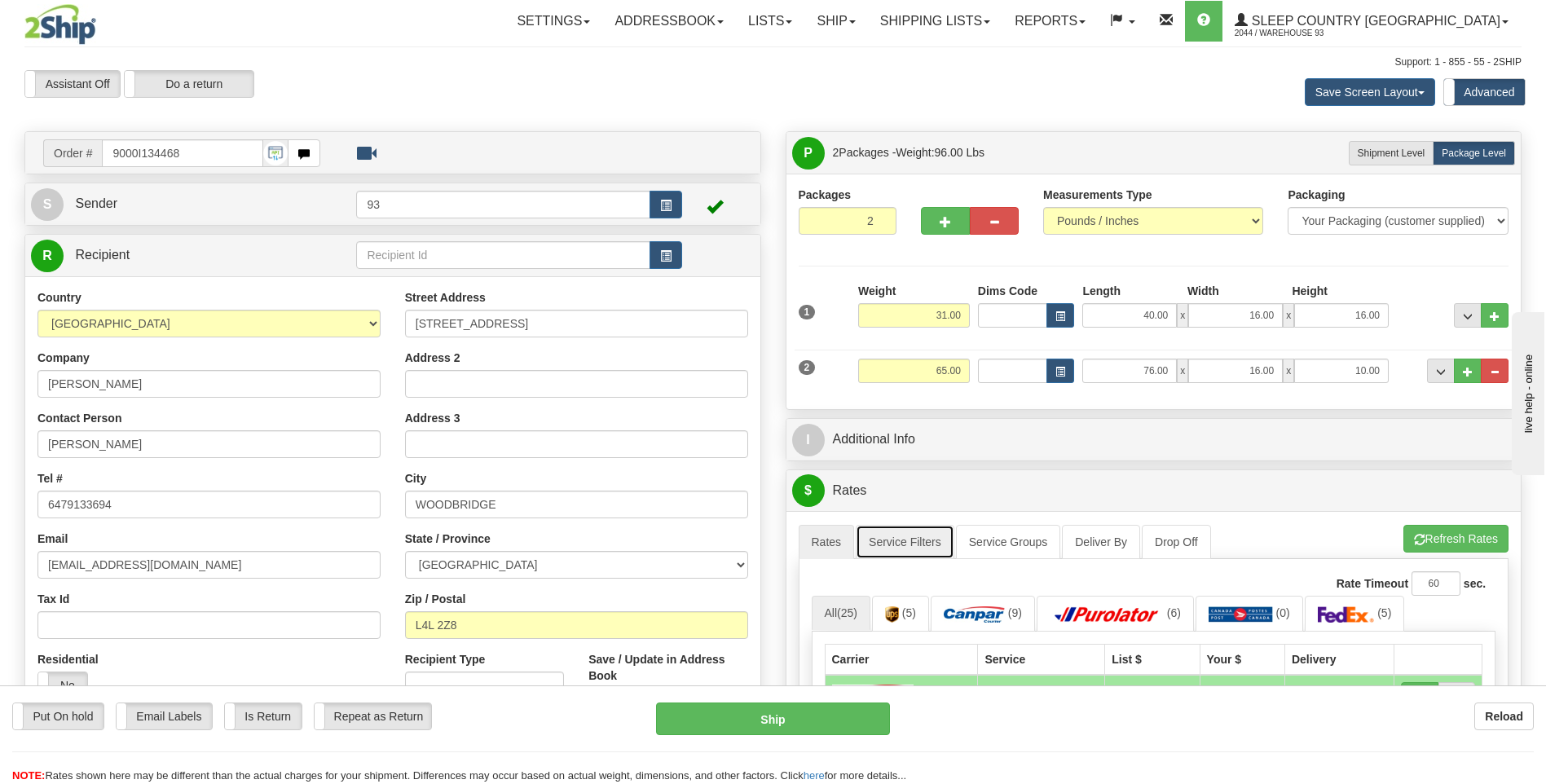
click at [889, 536] on link "Service Filters" at bounding box center [905, 541] width 99 height 34
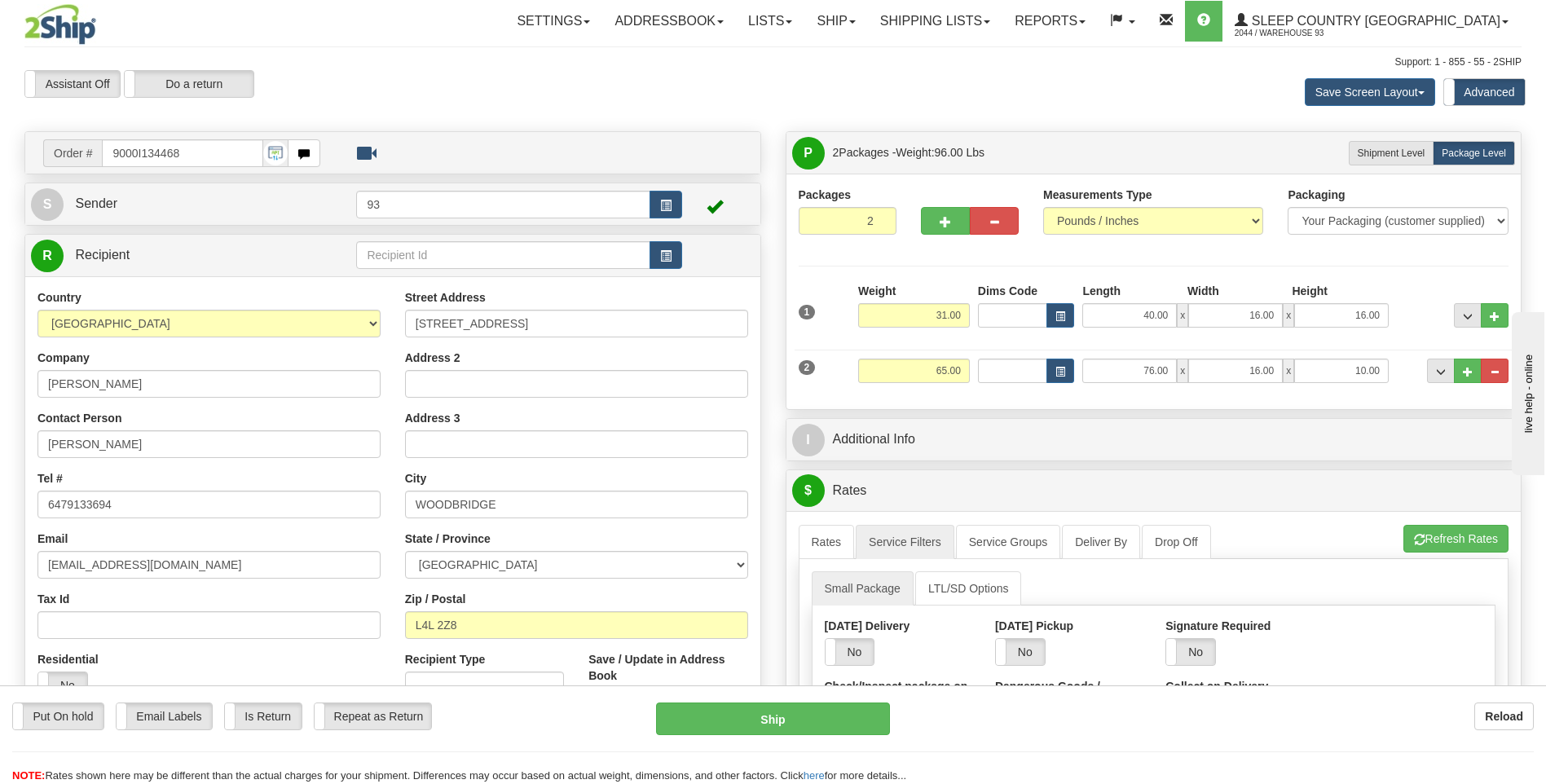
click at [1181, 638] on div "Yes No" at bounding box center [1191, 652] width 51 height 28
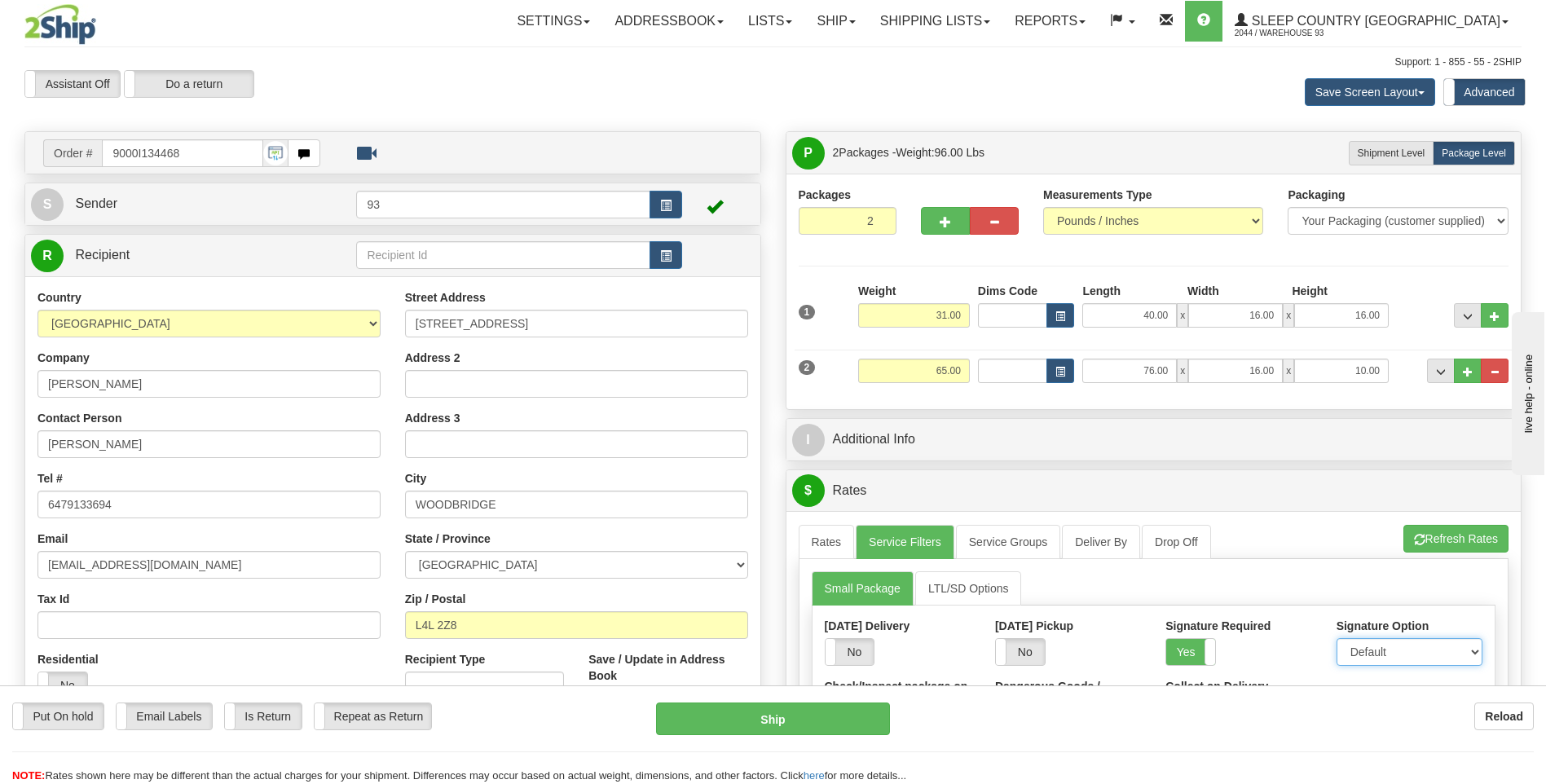
click at [1375, 651] on select "Default Adult Direct Indirect No Signature Required" at bounding box center [1410, 652] width 146 height 28
select select "1"
click at [1337, 638] on select "Default Adult Direct Indirect No Signature Required" at bounding box center [1410, 652] width 146 height 28
click at [806, 531] on link "Rates" at bounding box center [827, 541] width 56 height 34
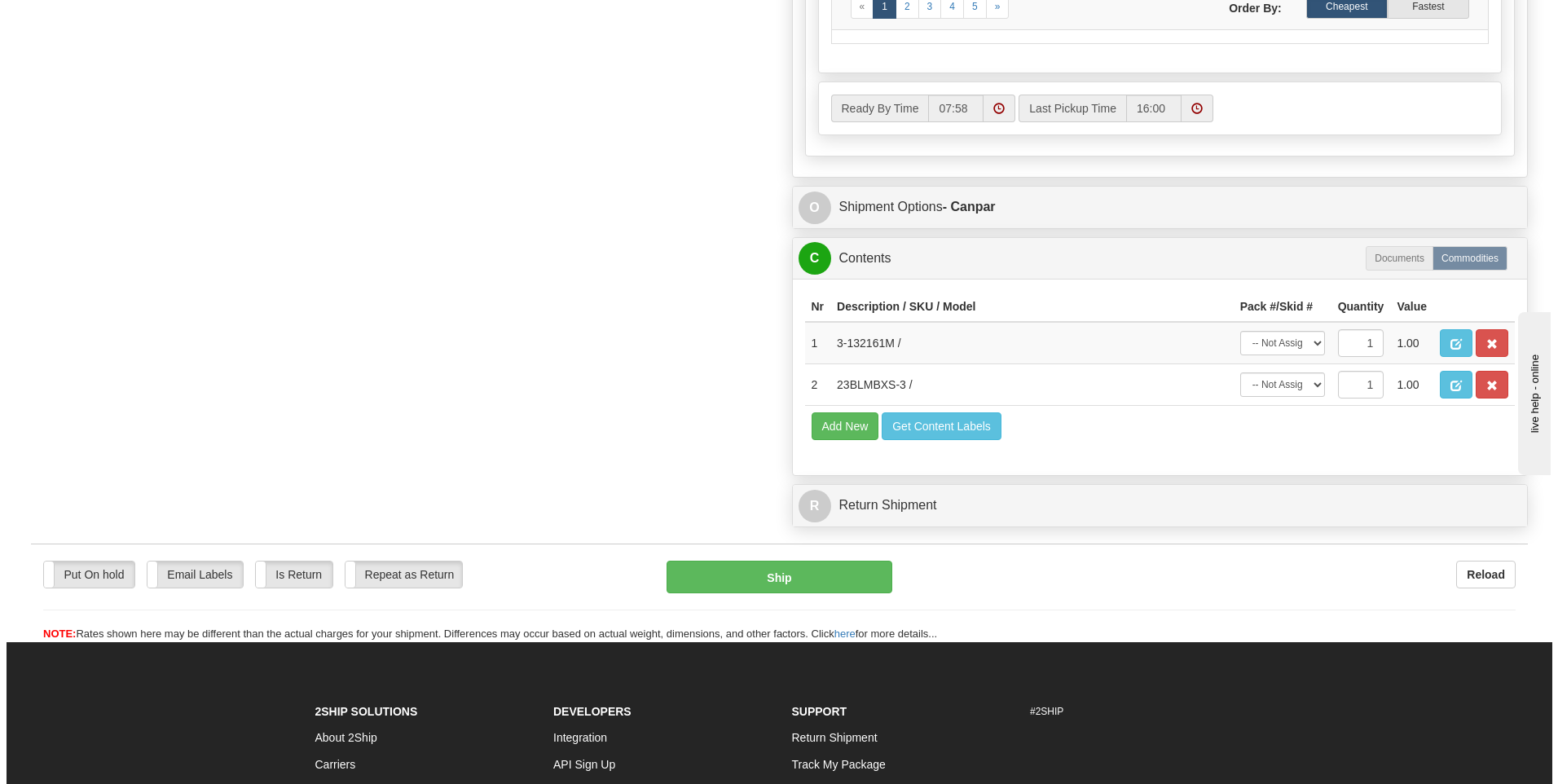
scroll to position [896, 0]
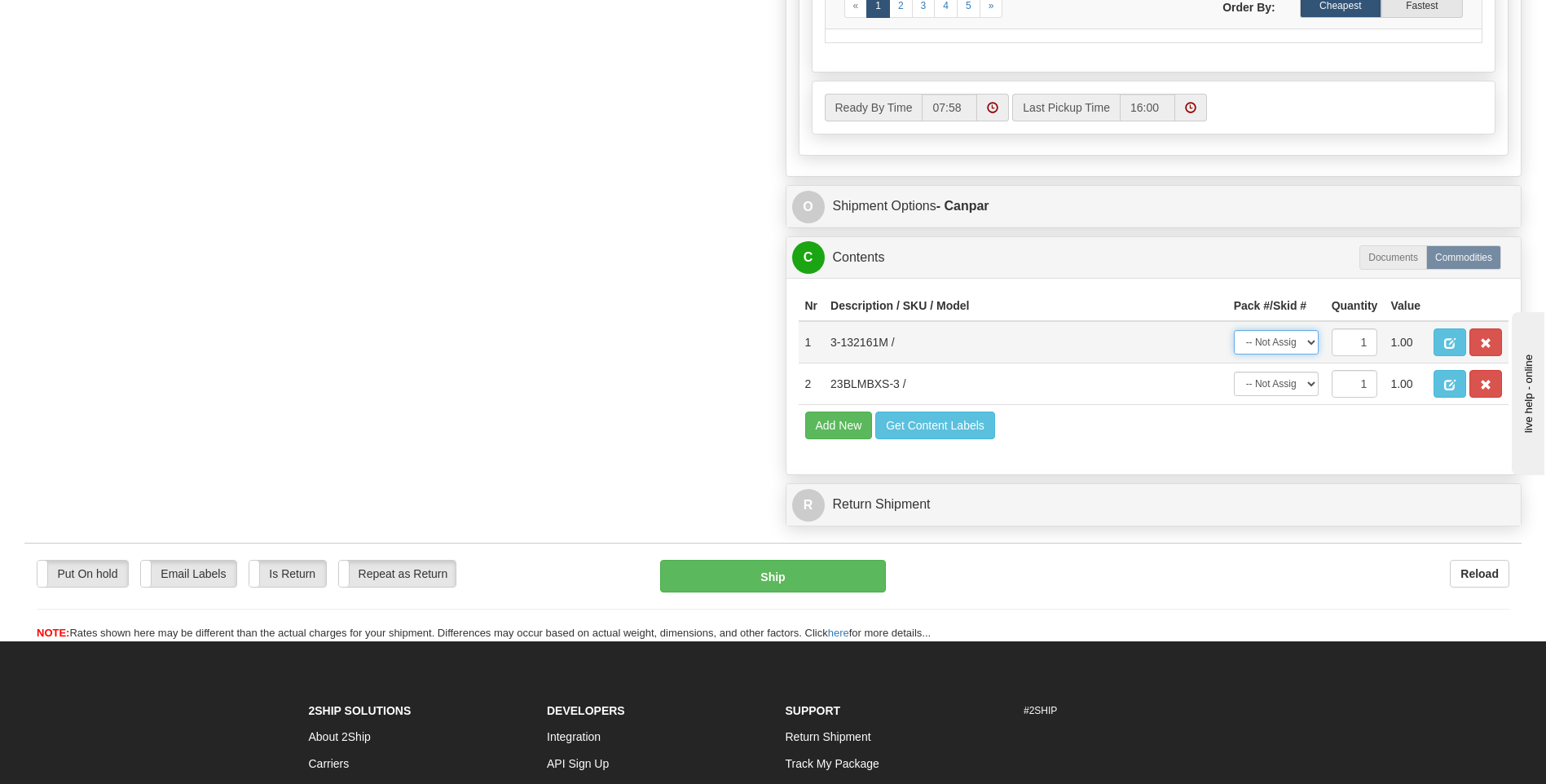
click at [1301, 336] on select "-- Not Assigned -- Package 1 Package 2" at bounding box center [1276, 343] width 85 height 24
select select "0"
click at [1234, 330] on select "-- Not Assigned -- Package 1 Package 2" at bounding box center [1276, 343] width 85 height 24
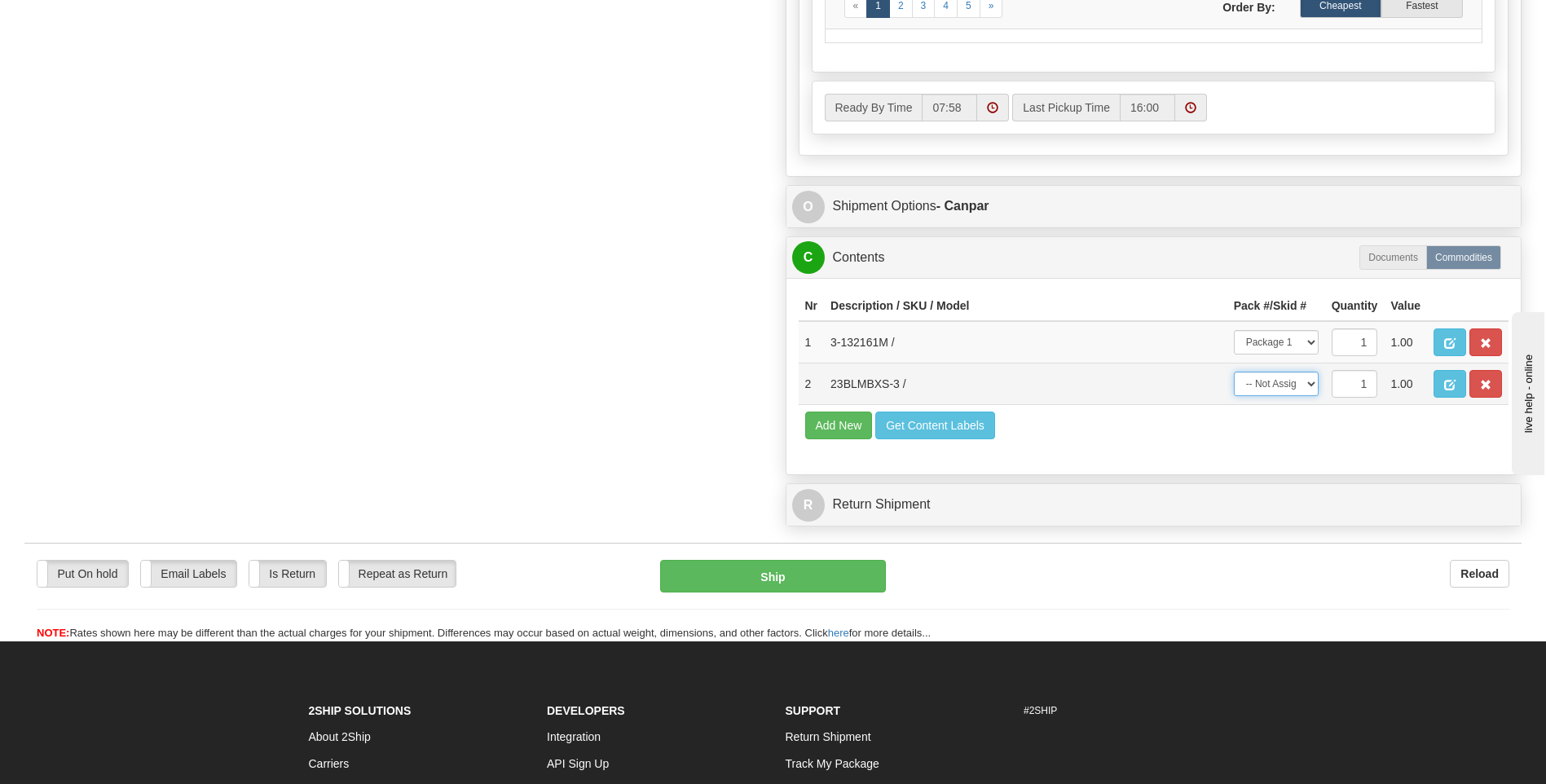
click at [1299, 379] on select "-- Not Assigned -- Package 1 Package 2" at bounding box center [1276, 384] width 85 height 24
select select "1"
click at [1234, 371] on select "-- Not Assigned -- Package 1 Package 2" at bounding box center [1276, 384] width 85 height 24
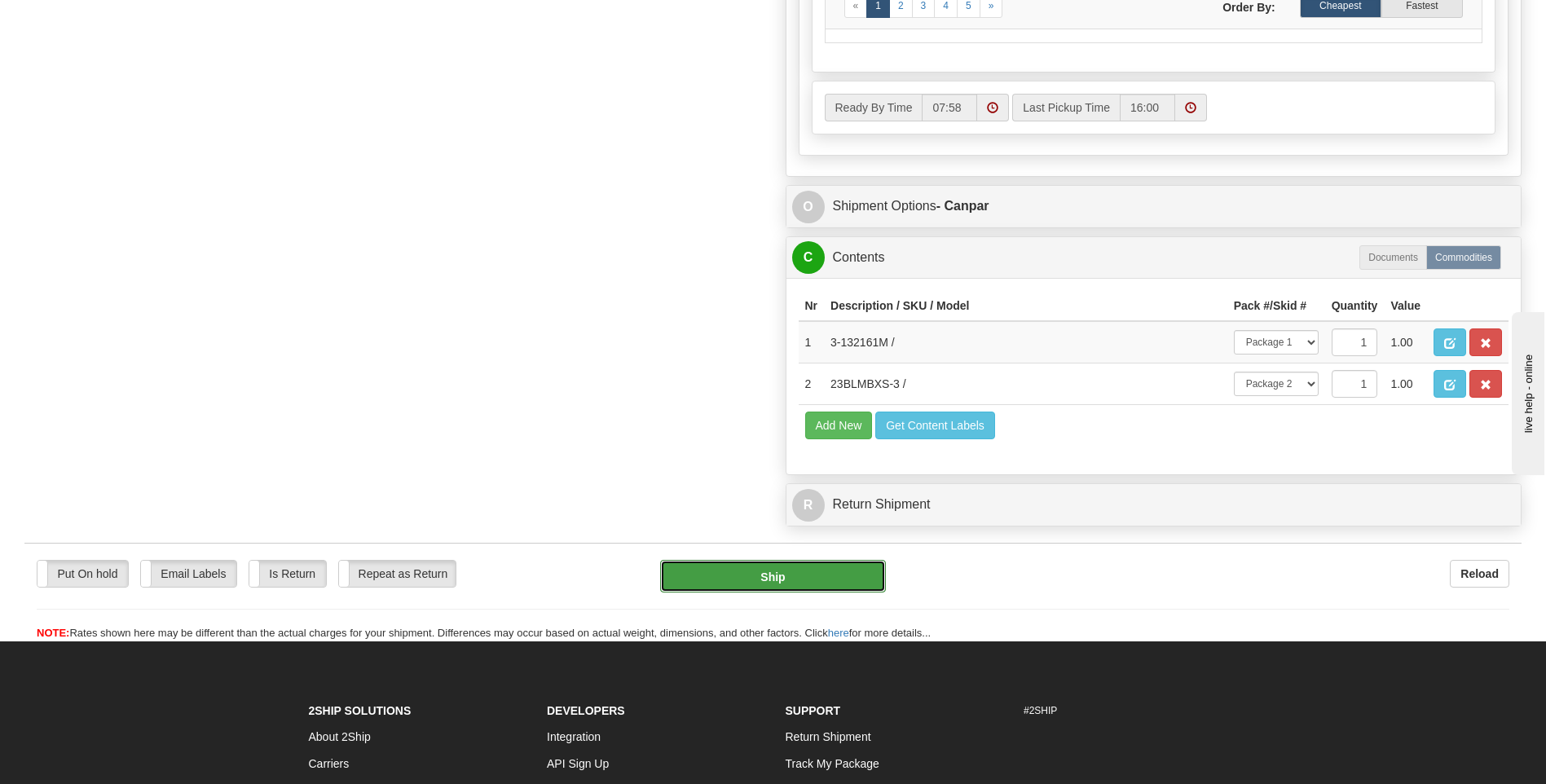
click at [781, 593] on button "Ship" at bounding box center [772, 575] width 225 height 32
type input "1"
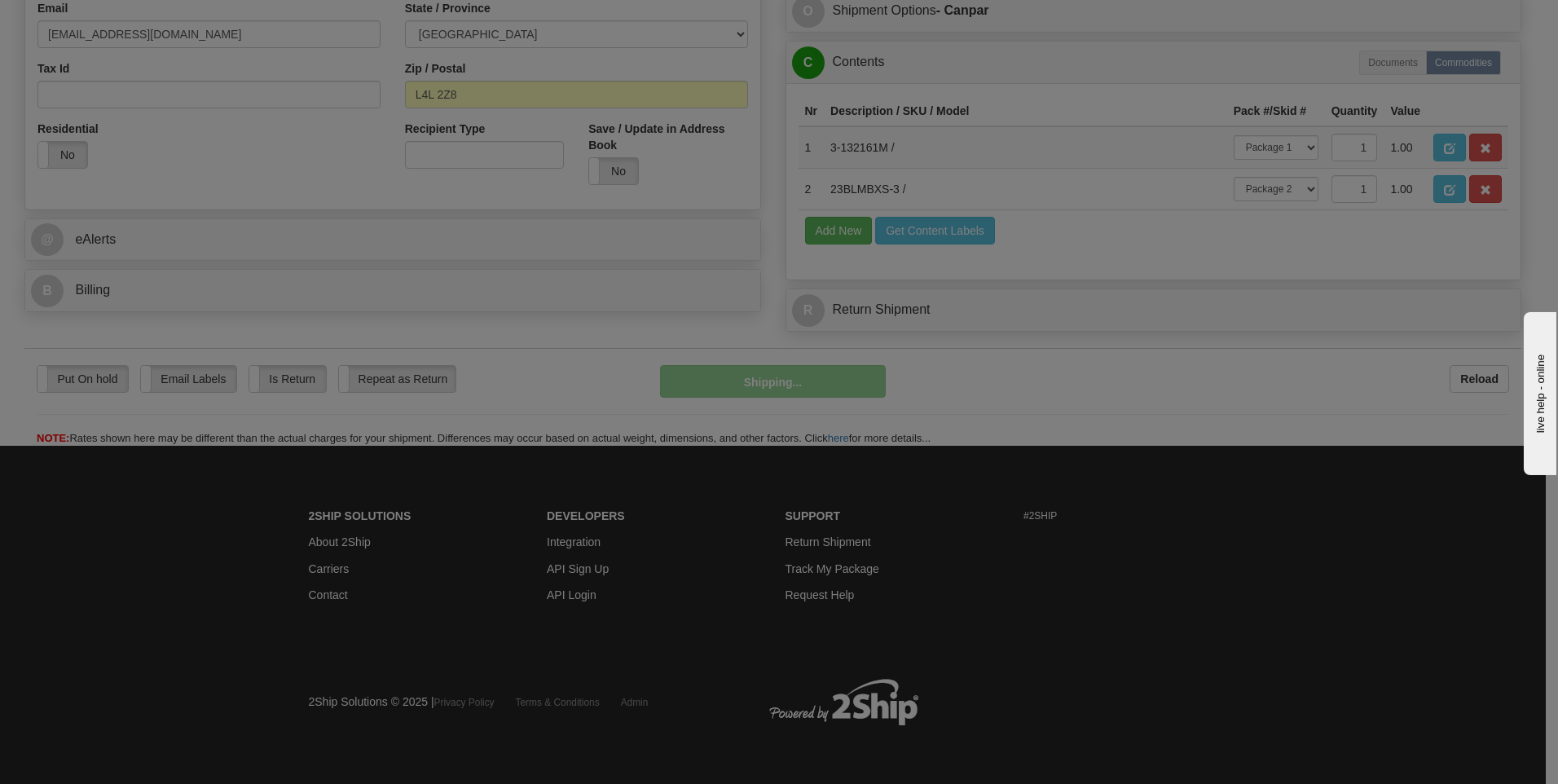
scroll to position [531, 0]
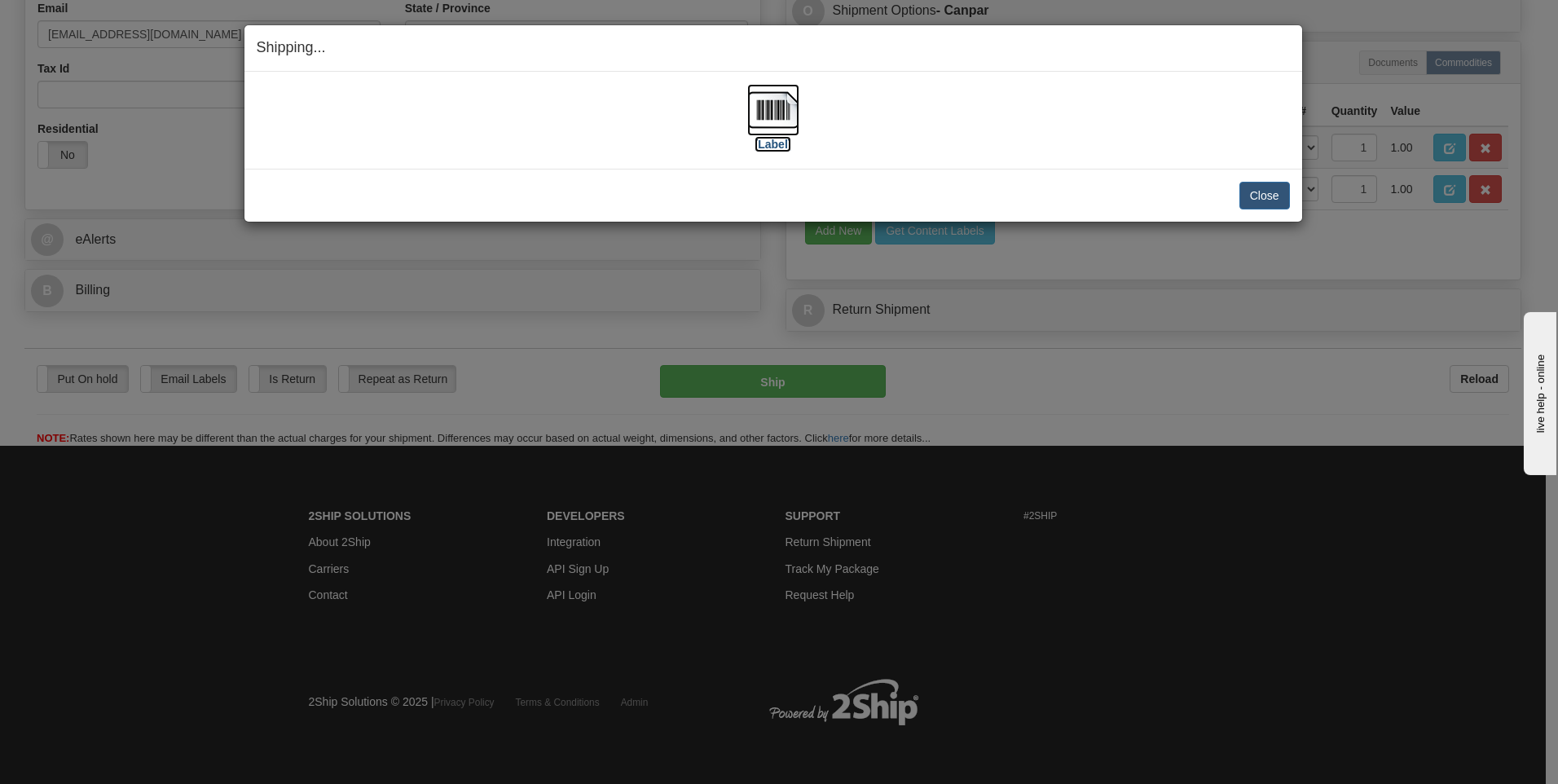
click at [782, 108] on img at bounding box center [774, 110] width 52 height 52
click at [1265, 201] on button "Close" at bounding box center [1265, 196] width 51 height 28
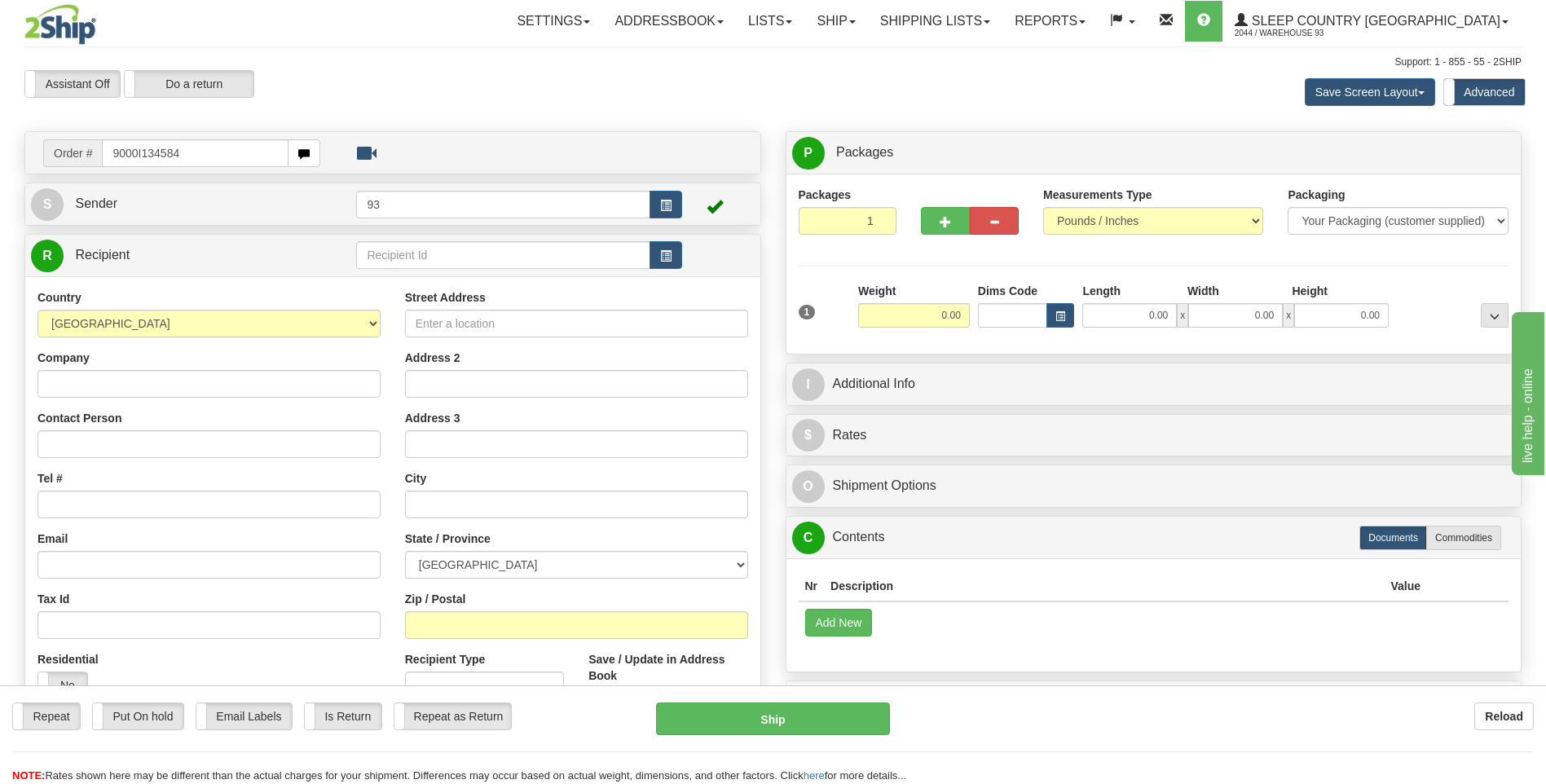
type input "9000I134584"
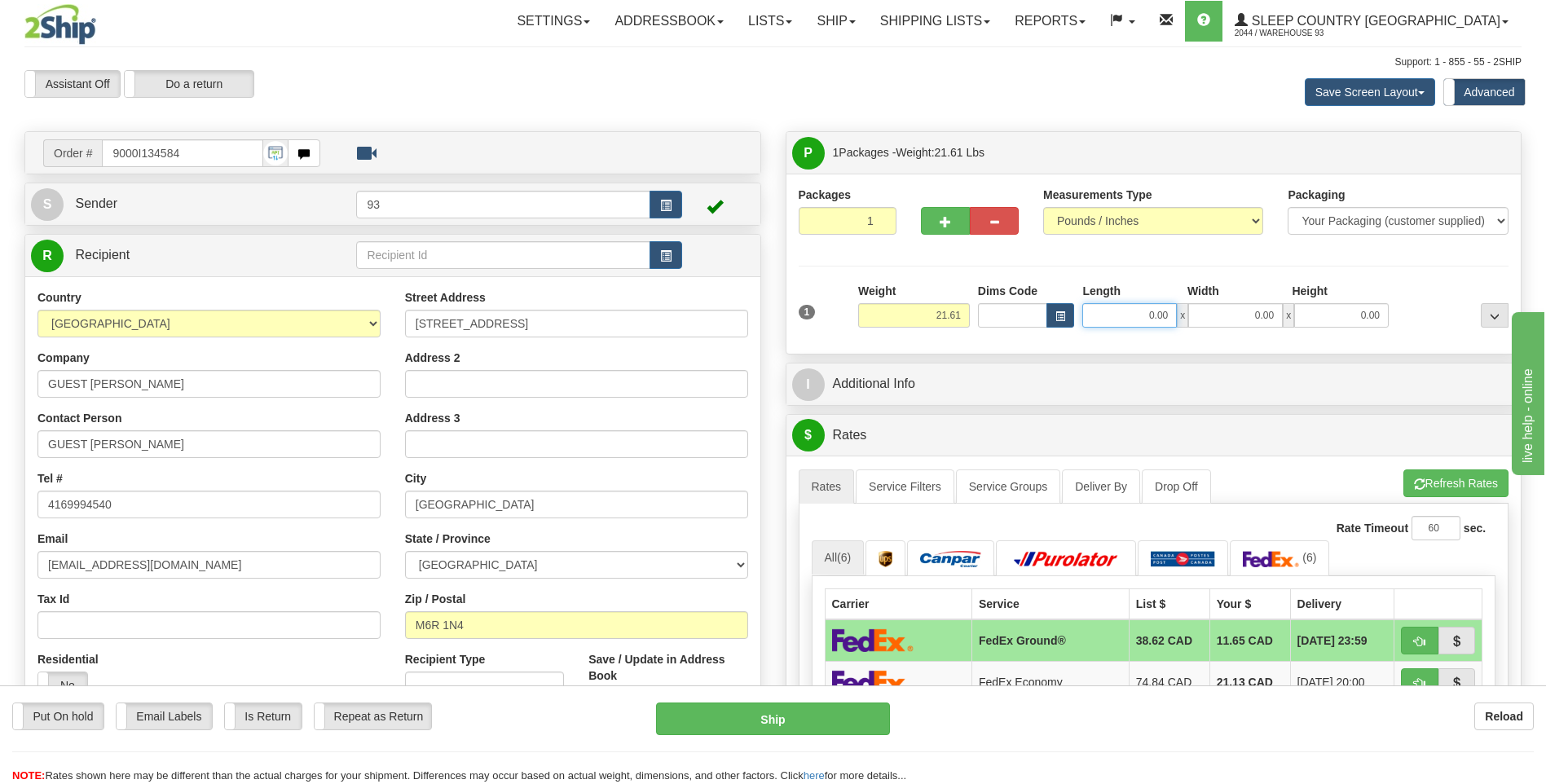
click at [1131, 309] on input "0.00" at bounding box center [1130, 316] width 94 height 24
type input "20.00"
click at [1223, 323] on input "0.00" at bounding box center [1236, 316] width 94 height 24
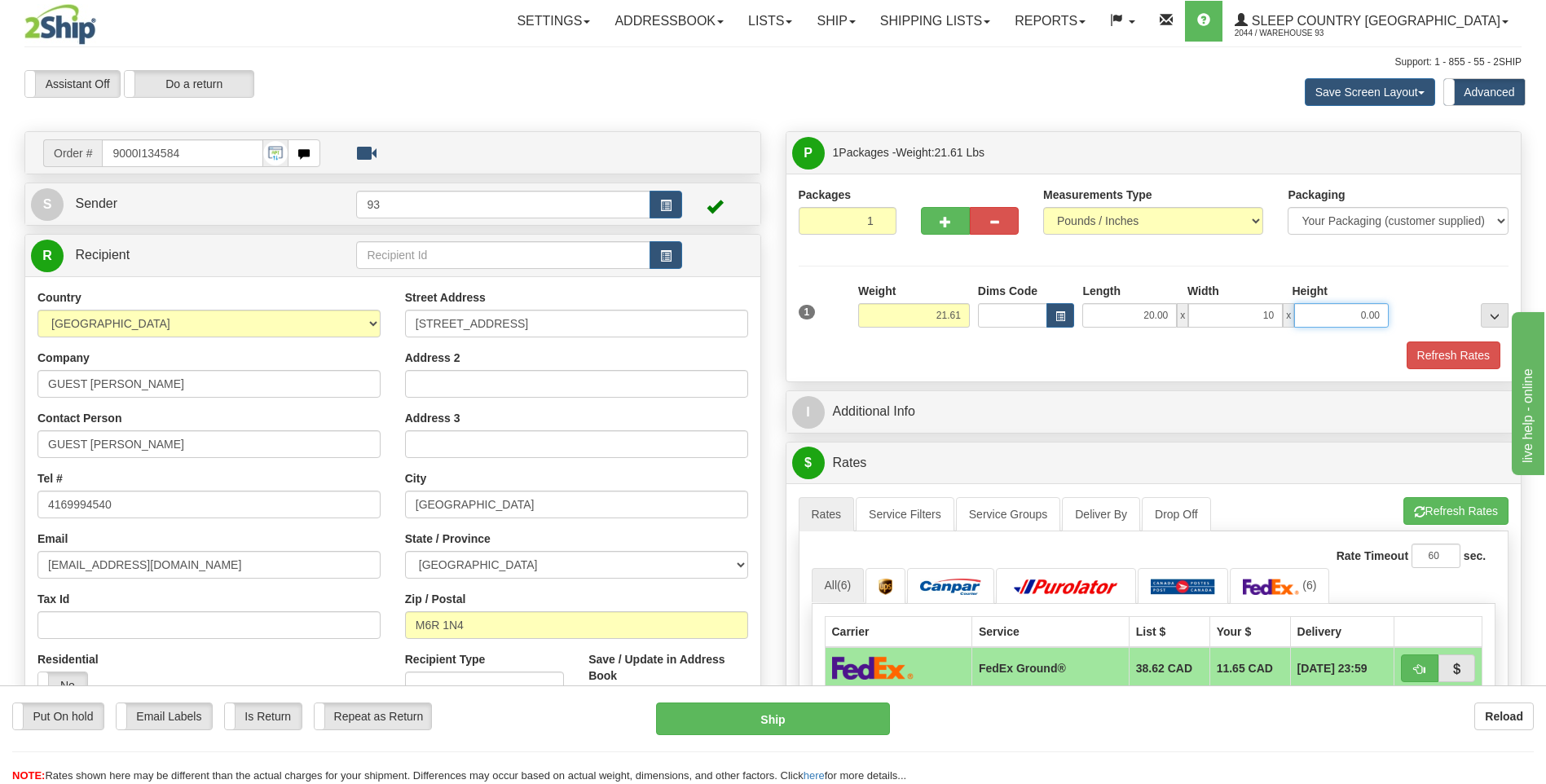
type input "10.00"
click at [1315, 310] on input "0.00" at bounding box center [1341, 316] width 94 height 24
type input "10.00"
click at [1446, 348] on button "Refresh Rates" at bounding box center [1453, 356] width 94 height 28
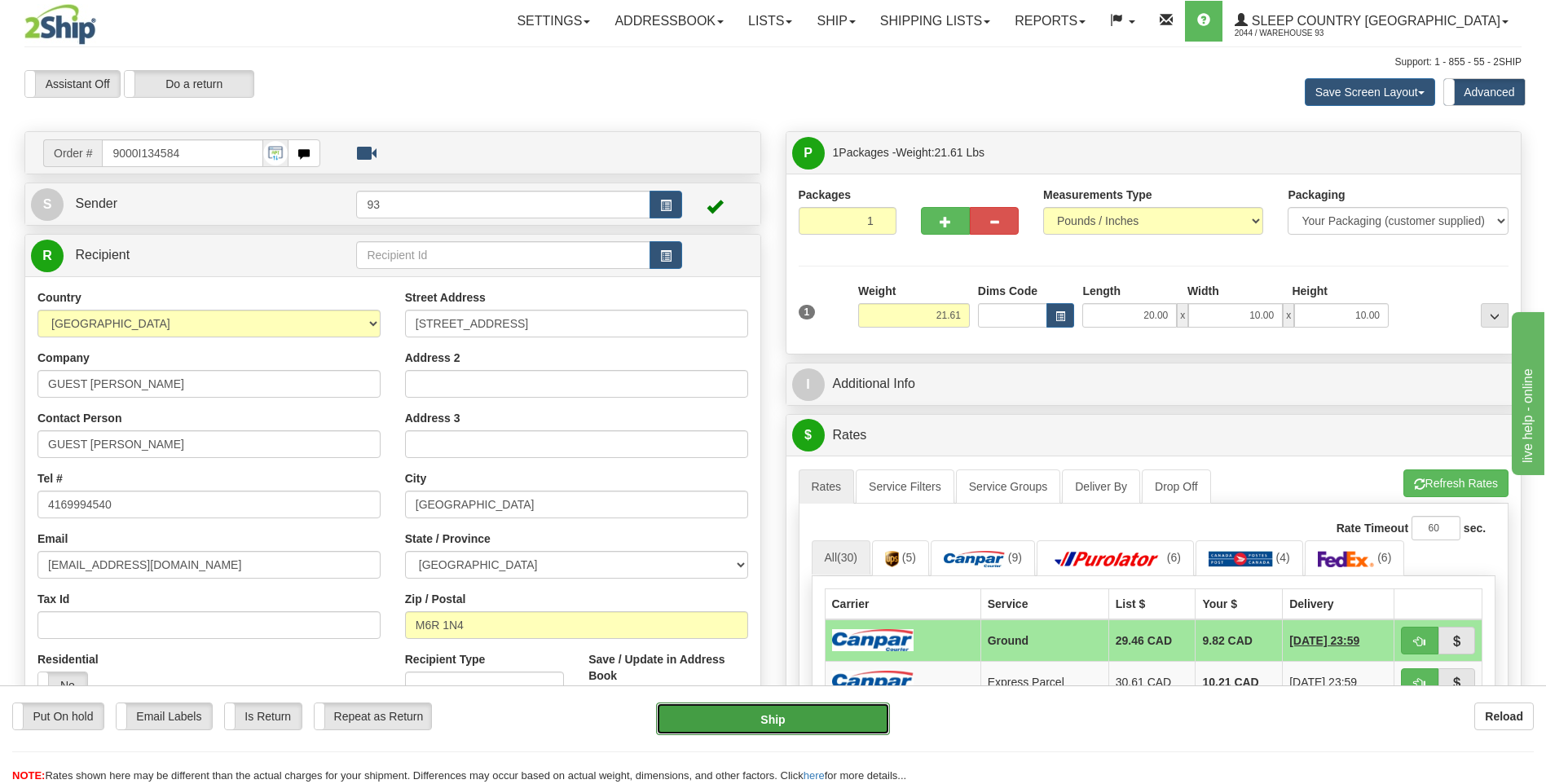
click at [854, 719] on button "Ship" at bounding box center [772, 718] width 233 height 32
type input "1"
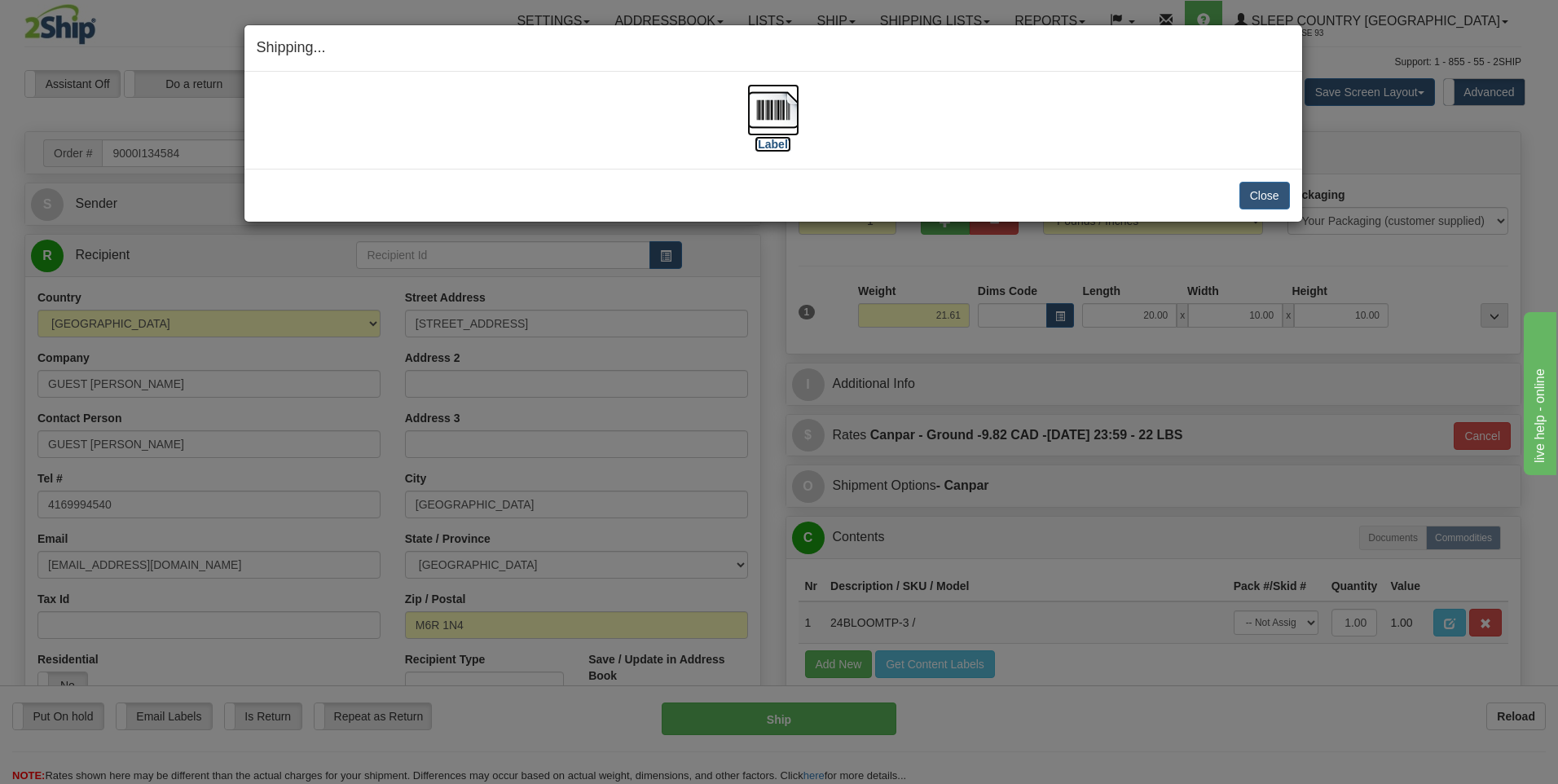
click at [767, 98] on img at bounding box center [774, 110] width 52 height 52
click at [1273, 194] on button "Close" at bounding box center [1265, 196] width 51 height 28
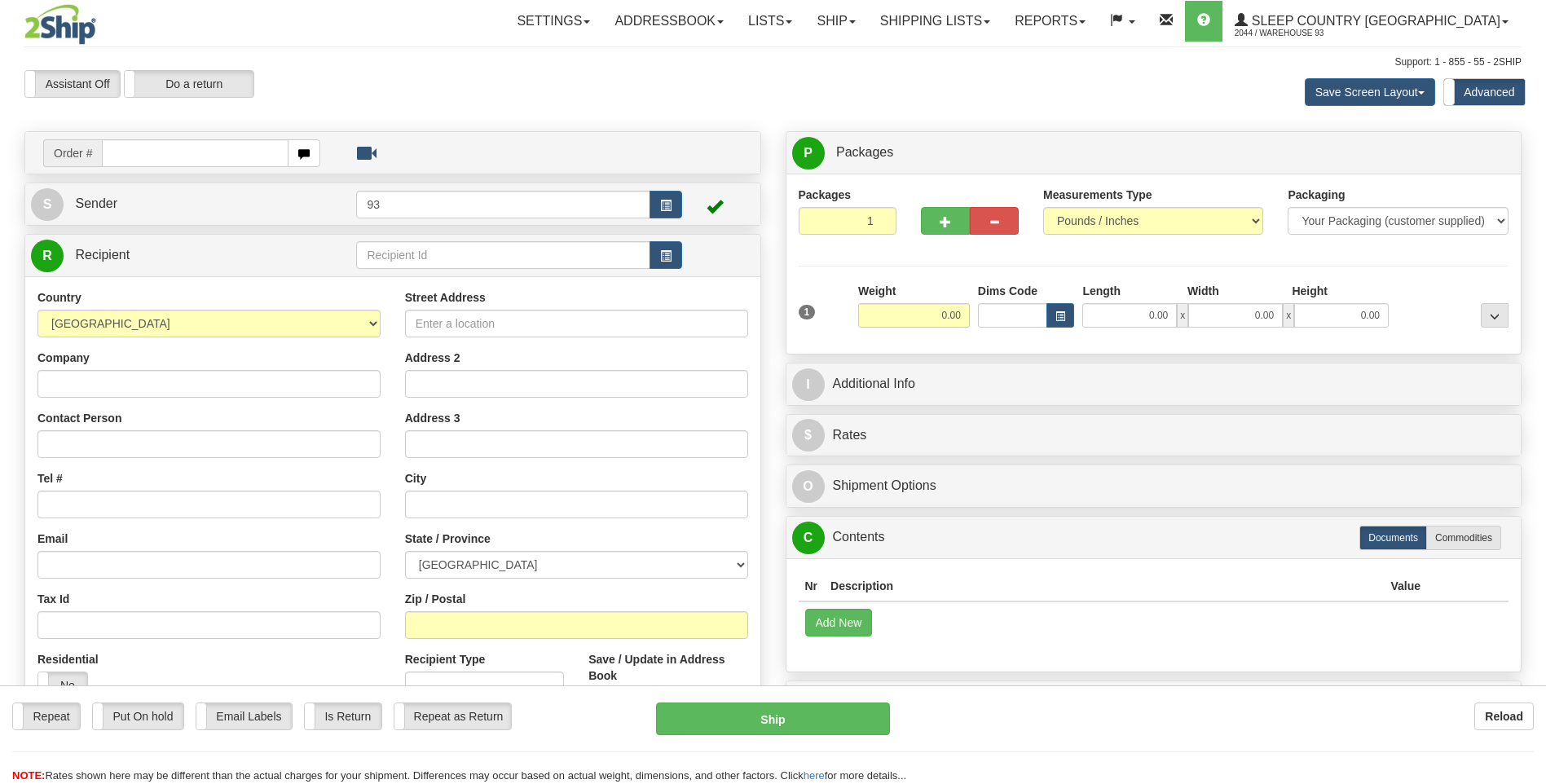
drag, startPoint x: 0, startPoint y: 0, endPoint x: 185, endPoint y: 150, distance: 238.2
click at [186, 149] on input "text" at bounding box center [195, 153] width 186 height 28
type input "9007I134521"
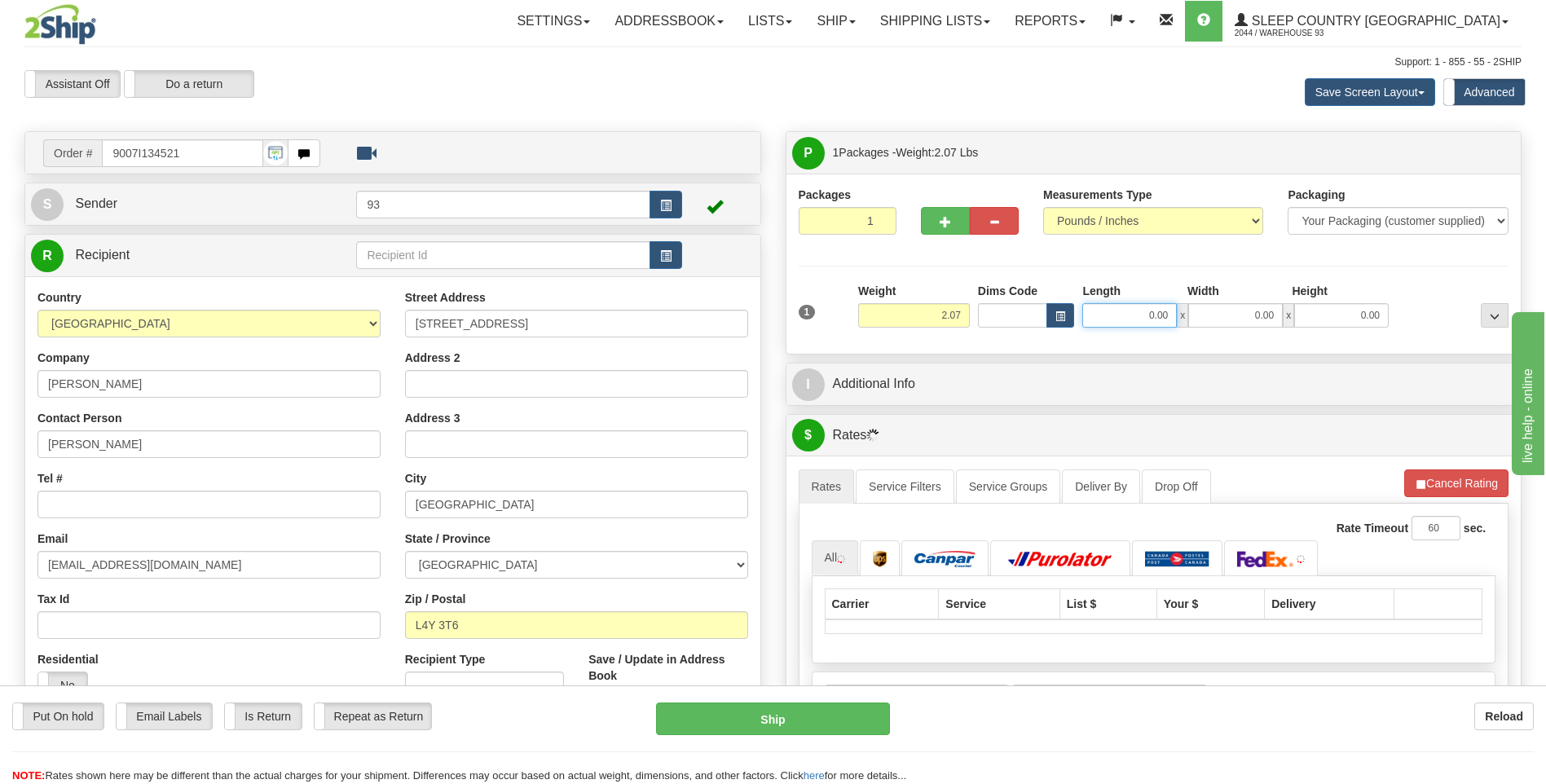
click at [1118, 313] on input "0.00" at bounding box center [1130, 316] width 94 height 24
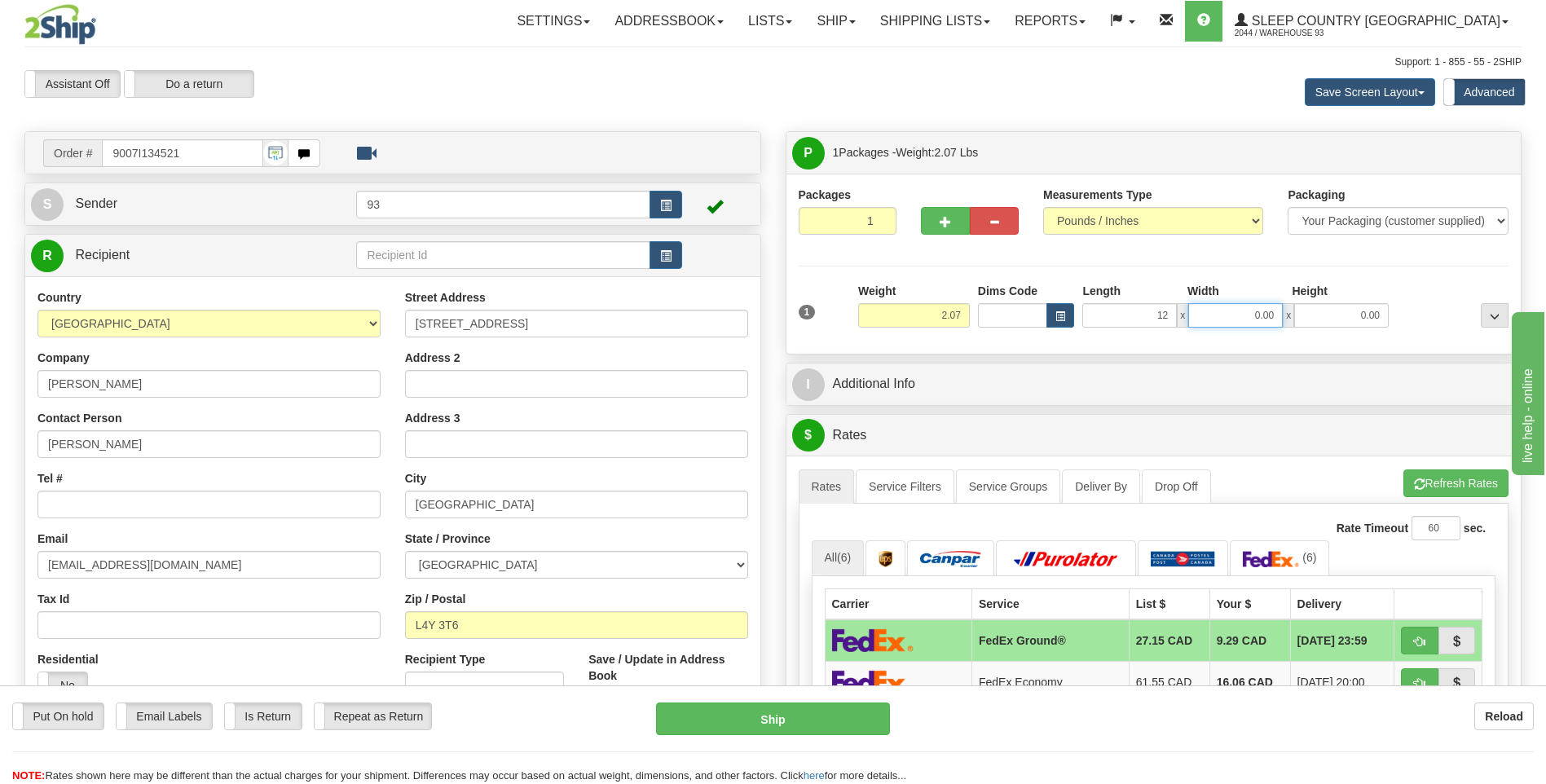
type input "12.00"
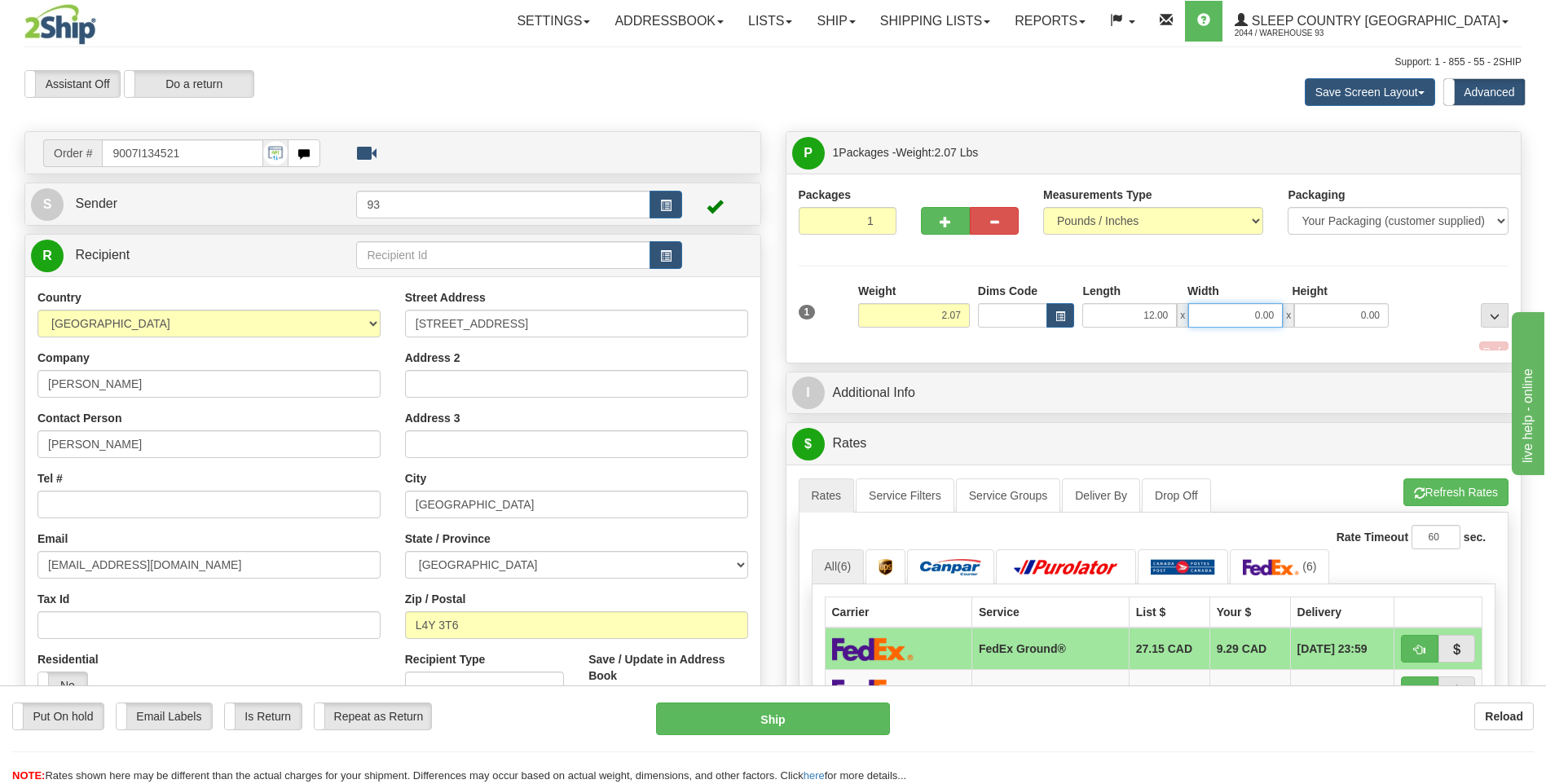
click at [1234, 322] on input "0.00" at bounding box center [1236, 316] width 94 height 24
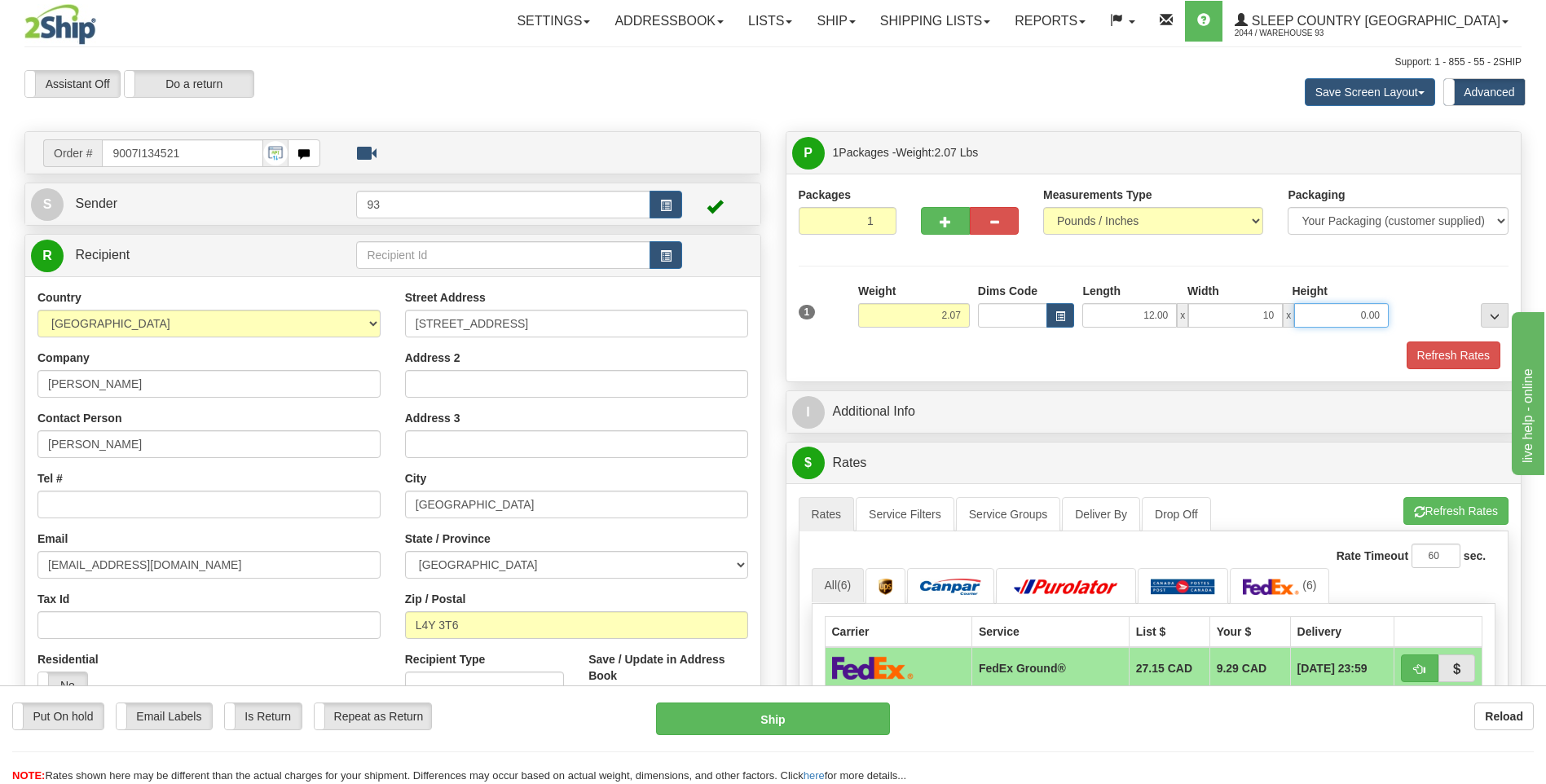
type input "10.00"
click at [1354, 317] on input "0.00" at bounding box center [1341, 316] width 94 height 24
type input "2.00"
click at [1440, 350] on button "Refresh Rates" at bounding box center [1453, 356] width 94 height 28
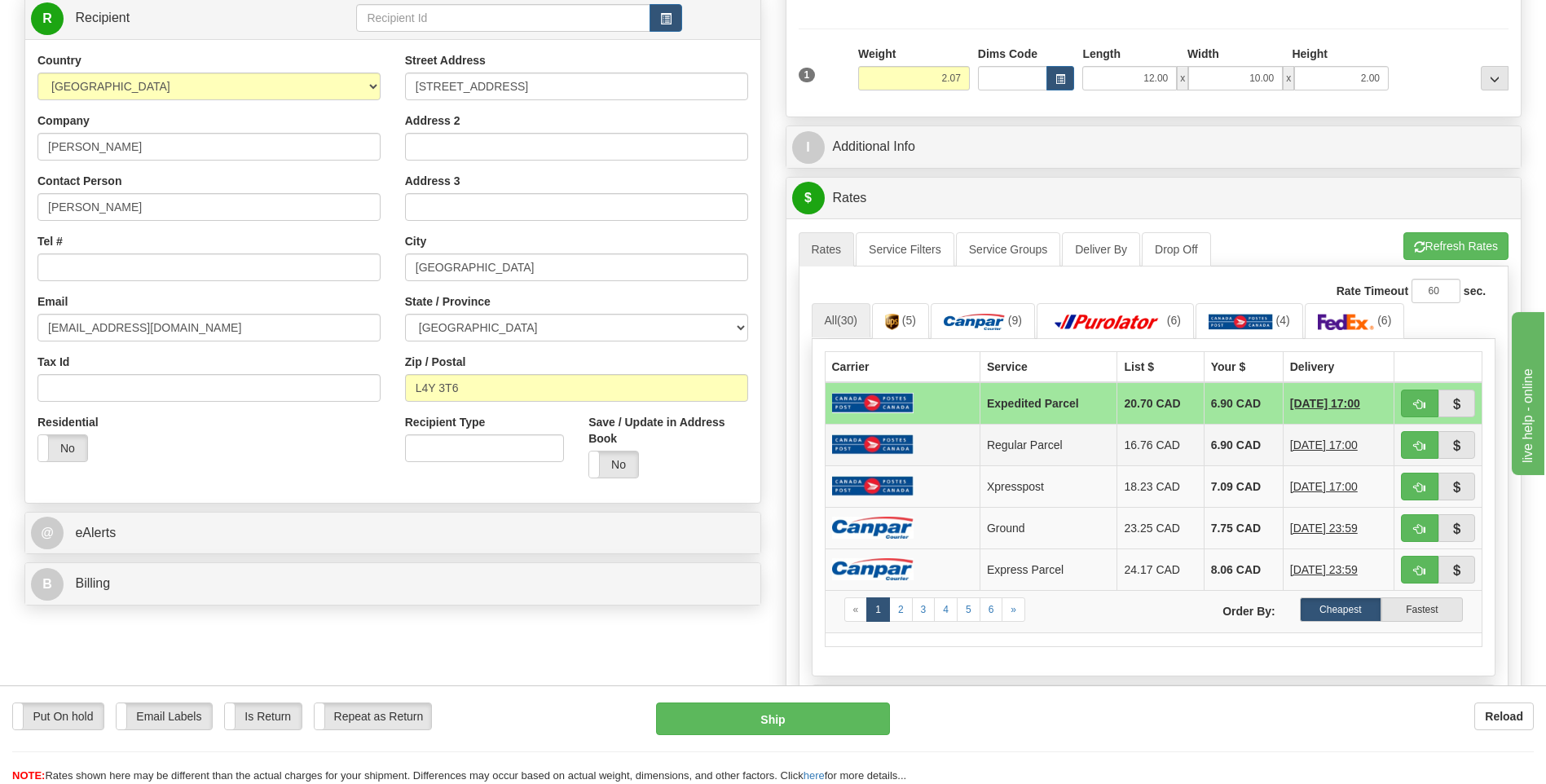
scroll to position [245, 0]
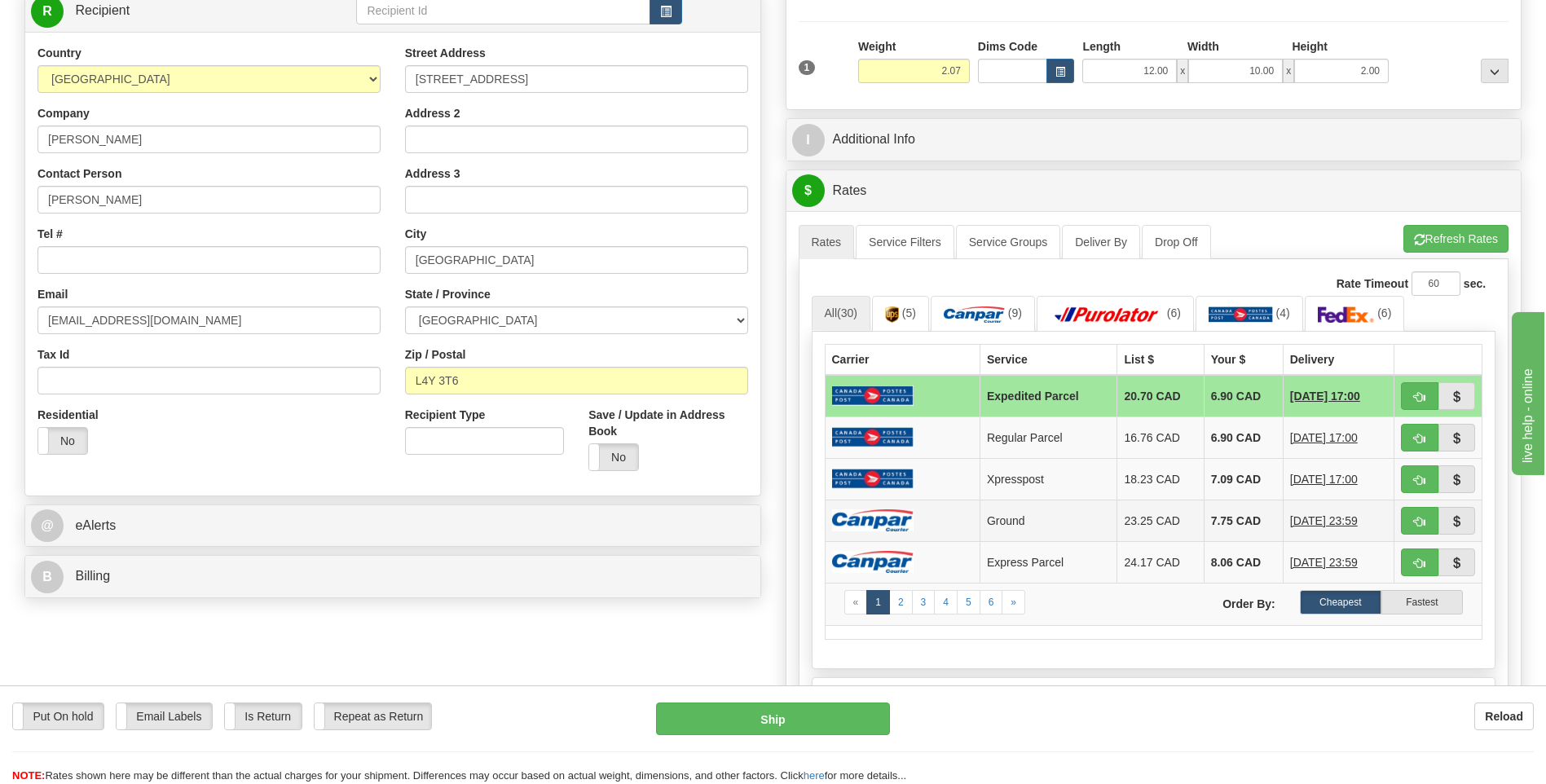
click at [914, 521] on td at bounding box center [902, 520] width 155 height 42
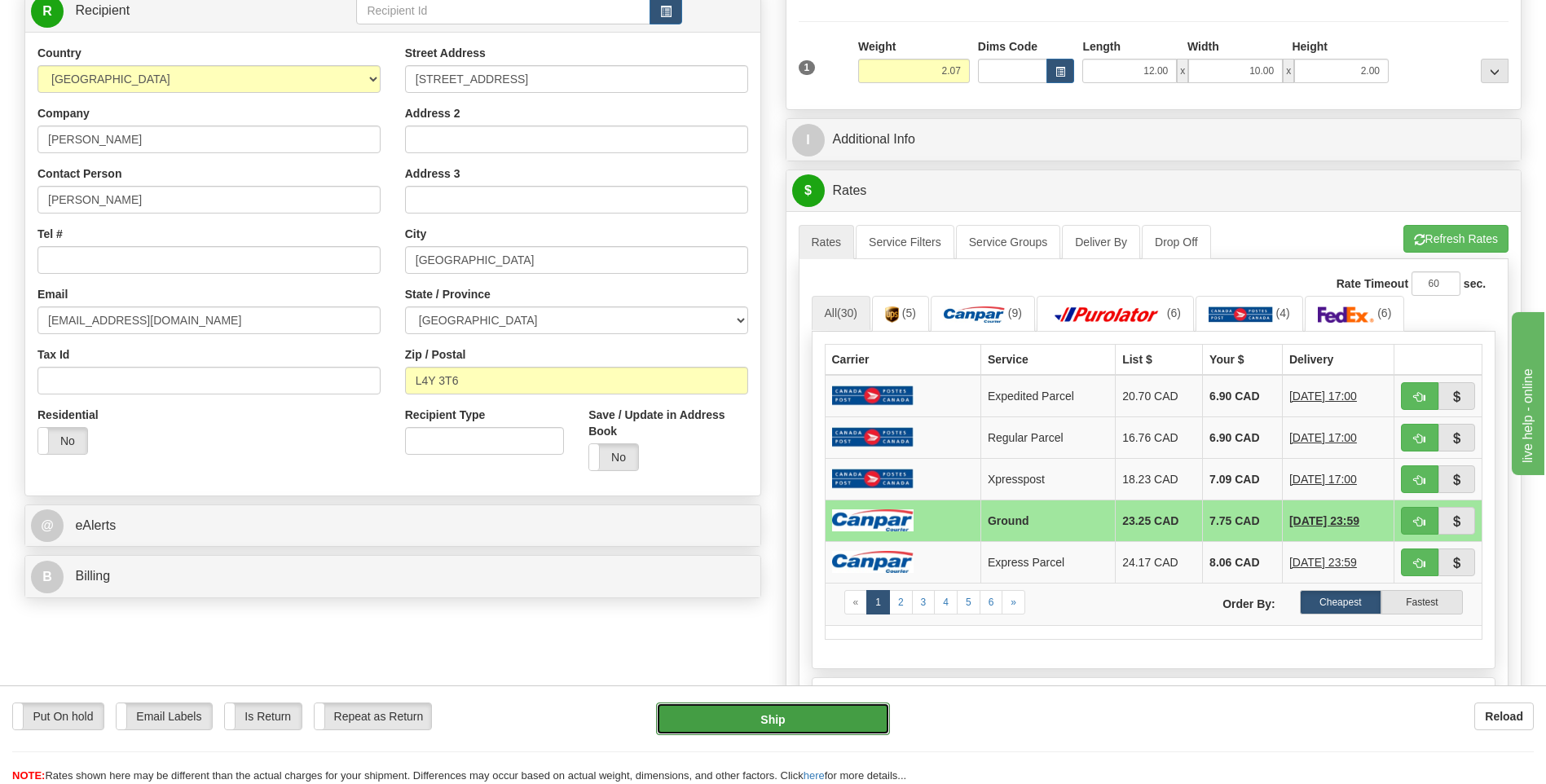
click at [854, 718] on button "Ship" at bounding box center [772, 718] width 233 height 32
type input "1"
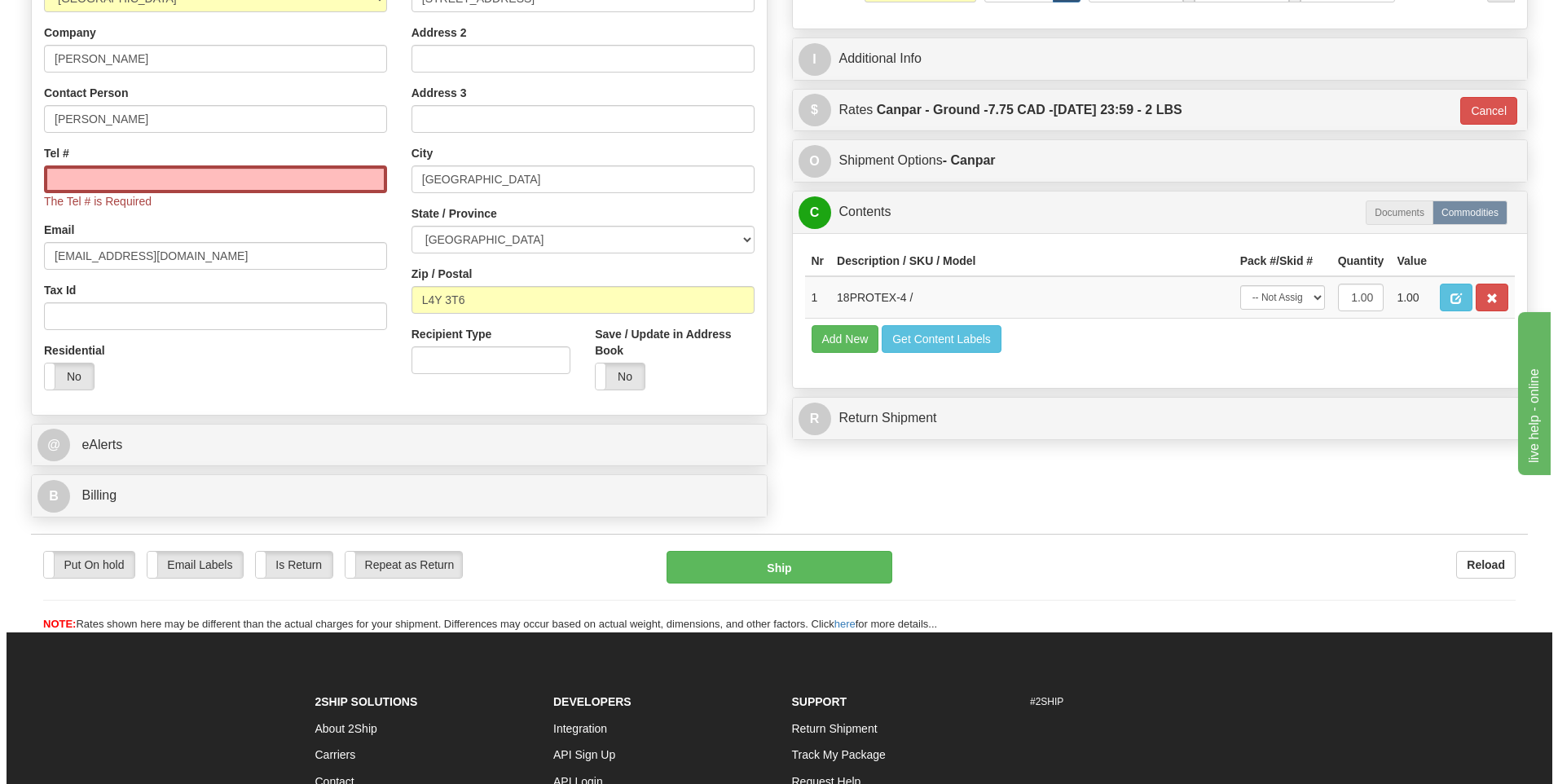
scroll to position [326, 0]
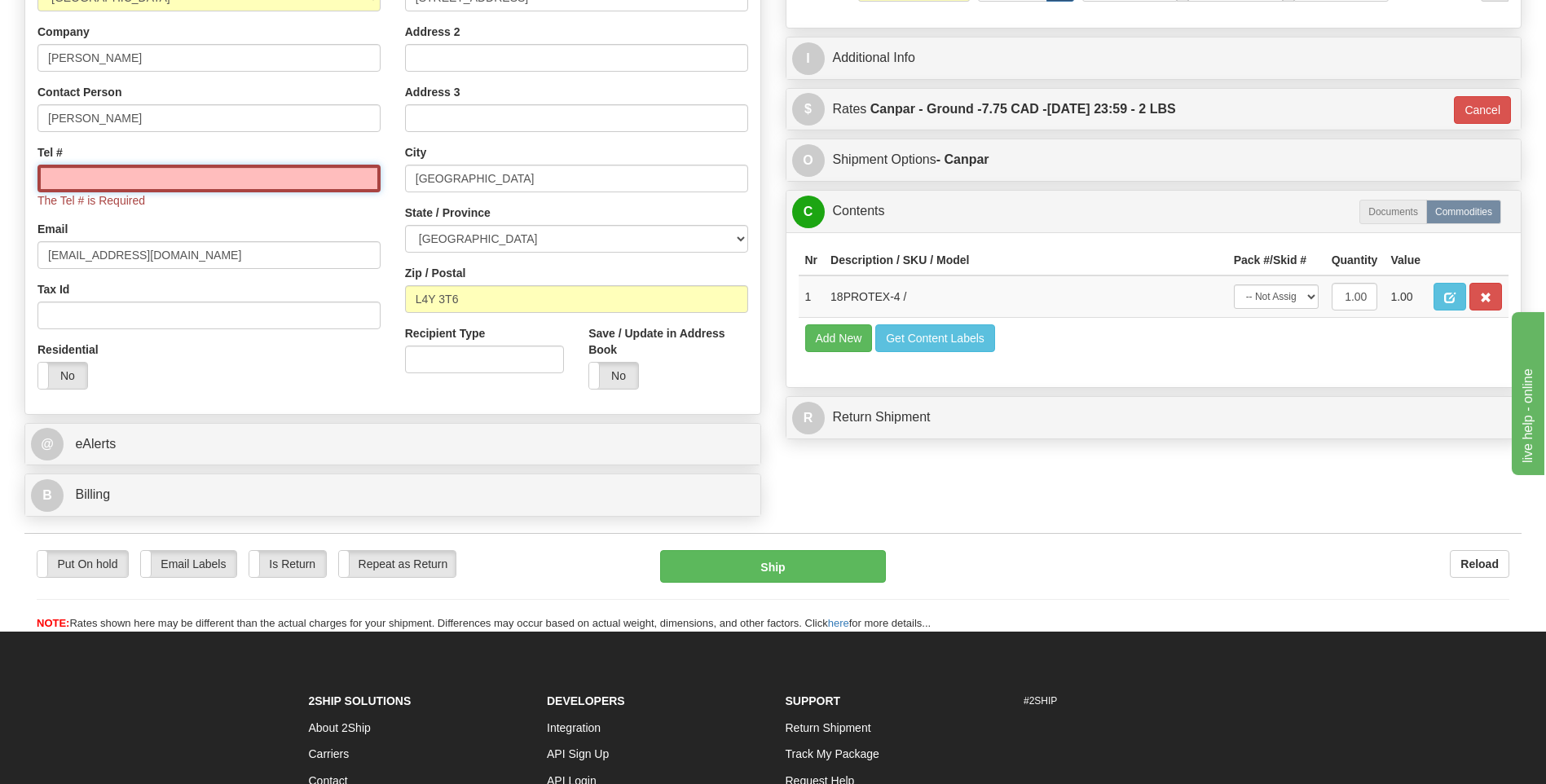
click at [210, 180] on input "Tel #" at bounding box center [209, 178] width 343 height 28
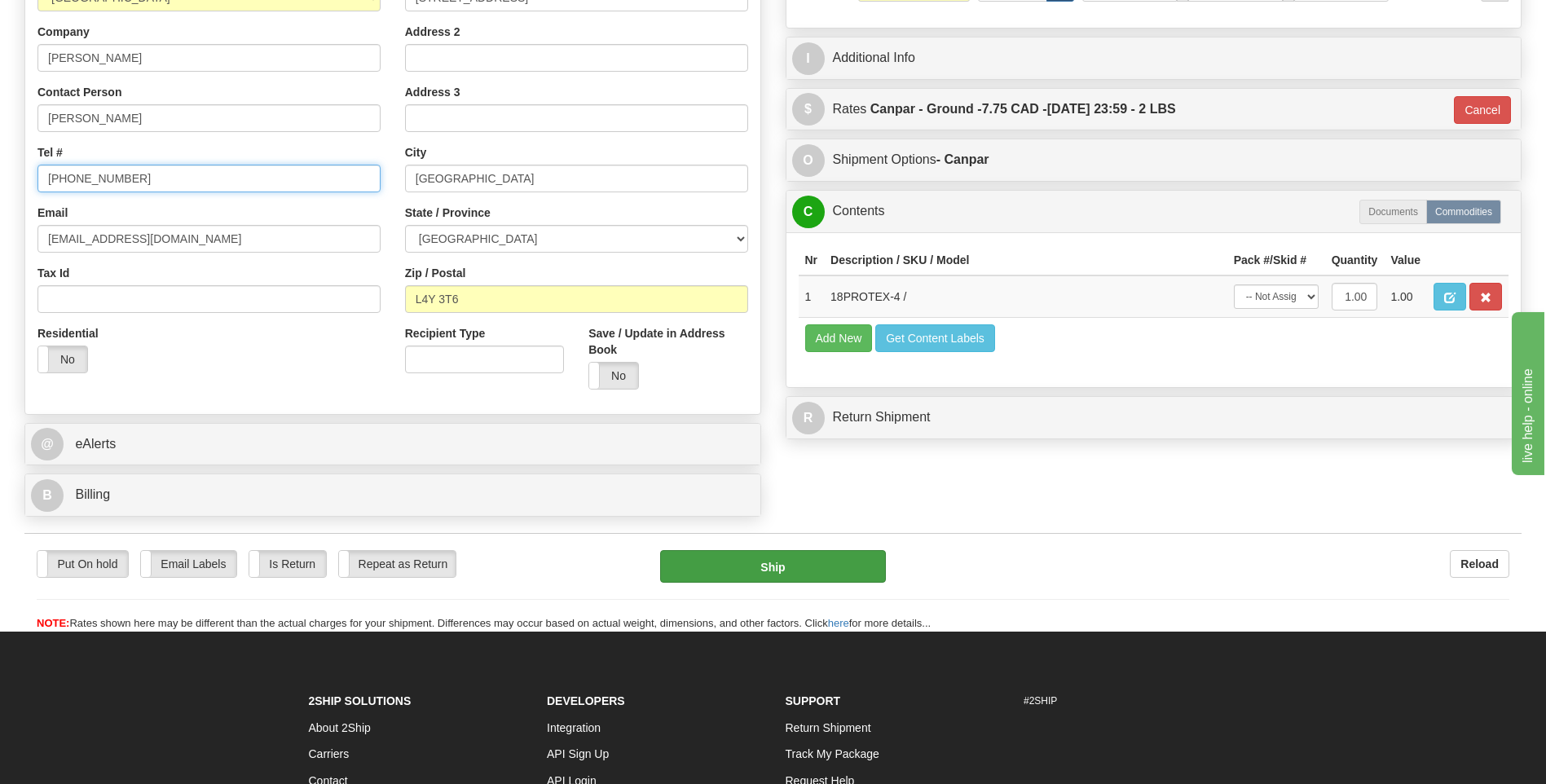
type input "905-866-4633"
click at [808, 567] on button "Ship" at bounding box center [772, 565] width 225 height 32
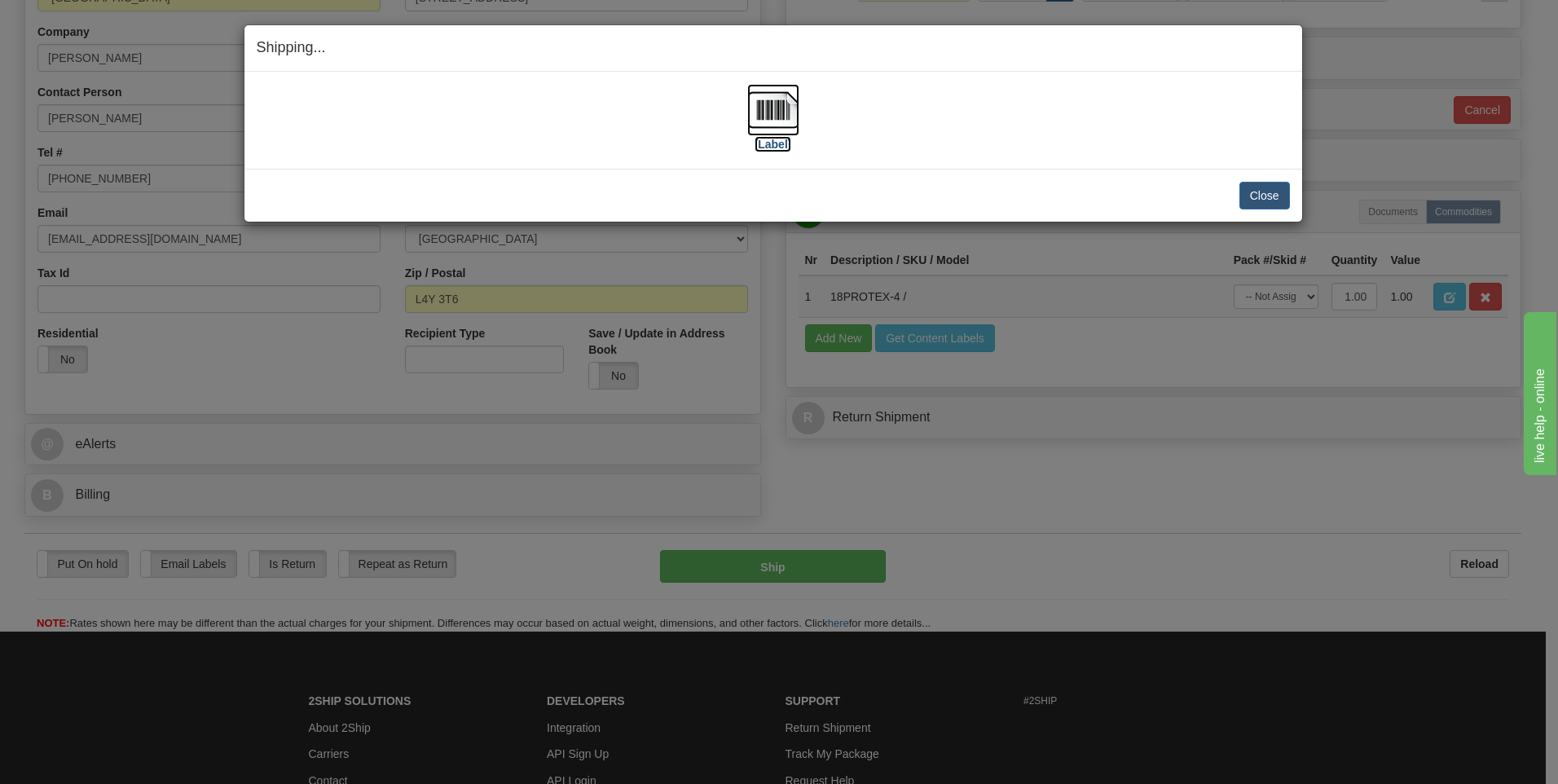
click at [756, 107] on img at bounding box center [774, 110] width 52 height 52
click at [1266, 193] on button "Close" at bounding box center [1265, 196] width 51 height 28
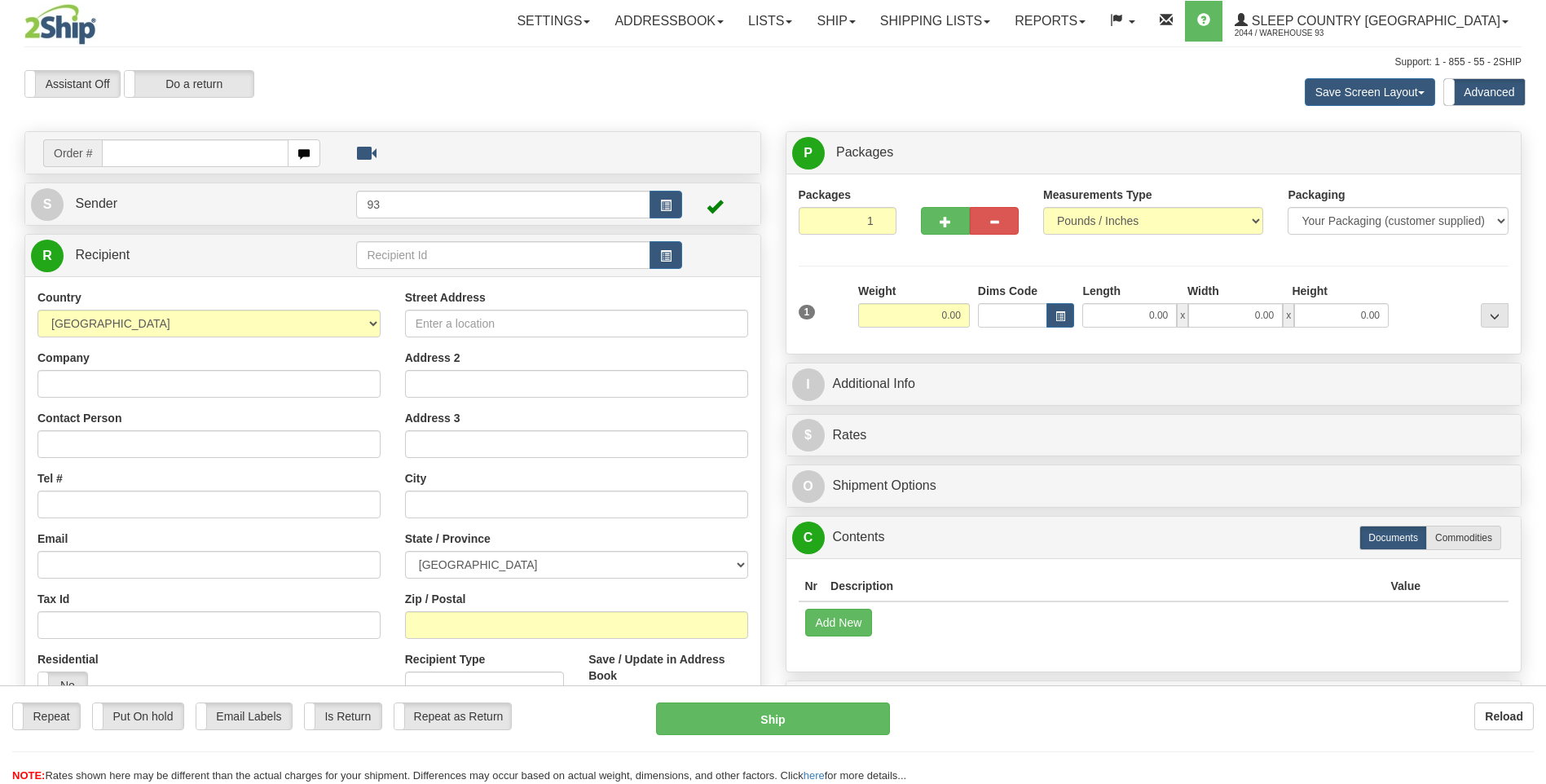
click at [183, 149] on input "text" at bounding box center [195, 153] width 186 height 28
type input "9000I134841"
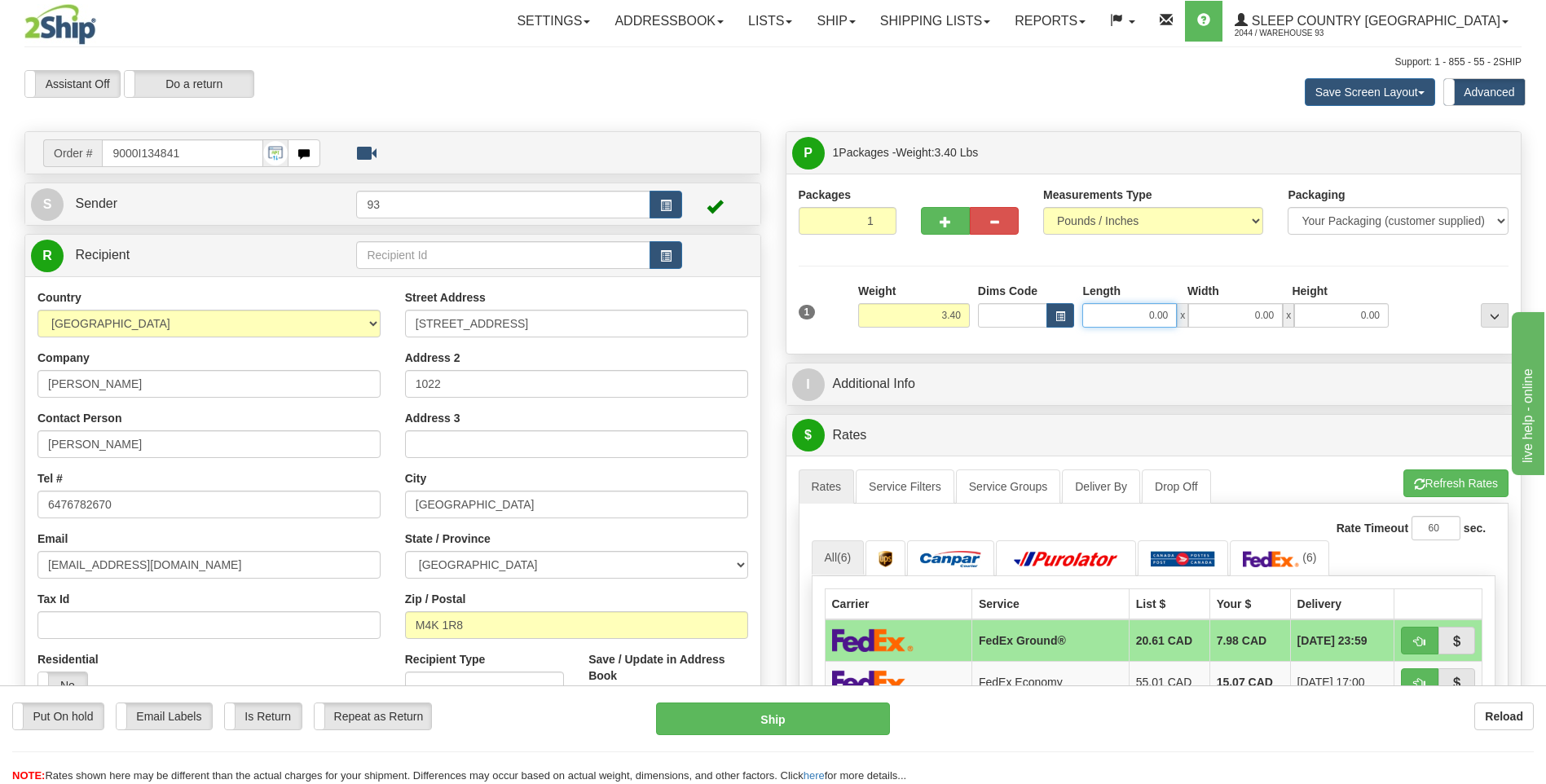
click at [1135, 324] on input "0.00" at bounding box center [1130, 316] width 94 height 24
type input "10.00"
click at [1249, 318] on input "0.00" at bounding box center [1236, 316] width 94 height 24
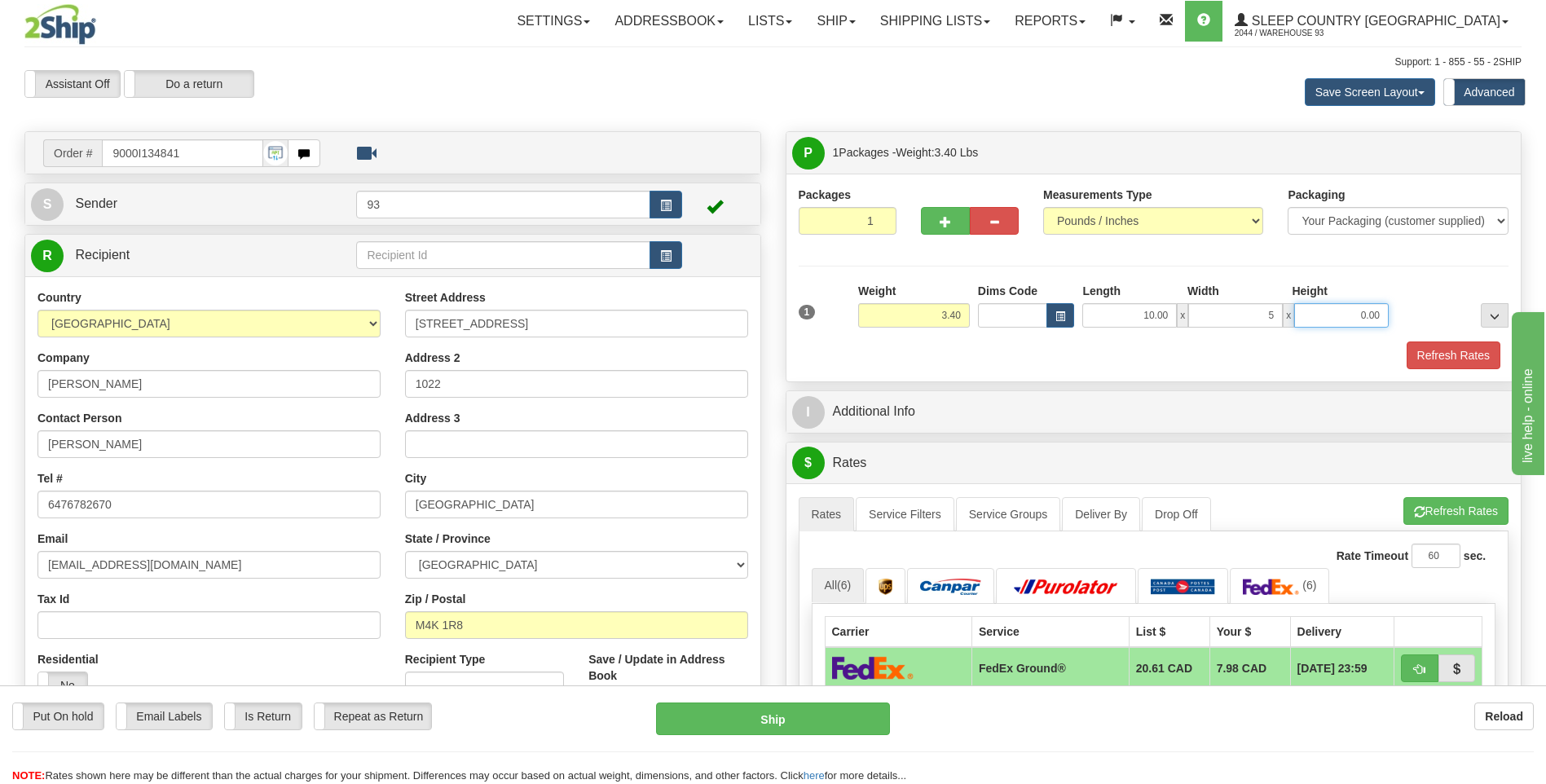
type input "5.00"
click at [1348, 317] on input "0.00" at bounding box center [1341, 316] width 94 height 24
type input "5.00"
click at [1473, 431] on div "I Additional Info" at bounding box center [1154, 412] width 735 height 42
click at [1448, 357] on button "Refresh Rates" at bounding box center [1453, 356] width 94 height 28
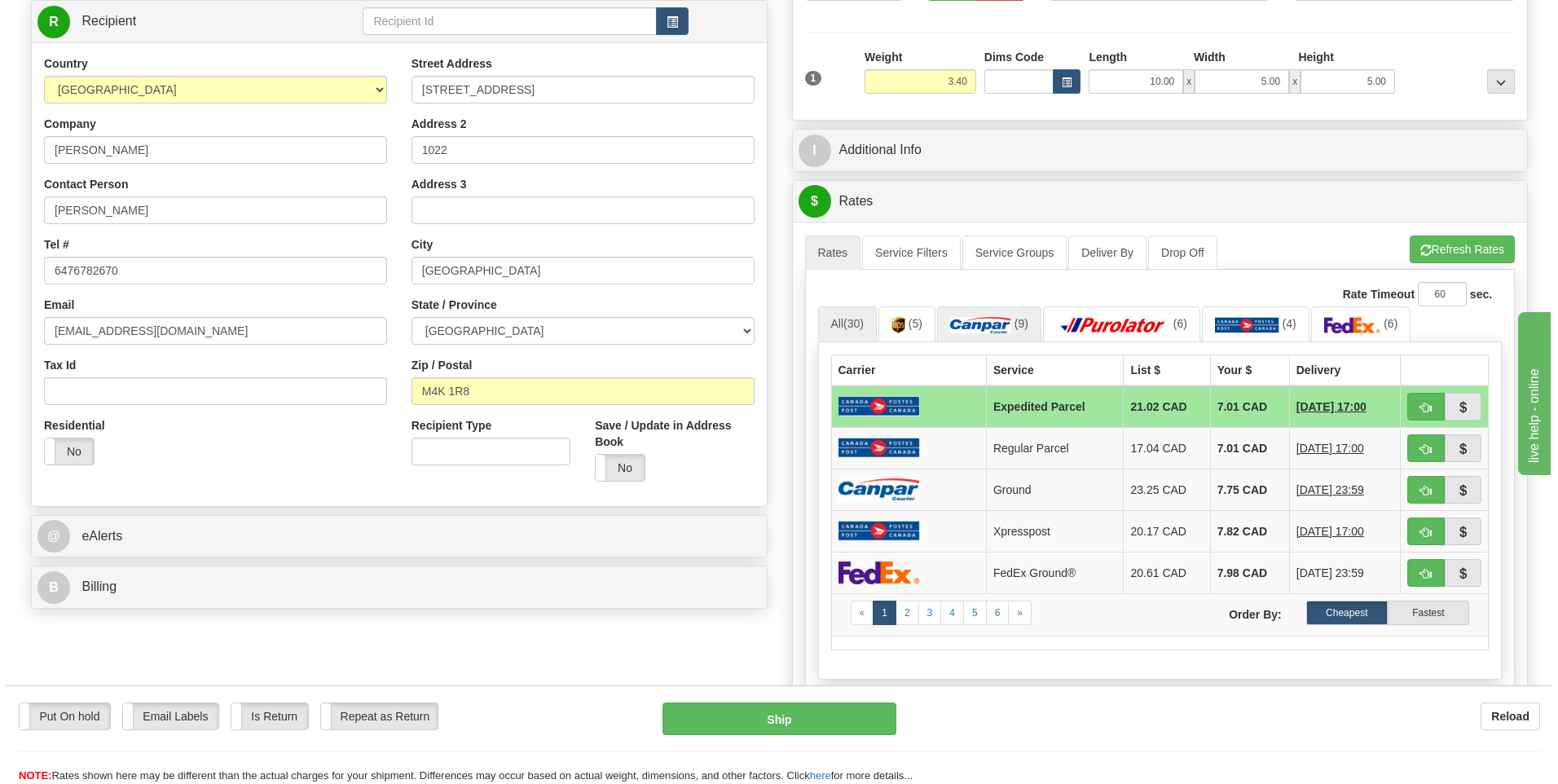
scroll to position [245, 0]
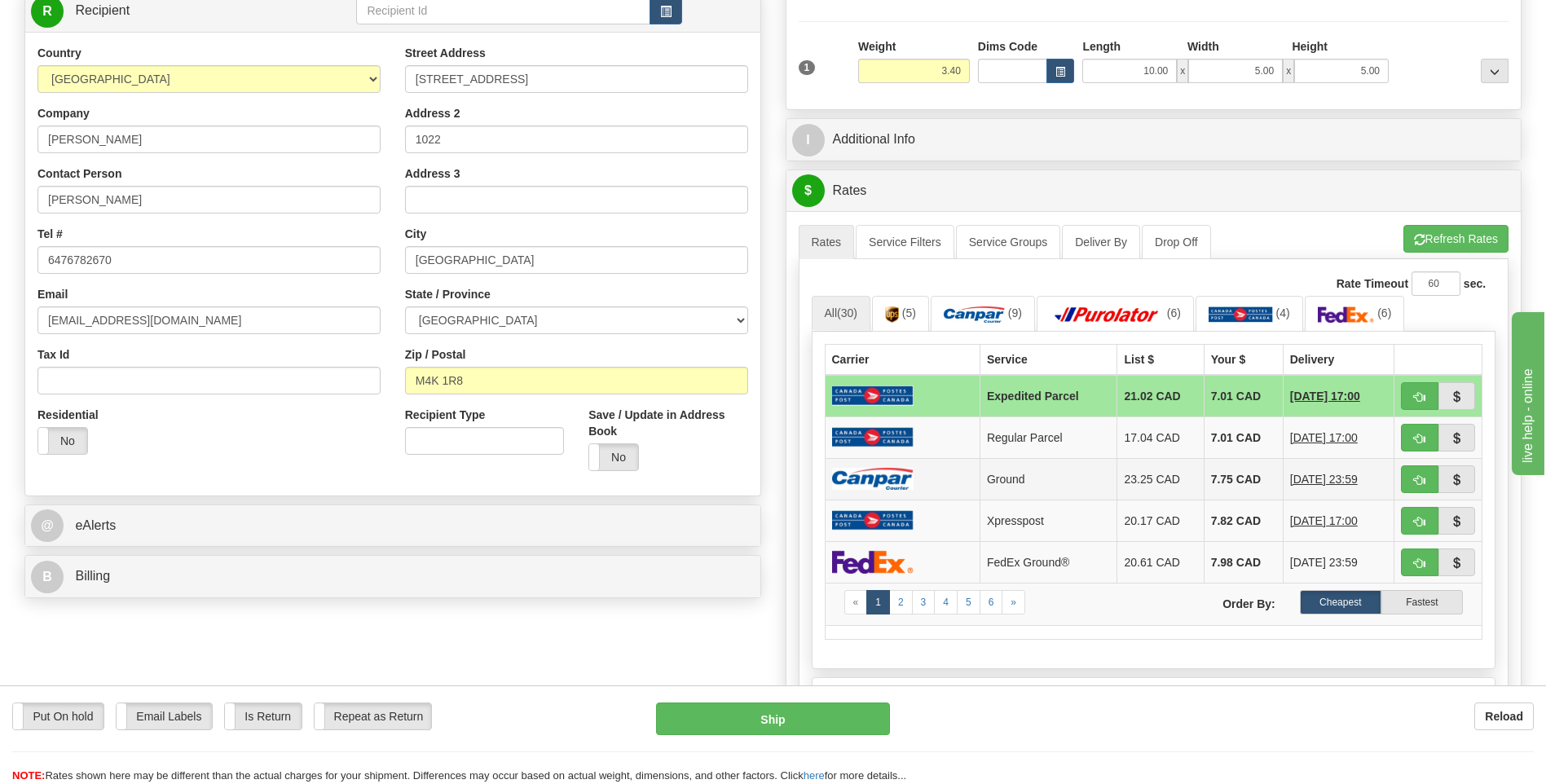
click at [958, 471] on td at bounding box center [902, 479] width 155 height 42
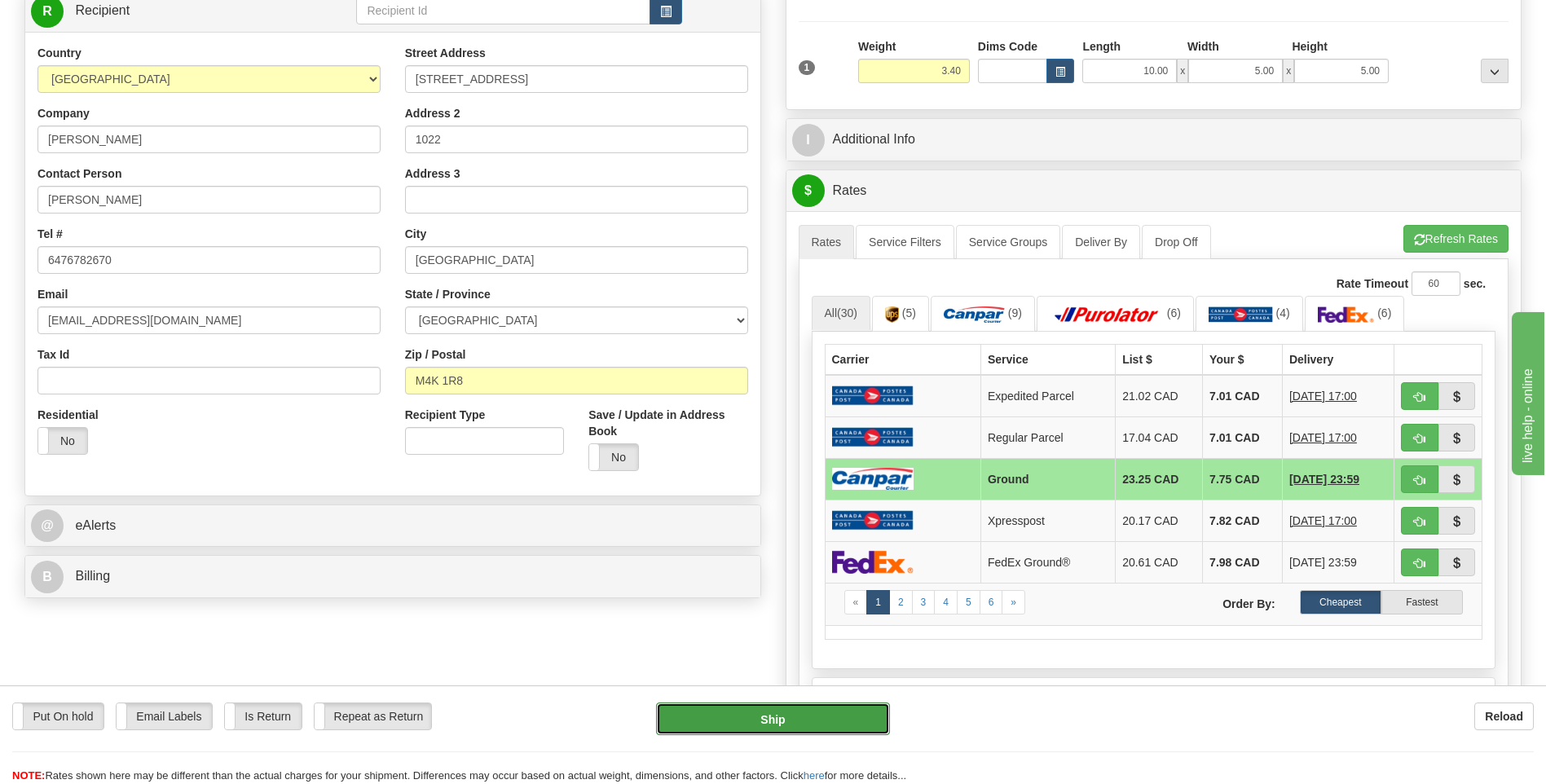
click at [826, 721] on button "Ship" at bounding box center [772, 718] width 233 height 32
type input "1"
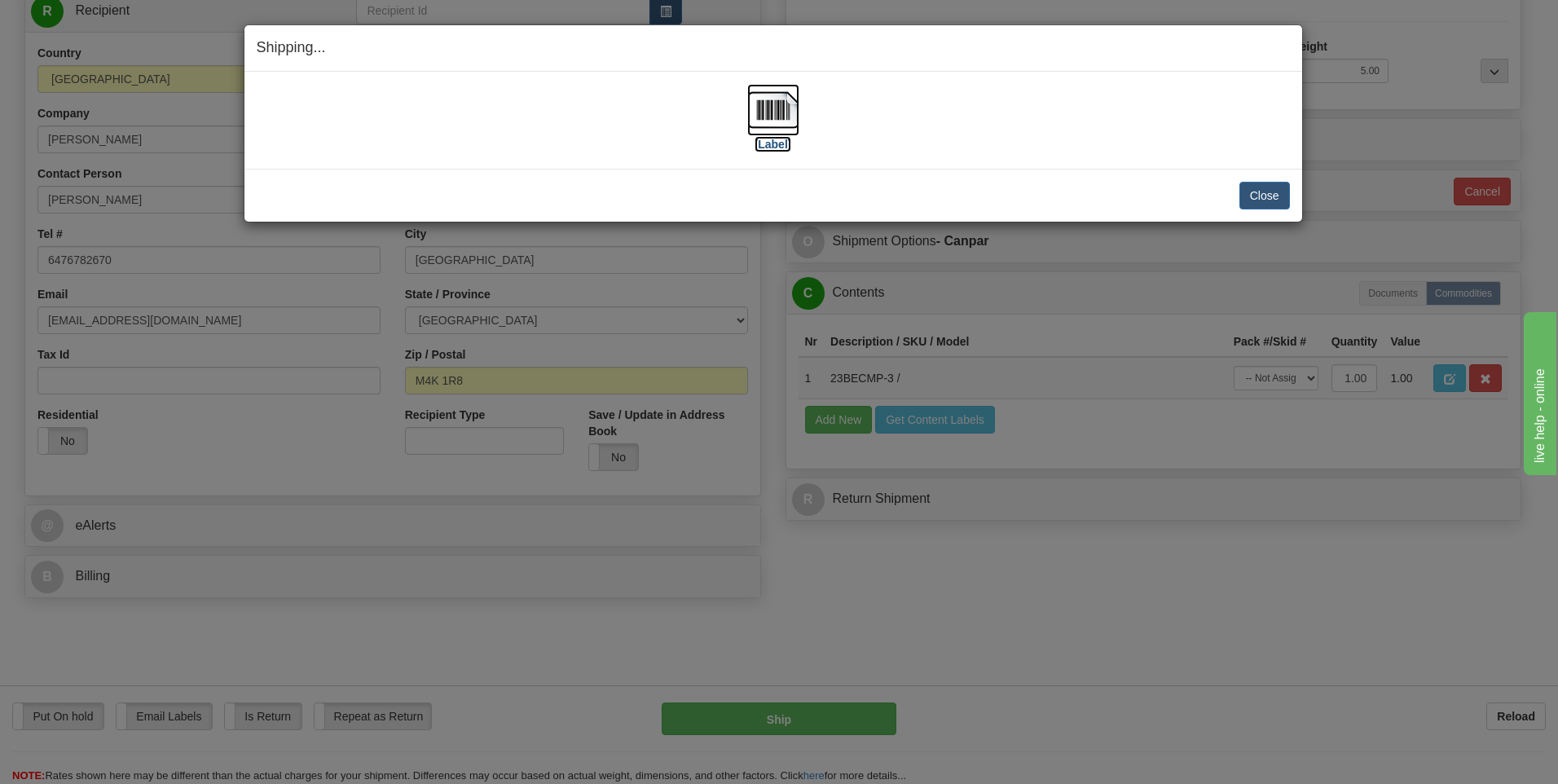
click at [770, 110] on img at bounding box center [774, 110] width 52 height 52
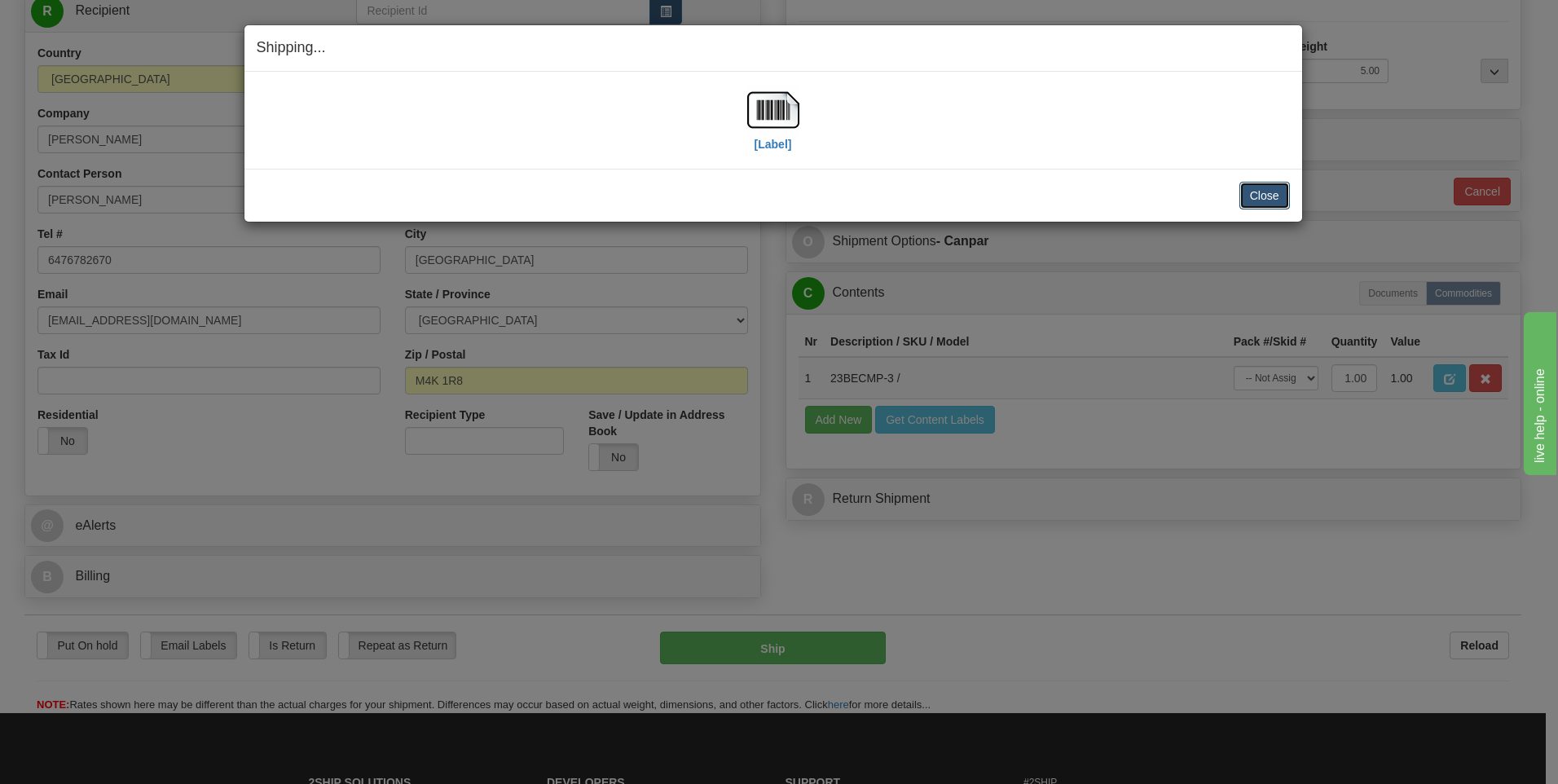
click at [1255, 197] on button "Close" at bounding box center [1265, 196] width 51 height 28
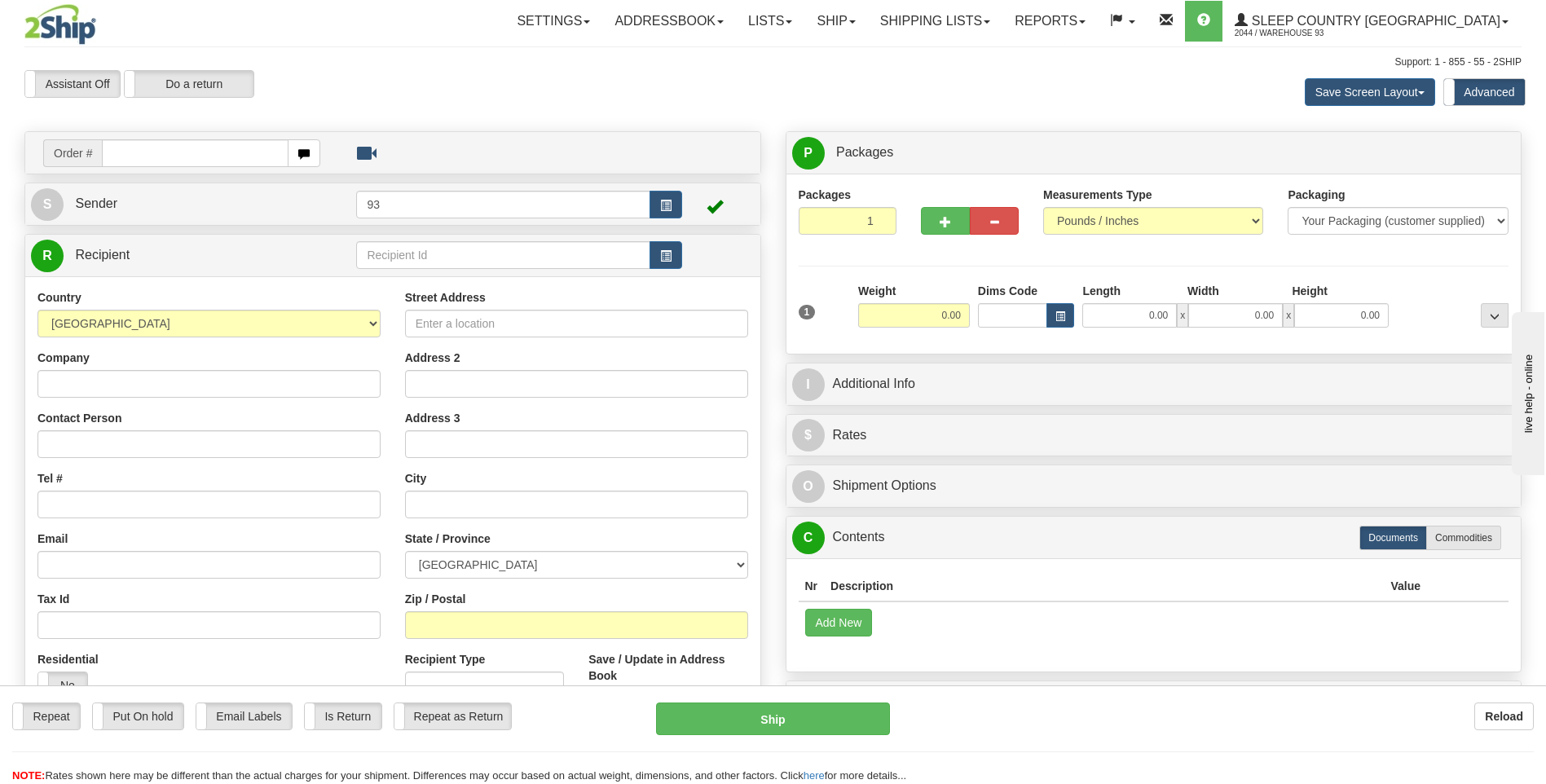
click at [115, 163] on input "text" at bounding box center [195, 153] width 186 height 28
type input "9000I135016"
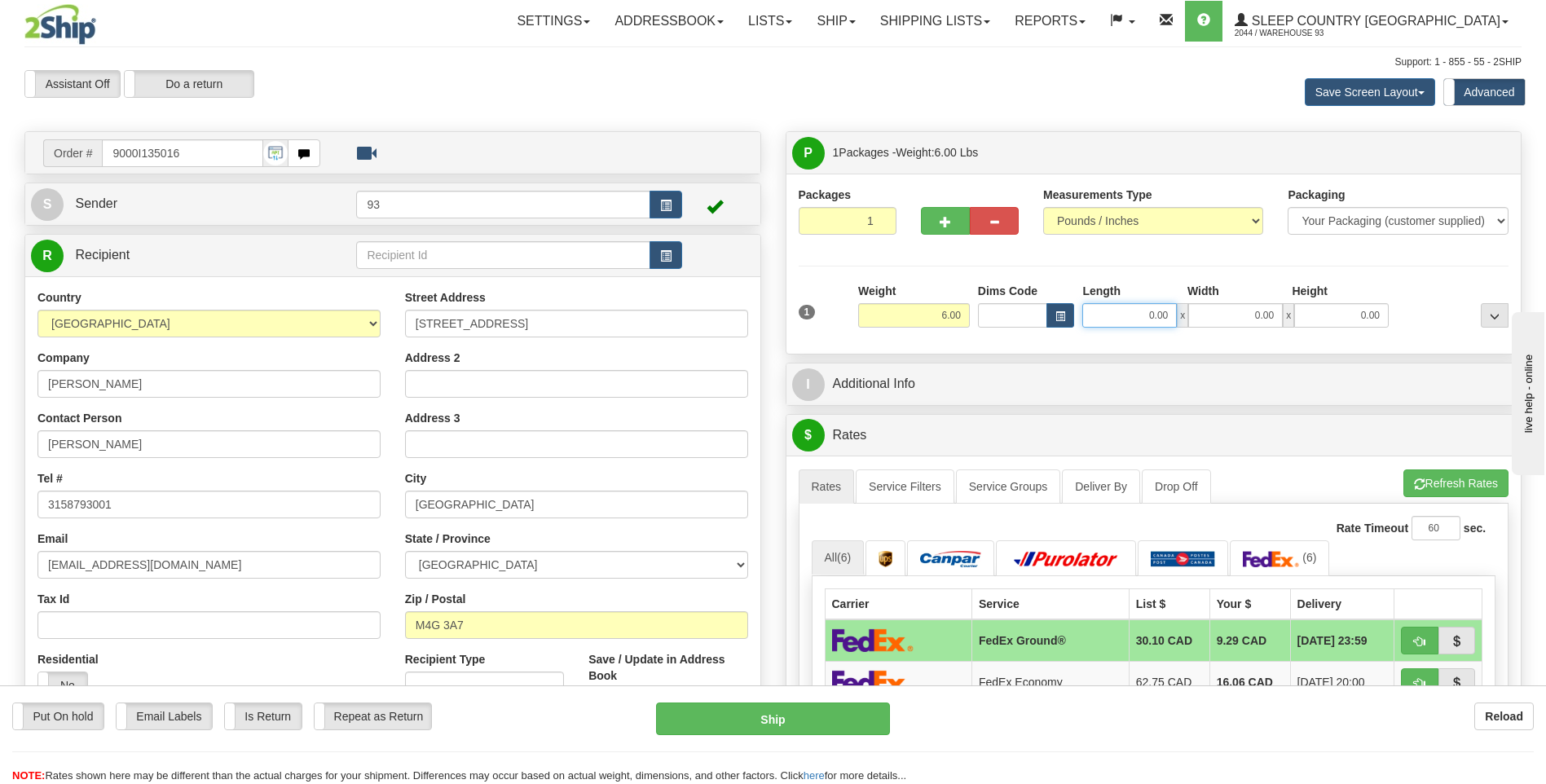
click at [1118, 316] on input "0.00" at bounding box center [1130, 316] width 94 height 24
type input "16.00"
click at [1203, 312] on input "0.00" at bounding box center [1236, 316] width 94 height 24
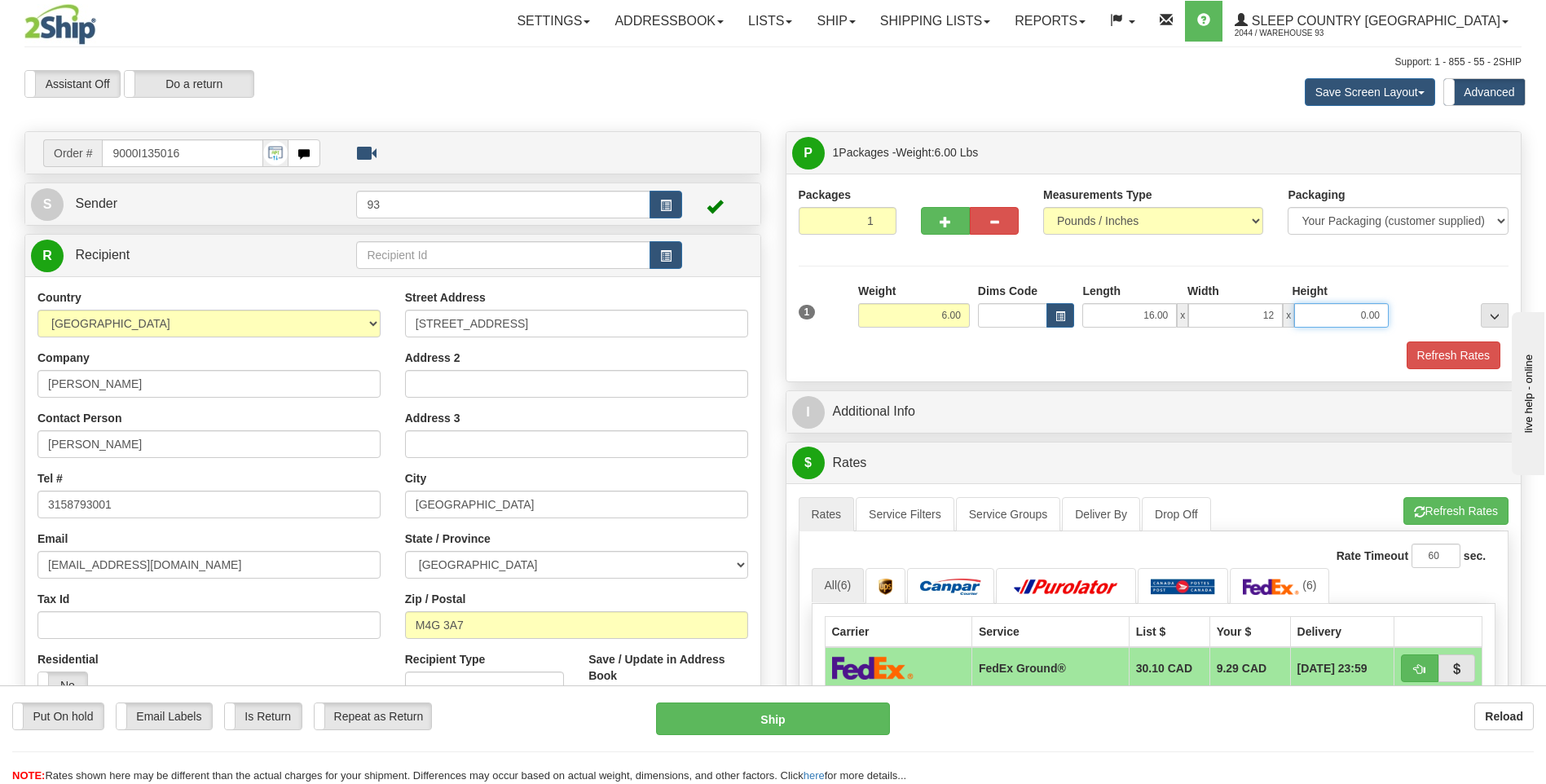
type input "12.00"
click at [1307, 316] on input "0.00" at bounding box center [1341, 316] width 94 height 24
type input "6.00"
click at [1463, 355] on button "Refresh Rates" at bounding box center [1453, 356] width 94 height 28
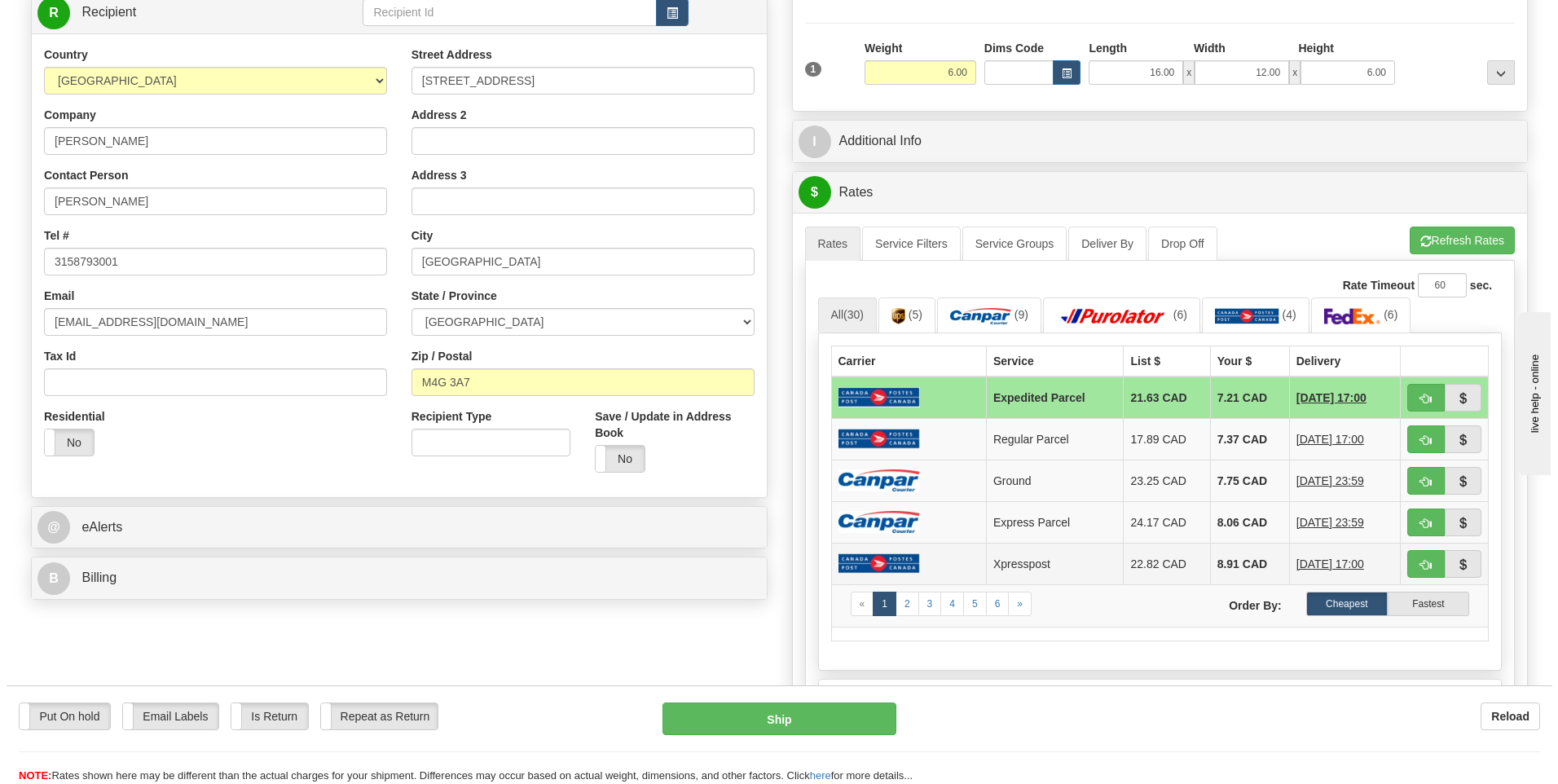
scroll to position [245, 0]
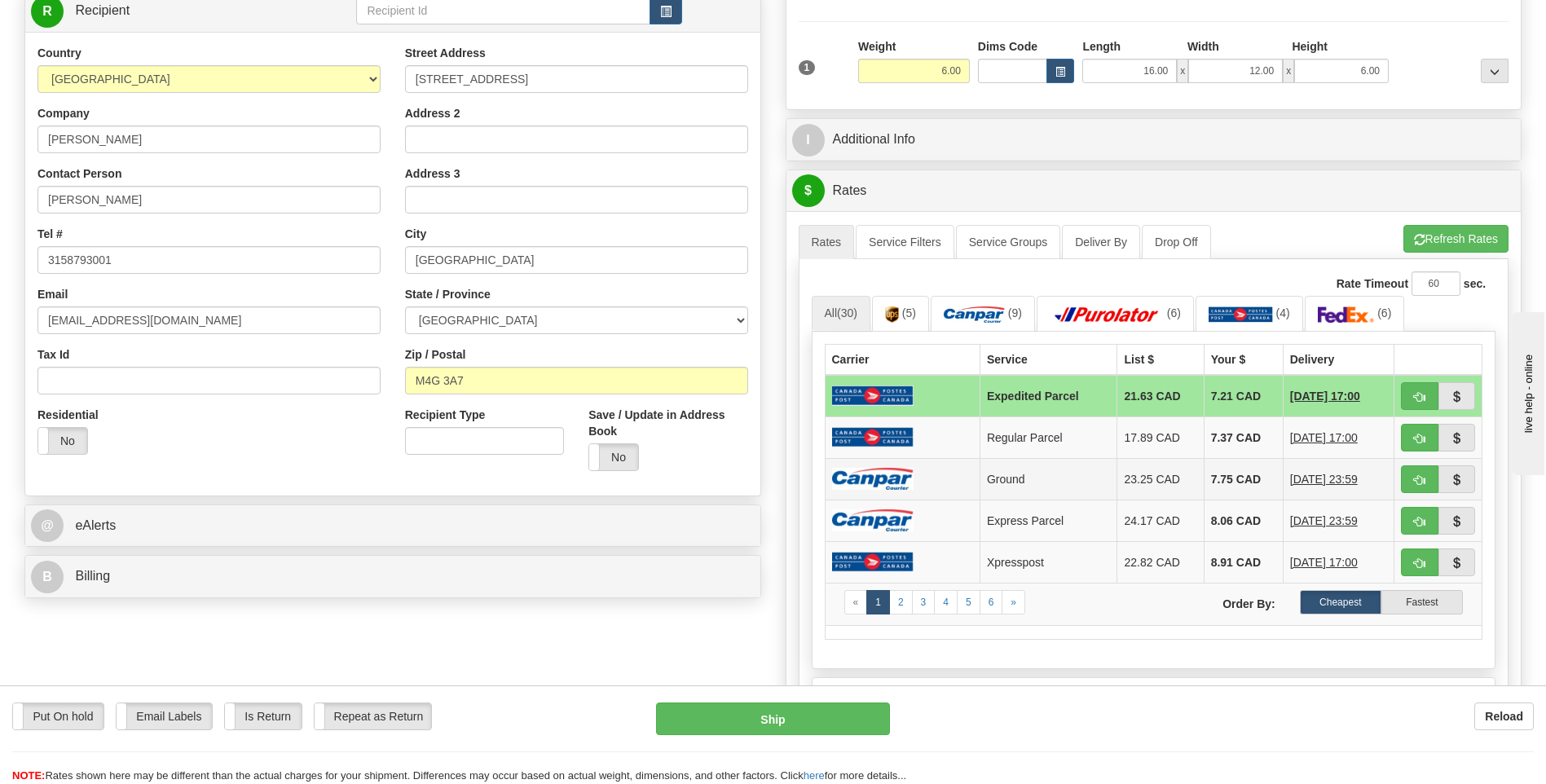
click at [920, 481] on td at bounding box center [902, 479] width 155 height 42
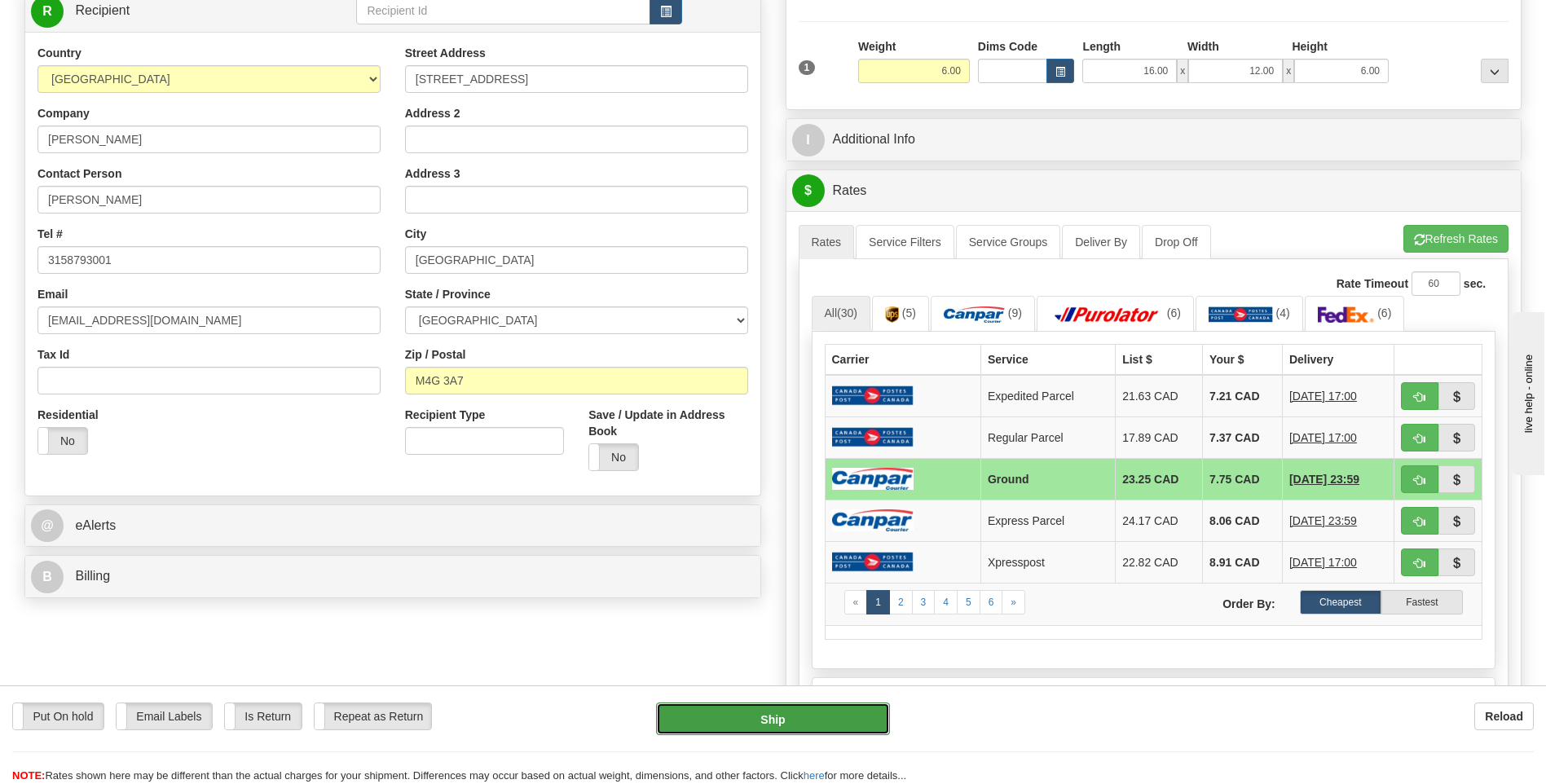
click at [816, 727] on button "Ship" at bounding box center [772, 718] width 233 height 32
type input "1"
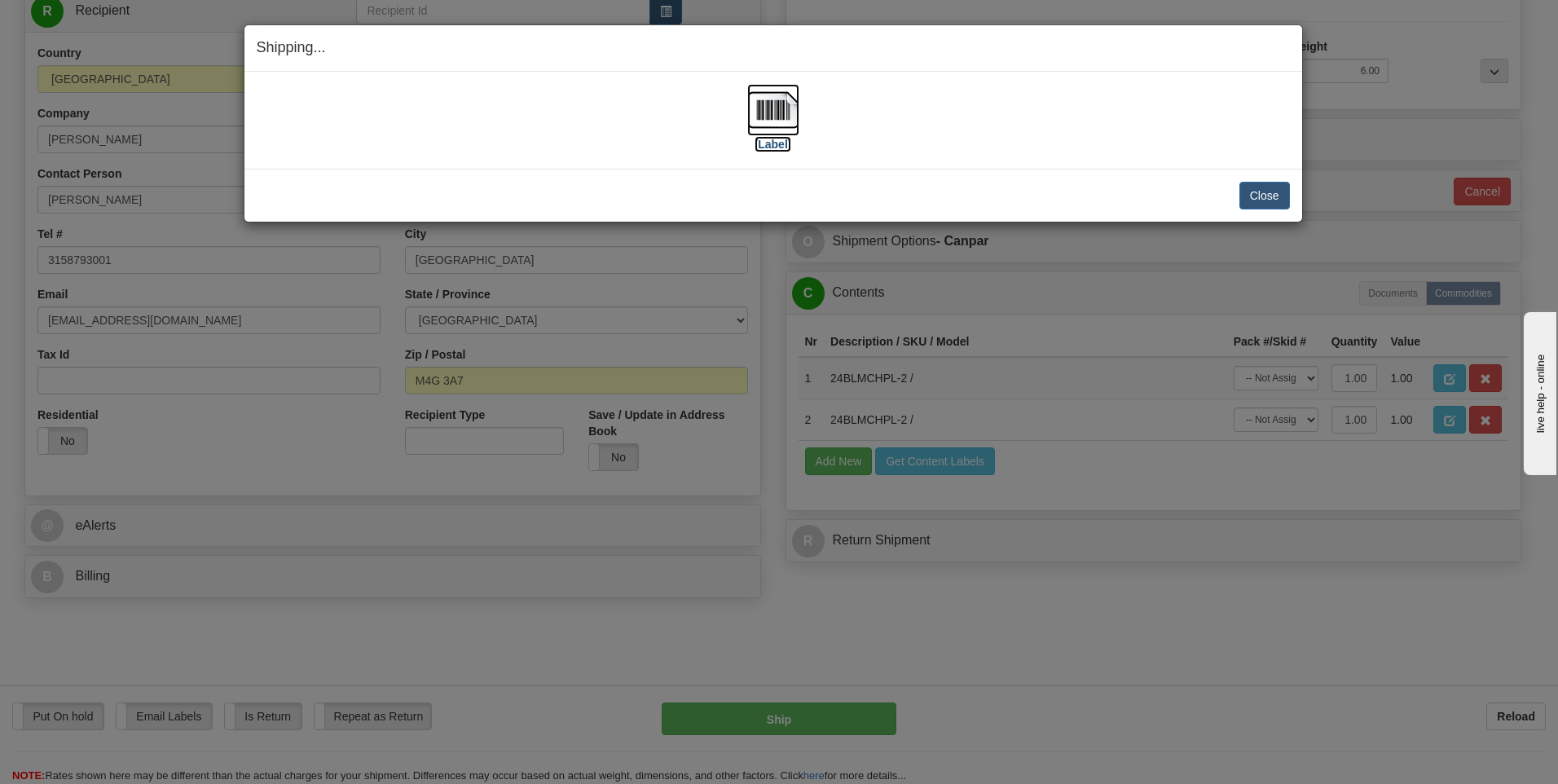
click at [769, 114] on img at bounding box center [774, 110] width 52 height 52
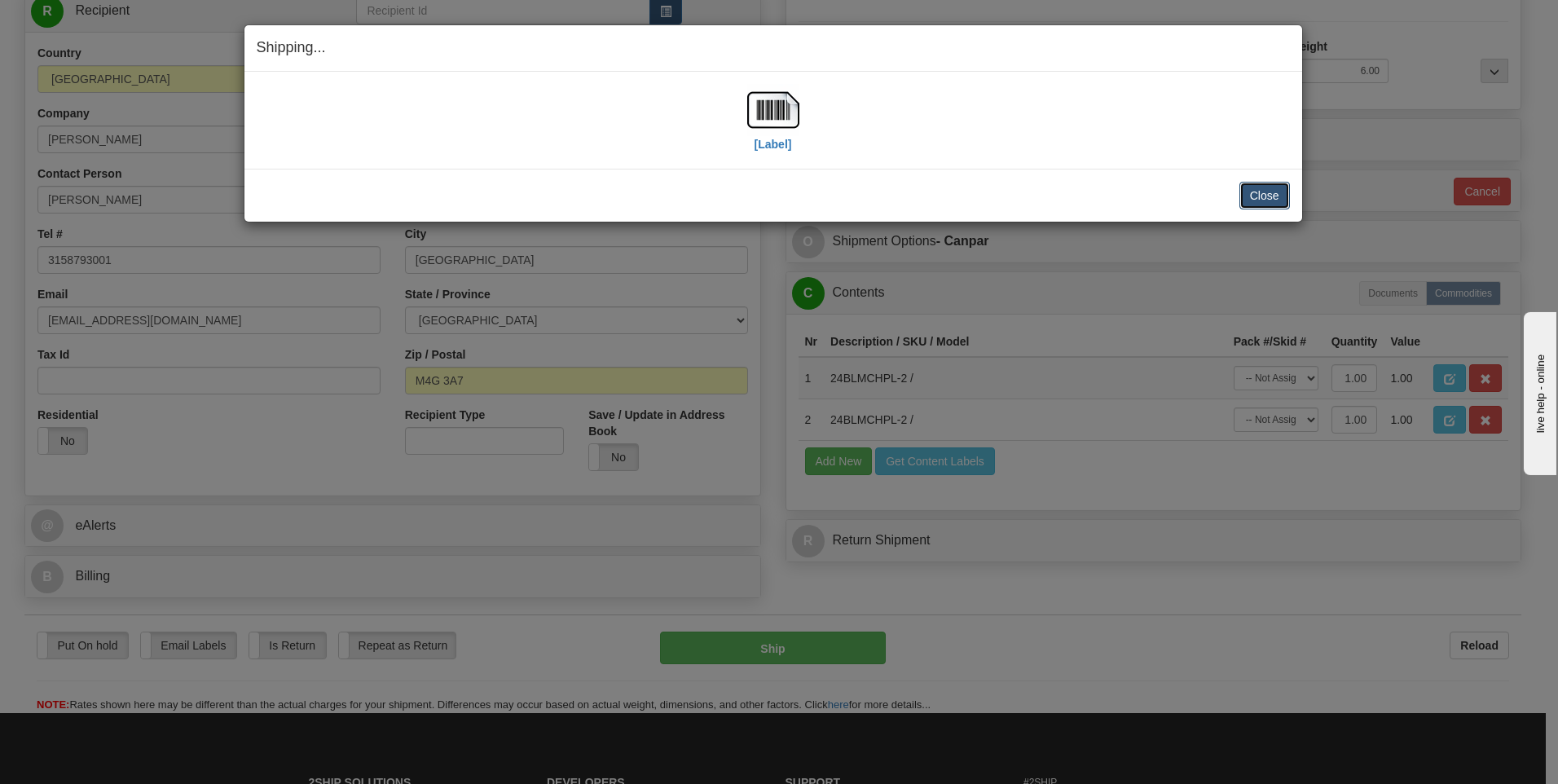
click at [1278, 192] on button "Close" at bounding box center [1265, 196] width 51 height 28
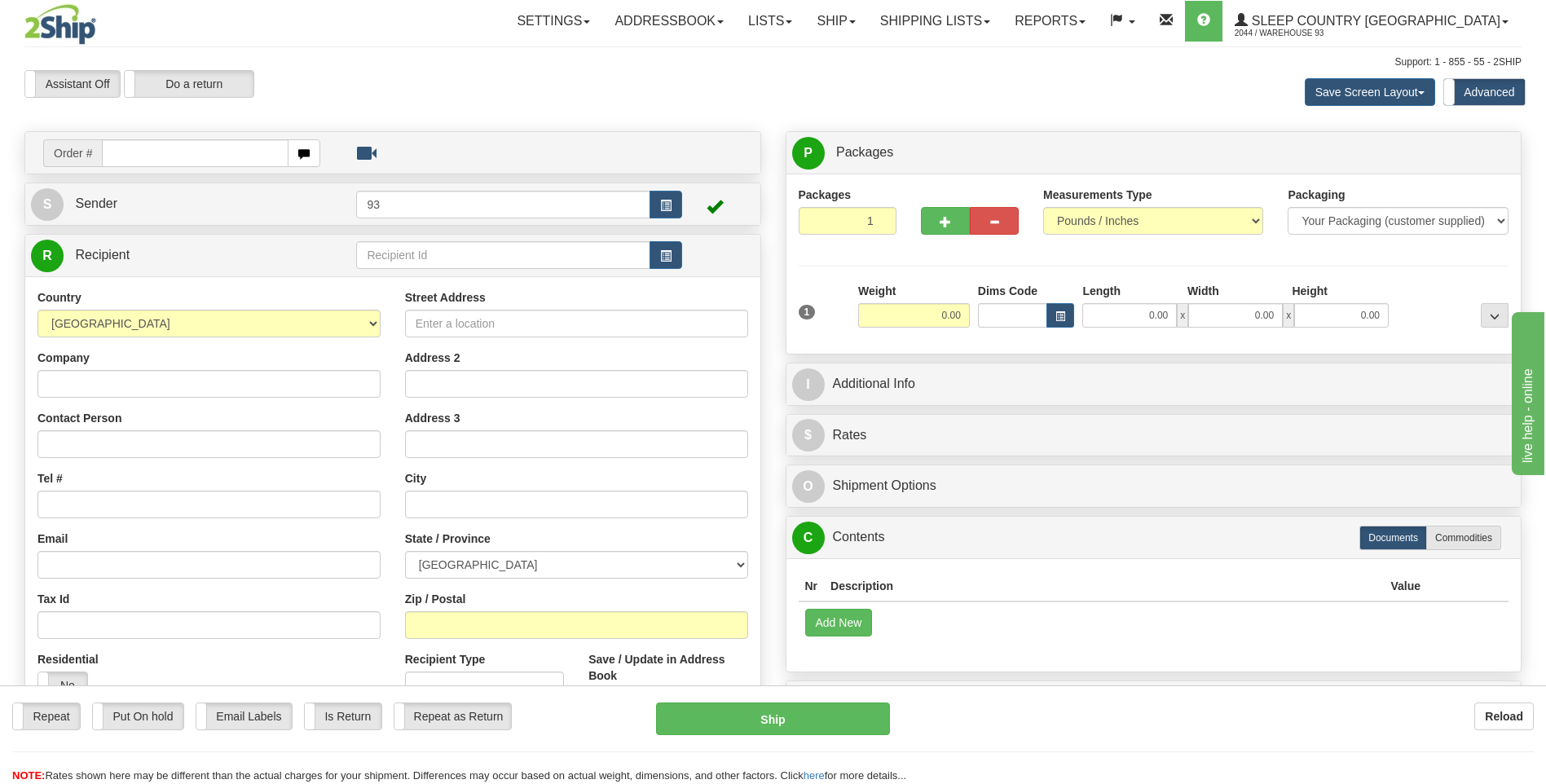
click at [130, 149] on input "text" at bounding box center [195, 153] width 186 height 28
type input "9000I135423"
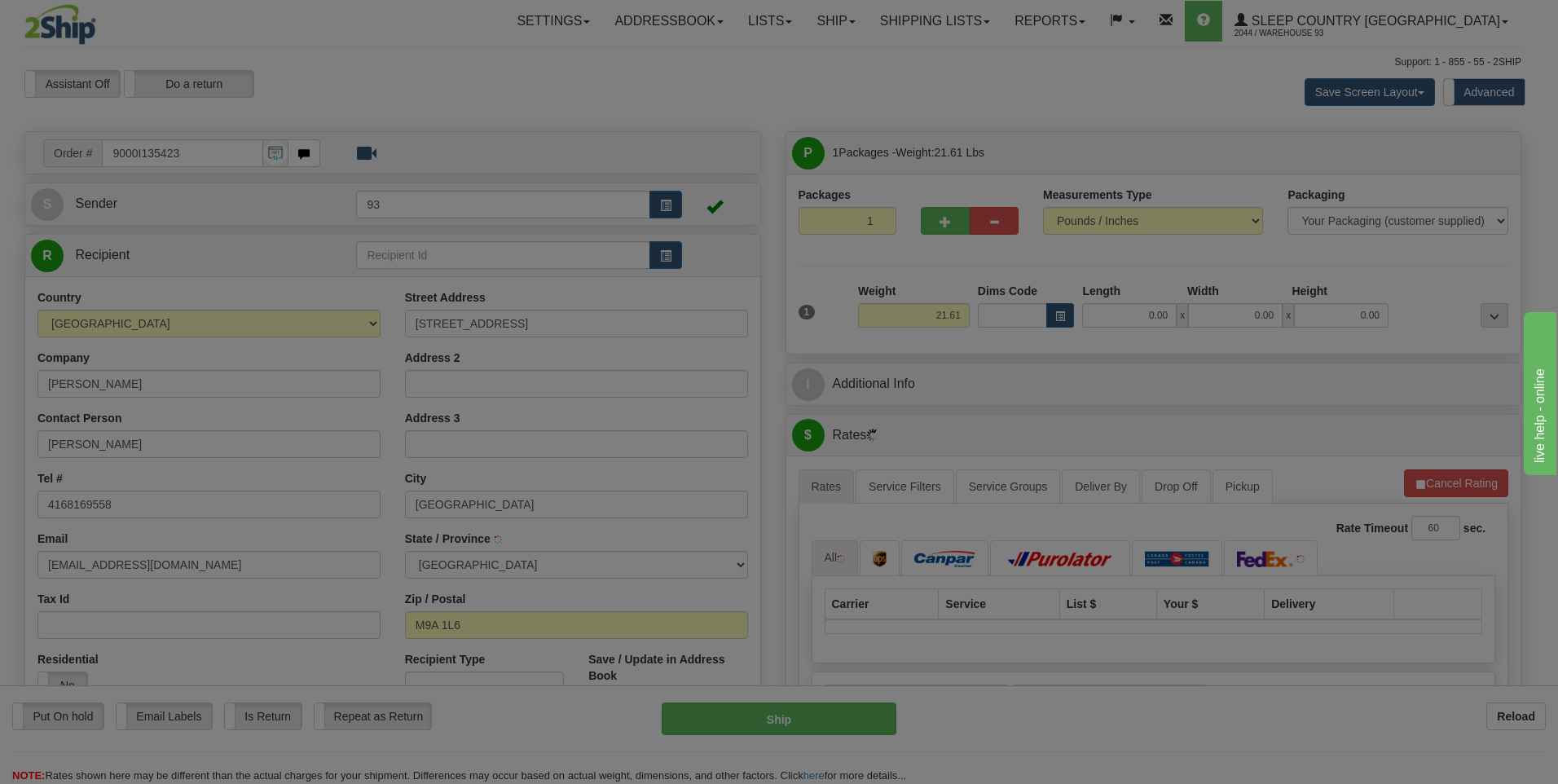
type input "ETOBICOKE"
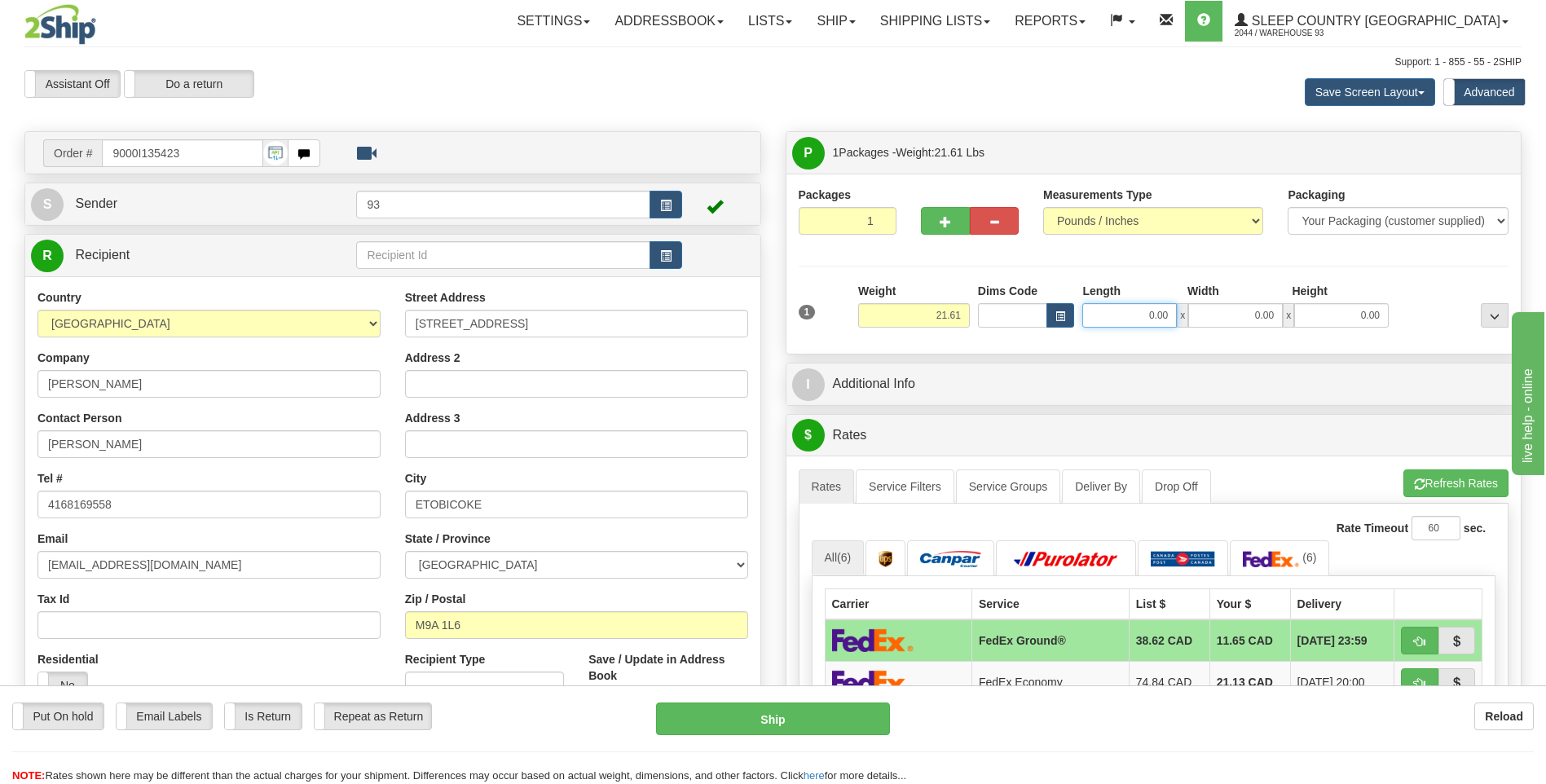
click at [1120, 304] on input "0.00" at bounding box center [1130, 316] width 94 height 24
type input "20.00"
click at [1231, 309] on input "0.00" at bounding box center [1236, 316] width 94 height 24
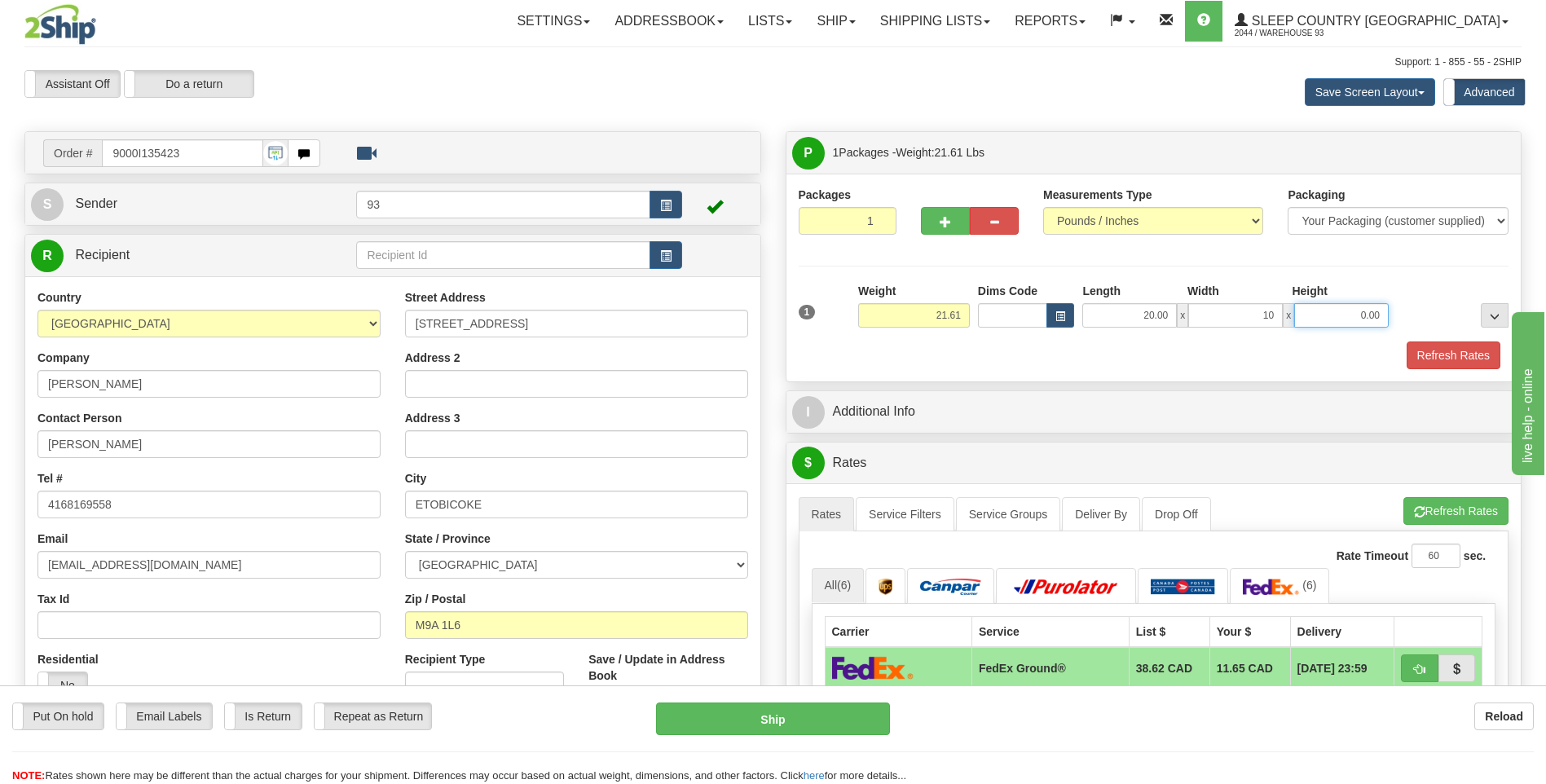
type input "10.00"
click at [1331, 309] on input "0.00" at bounding box center [1341, 316] width 94 height 24
type input "10.00"
click at [1440, 348] on button "Refresh Rates" at bounding box center [1453, 356] width 94 height 28
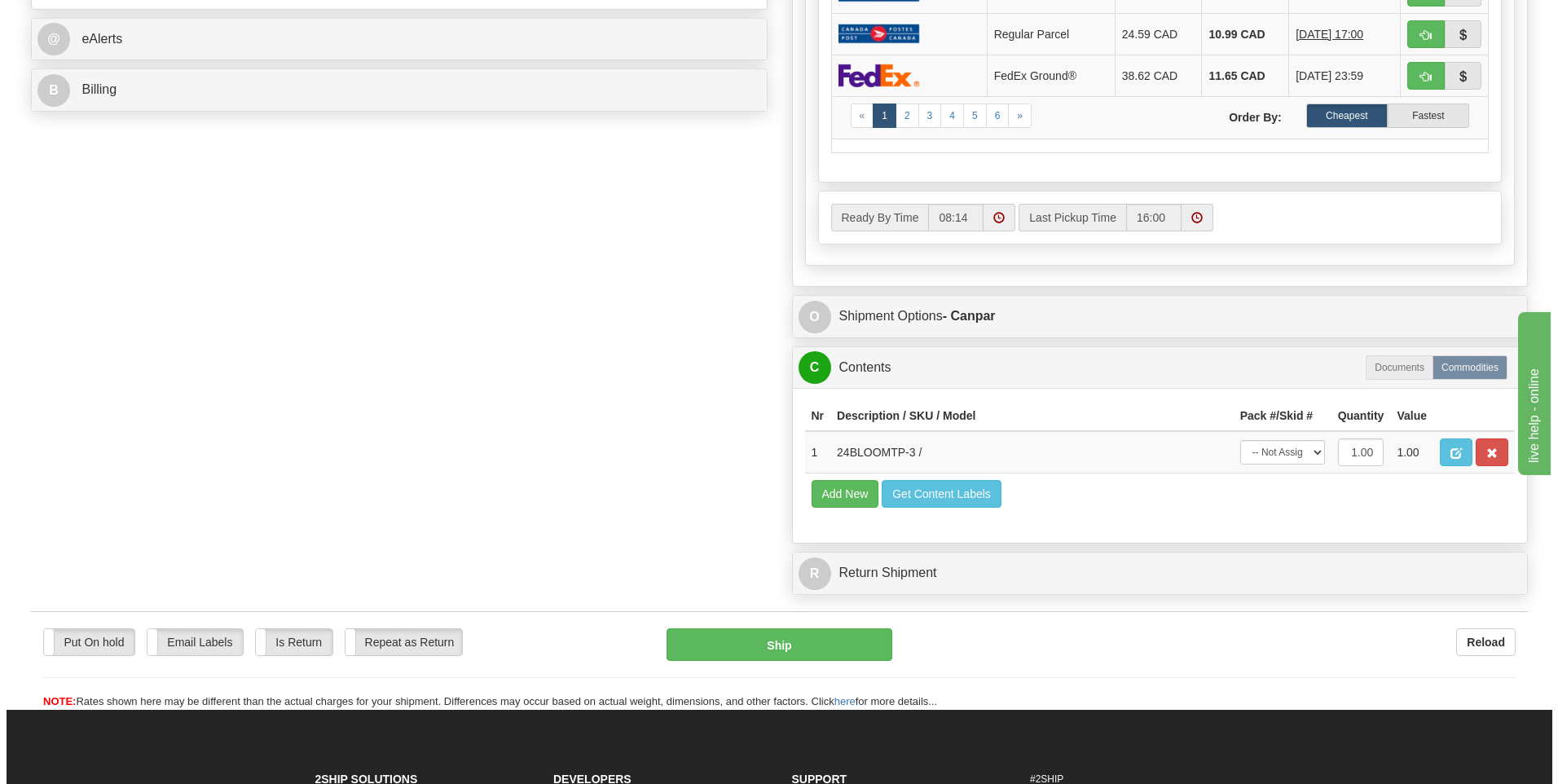
scroll to position [733, 0]
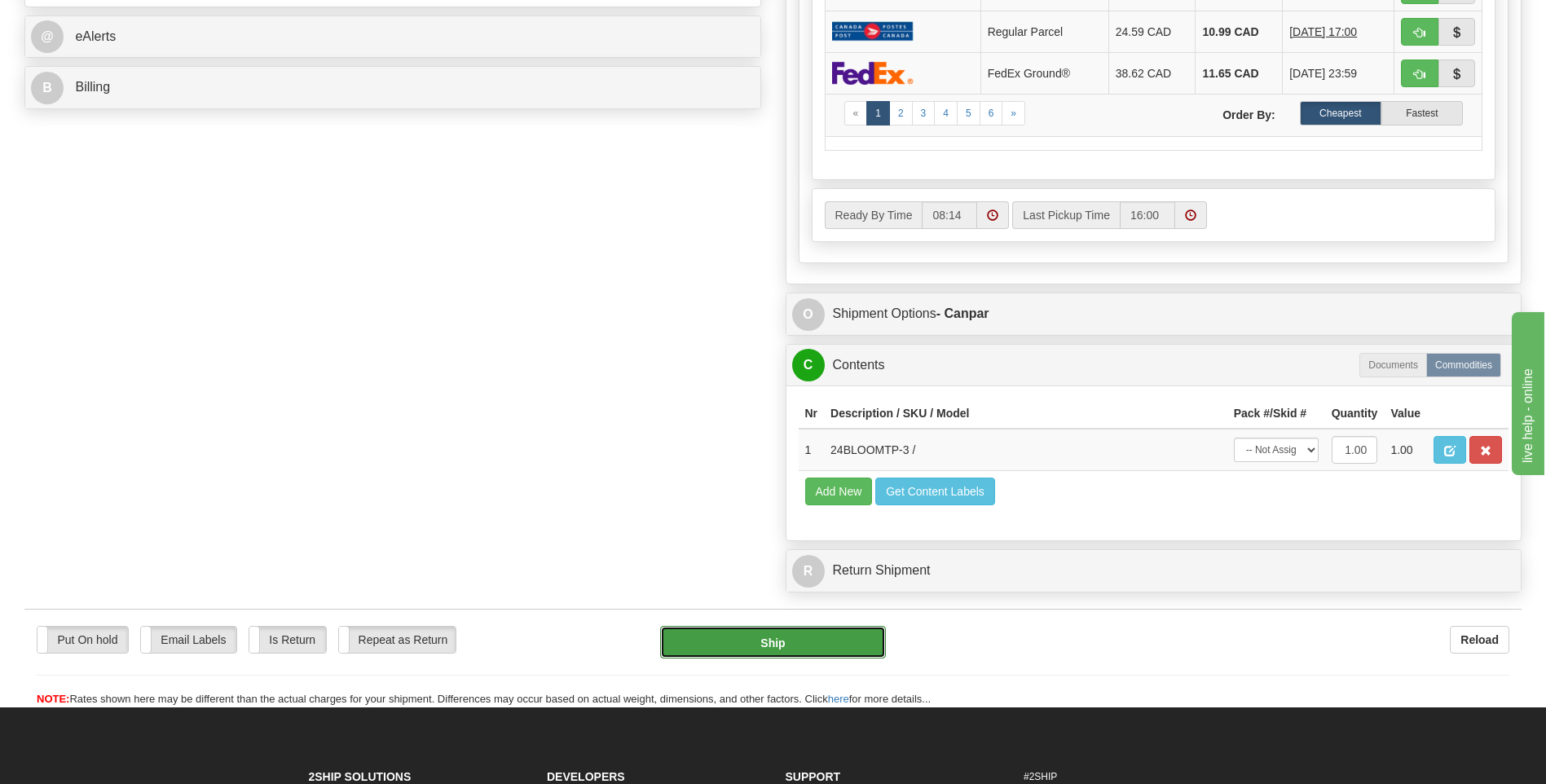
click at [831, 643] on button "Ship" at bounding box center [772, 642] width 225 height 32
type input "1"
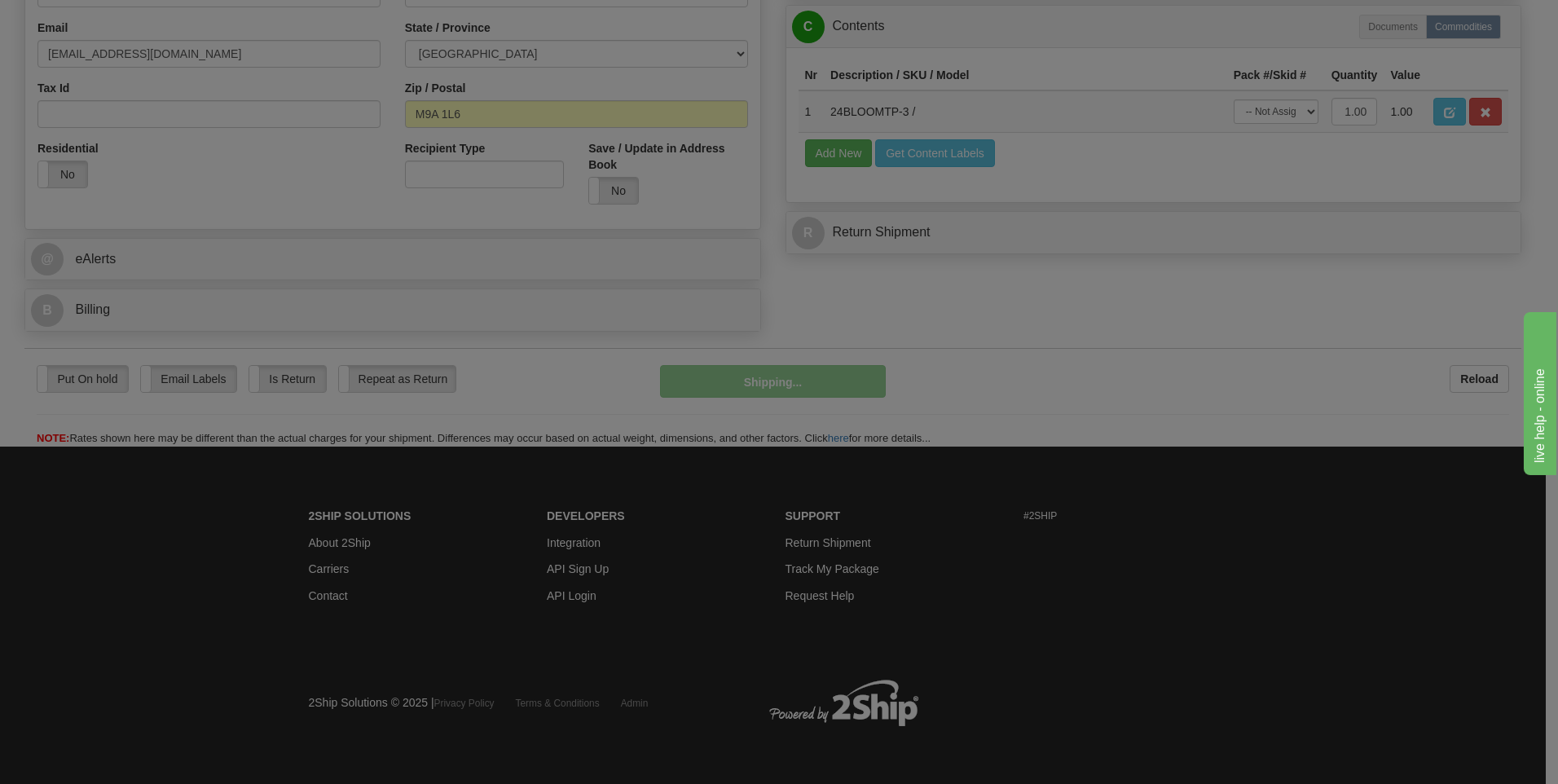
scroll to position [511, 0]
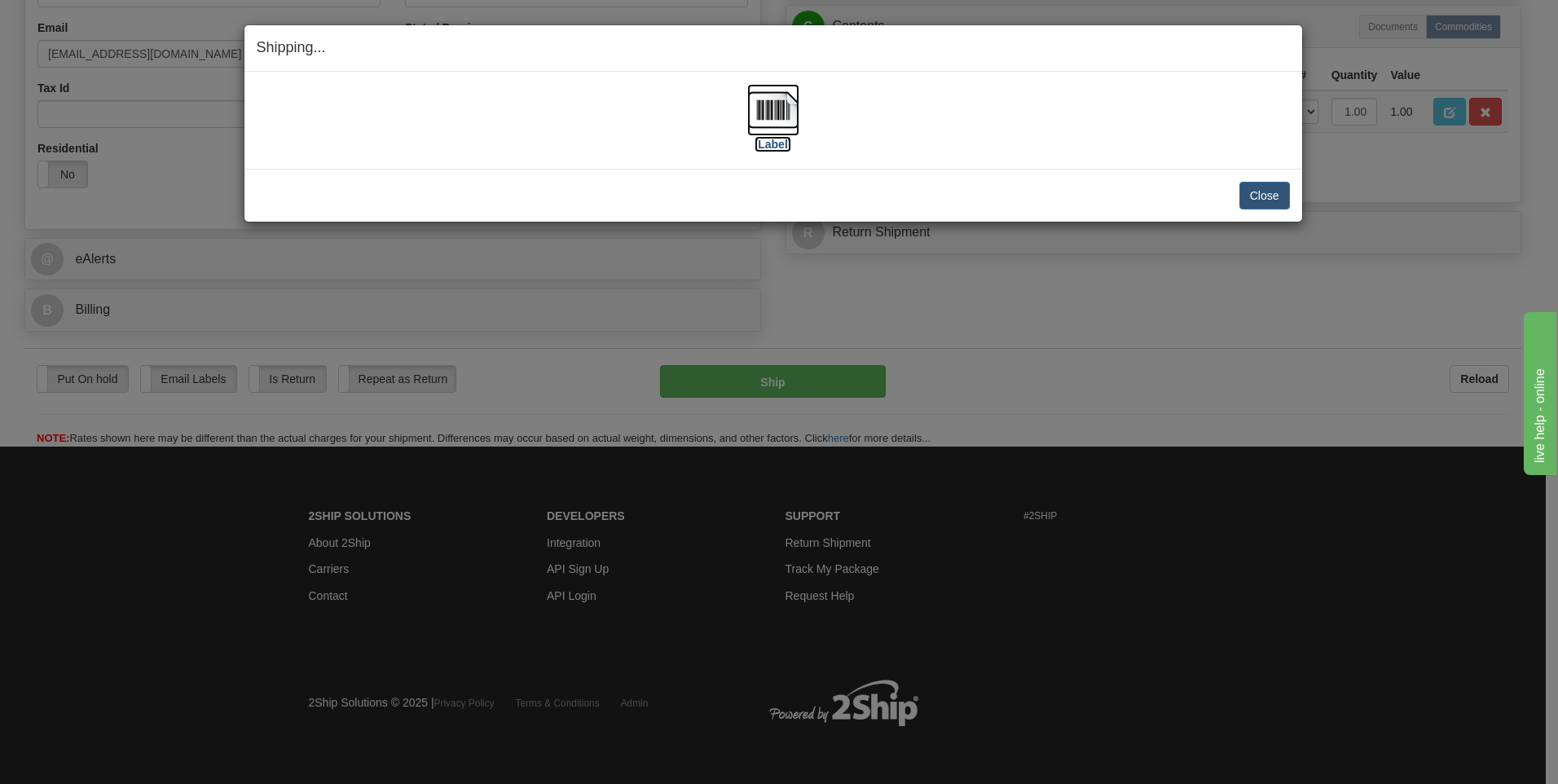
click at [761, 114] on img at bounding box center [774, 110] width 52 height 52
click at [1255, 188] on button "Close" at bounding box center [1265, 196] width 51 height 28
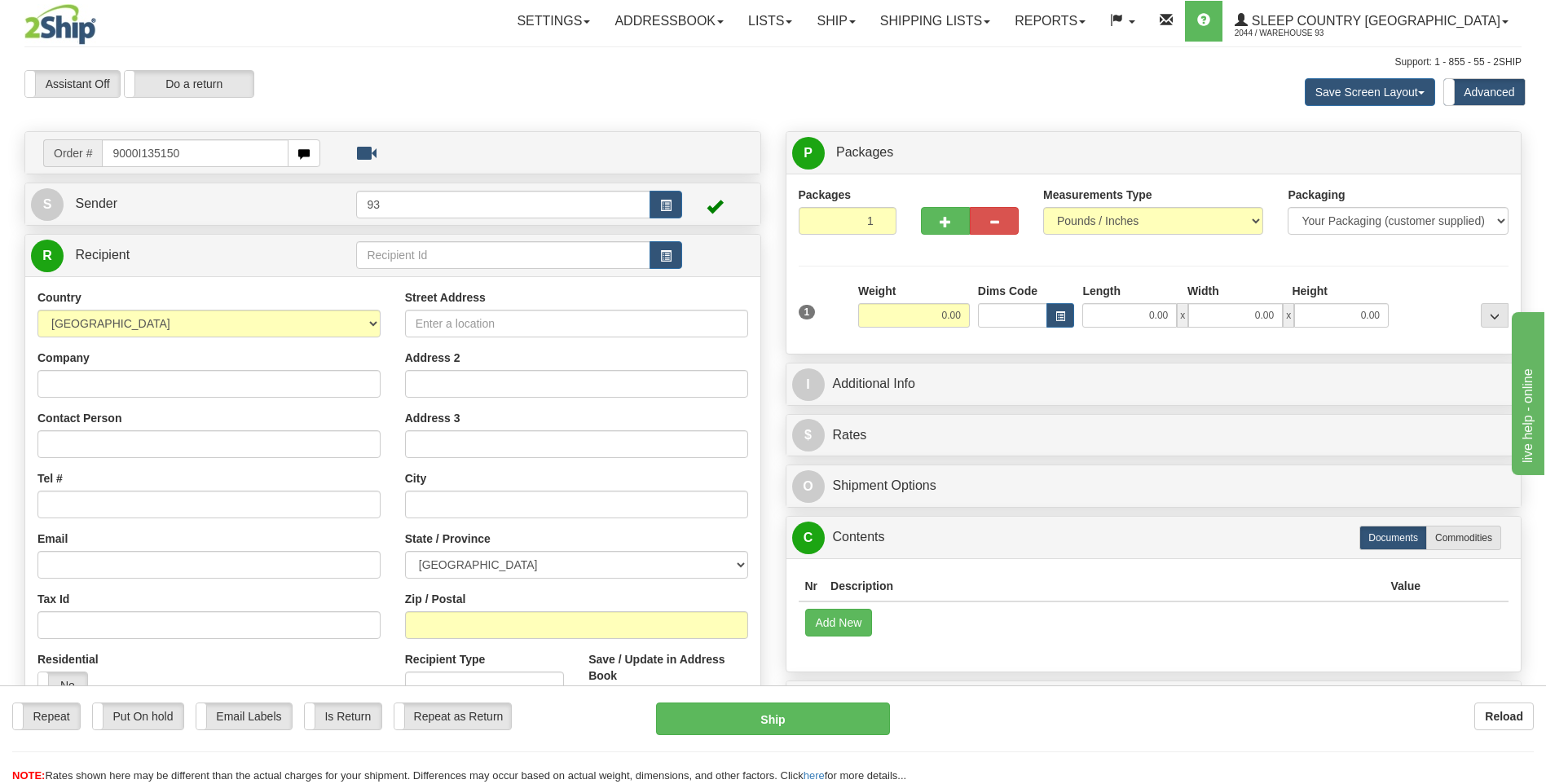
type input "9000I135150"
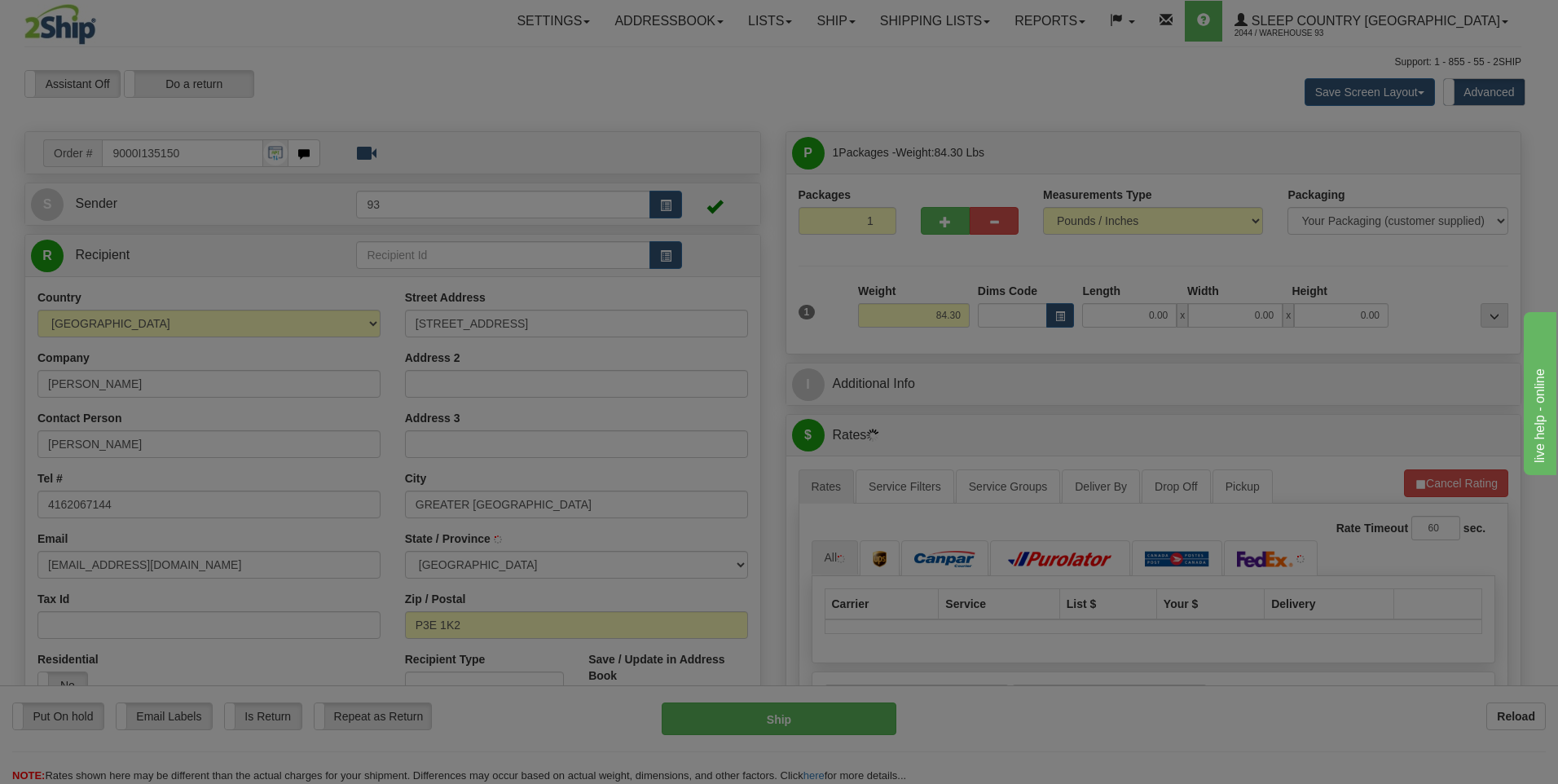
type input "SUDBURY"
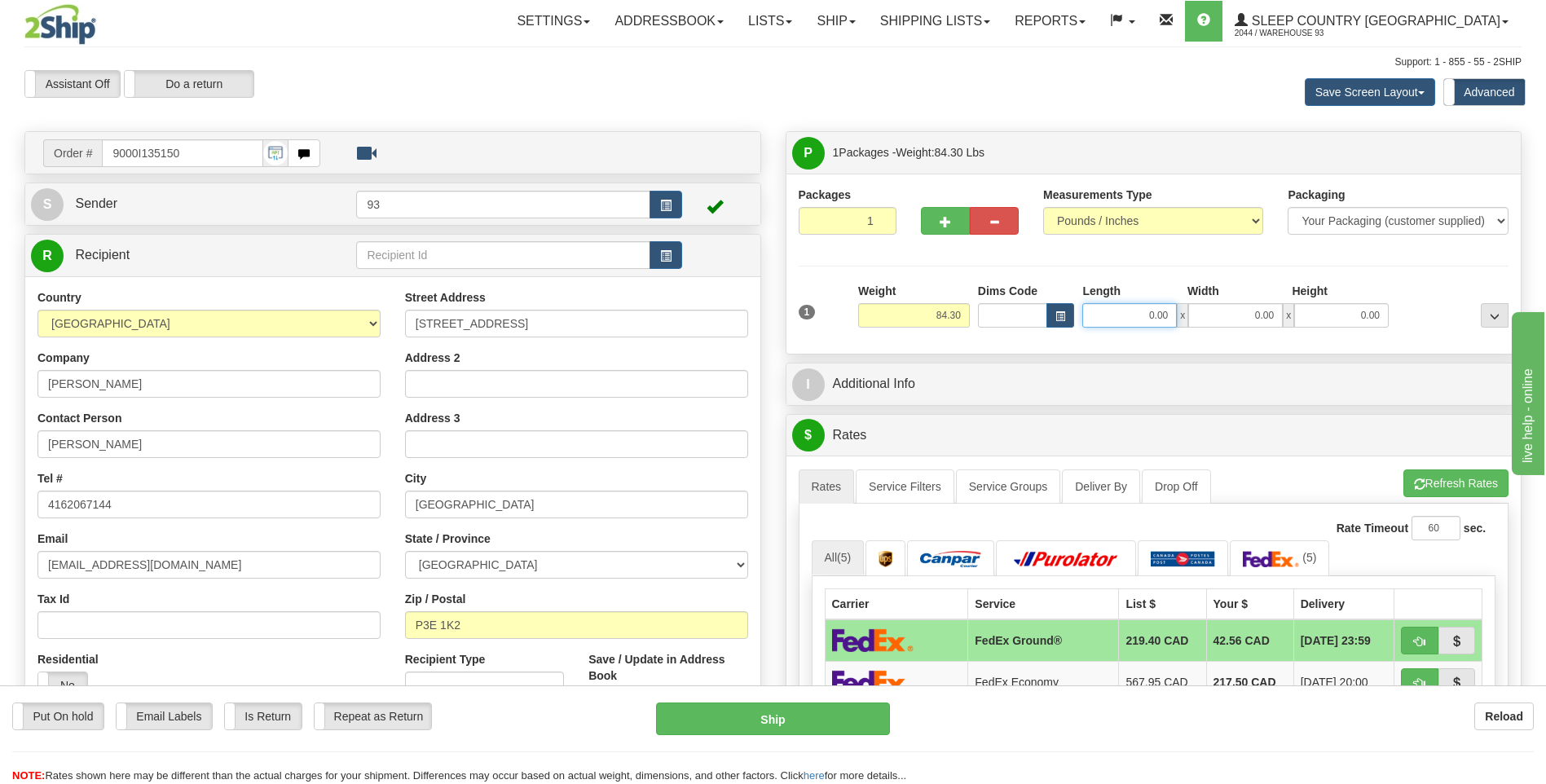
click at [1110, 310] on input "0.00" at bounding box center [1130, 316] width 94 height 24
type input "78.00"
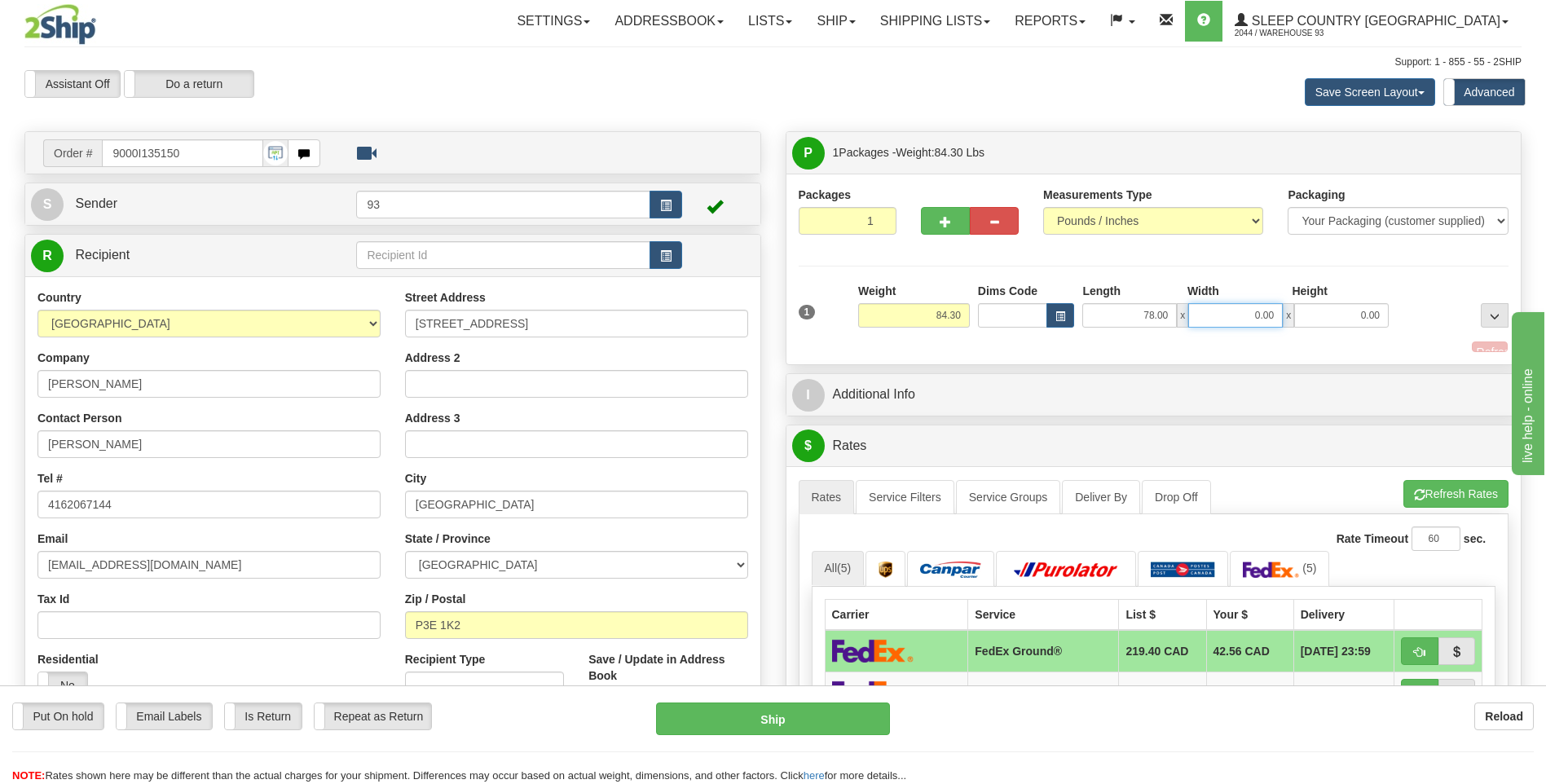
click at [1208, 314] on input "0.00" at bounding box center [1236, 316] width 94 height 24
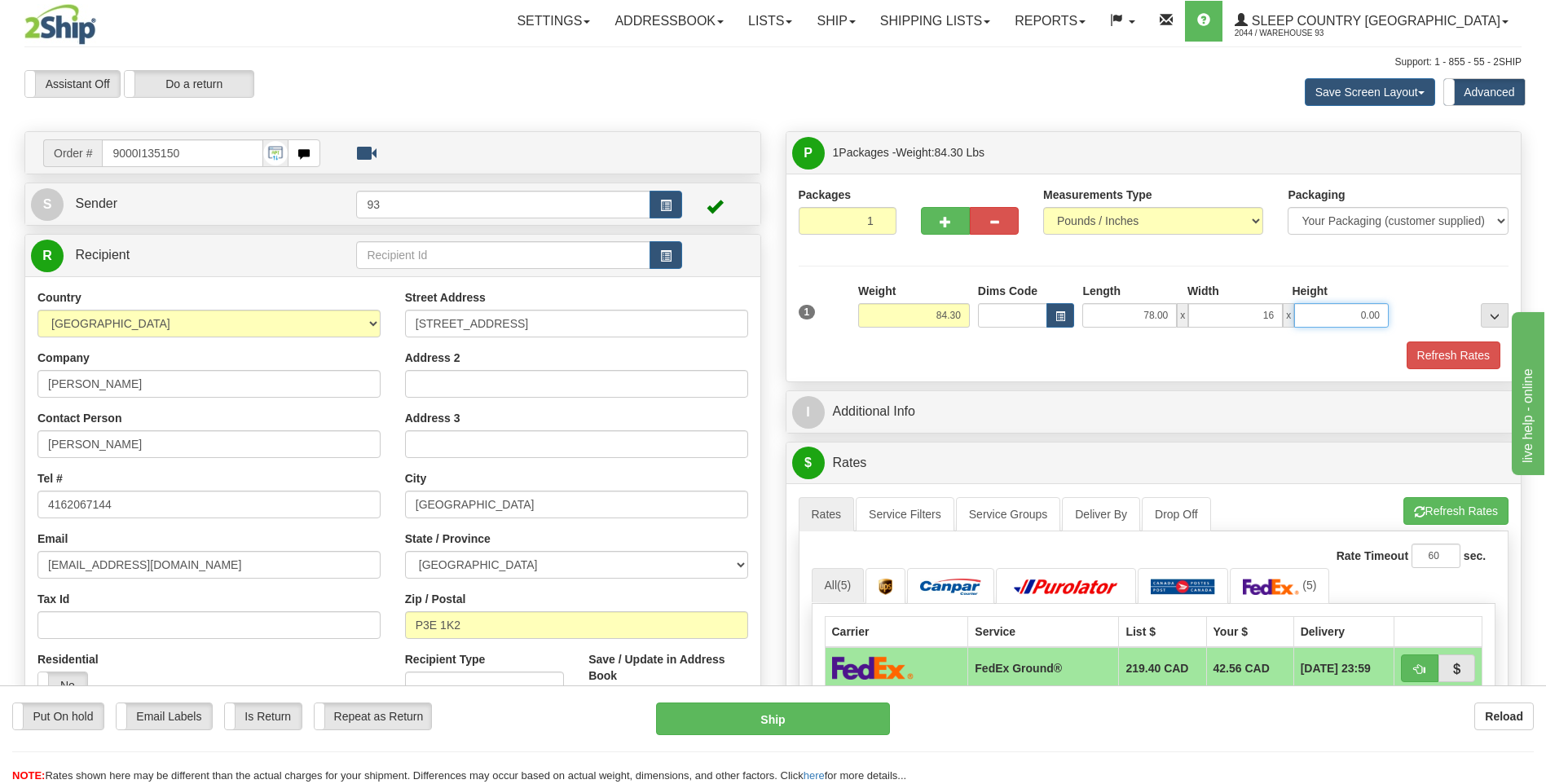
type input "16.00"
click at [1339, 319] on input "0.00" at bounding box center [1341, 316] width 94 height 24
type input "10.00"
click at [1445, 365] on button "Refresh Rates" at bounding box center [1453, 356] width 94 height 28
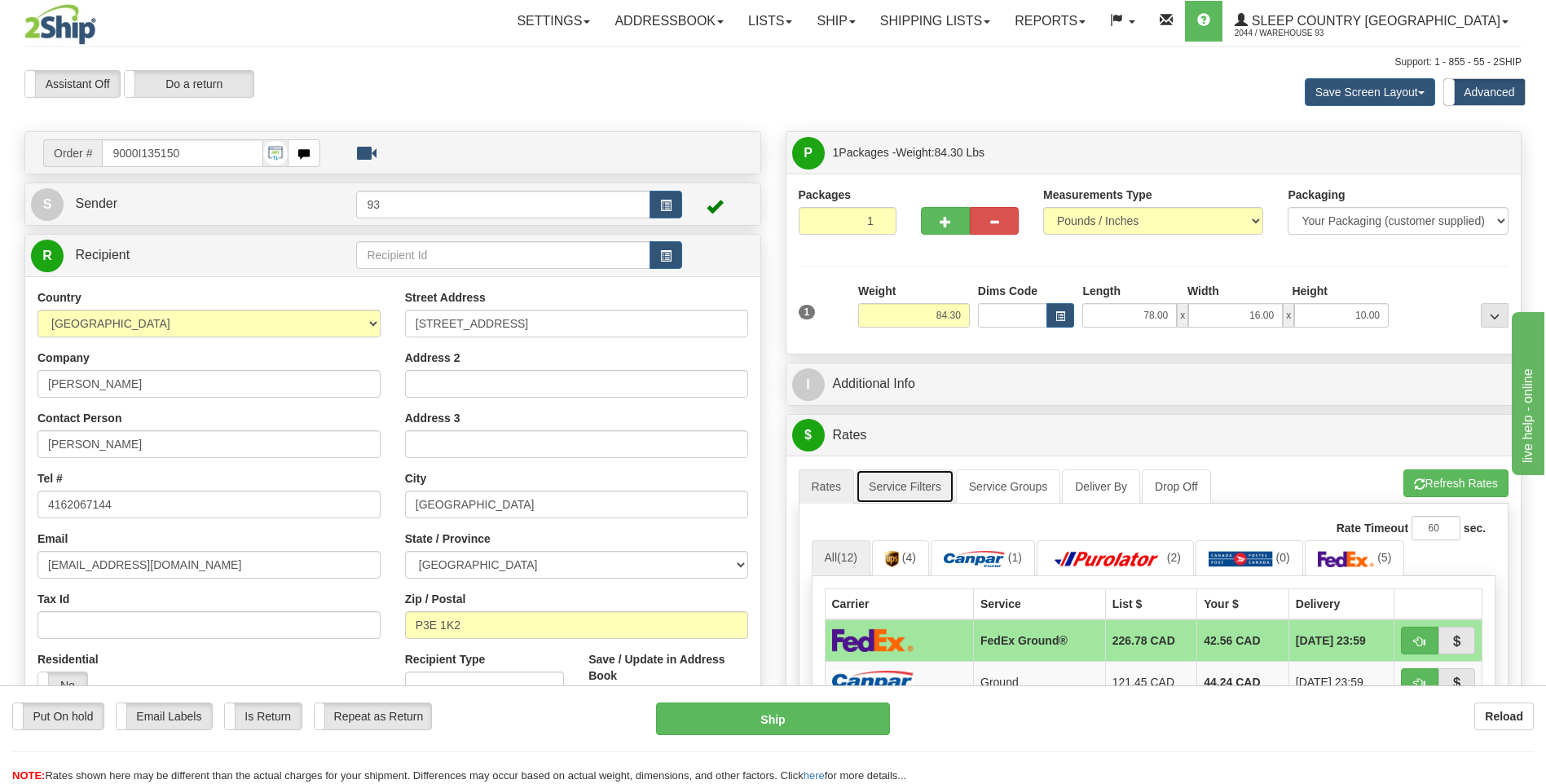
click at [916, 484] on link "Service Filters" at bounding box center [905, 486] width 99 height 34
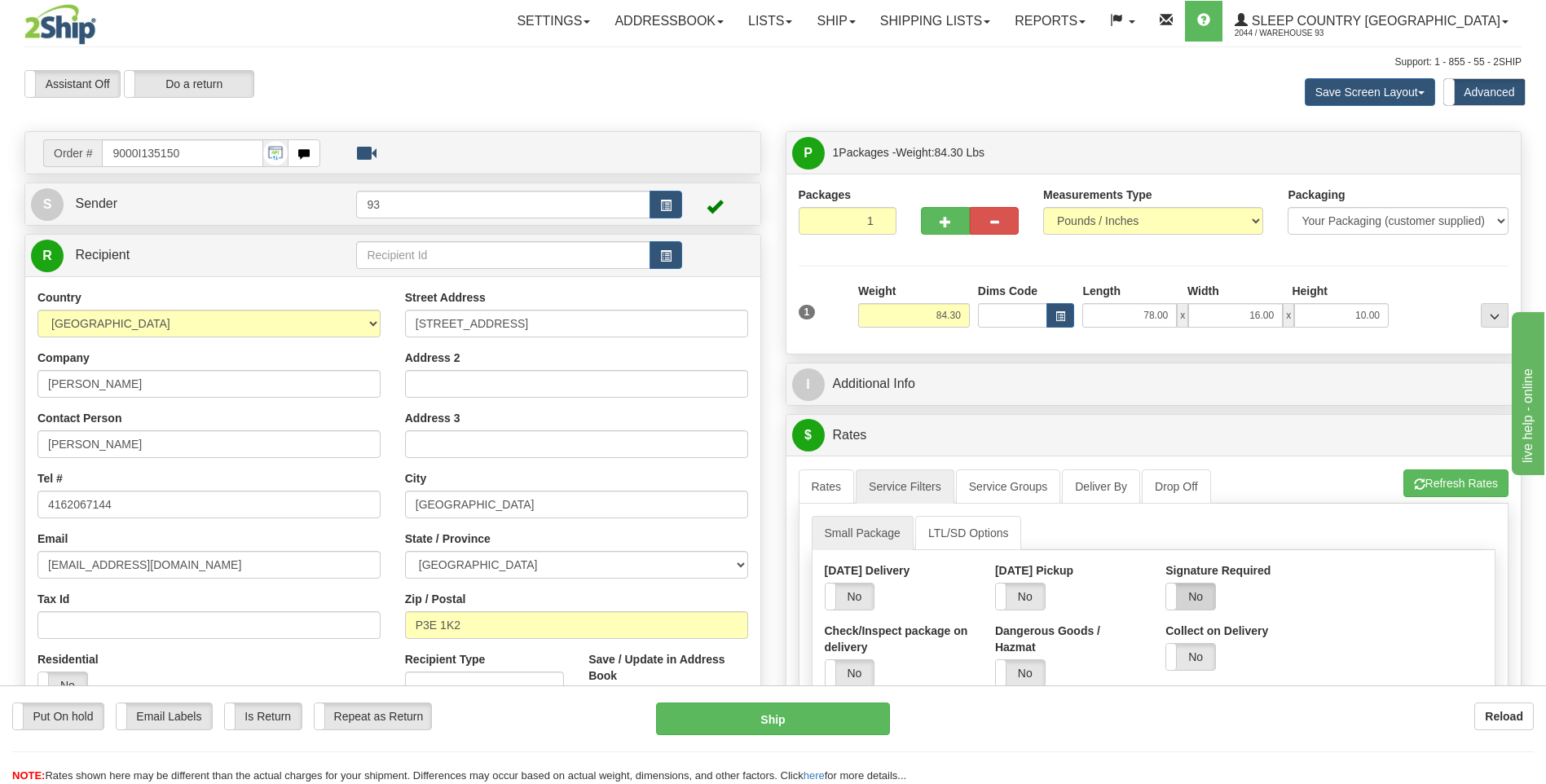
click at [1200, 592] on label "No" at bounding box center [1191, 596] width 49 height 26
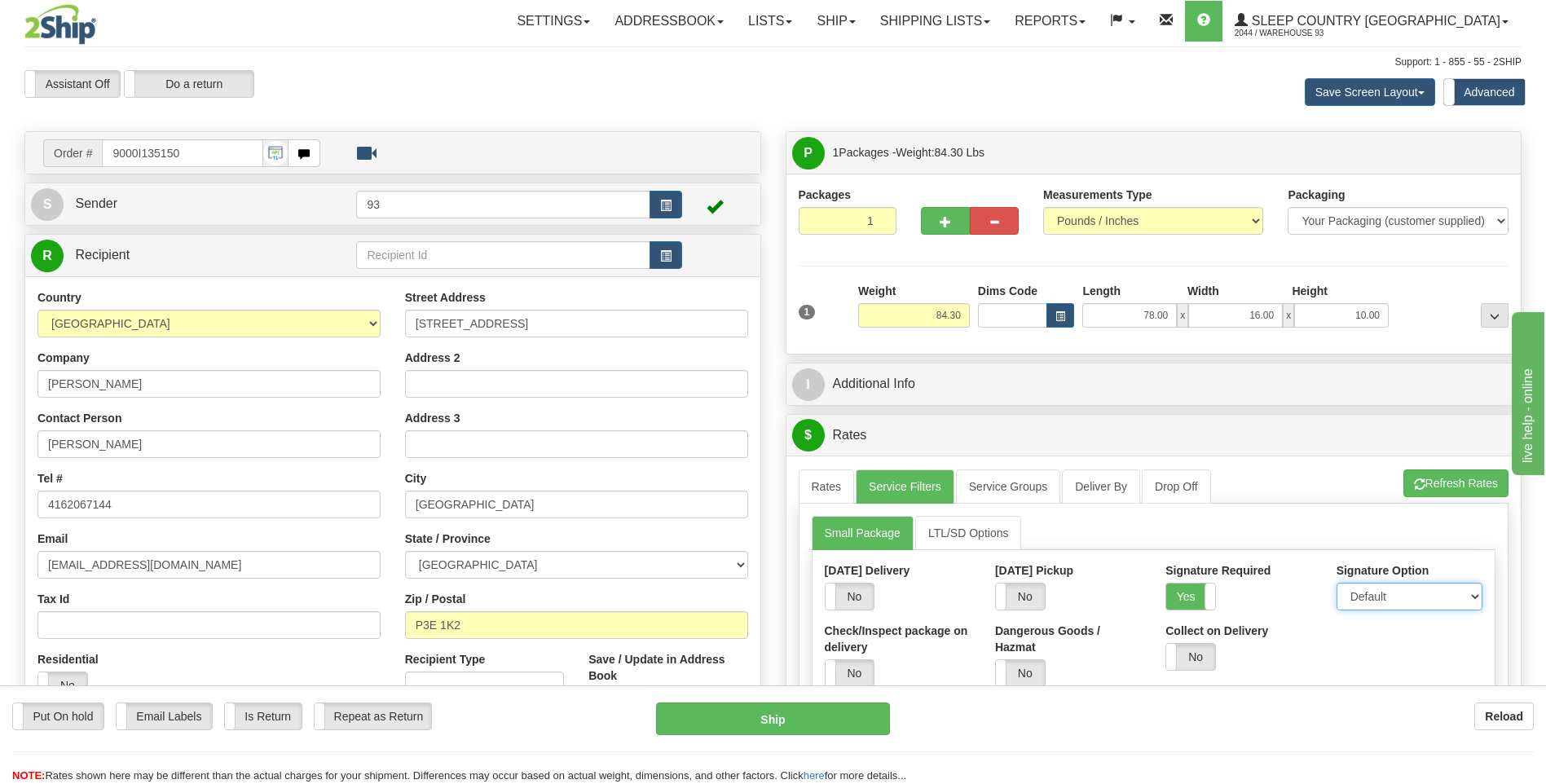
click at [1396, 604] on select "Default Adult Direct Indirect No Signature Required" at bounding box center [1410, 597] width 146 height 28
select select "1"
click at [1337, 583] on select "Default Adult Direct Indirect No Signature Required" at bounding box center [1410, 597] width 146 height 28
click at [819, 484] on link "Rates" at bounding box center [827, 486] width 56 height 34
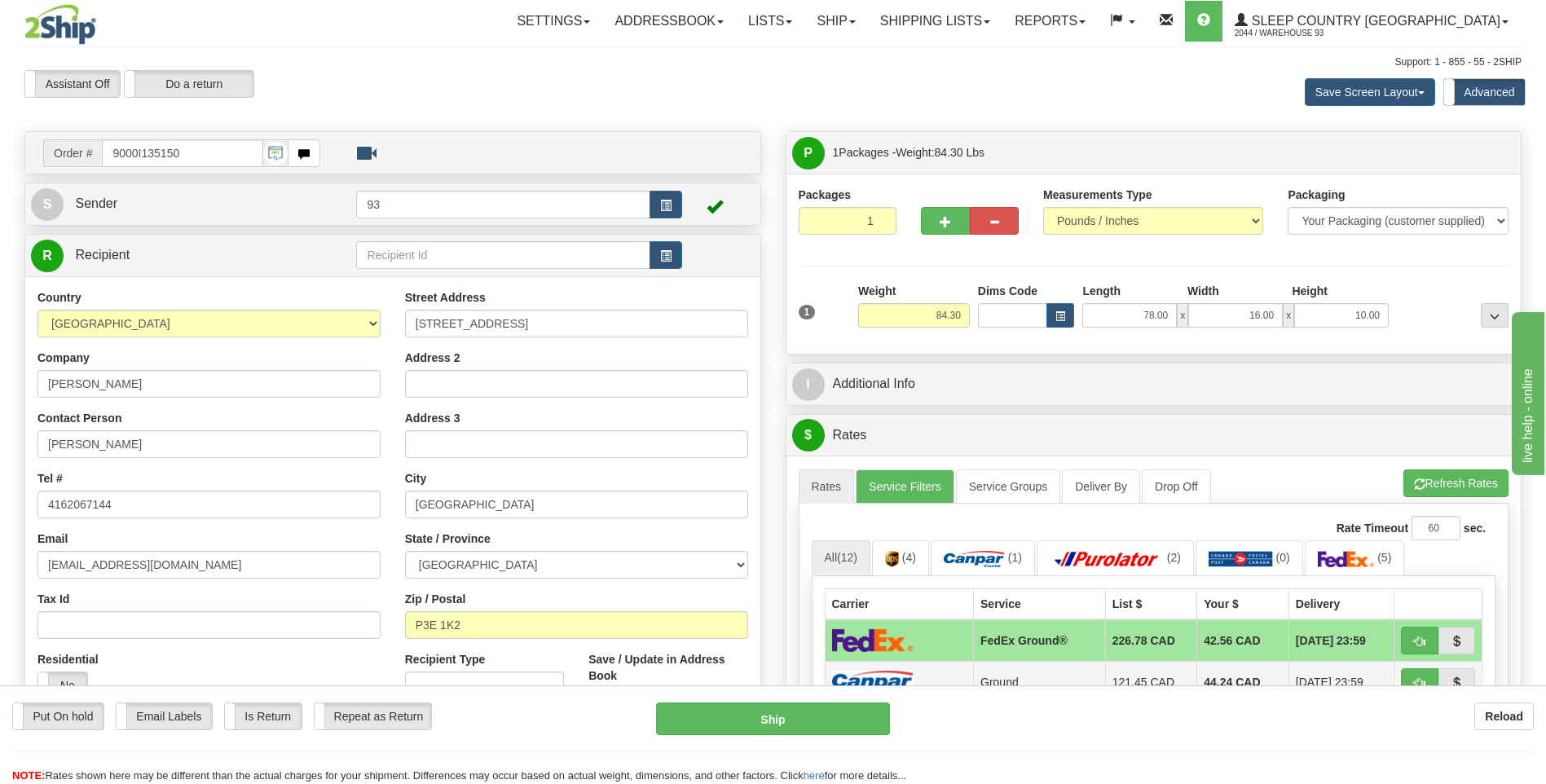
click at [897, 676] on img at bounding box center [873, 681] width 81 height 22
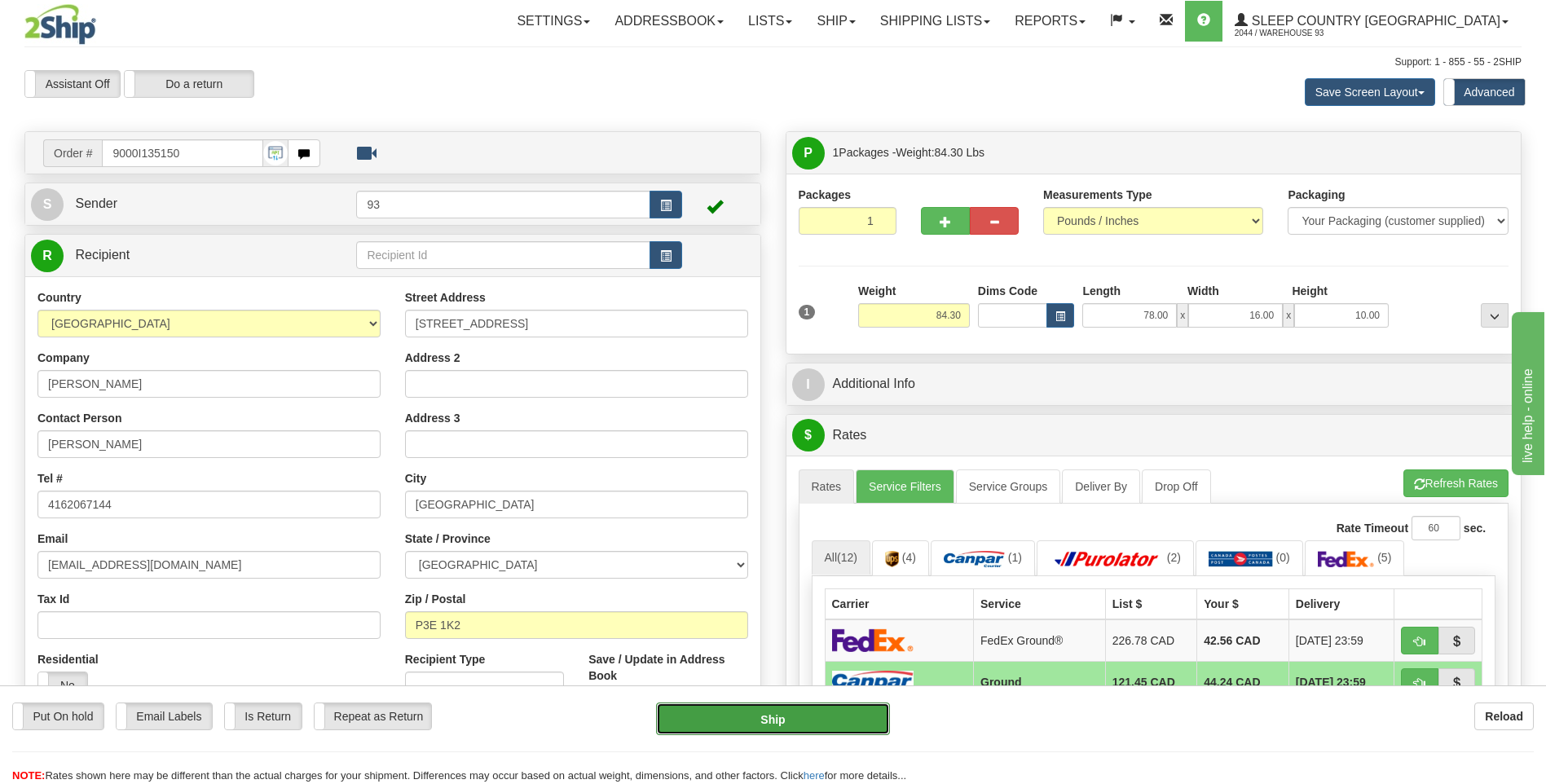
click at [833, 724] on button "Ship" at bounding box center [772, 718] width 233 height 32
type input "1"
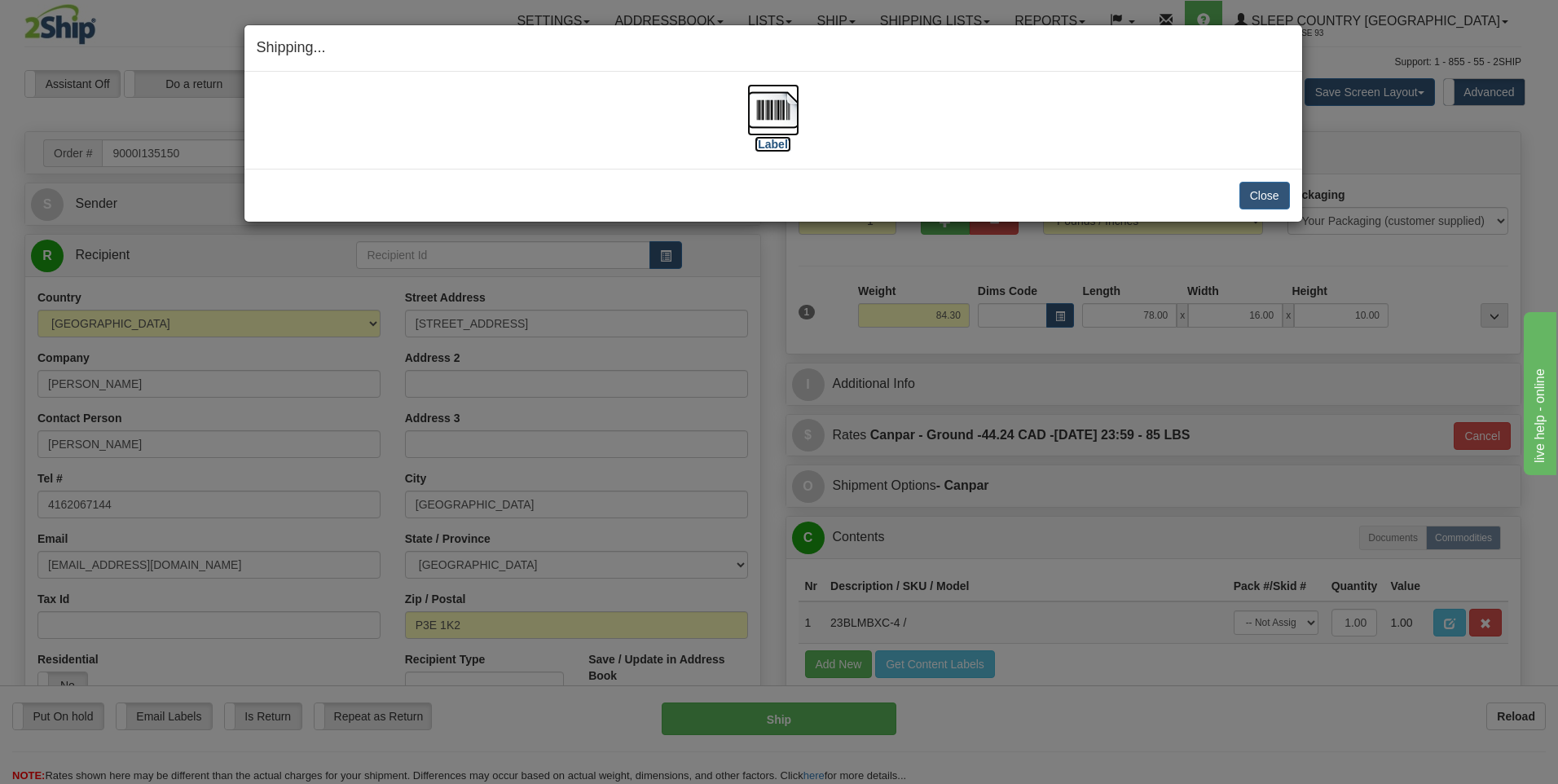
click at [762, 119] on img at bounding box center [774, 110] width 52 height 52
click at [1248, 192] on button "Close" at bounding box center [1265, 196] width 51 height 28
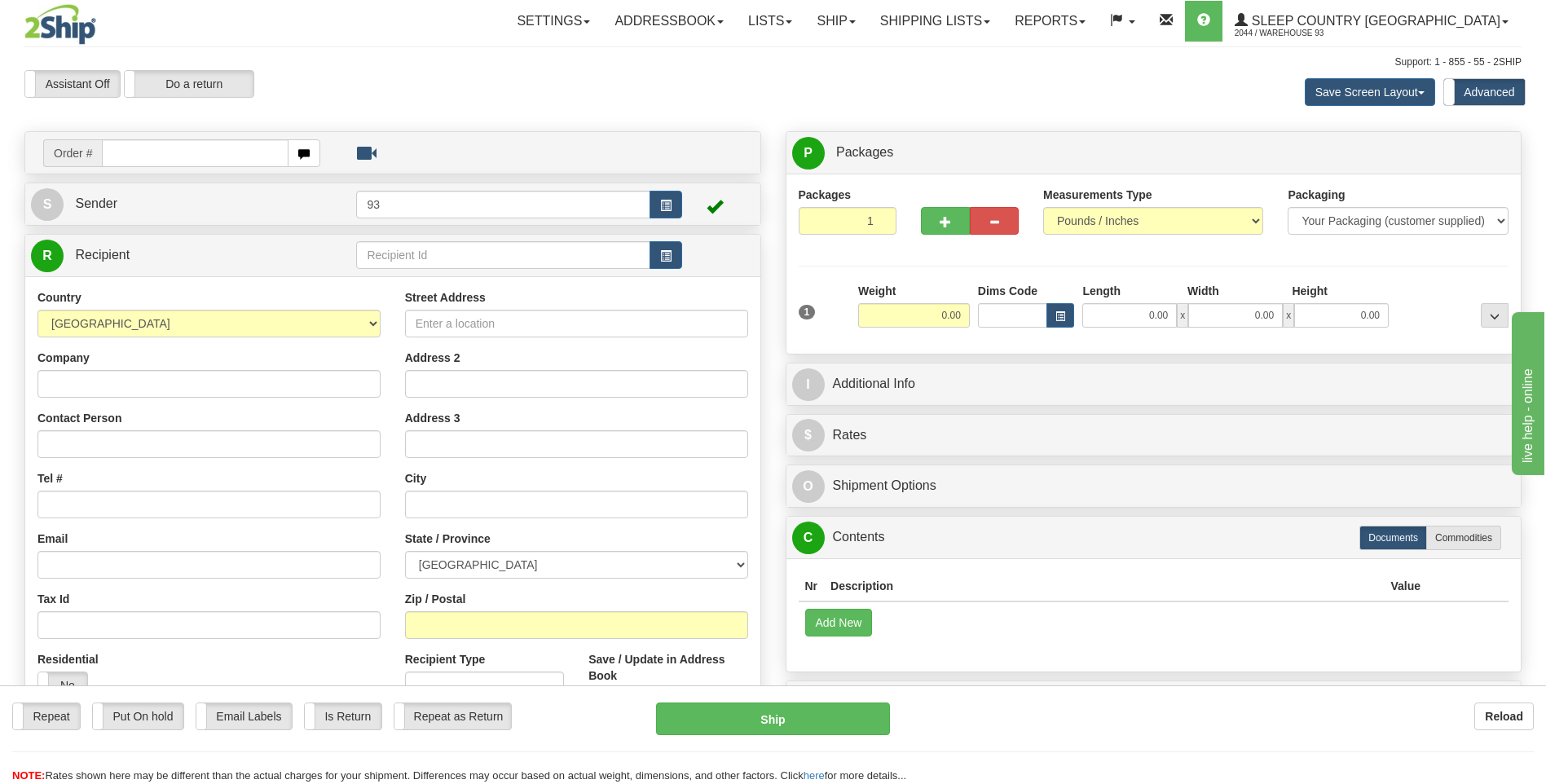
click at [144, 158] on input "text" at bounding box center [195, 153] width 186 height 28
type input "9007I135444"
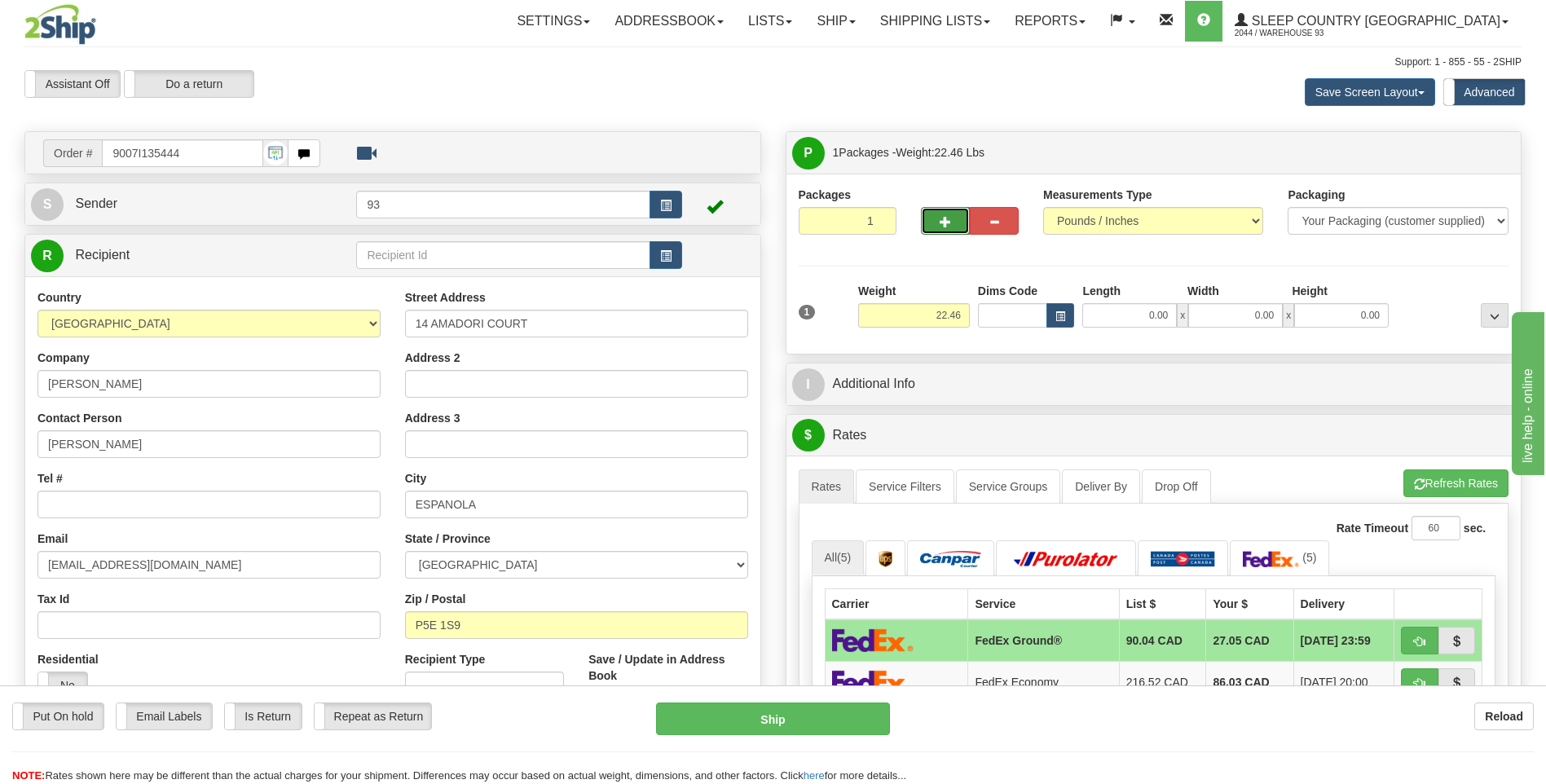
click at [954, 223] on button "button" at bounding box center [945, 221] width 49 height 28
type input "2"
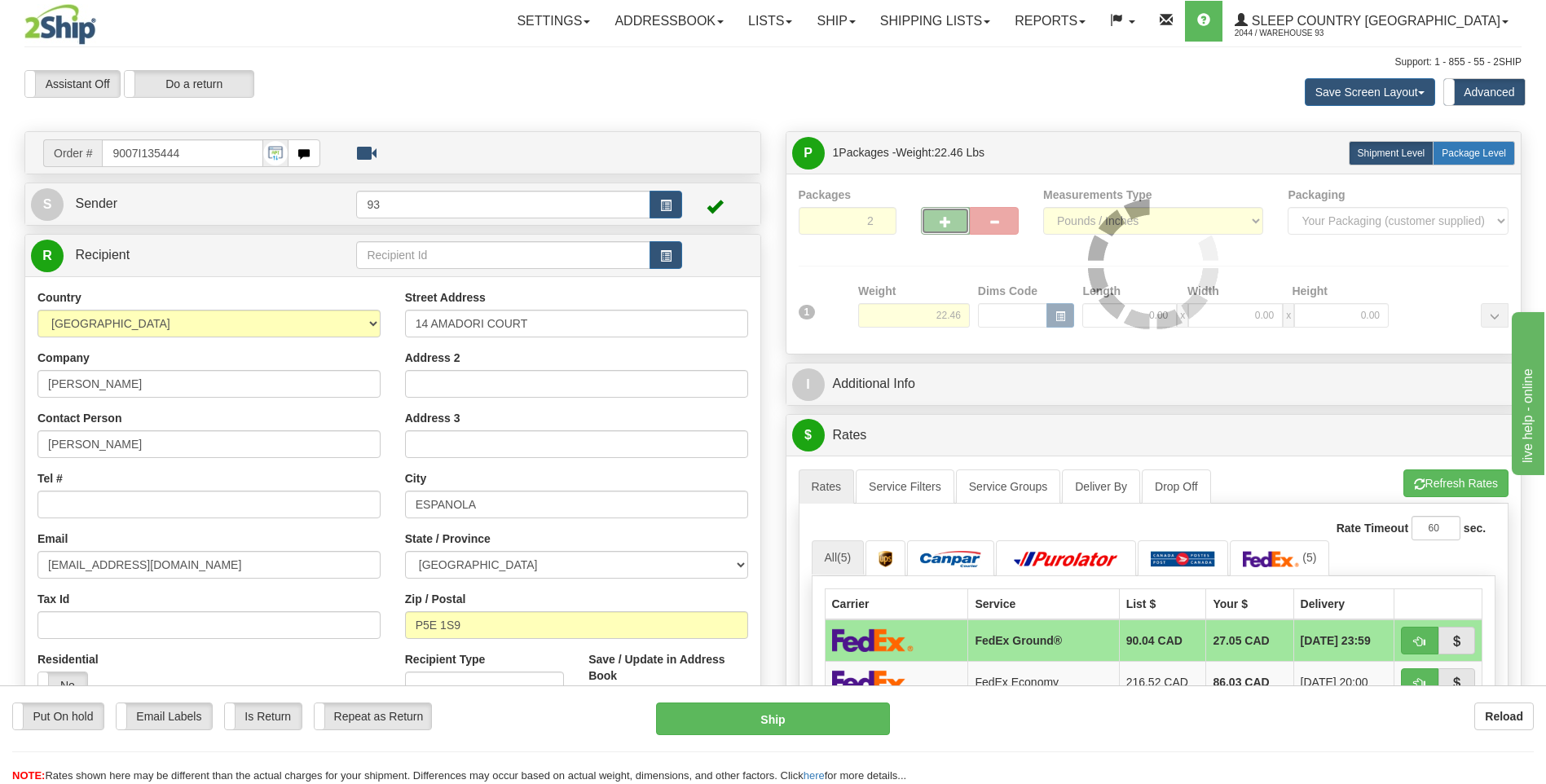
click at [1489, 154] on span "Package Level" at bounding box center [1474, 153] width 65 height 11
radio input "true"
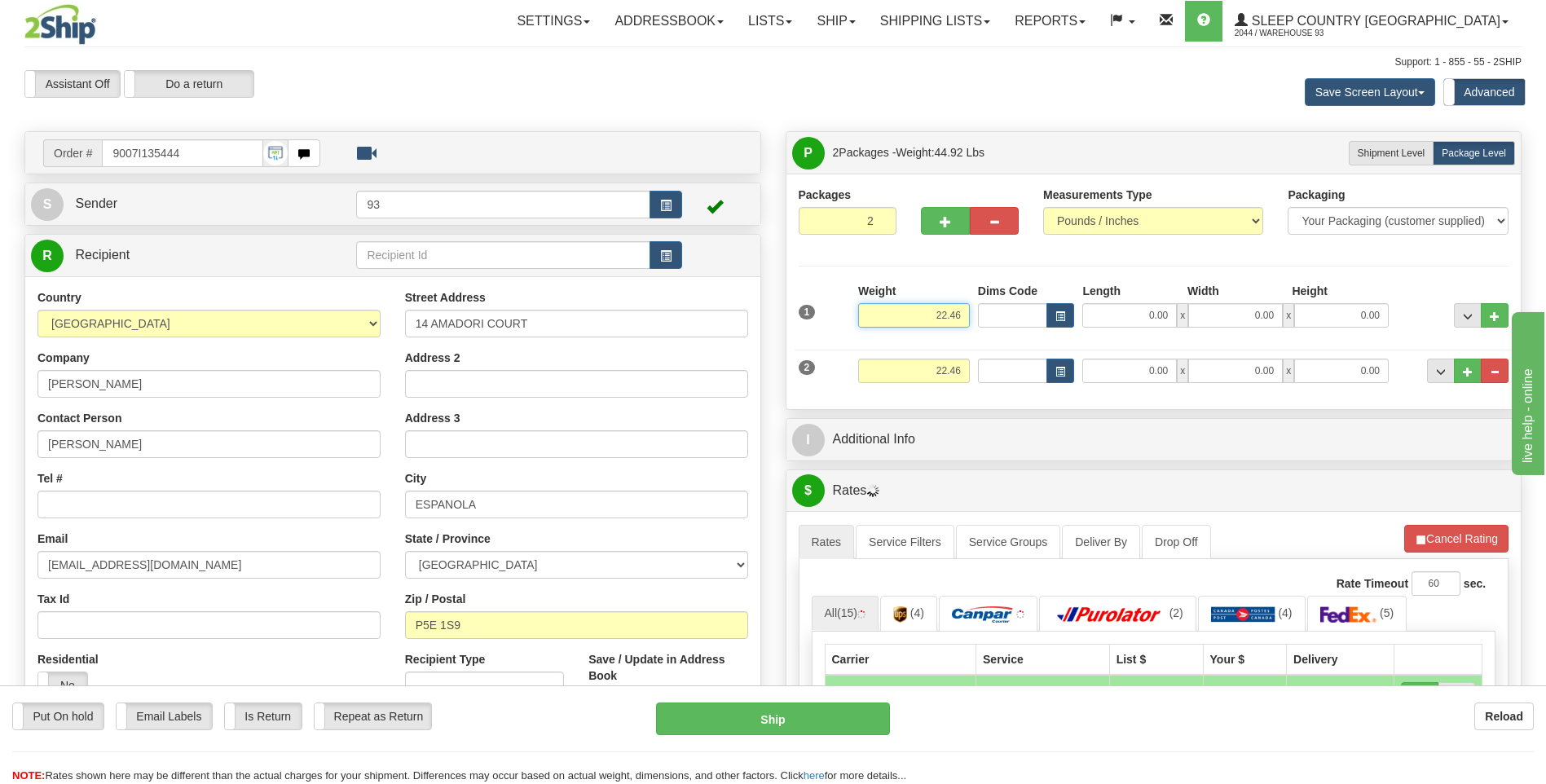
click at [961, 312] on input "22.46" at bounding box center [915, 316] width 112 height 24
type input "2"
click at [1101, 301] on div "Length" at bounding box center [1131, 292] width 105 height 20
type input "10.00"
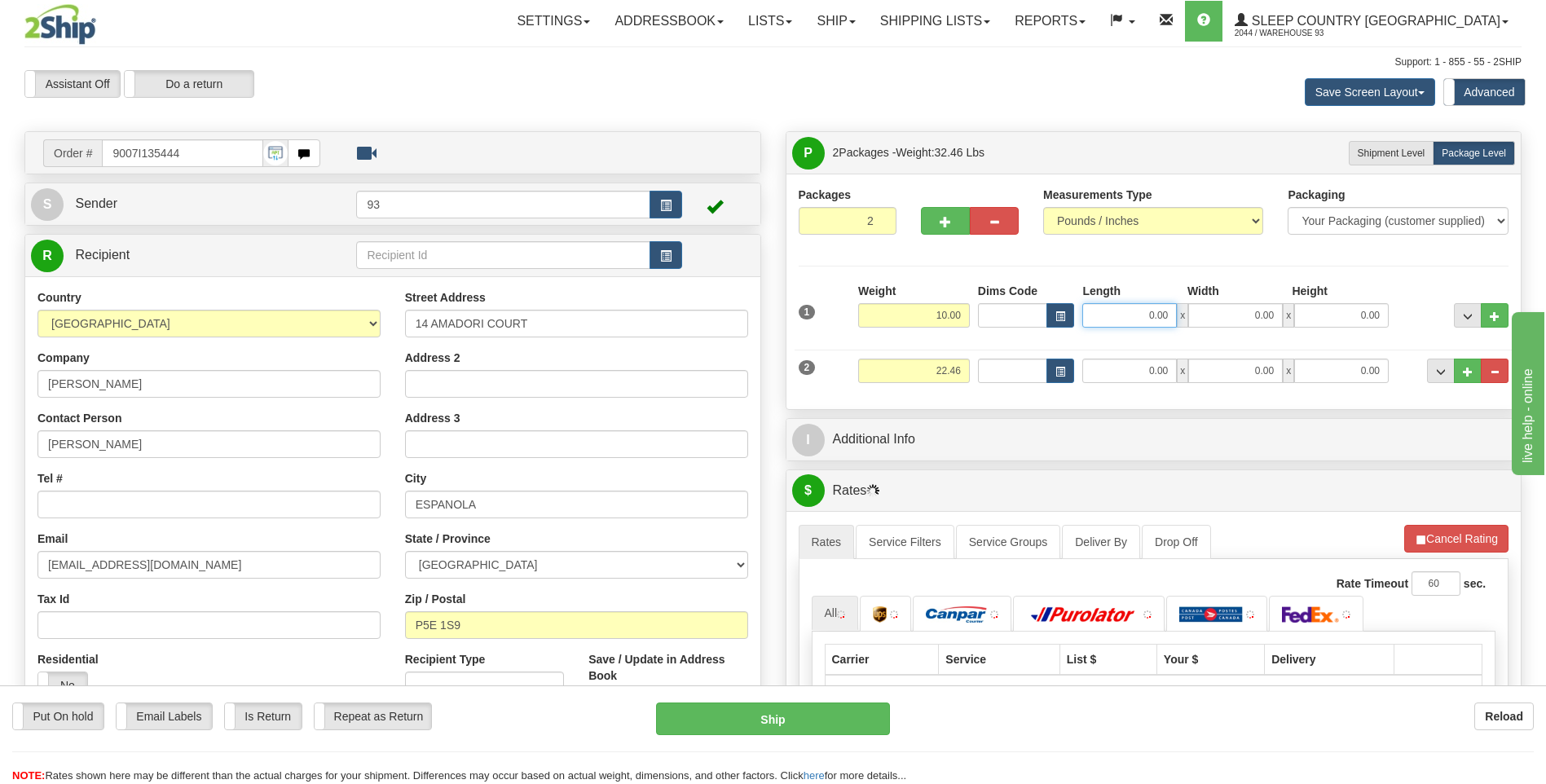
click at [1104, 314] on input "0.00" at bounding box center [1130, 316] width 94 height 24
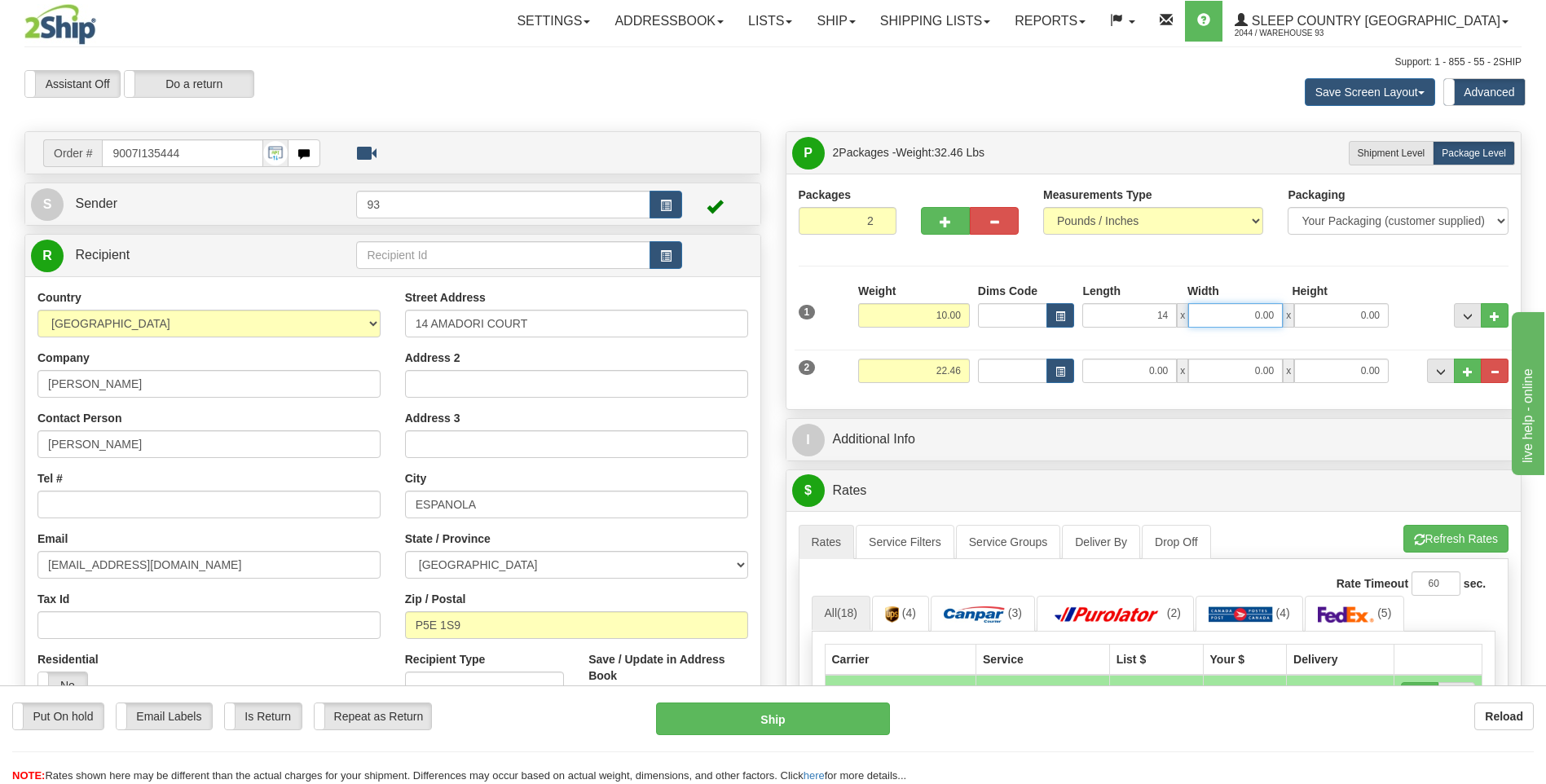
type input "14.00"
click at [1249, 315] on input "0.00" at bounding box center [1236, 316] width 94 height 24
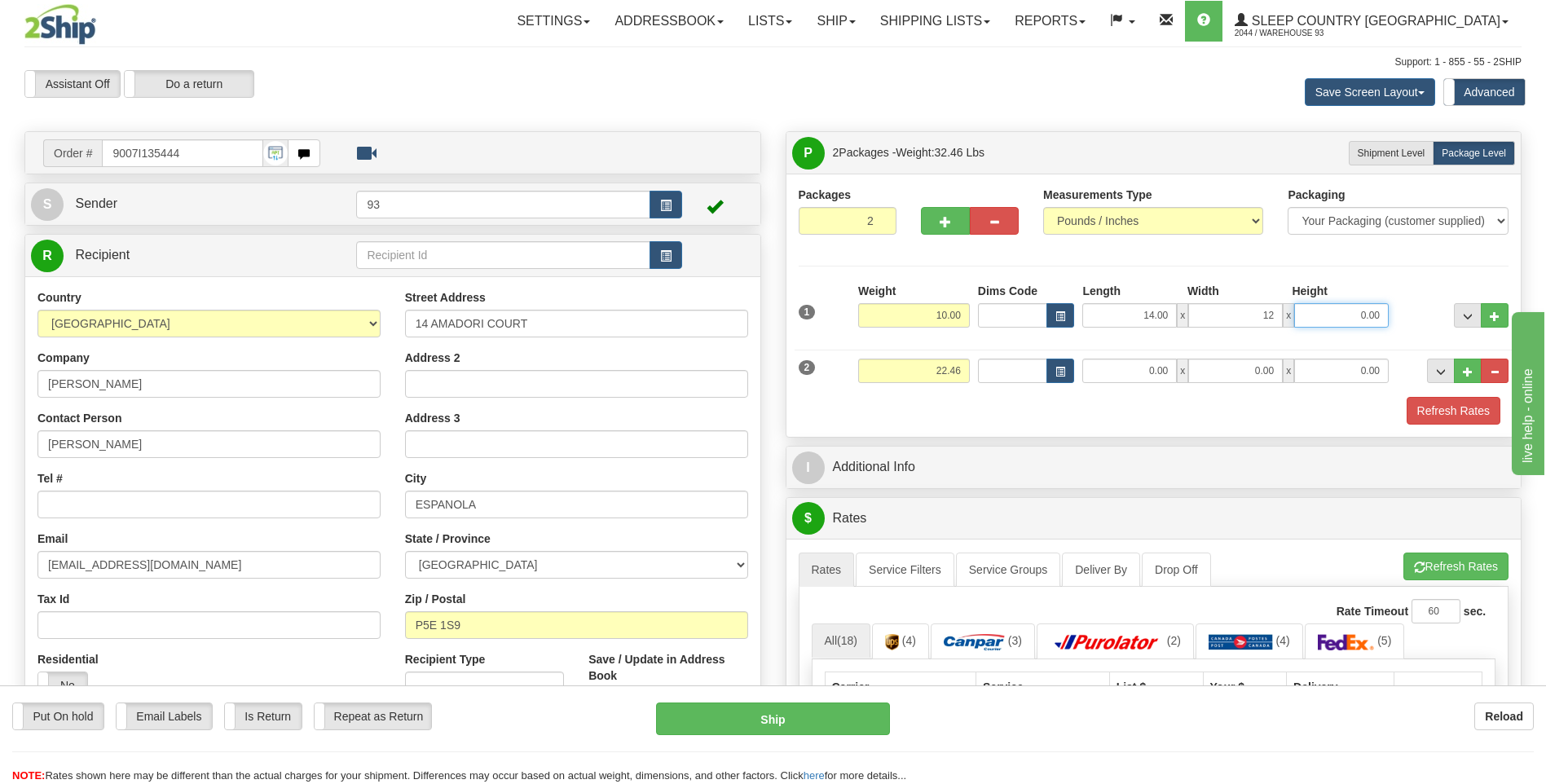
type input "12.00"
click at [1373, 313] on input "0.00" at bounding box center [1341, 316] width 94 height 24
type input "6.00"
click at [971, 364] on div "Weight 22.46" at bounding box center [914, 377] width 120 height 37
click at [968, 367] on input "22.46" at bounding box center [915, 371] width 112 height 24
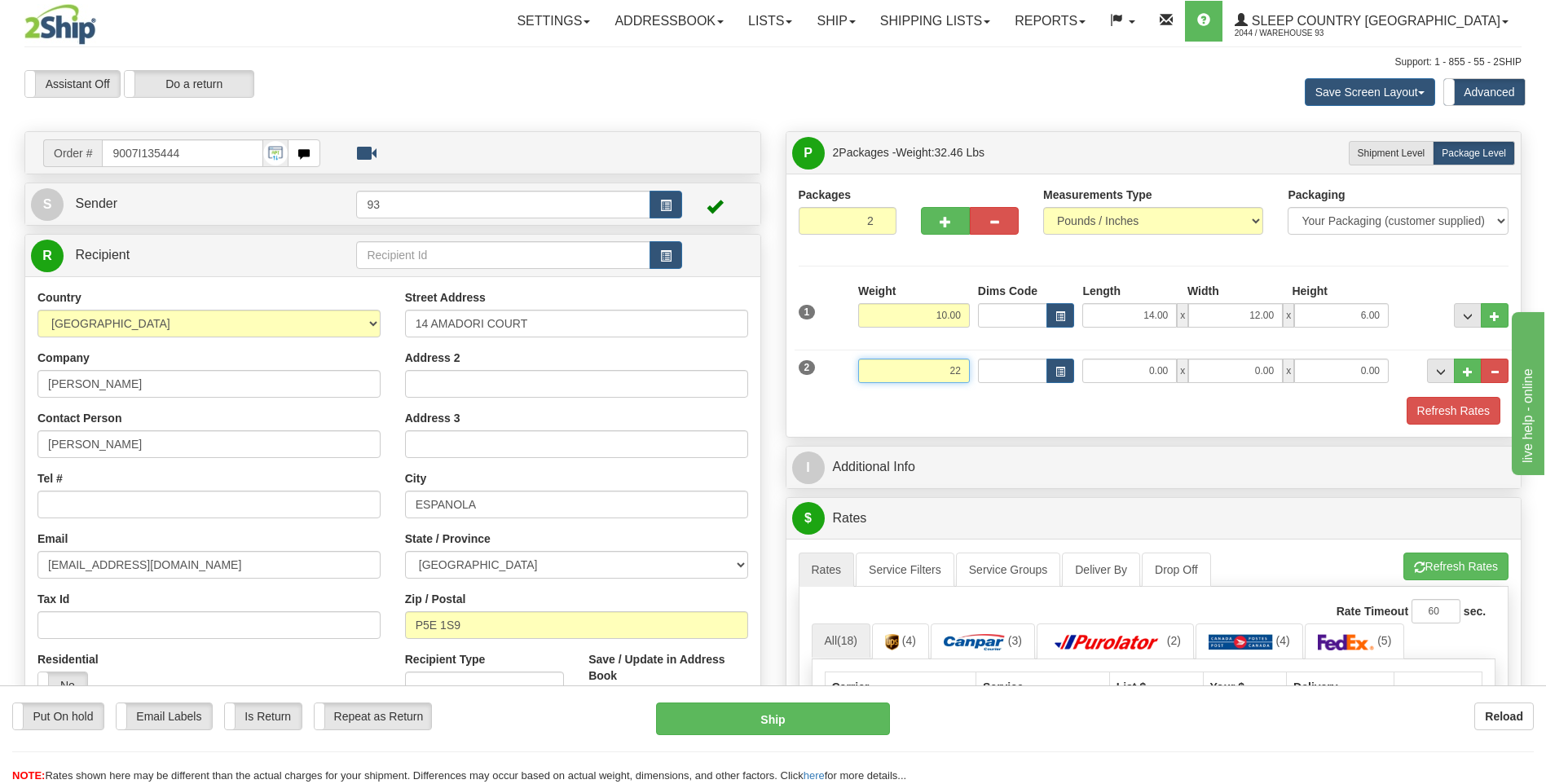
type input "2"
type input "12.46"
click at [1114, 379] on input "0.00" at bounding box center [1130, 371] width 94 height 24
type input "22.00"
click at [1235, 374] on input "0.00" at bounding box center [1236, 371] width 94 height 24
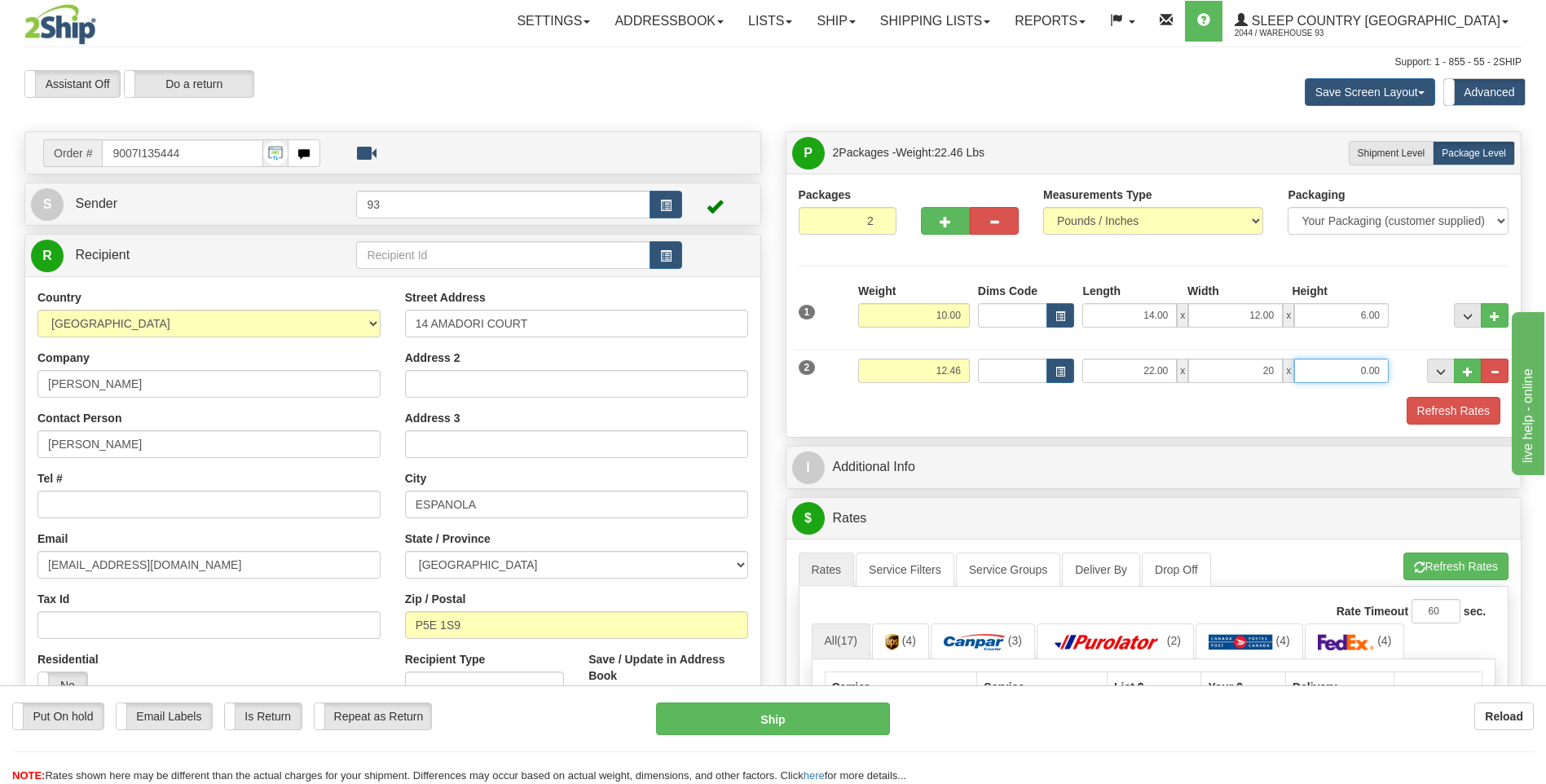
type input "20.00"
click at [1333, 375] on input "0.00" at bounding box center [1341, 371] width 94 height 24
type input "12.00"
click at [1462, 404] on button "Refresh Rates" at bounding box center [1453, 411] width 94 height 28
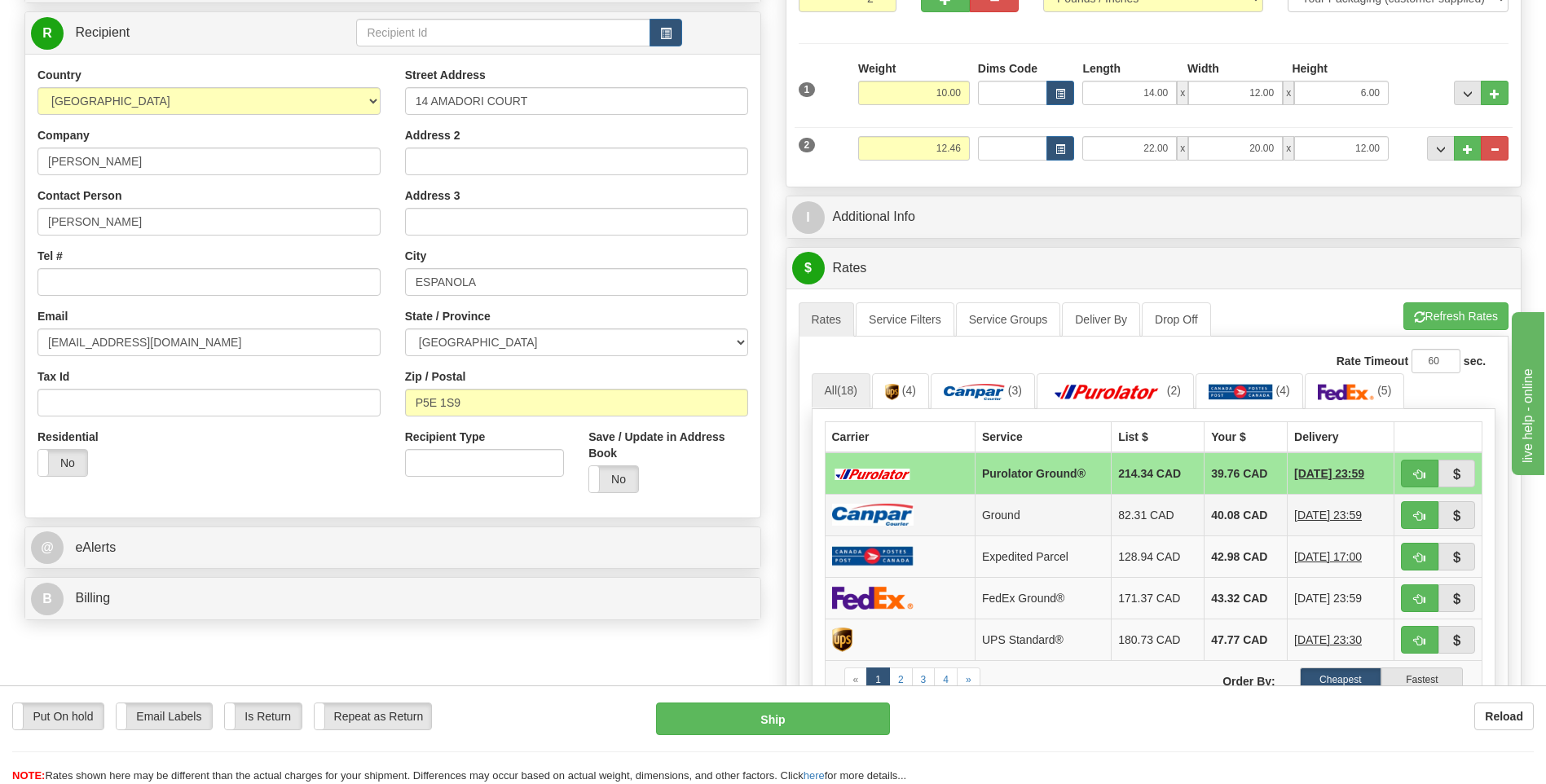
scroll to position [245, 0]
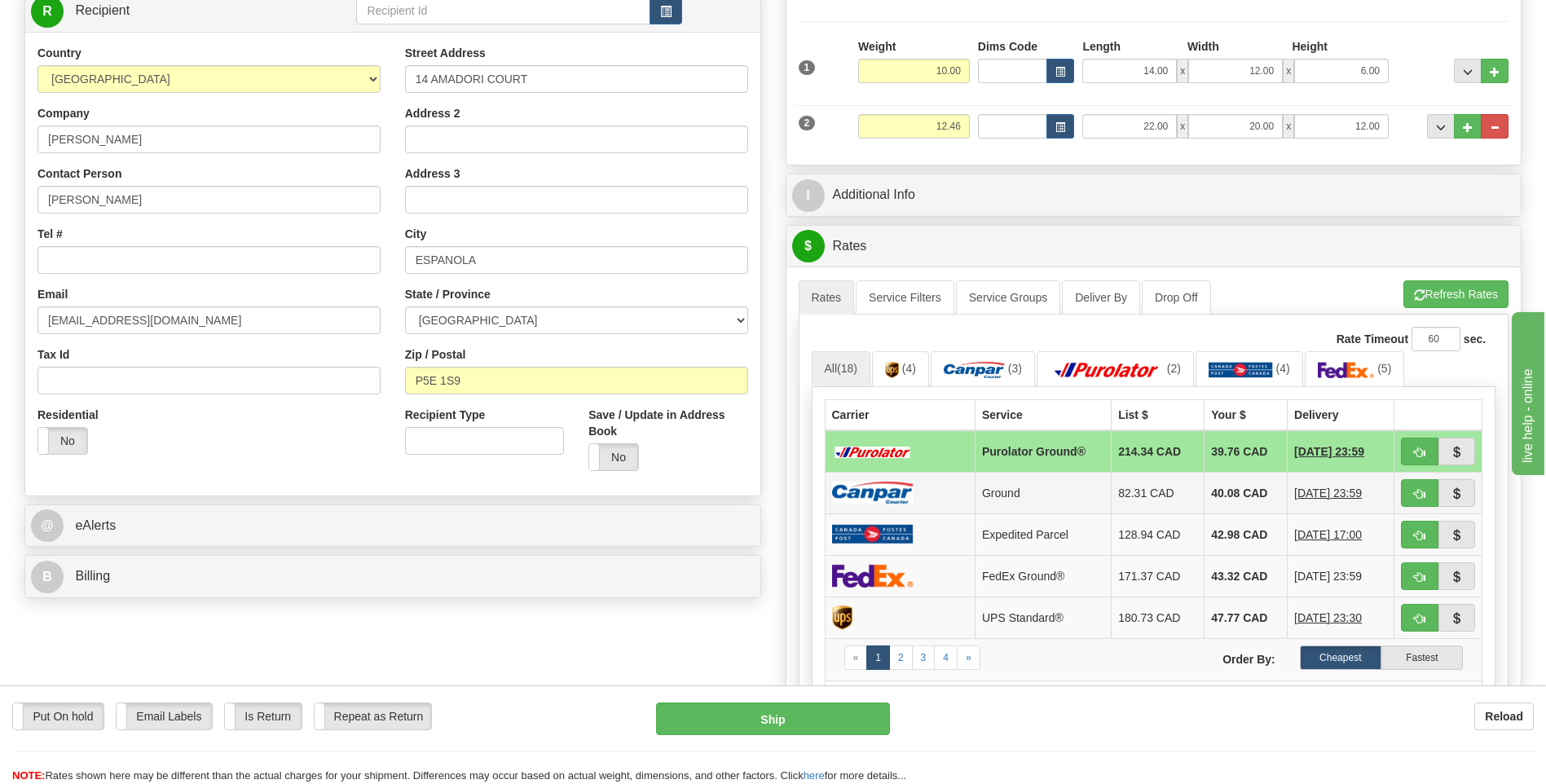
click at [921, 496] on td at bounding box center [900, 493] width 150 height 42
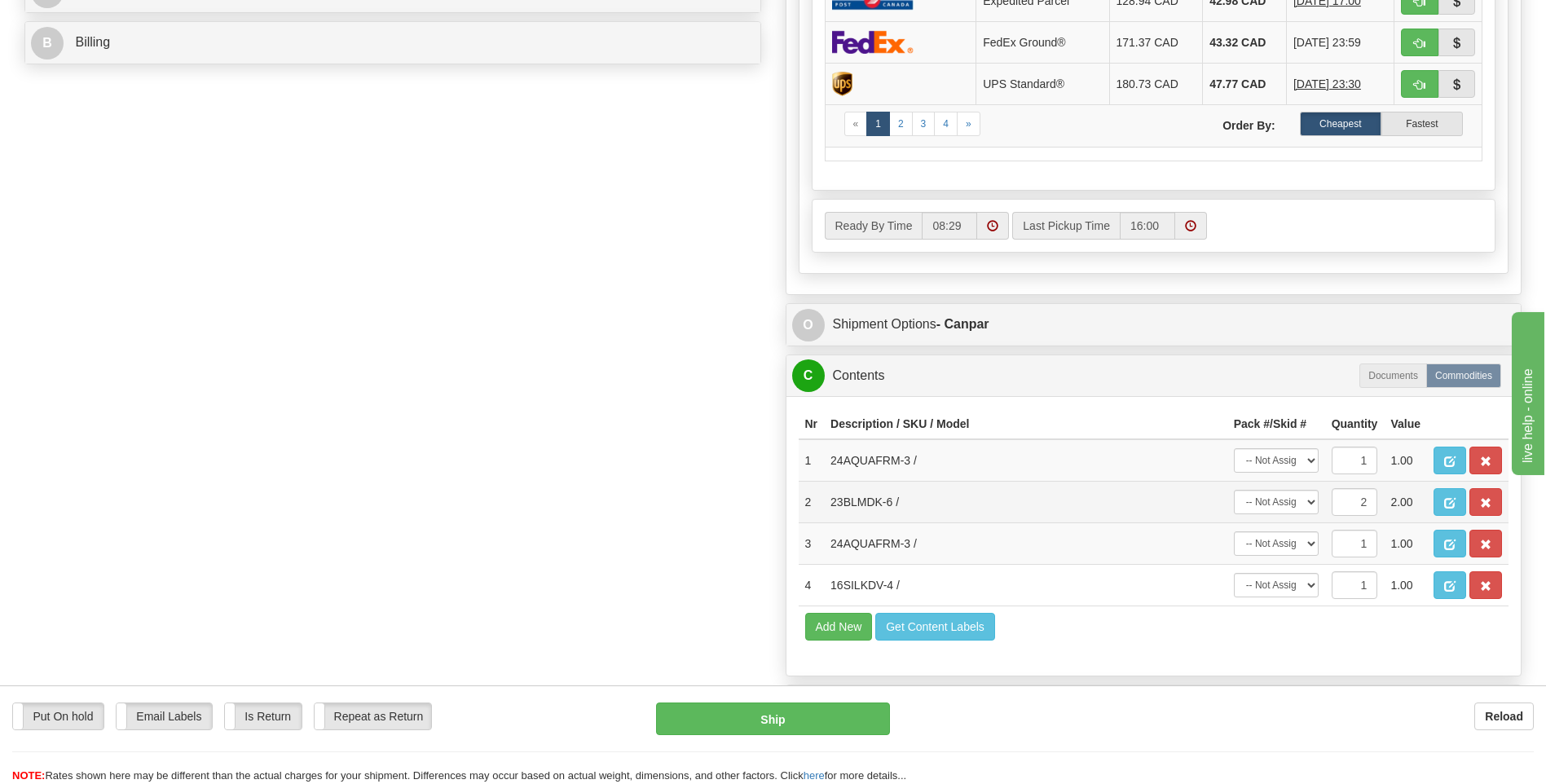
scroll to position [815, 0]
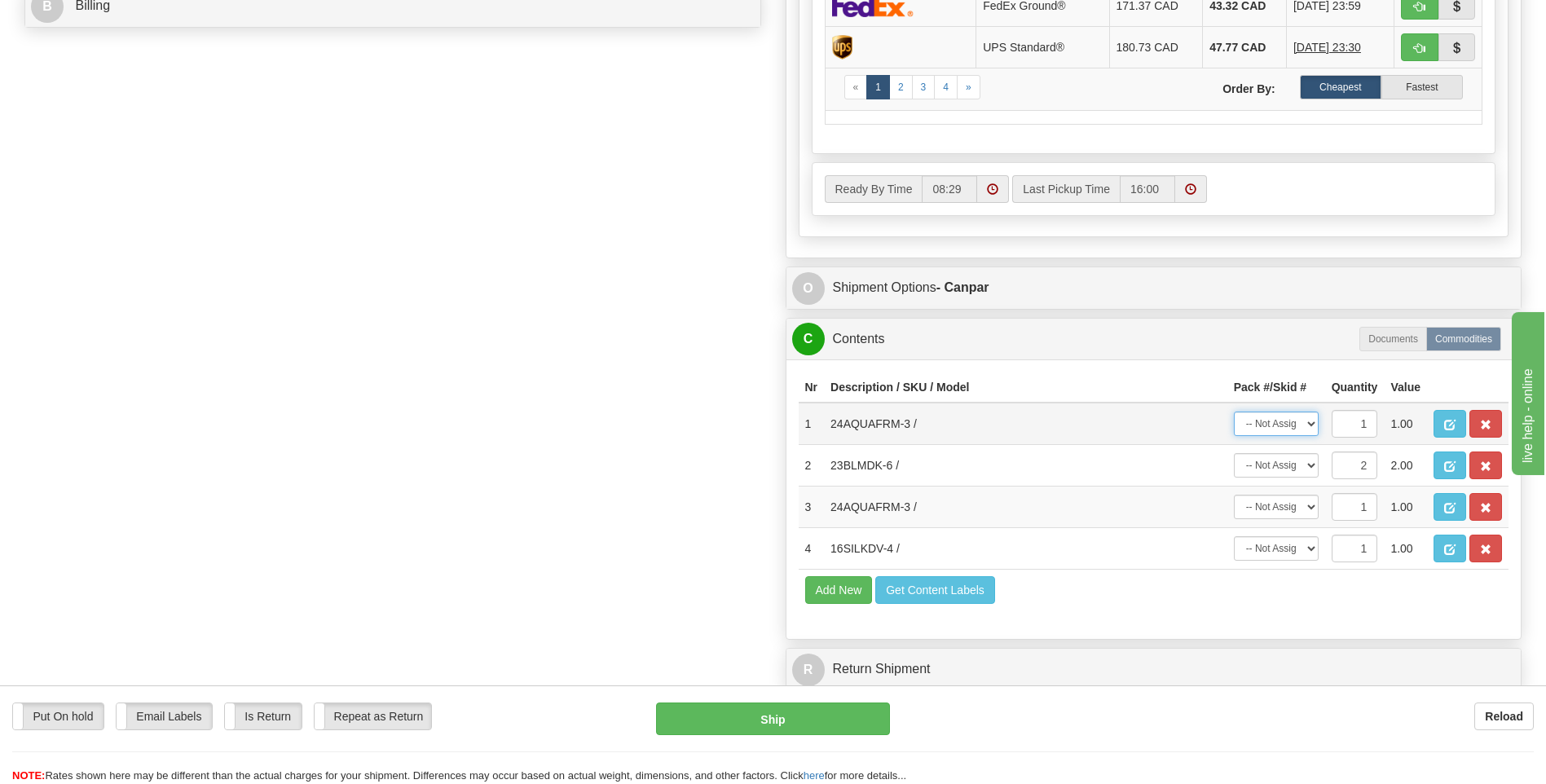
click at [1317, 414] on select "-- Not Assigned -- Package 1 Package 2" at bounding box center [1276, 424] width 85 height 24
select select "0"
click at [1234, 412] on select "-- Not Assigned -- Package 1 Package 2" at bounding box center [1276, 424] width 85 height 24
click at [1311, 505] on select "-- Not Assigned -- Package 1 Package 2" at bounding box center [1276, 507] width 85 height 24
select select "0"
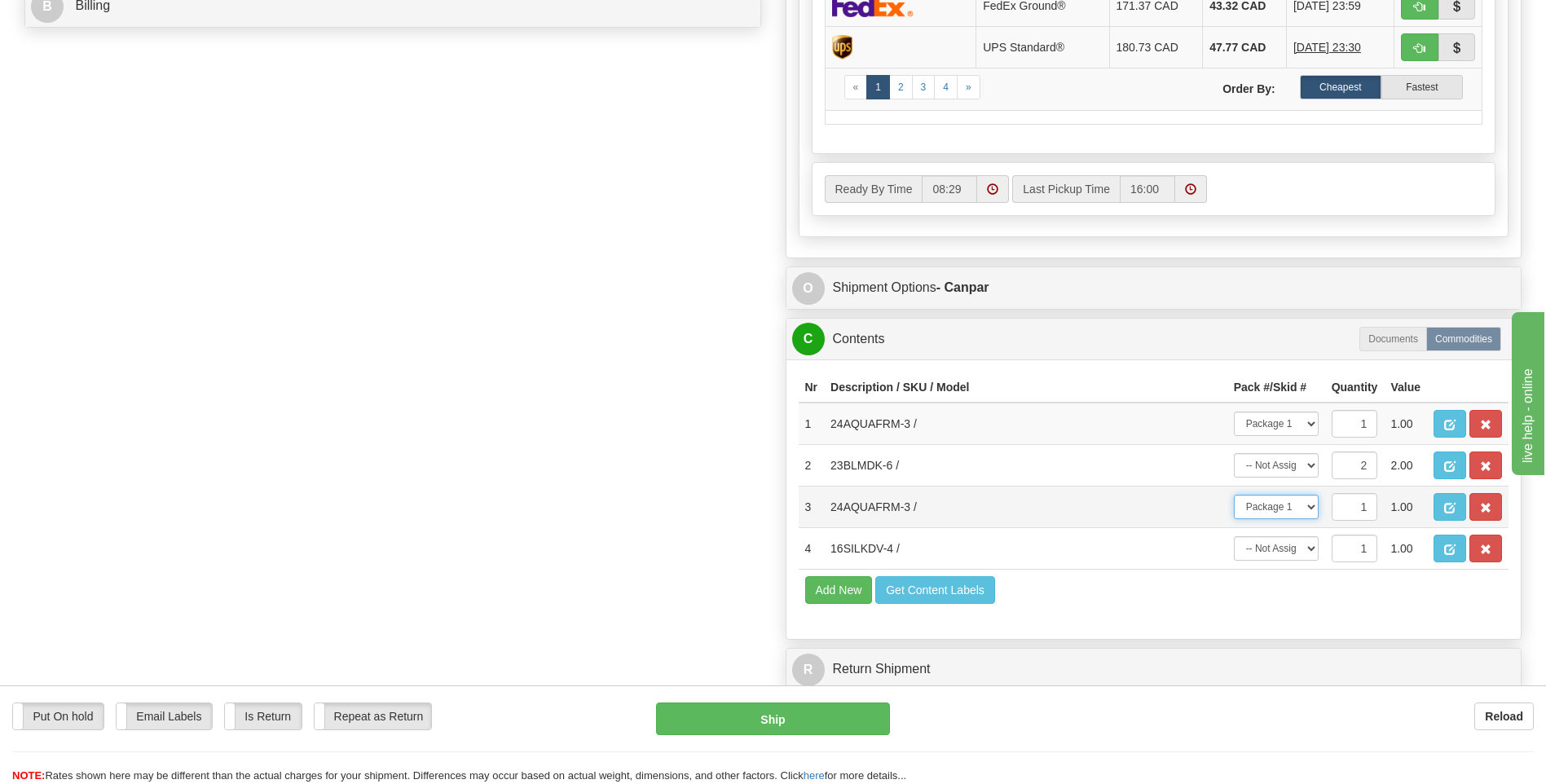
click at [1234, 495] on select "-- Not Assigned -- Package 1 Package 2" at bounding box center [1276, 507] width 85 height 24
click at [1306, 546] on select "-- Not Assigned -- Package 1 Package 2" at bounding box center [1276, 548] width 85 height 24
select select "1"
click at [1234, 536] on select "-- Not Assigned -- Package 1 Package 2" at bounding box center [1276, 548] width 85 height 24
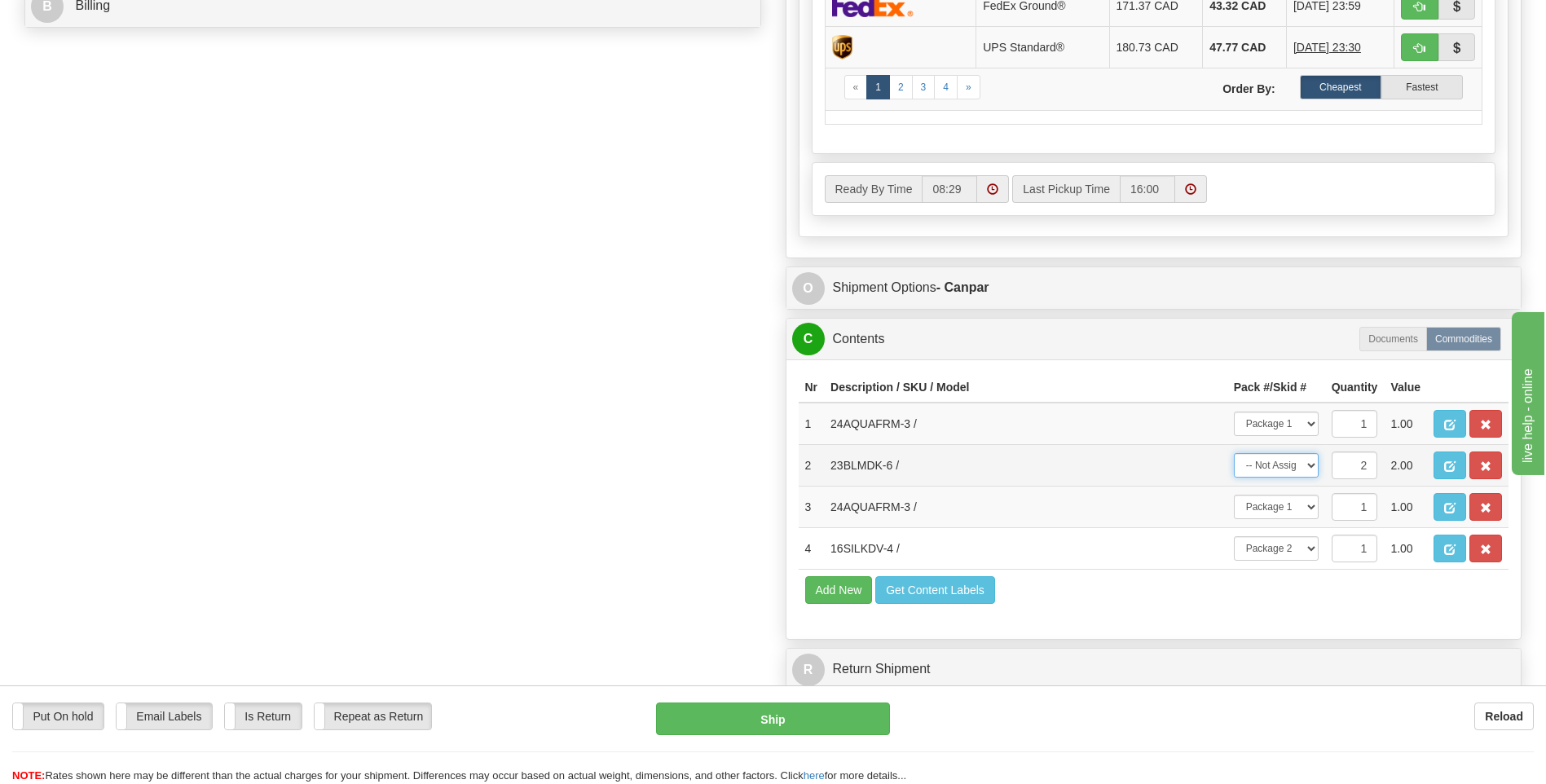
click at [1306, 461] on select "-- Not Assigned -- Package 1 Package 2 Split" at bounding box center [1276, 465] width 85 height 24
select select "1"
click at [1234, 453] on select "-- Not Assigned -- Package 1 Package 2 Split" at bounding box center [1276, 465] width 85 height 24
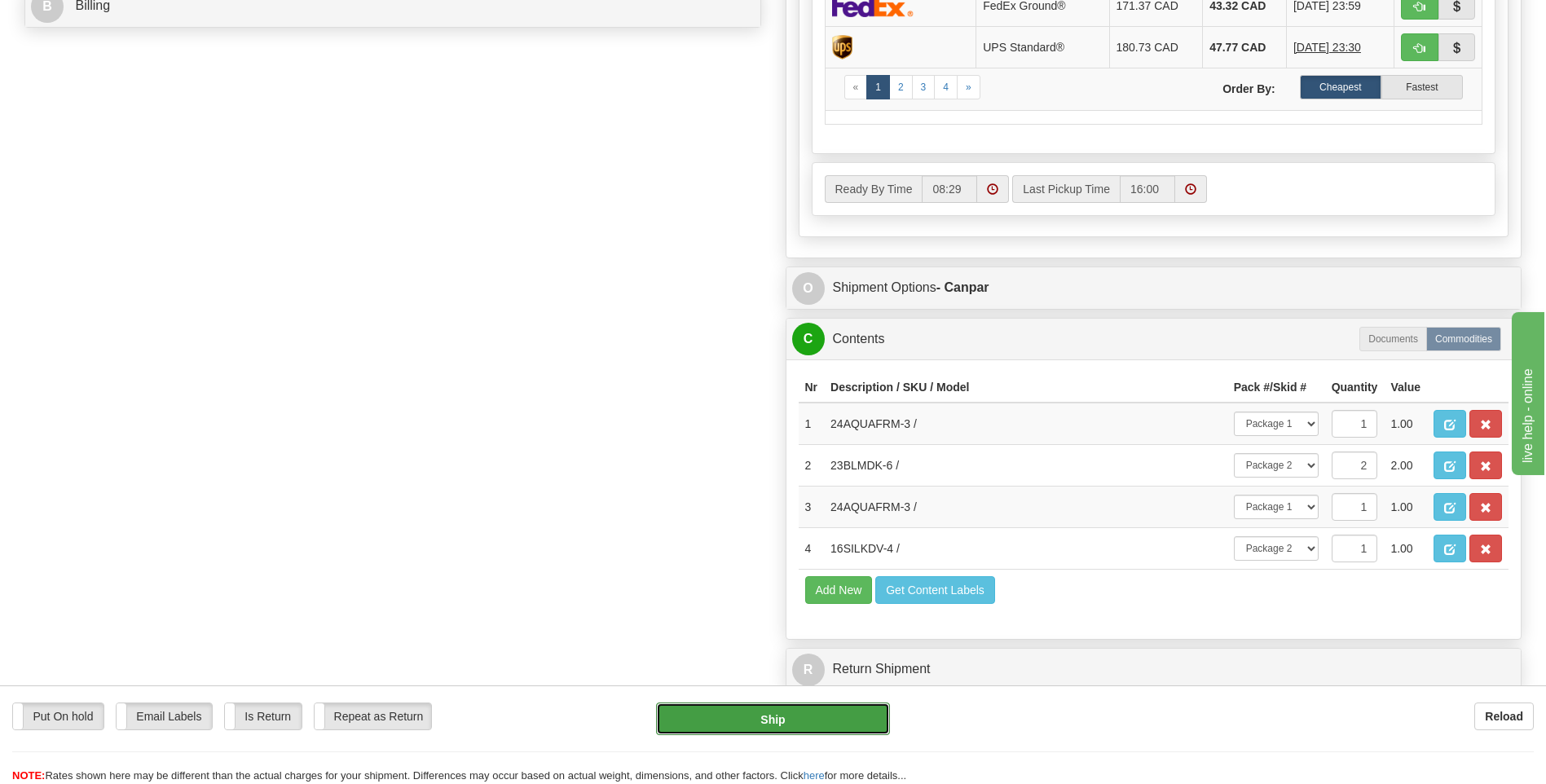
click at [828, 715] on button "Ship" at bounding box center [772, 718] width 233 height 32
type input "1"
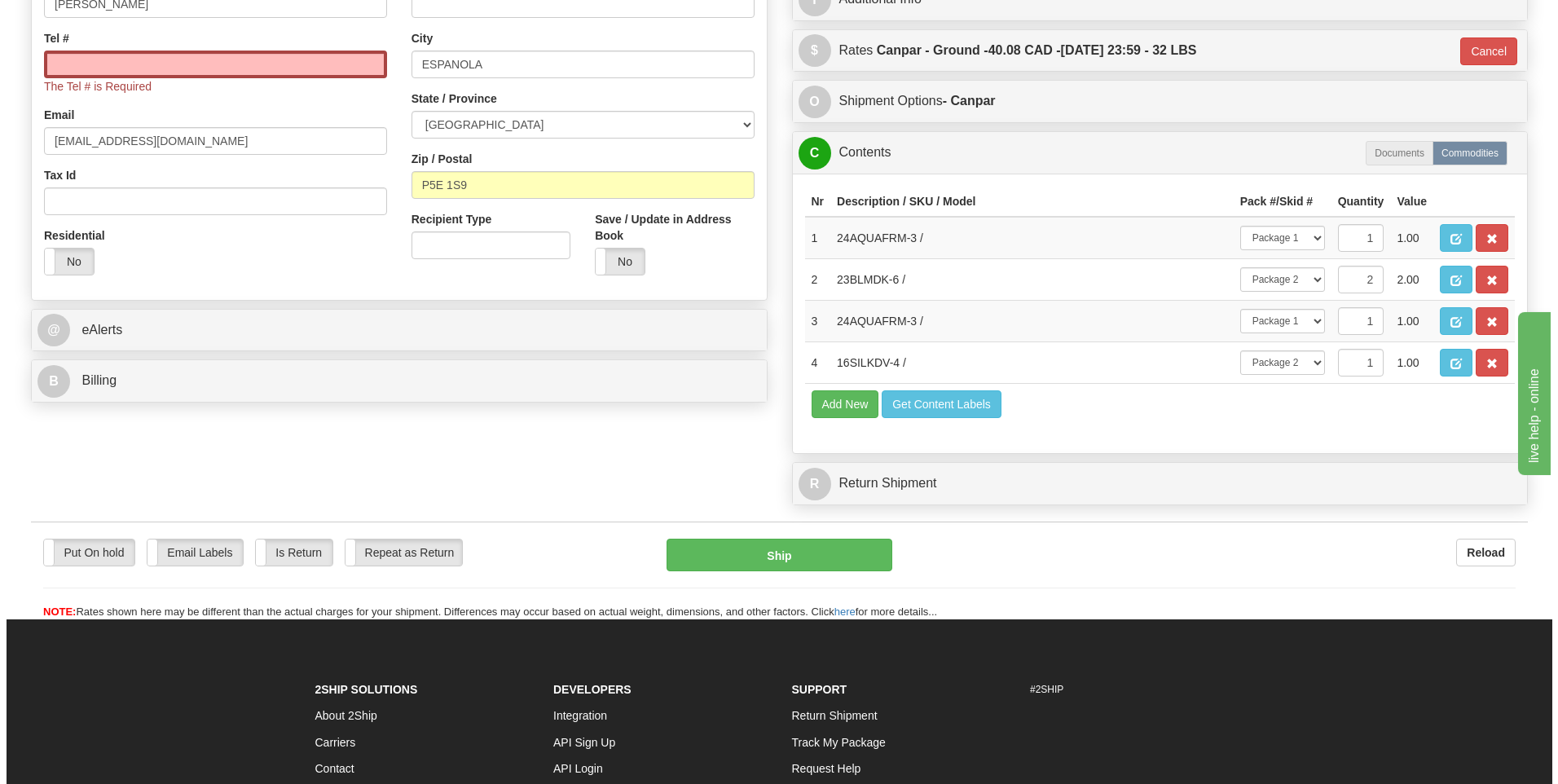
scroll to position [369, 0]
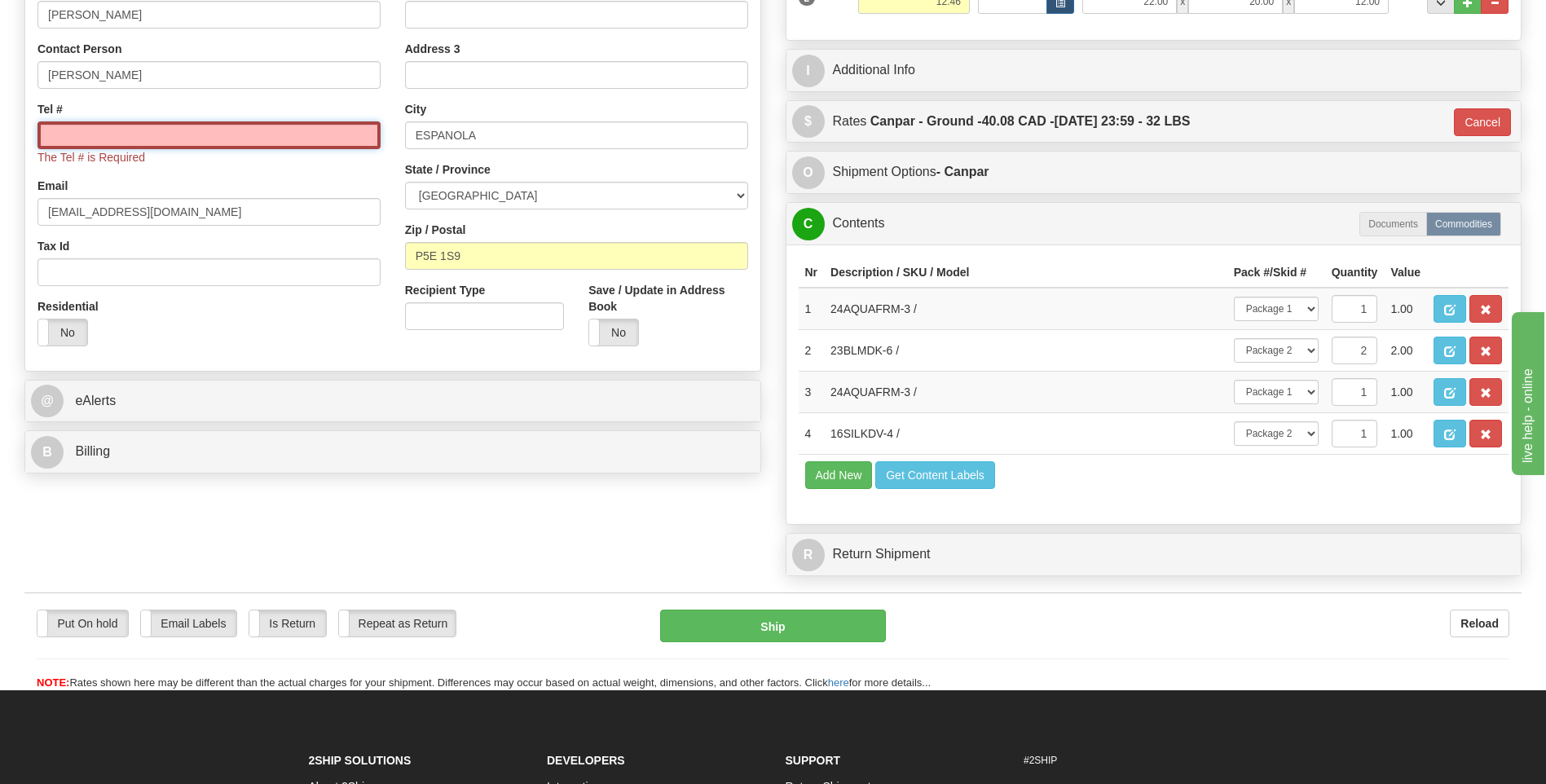
click at [303, 121] on input "Tel #" at bounding box center [209, 135] width 343 height 28
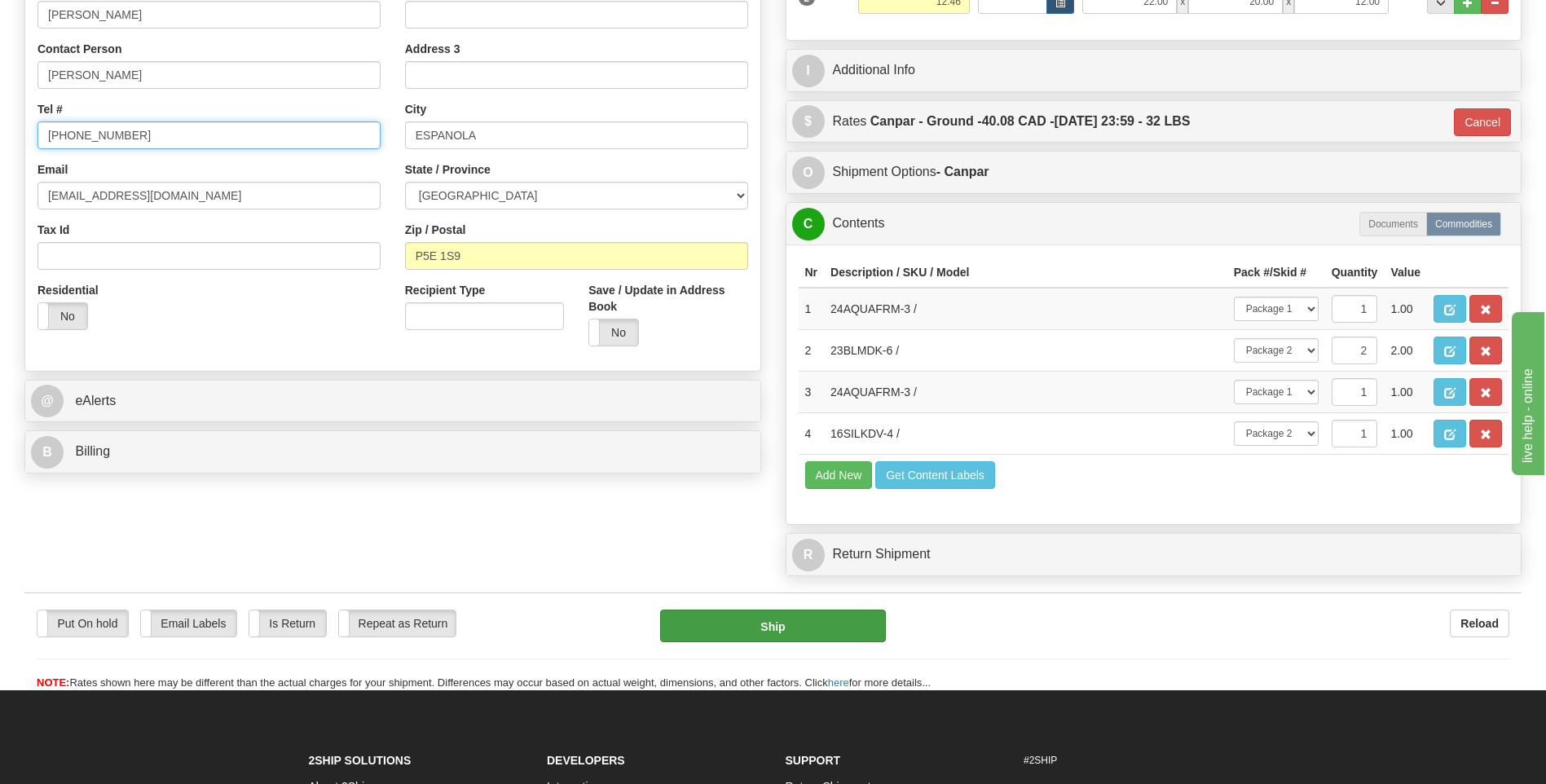
type input "905-269-8878"
click at [867, 617] on button "Ship" at bounding box center [772, 625] width 225 height 32
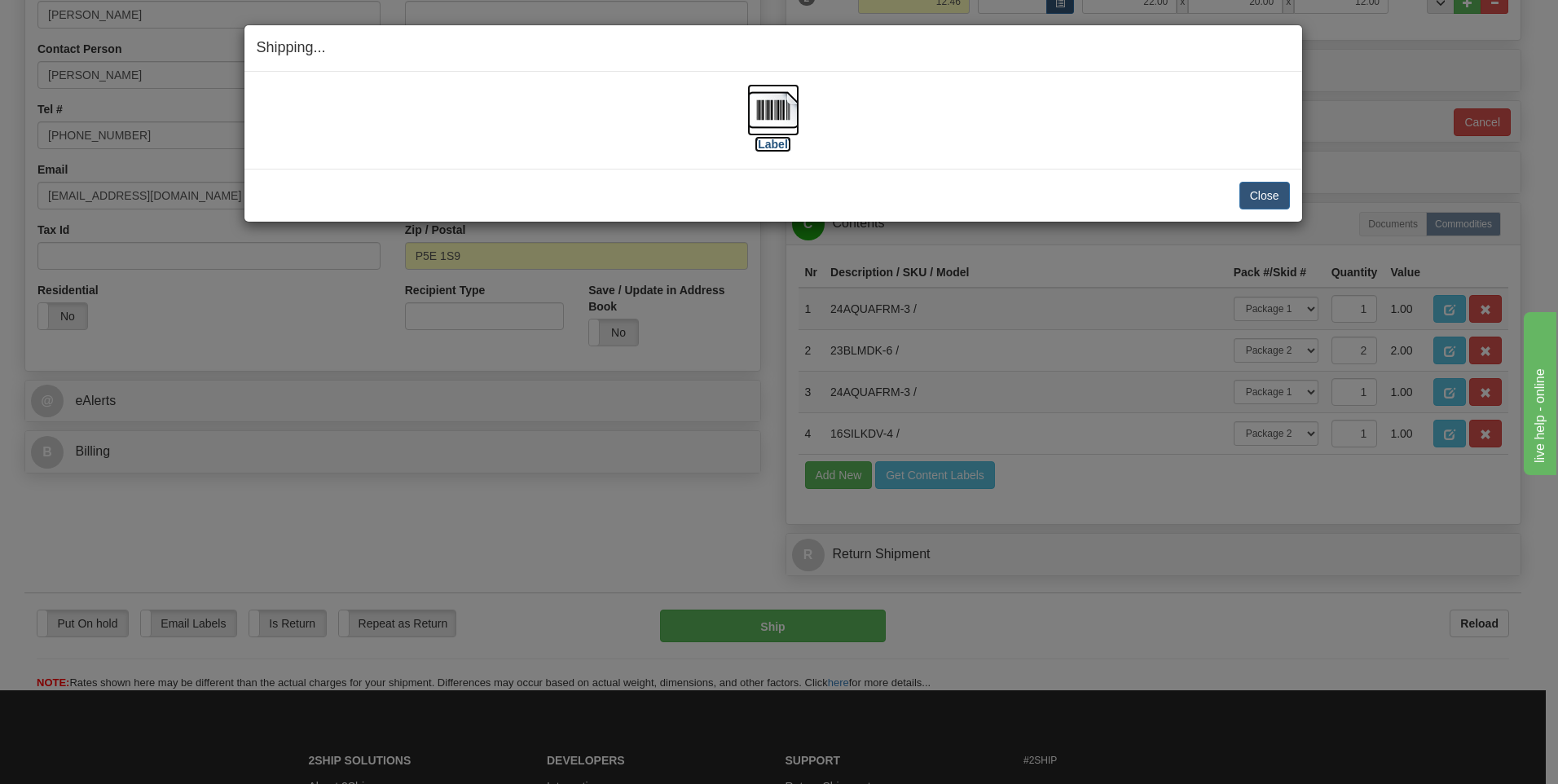
click at [776, 96] on img at bounding box center [774, 110] width 52 height 52
click at [1275, 183] on button "Close" at bounding box center [1265, 196] width 51 height 28
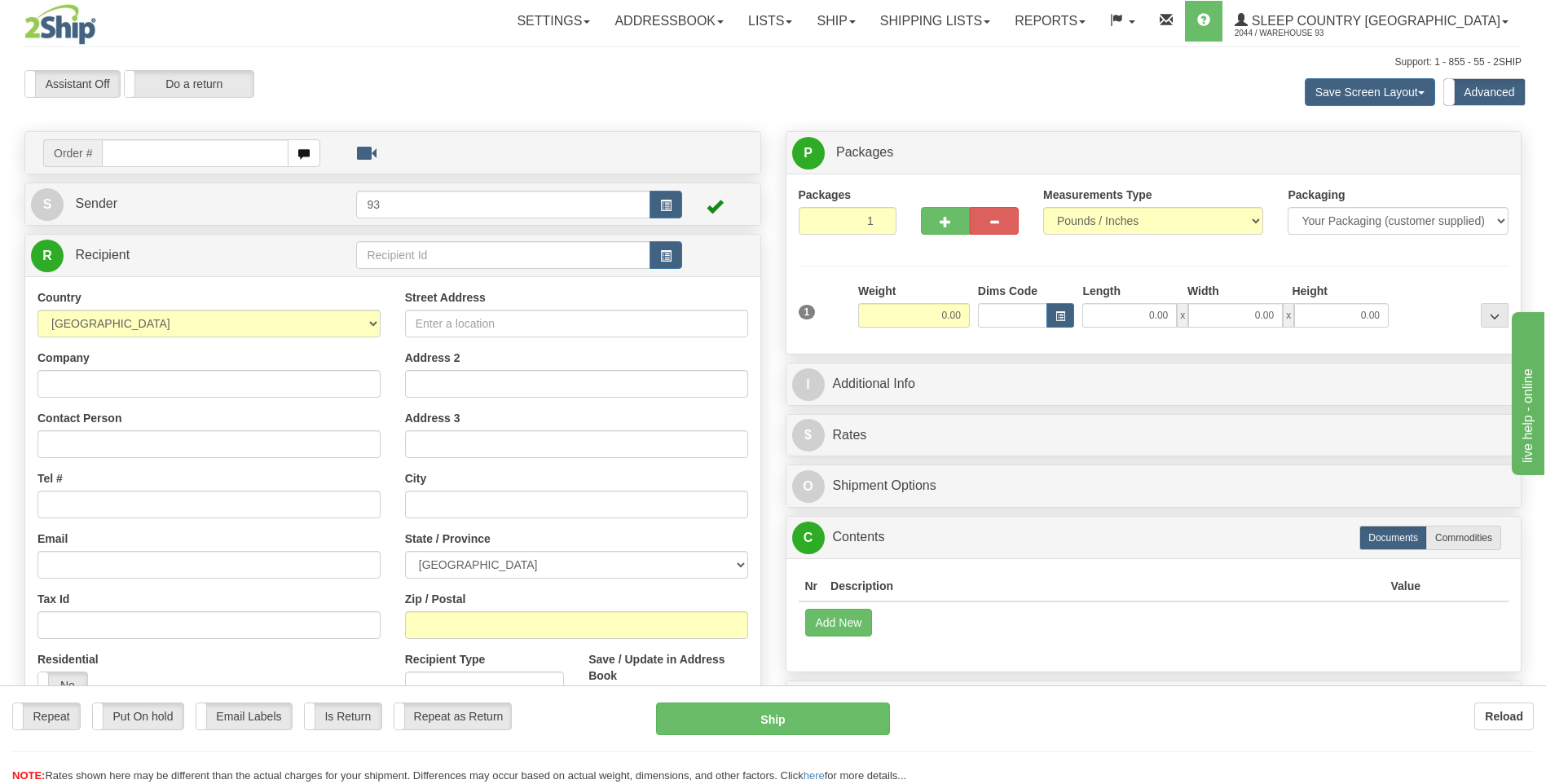
click at [131, 149] on input "text" at bounding box center [195, 153] width 186 height 28
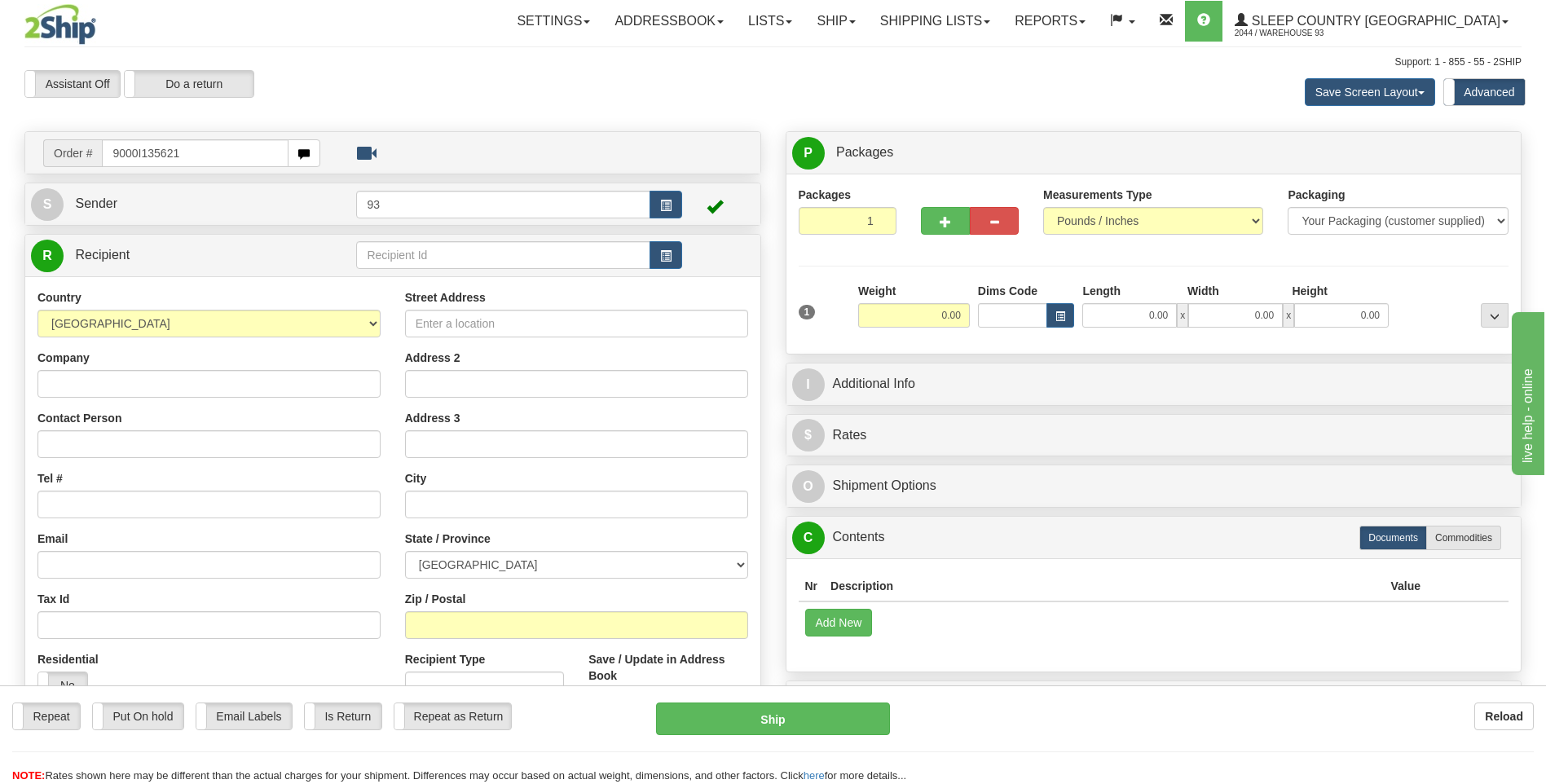
type input "9000I135621"
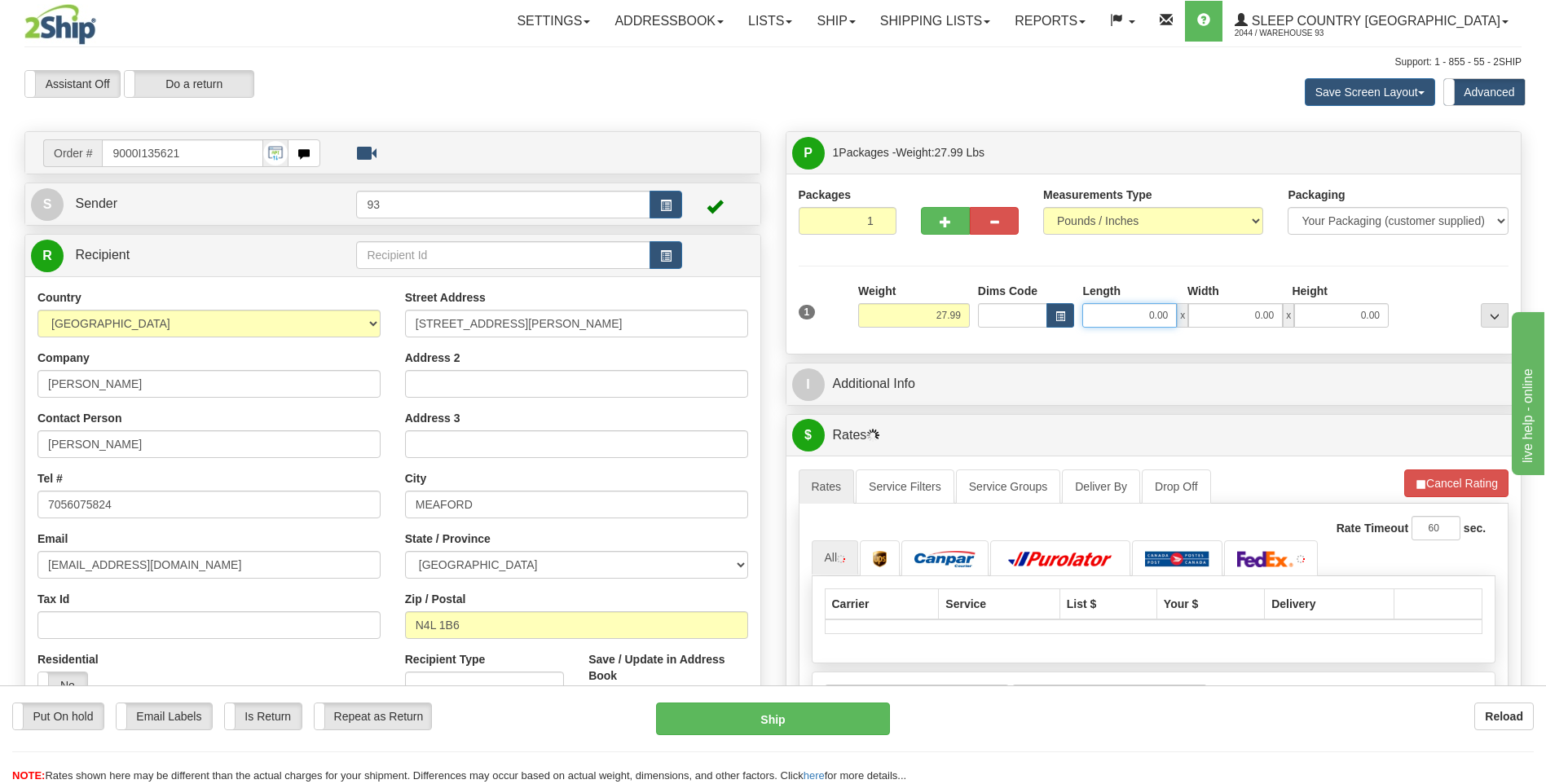
click at [1137, 311] on input "0.00" at bounding box center [1130, 316] width 94 height 24
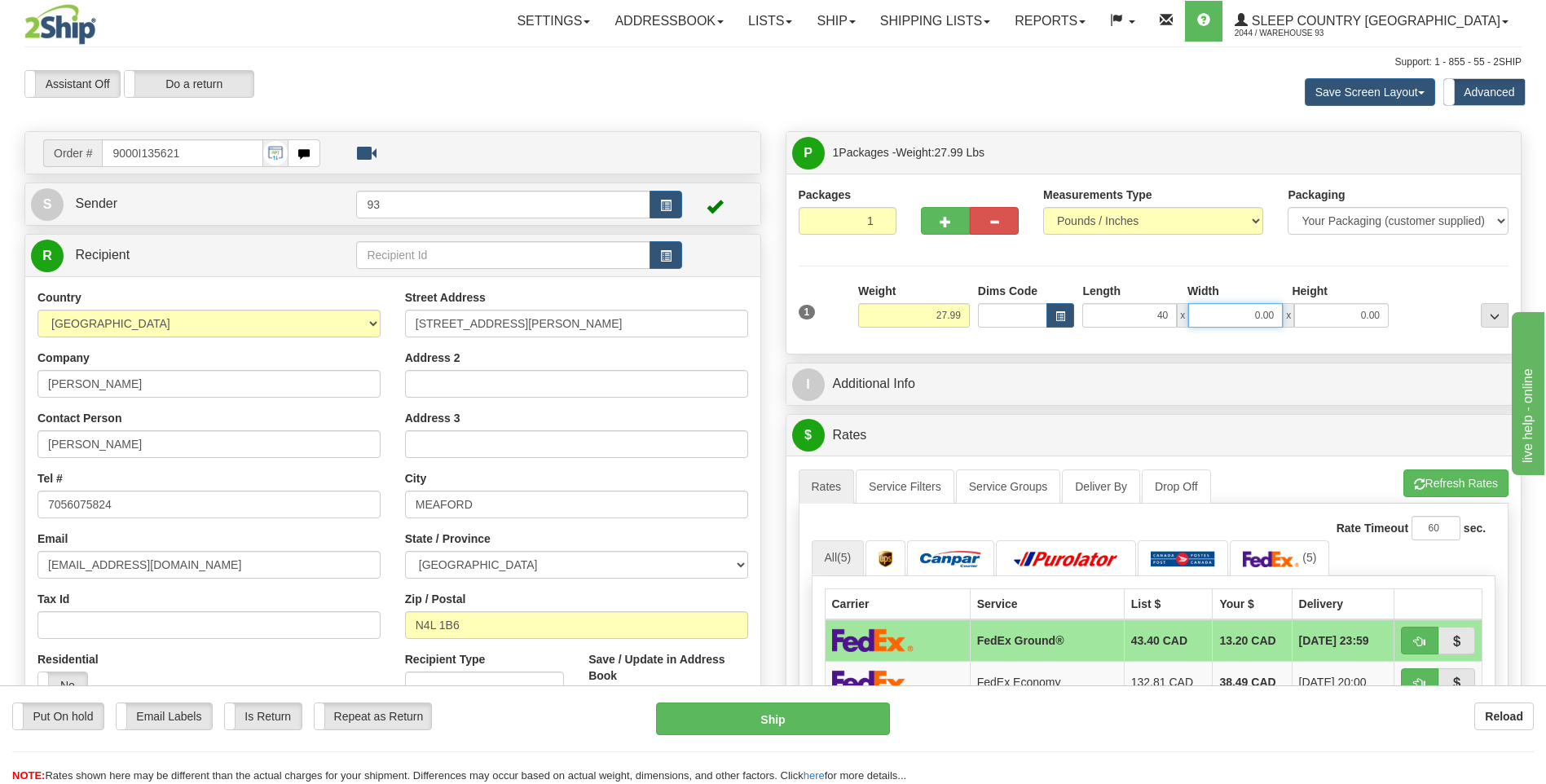
click at [1251, 303] on input "0.00" at bounding box center [1236, 316] width 94 height 24
type input "40.00"
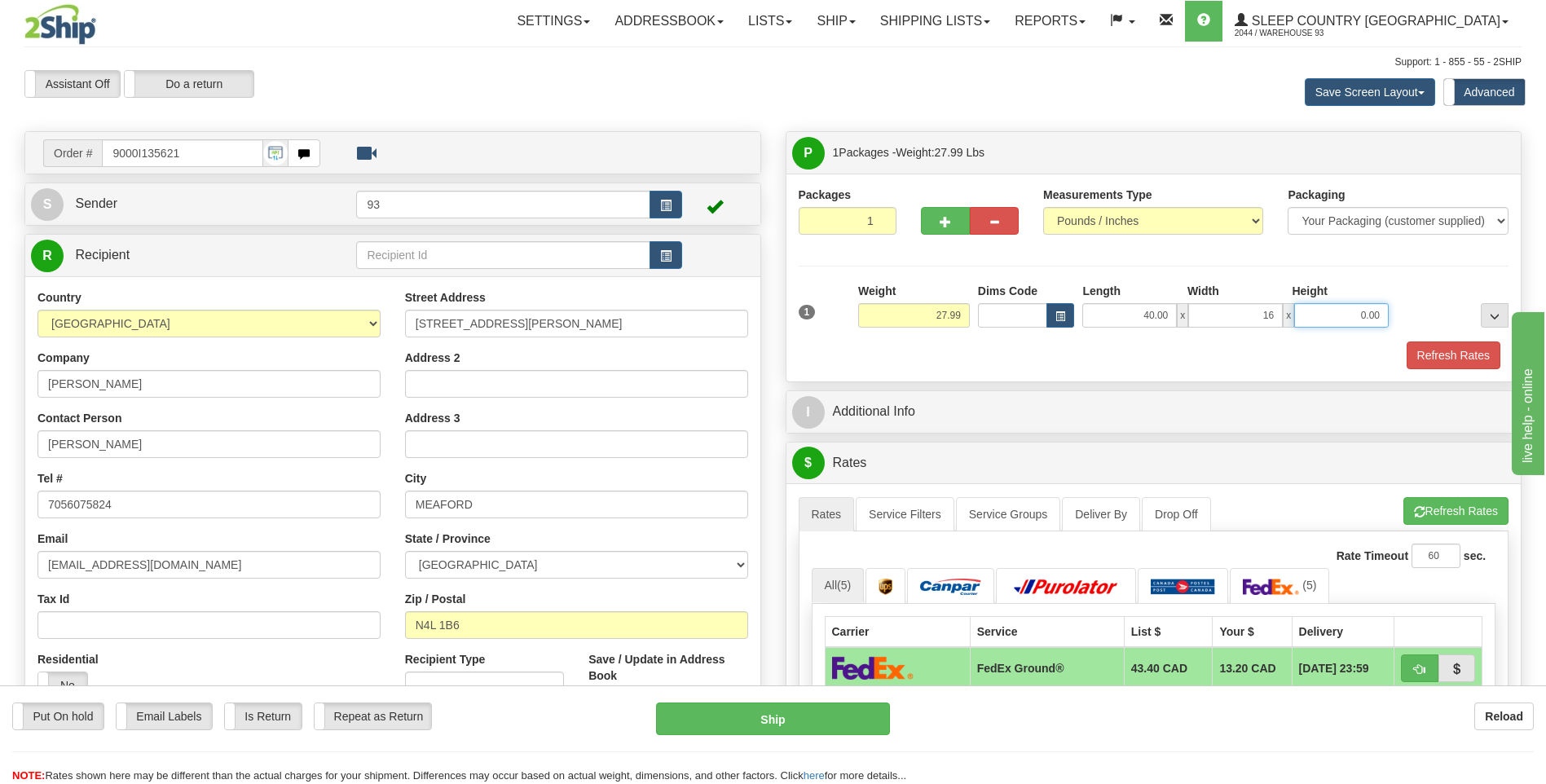
type input "16.00"
click at [1348, 323] on input "0.00" at bounding box center [1341, 316] width 94 height 24
type input "16.00"
click at [1449, 350] on button "Refresh Rates" at bounding box center [1453, 356] width 94 height 28
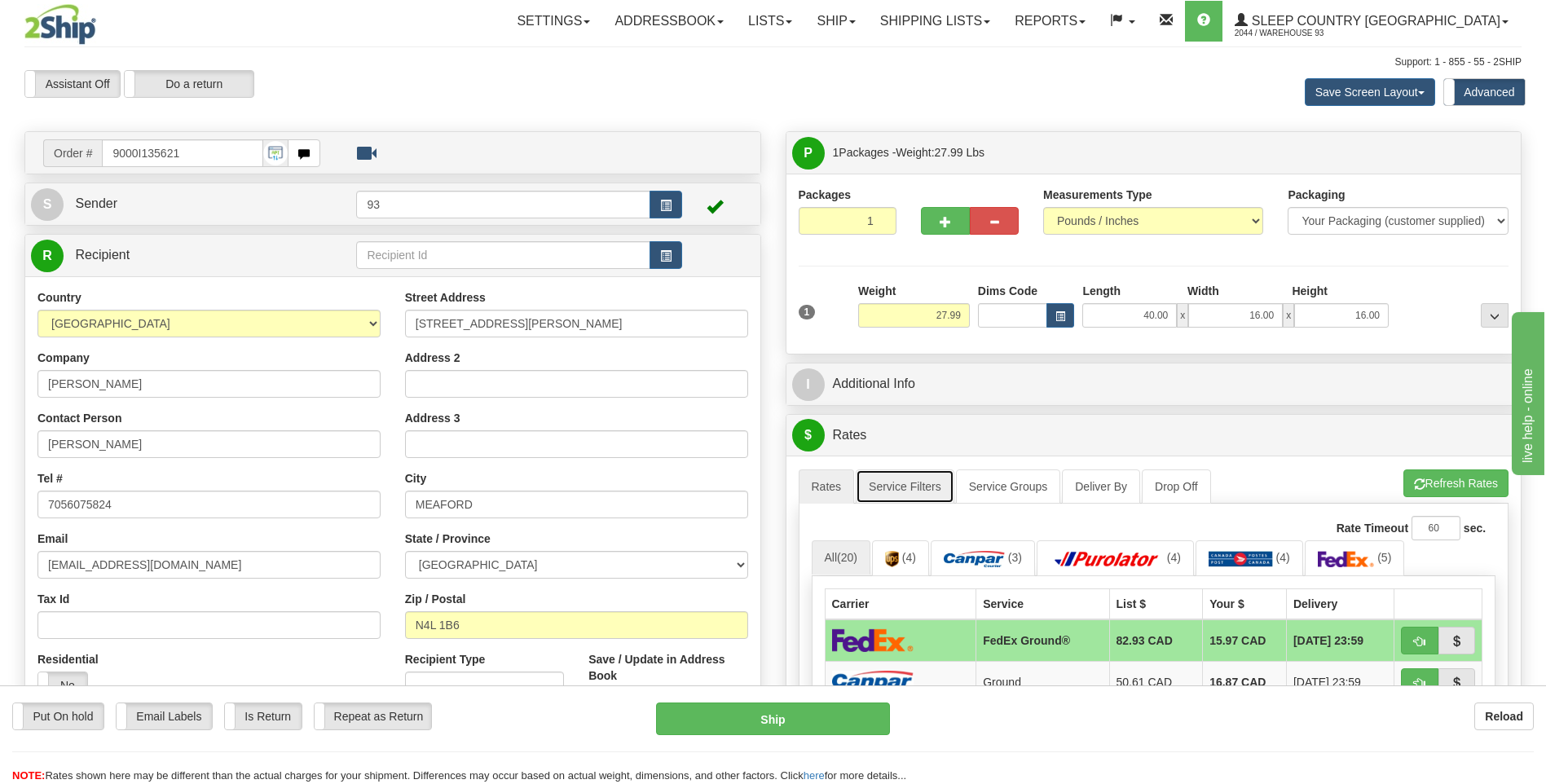
click at [894, 487] on link "Service Filters" at bounding box center [905, 486] width 99 height 34
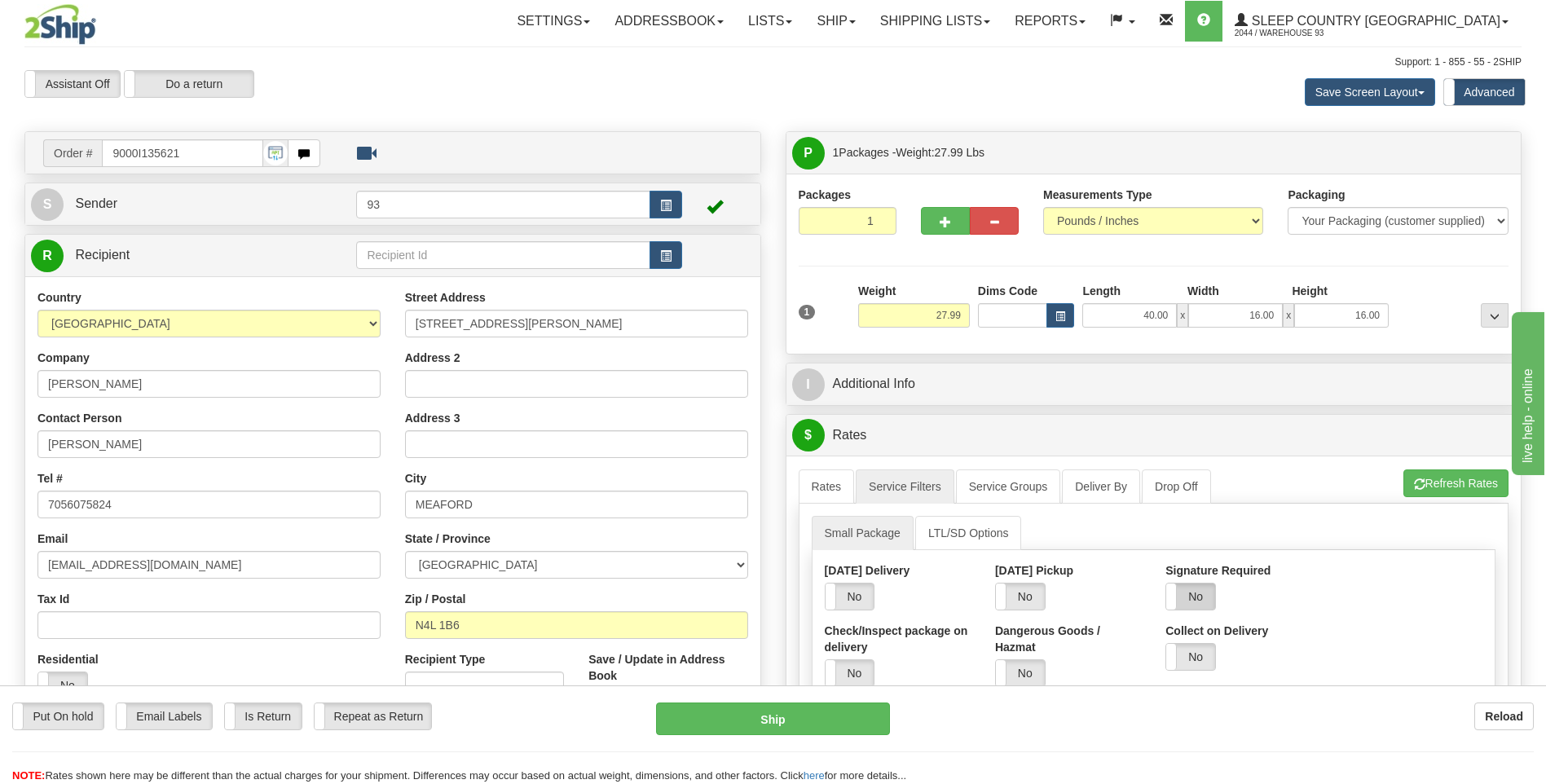
click at [1197, 595] on label "No" at bounding box center [1191, 596] width 49 height 26
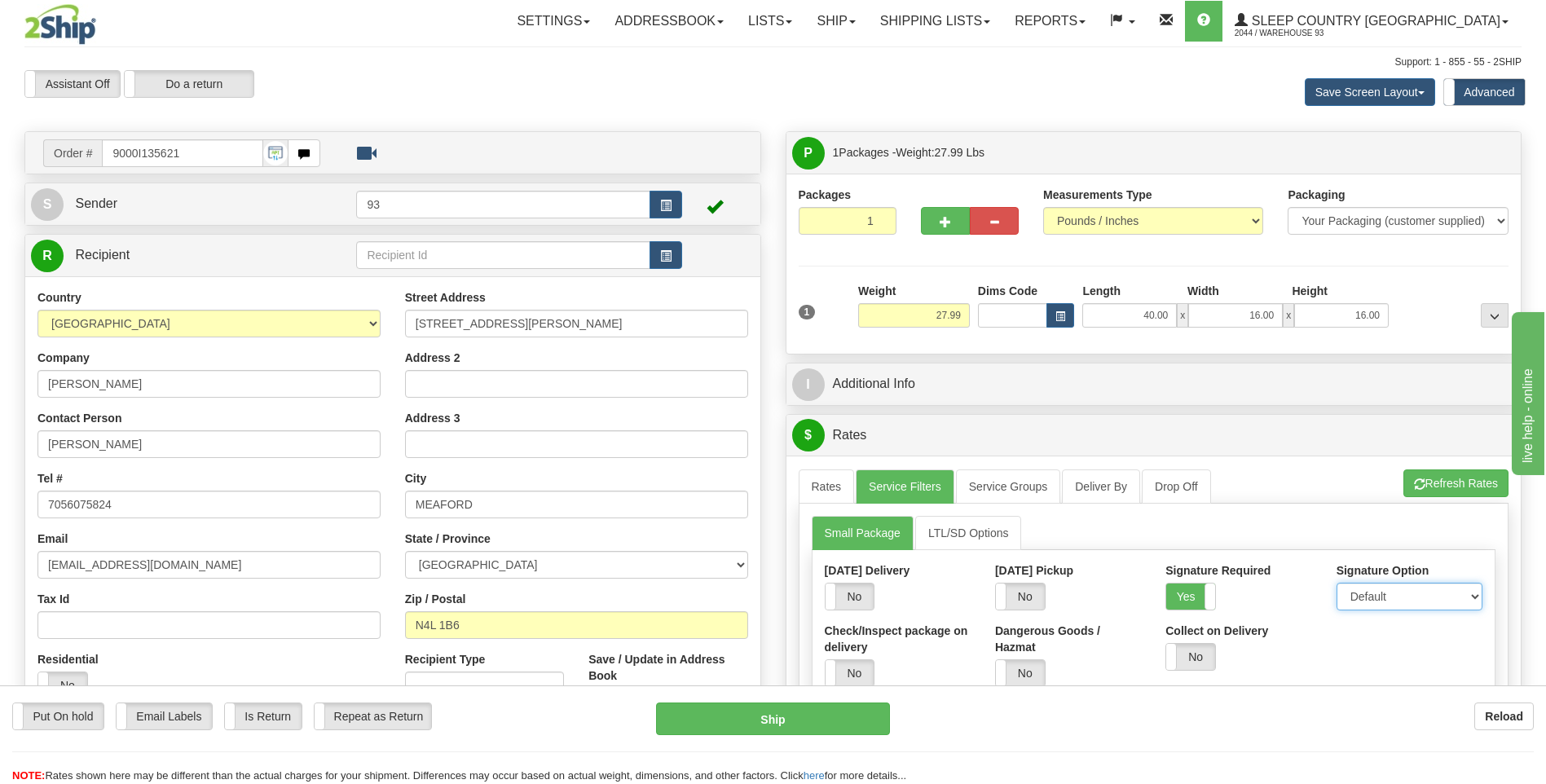
drag, startPoint x: 1366, startPoint y: 596, endPoint x: 1367, endPoint y: 611, distance: 15.0
click at [1366, 596] on select "Default Adult Direct Indirect No Signature Required" at bounding box center [1410, 597] width 146 height 28
select select "1"
click at [1337, 583] on select "Default Adult Direct Indirect No Signature Required" at bounding box center [1410, 597] width 146 height 28
click at [826, 493] on link "Rates" at bounding box center [827, 486] width 56 height 34
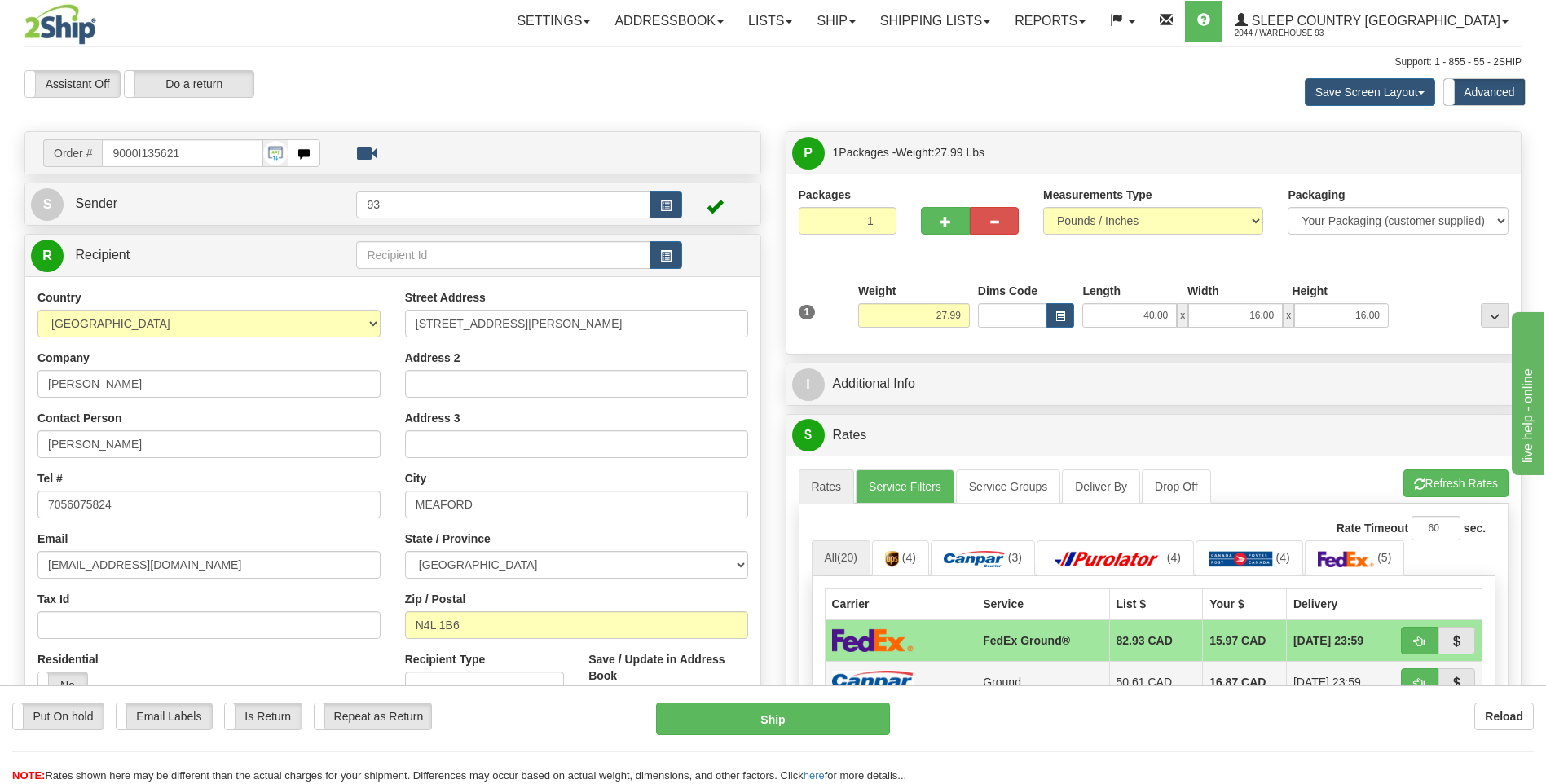
click at [909, 672] on img at bounding box center [873, 681] width 81 height 22
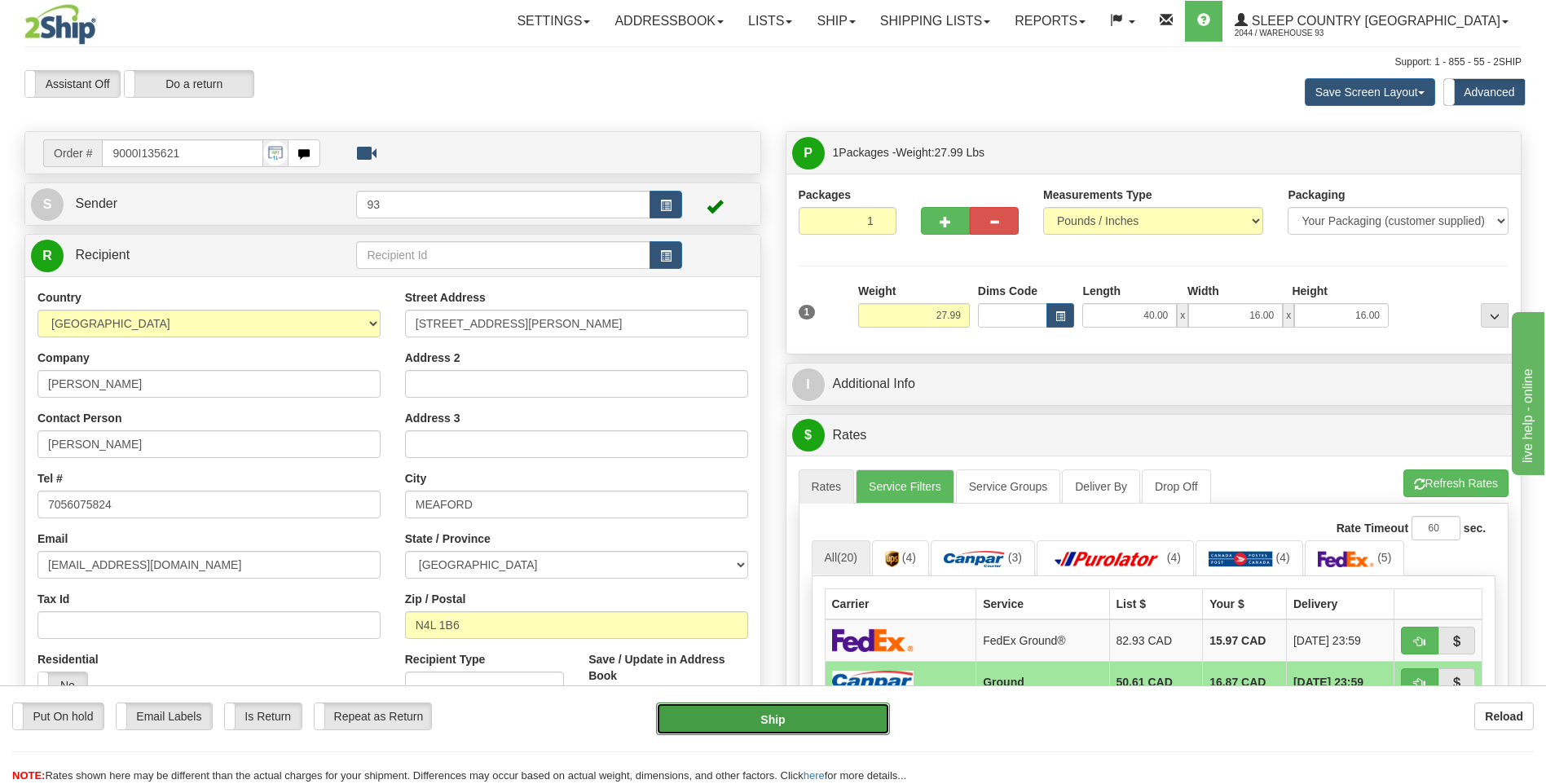
click at [823, 704] on button "Ship" at bounding box center [772, 718] width 233 height 32
type input "1"
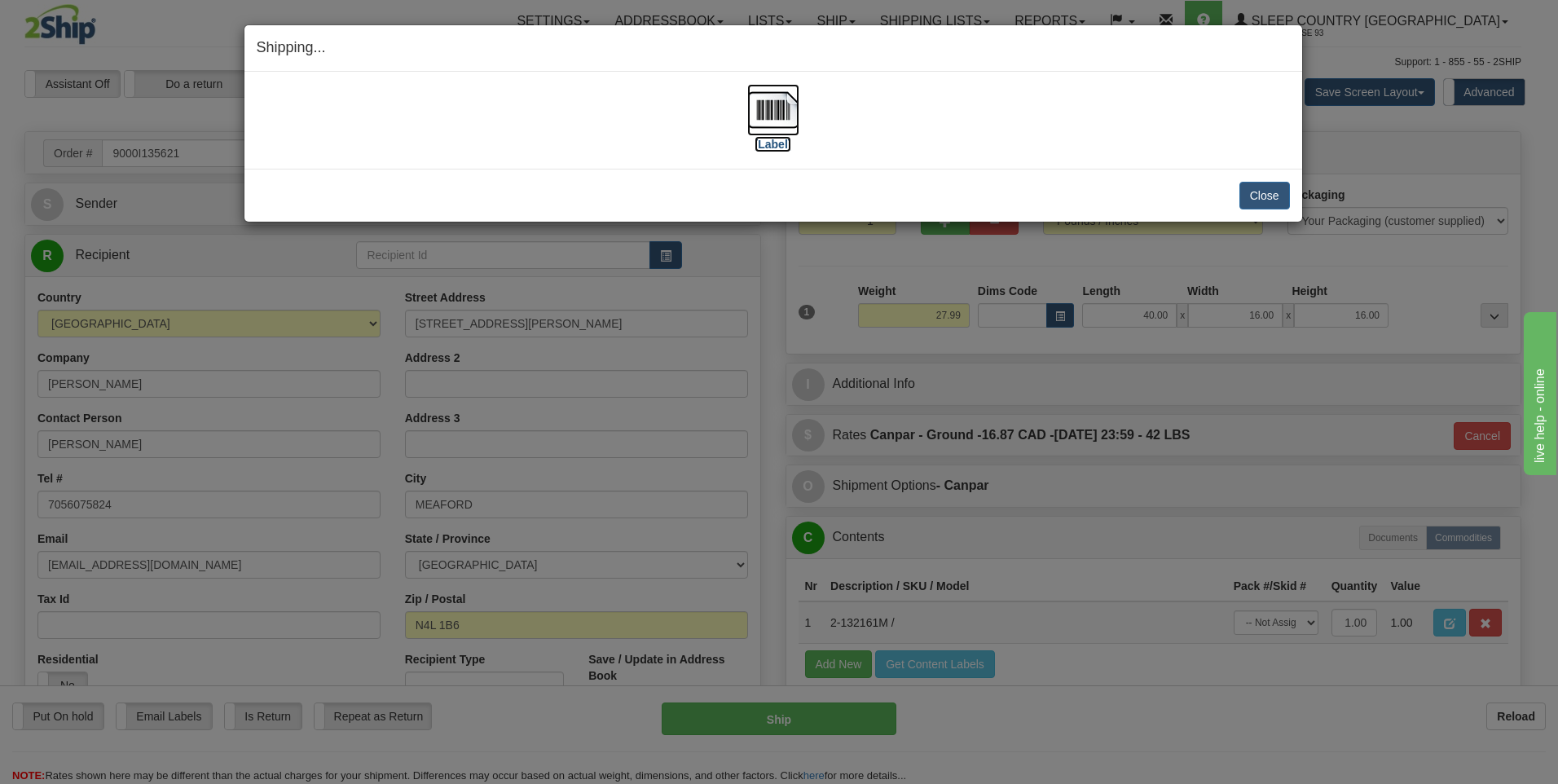
click at [771, 104] on img at bounding box center [774, 110] width 52 height 52
click at [1260, 199] on button "Close" at bounding box center [1265, 196] width 51 height 28
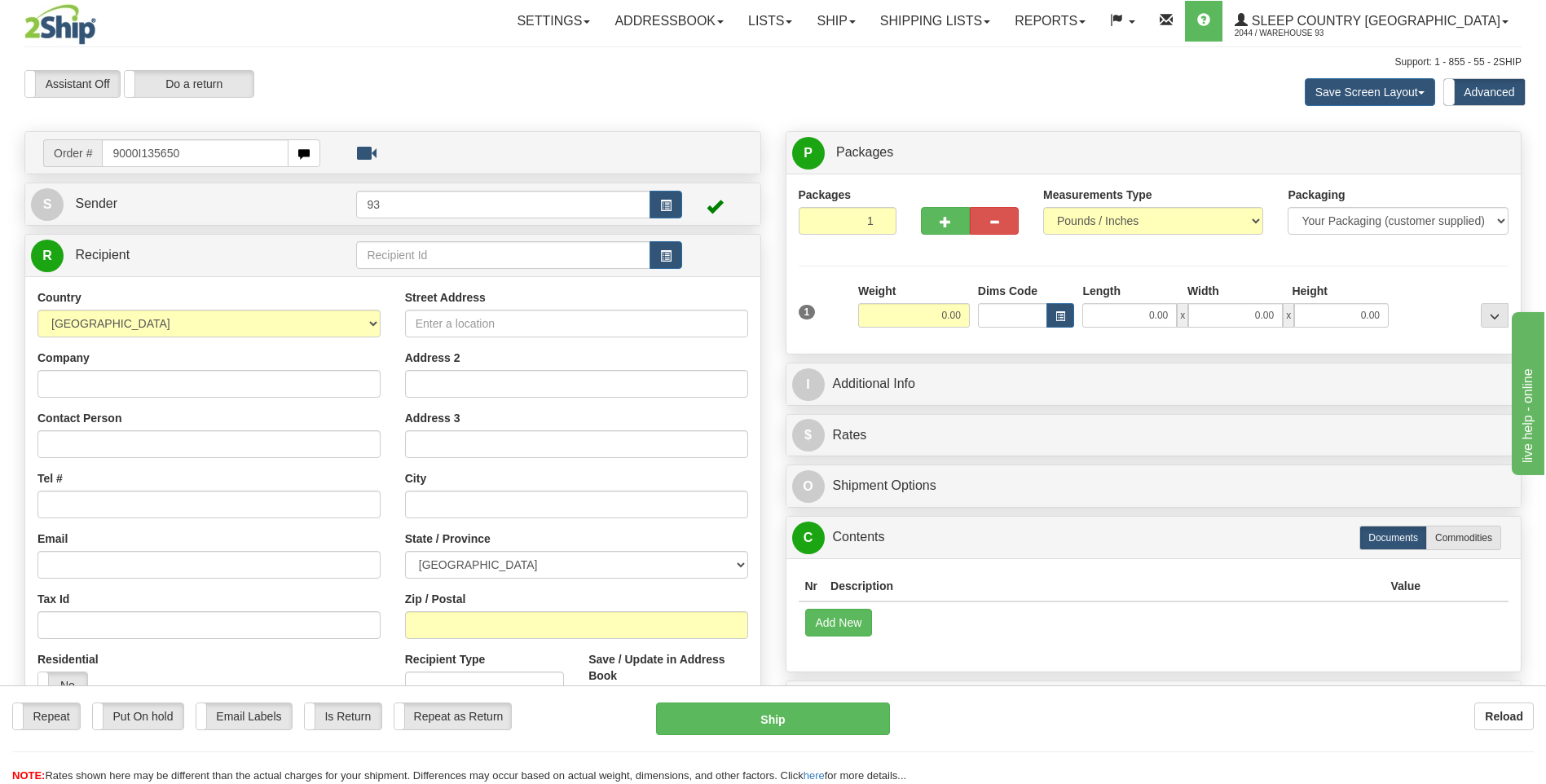
type input "9000I135650"
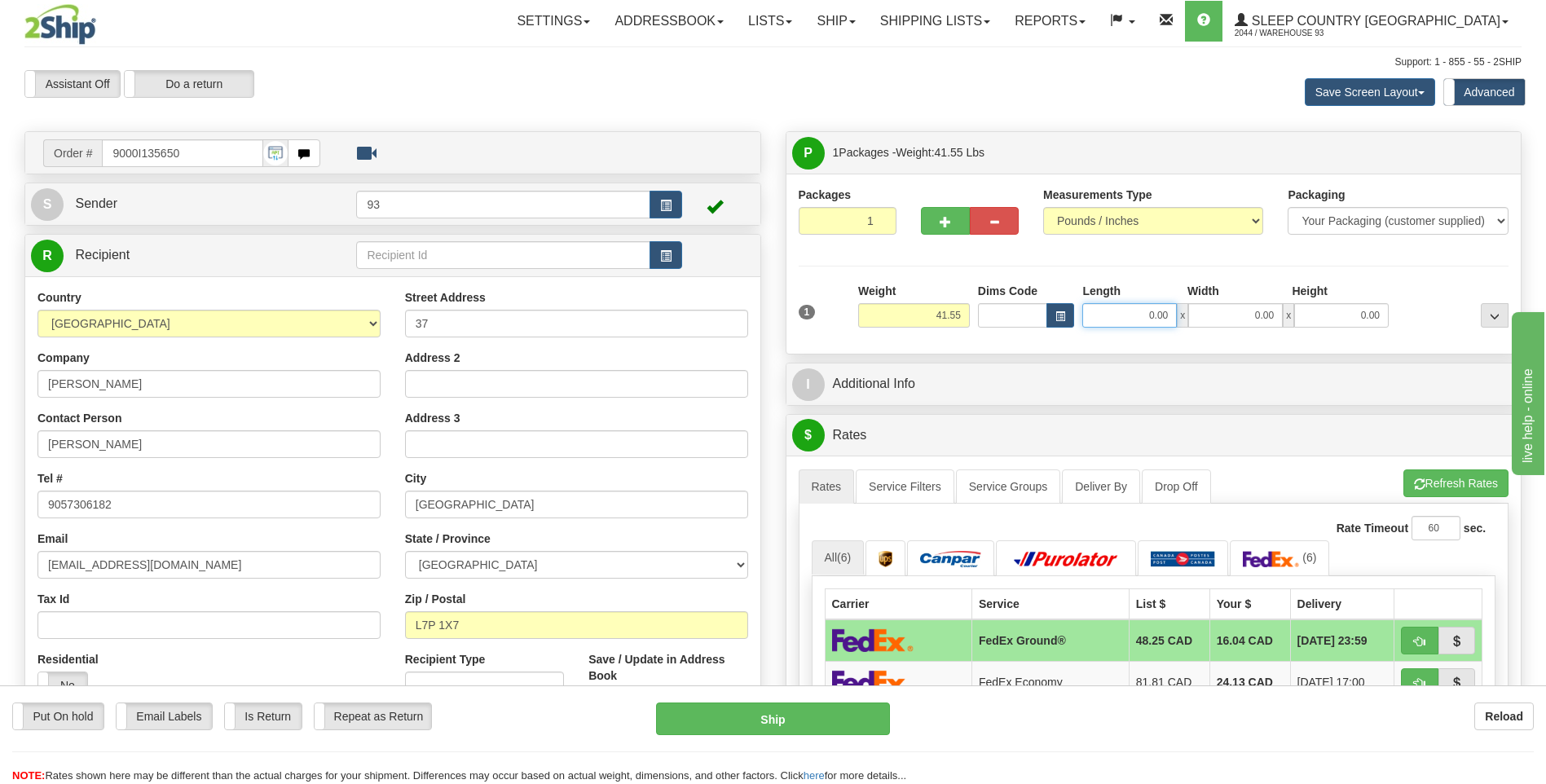
click at [1112, 311] on input "0.00" at bounding box center [1130, 316] width 94 height 24
type input "40.00"
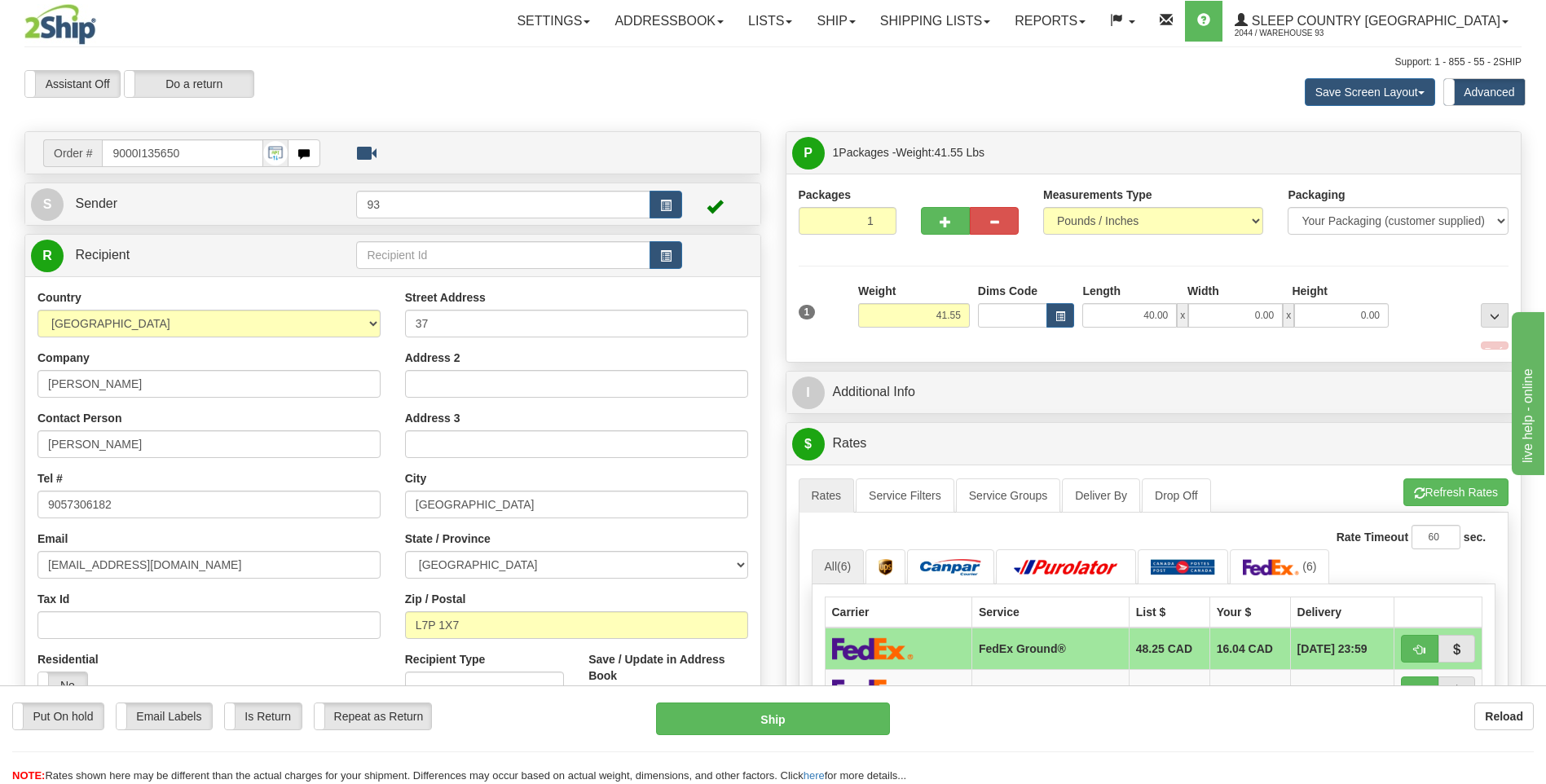
click at [1226, 301] on div "Width" at bounding box center [1236, 292] width 105 height 20
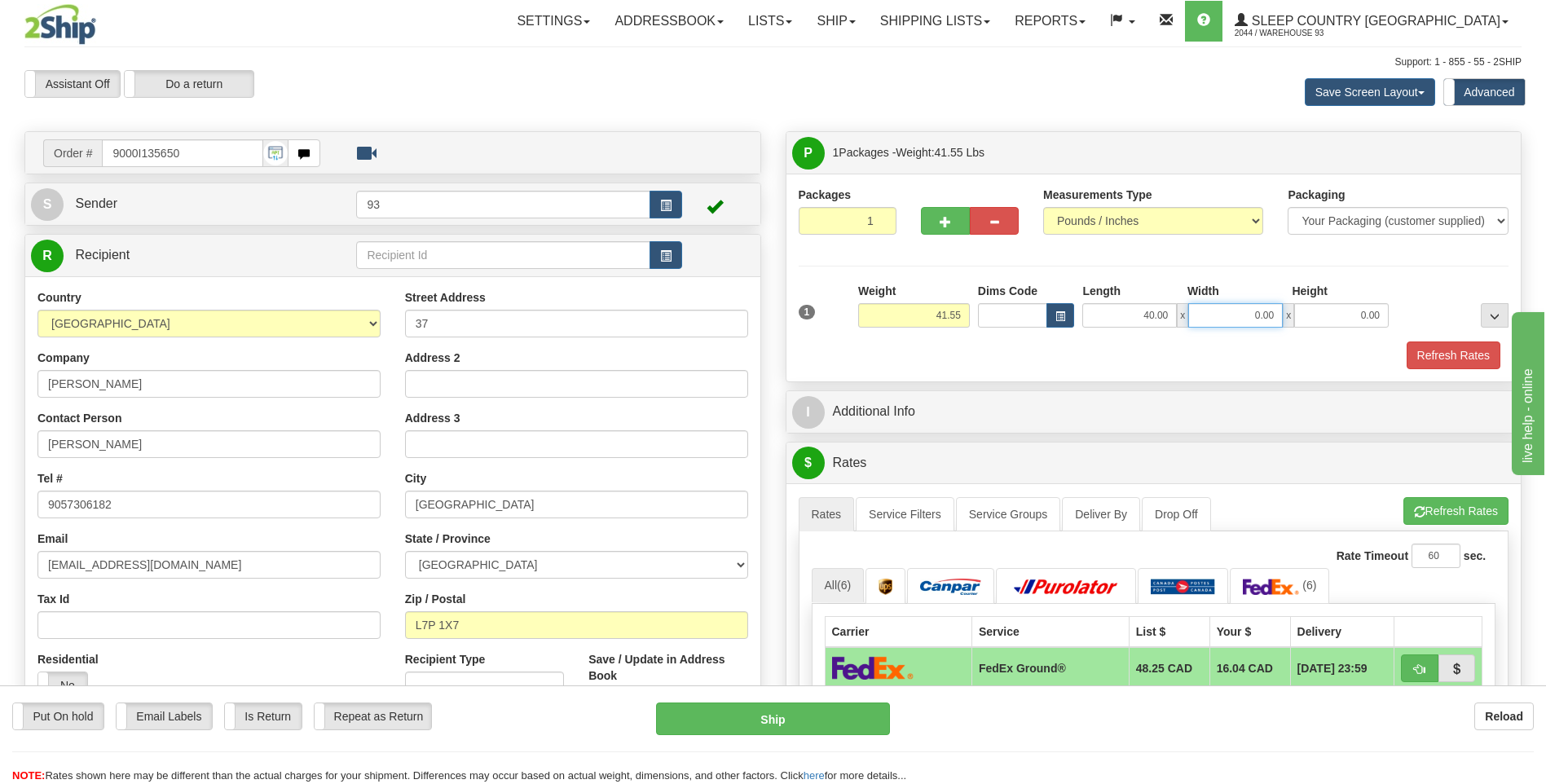
click at [1231, 307] on input "0.00" at bounding box center [1236, 316] width 94 height 24
type input "18.00"
click at [1332, 305] on input "0.00" at bounding box center [1341, 316] width 94 height 24
type input "18.00"
click at [1460, 343] on button "Refresh Rates" at bounding box center [1453, 356] width 94 height 28
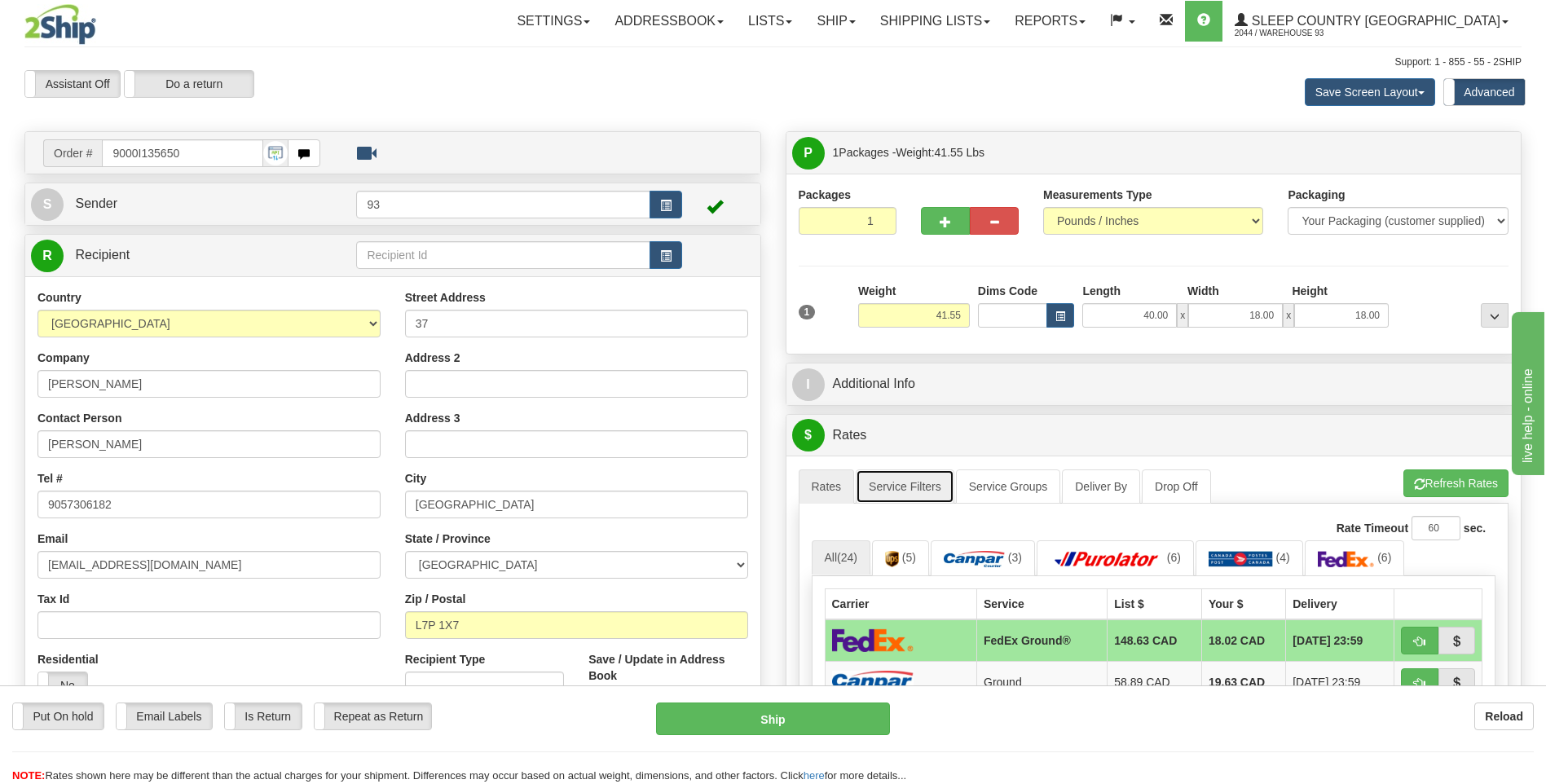
click at [921, 476] on link "Service Filters" at bounding box center [905, 486] width 99 height 34
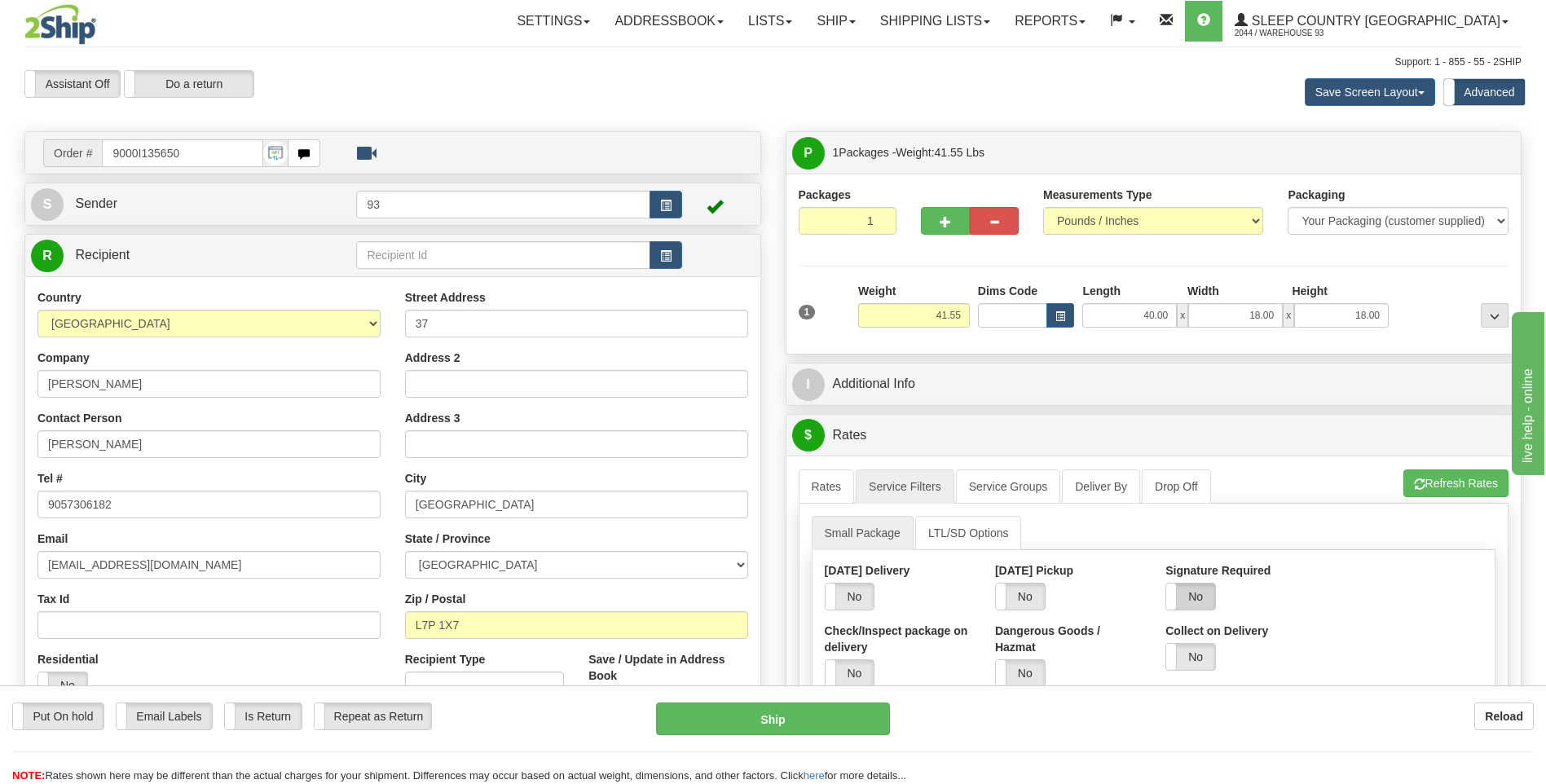
click at [1195, 599] on label "No" at bounding box center [1191, 596] width 49 height 26
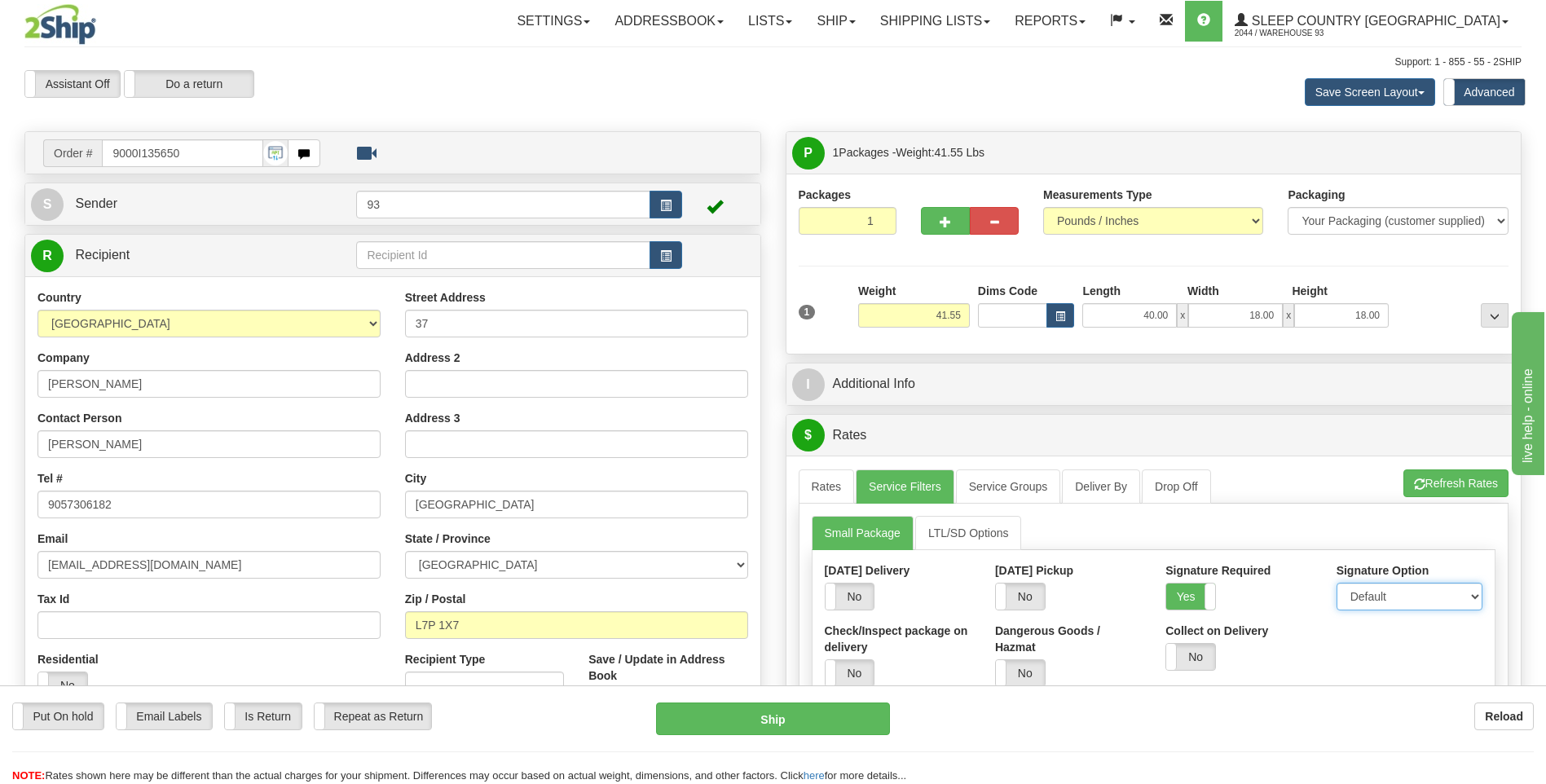
drag, startPoint x: 1410, startPoint y: 594, endPoint x: 1397, endPoint y: 613, distance: 23.0
click at [1410, 594] on select "Default Adult Direct Indirect No Signature Required" at bounding box center [1410, 597] width 146 height 28
select select "1"
click at [1337, 583] on select "Default Adult Direct Indirect No Signature Required" at bounding box center [1410, 597] width 146 height 28
click at [824, 486] on link "Rates" at bounding box center [827, 486] width 56 height 34
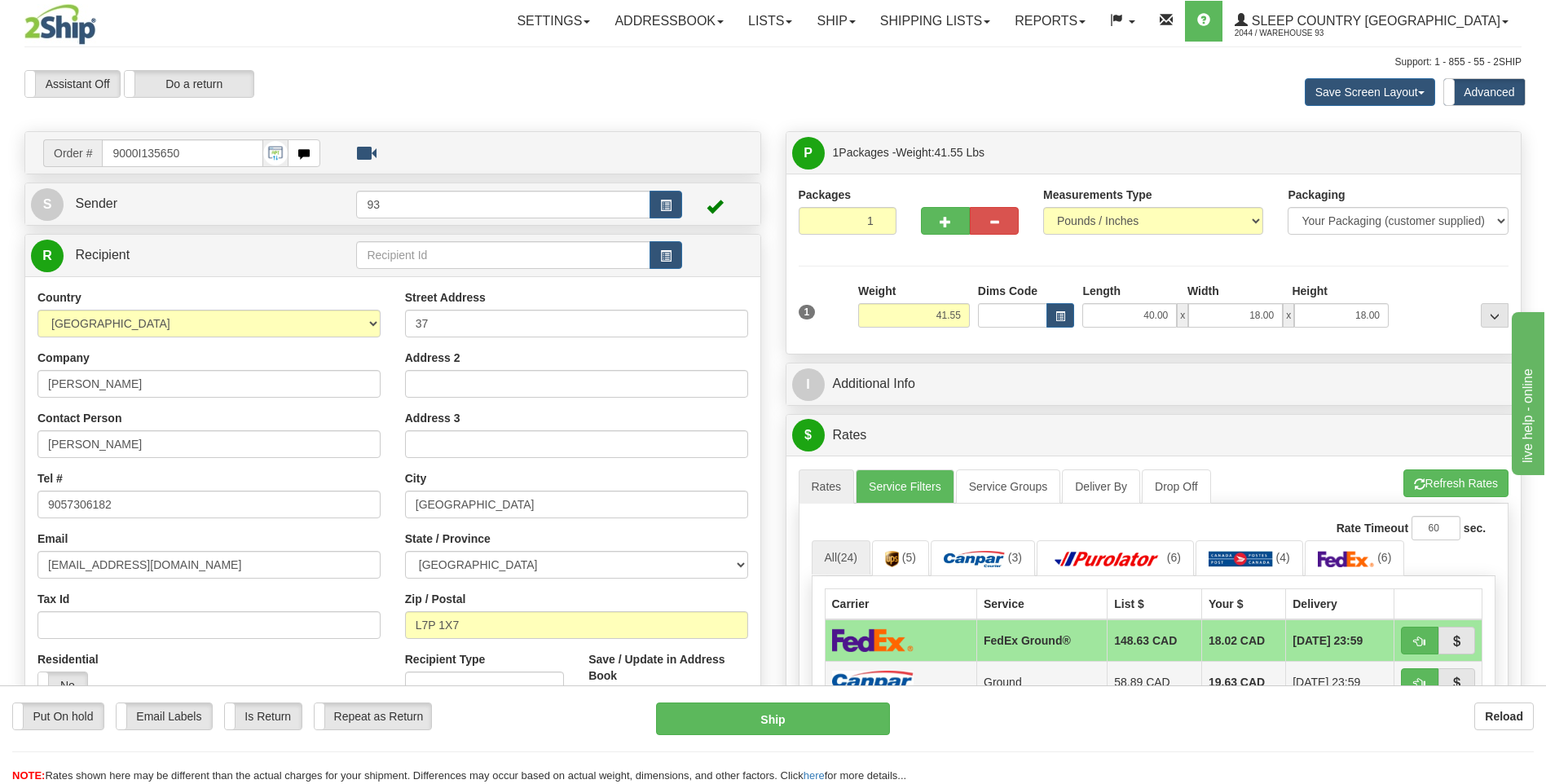
click at [1000, 677] on td "Ground" at bounding box center [1042, 682] width 130 height 42
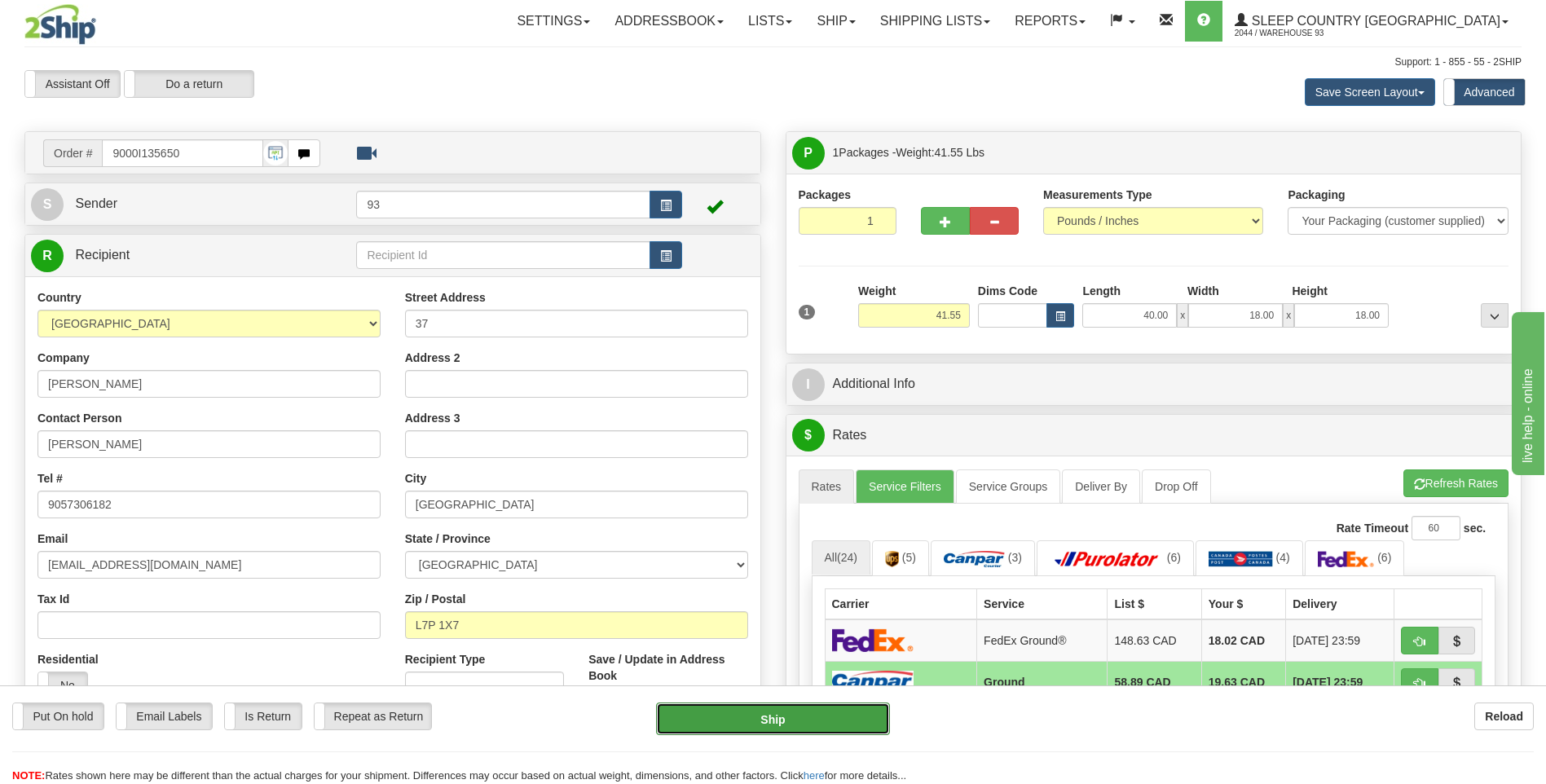
click at [812, 713] on button "Ship" at bounding box center [772, 718] width 233 height 32
type input "1"
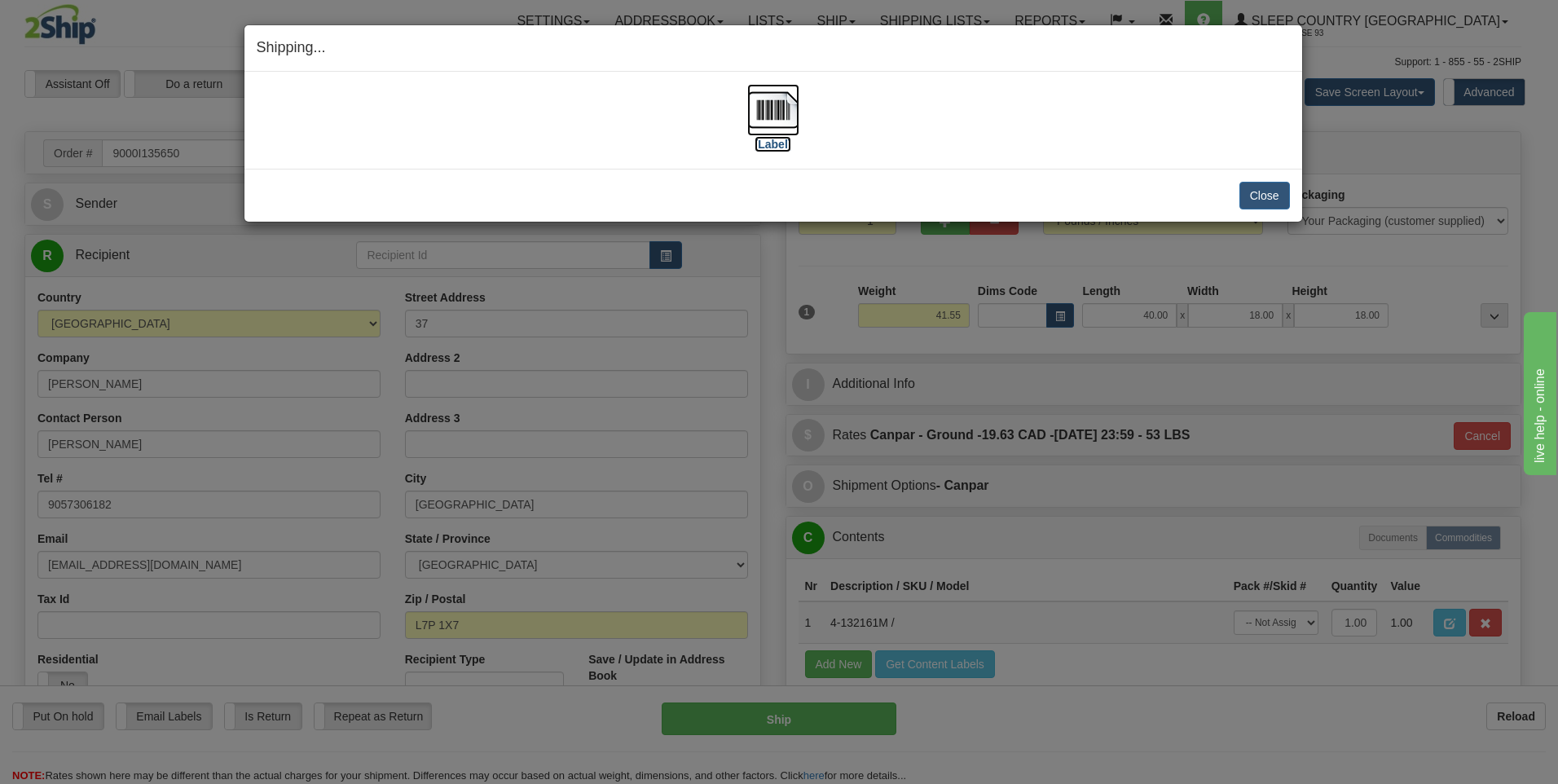
click at [776, 108] on img at bounding box center [774, 110] width 52 height 52
click at [1270, 186] on button "Close" at bounding box center [1265, 196] width 51 height 28
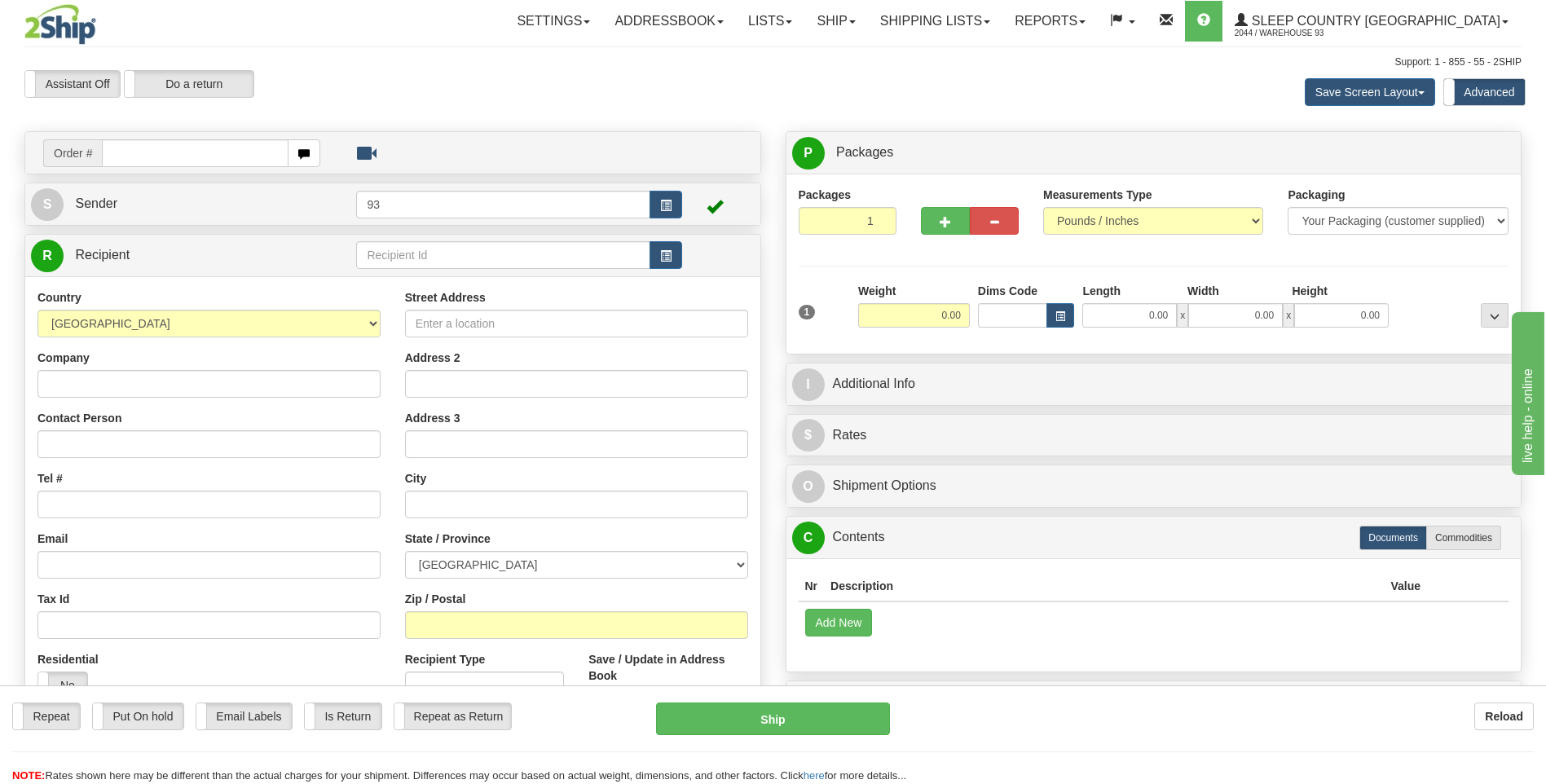
click at [183, 156] on input "text" at bounding box center [195, 153] width 186 height 28
type input "9000I135670"
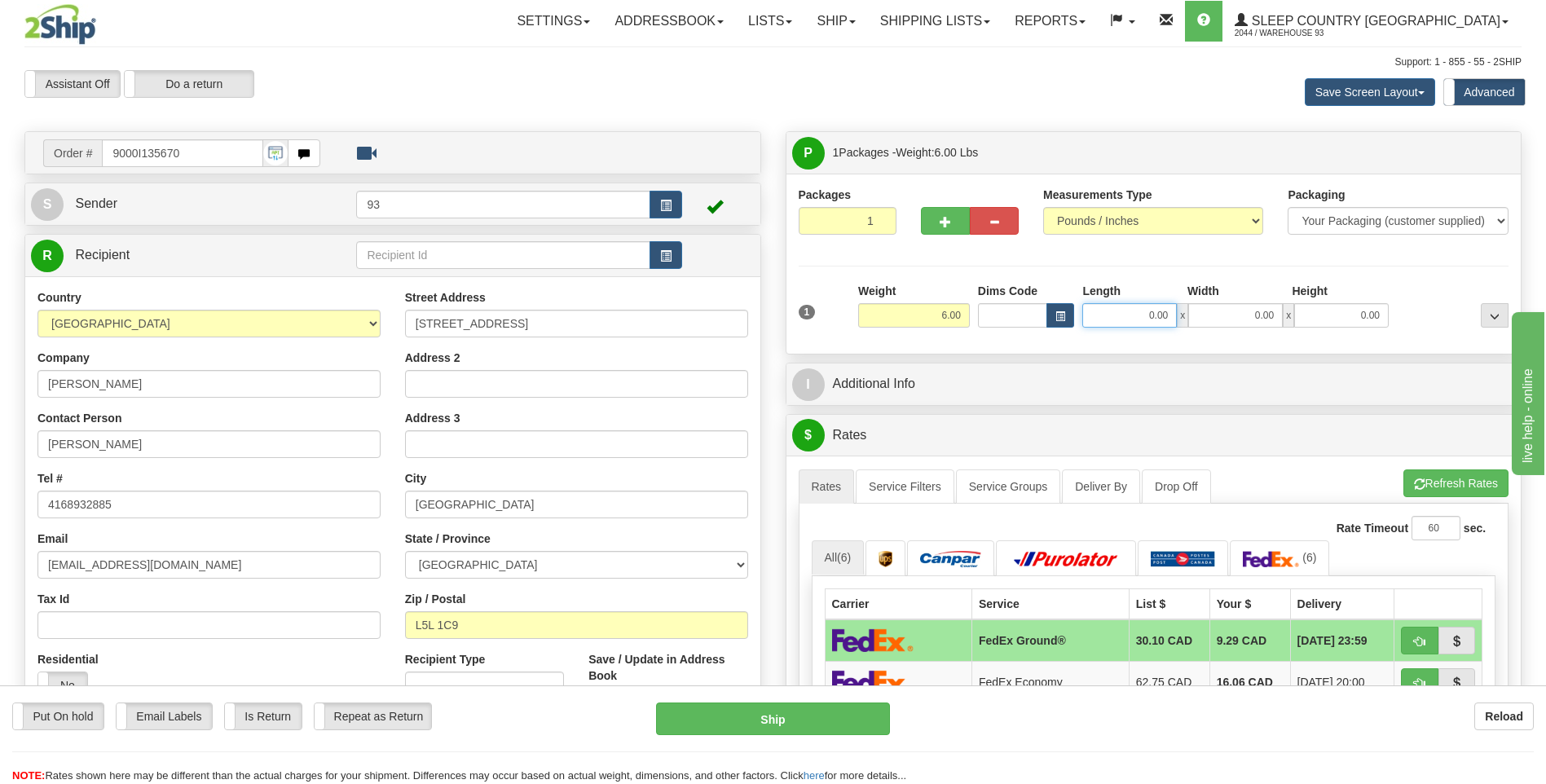
click at [1099, 315] on input "0.00" at bounding box center [1130, 316] width 94 height 24
type input "16.00"
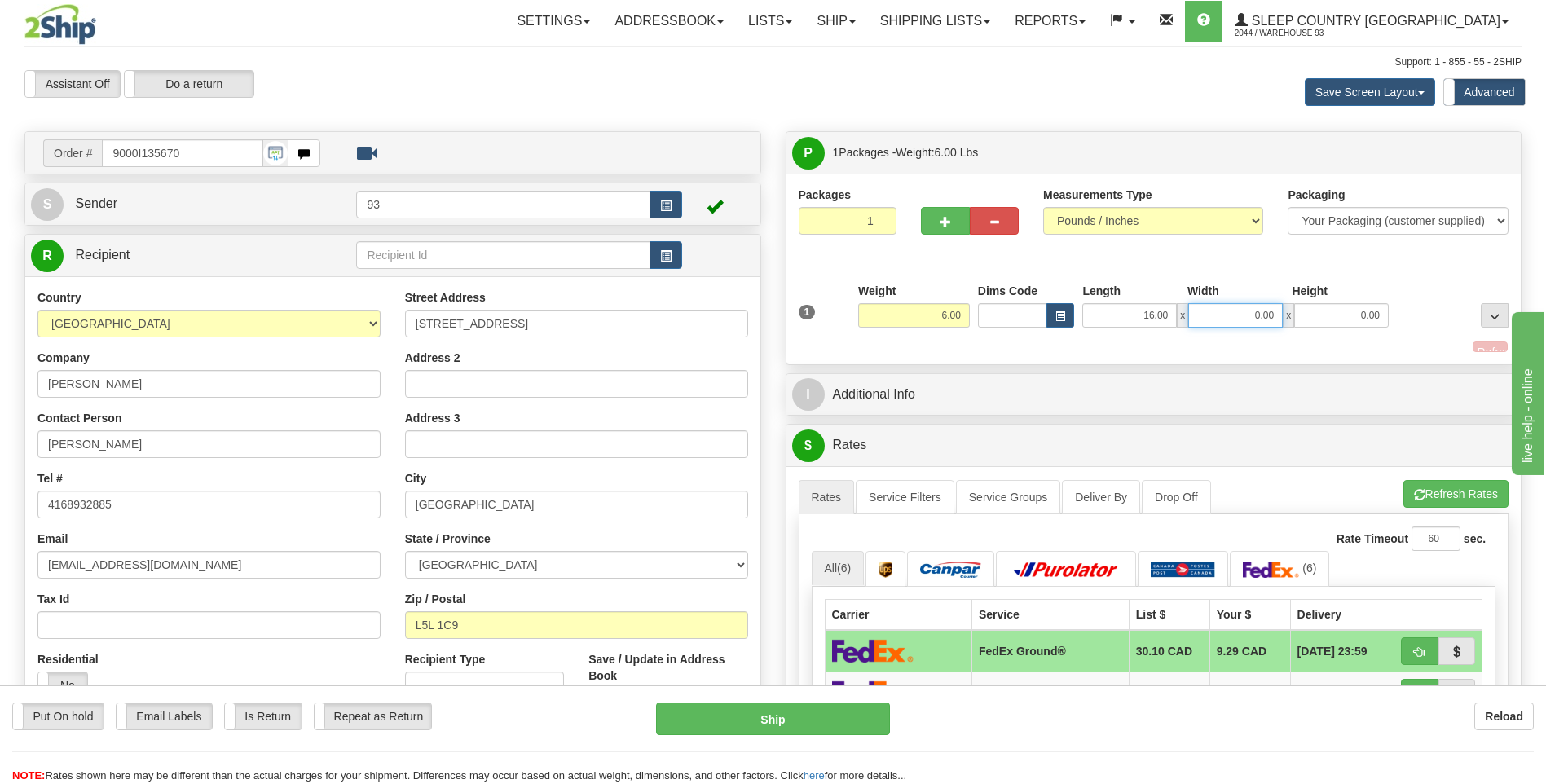
click at [1232, 318] on input "0.00" at bounding box center [1236, 316] width 94 height 24
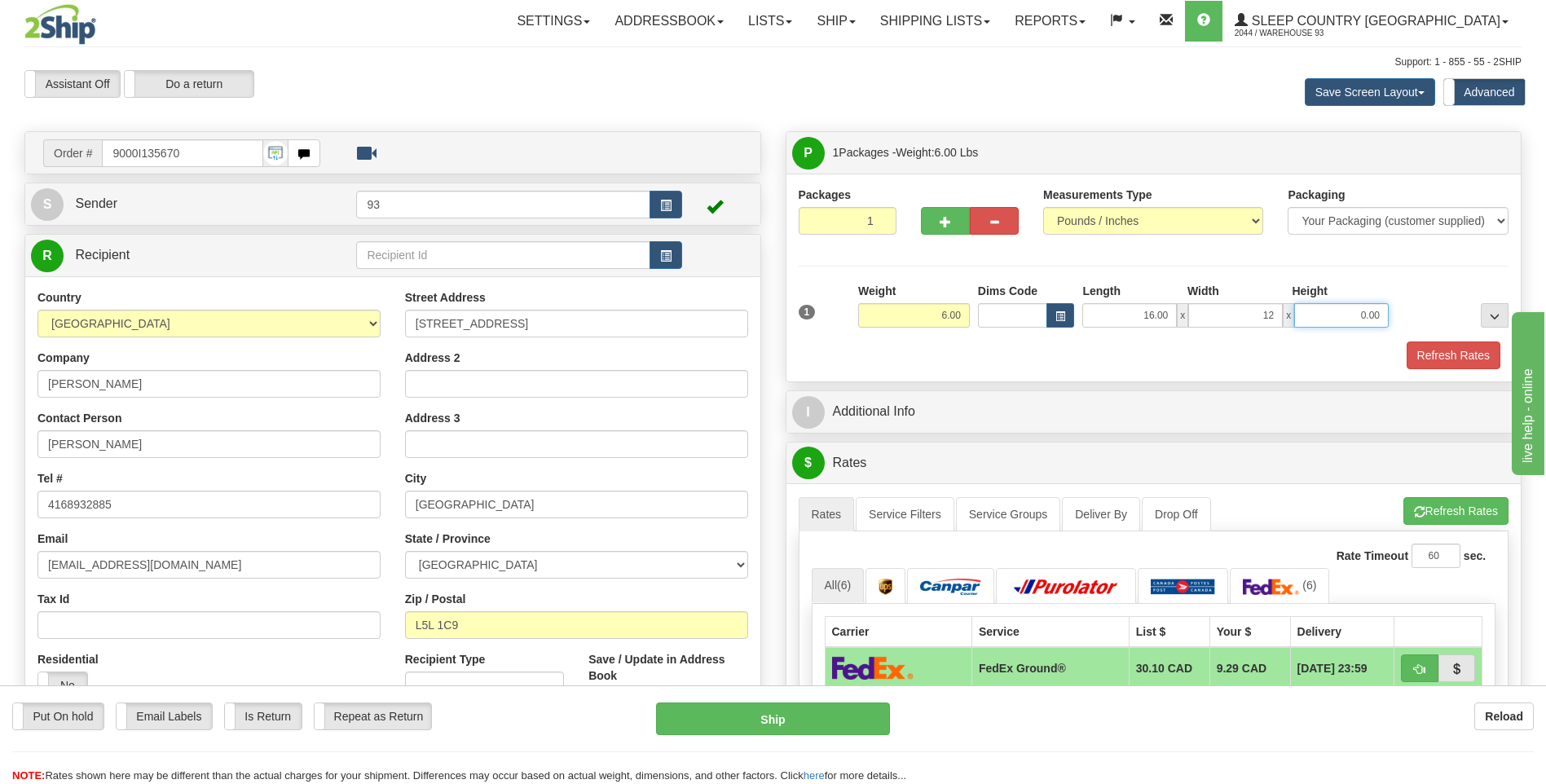
type input "12.00"
click at [1347, 323] on input "0.00" at bounding box center [1341, 316] width 94 height 24
type input "6.00"
click at [1479, 345] on button "Refresh Rates" at bounding box center [1453, 356] width 94 height 28
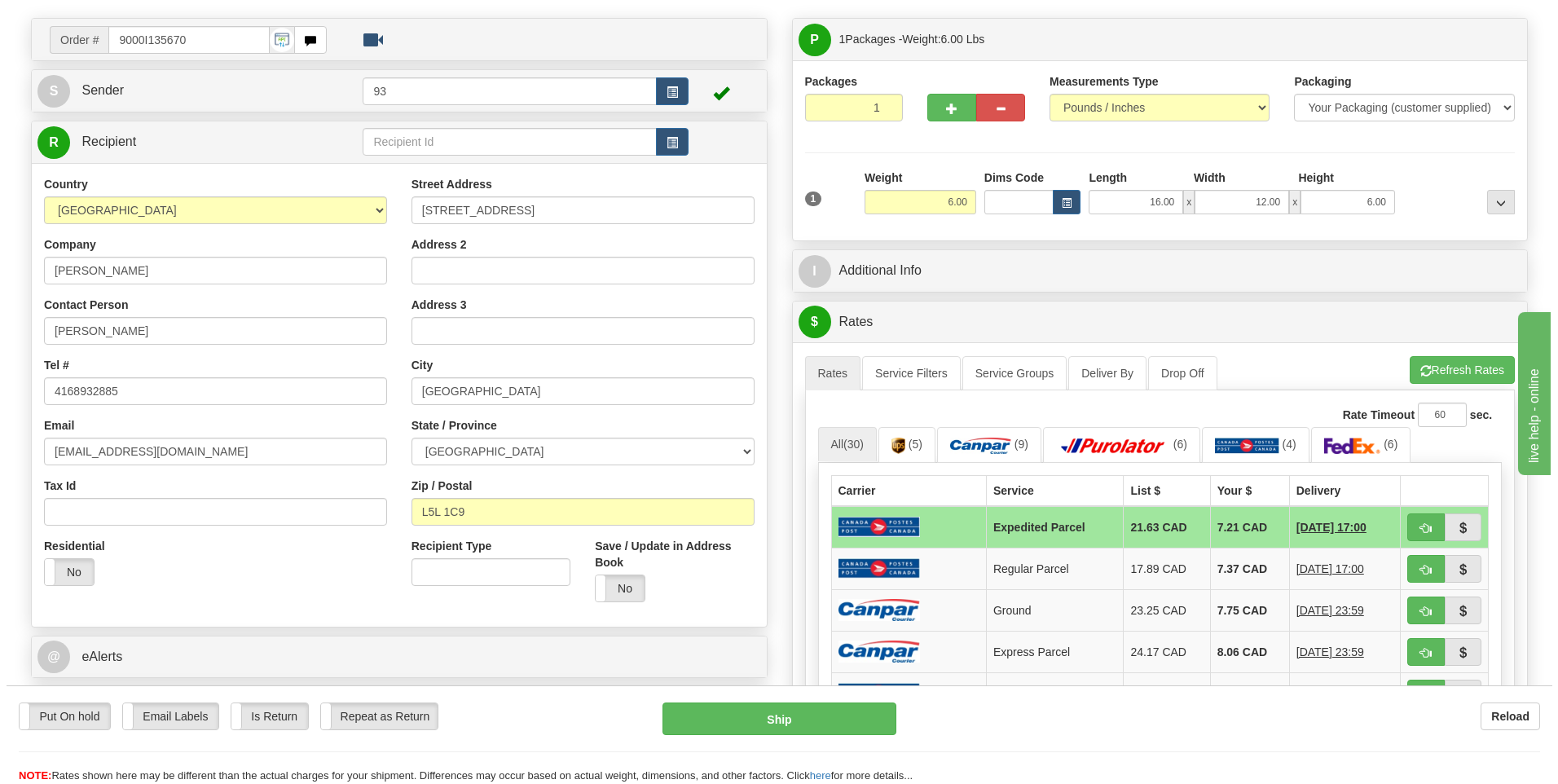
scroll to position [326, 0]
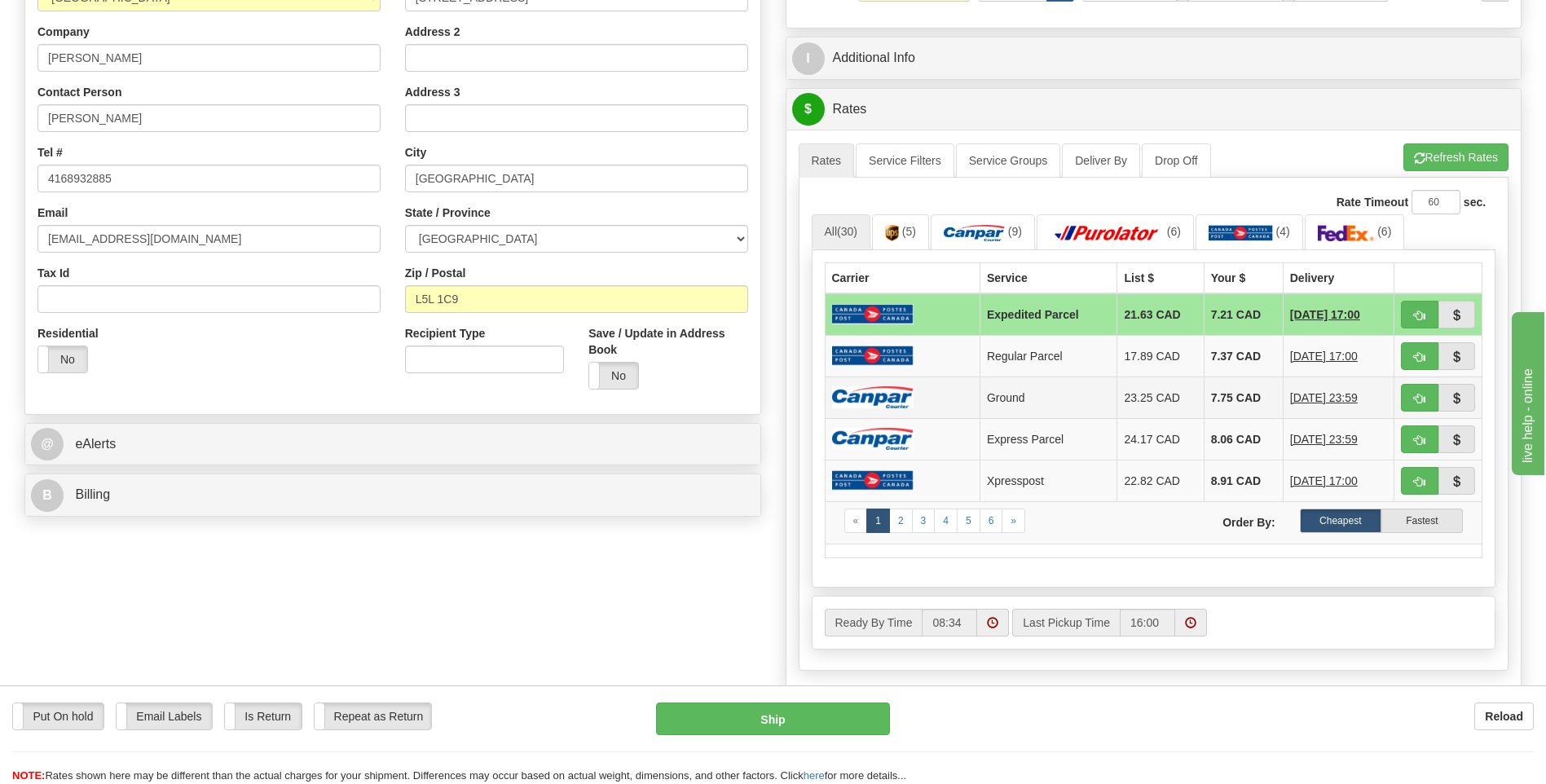
click at [912, 398] on img at bounding box center [873, 397] width 81 height 22
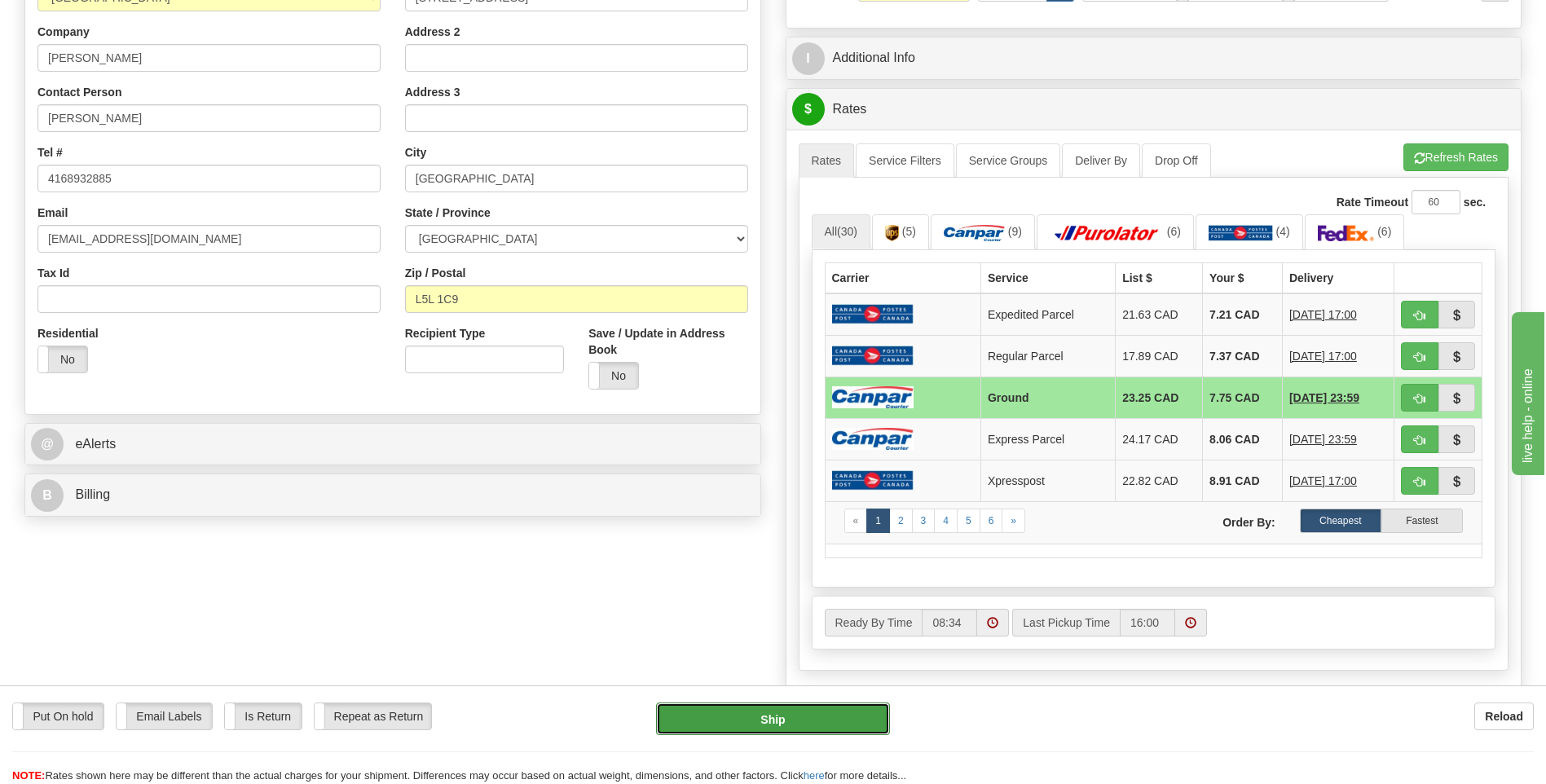
click at [812, 714] on button "Ship" at bounding box center [772, 718] width 233 height 32
type input "1"
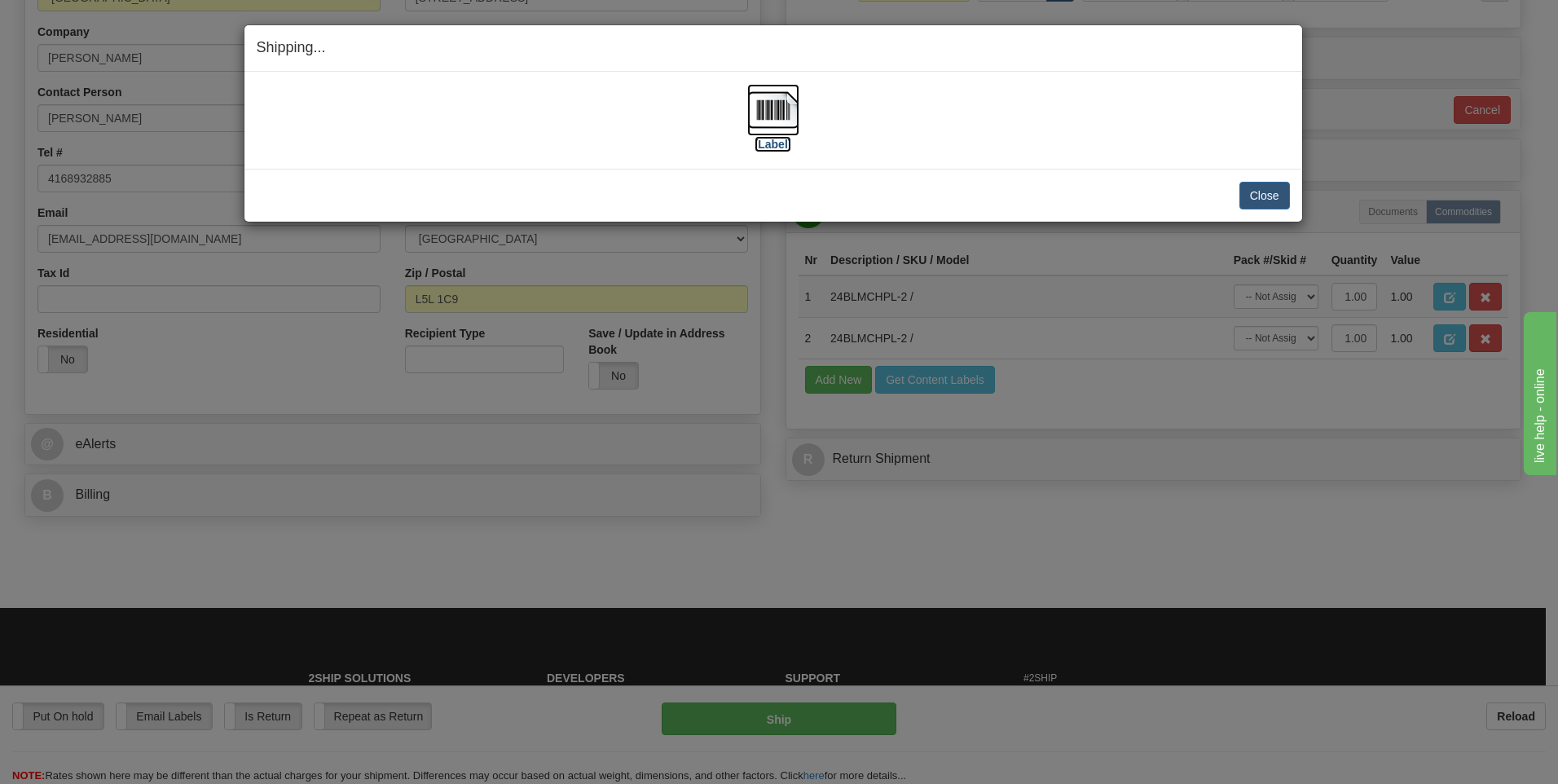
click at [771, 108] on img at bounding box center [774, 110] width 52 height 52
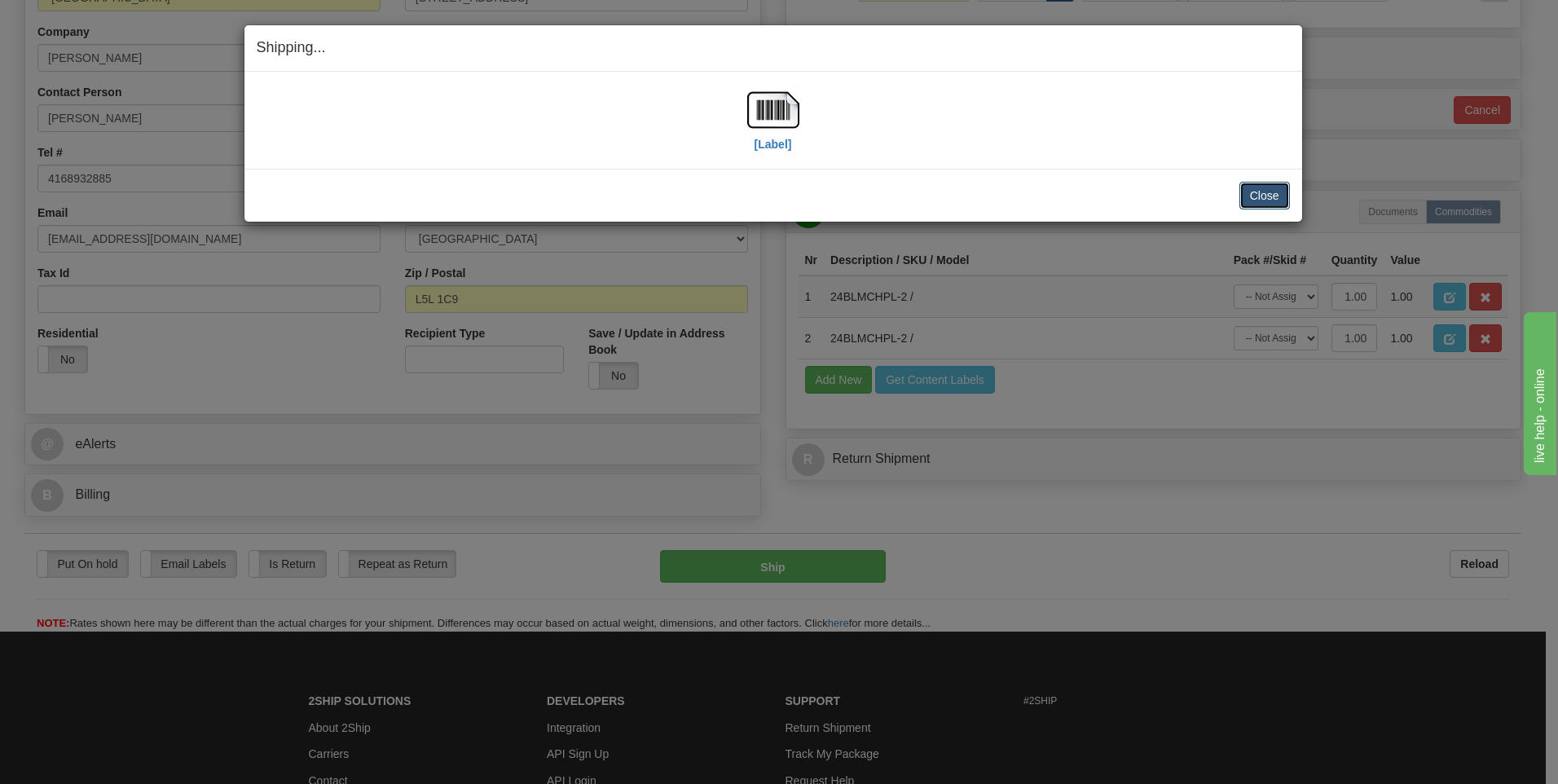
click at [1280, 195] on button "Close" at bounding box center [1265, 196] width 51 height 28
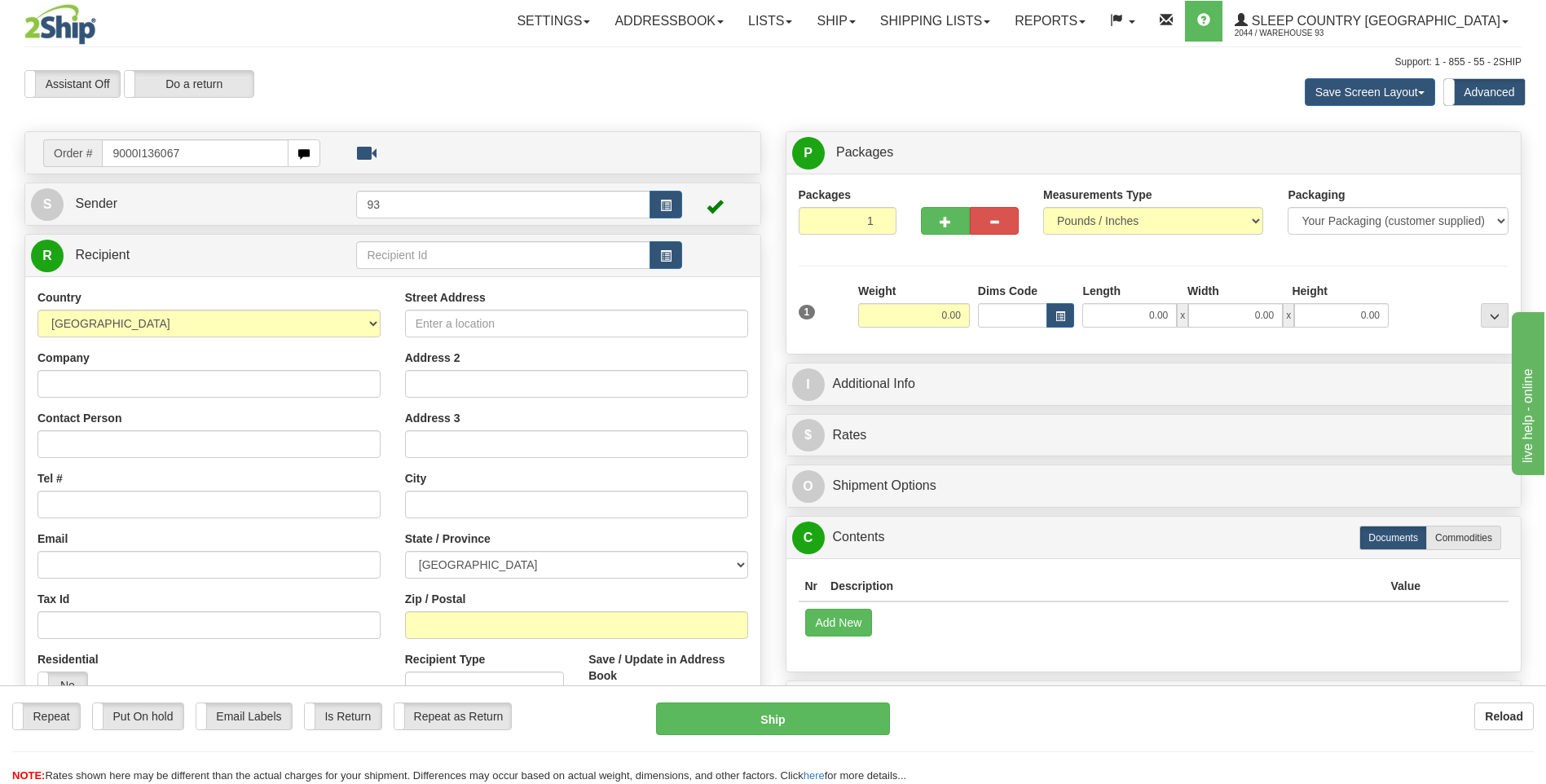
type input "9000I136067"
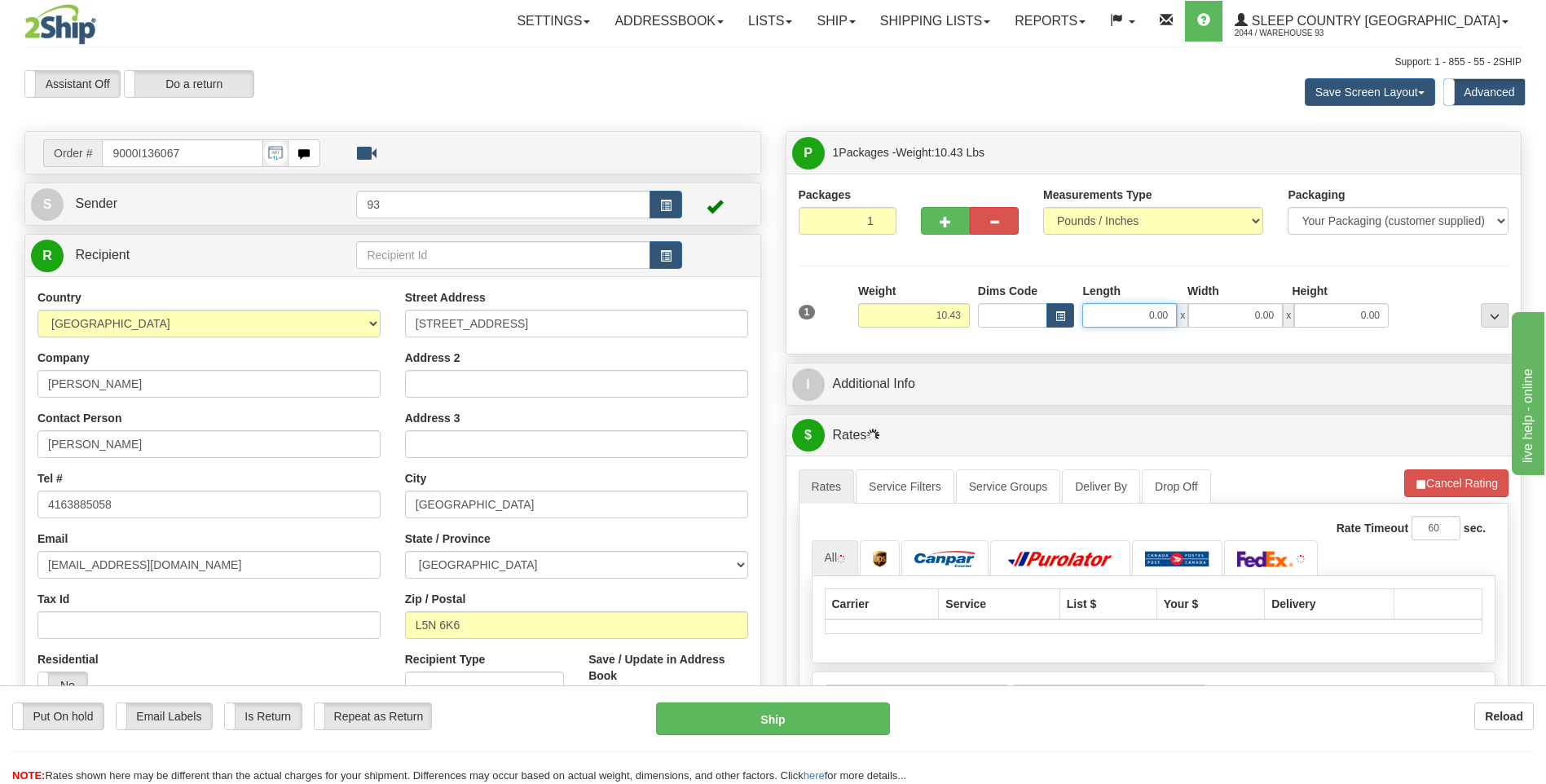
click at [1108, 316] on input "0.00" at bounding box center [1130, 316] width 94 height 24
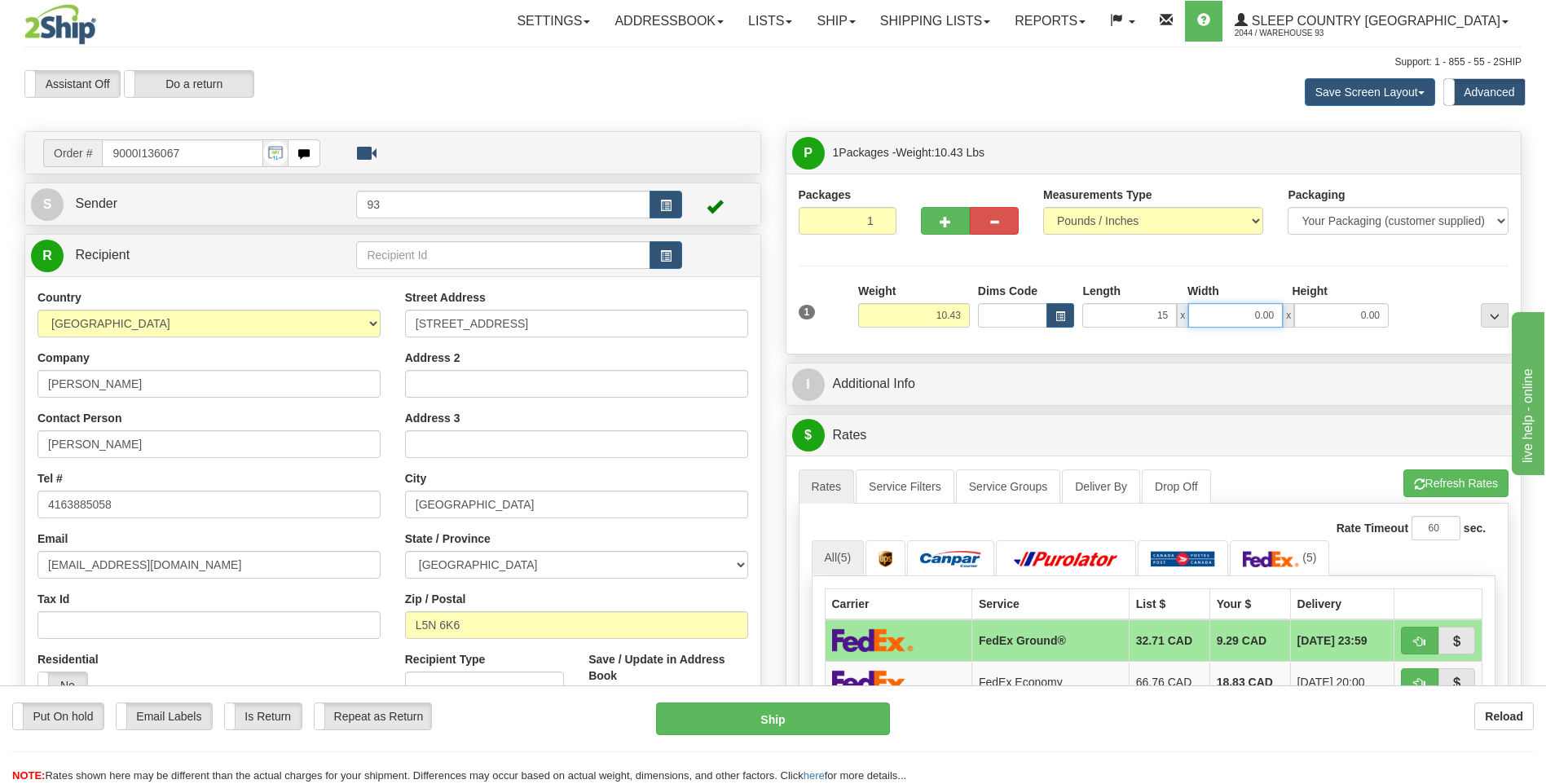
type input "15.00"
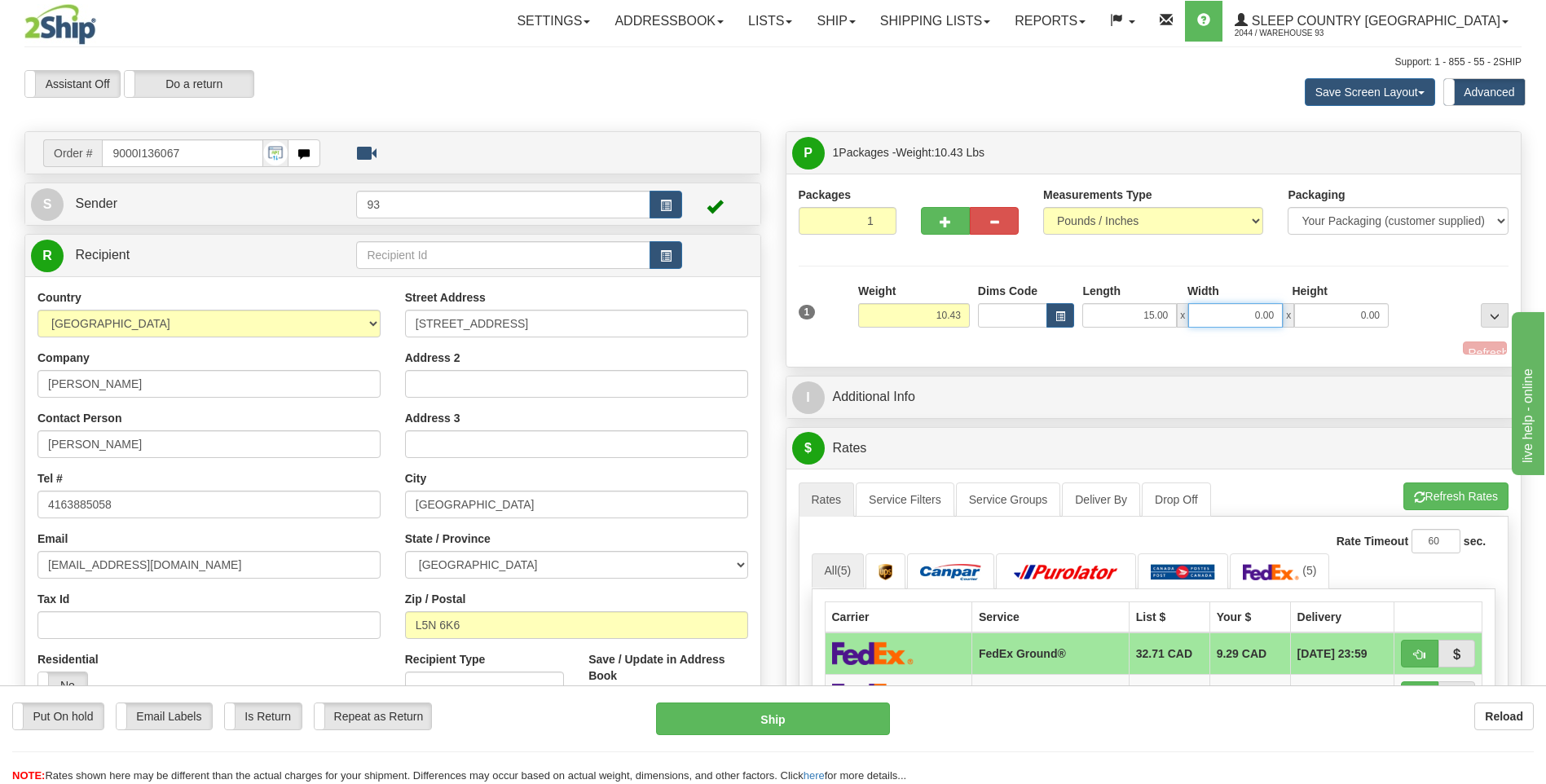
click at [1217, 319] on input "0.00" at bounding box center [1236, 316] width 94 height 24
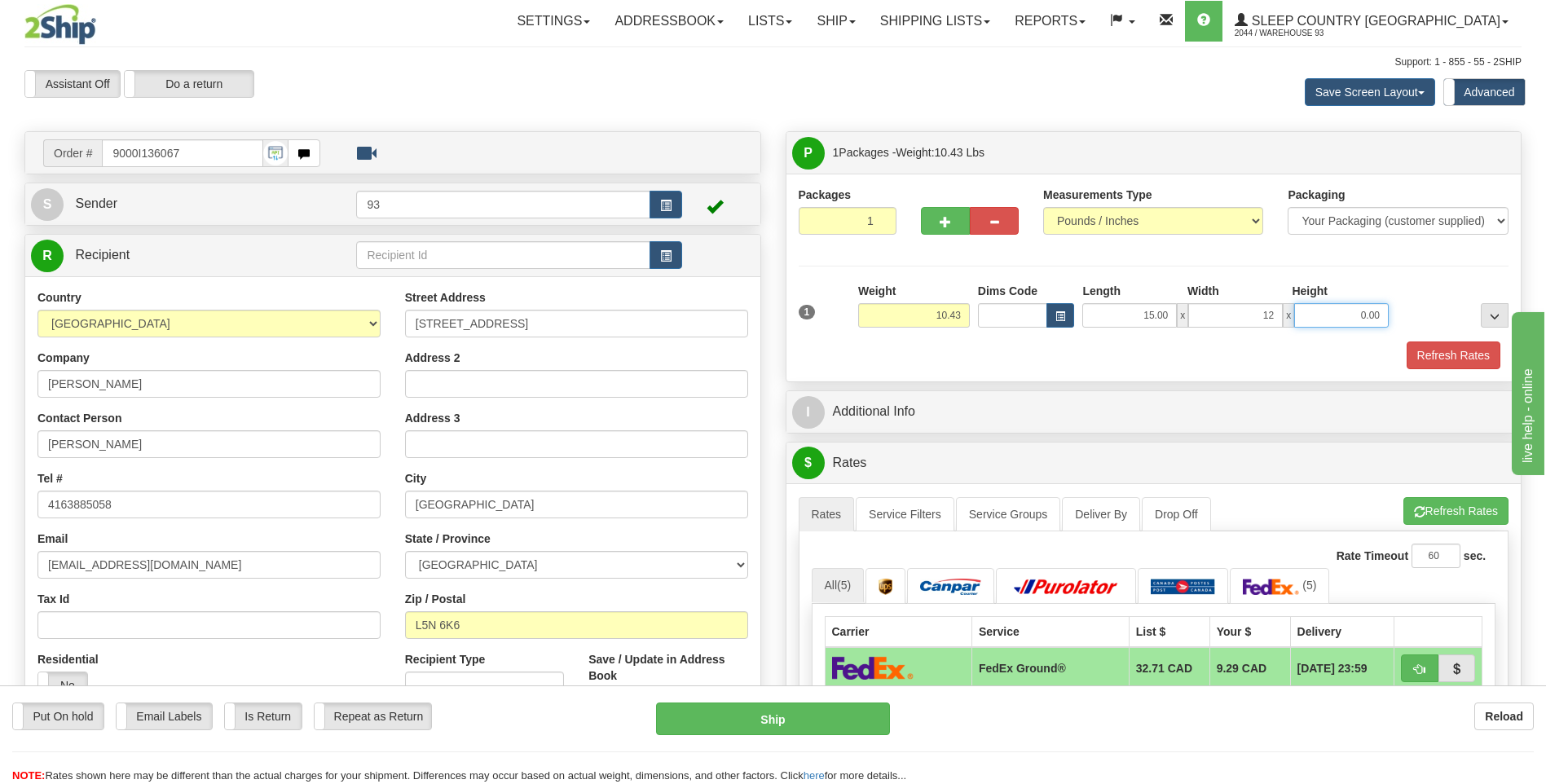
type input "12.00"
click at [1339, 319] on input "0.00" at bounding box center [1341, 316] width 94 height 24
type input "6.00"
click at [1480, 353] on button "Refresh Rates" at bounding box center [1453, 356] width 94 height 28
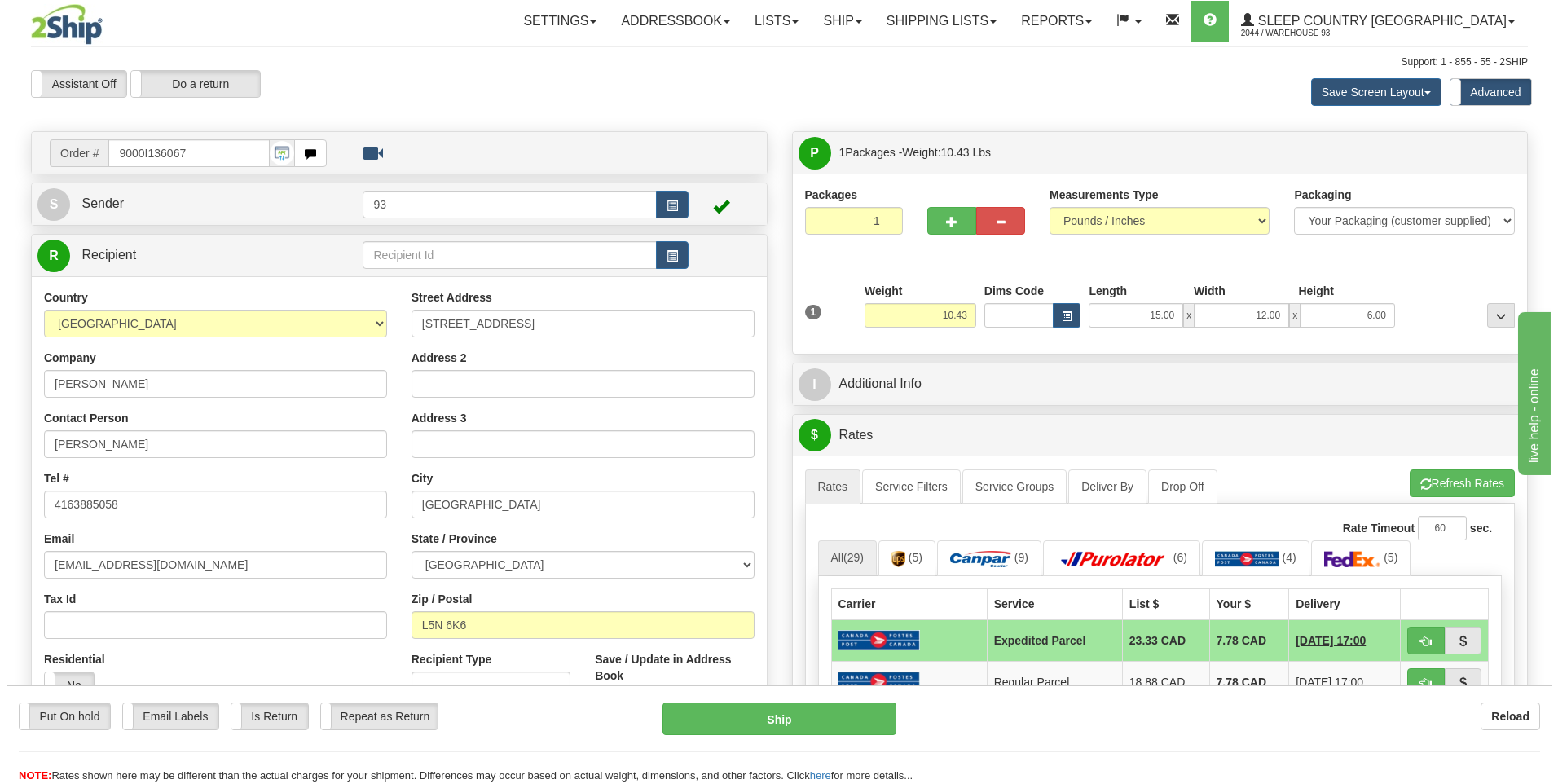
scroll to position [326, 0]
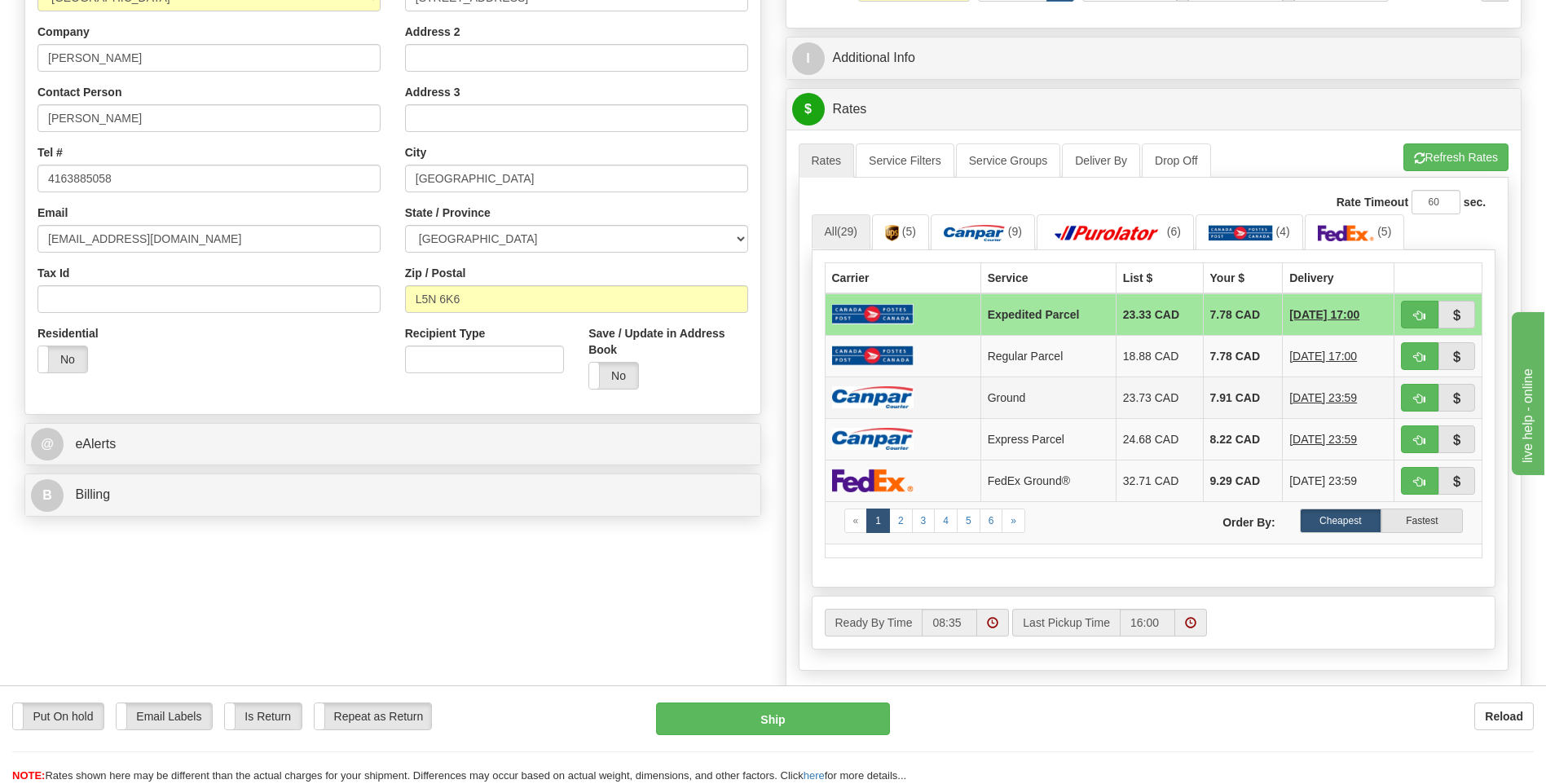
click at [934, 398] on td at bounding box center [902, 398] width 156 height 42
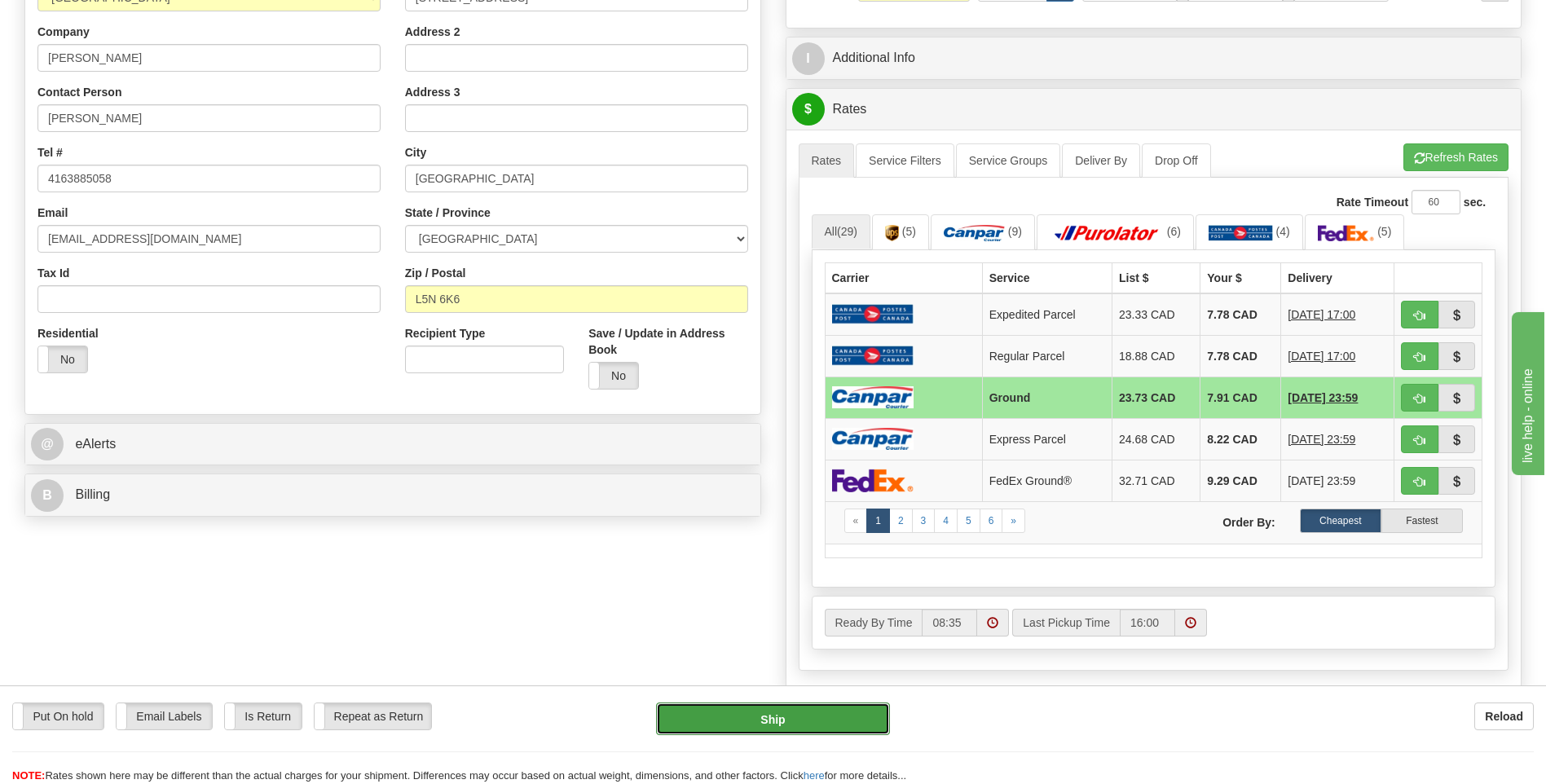
click at [804, 719] on button "Ship" at bounding box center [772, 718] width 233 height 32
type input "1"
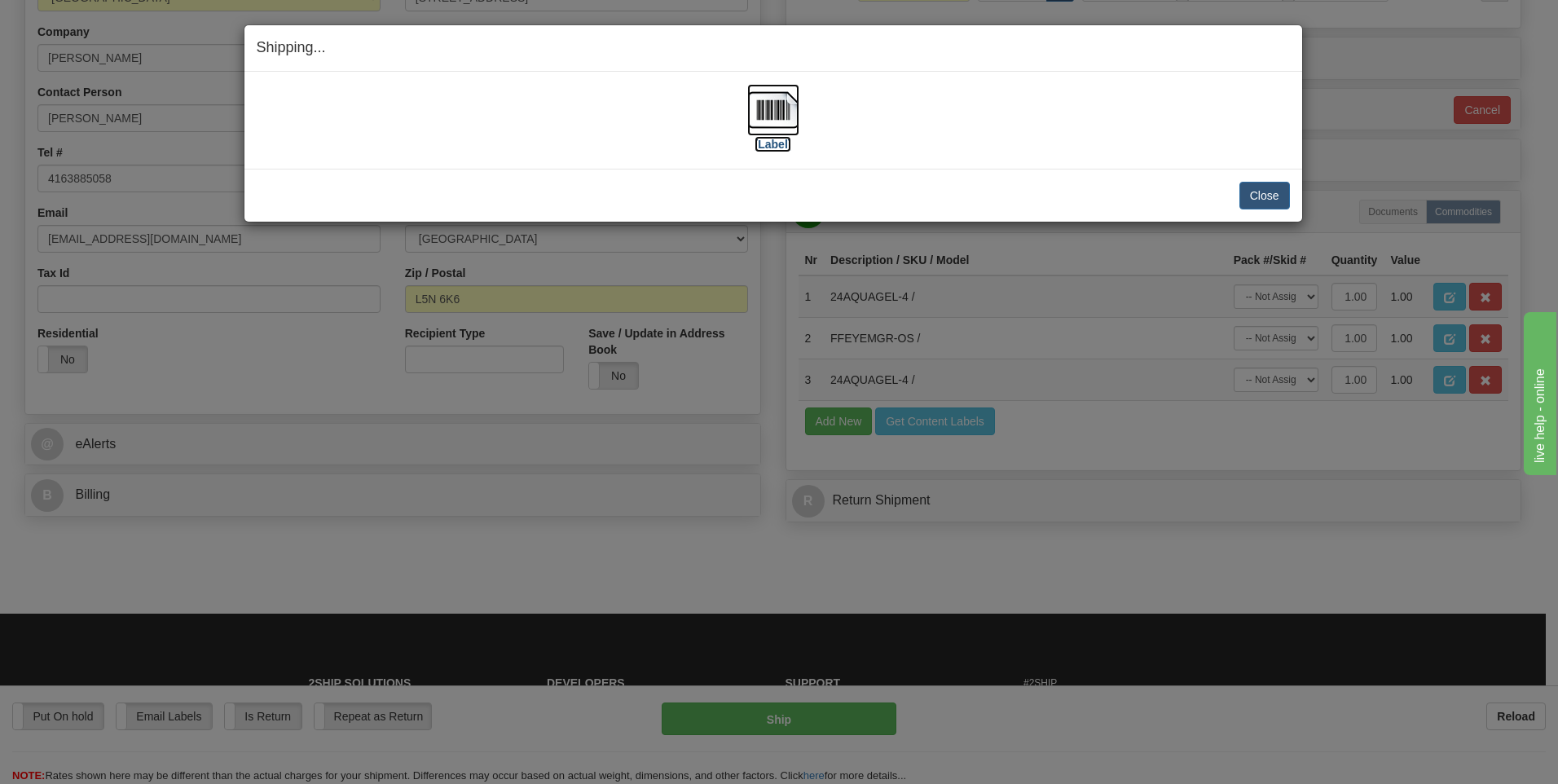
click at [787, 100] on img at bounding box center [774, 110] width 52 height 52
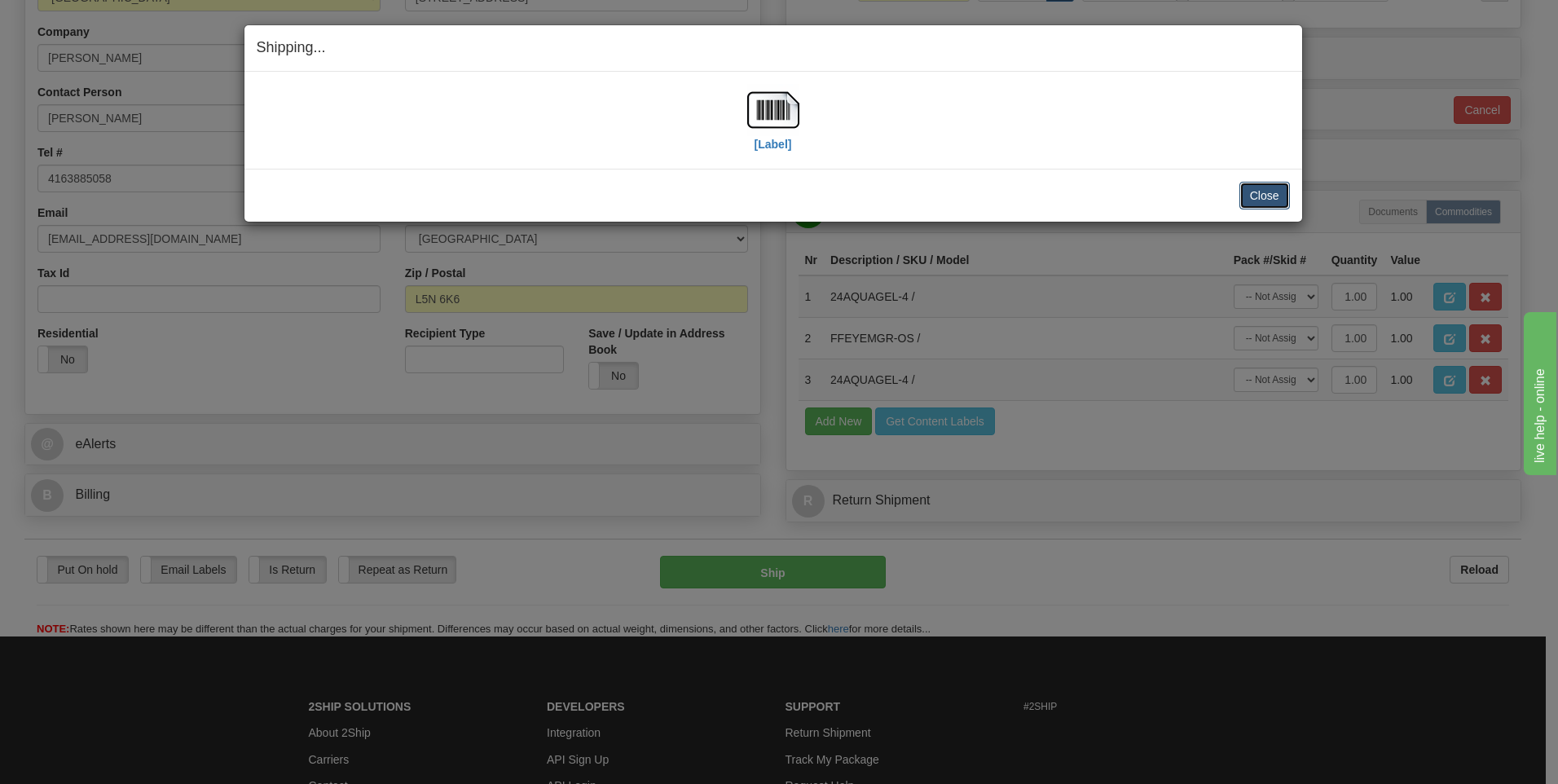
click at [1271, 198] on button "Close" at bounding box center [1265, 196] width 51 height 28
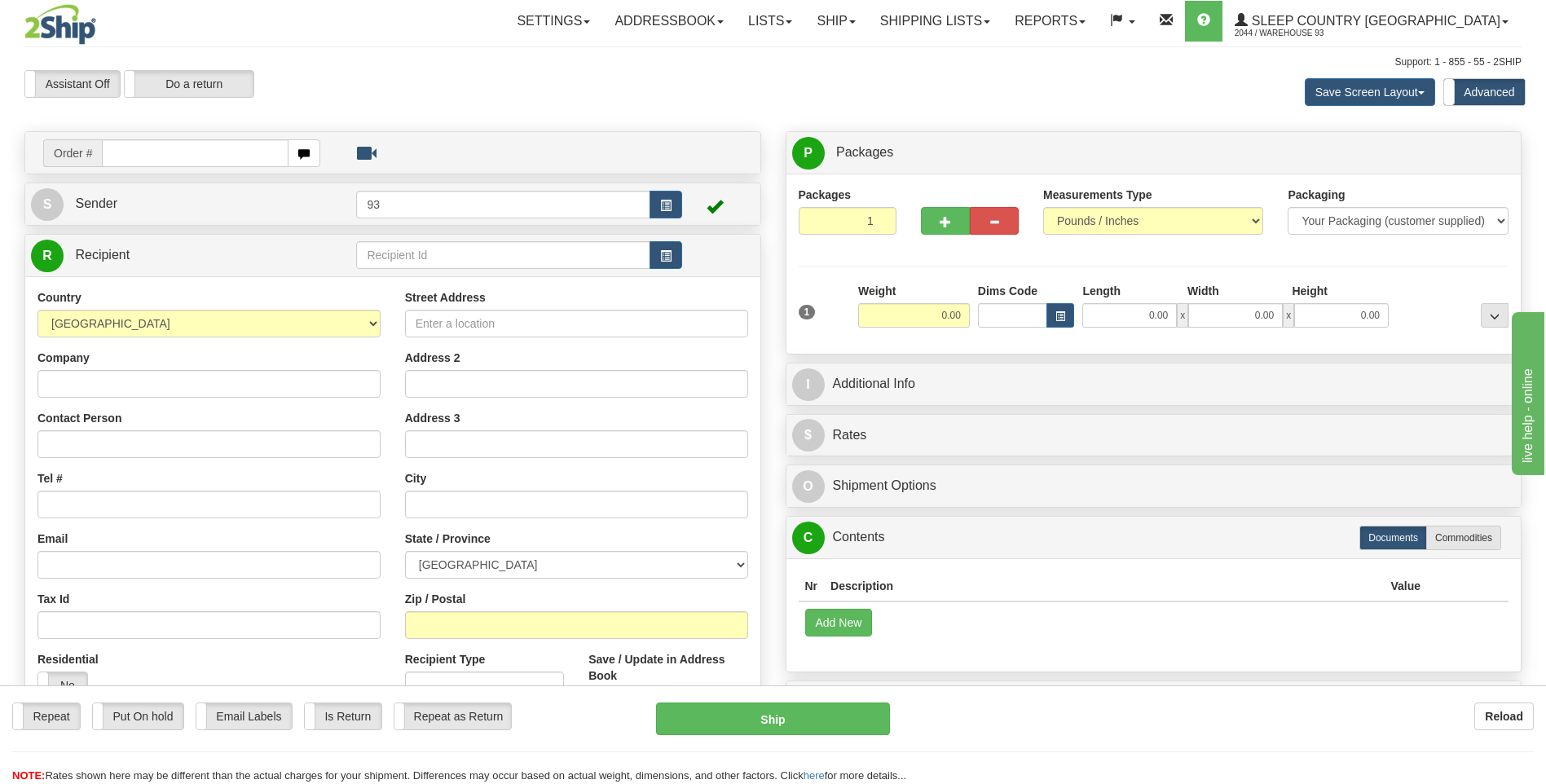
click at [1240, 735] on div "Repeat Repeat Put On hold Put On hold Print Order Slip Print Order Slip Email L…" at bounding box center [773, 718] width 1546 height 32
click at [1461, 7] on link "Sleep Country [GEOGRAPHIC_DATA] 2044 / Warehouse 93" at bounding box center [1371, 21] width 298 height 41
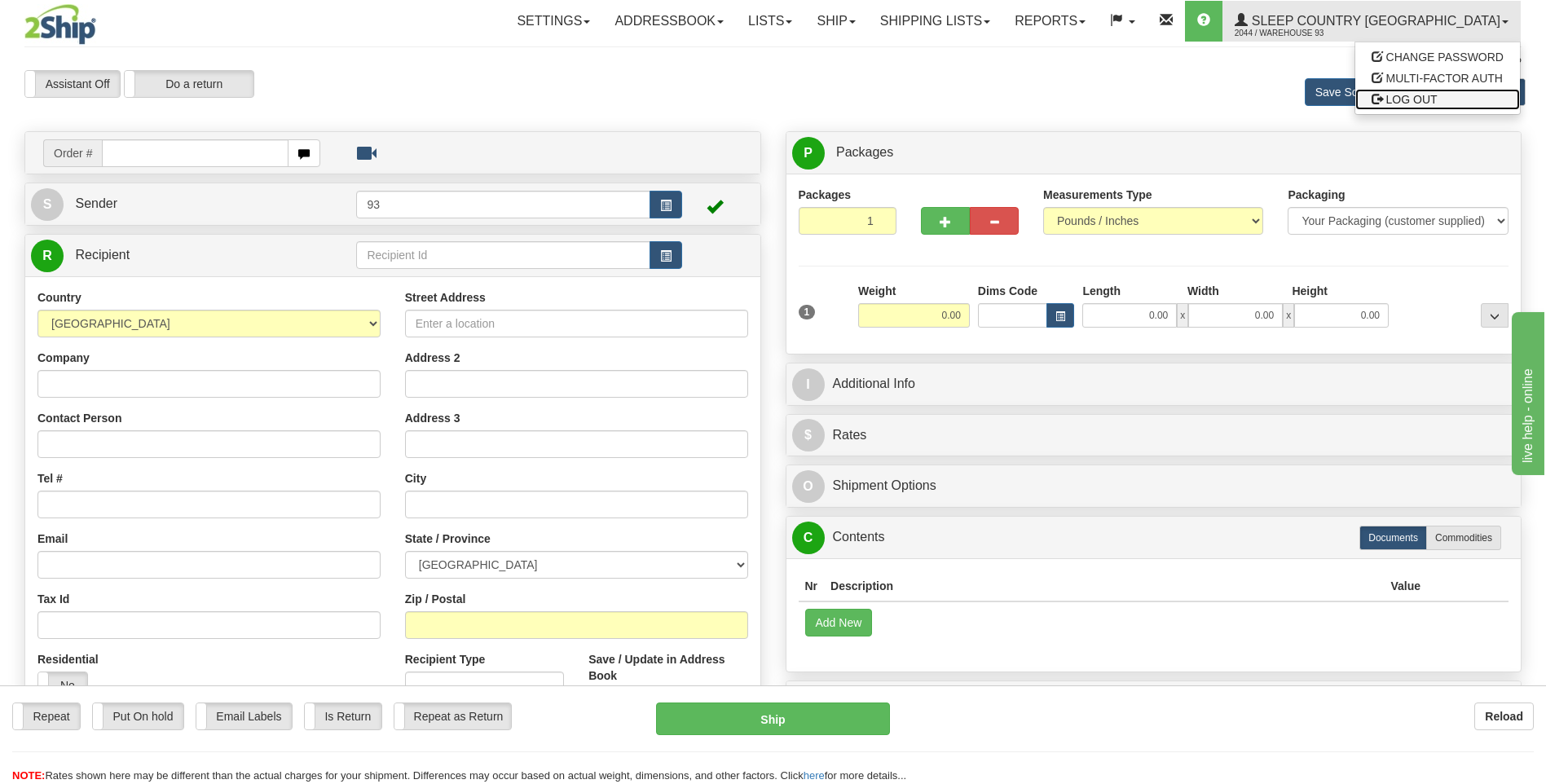
click at [1385, 94] on link "LOG OUT" at bounding box center [1438, 100] width 164 height 21
